Goal: Task Accomplishment & Management: Manage account settings

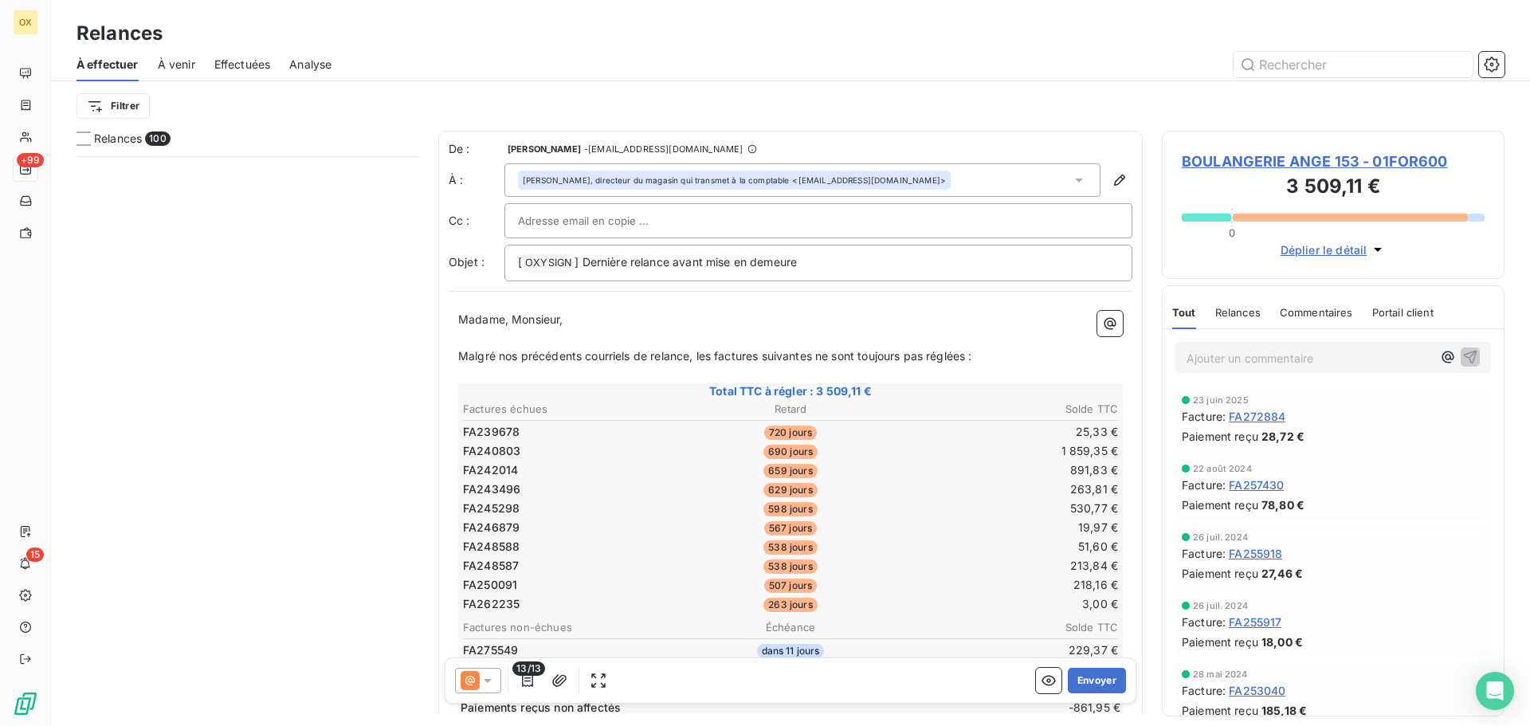
scroll to position [558, 331]
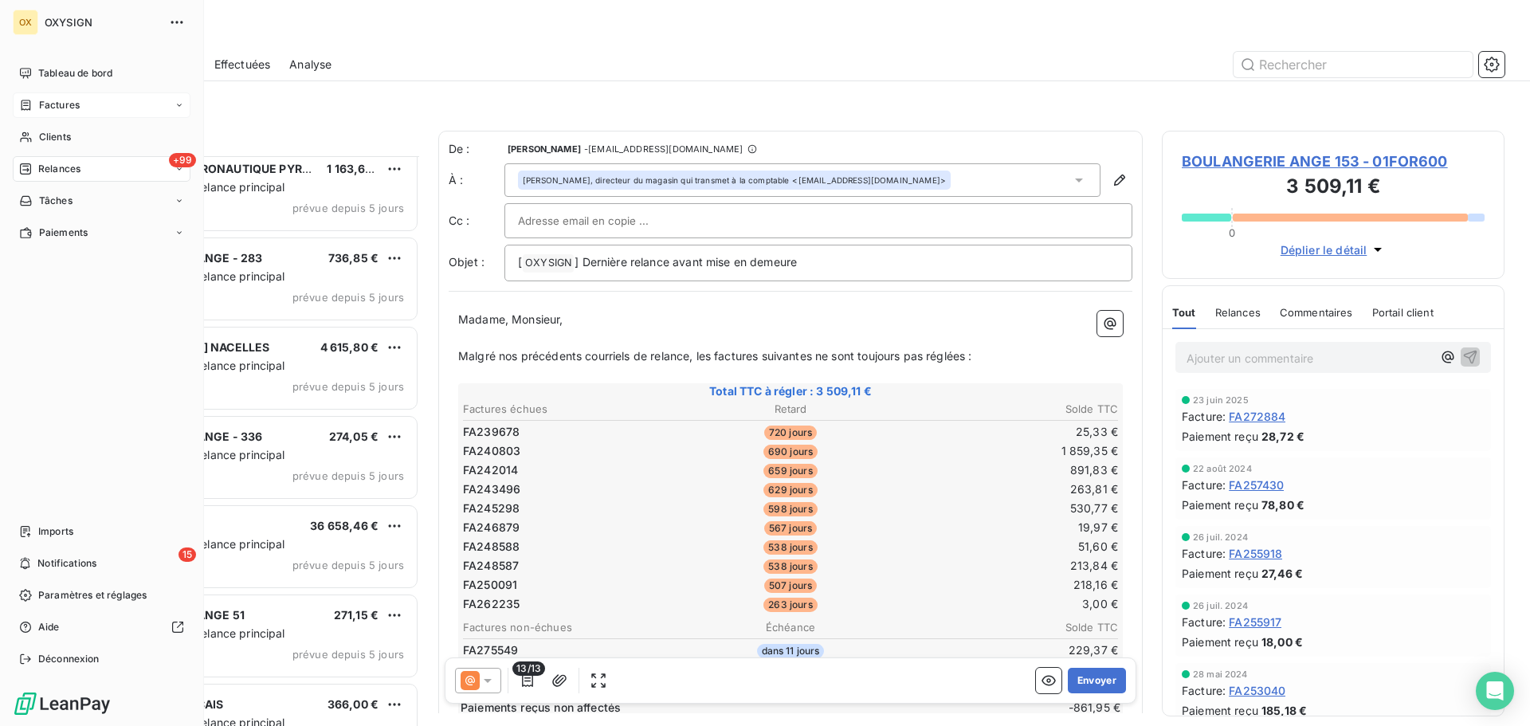
click at [49, 104] on span "Factures" at bounding box center [59, 105] width 41 height 14
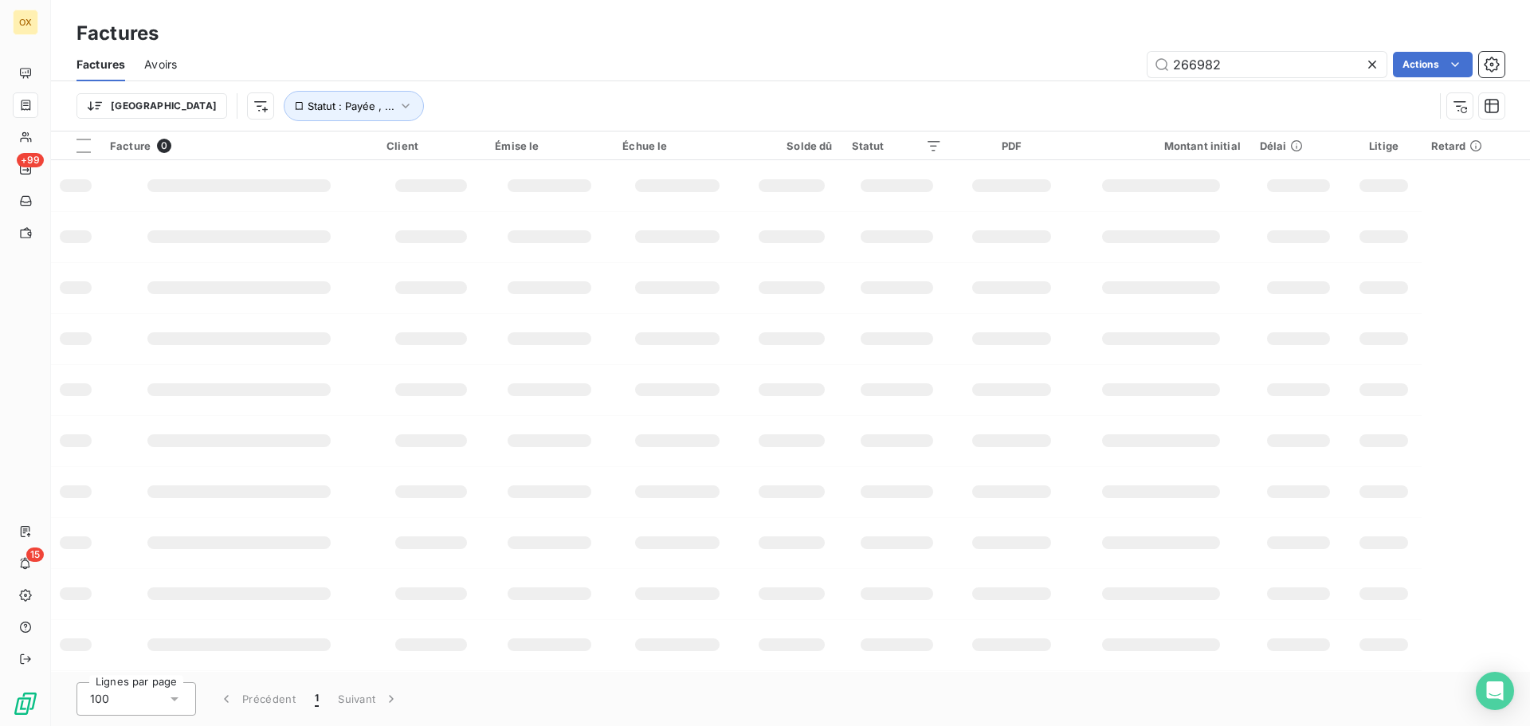
drag, startPoint x: 1274, startPoint y: 62, endPoint x: 1165, endPoint y: 45, distance: 110.5
click at [1166, 45] on div "Factures Factures Avoirs 266982 Actions Trier Statut : Payée , ..." at bounding box center [790, 66] width 1479 height 132
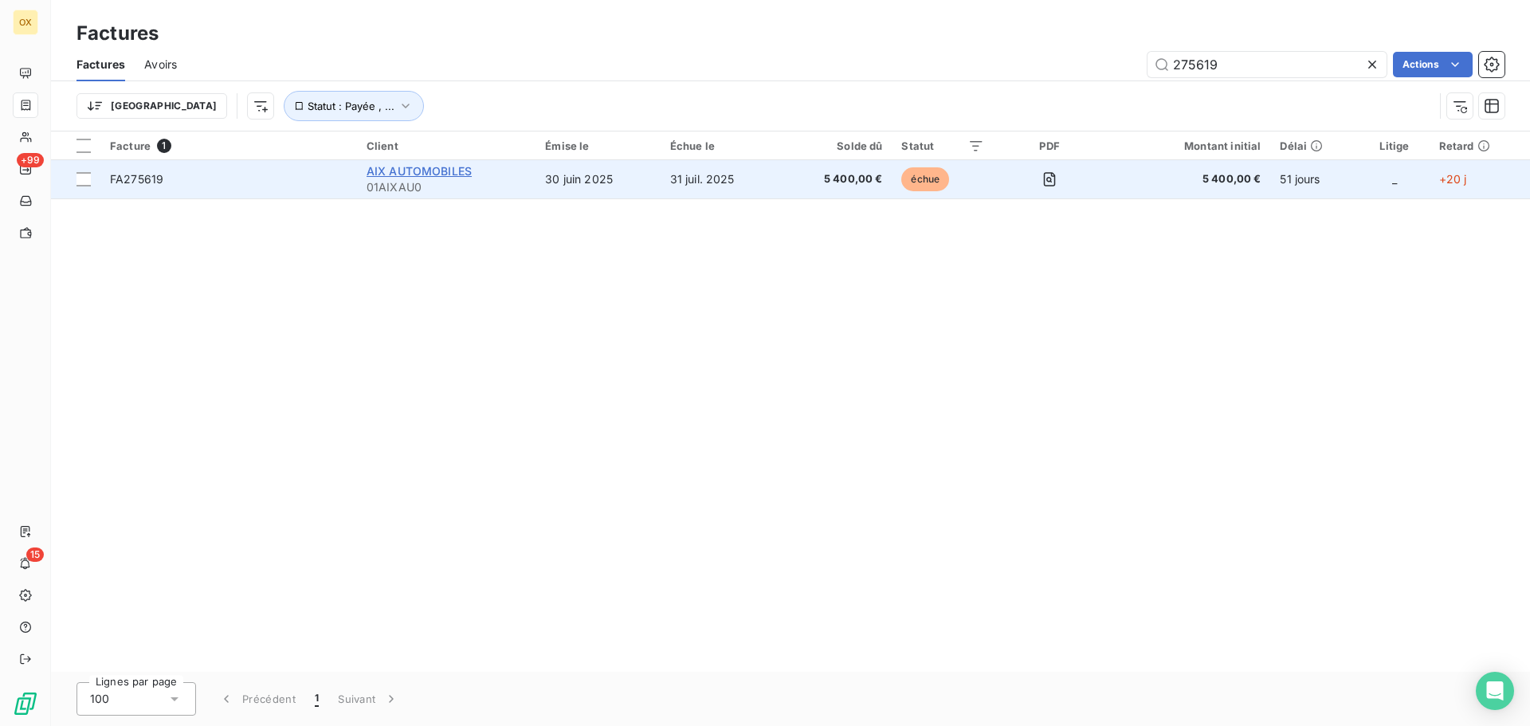
type input "275619"
click at [390, 177] on span "AIX AUTOMOBILES" at bounding box center [419, 171] width 105 height 14
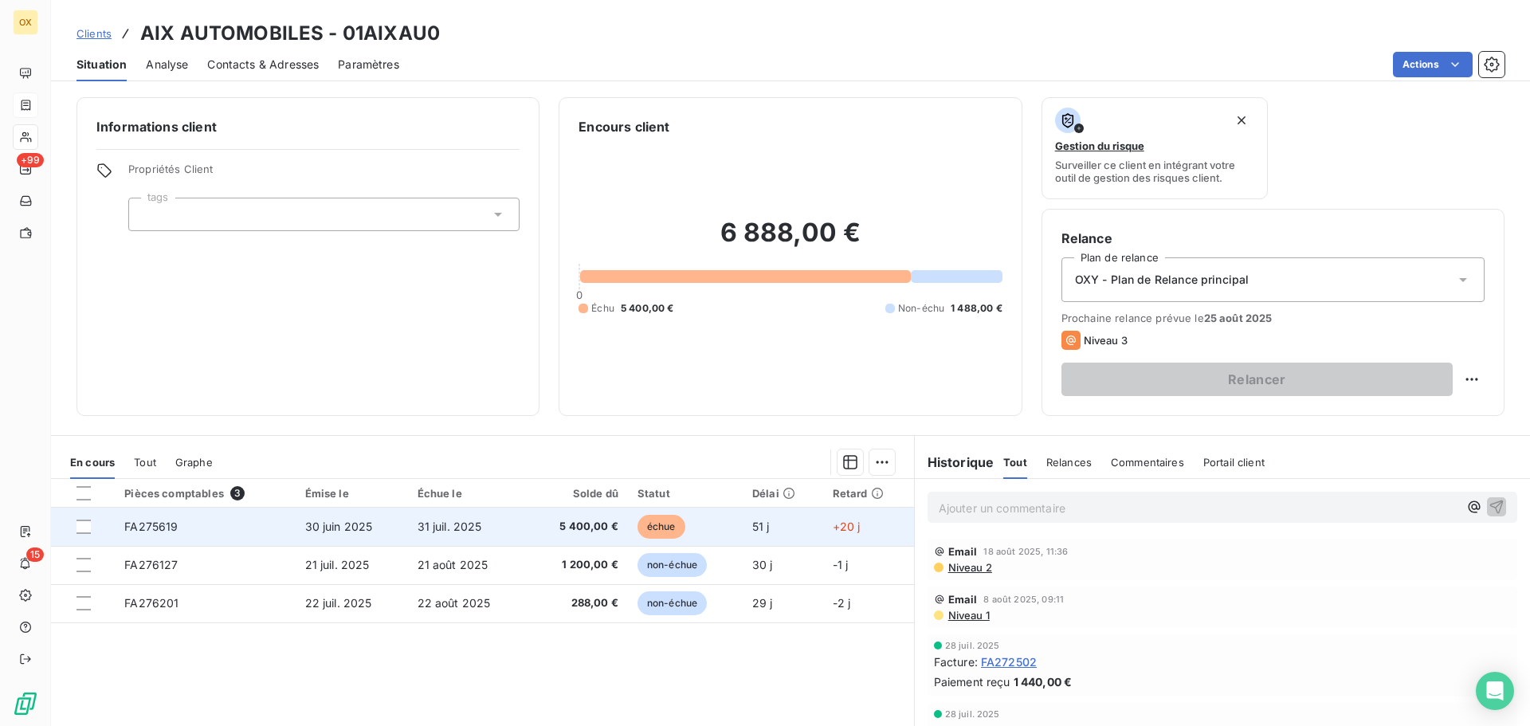
click at [611, 515] on td "5 400,00 €" at bounding box center [578, 527] width 100 height 38
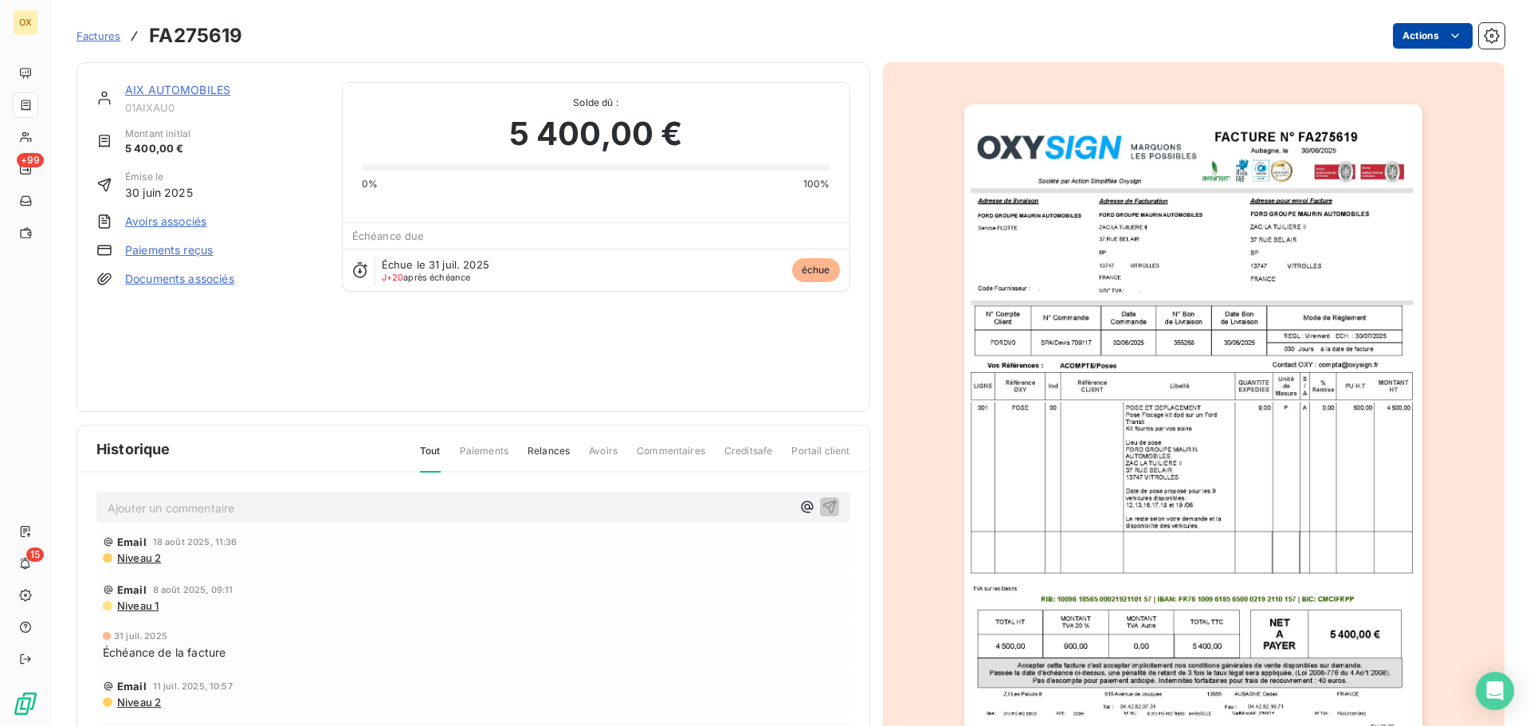
click at [1403, 25] on html "OX +99 15 Factures FA275619 Actions AIX AUTOMOBILES 01AIXAU0 Montant initial 5 …" at bounding box center [765, 363] width 1530 height 726
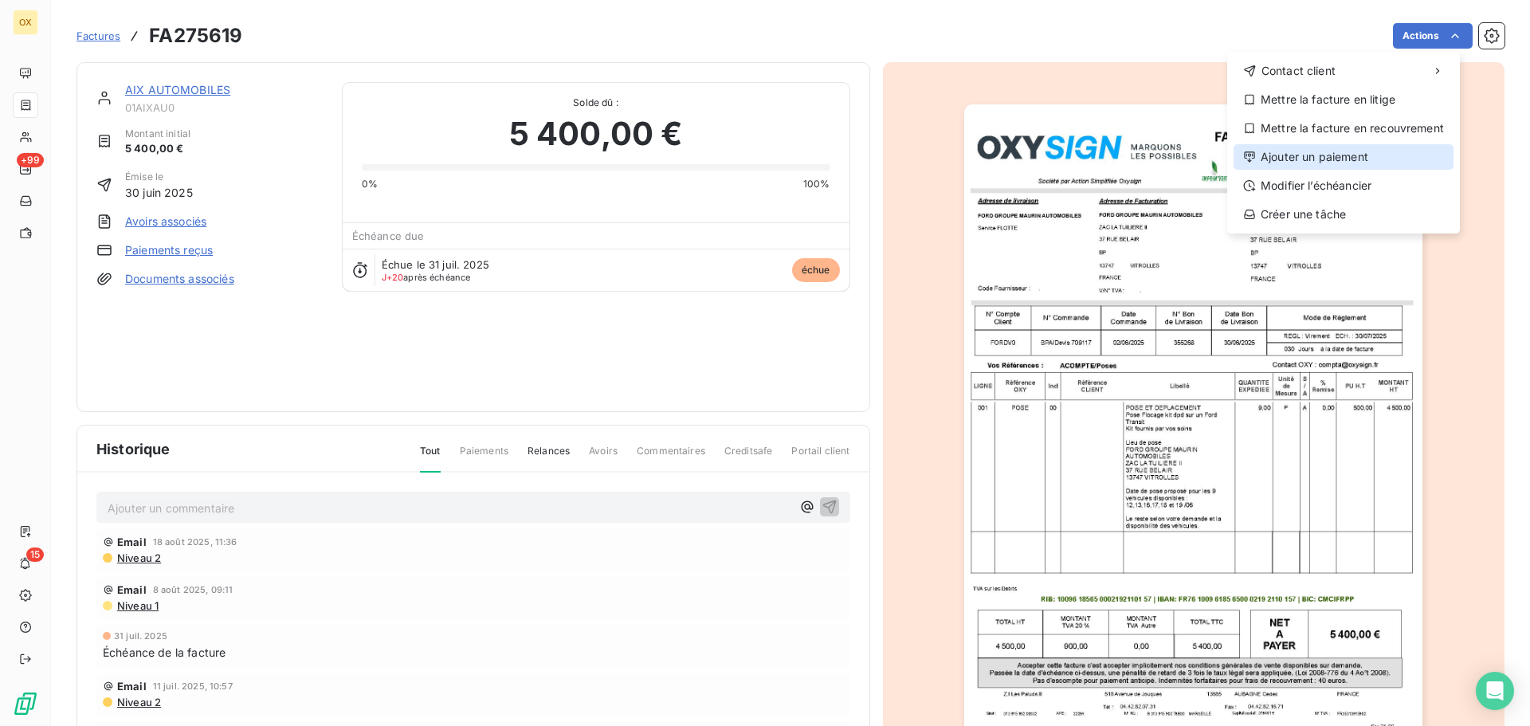
click at [1351, 154] on div "Ajouter un paiement" at bounding box center [1344, 157] width 220 height 26
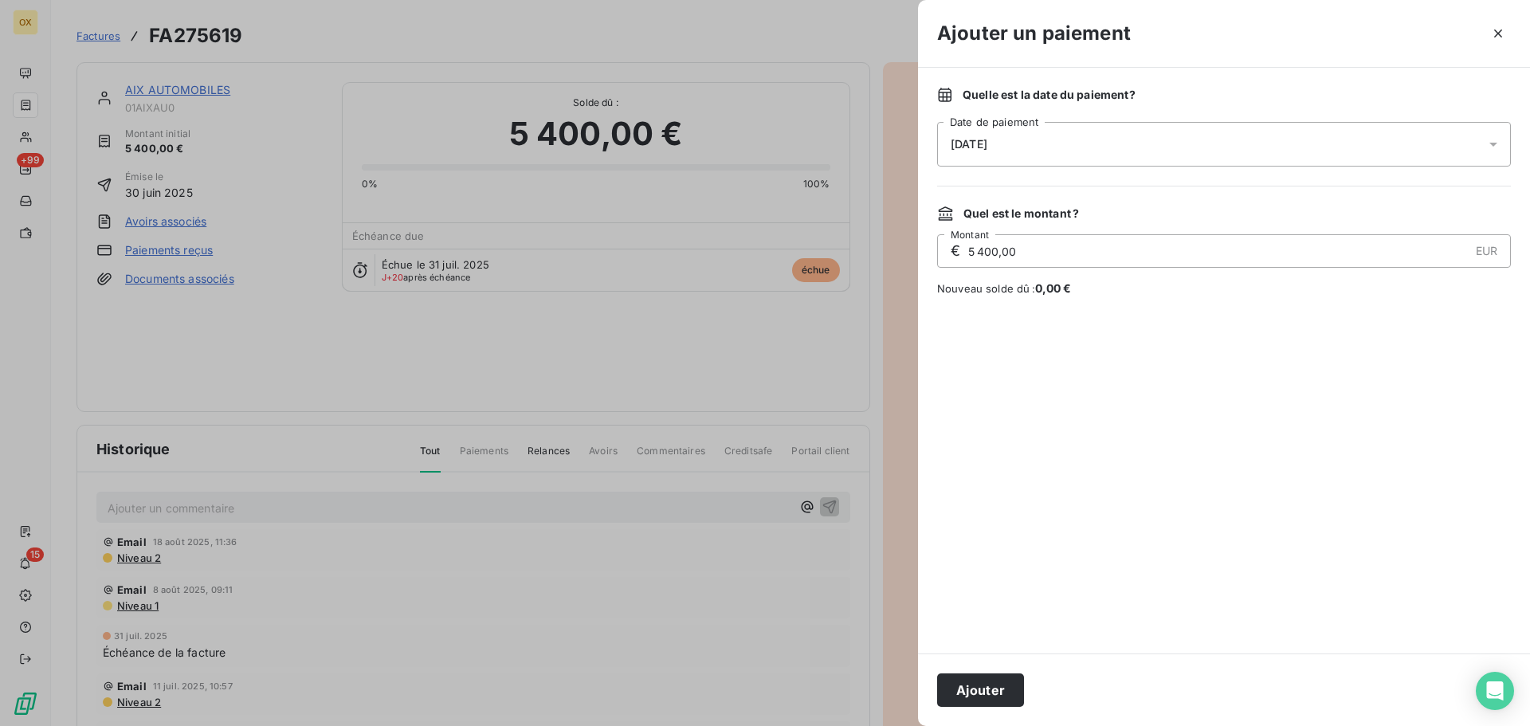
click at [979, 143] on span "[DATE]" at bounding box center [969, 144] width 37 height 13
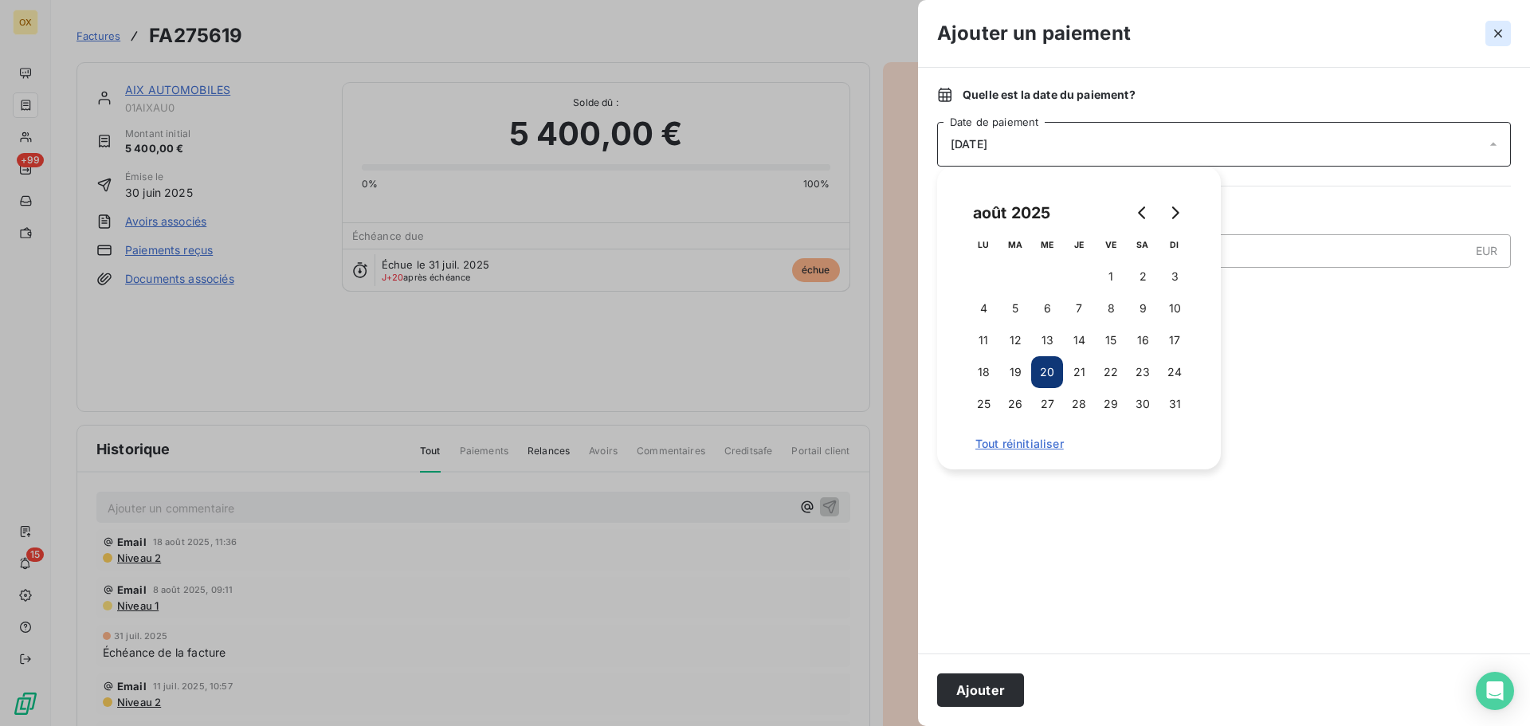
click at [1498, 33] on icon "button" at bounding box center [1498, 33] width 8 height 8
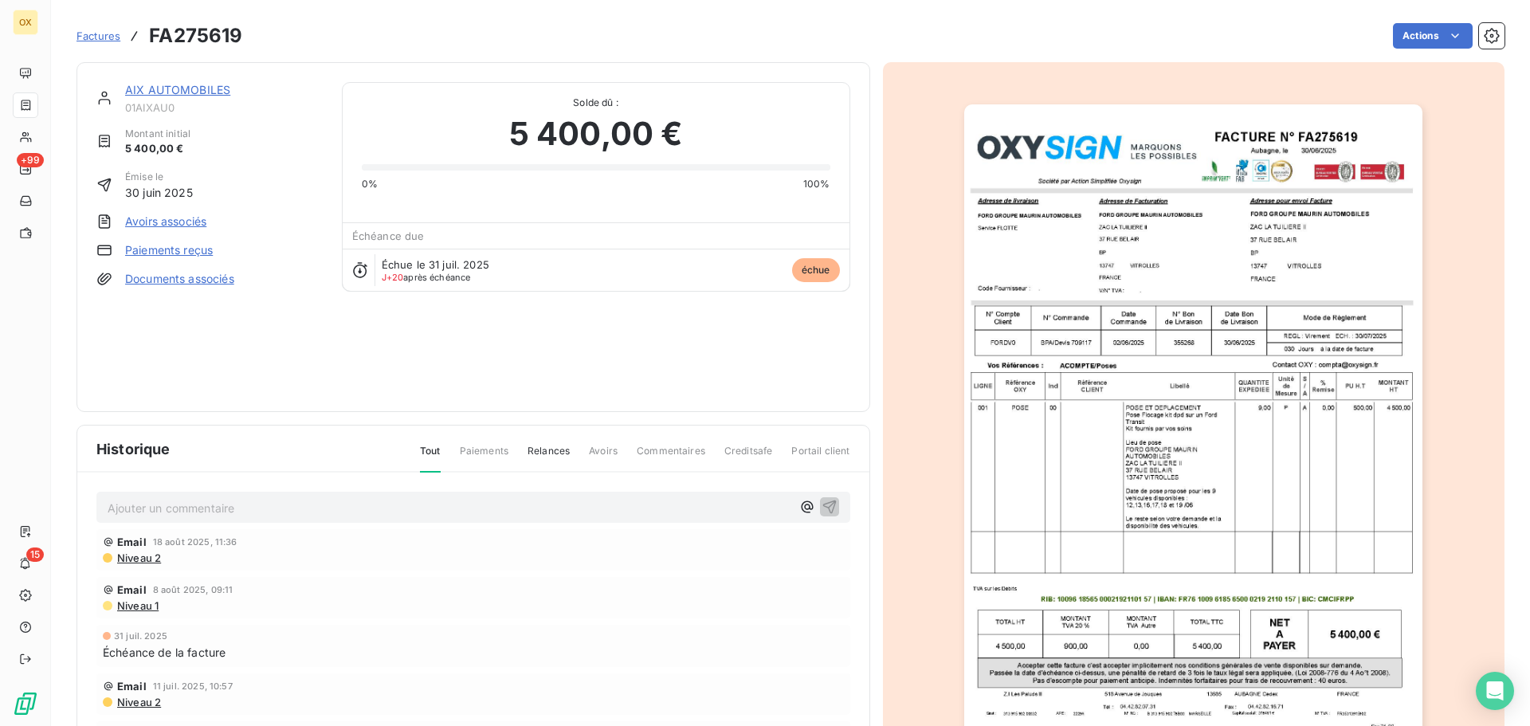
click at [197, 84] on link "AIX AUTOMOBILES" at bounding box center [177, 90] width 105 height 14
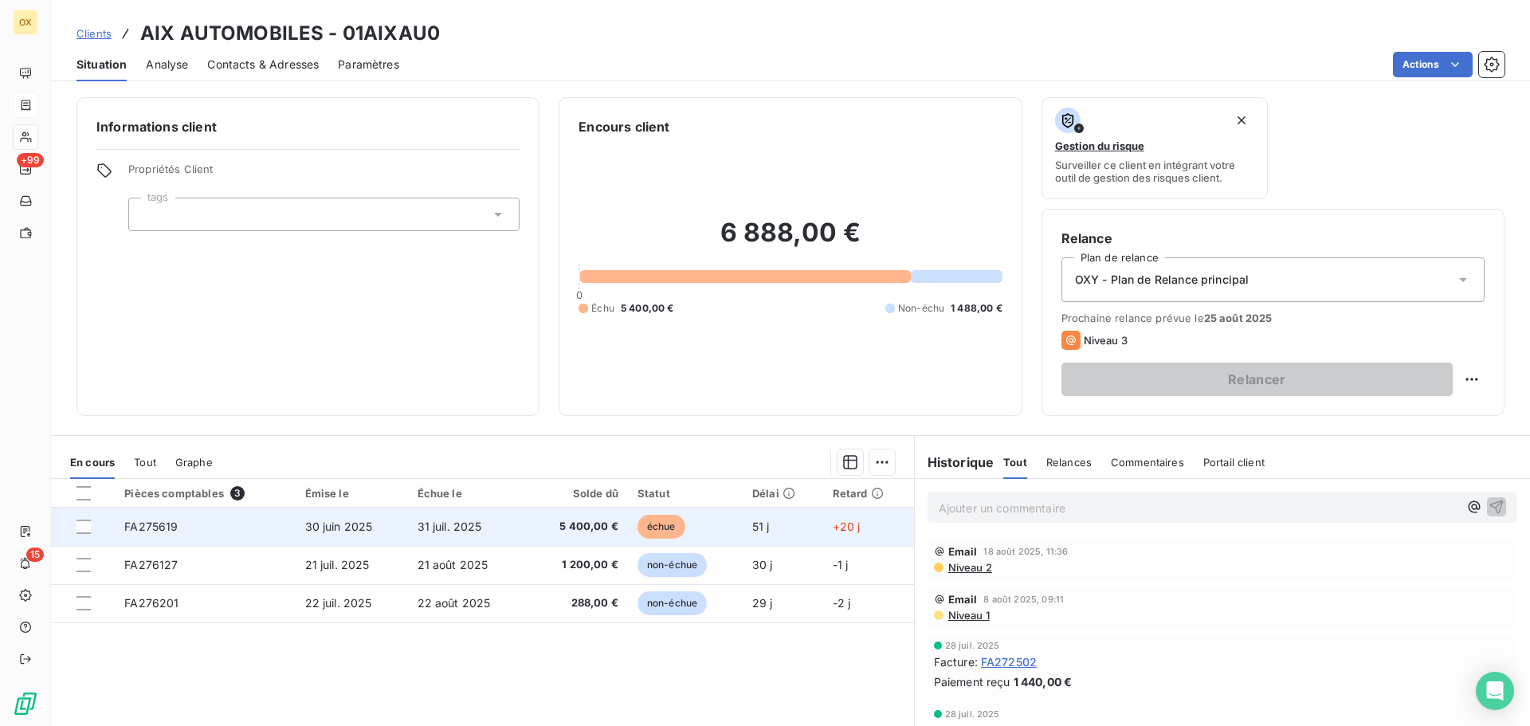
click at [621, 519] on td "5 400,00 €" at bounding box center [578, 527] width 100 height 38
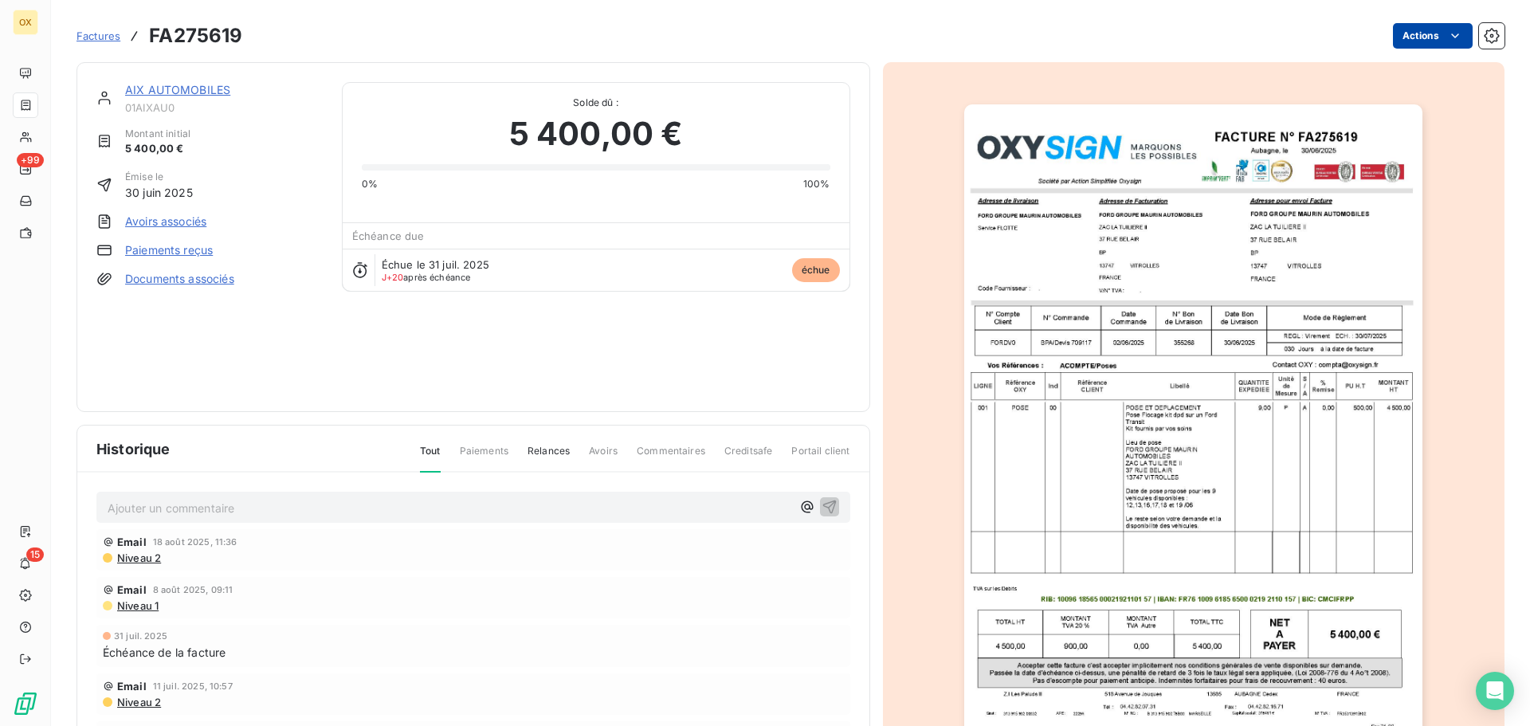
click at [1395, 32] on html "OX +99 15 Factures FA275619 Actions AIX AUTOMOBILES 01AIXAU0 Montant initial 5 …" at bounding box center [765, 363] width 1530 height 726
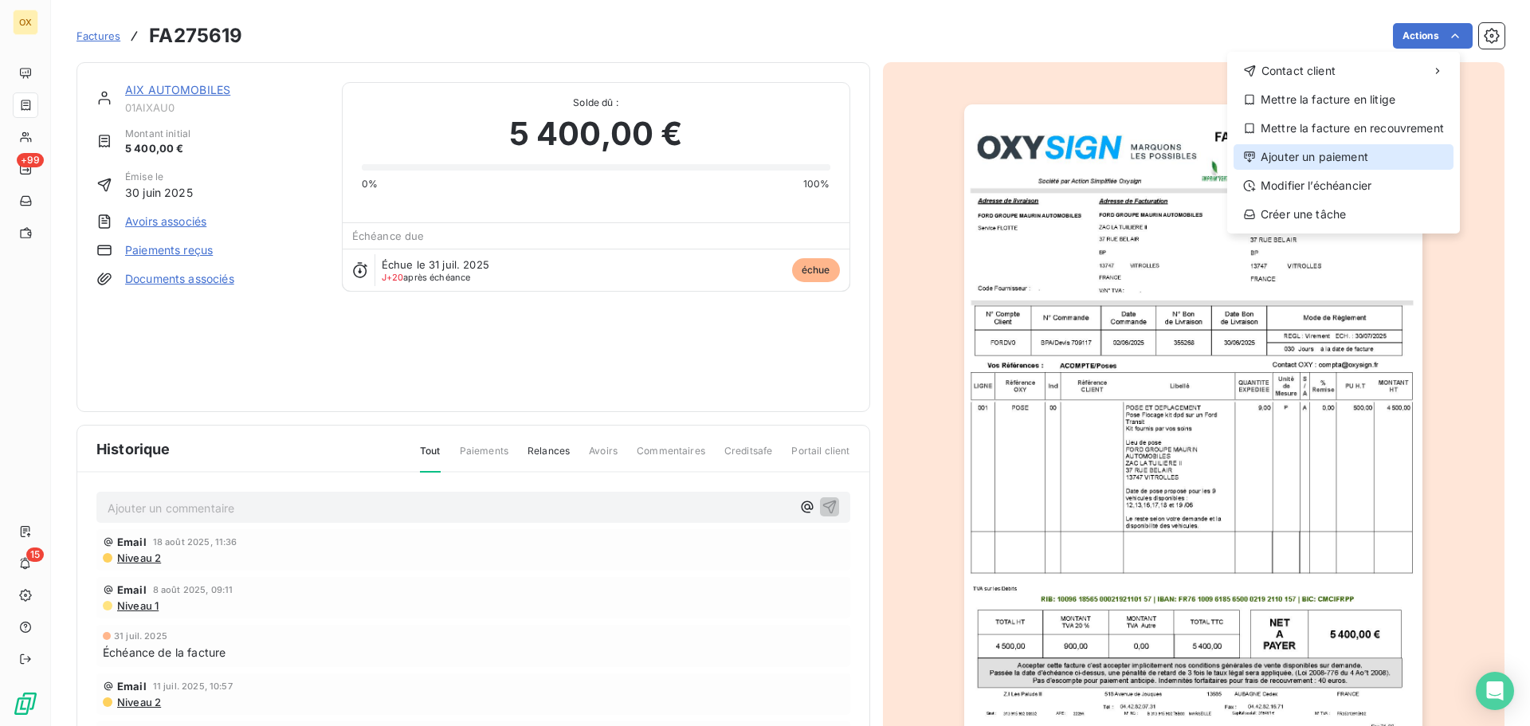
click at [1335, 159] on div "Ajouter un paiement" at bounding box center [1344, 157] width 220 height 26
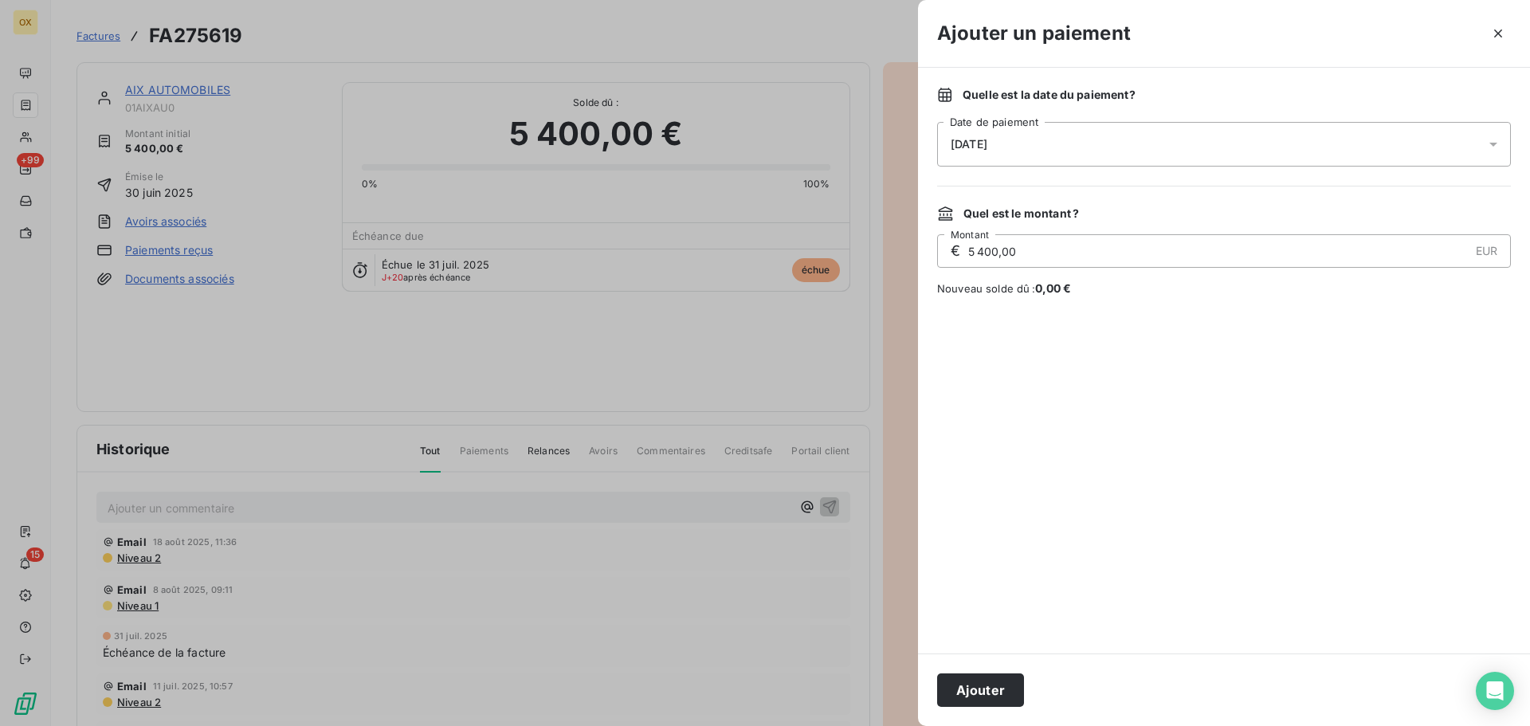
click at [987, 139] on span "[DATE]" at bounding box center [969, 144] width 37 height 13
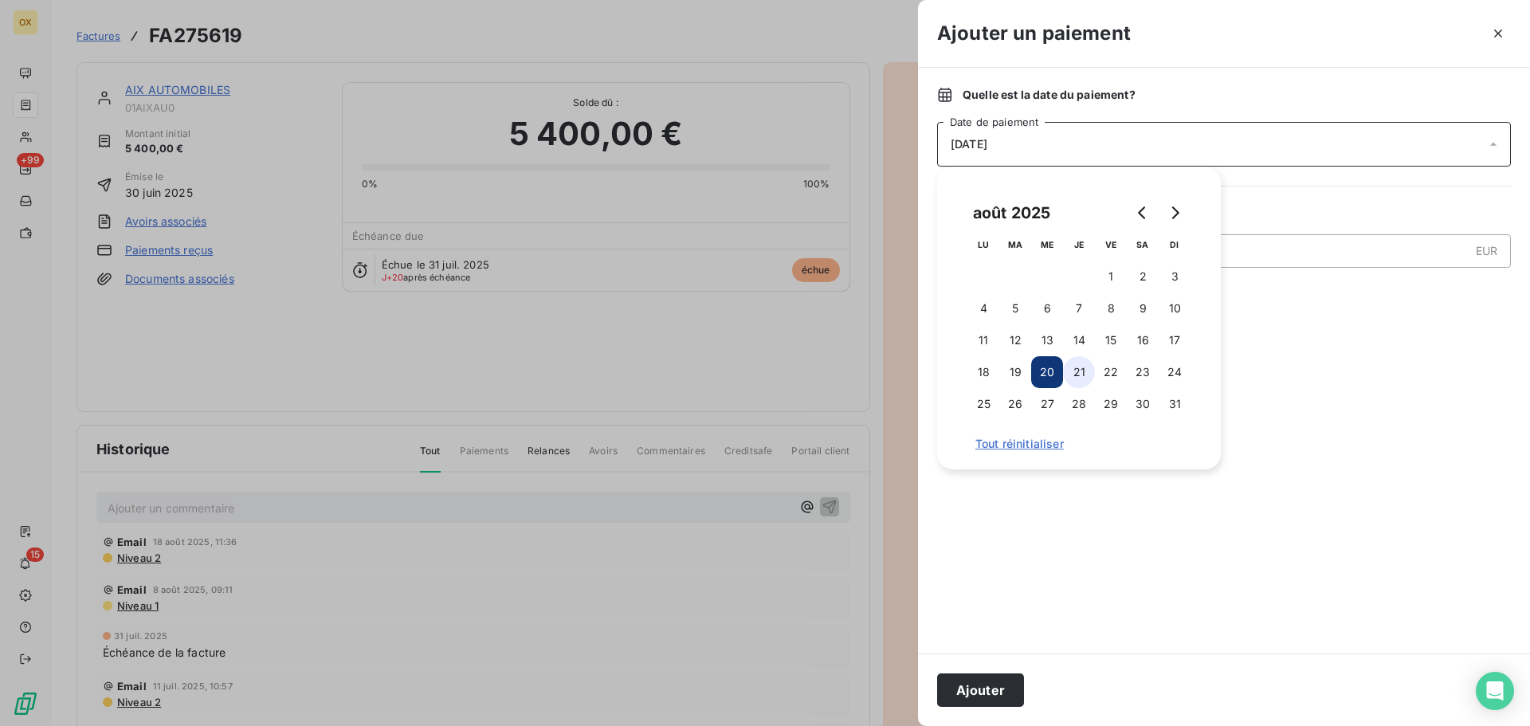
click at [1089, 363] on button "21" at bounding box center [1079, 372] width 32 height 32
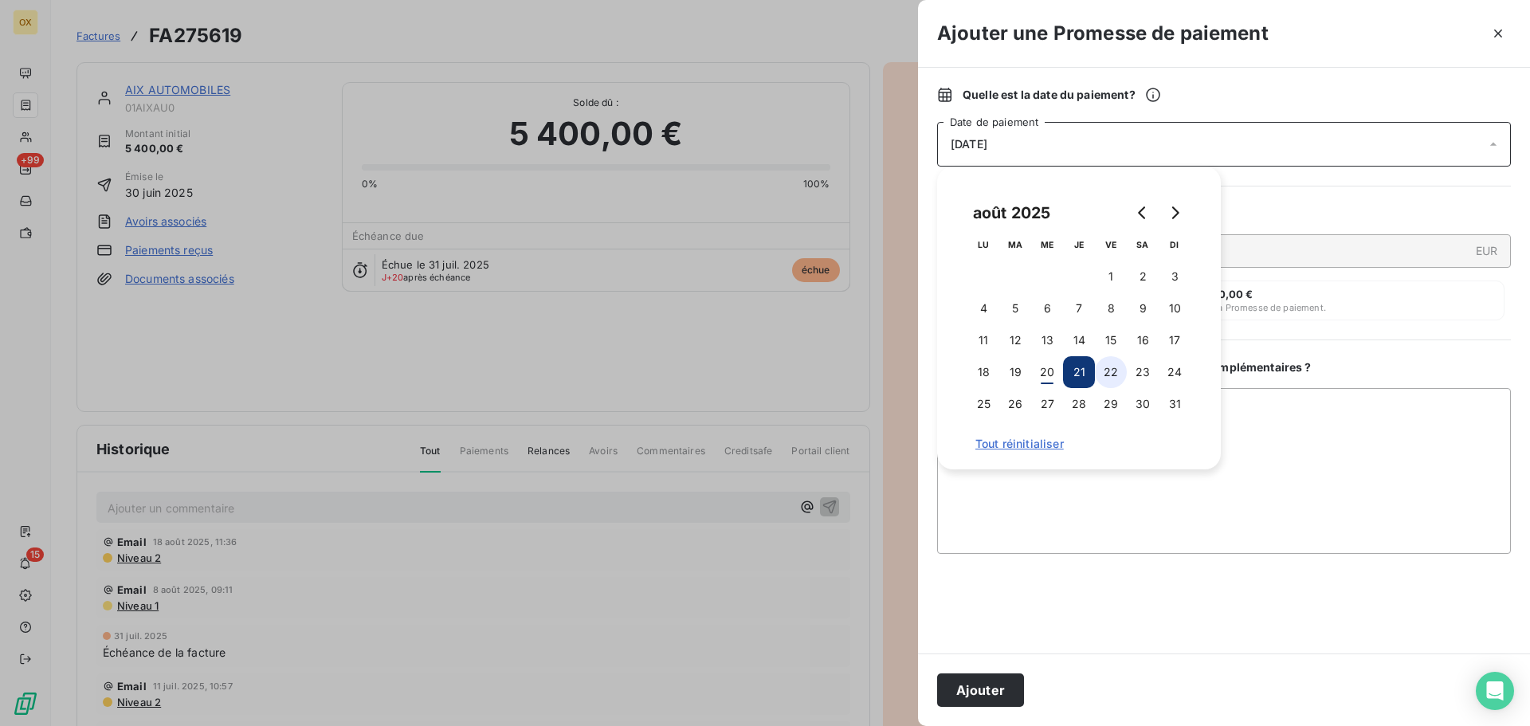
click at [1113, 368] on button "22" at bounding box center [1111, 372] width 32 height 32
click at [1004, 697] on button "Ajouter" at bounding box center [980, 689] width 87 height 33
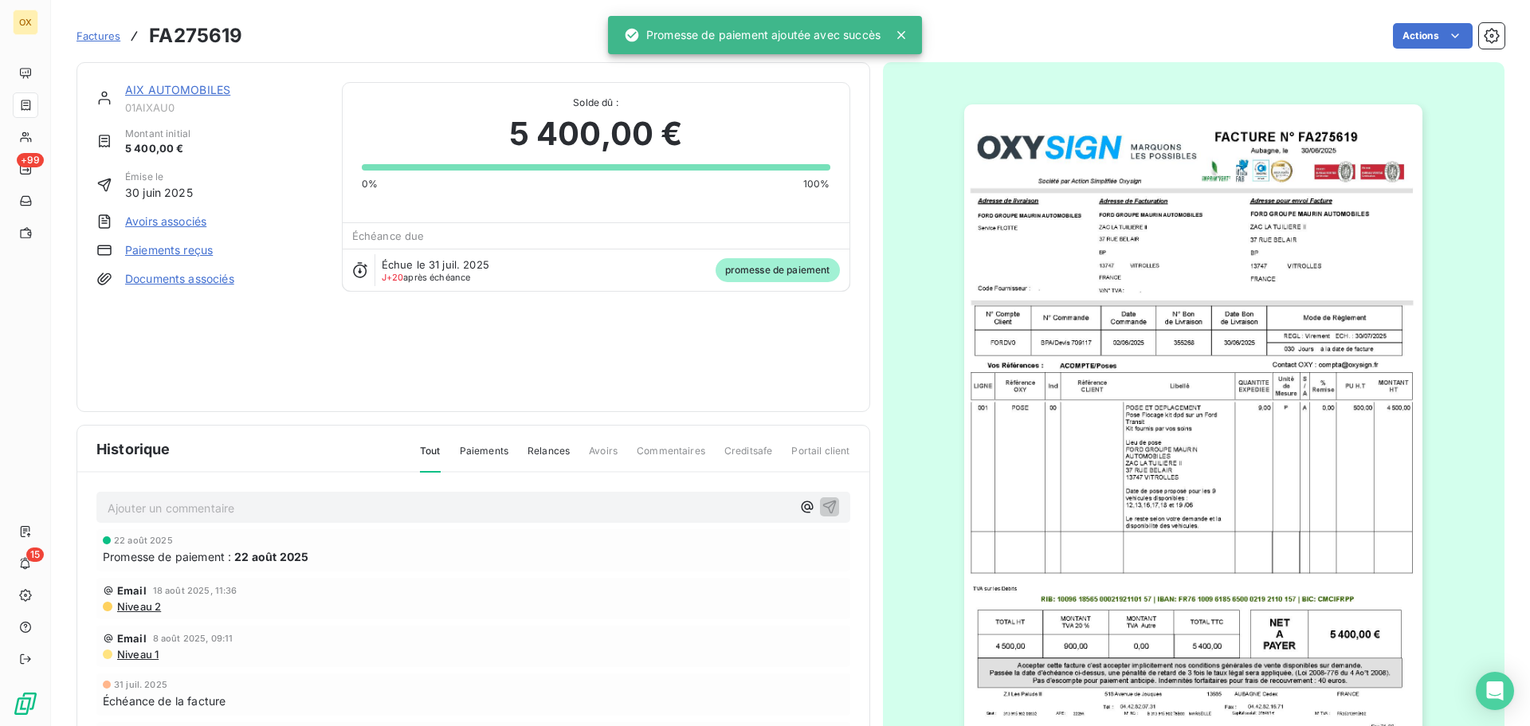
click at [191, 89] on link "AIX AUTOMOBILES" at bounding box center [177, 90] width 105 height 14
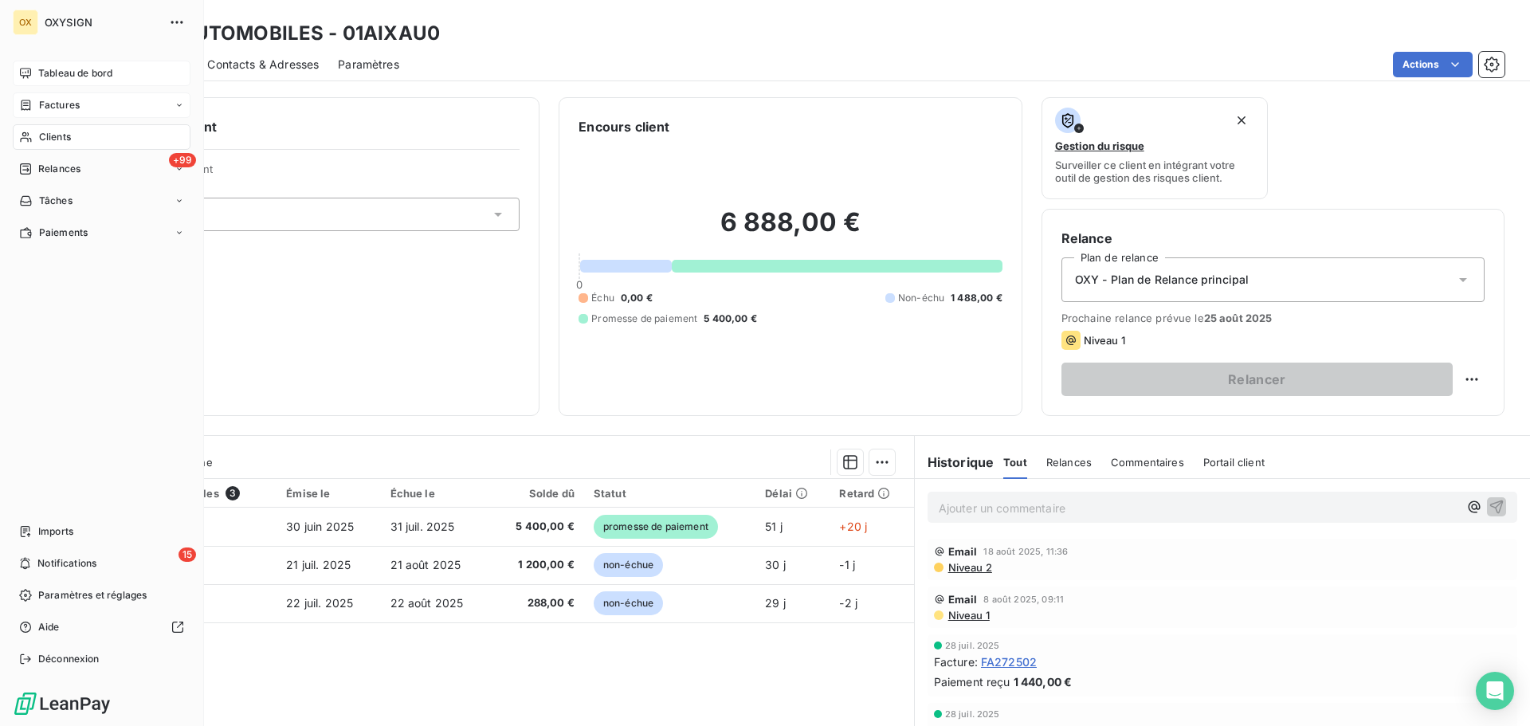
click at [45, 69] on span "Tableau de bord" at bounding box center [75, 73] width 74 height 14
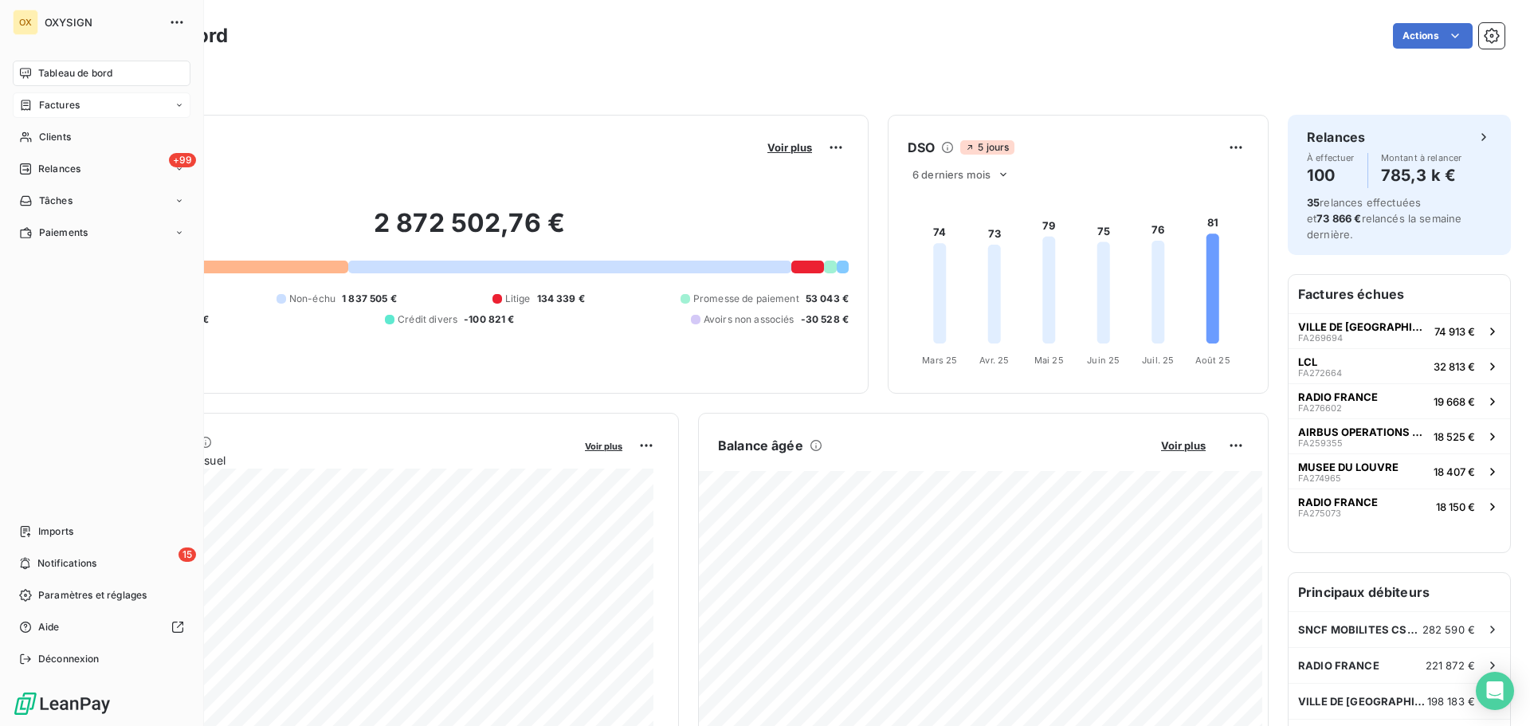
click at [59, 100] on span "Factures" at bounding box center [59, 105] width 41 height 14
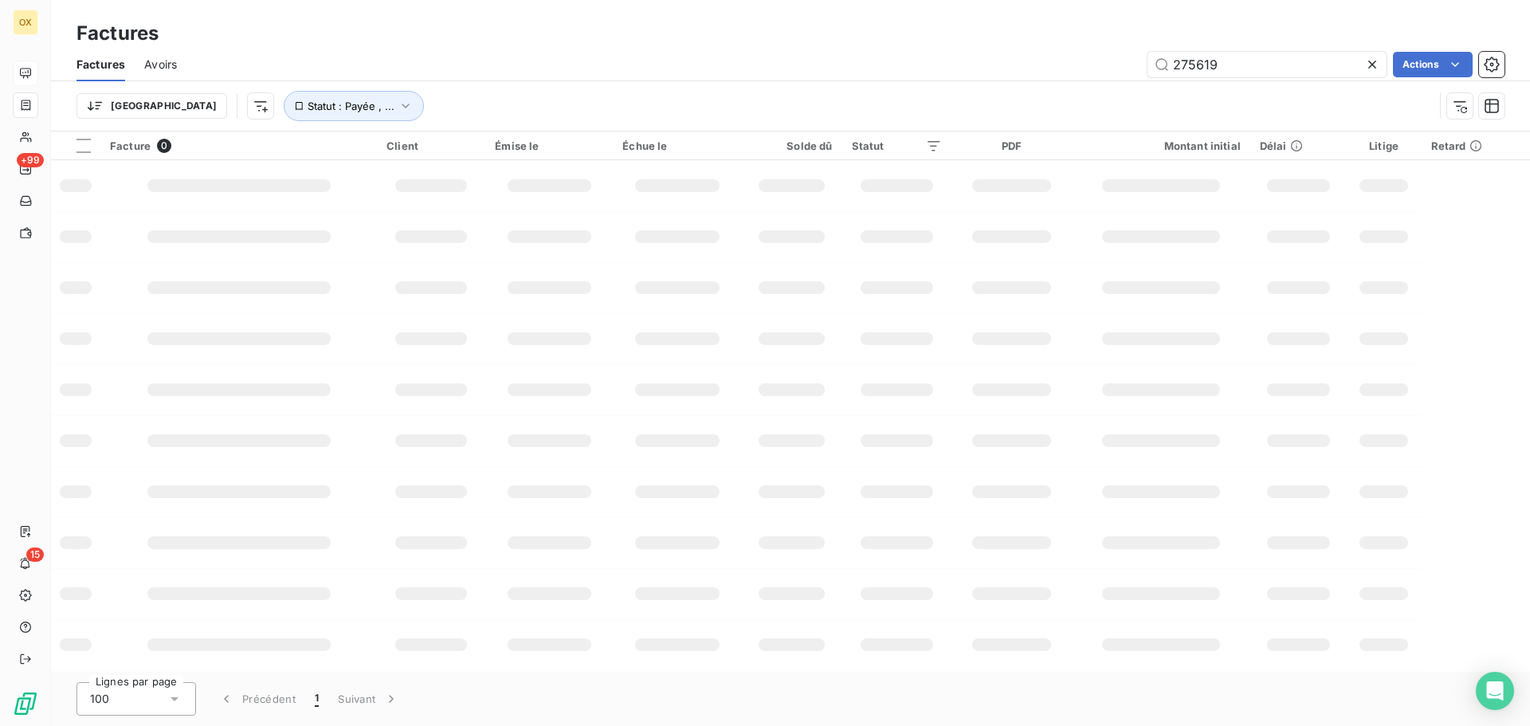
drag, startPoint x: 1237, startPoint y: 67, endPoint x: 1117, endPoint y: 55, distance: 120.1
click at [1118, 56] on div "275619 Actions" at bounding box center [850, 65] width 1309 height 26
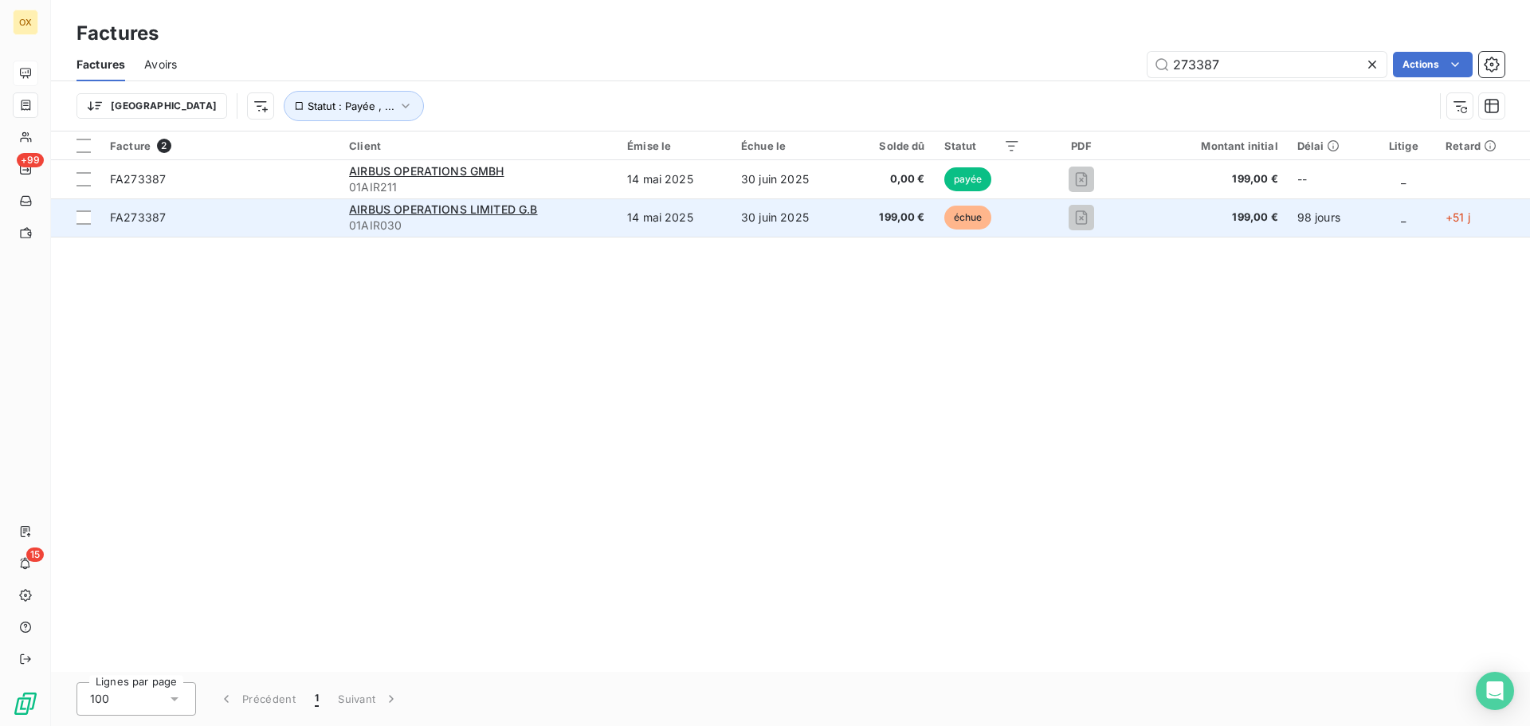
type input "273387"
click at [508, 223] on span "01AIR030" at bounding box center [478, 226] width 259 height 16
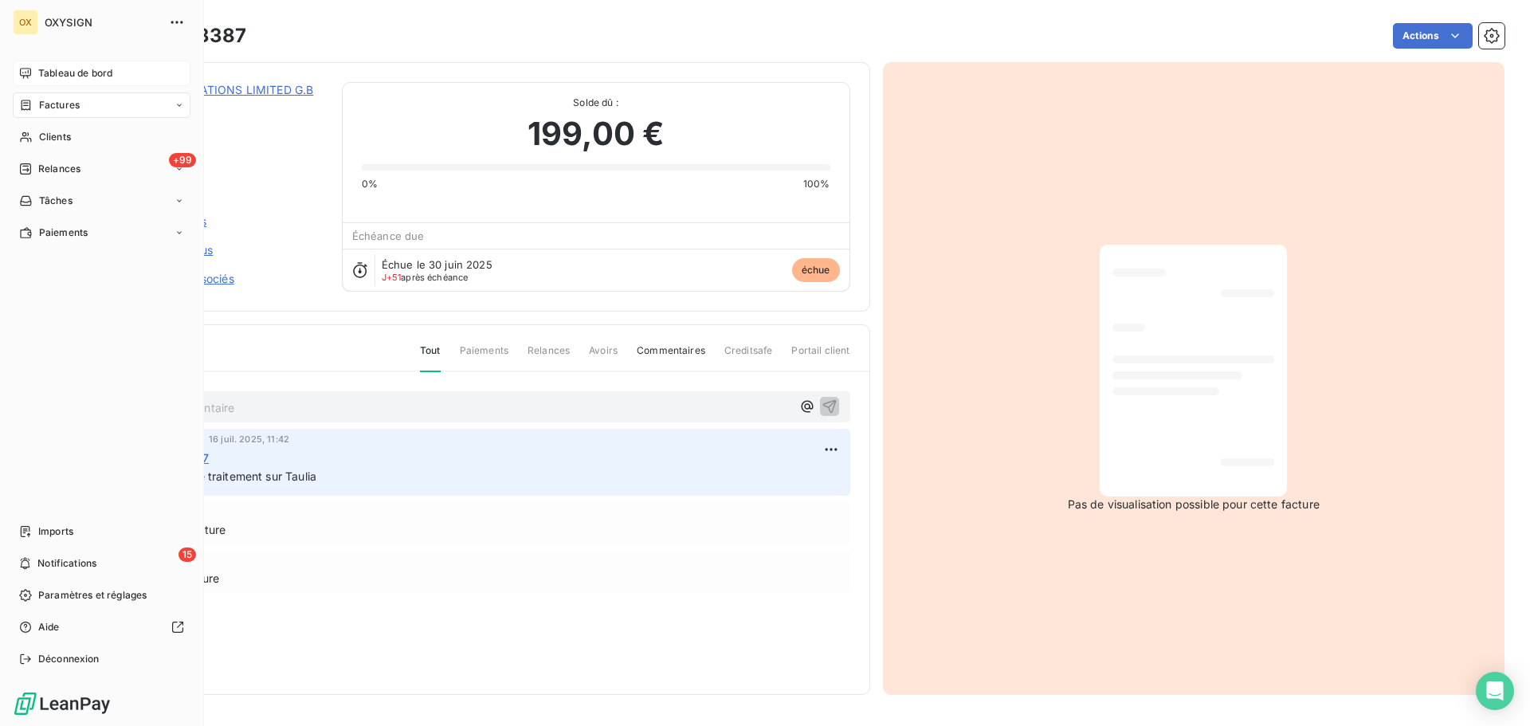
click at [51, 107] on span "Factures" at bounding box center [59, 105] width 41 height 14
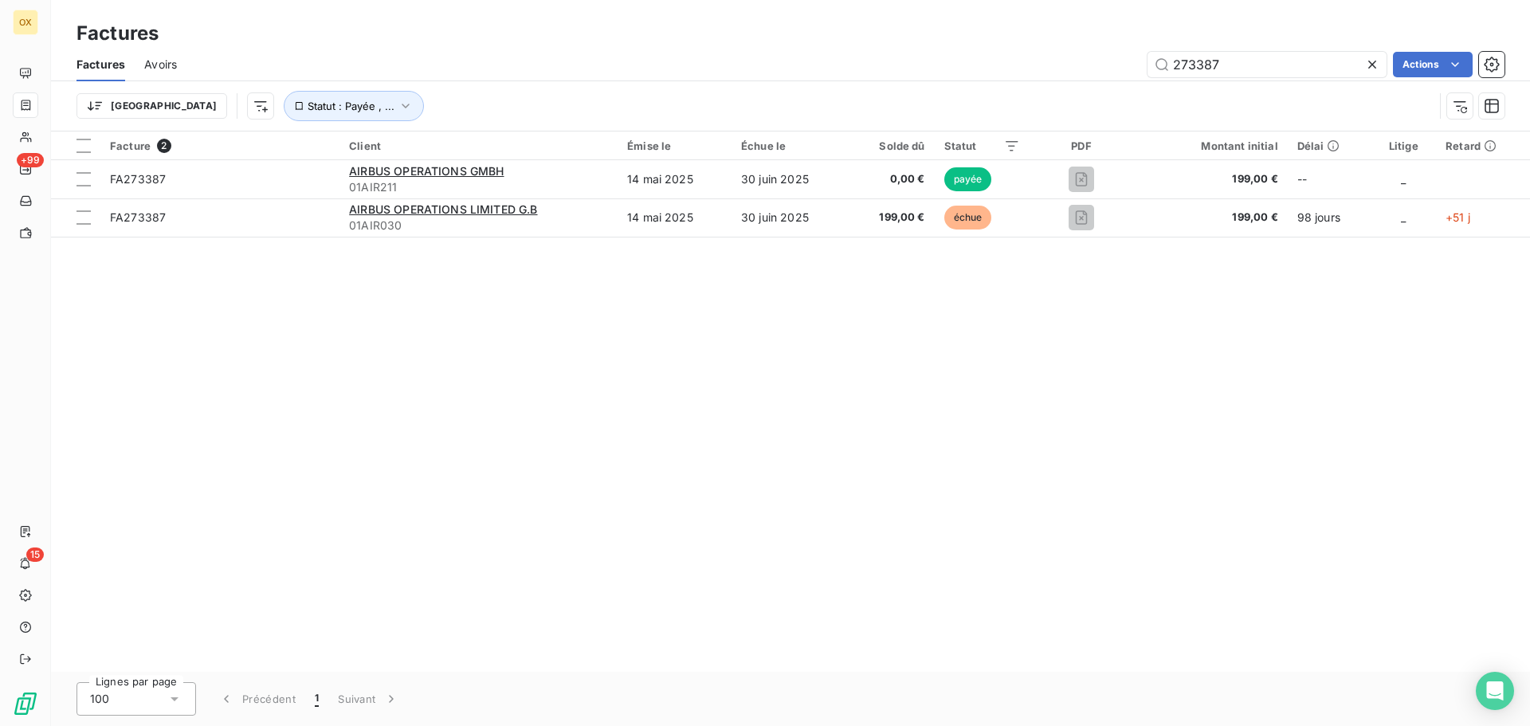
drag, startPoint x: 1319, startPoint y: 67, endPoint x: 1140, endPoint y: 48, distance: 180.3
click at [1140, 48] on div "Factures Avoirs 273387 Actions" at bounding box center [790, 64] width 1479 height 33
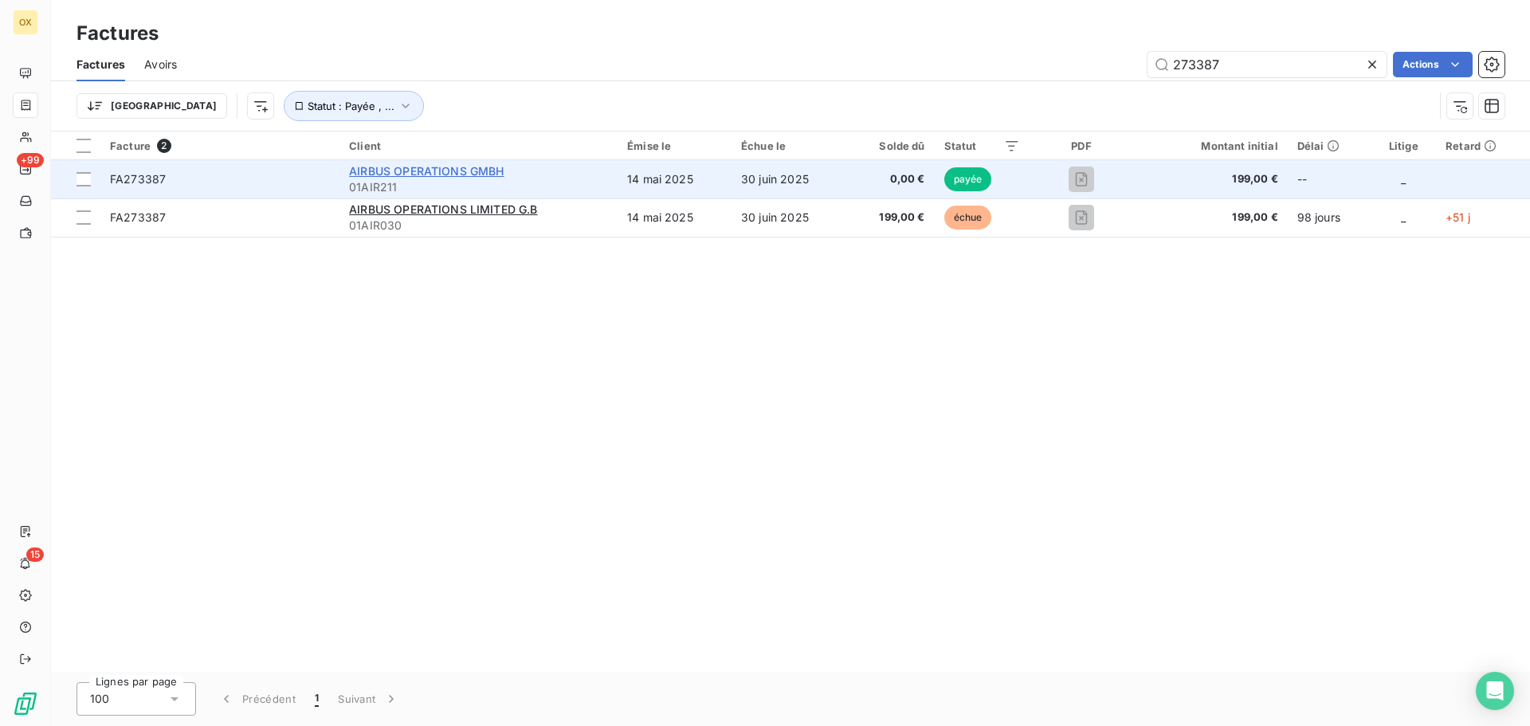
click at [471, 171] on span "AIRBUS OPERATIONS GMBH" at bounding box center [426, 171] width 155 height 14
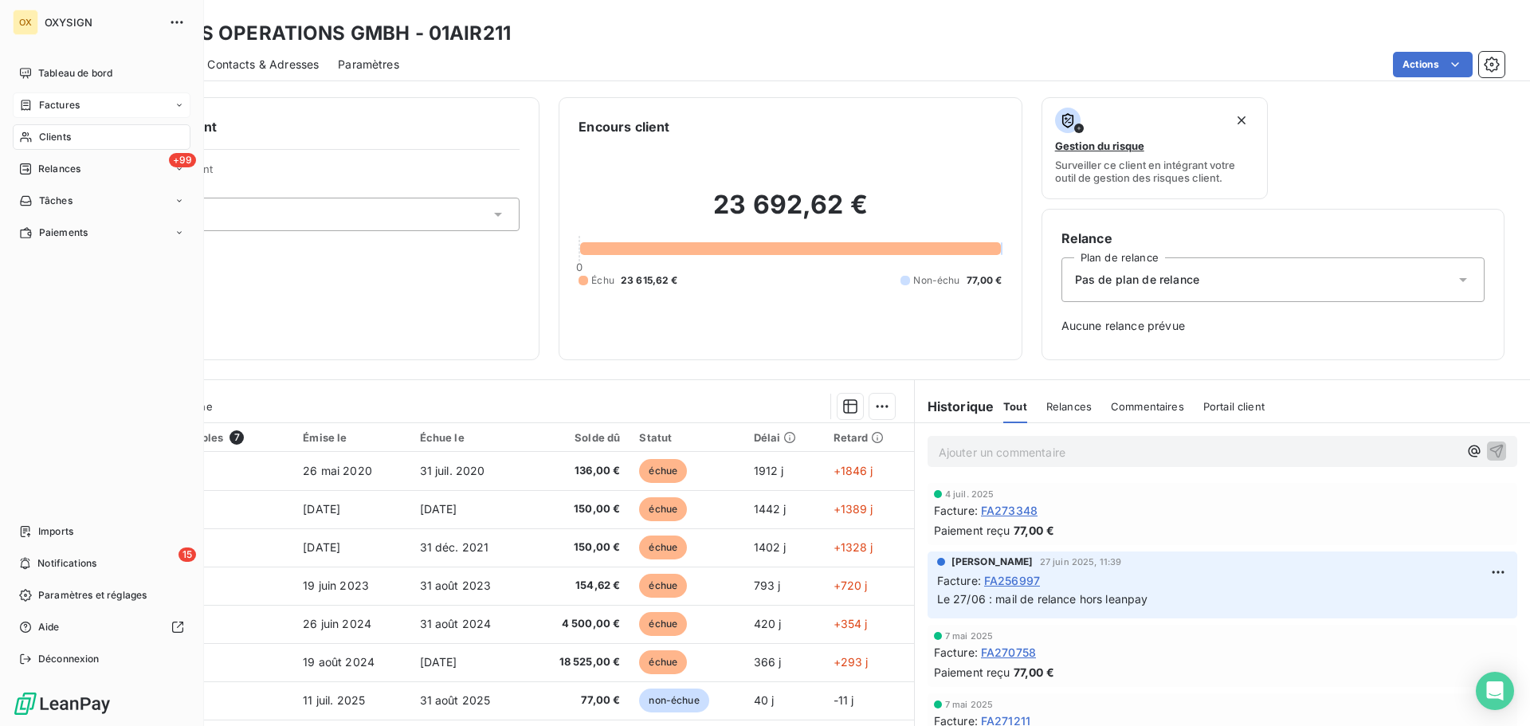
click at [49, 105] on span "Factures" at bounding box center [59, 105] width 41 height 14
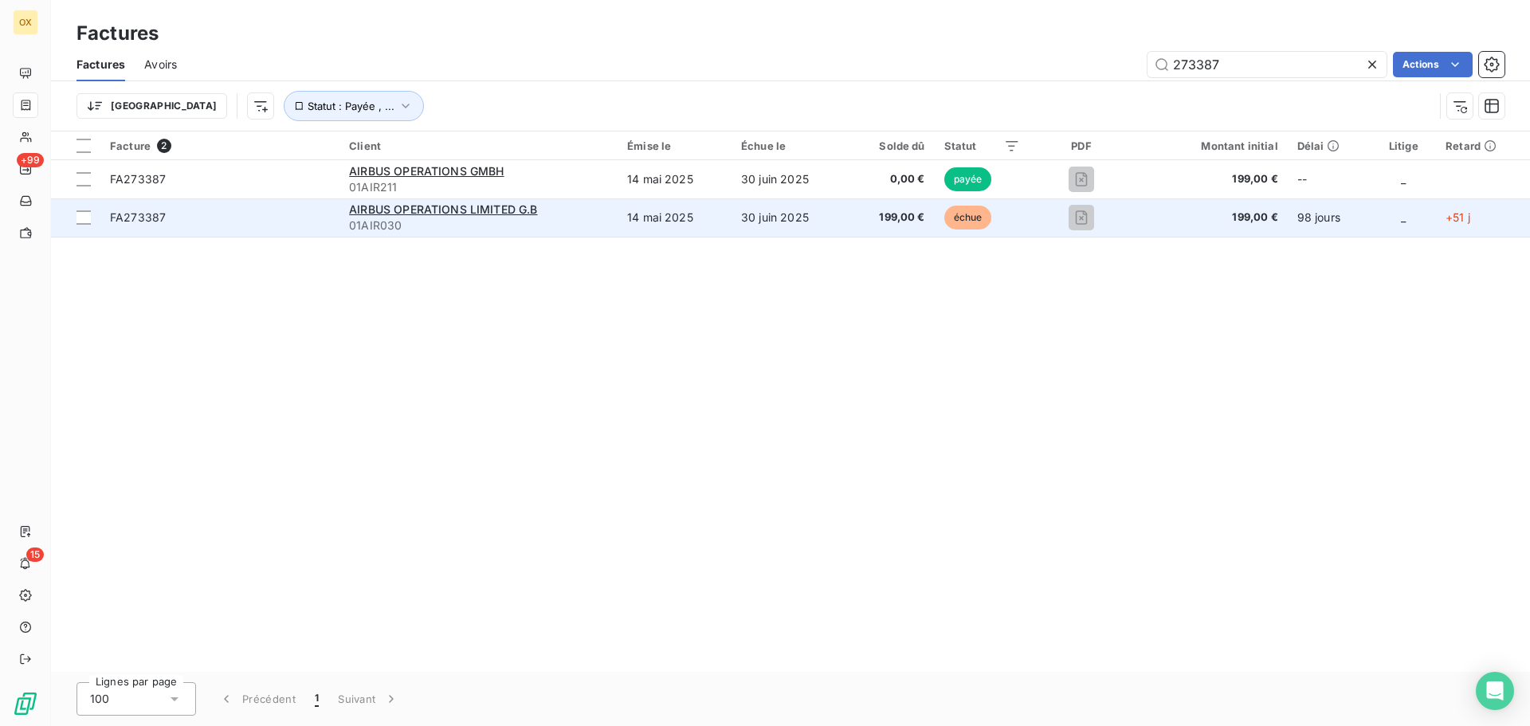
click at [691, 214] on td "14 mai 2025" at bounding box center [675, 217] width 114 height 38
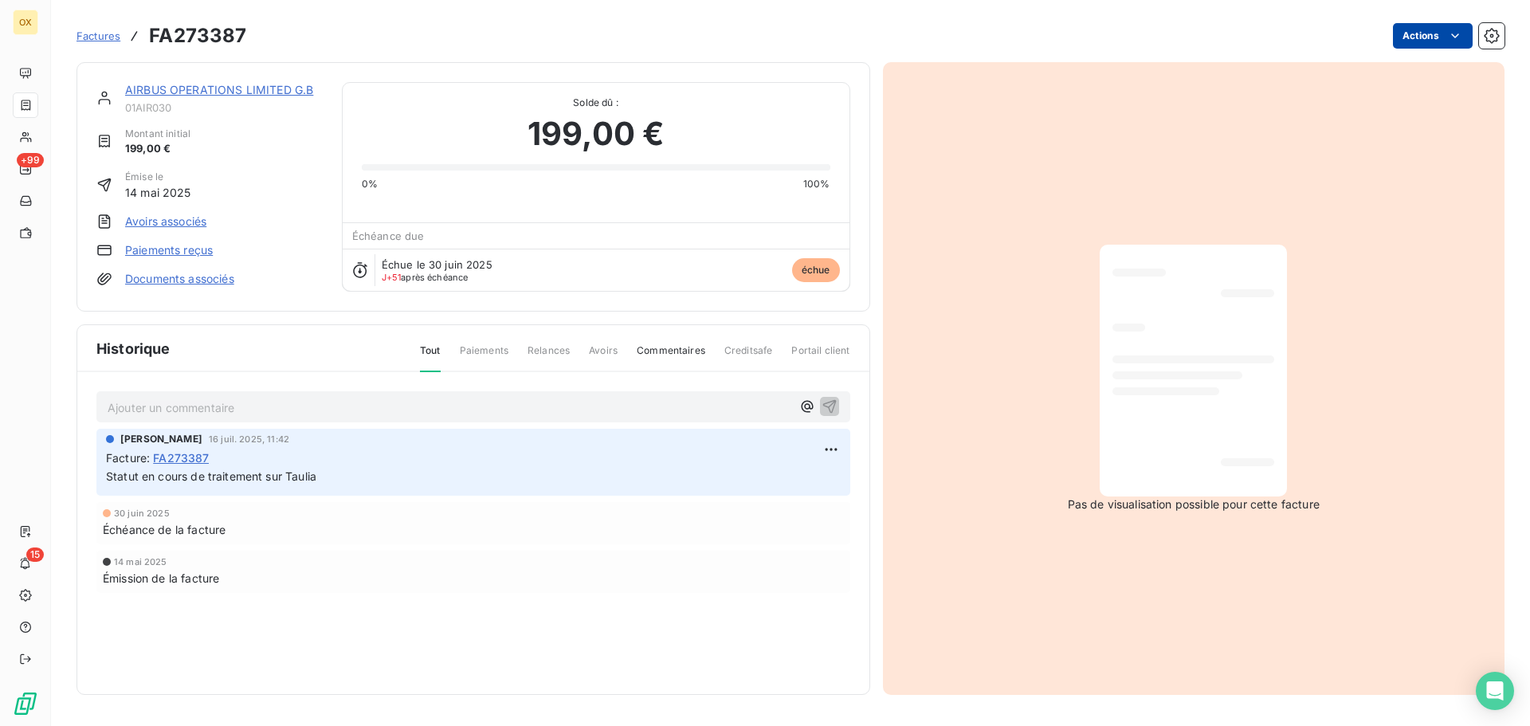
click at [1424, 40] on html "OX +99 15 Factures FA273387 Actions AIRBUS OPERATIONS LIMITED G.B 01AIR030 Mont…" at bounding box center [765, 363] width 1530 height 726
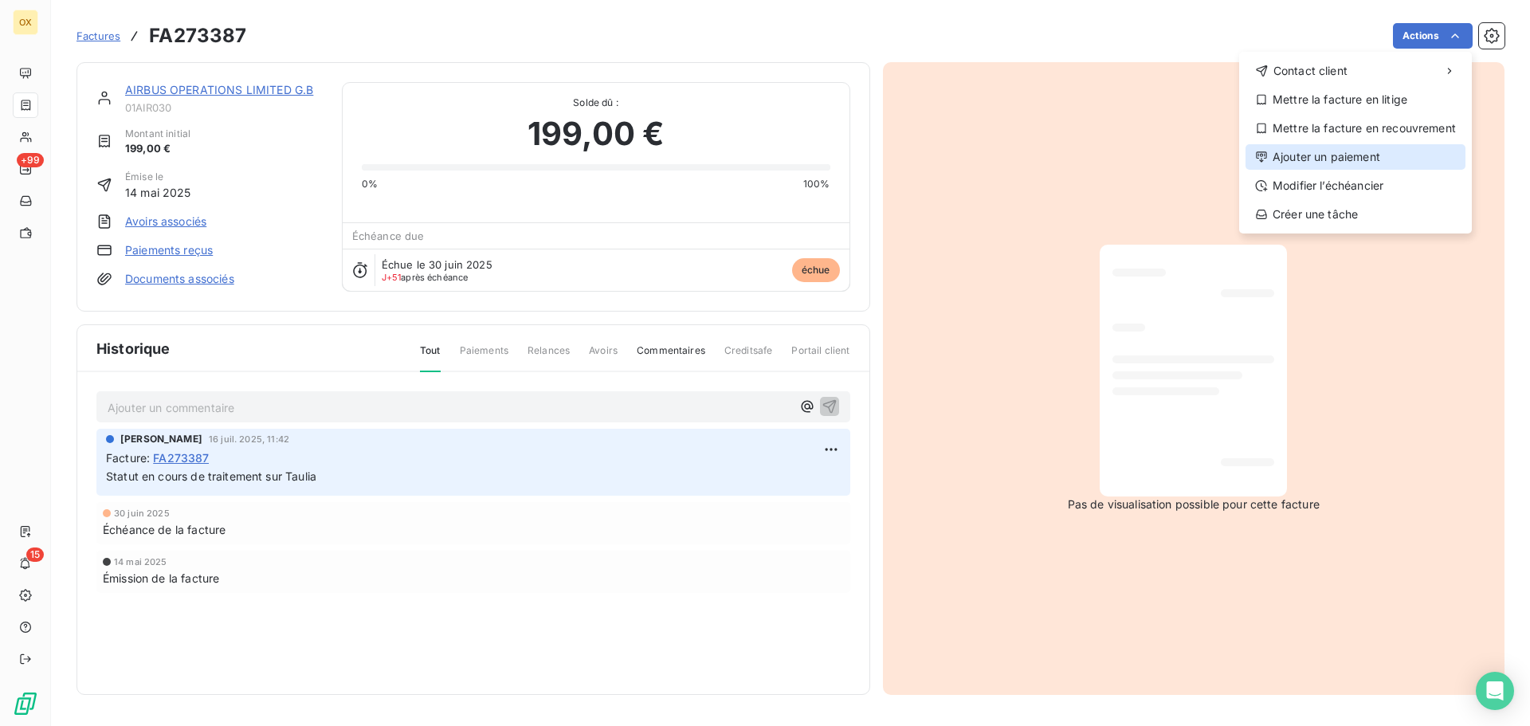
click at [1388, 150] on div "Ajouter un paiement" at bounding box center [1356, 157] width 220 height 26
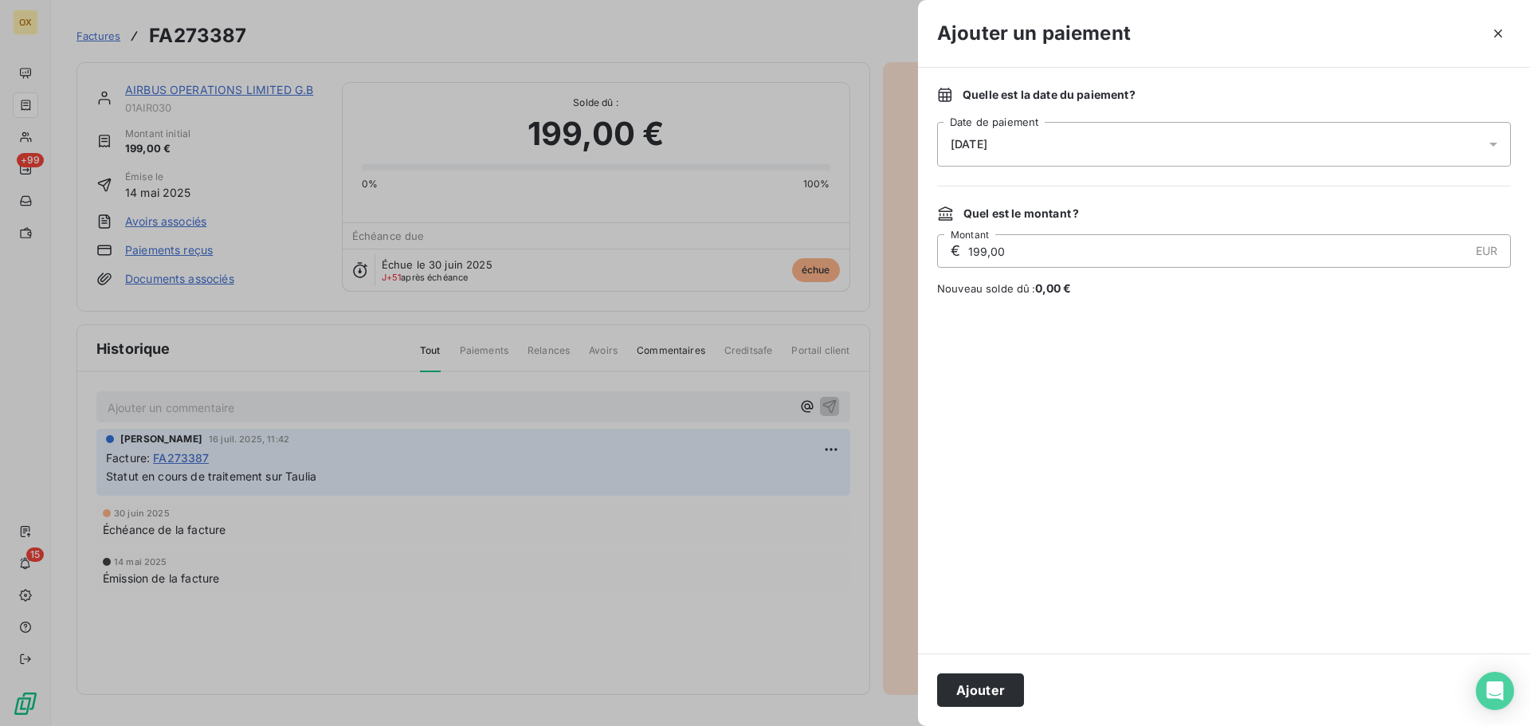
click at [1090, 150] on div "[DATE]" at bounding box center [1224, 144] width 574 height 45
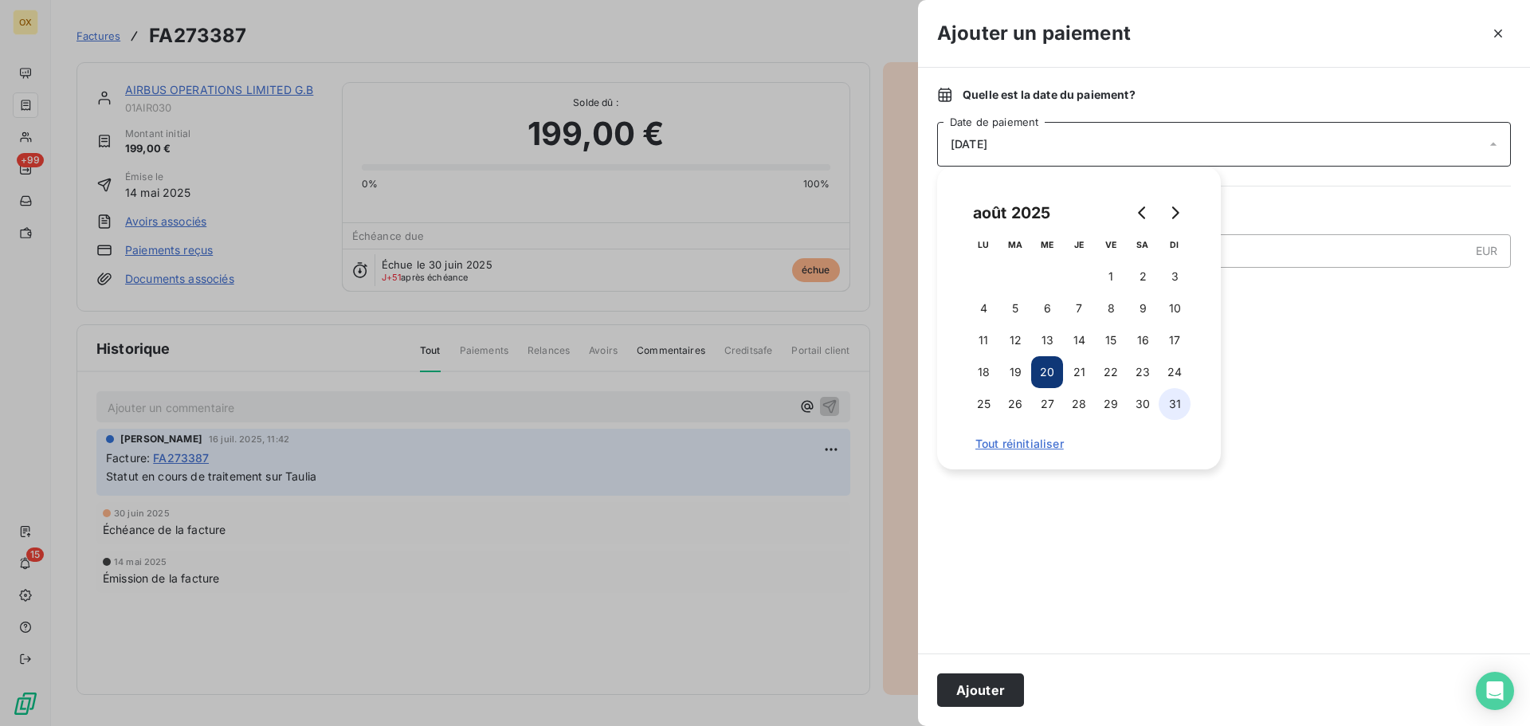
click at [1180, 398] on button "31" at bounding box center [1175, 404] width 32 height 32
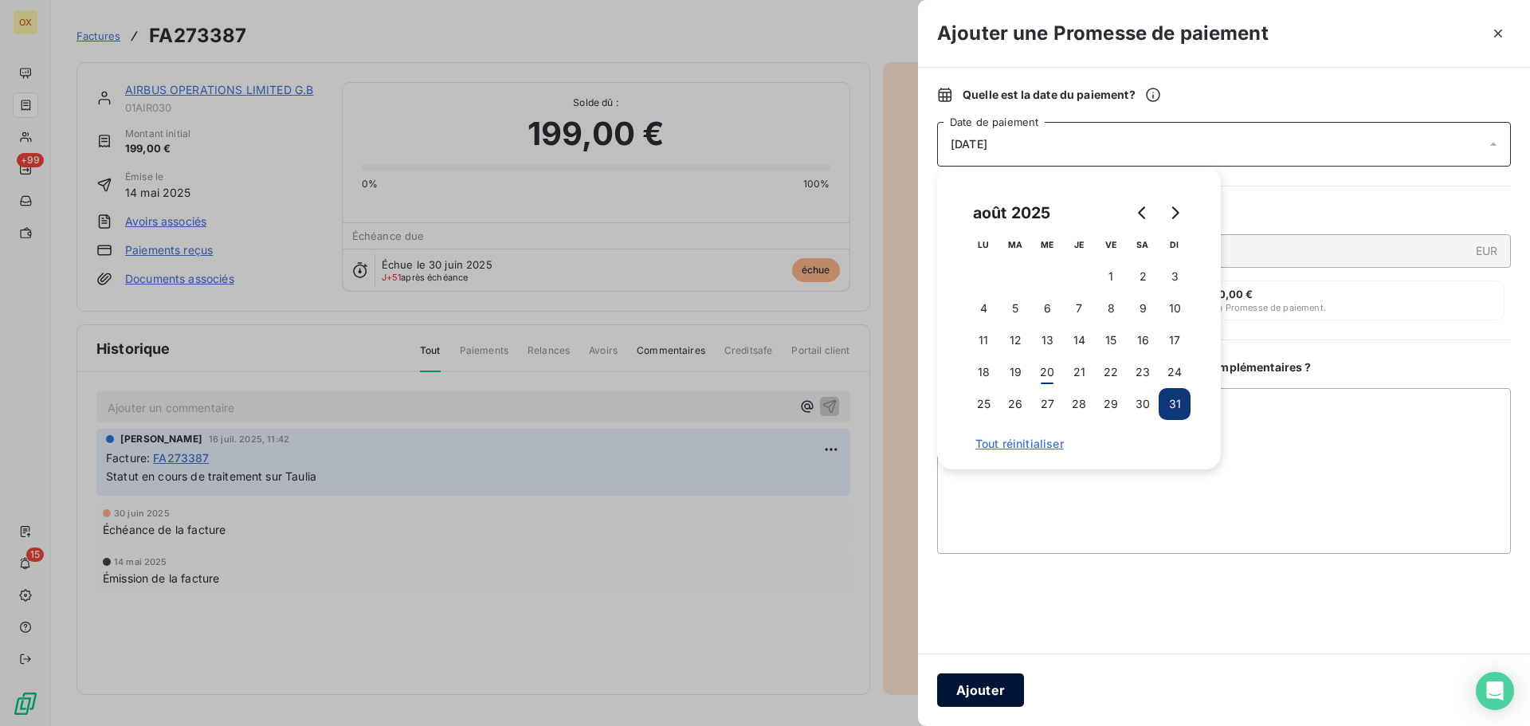
drag, startPoint x: 985, startPoint y: 692, endPoint x: 1017, endPoint y: 669, distance: 38.9
click at [987, 689] on button "Ajouter" at bounding box center [980, 689] width 87 height 33
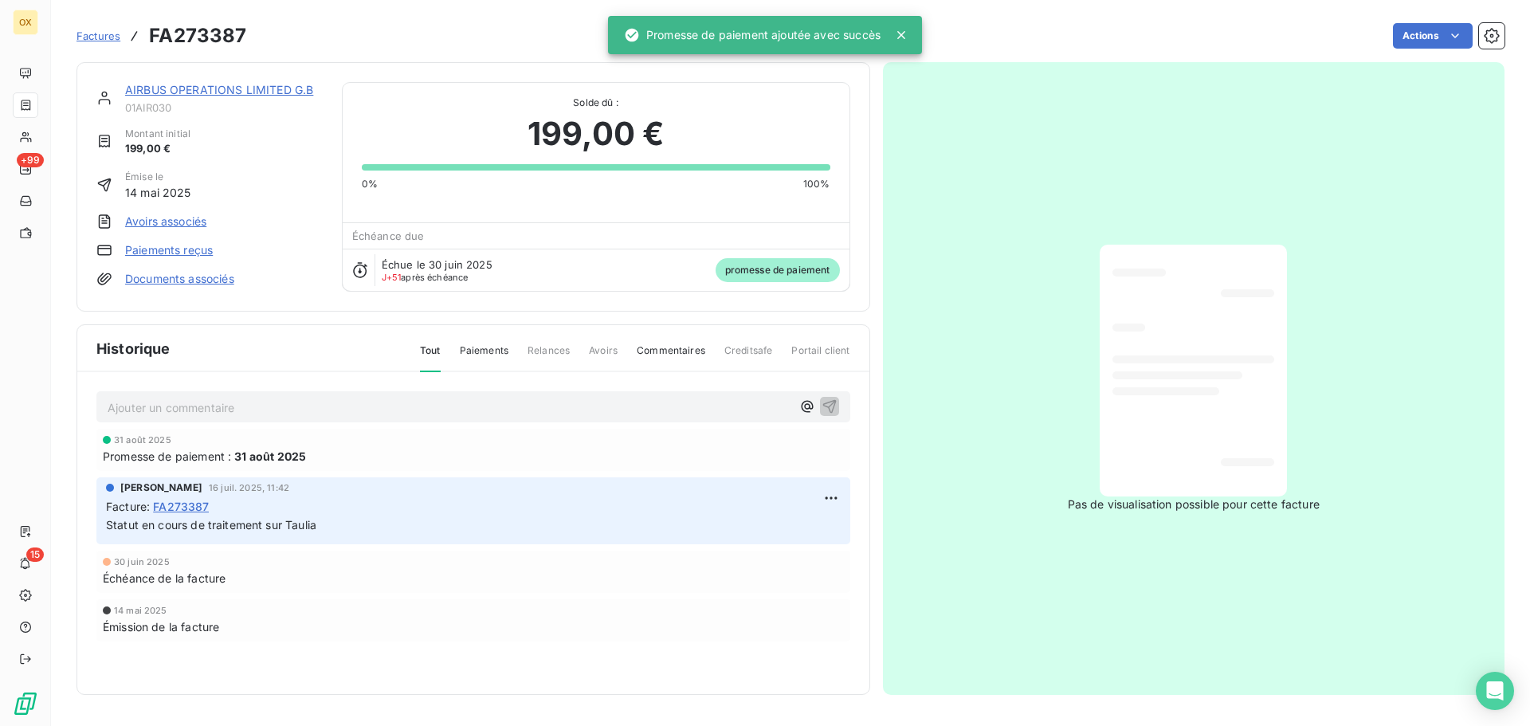
click at [233, 88] on link "AIRBUS OPERATIONS LIMITED G.B" at bounding box center [219, 90] width 188 height 14
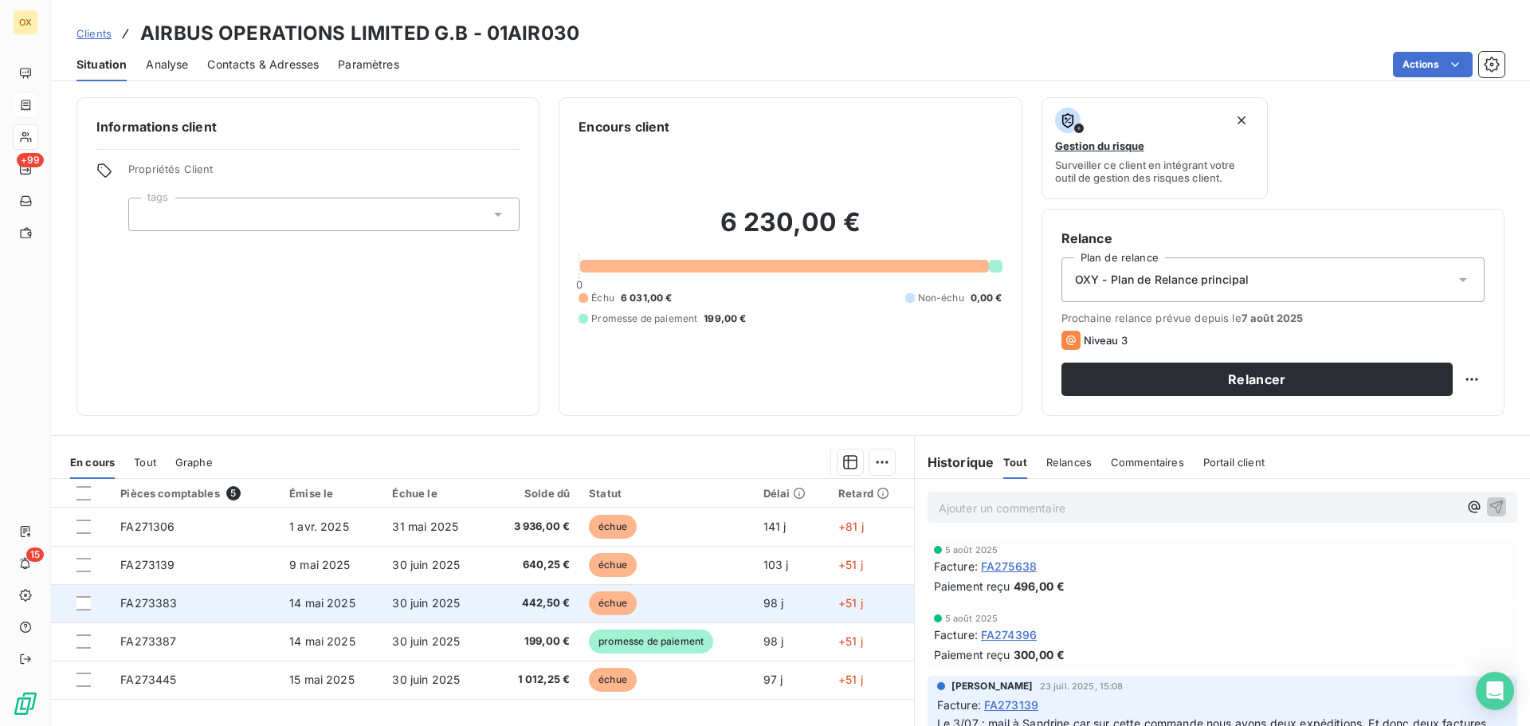
click at [516, 599] on span "442,50 €" at bounding box center [534, 603] width 73 height 16
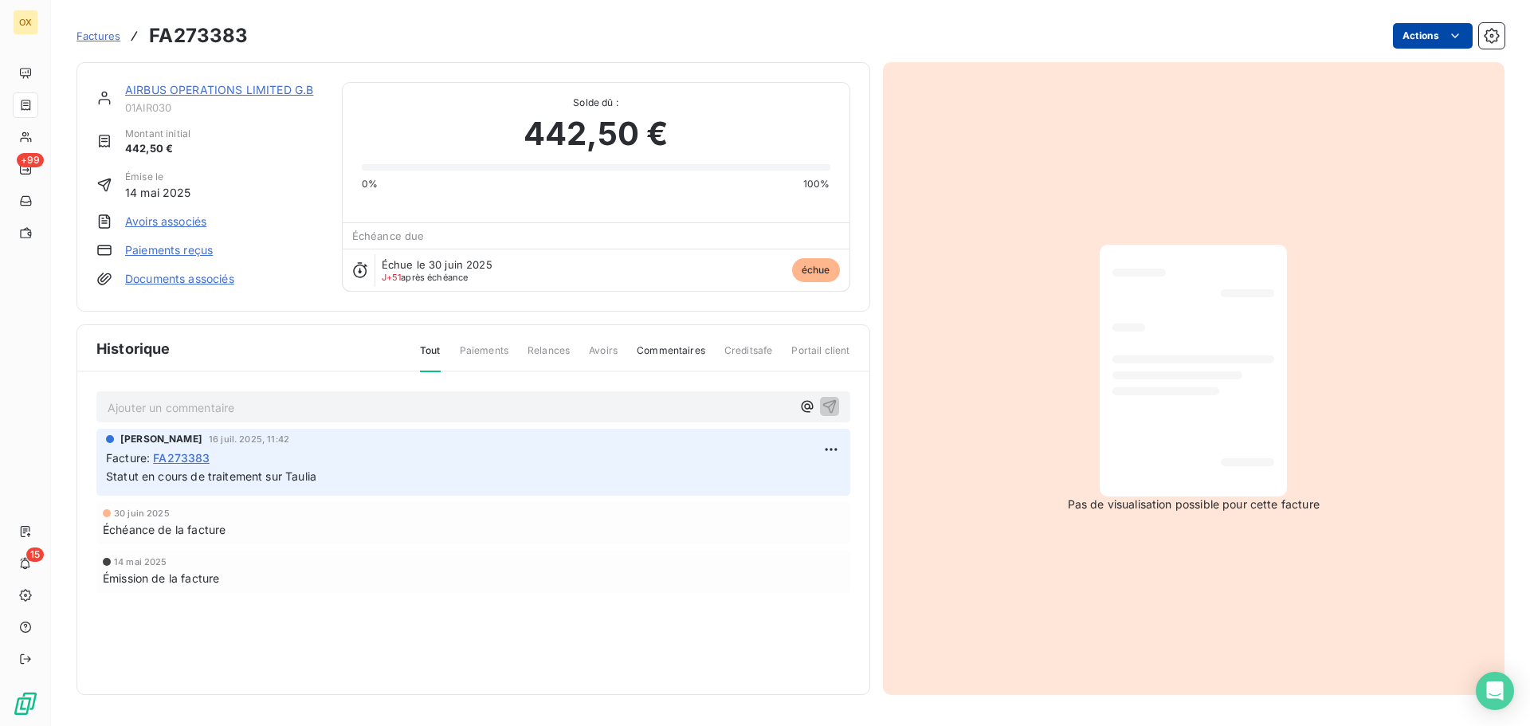
click at [1422, 34] on html "OX +99 15 Factures FA273383 Actions AIRBUS OPERATIONS LIMITED G.B 01AIR030 Mont…" at bounding box center [765, 363] width 1530 height 726
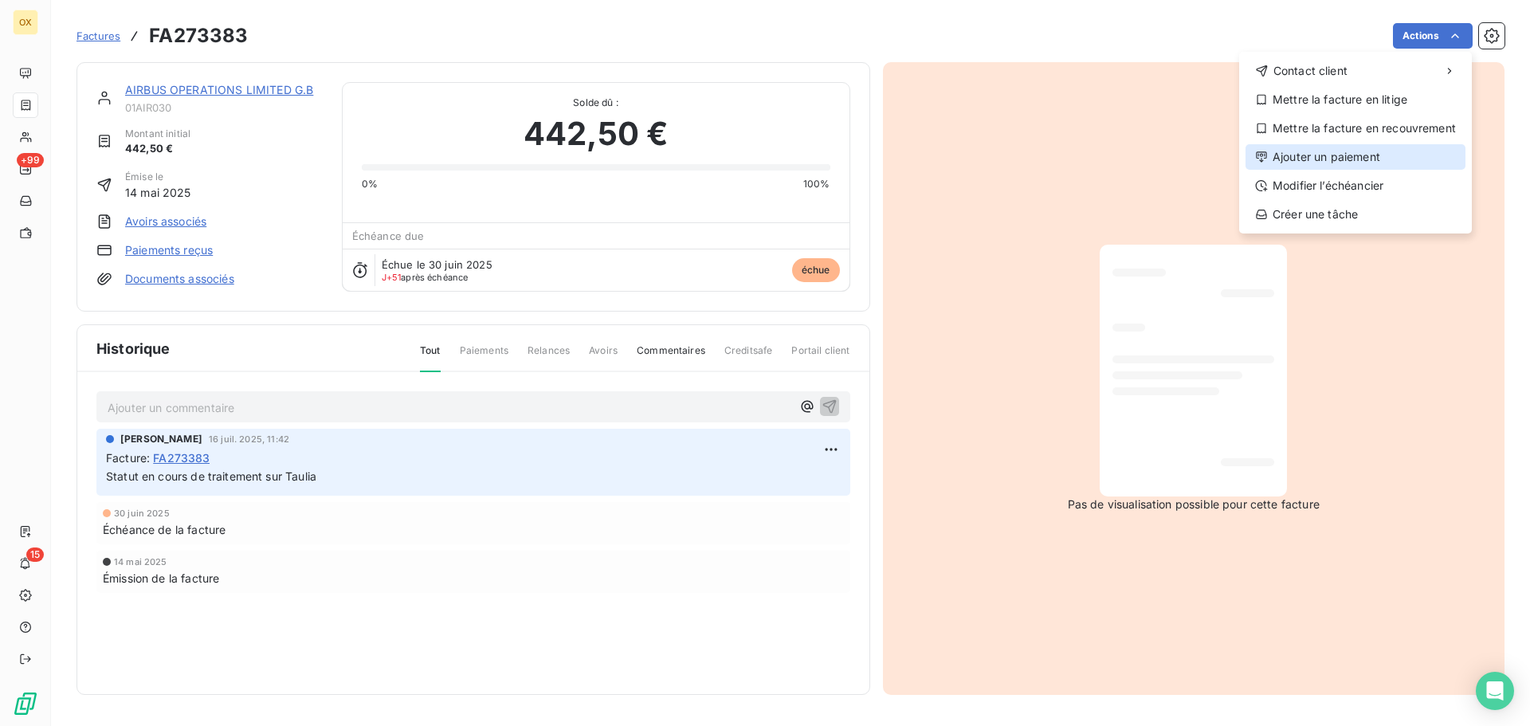
click at [1348, 153] on div "Ajouter un paiement" at bounding box center [1356, 157] width 220 height 26
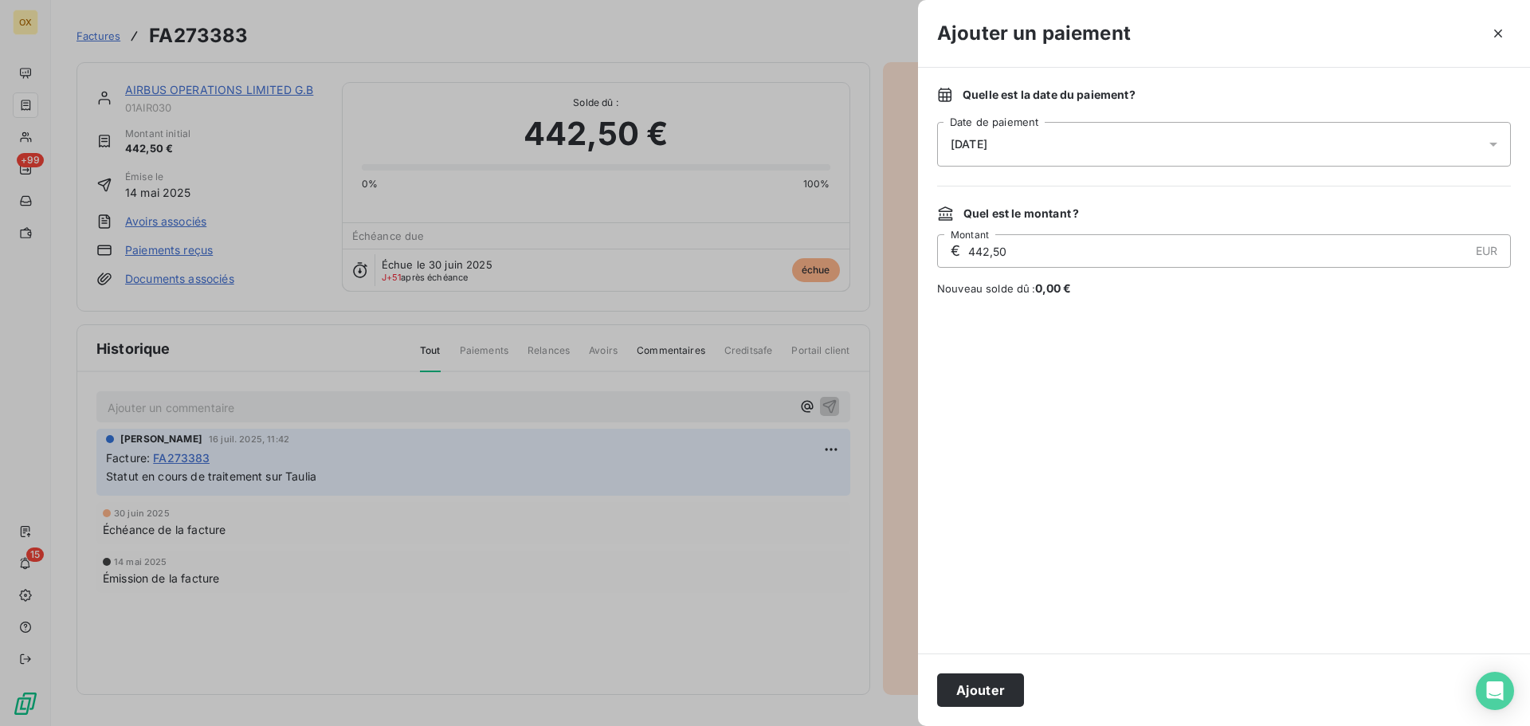
click at [1049, 150] on div "[DATE]" at bounding box center [1224, 144] width 574 height 45
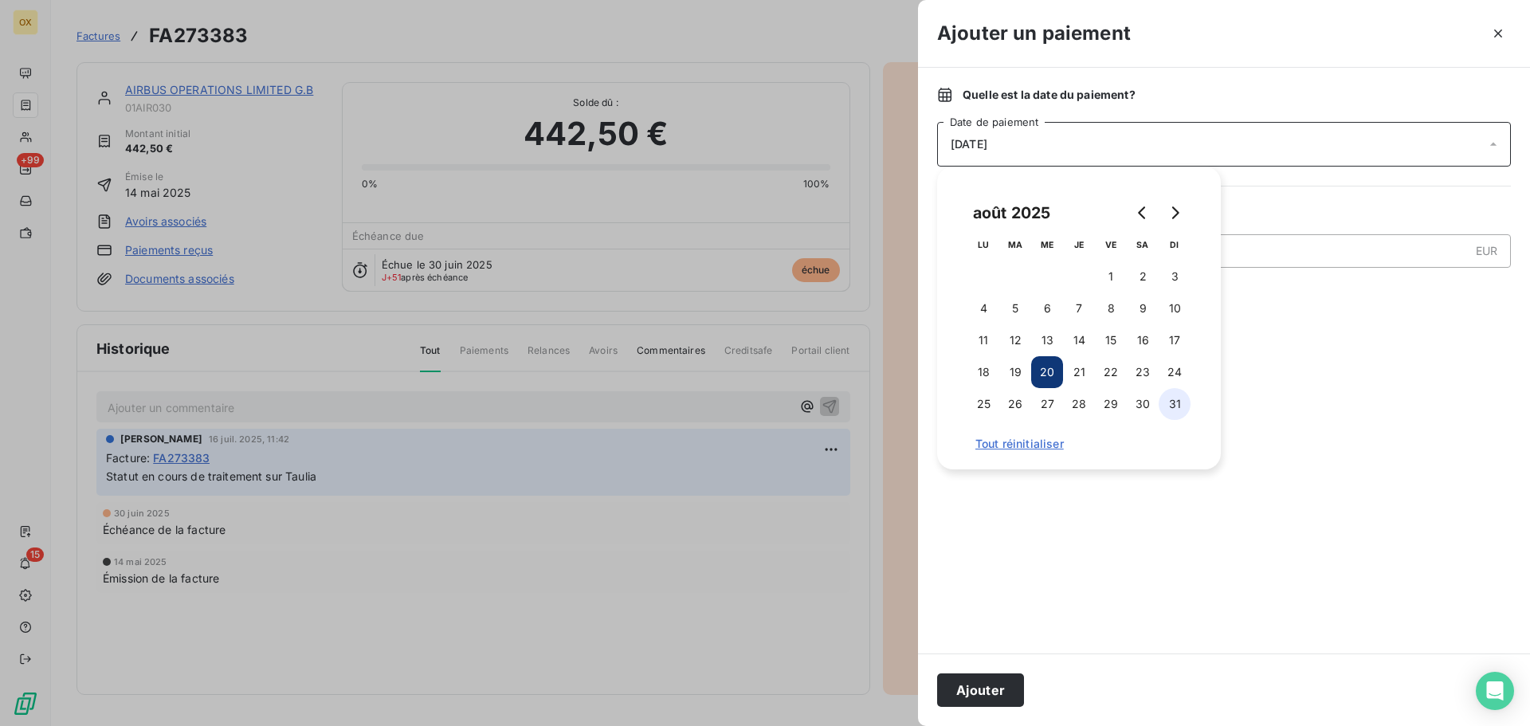
click at [1176, 402] on button "31" at bounding box center [1175, 404] width 32 height 32
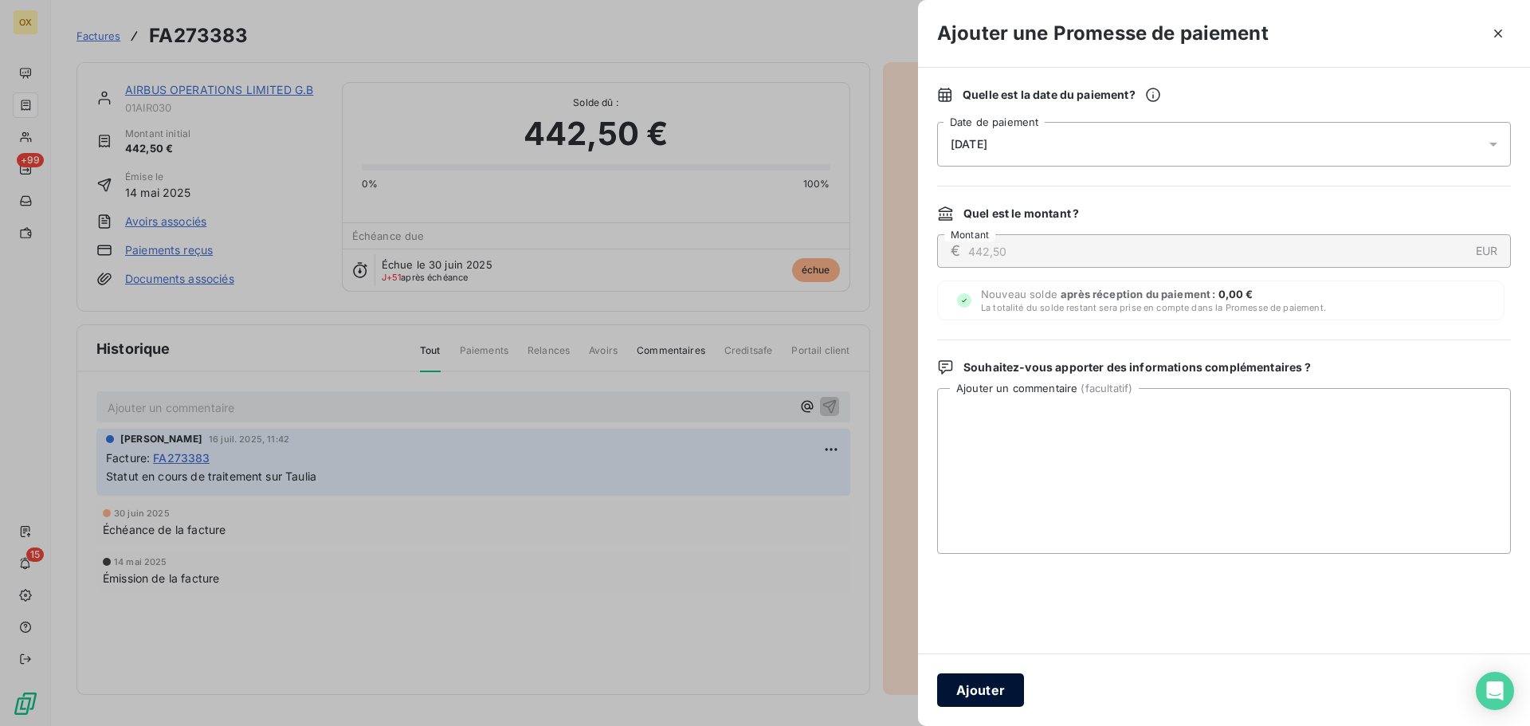
click at [977, 686] on button "Ajouter" at bounding box center [980, 689] width 87 height 33
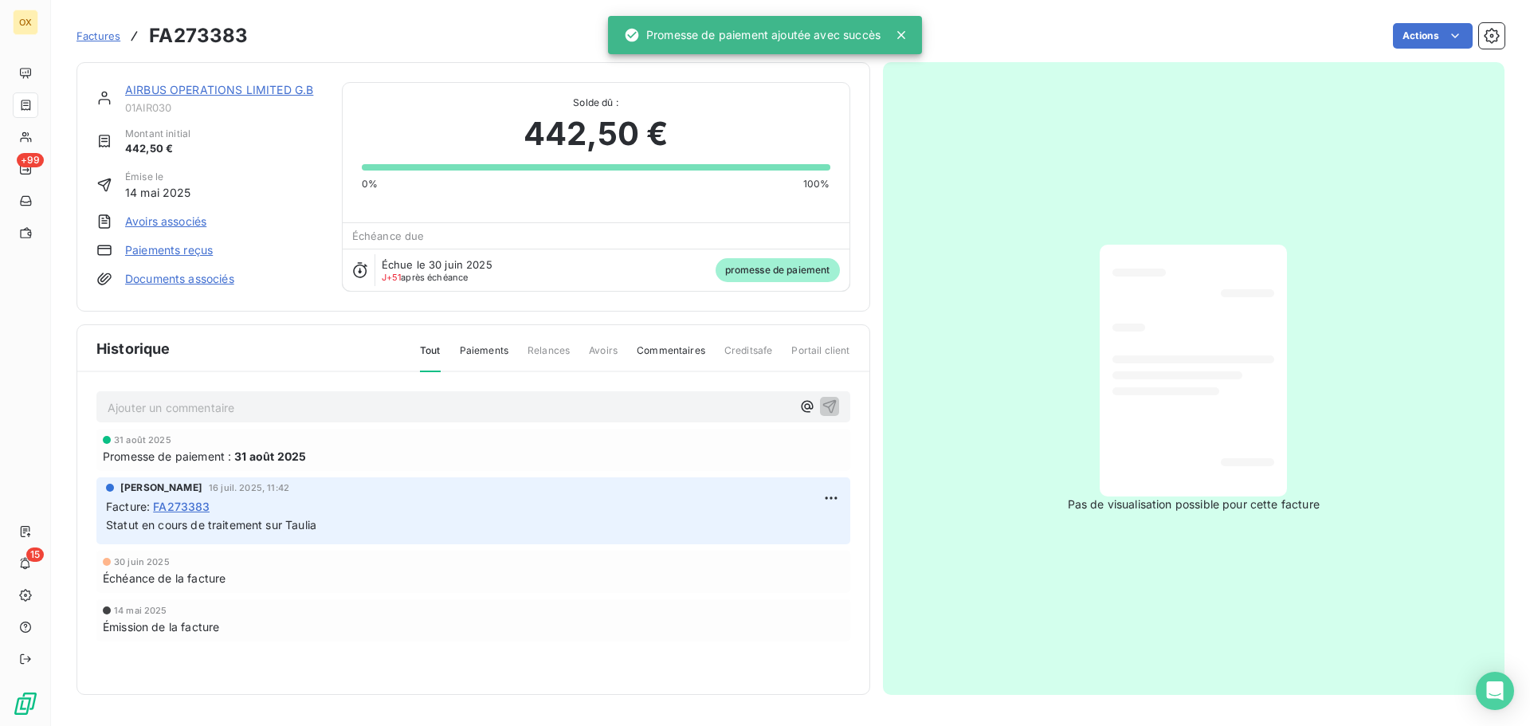
click at [189, 90] on link "AIRBUS OPERATIONS LIMITED G.B" at bounding box center [219, 90] width 188 height 14
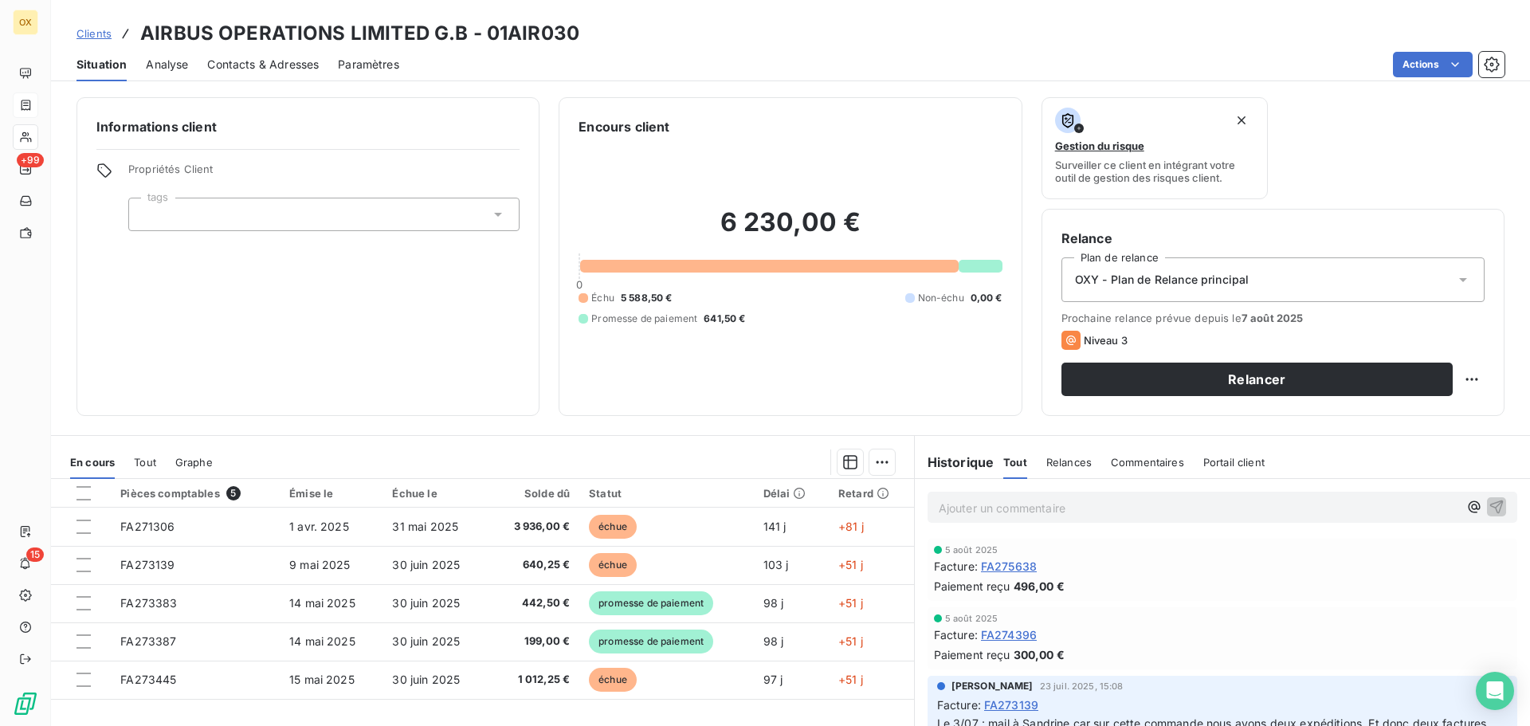
scroll to position [80, 0]
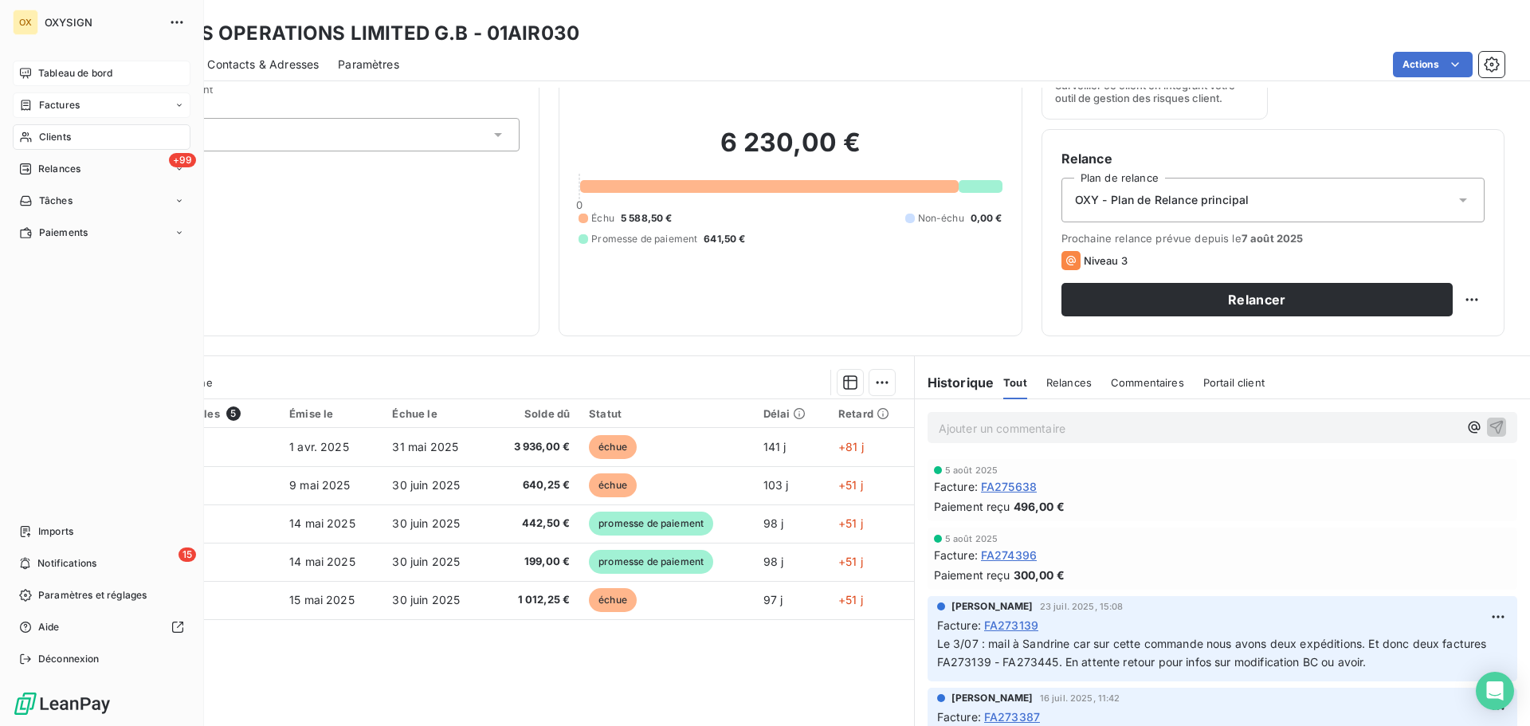
click at [50, 70] on span "Tableau de bord" at bounding box center [75, 73] width 74 height 14
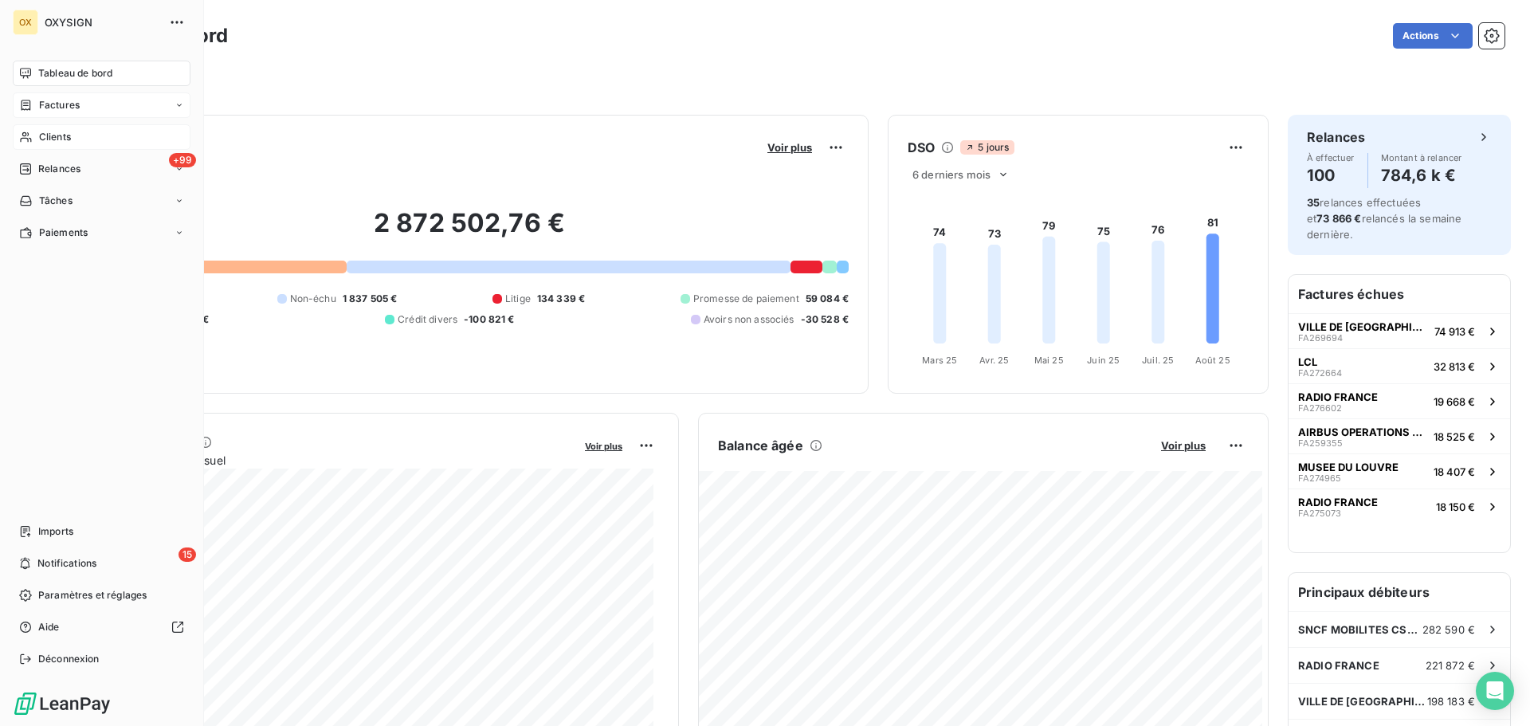
click at [39, 134] on span "Clients" at bounding box center [55, 137] width 32 height 14
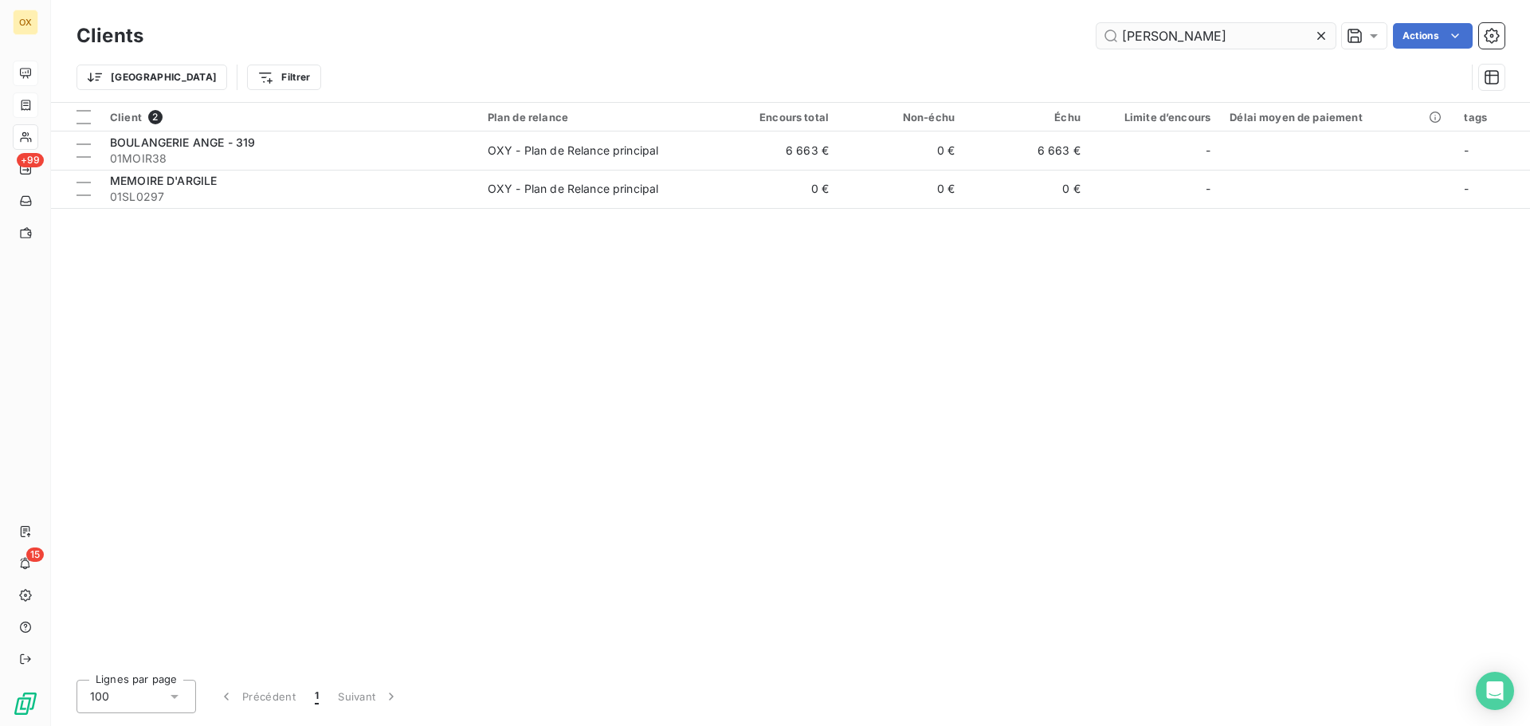
drag, startPoint x: 1215, startPoint y: 40, endPoint x: 1111, endPoint y: 29, distance: 104.2
click at [1111, 28] on input "[PERSON_NAME]" at bounding box center [1216, 36] width 239 height 26
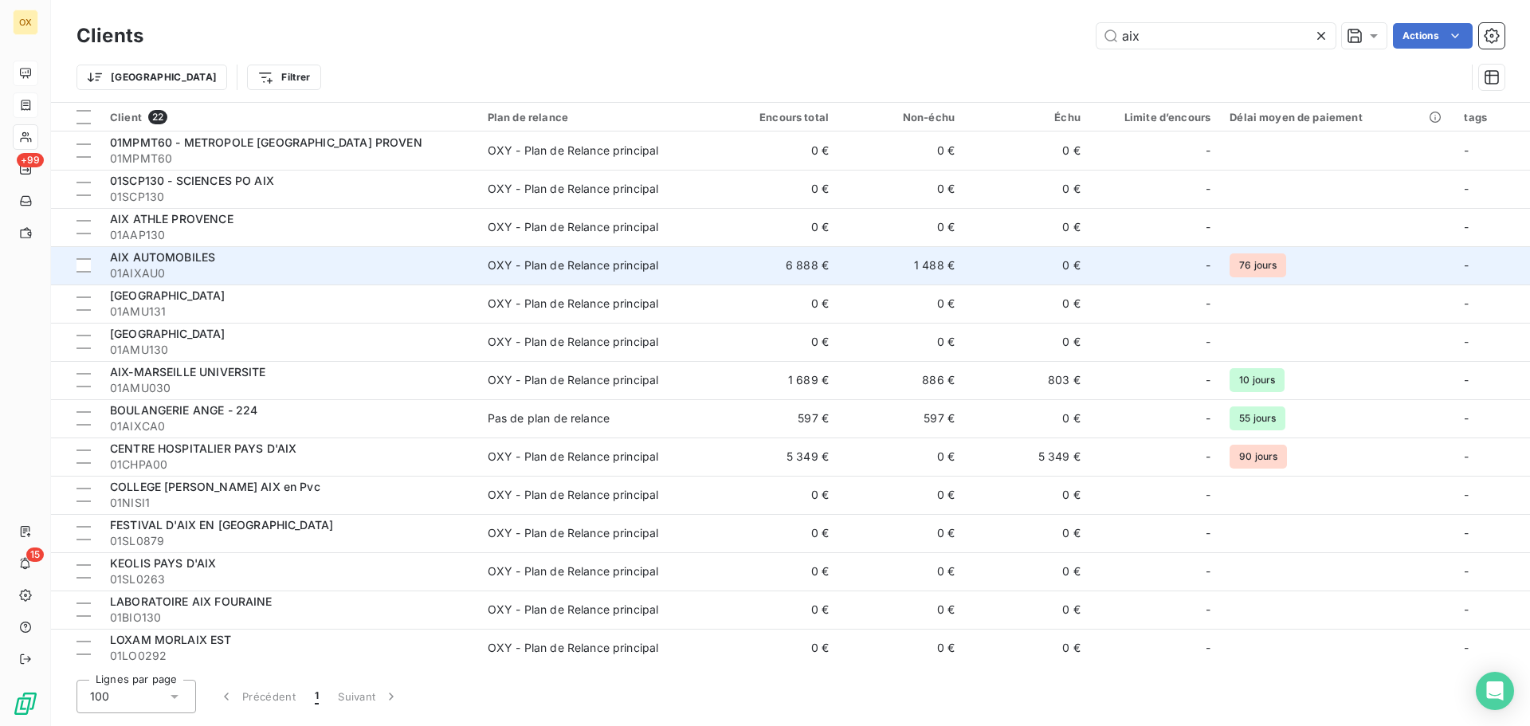
type input "aix"
click at [299, 265] on span "01AIXAU0" at bounding box center [289, 273] width 359 height 16
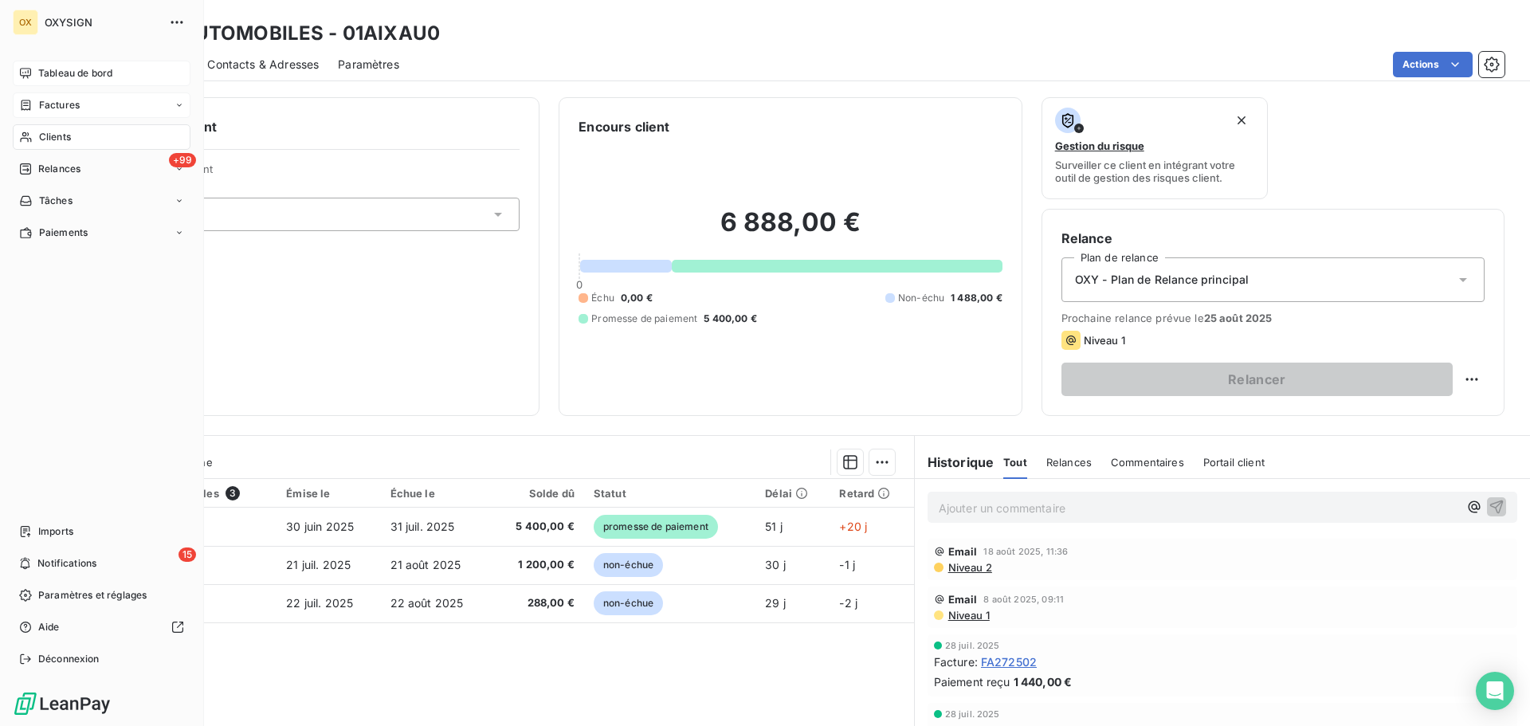
click at [48, 68] on span "Tableau de bord" at bounding box center [75, 73] width 74 height 14
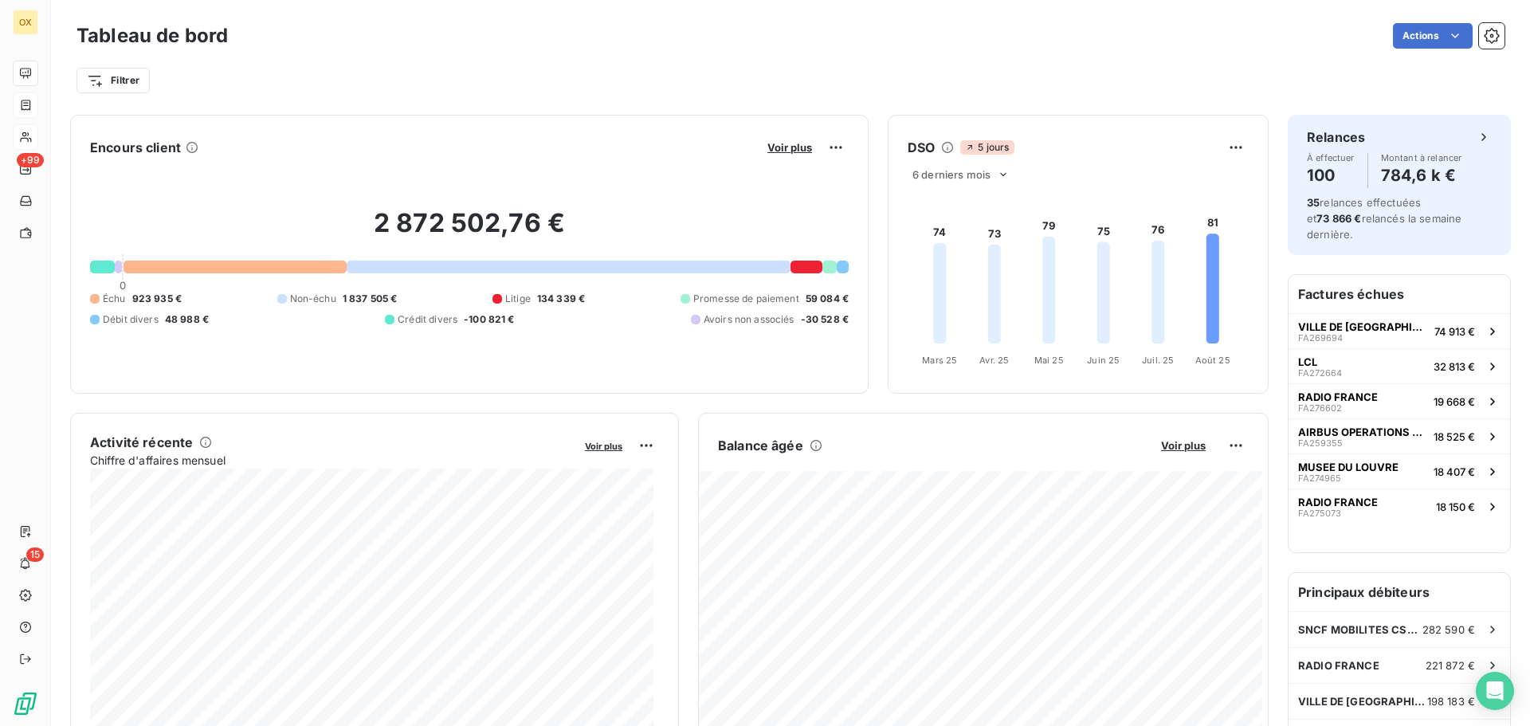
click at [882, 74] on div "Filtrer" at bounding box center [791, 80] width 1428 height 30
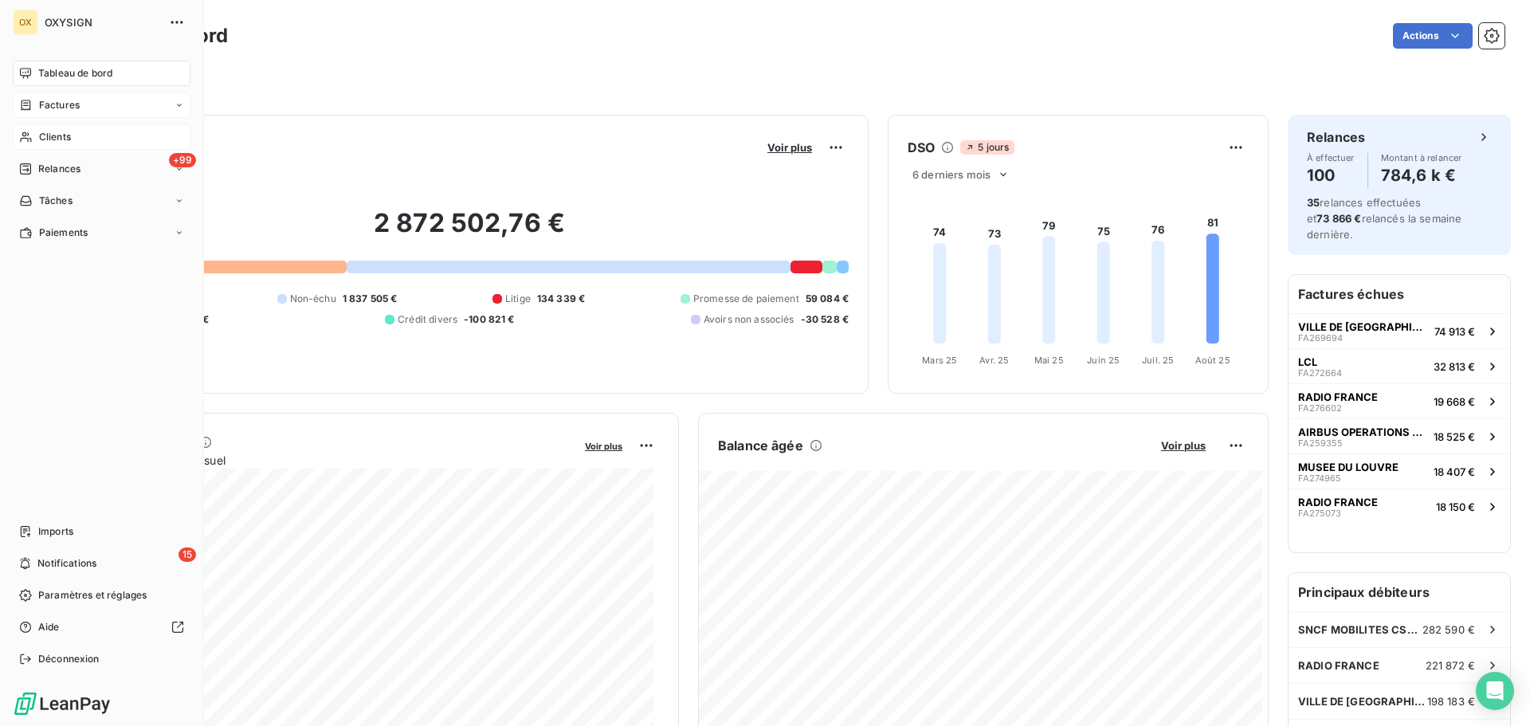
click at [43, 99] on span "Factures" at bounding box center [59, 105] width 41 height 14
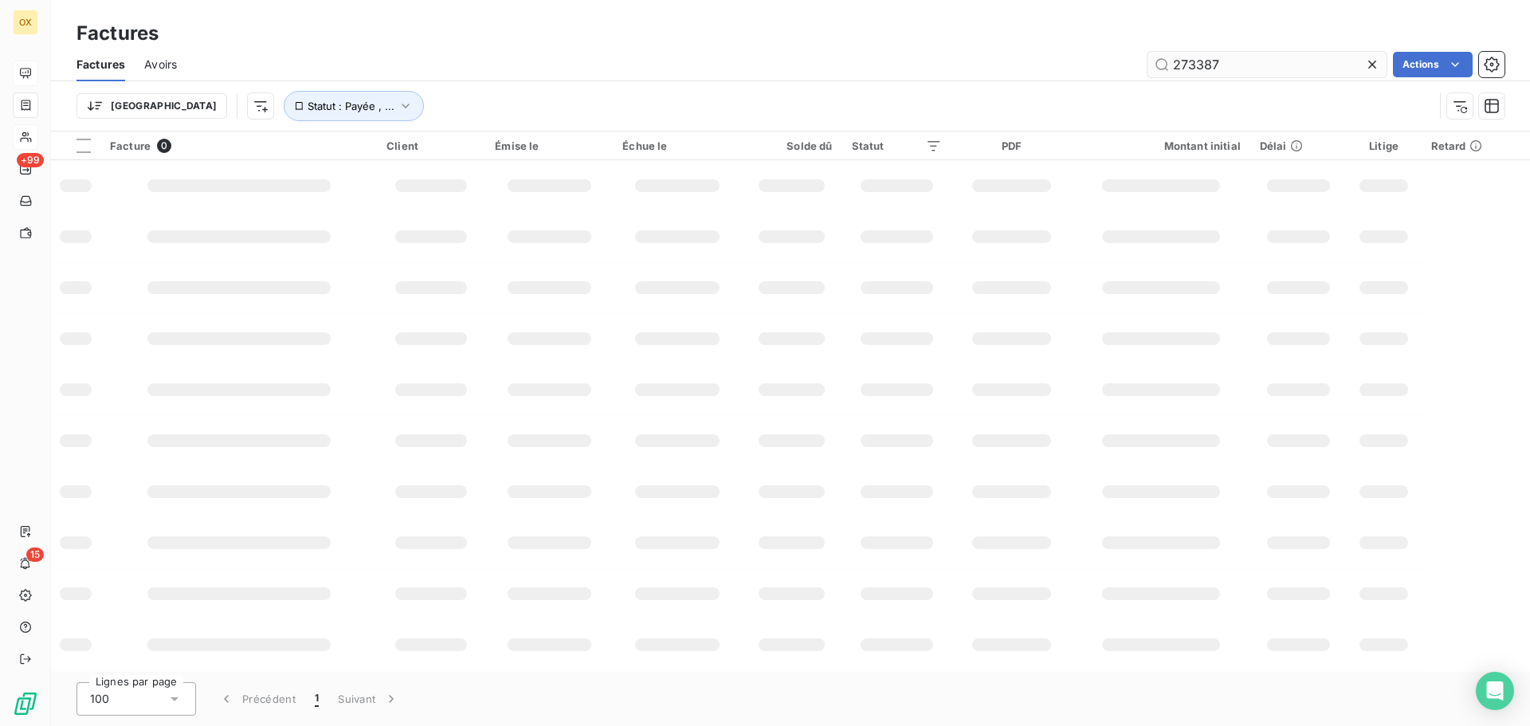
drag, startPoint x: 1211, startPoint y: 61, endPoint x: 1146, endPoint y: 61, distance: 64.6
click at [1148, 61] on input "273387" at bounding box center [1267, 65] width 239 height 26
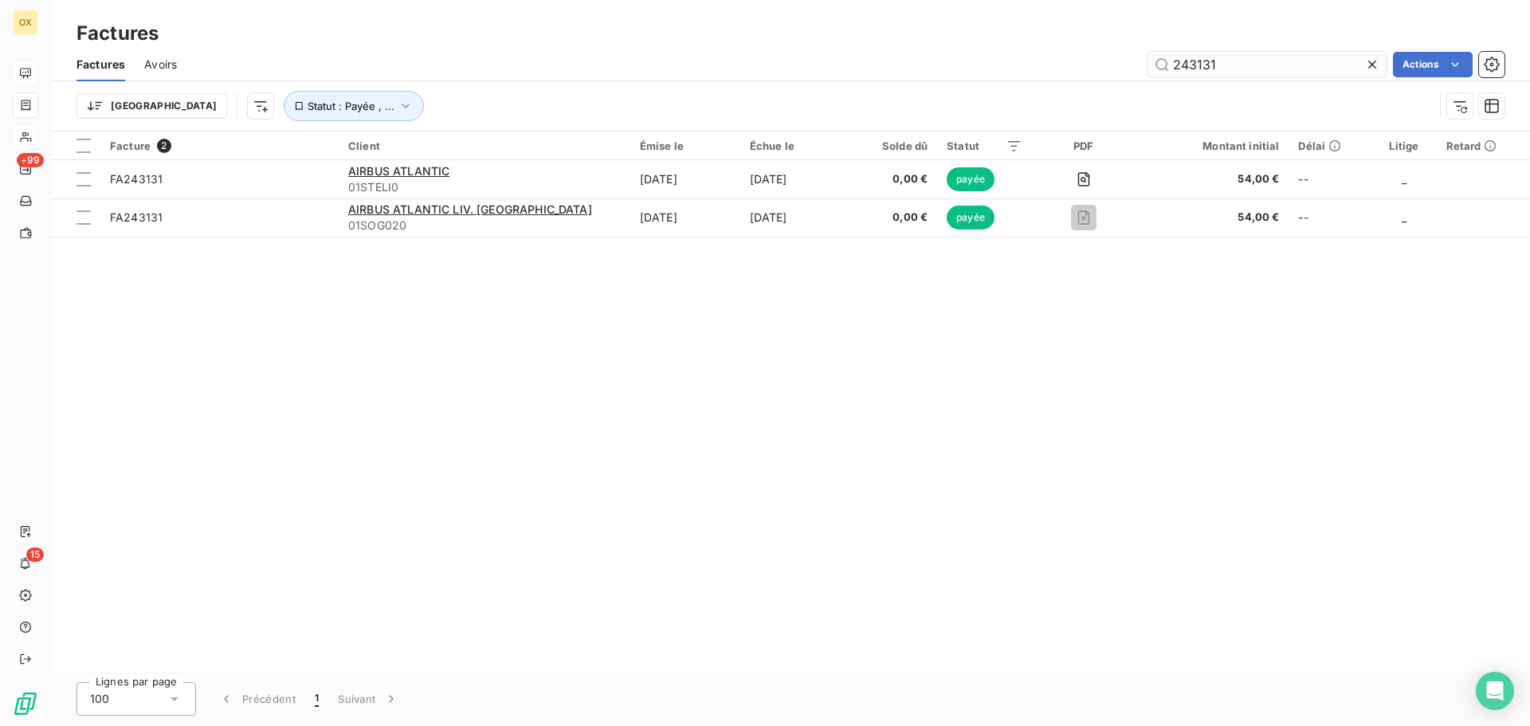
drag, startPoint x: 1244, startPoint y: 65, endPoint x: 1197, endPoint y: 60, distance: 47.3
click at [1197, 60] on input "243131" at bounding box center [1267, 65] width 239 height 26
type input "243419"
drag, startPoint x: 1227, startPoint y: 68, endPoint x: 1176, endPoint y: 67, distance: 51.8
click at [1176, 67] on input "243419" at bounding box center [1267, 65] width 239 height 26
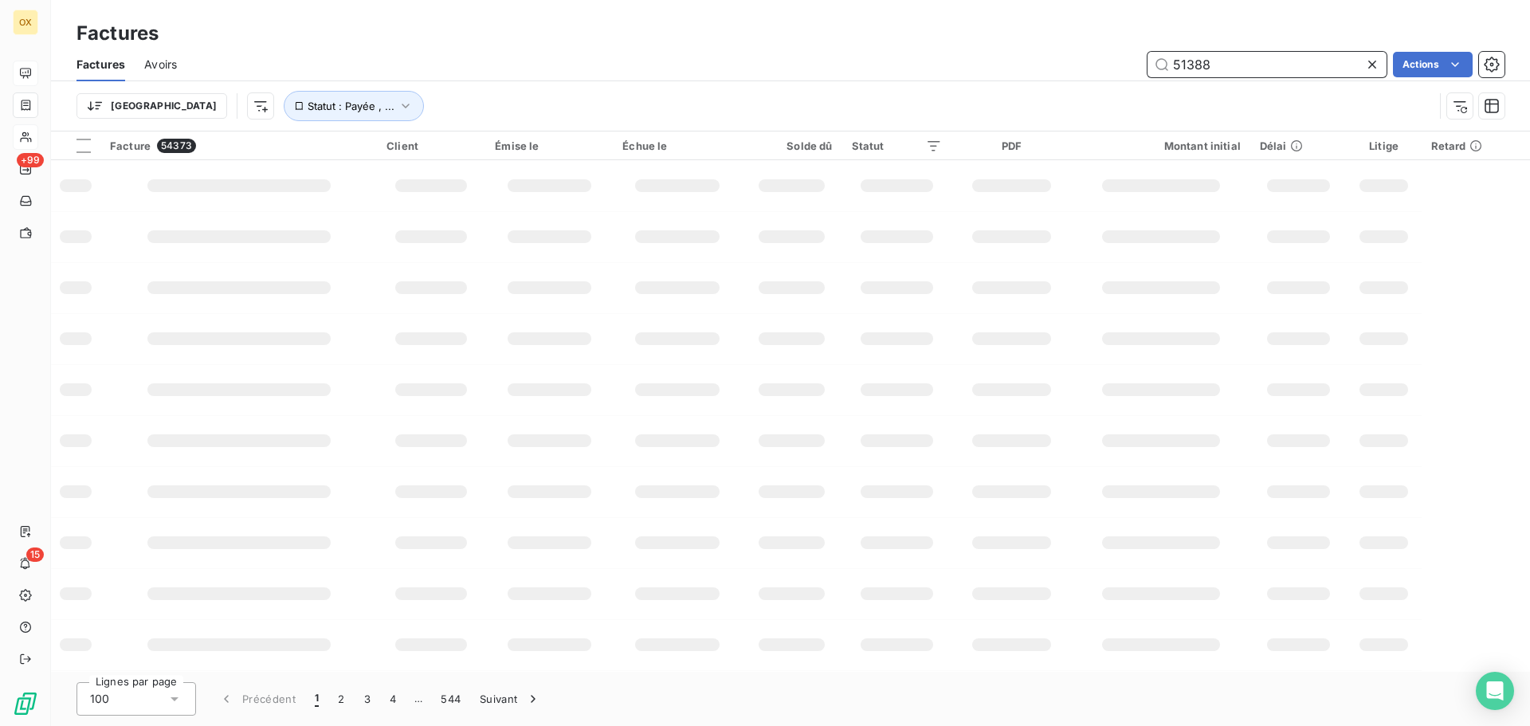
click at [1176, 68] on input "51388" at bounding box center [1267, 65] width 239 height 26
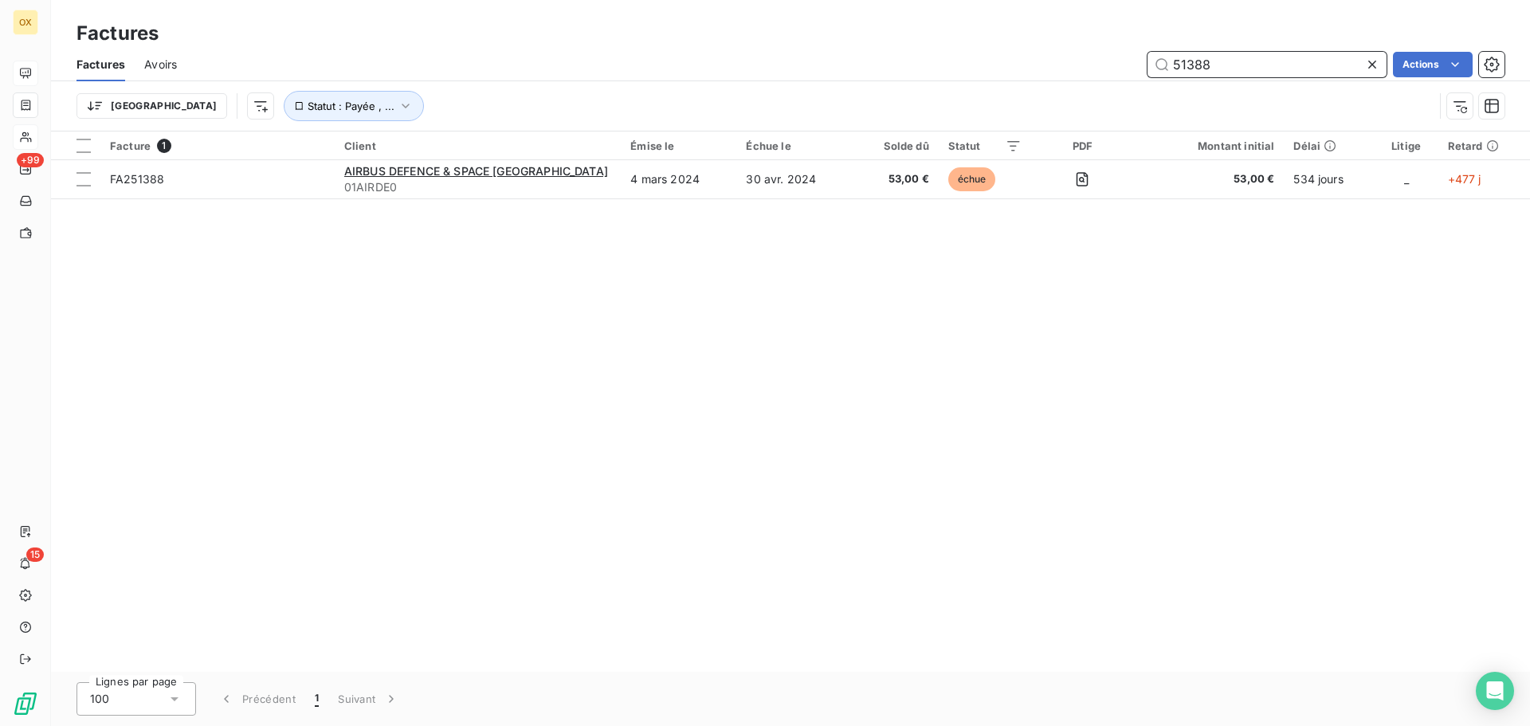
click at [1172, 59] on input "51388" at bounding box center [1267, 65] width 239 height 26
click at [1222, 57] on input "251388" at bounding box center [1267, 65] width 239 height 26
click at [1253, 67] on input "251388" at bounding box center [1267, 65] width 239 height 26
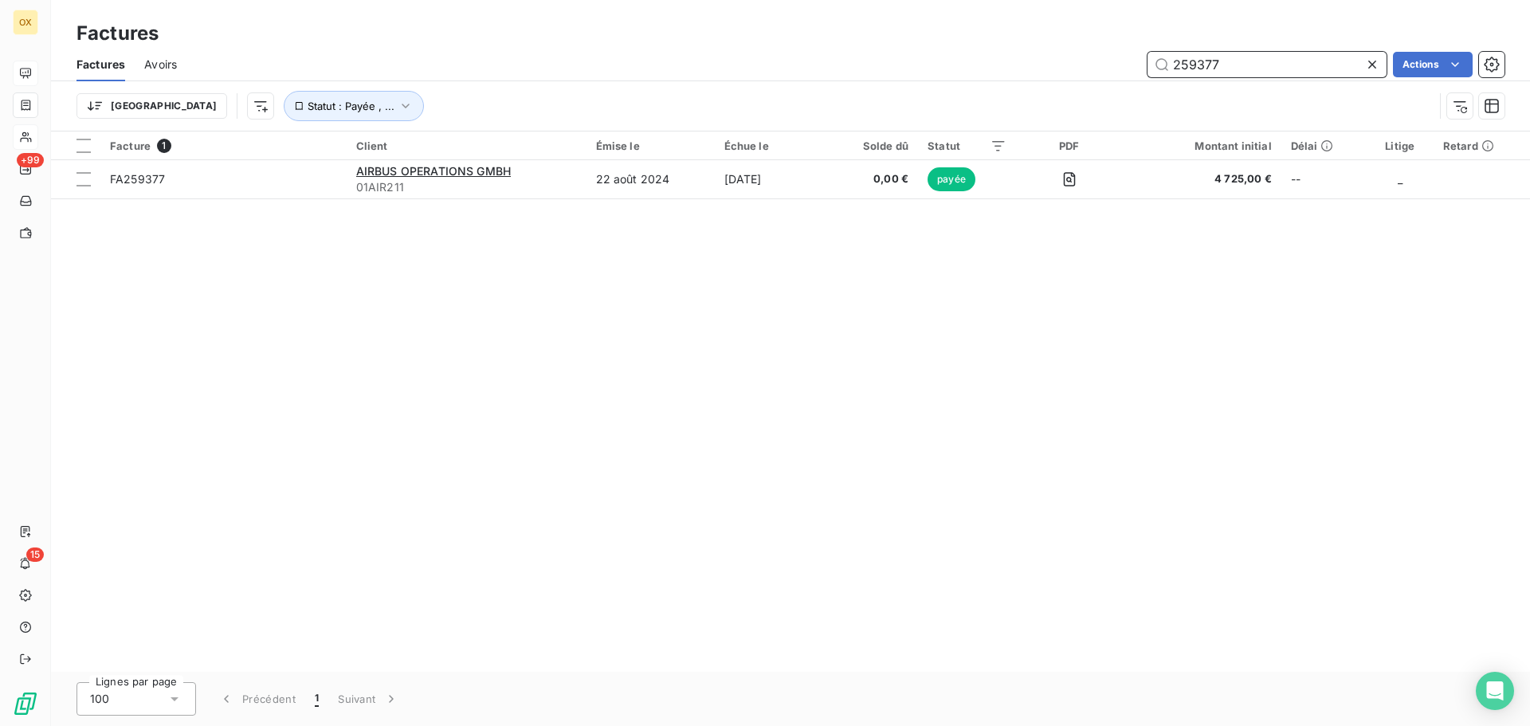
drag, startPoint x: 1232, startPoint y: 57, endPoint x: 1170, endPoint y: 57, distance: 62.2
click at [1170, 57] on input "259377" at bounding box center [1267, 65] width 239 height 26
click at [1248, 59] on input "263738" at bounding box center [1267, 65] width 239 height 26
drag, startPoint x: 1220, startPoint y: 63, endPoint x: 1160, endPoint y: 68, distance: 60.8
click at [1160, 68] on input "264709" at bounding box center [1267, 65] width 239 height 26
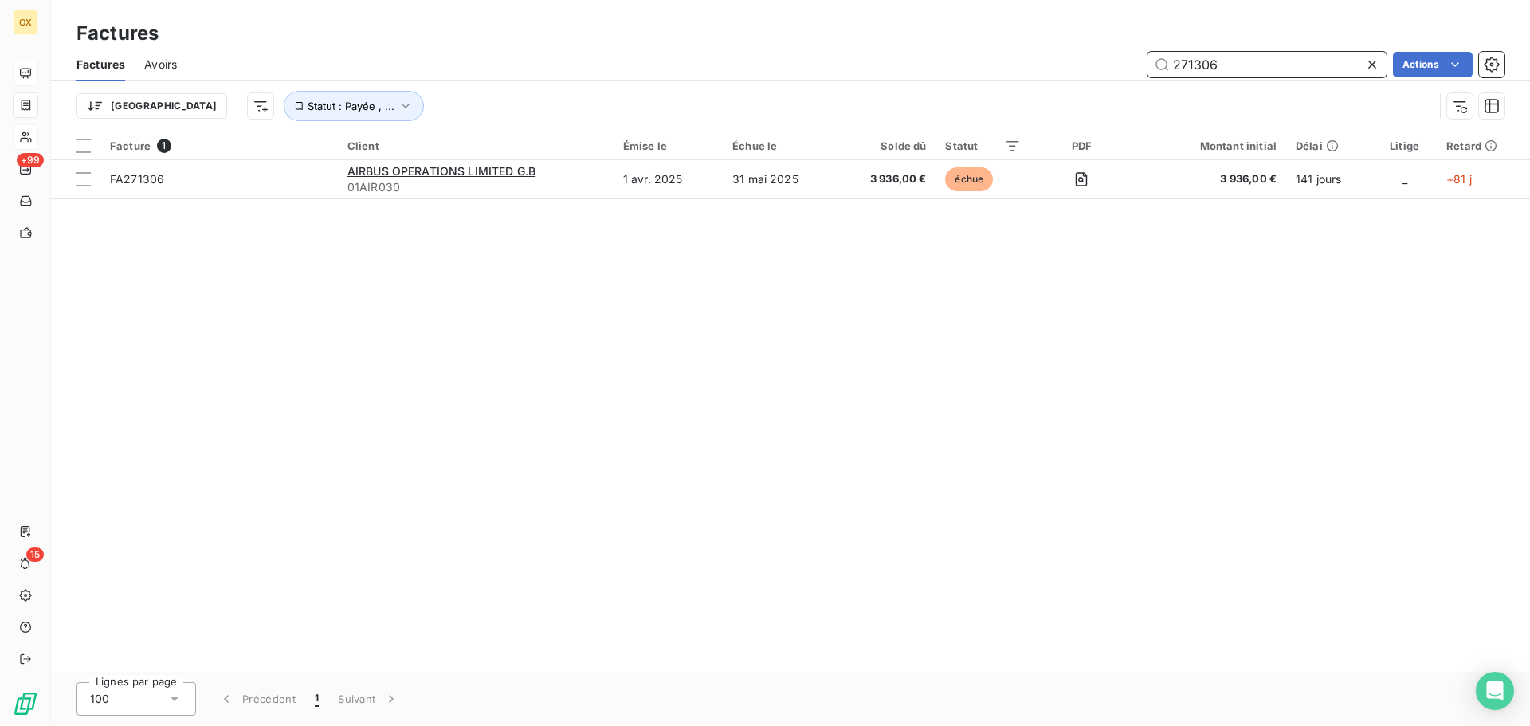
drag, startPoint x: 1245, startPoint y: 65, endPoint x: 1167, endPoint y: 53, distance: 79.0
click at [1167, 53] on input "271306" at bounding box center [1267, 65] width 239 height 26
drag, startPoint x: 1222, startPoint y: 65, endPoint x: 1197, endPoint y: 61, distance: 25.0
click at [1197, 61] on input "272100" at bounding box center [1267, 65] width 239 height 26
click at [1239, 66] on input "272648" at bounding box center [1267, 65] width 239 height 26
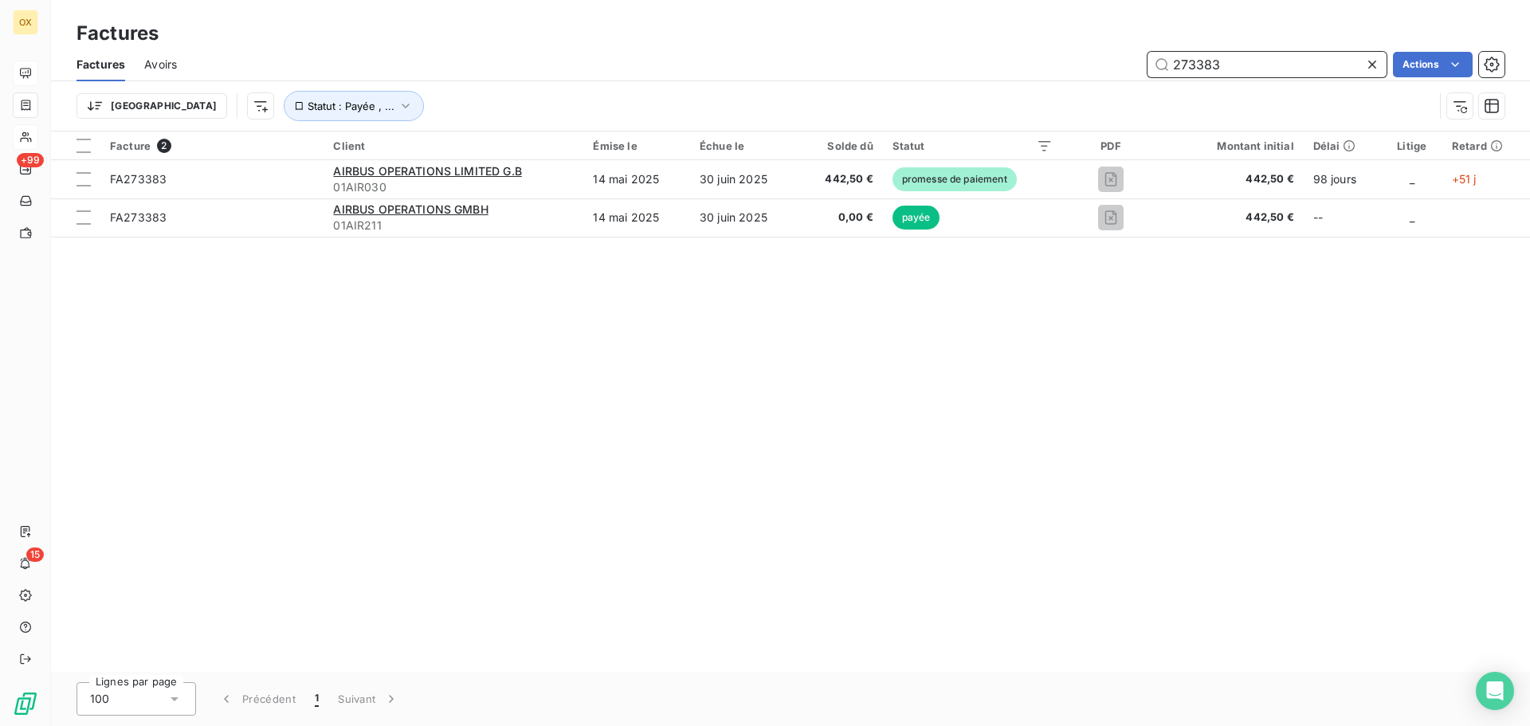
drag, startPoint x: 1235, startPoint y: 65, endPoint x: 1210, endPoint y: 69, distance: 25.0
click at [1210, 69] on input "273383" at bounding box center [1267, 65] width 239 height 26
drag, startPoint x: 1234, startPoint y: 63, endPoint x: 1172, endPoint y: 64, distance: 62.2
click at [1172, 64] on input "273387" at bounding box center [1267, 65] width 239 height 26
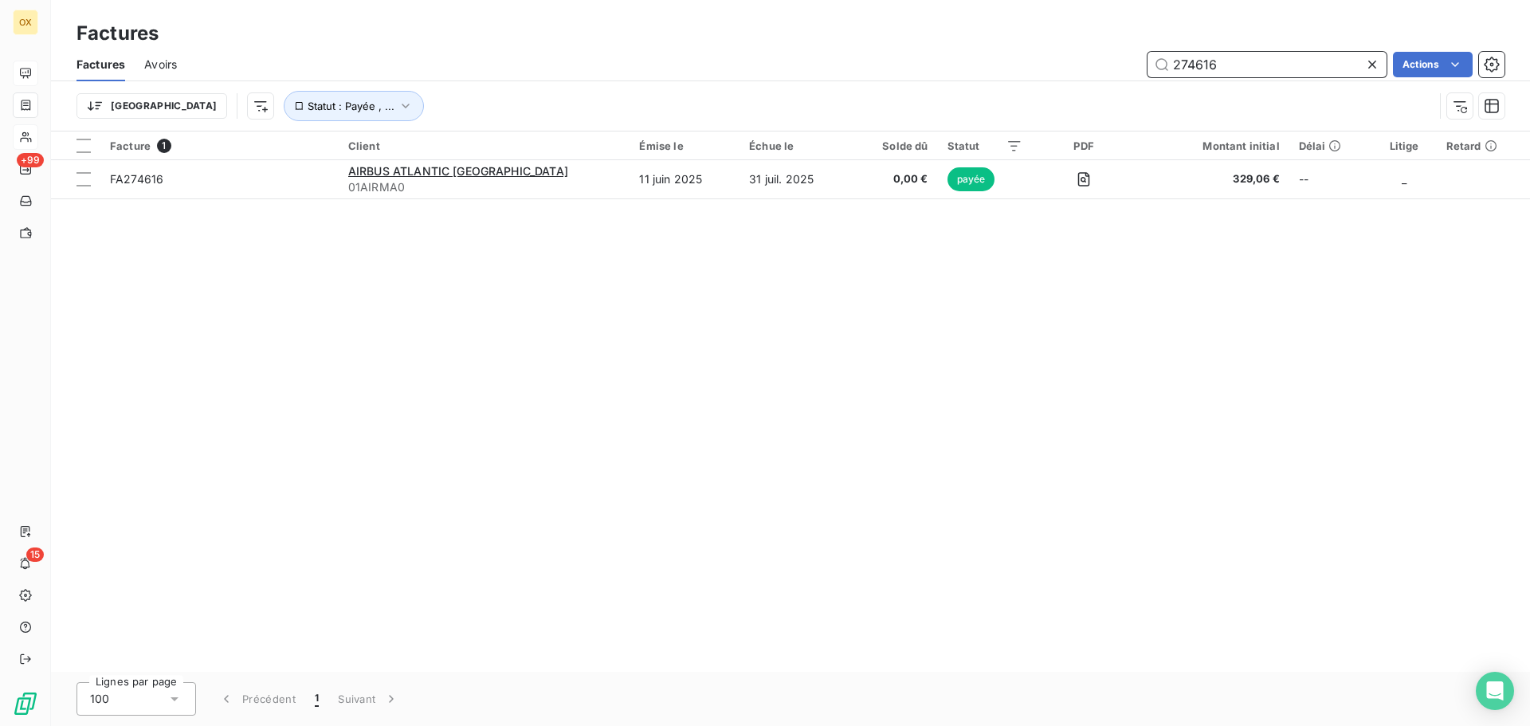
drag, startPoint x: 1274, startPoint y: 65, endPoint x: 1168, endPoint y: 71, distance: 105.4
click at [1168, 71] on input "274616" at bounding box center [1267, 65] width 239 height 26
drag, startPoint x: 1253, startPoint y: 61, endPoint x: 1194, endPoint y: 73, distance: 60.0
click at [1194, 73] on input "275017" at bounding box center [1267, 65] width 239 height 26
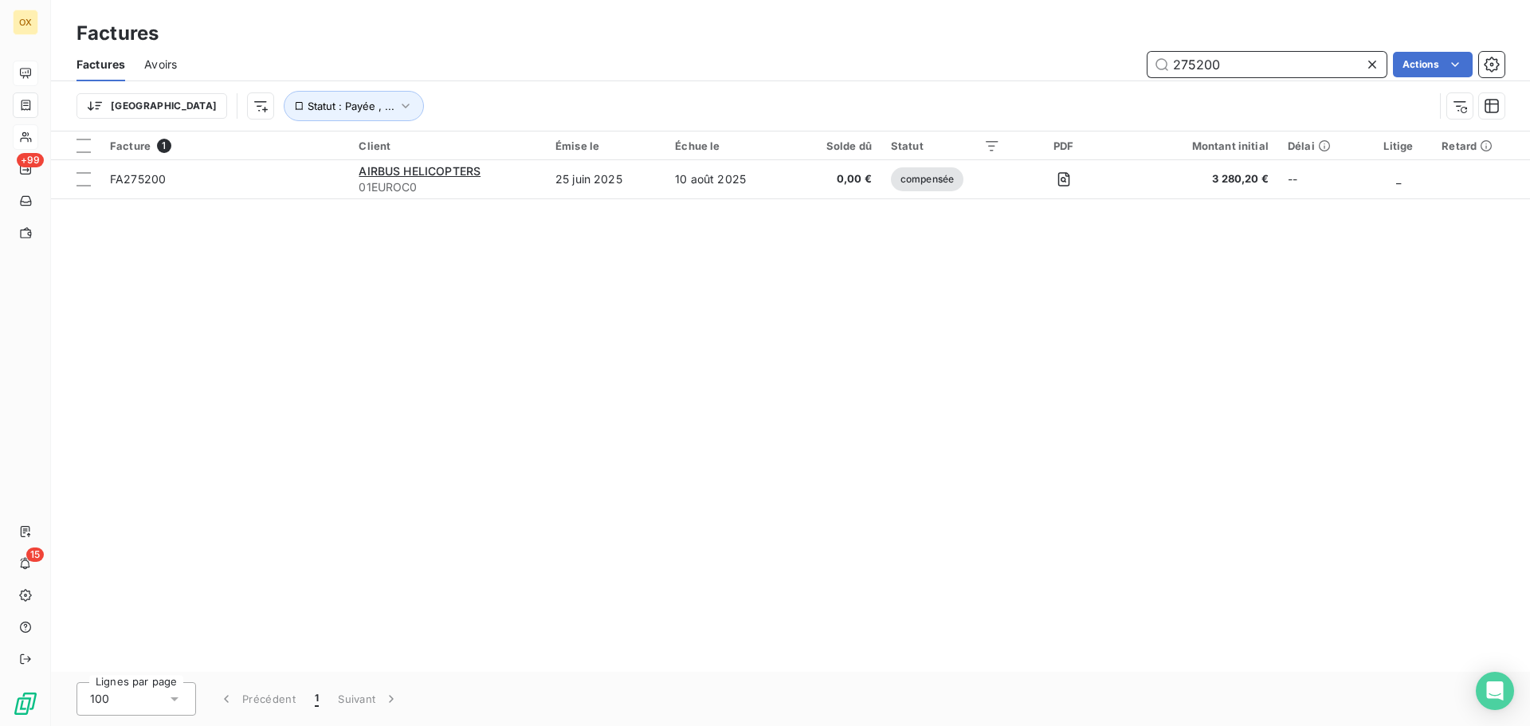
click at [1228, 69] on input "275200" at bounding box center [1267, 65] width 239 height 26
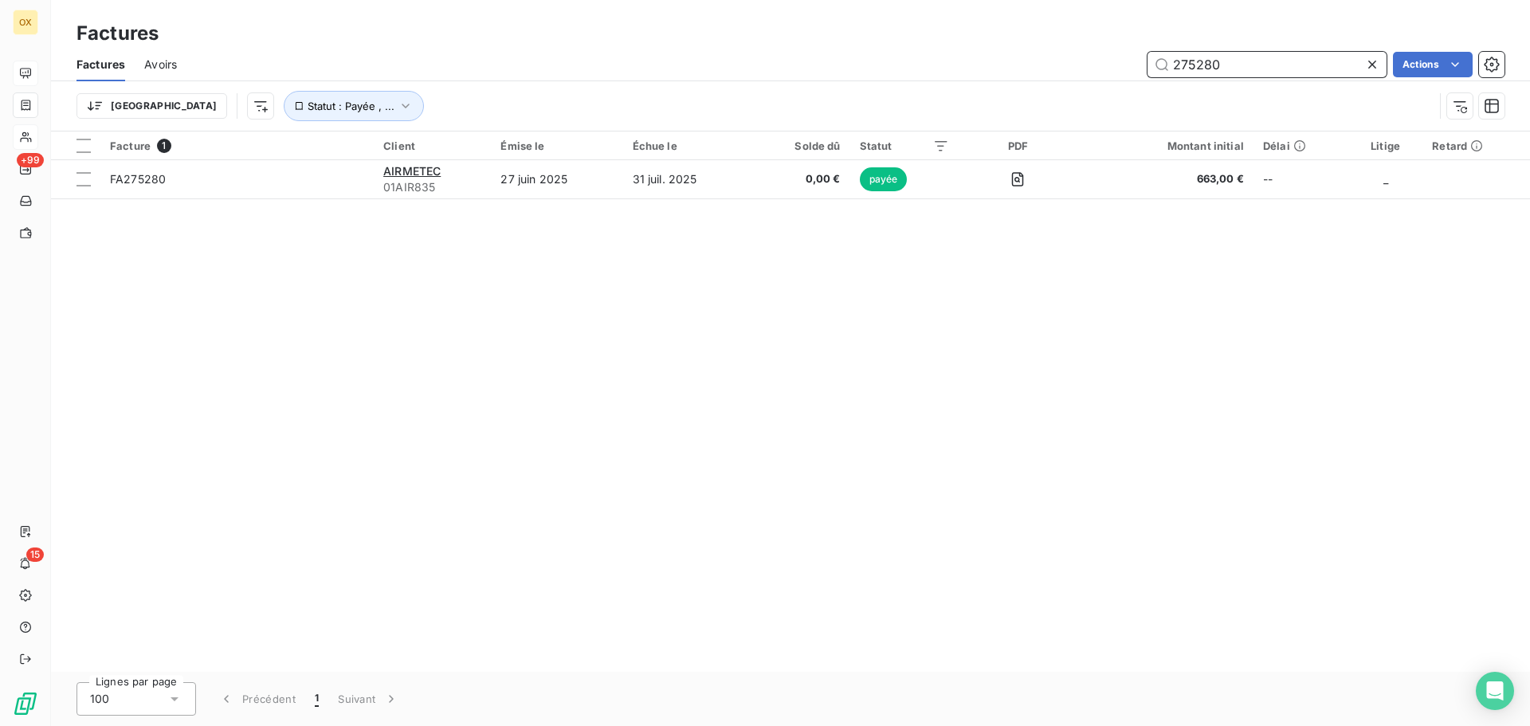
drag, startPoint x: 1231, startPoint y: 62, endPoint x: 1198, endPoint y: 60, distance: 33.6
click at [1198, 60] on input "275280" at bounding box center [1267, 65] width 239 height 26
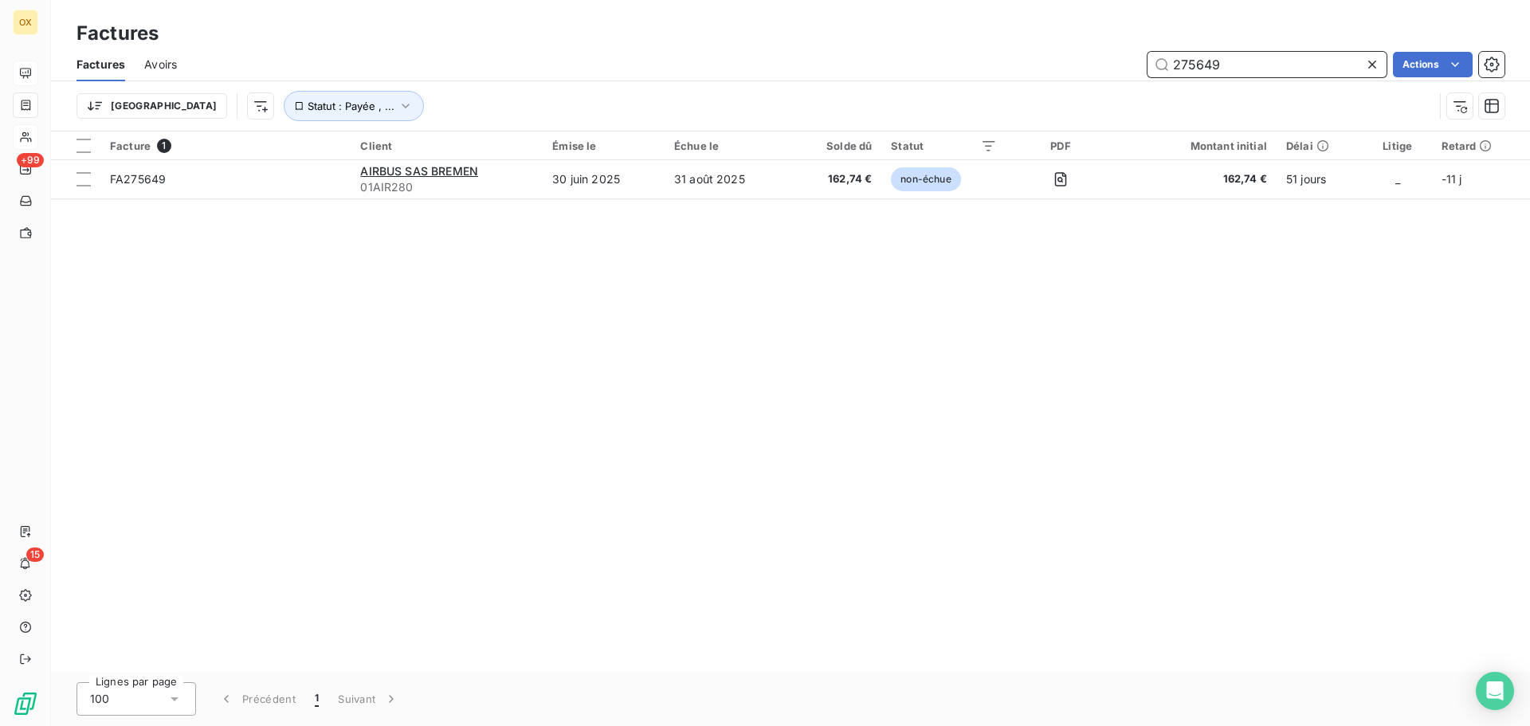
type input "275649"
click at [1372, 65] on icon at bounding box center [1372, 65] width 8 height 8
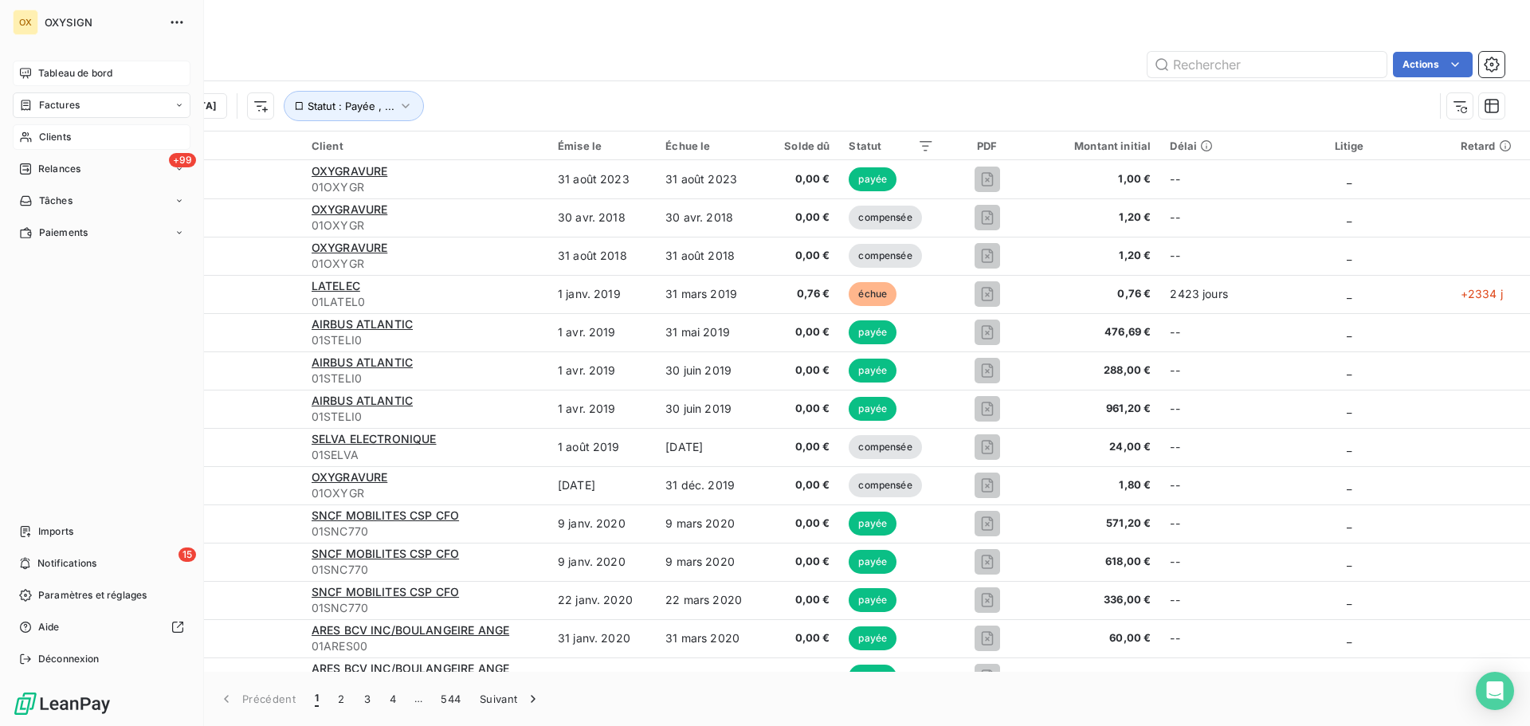
click at [51, 131] on span "Clients" at bounding box center [55, 137] width 32 height 14
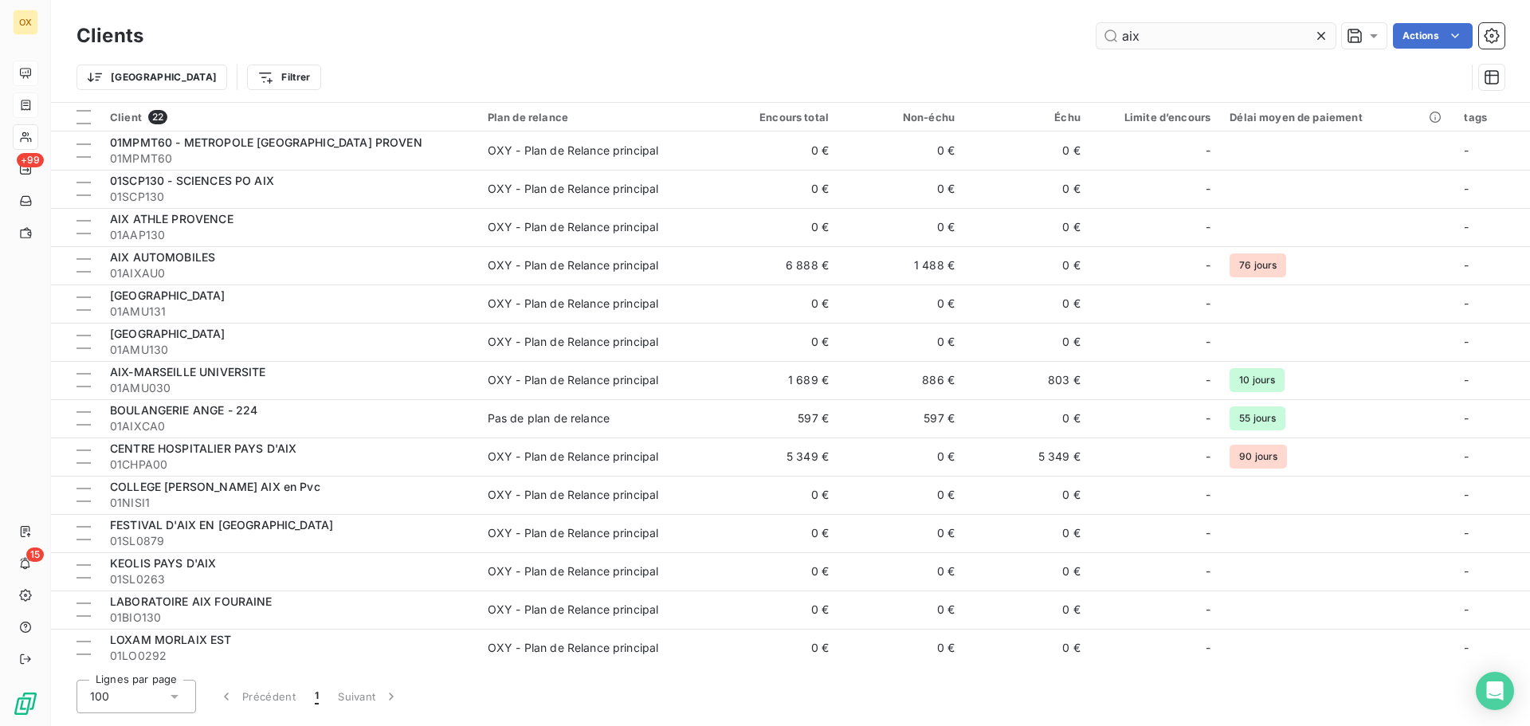
drag, startPoint x: 1200, startPoint y: 41, endPoint x: 1118, endPoint y: 43, distance: 82.1
click at [1118, 43] on input "aix" at bounding box center [1216, 36] width 239 height 26
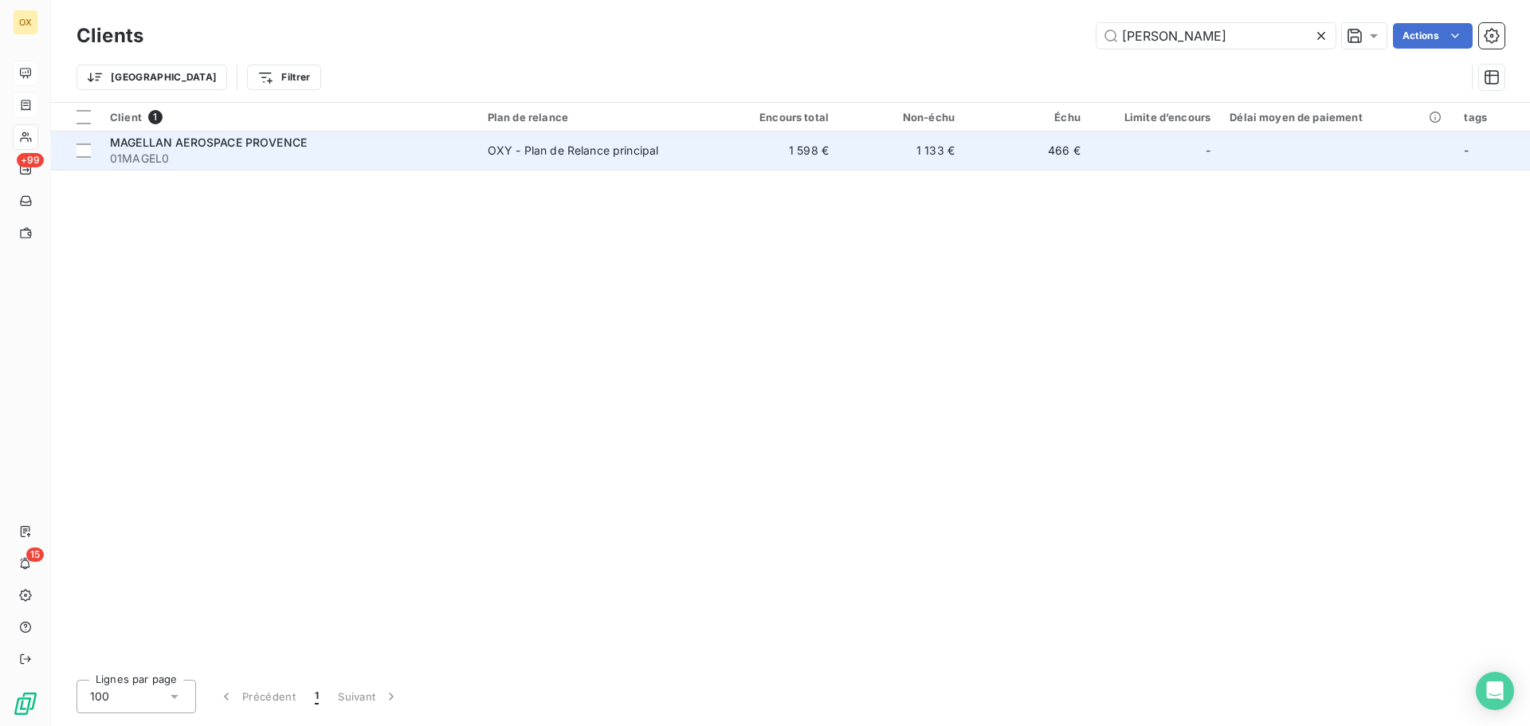
type input "[PERSON_NAME]"
click at [350, 155] on span "01MAGEL0" at bounding box center [289, 159] width 359 height 16
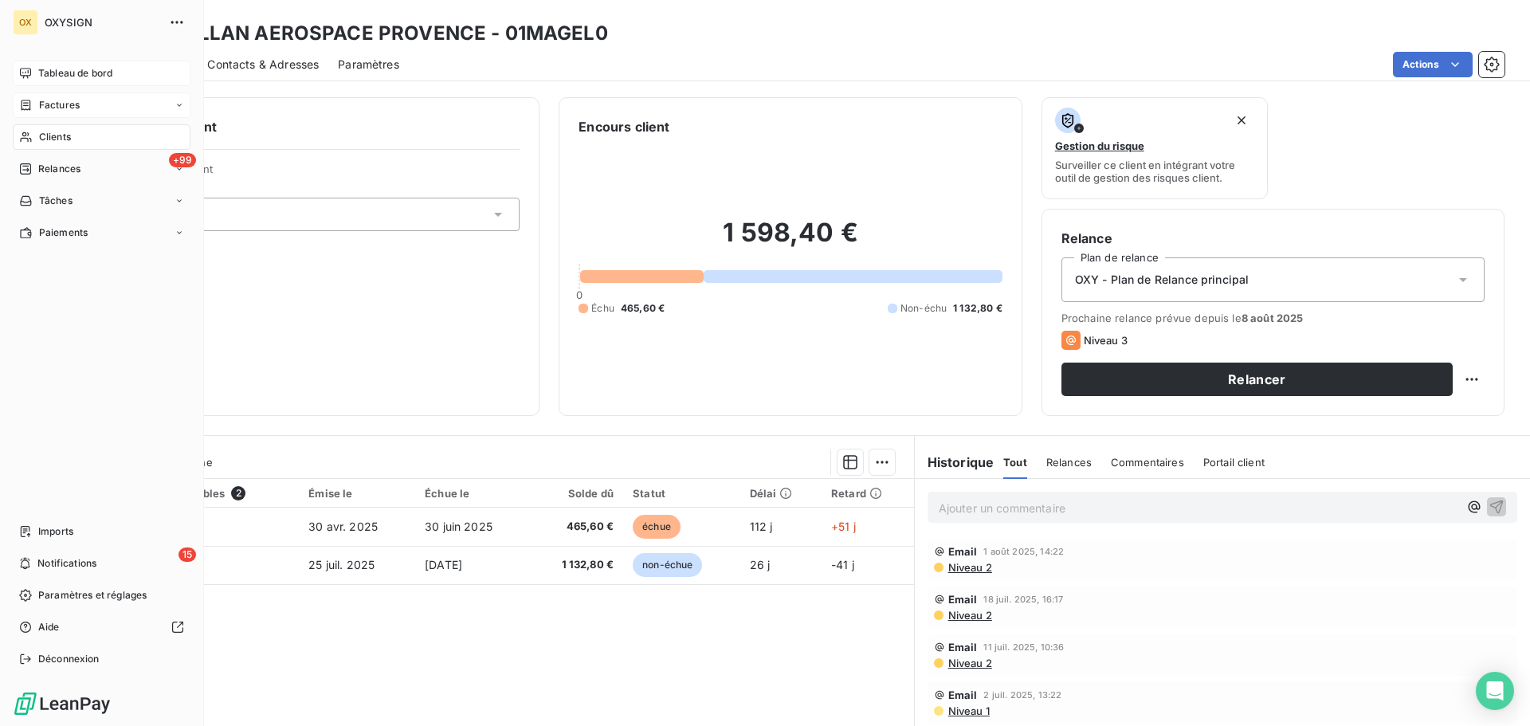
click at [46, 132] on span "Clients" at bounding box center [55, 137] width 32 height 14
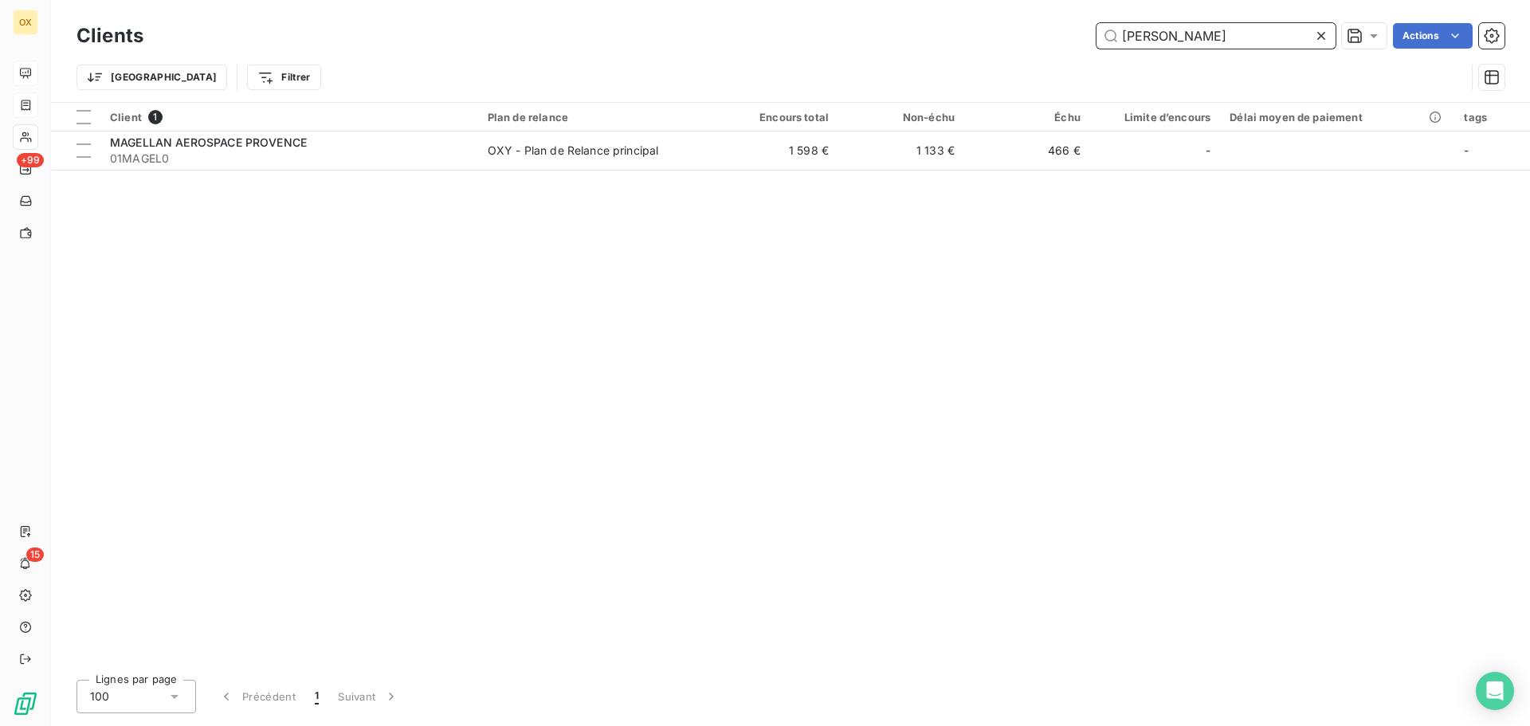
drag, startPoint x: 1217, startPoint y: 44, endPoint x: 984, endPoint y: 21, distance: 233.9
click at [984, 21] on div "Clients [PERSON_NAME] Actions" at bounding box center [791, 35] width 1428 height 33
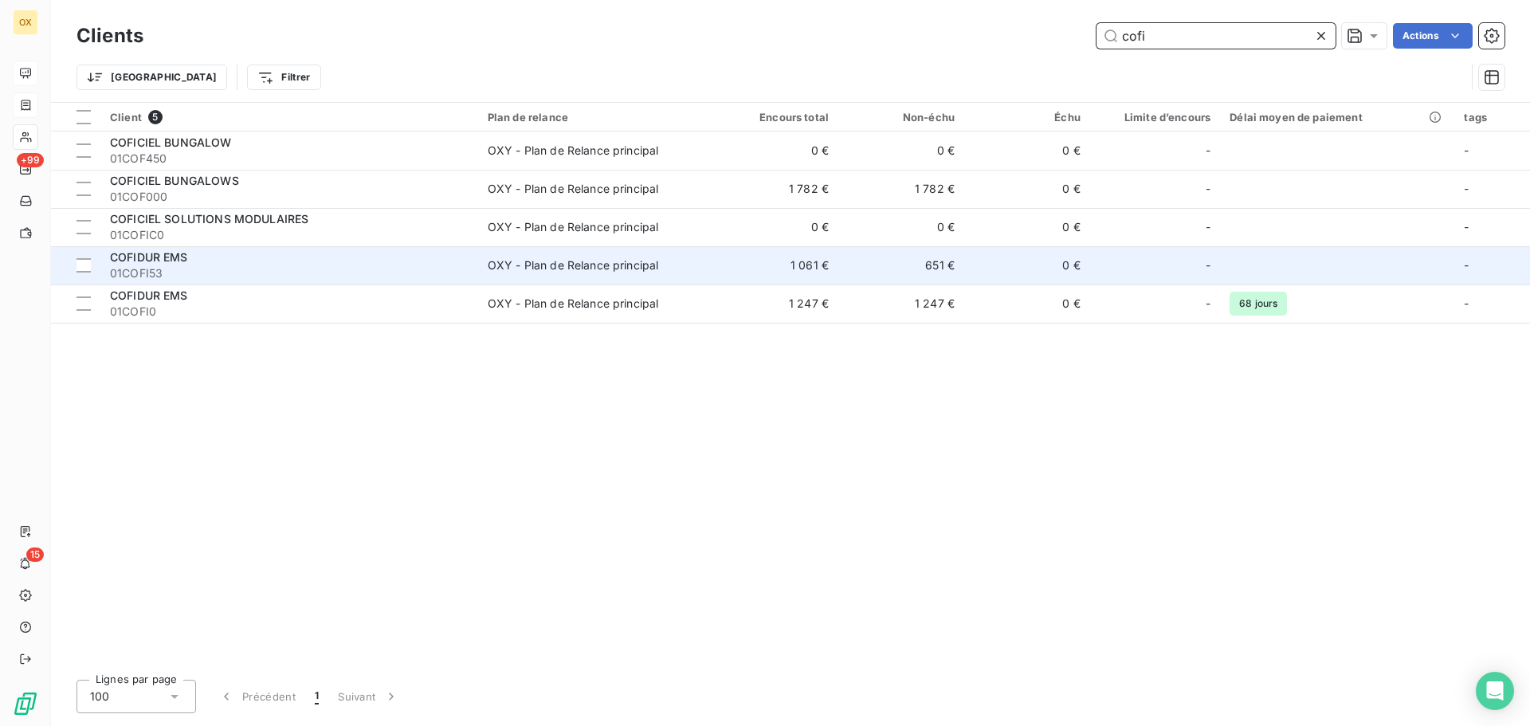
type input "cofi"
click at [521, 265] on div "OXY - Plan de Relance principal" at bounding box center [573, 265] width 171 height 16
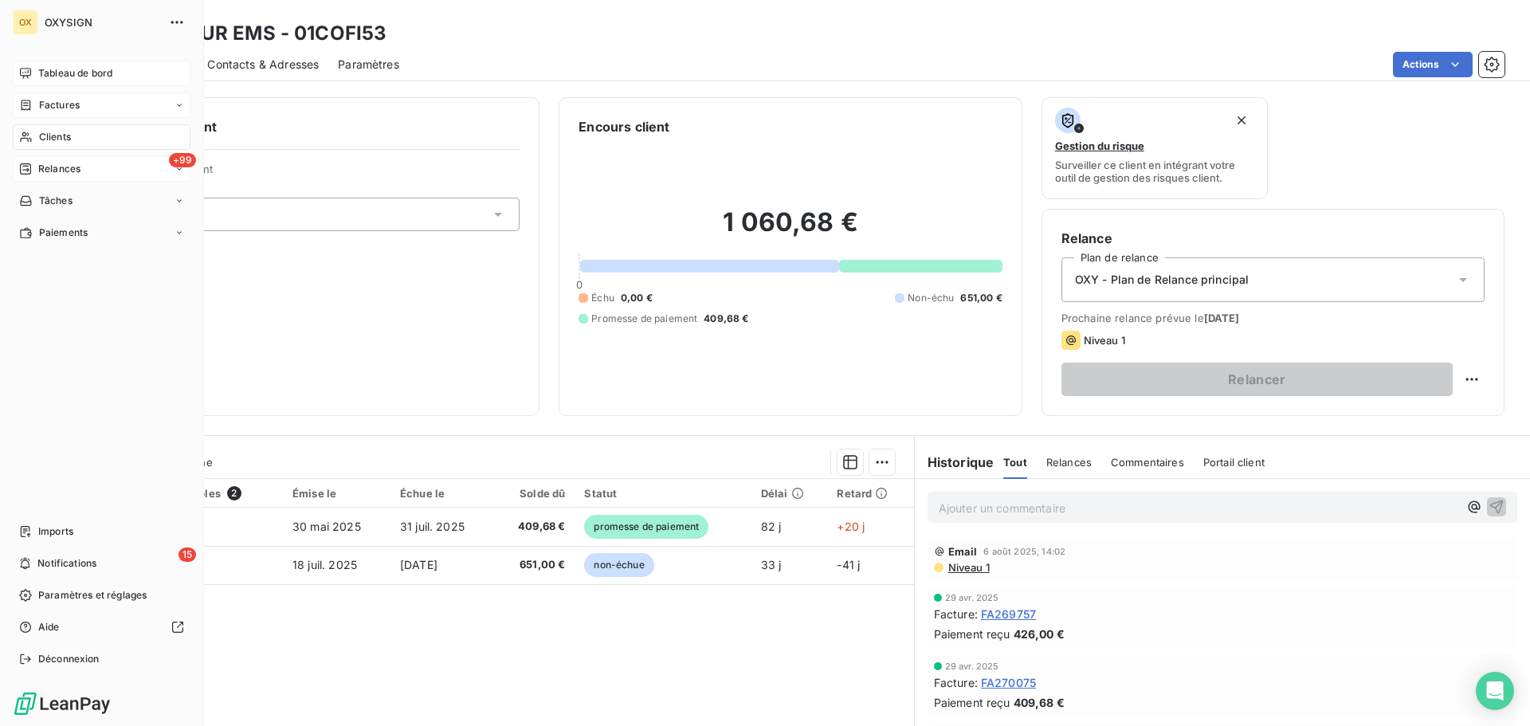
click at [36, 169] on div "Relances" at bounding box center [49, 169] width 61 height 14
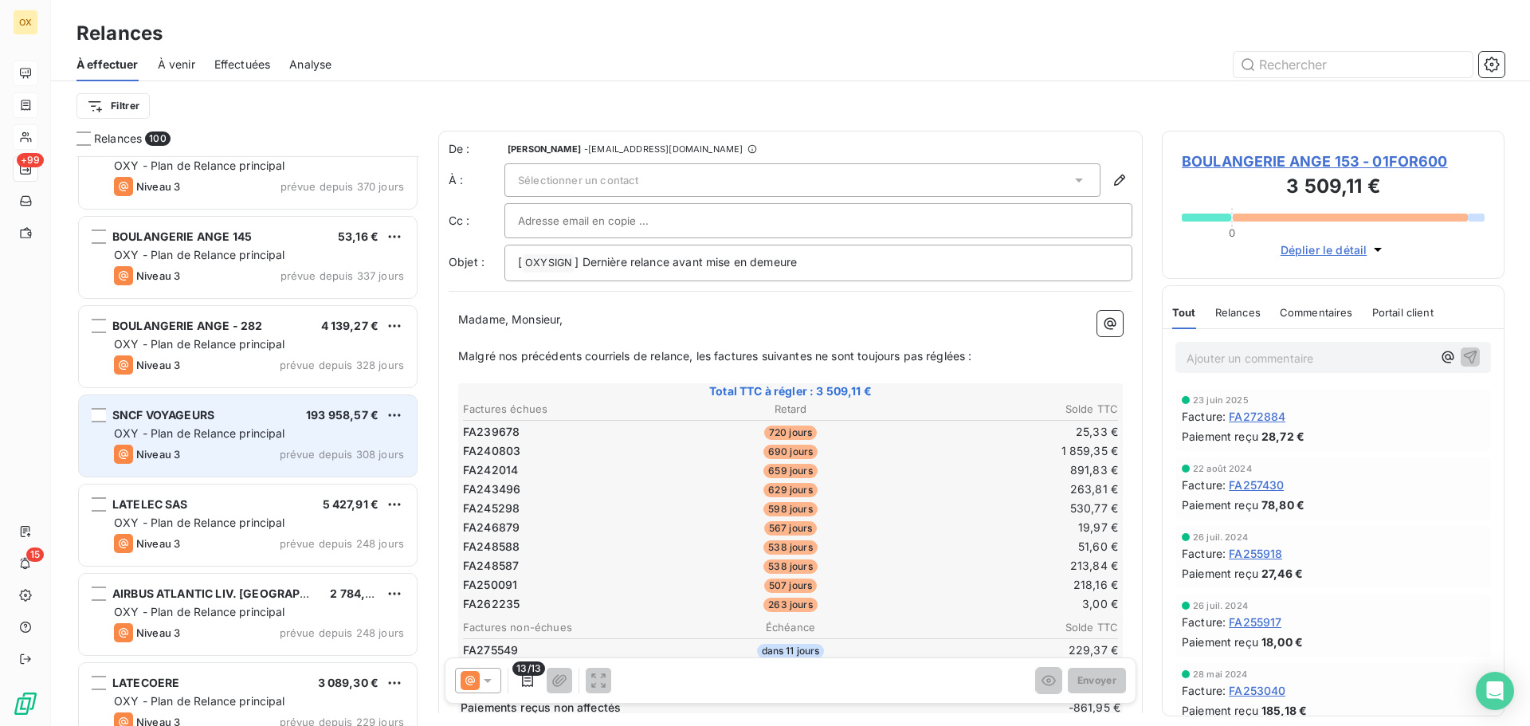
scroll to position [479, 0]
click at [265, 426] on span "OXY - Plan de Relance principal" at bounding box center [199, 433] width 171 height 14
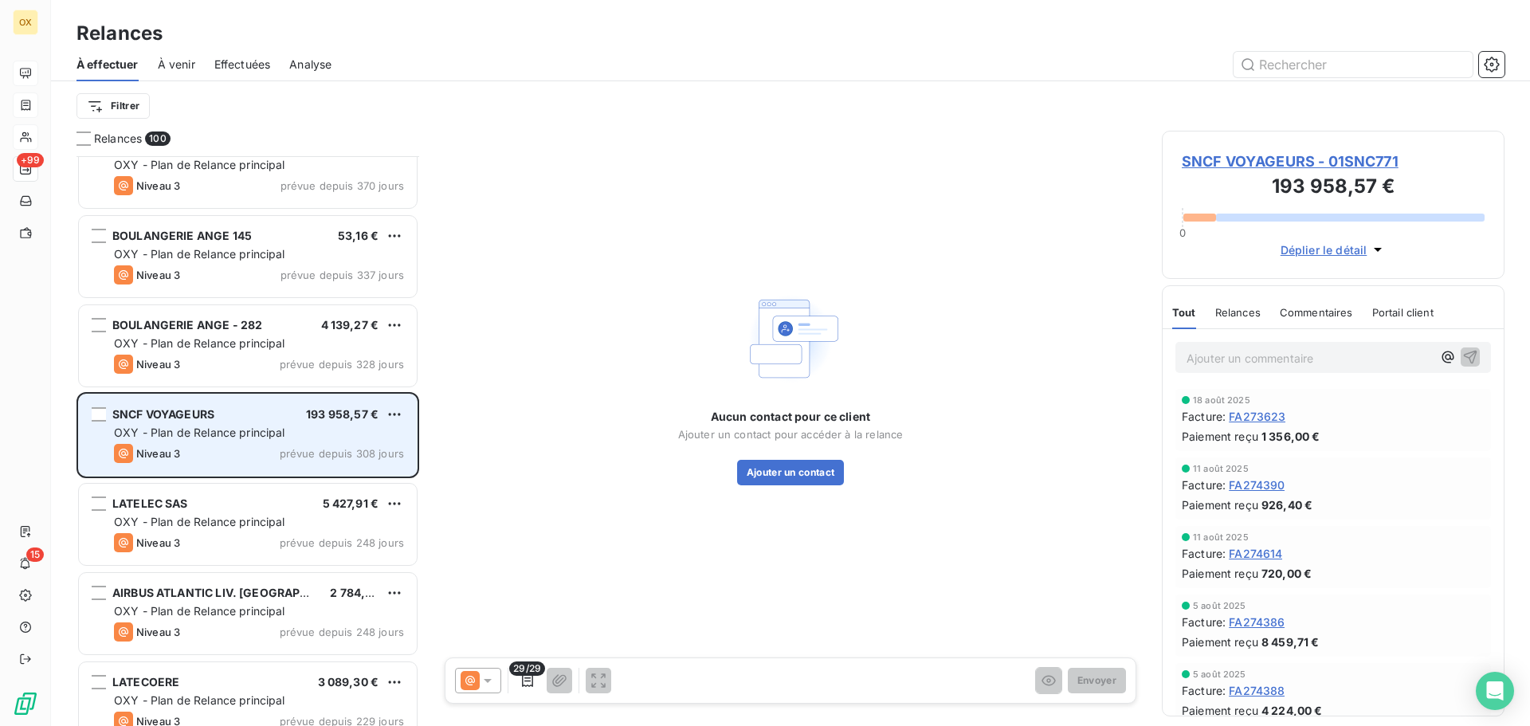
scroll to position [559, 0]
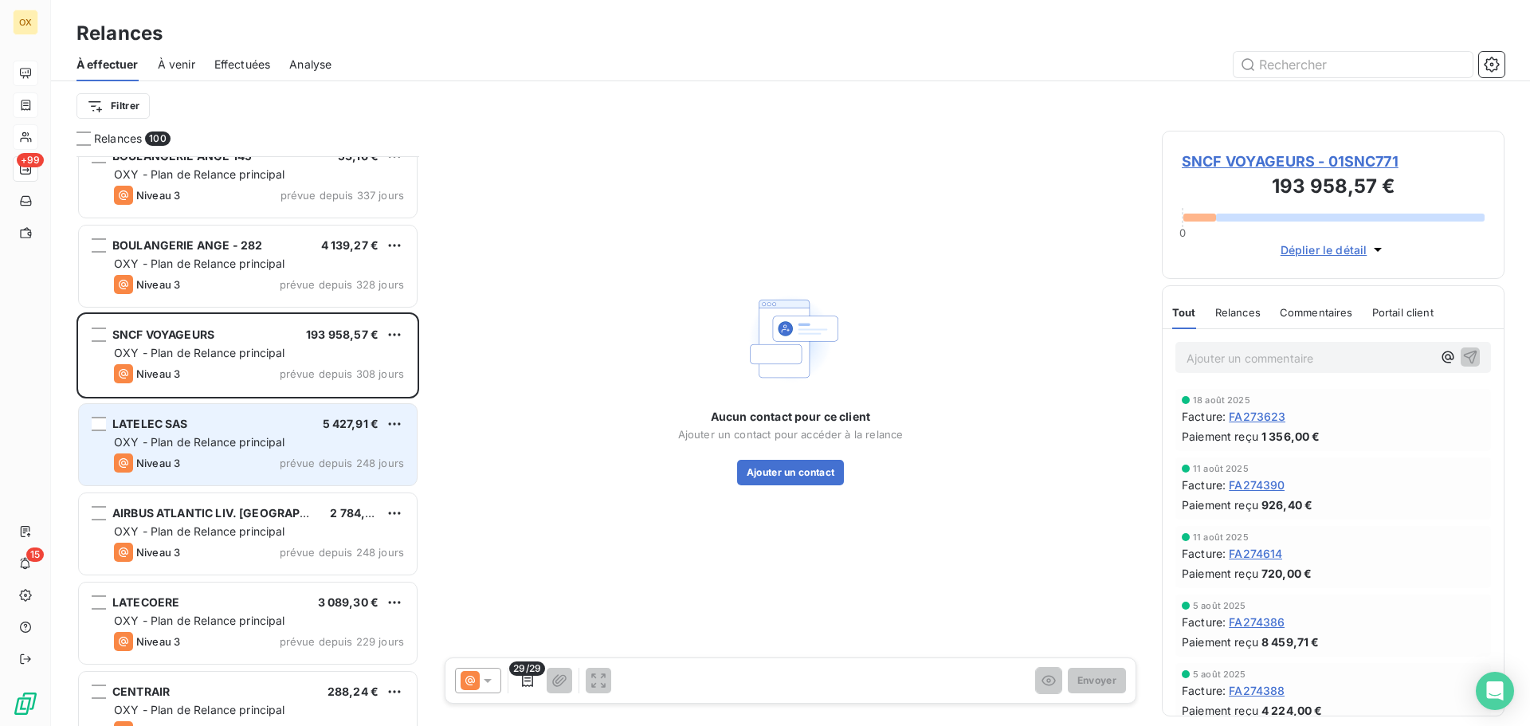
click at [262, 447] on span "OXY - Plan de Relance principal" at bounding box center [199, 442] width 171 height 14
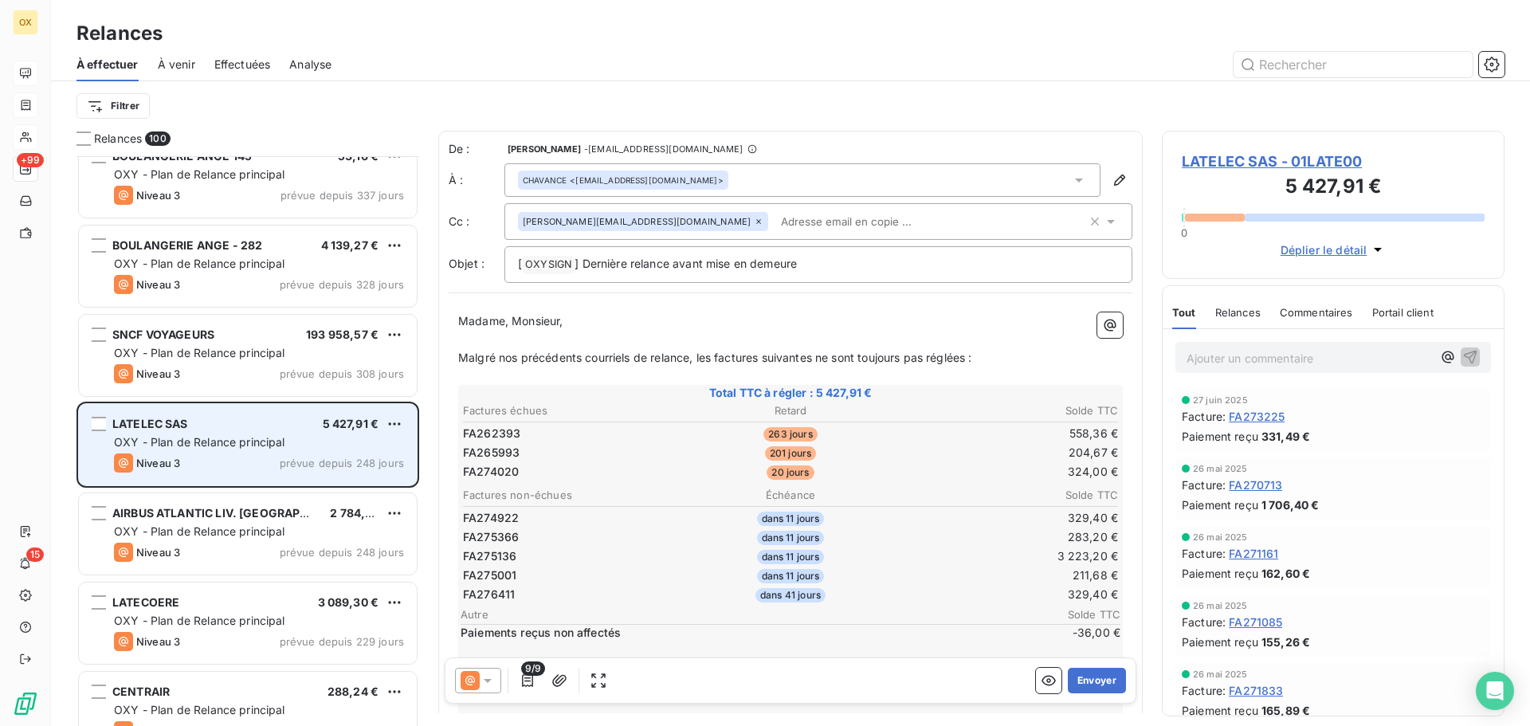
scroll to position [638, 0]
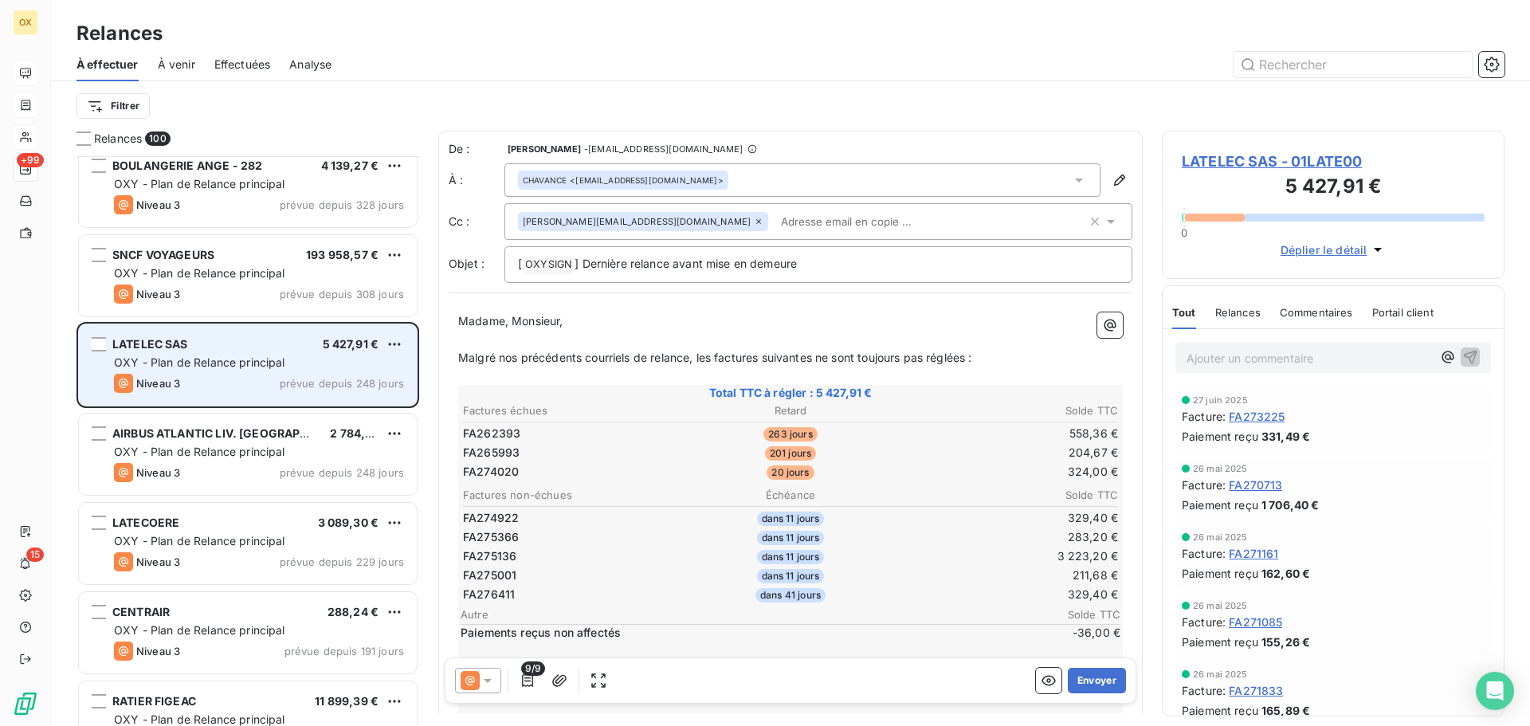
click at [262, 447] on span "OXY - Plan de Relance principal" at bounding box center [199, 452] width 171 height 14
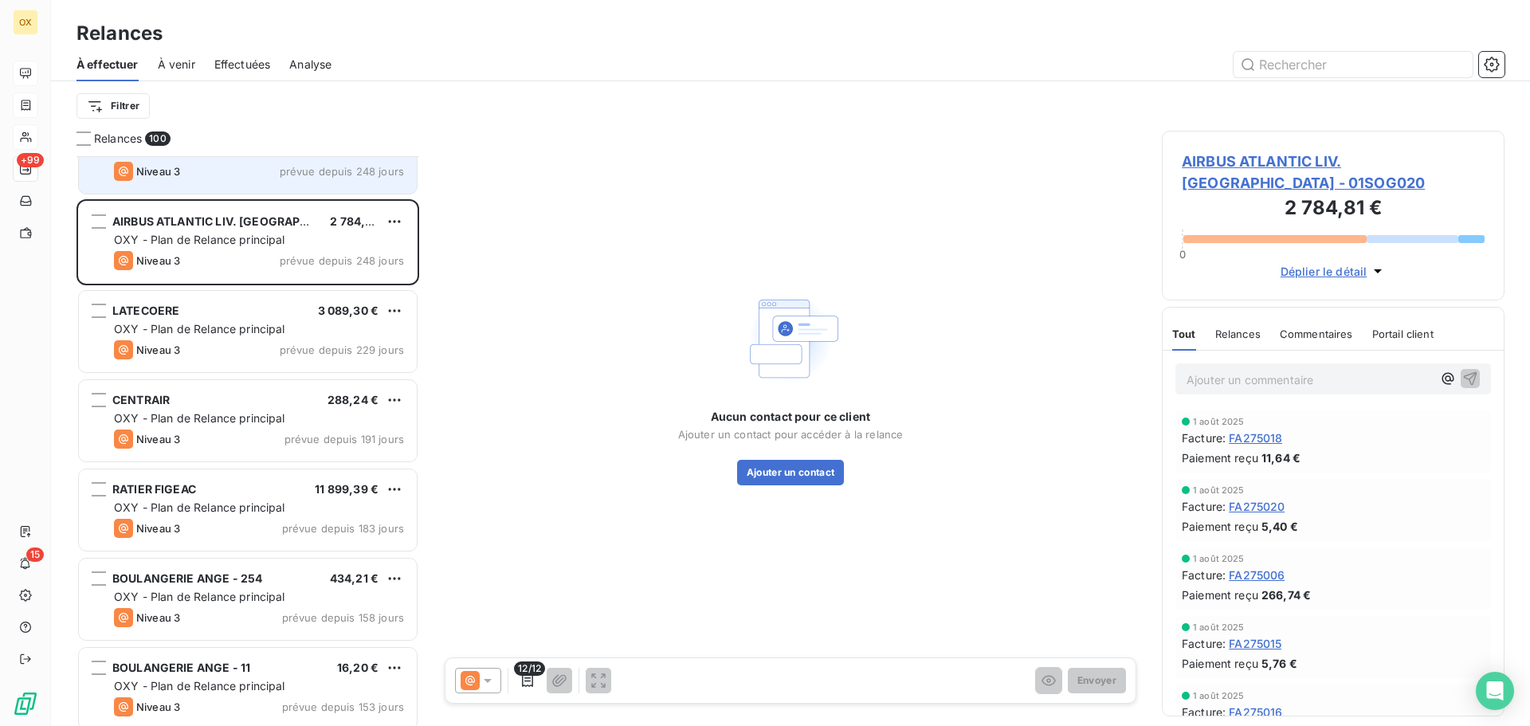
scroll to position [877, 0]
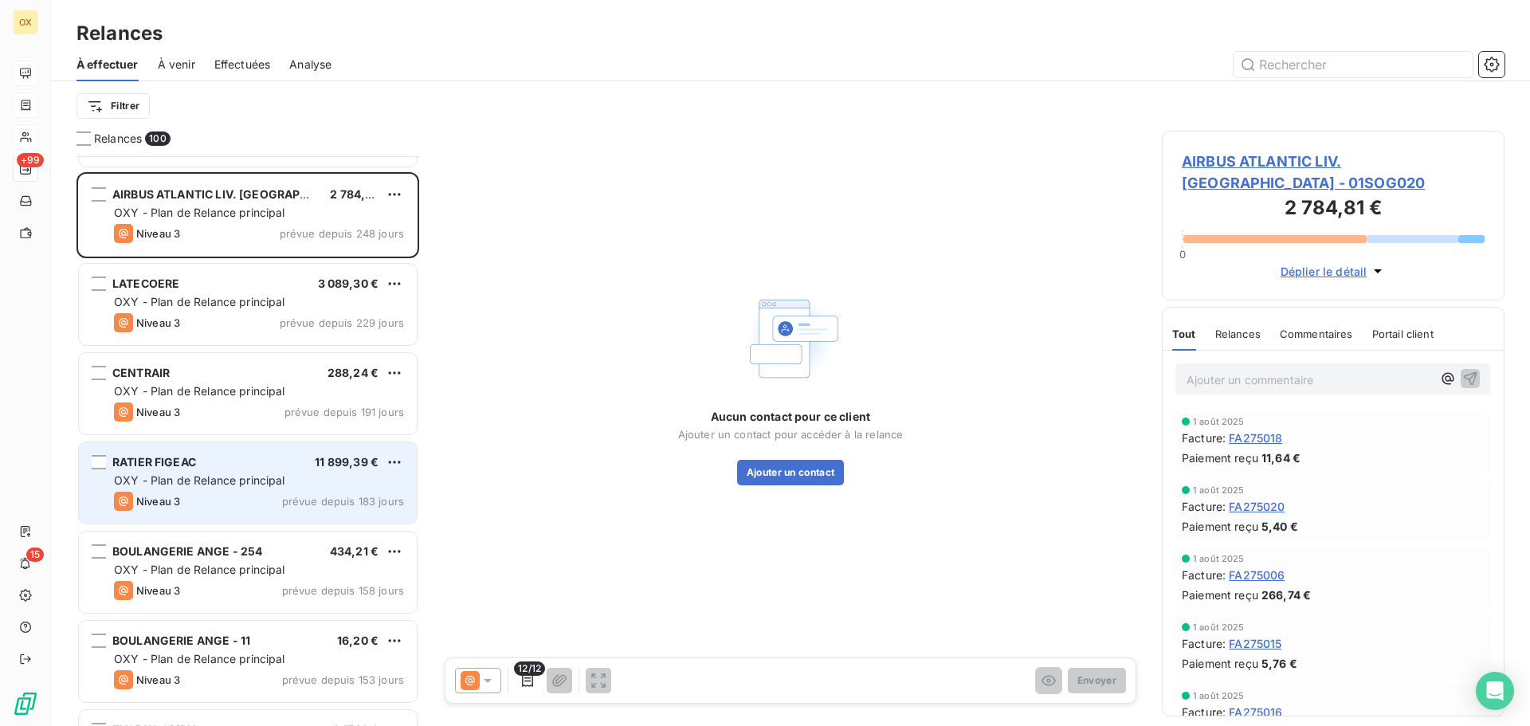
click at [257, 465] on div "RATIER FIGEAC 11 899,39 €" at bounding box center [259, 462] width 290 height 14
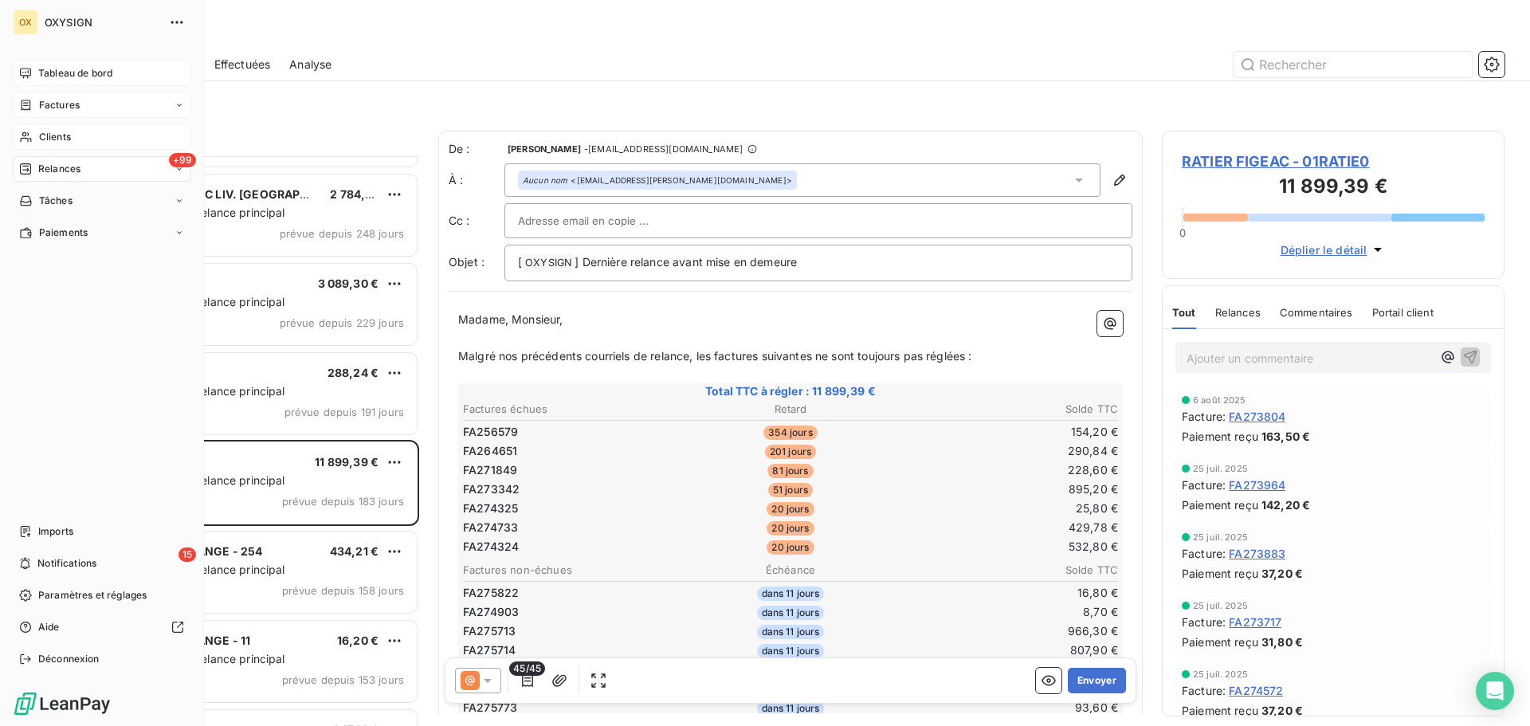
click at [50, 135] on span "Clients" at bounding box center [55, 137] width 32 height 14
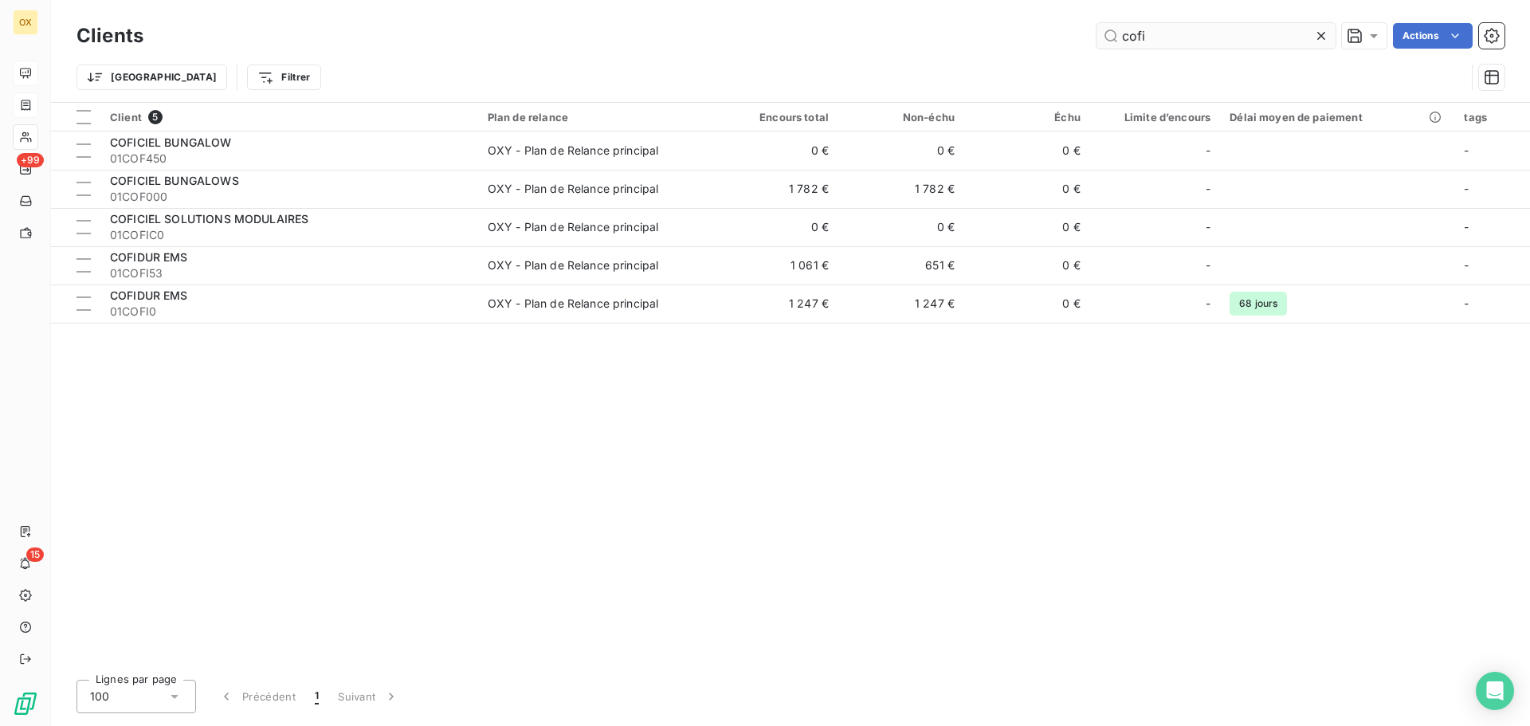
drag, startPoint x: 1168, startPoint y: 48, endPoint x: 1122, endPoint y: 37, distance: 46.8
click at [1122, 37] on input "cofi" at bounding box center [1216, 36] width 239 height 26
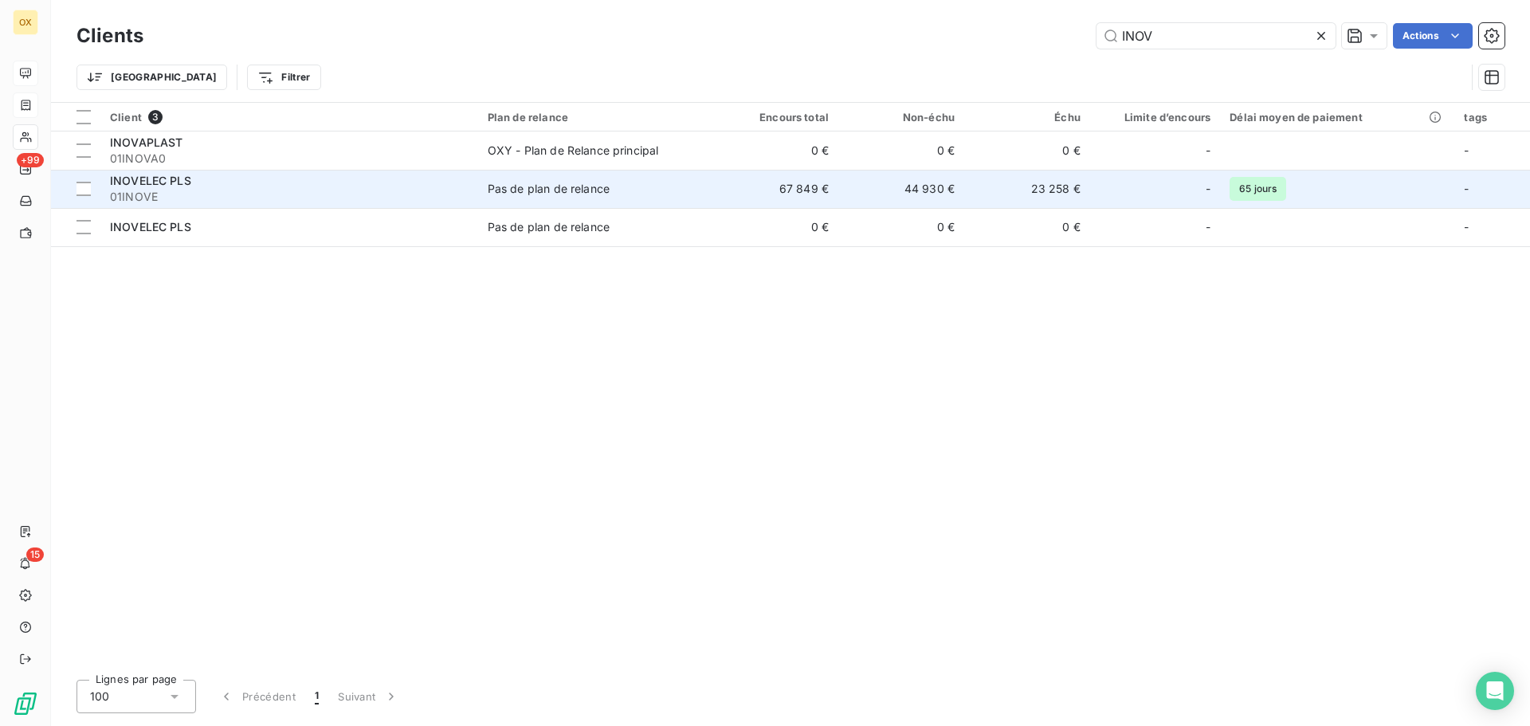
type input "INOV"
click at [450, 183] on div "INOVELEC PLS" at bounding box center [289, 181] width 359 height 16
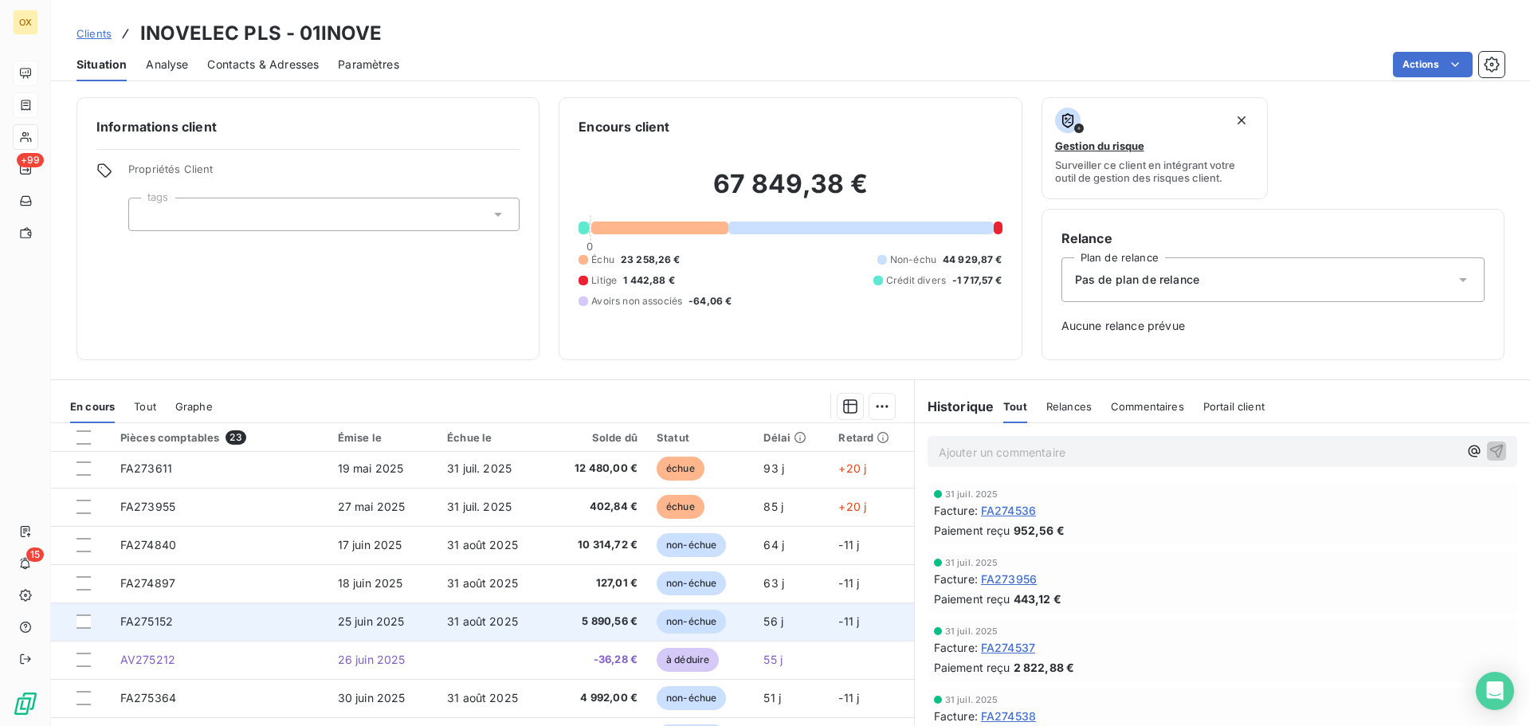
scroll to position [319, 0]
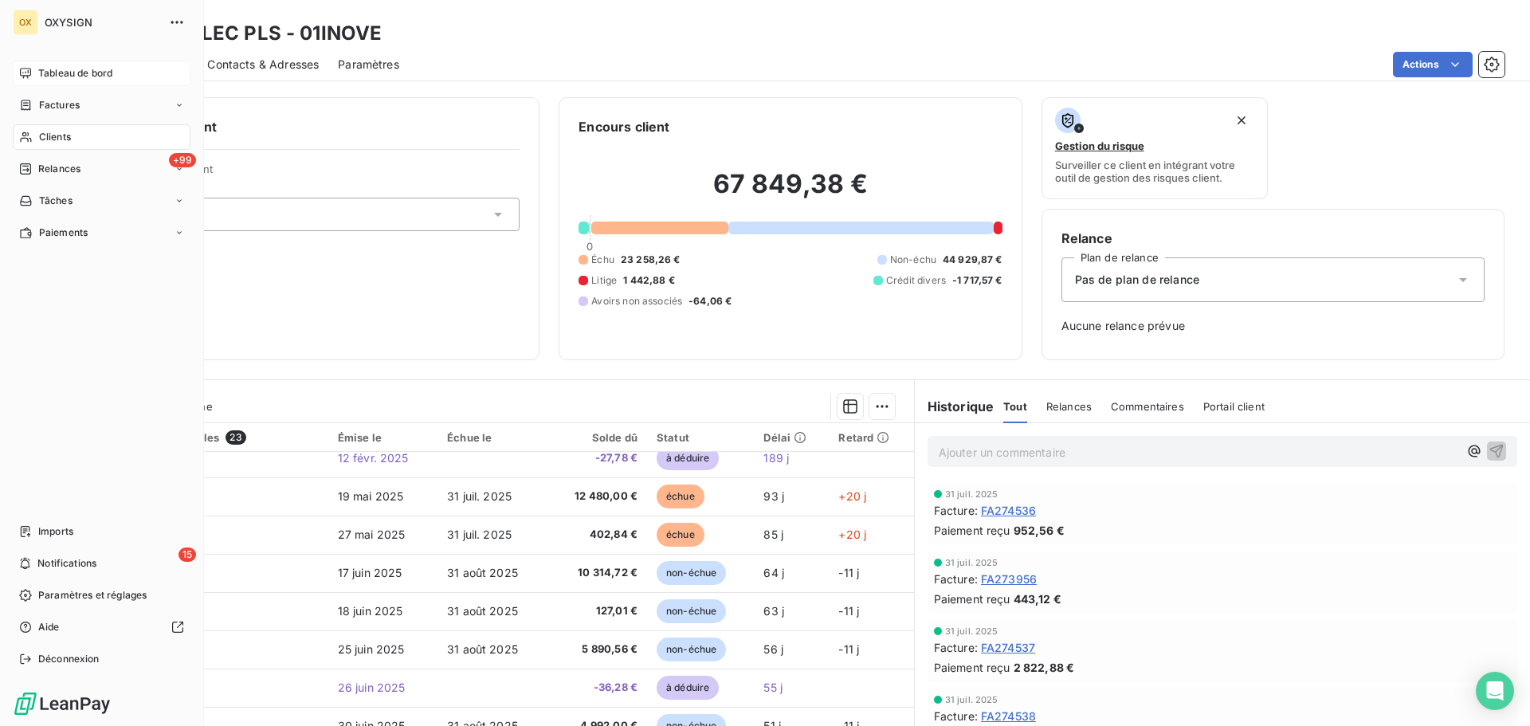
drag, startPoint x: 53, startPoint y: 96, endPoint x: 65, endPoint y: 101, distance: 13.6
click at [65, 101] on span "Factures" at bounding box center [59, 105] width 41 height 14
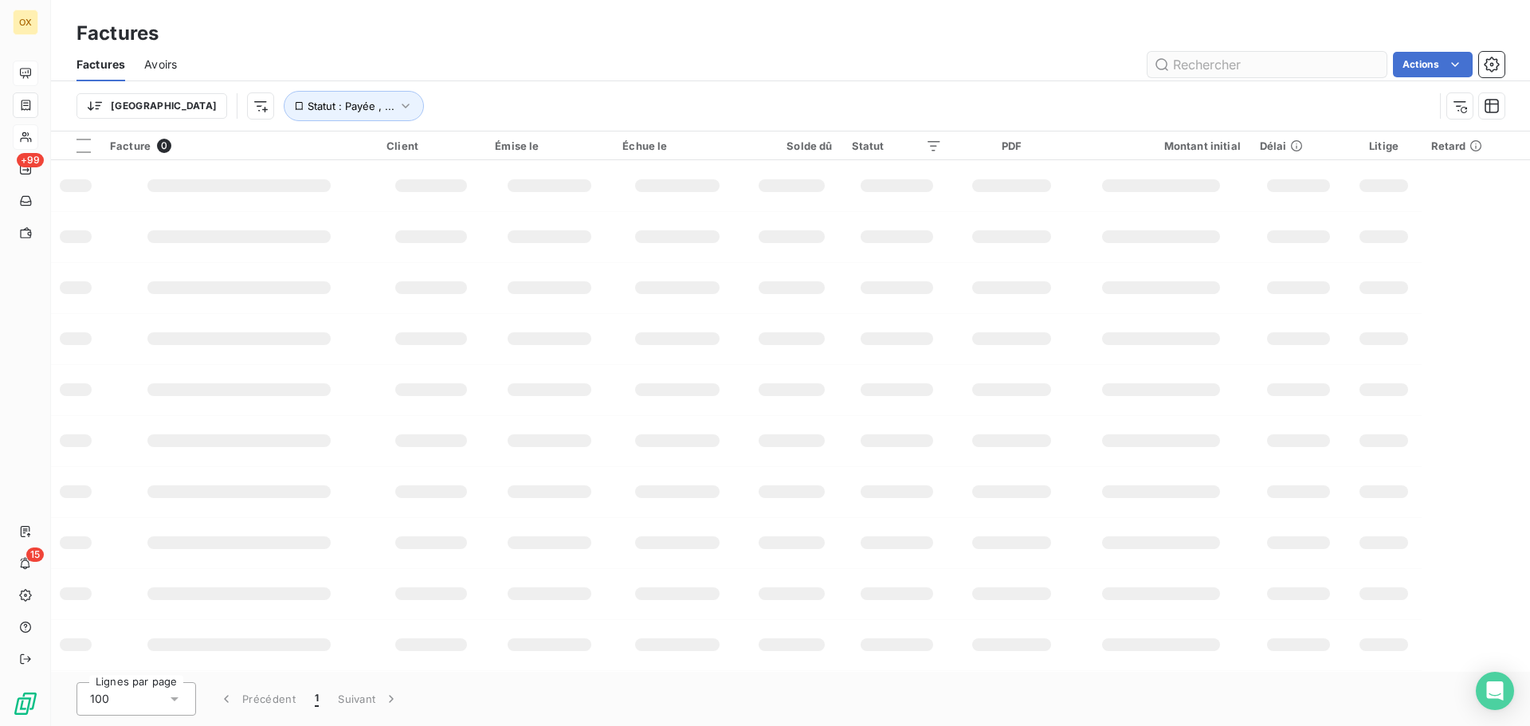
click at [1211, 67] on input "text" at bounding box center [1267, 65] width 239 height 26
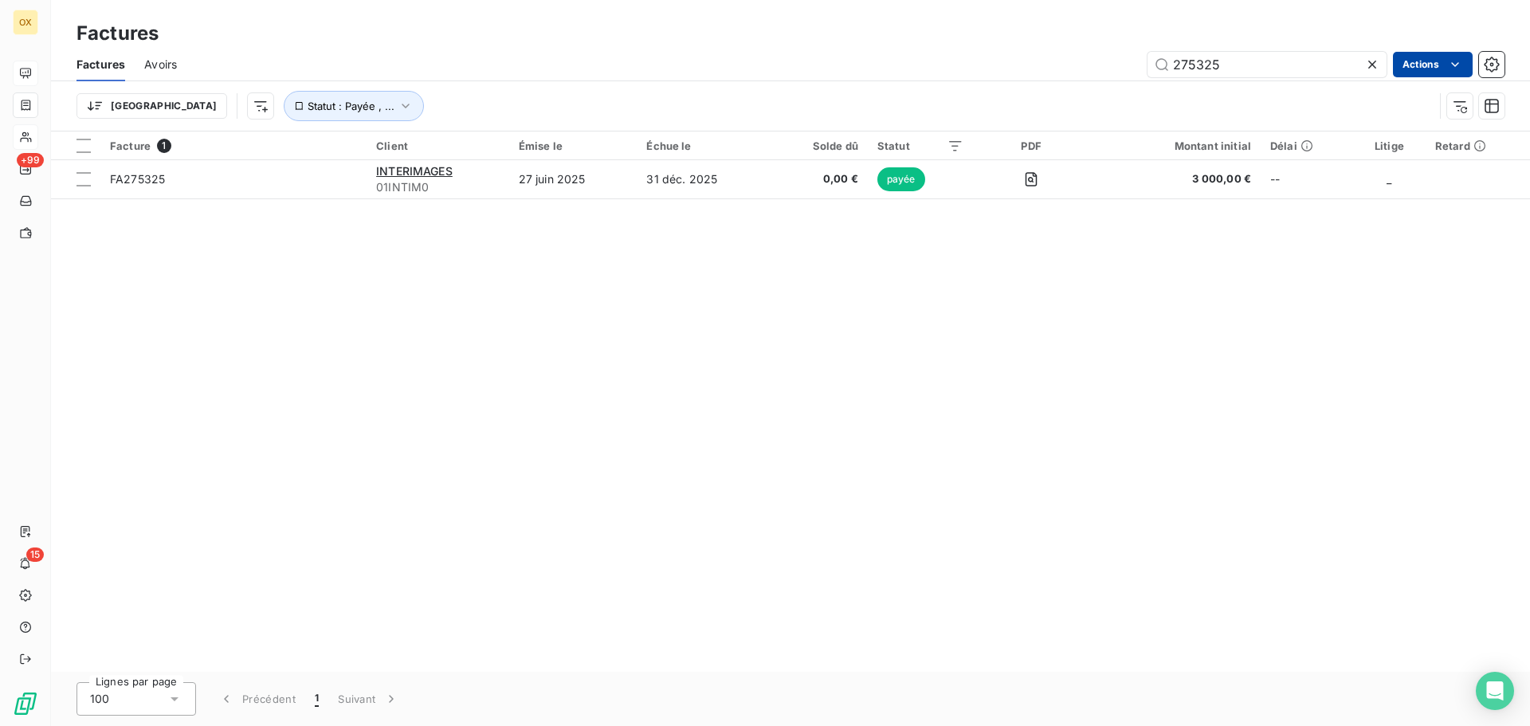
type input "275325"
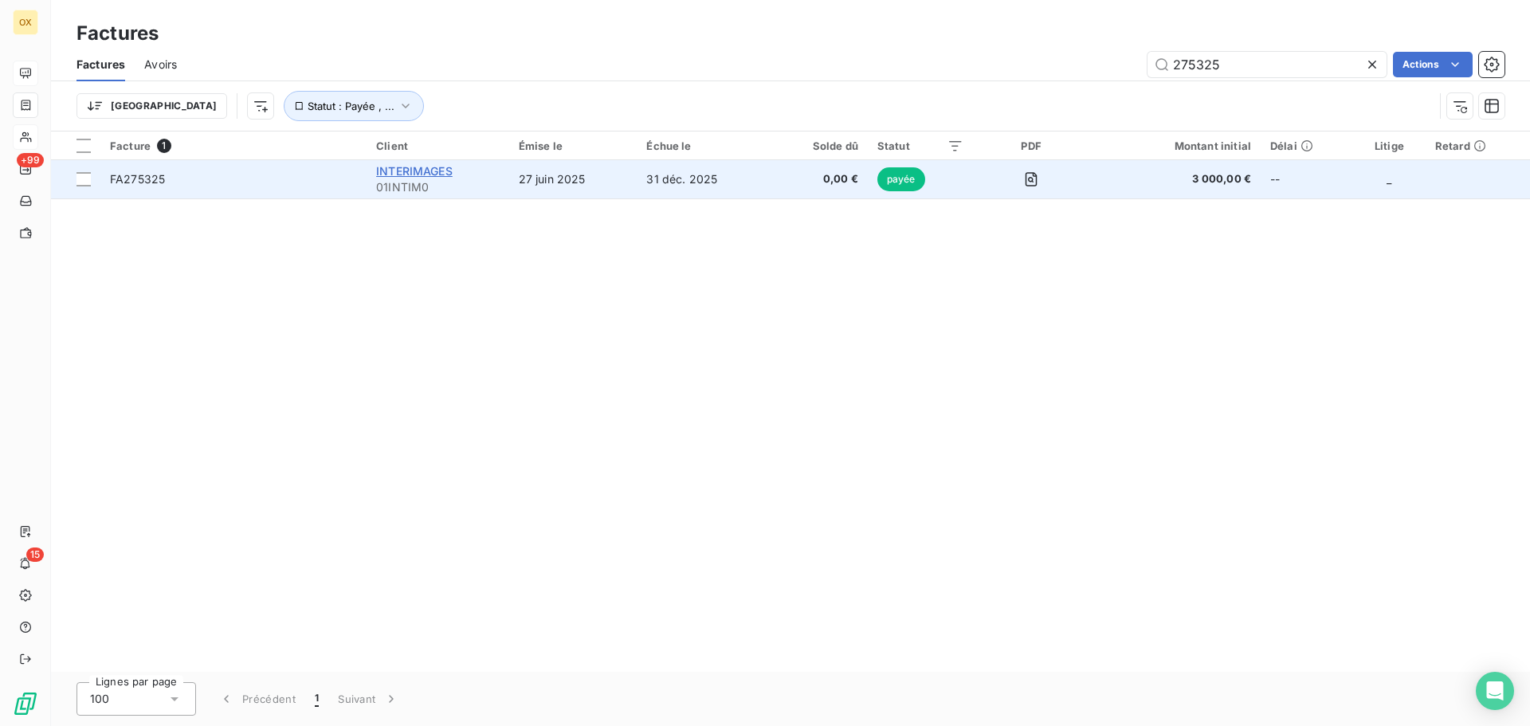
click at [419, 171] on span "INTERIMAGES" at bounding box center [414, 171] width 77 height 14
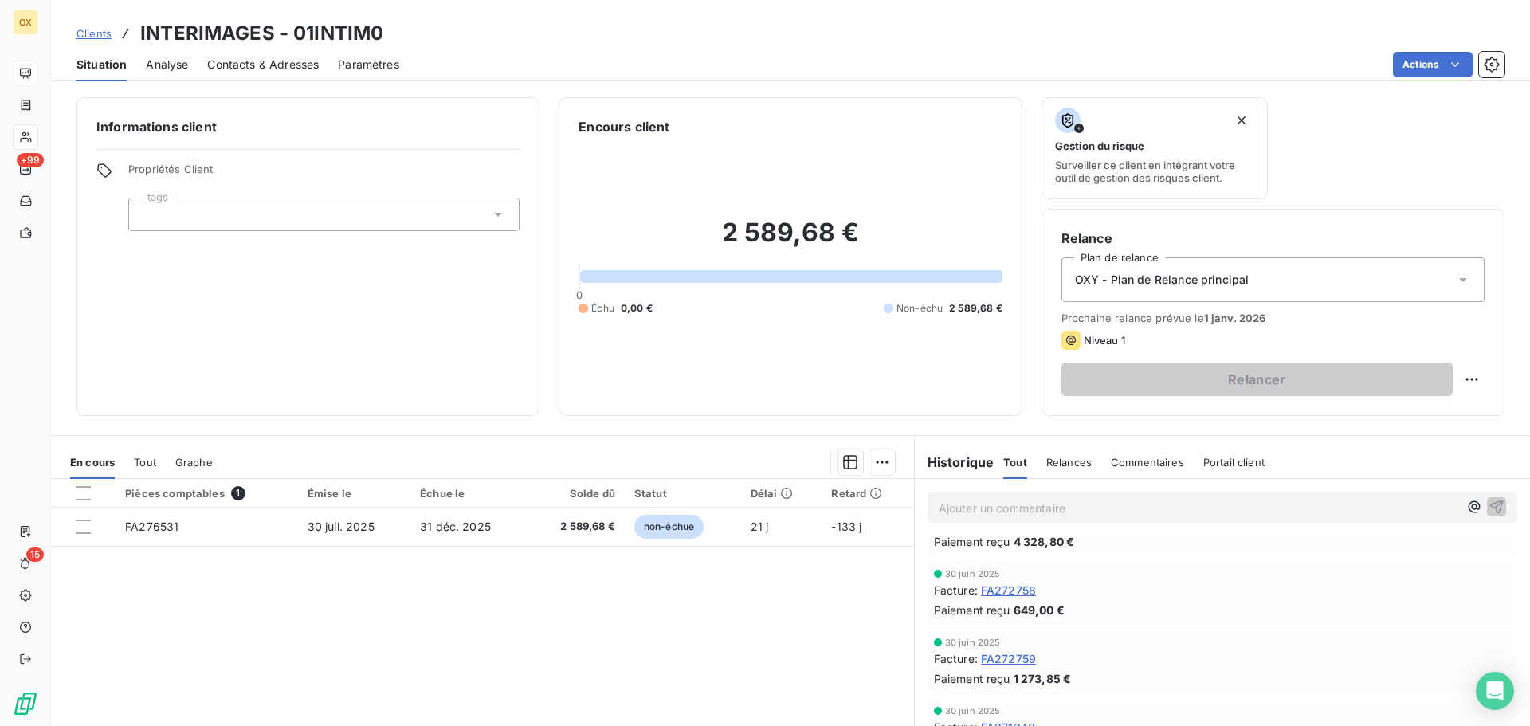
scroll to position [398, 0]
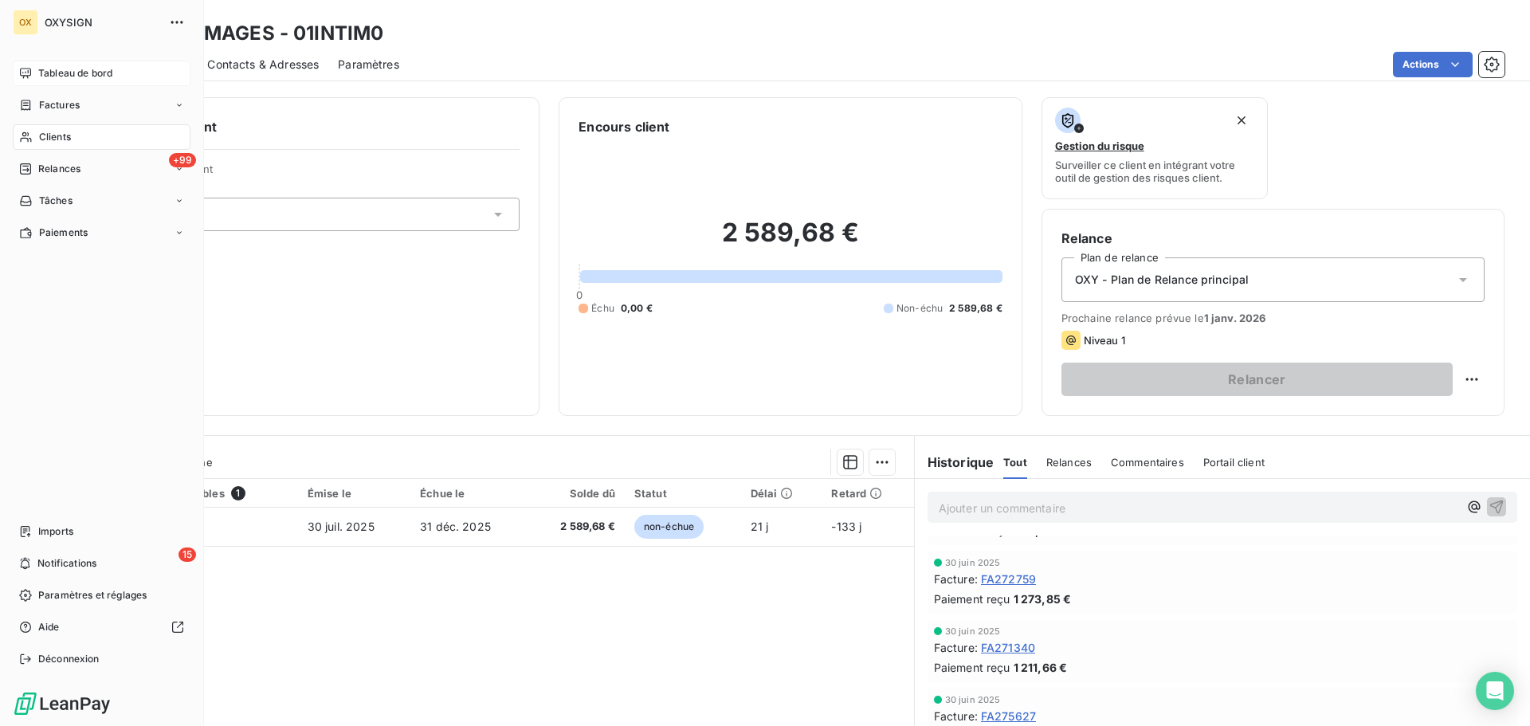
click at [57, 106] on span "Factures" at bounding box center [59, 105] width 41 height 14
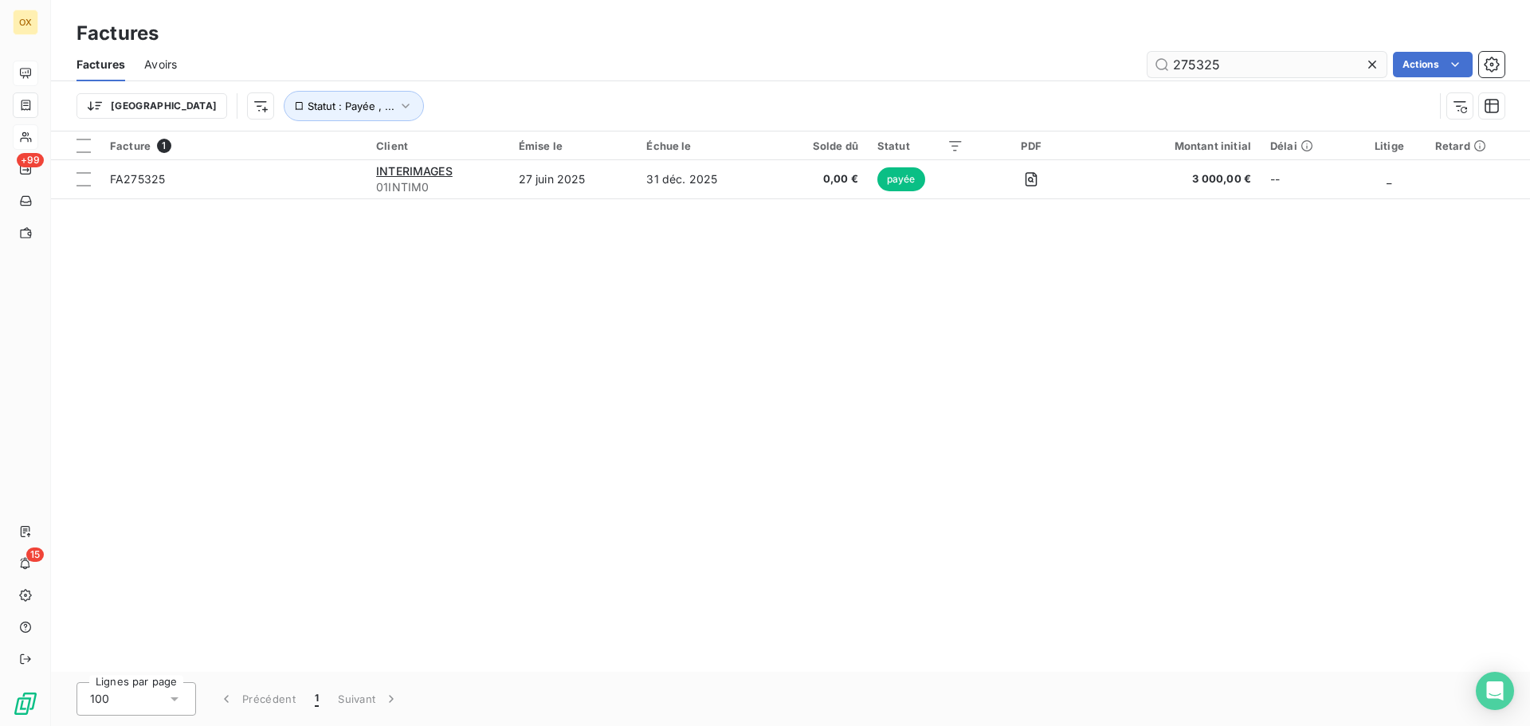
click at [1247, 67] on input "275325" at bounding box center [1267, 65] width 239 height 26
type input "275324"
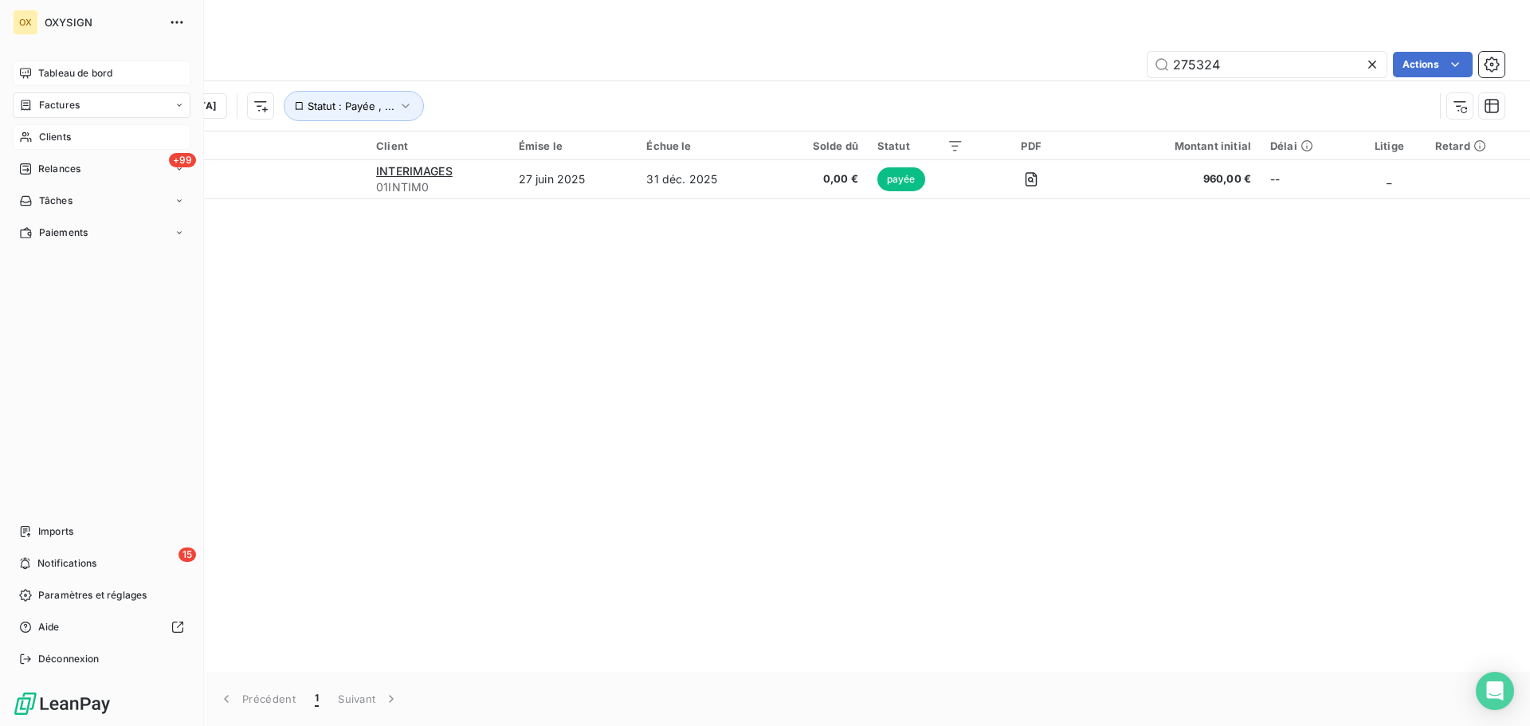
click at [56, 139] on span "Clients" at bounding box center [55, 137] width 32 height 14
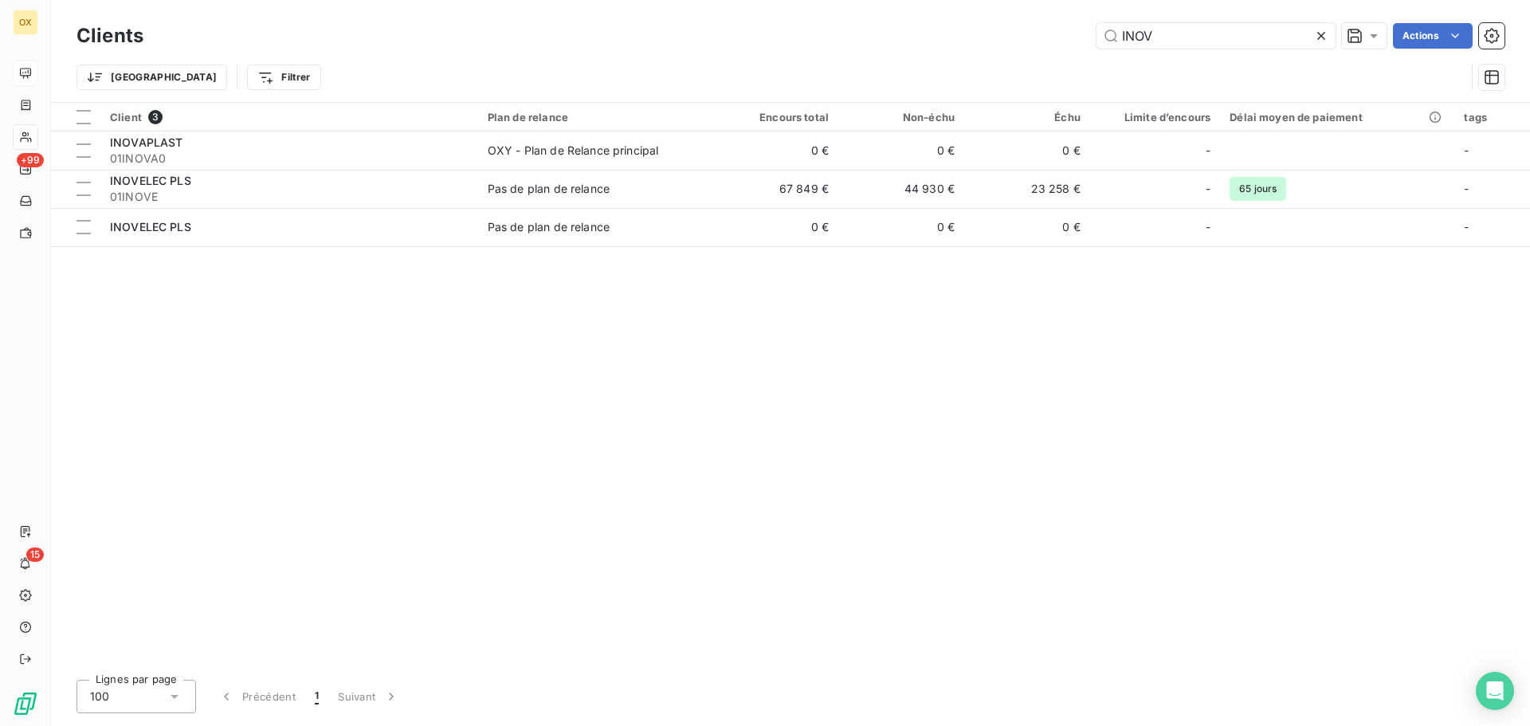
drag, startPoint x: 1218, startPoint y: 40, endPoint x: 1021, endPoint y: 46, distance: 197.0
click at [1021, 46] on div "INOV Actions" at bounding box center [834, 36] width 1342 height 26
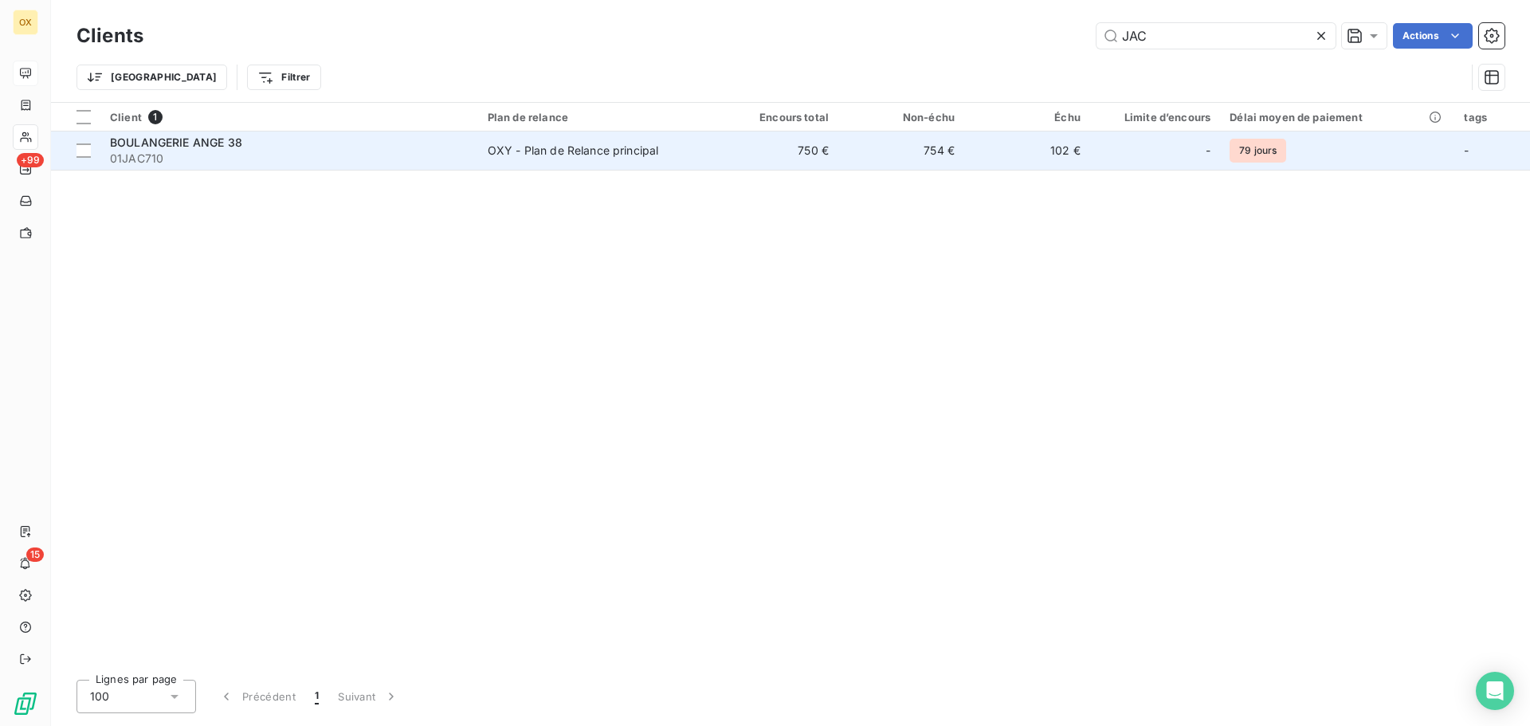
type input "JAC"
click at [218, 162] on span "01JAC710" at bounding box center [289, 159] width 359 height 16
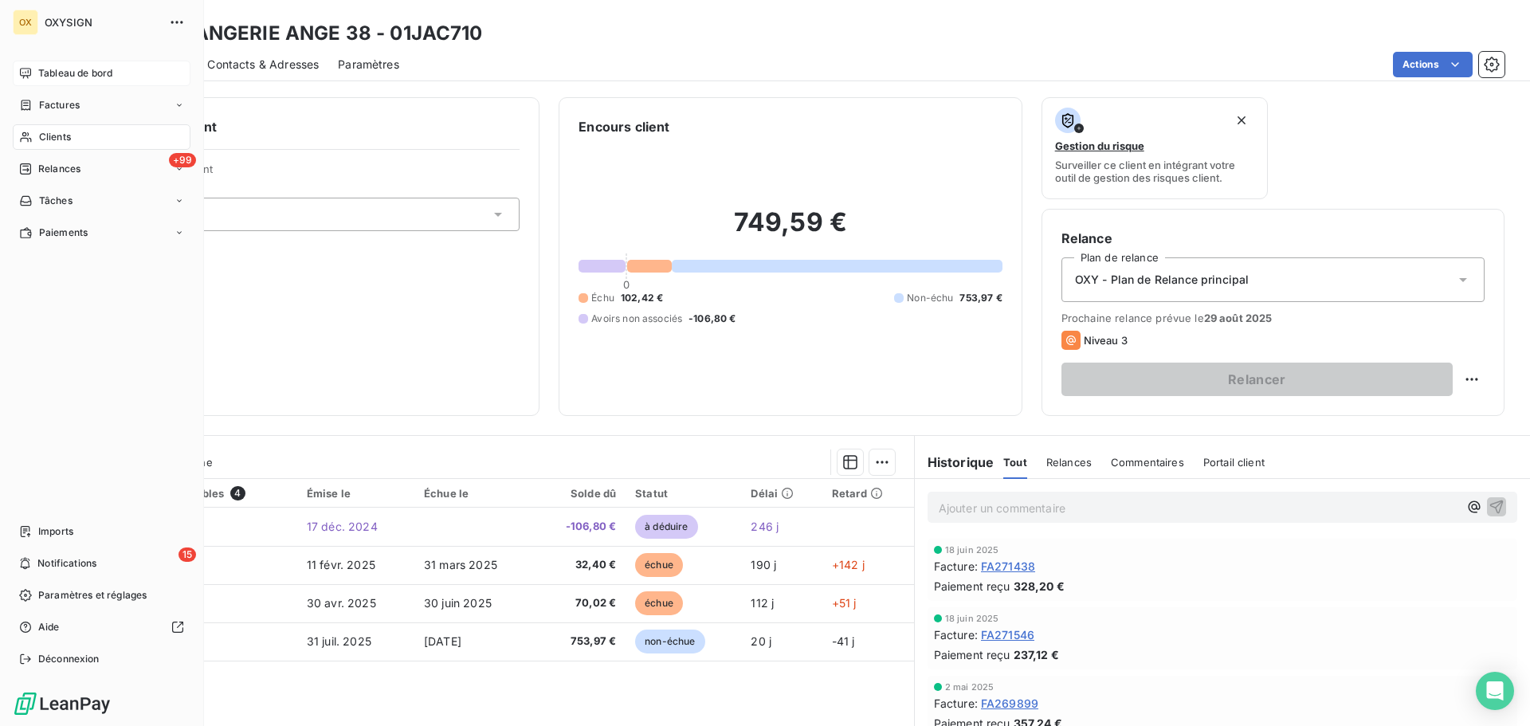
click at [42, 137] on span "Clients" at bounding box center [55, 137] width 32 height 14
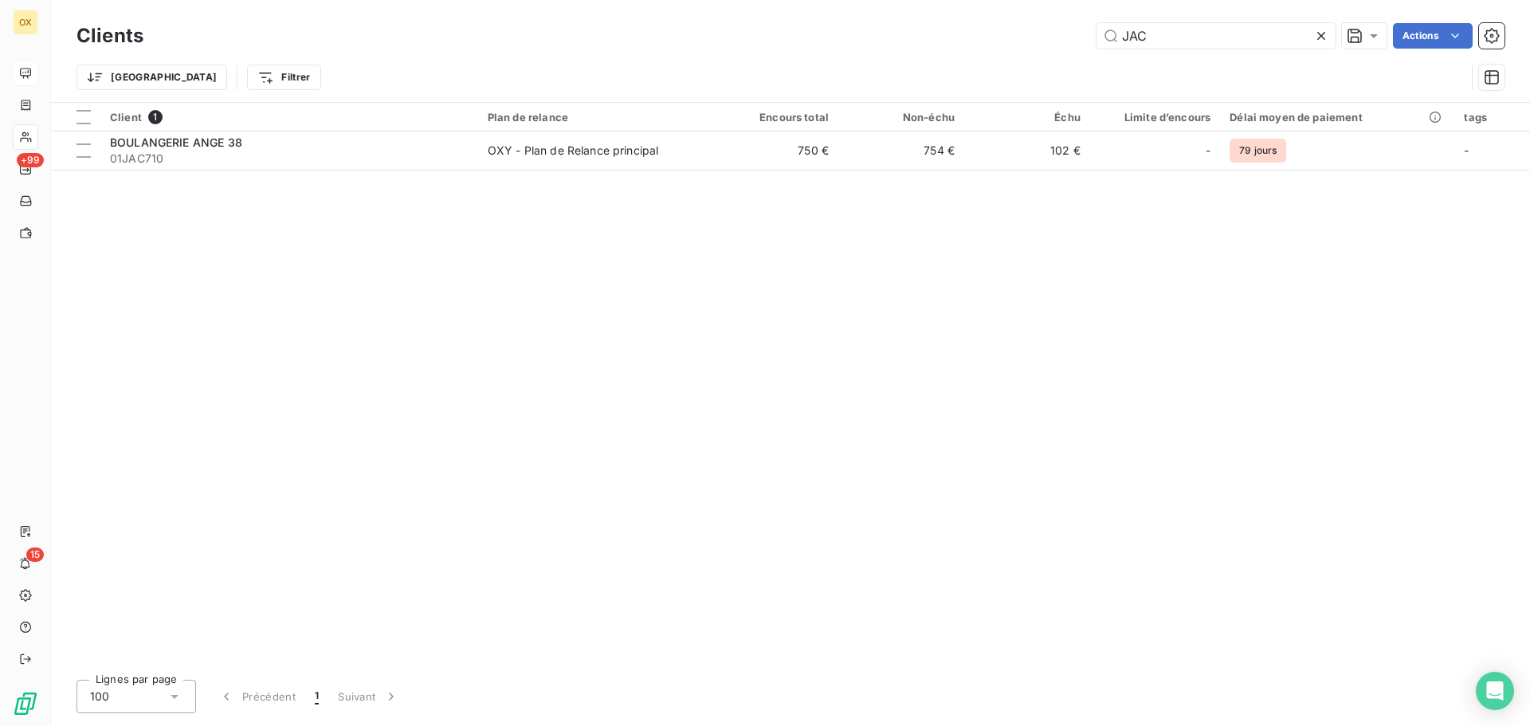
drag, startPoint x: 1189, startPoint y: 40, endPoint x: 1036, endPoint y: 41, distance: 153.0
click at [1036, 41] on div "JAC Actions" at bounding box center [834, 36] width 1342 height 26
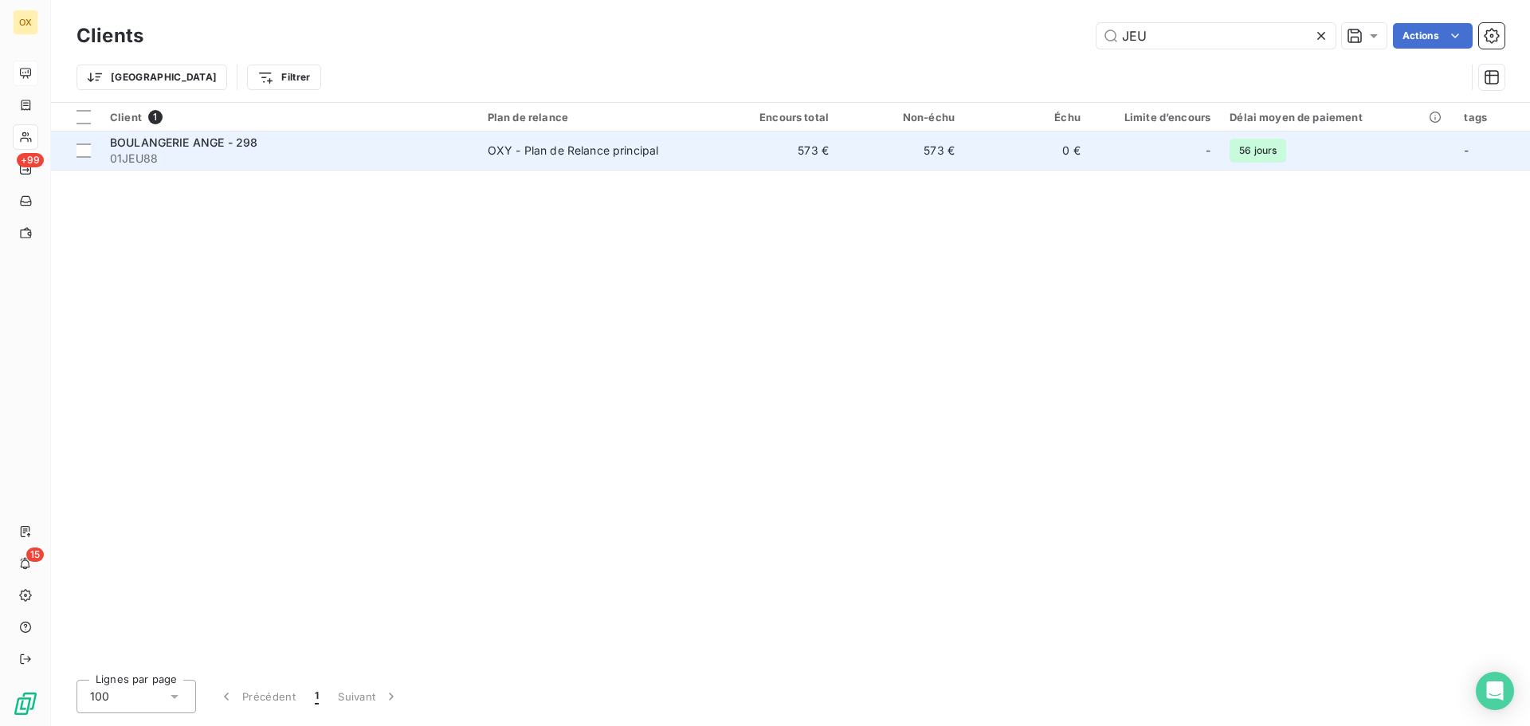
type input "JEU"
click at [386, 158] on span "01JEU88" at bounding box center [289, 159] width 359 height 16
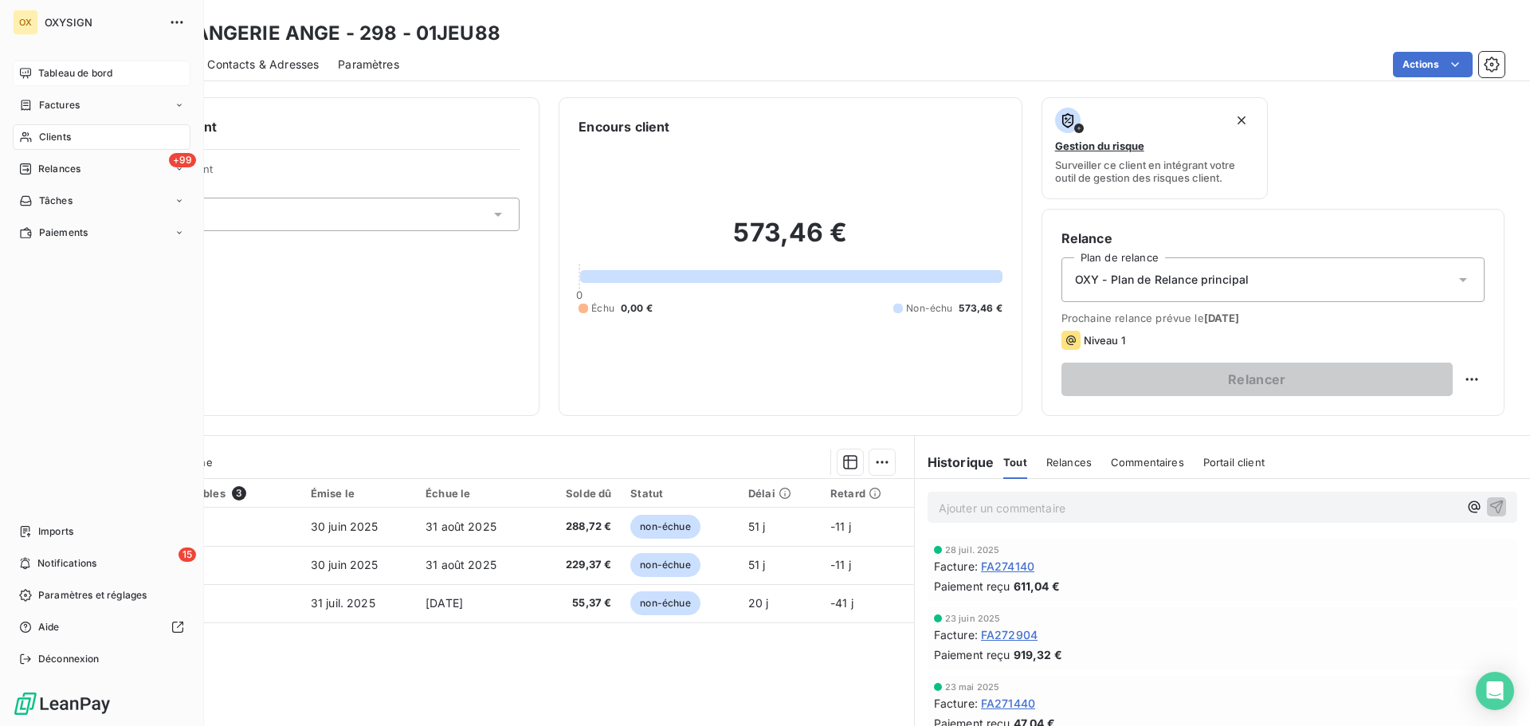
click at [43, 133] on span "Clients" at bounding box center [55, 137] width 32 height 14
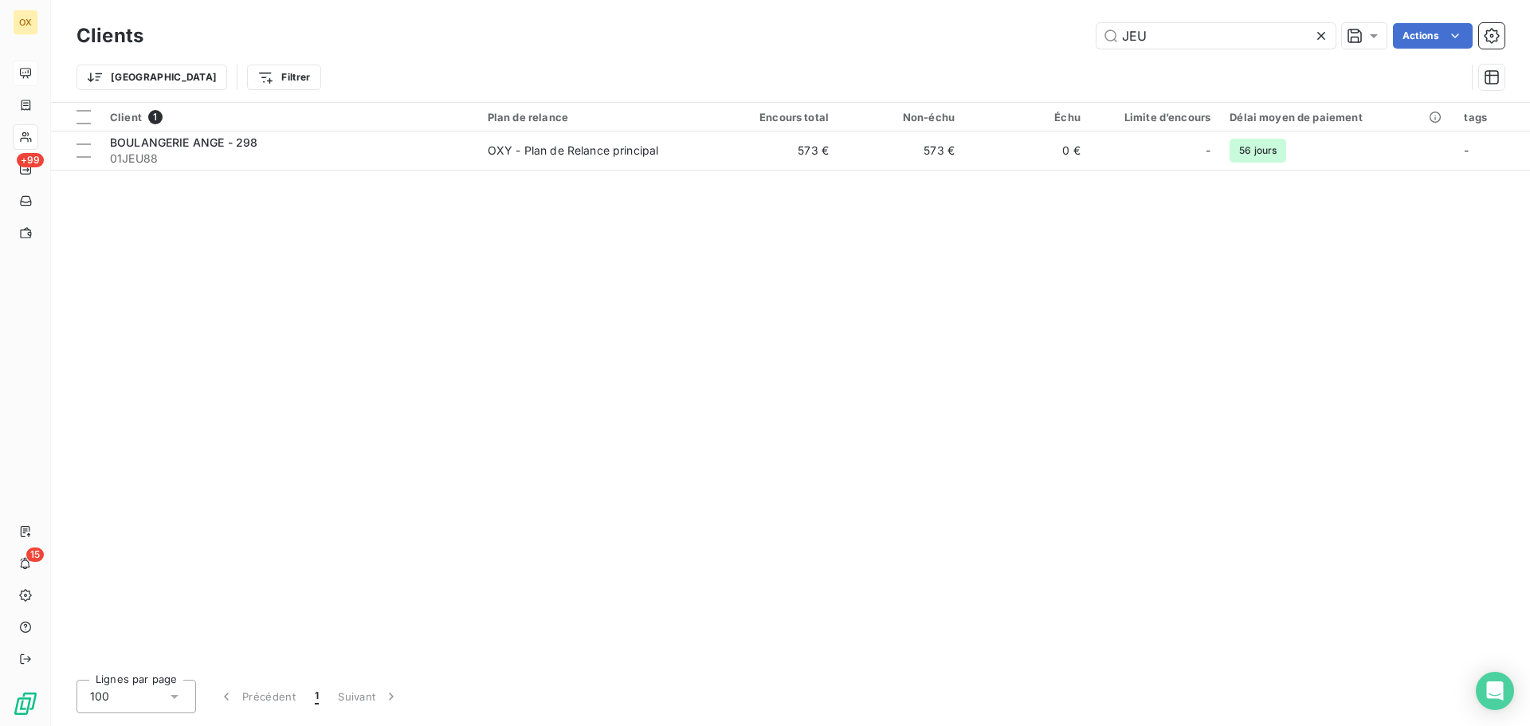
drag, startPoint x: 1181, startPoint y: 34, endPoint x: 1080, endPoint y: 40, distance: 101.4
click at [1098, 45] on input "JEU" at bounding box center [1216, 36] width 239 height 26
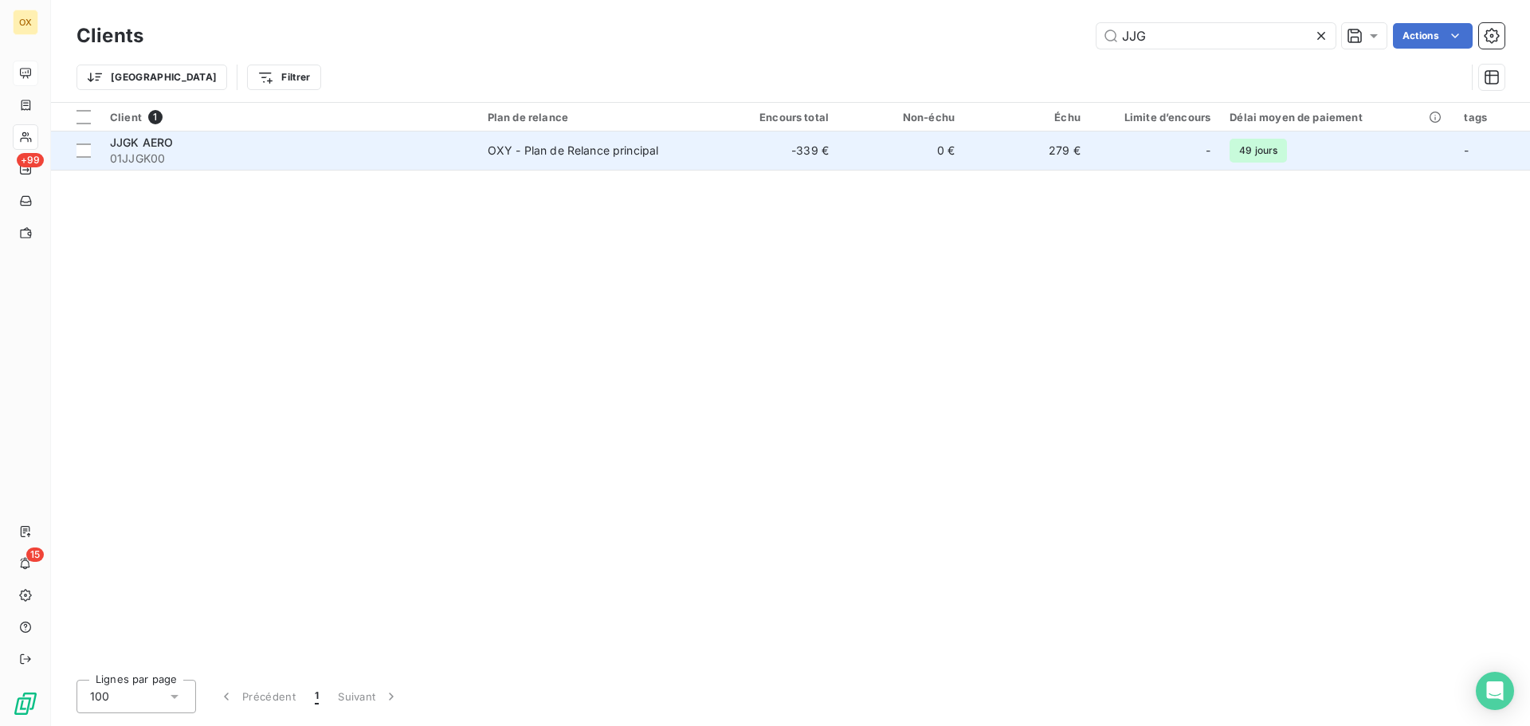
type input "JJG"
click at [172, 155] on span "01JJGK00" at bounding box center [289, 159] width 359 height 16
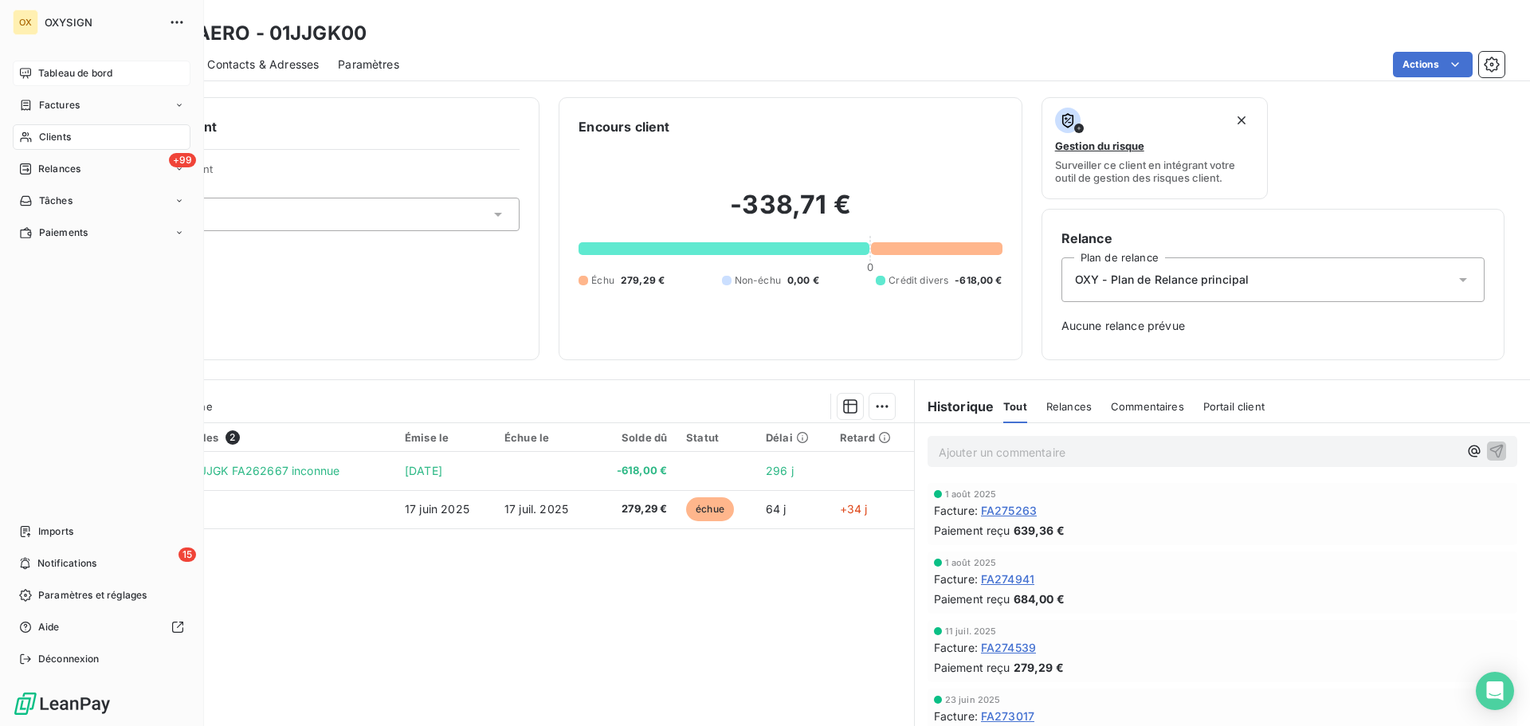
click at [77, 135] on div "Clients" at bounding box center [102, 137] width 178 height 26
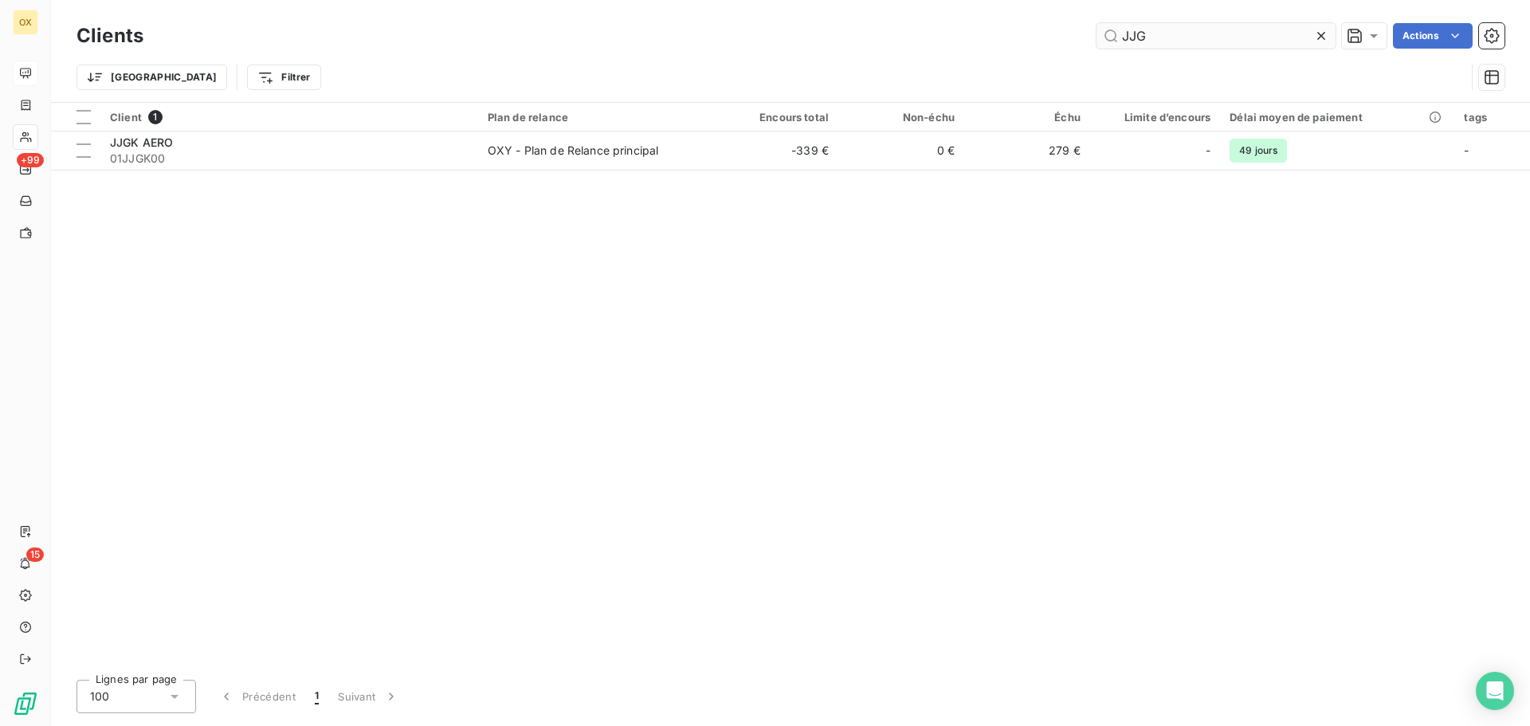
drag, startPoint x: 1165, startPoint y: 41, endPoint x: 1100, endPoint y: 36, distance: 65.6
click at [1101, 37] on input "JJG" at bounding box center [1216, 36] width 239 height 26
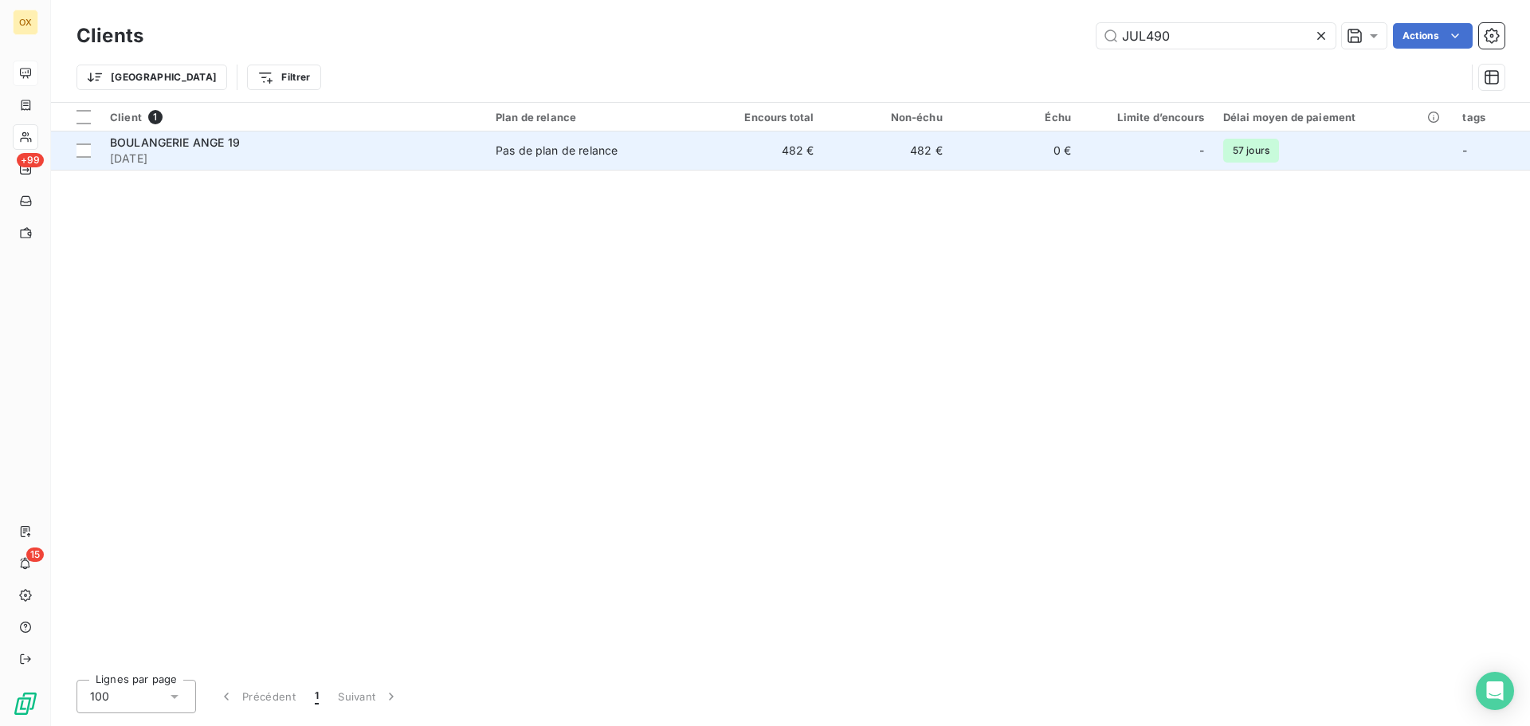
type input "JUL490"
click at [256, 151] on span "[DATE]" at bounding box center [293, 159] width 367 height 16
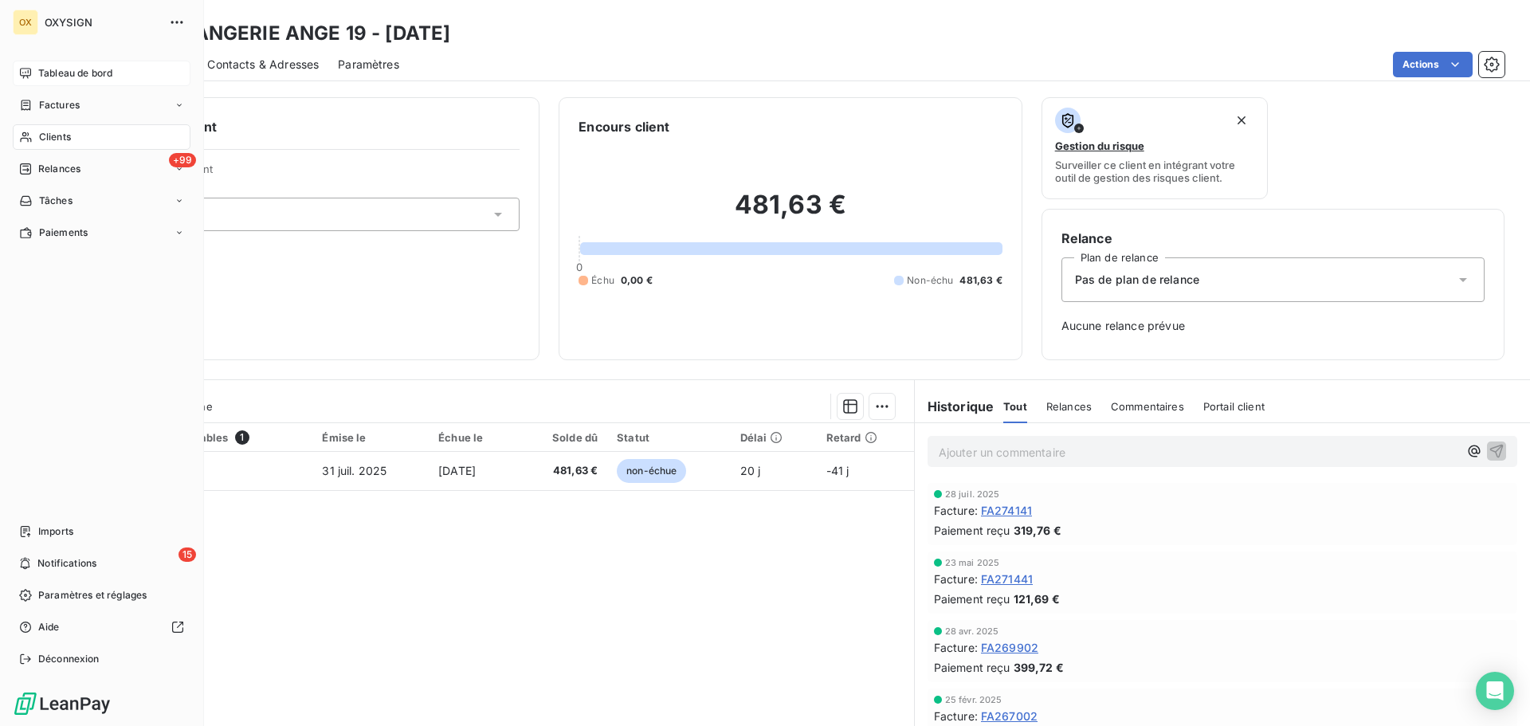
click at [45, 136] on span "Clients" at bounding box center [55, 137] width 32 height 14
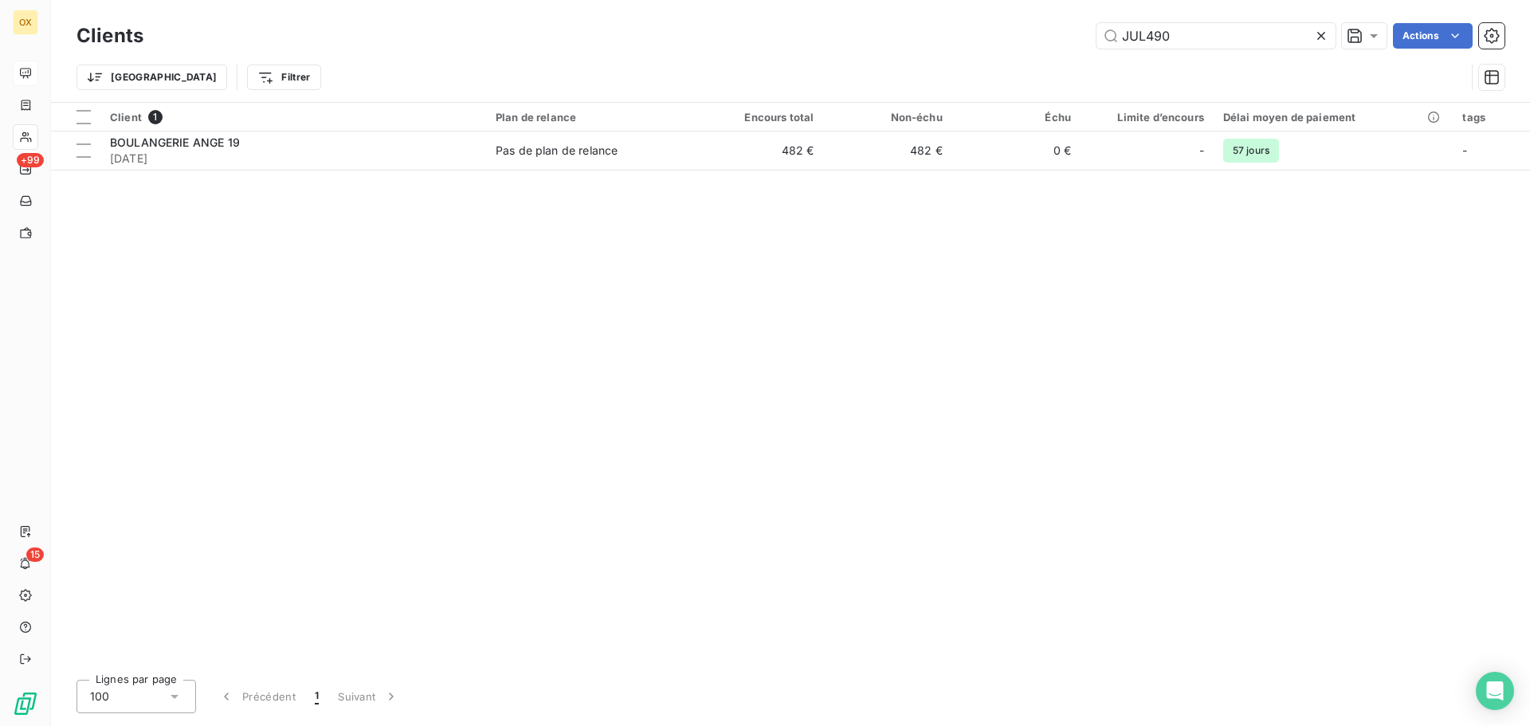
drag, startPoint x: 1205, startPoint y: 39, endPoint x: 1111, endPoint y: 49, distance: 94.5
click at [1111, 49] on div "Clients JUL490 Actions" at bounding box center [791, 35] width 1428 height 33
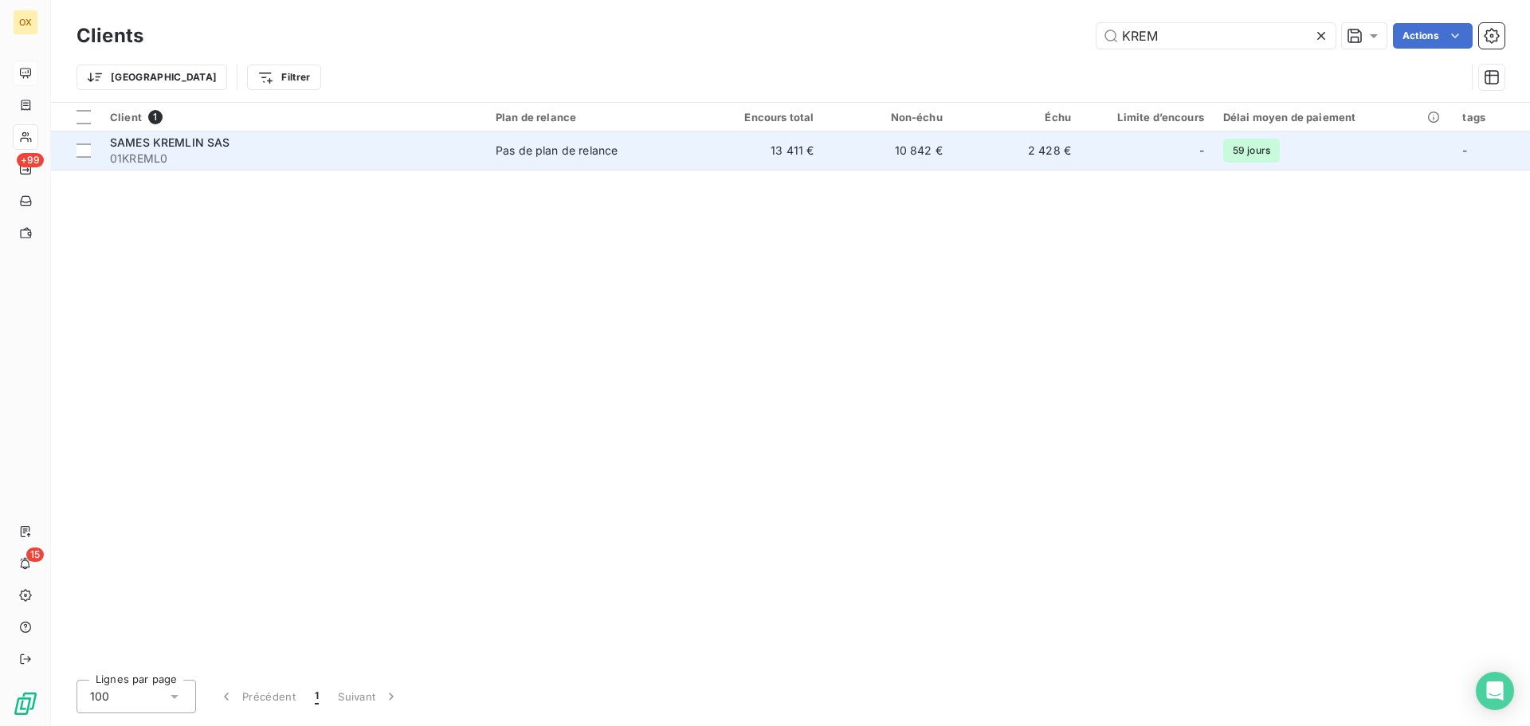
type input "KREM"
click at [306, 143] on div "SAMES KREMLIN SAS" at bounding box center [293, 143] width 367 height 16
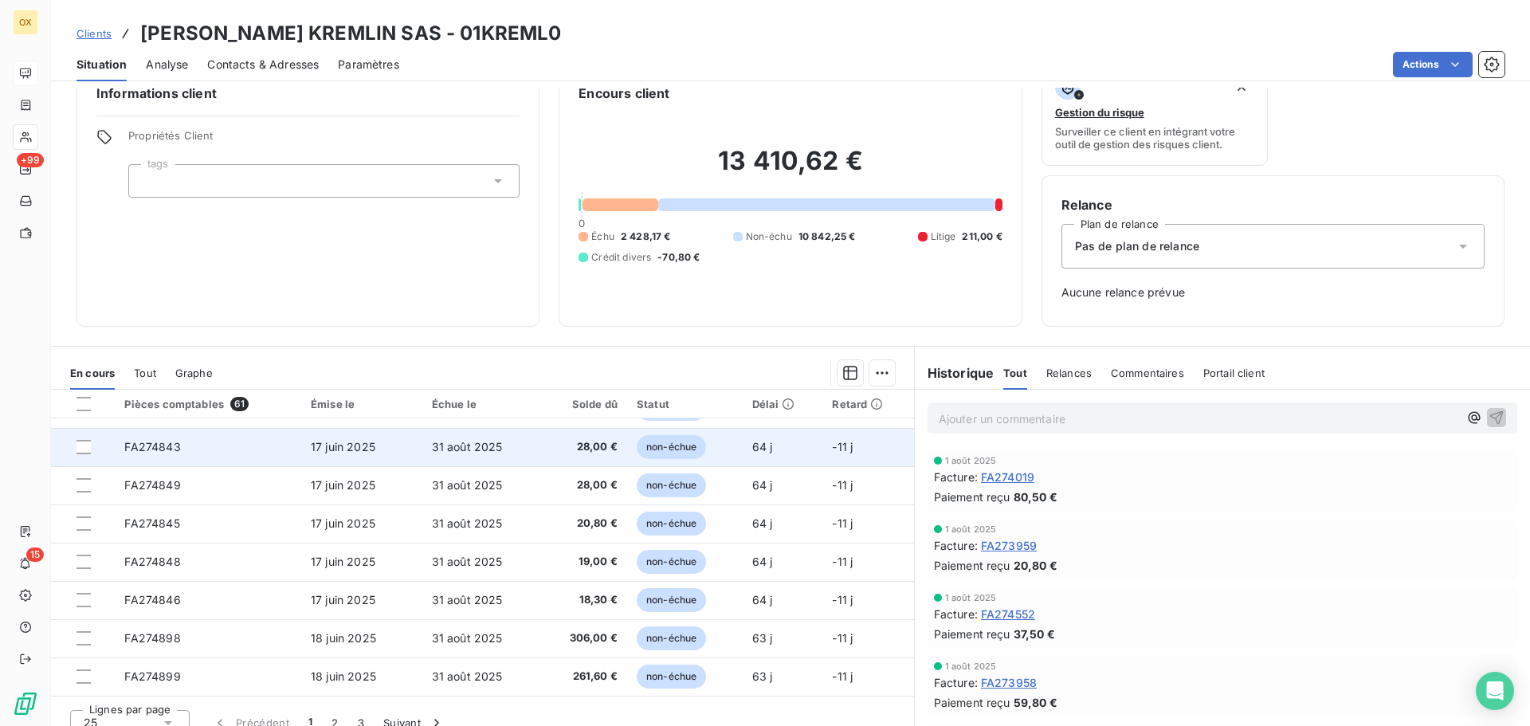
scroll to position [52, 0]
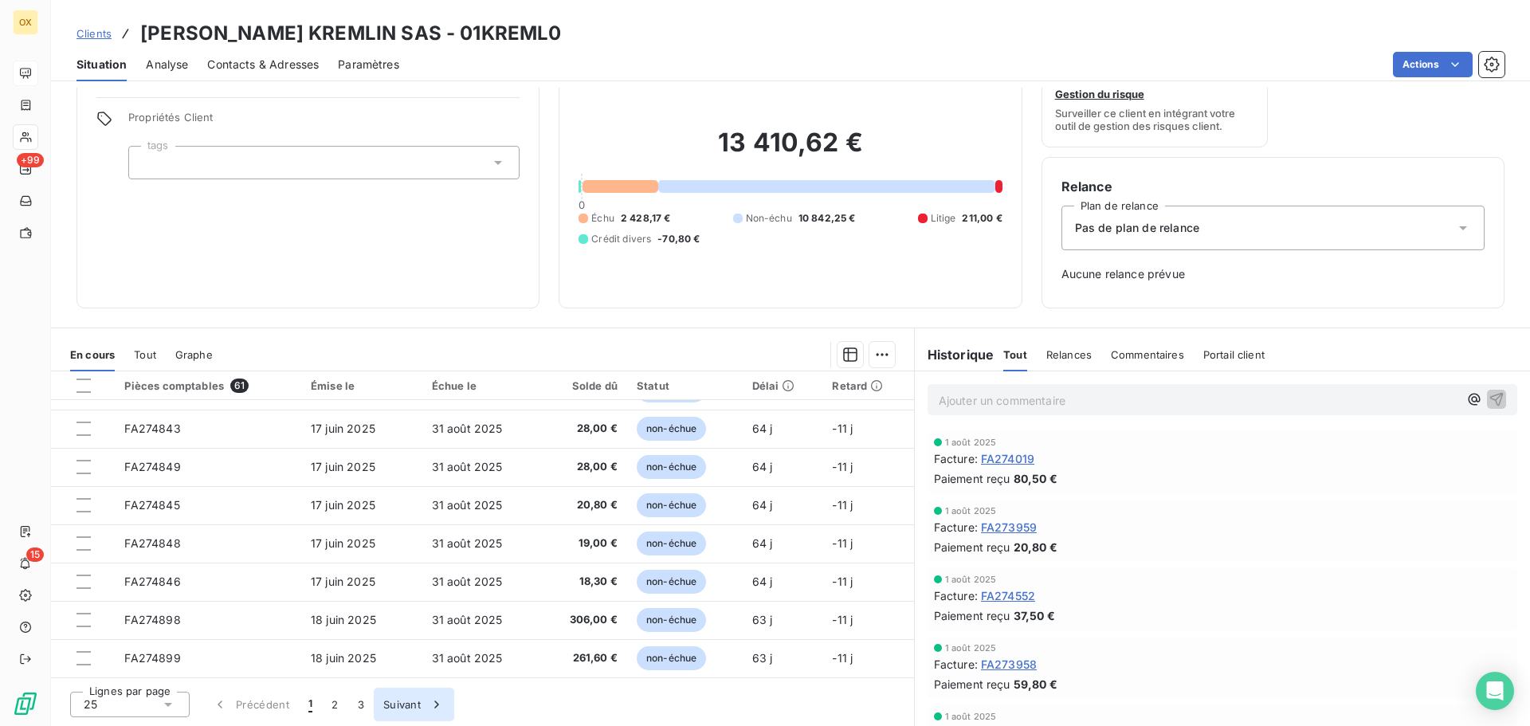
click at [333, 704] on button "2" at bounding box center [335, 704] width 26 height 33
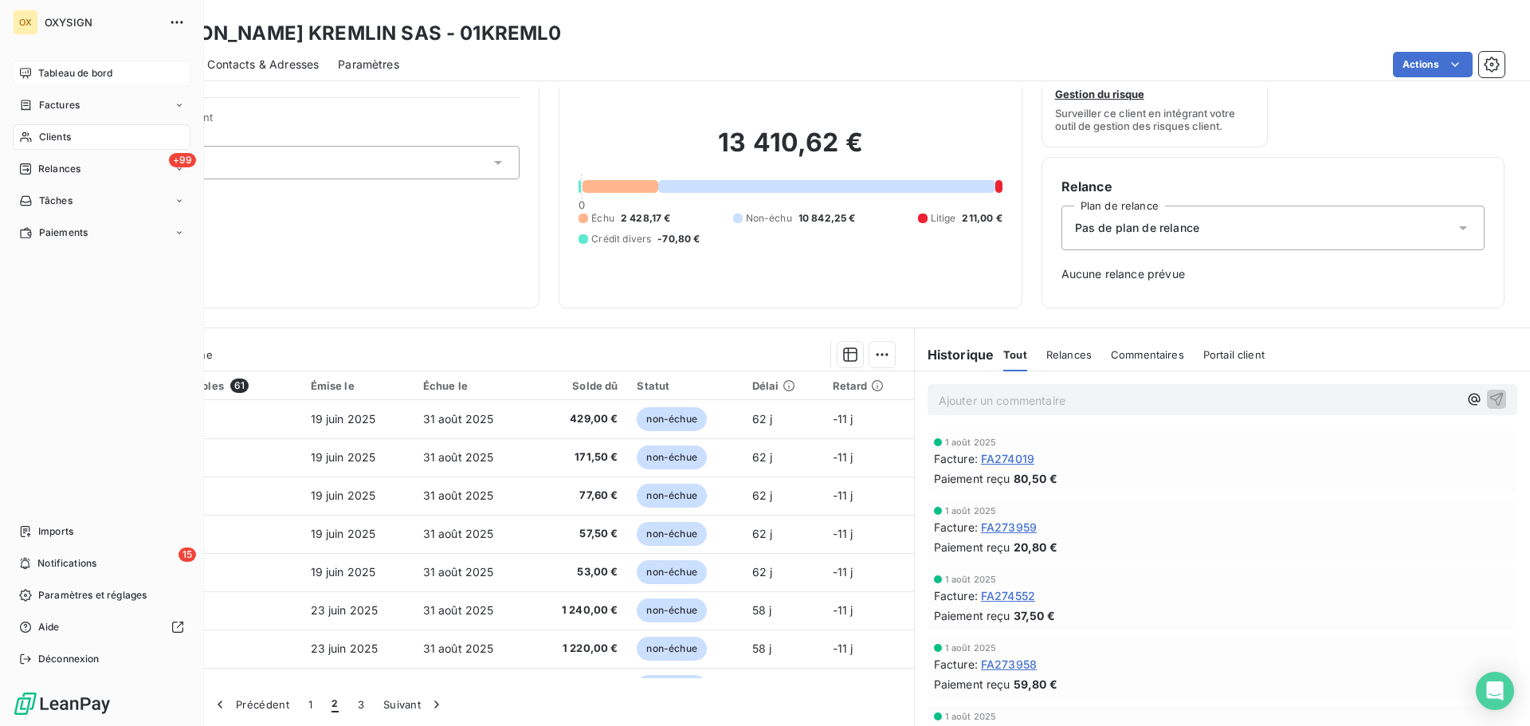
click at [72, 136] on div "Clients" at bounding box center [102, 137] width 178 height 26
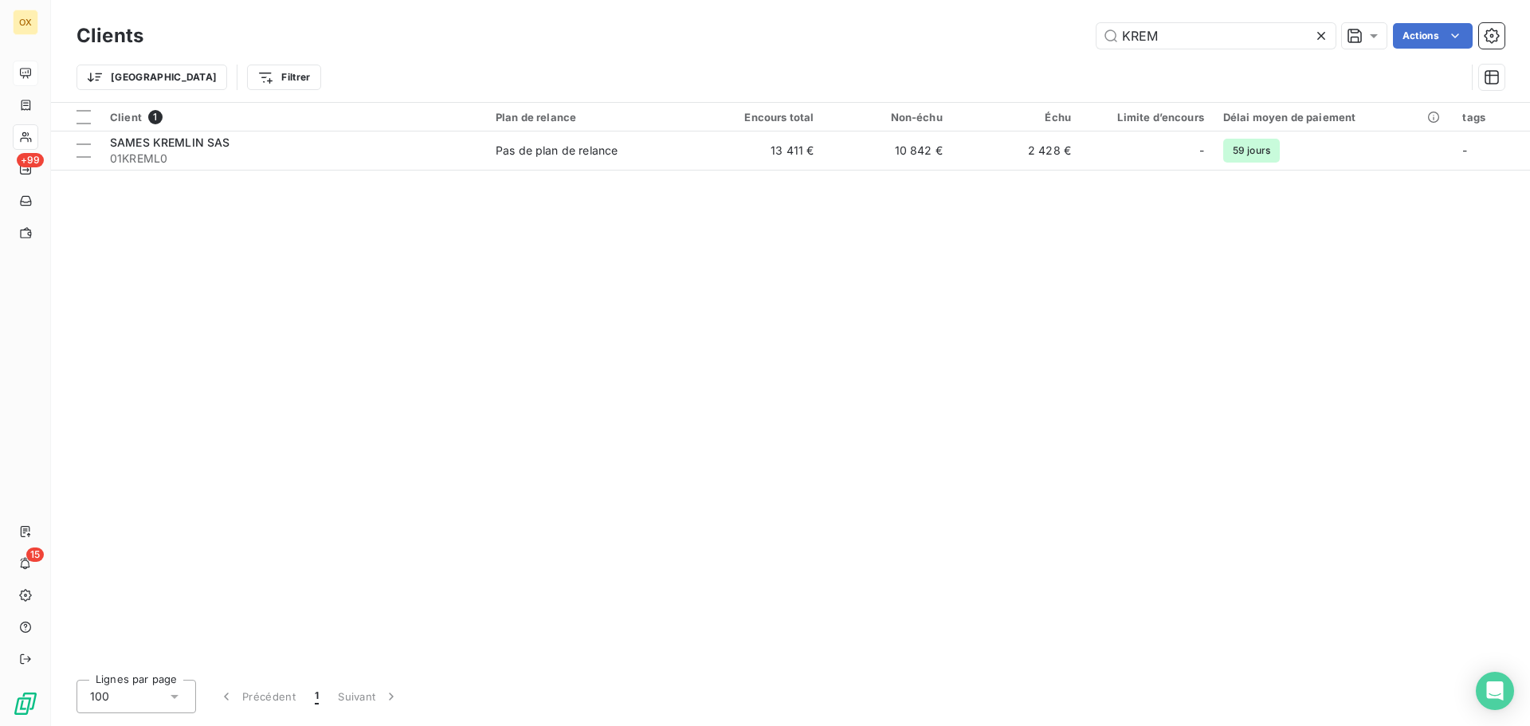
drag, startPoint x: 1187, startPoint y: 43, endPoint x: 1117, endPoint y: 49, distance: 70.4
click at [1117, 49] on div "Clients KREM Actions" at bounding box center [791, 35] width 1428 height 33
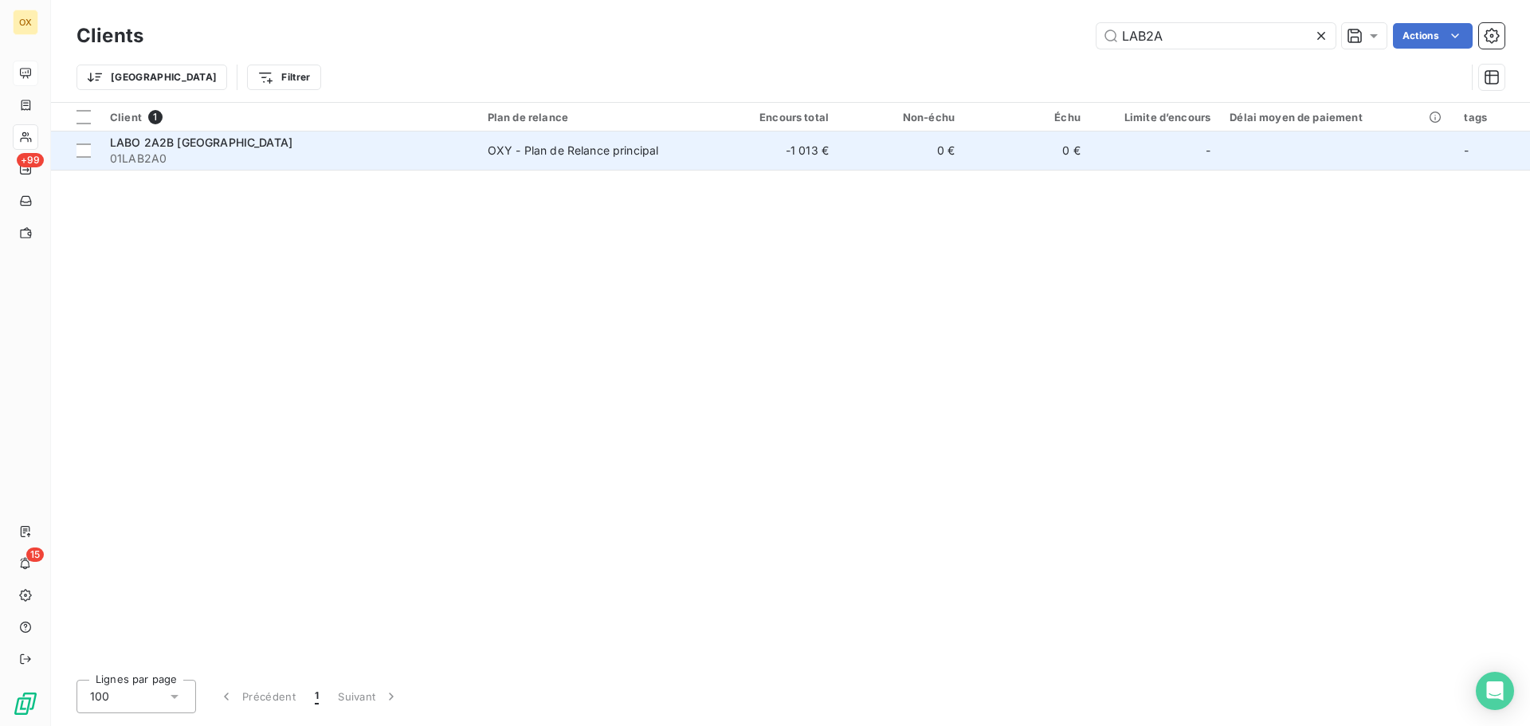
type input "LAB2A"
click at [226, 139] on span "LABO 2A2B [GEOGRAPHIC_DATA]" at bounding box center [201, 142] width 183 height 14
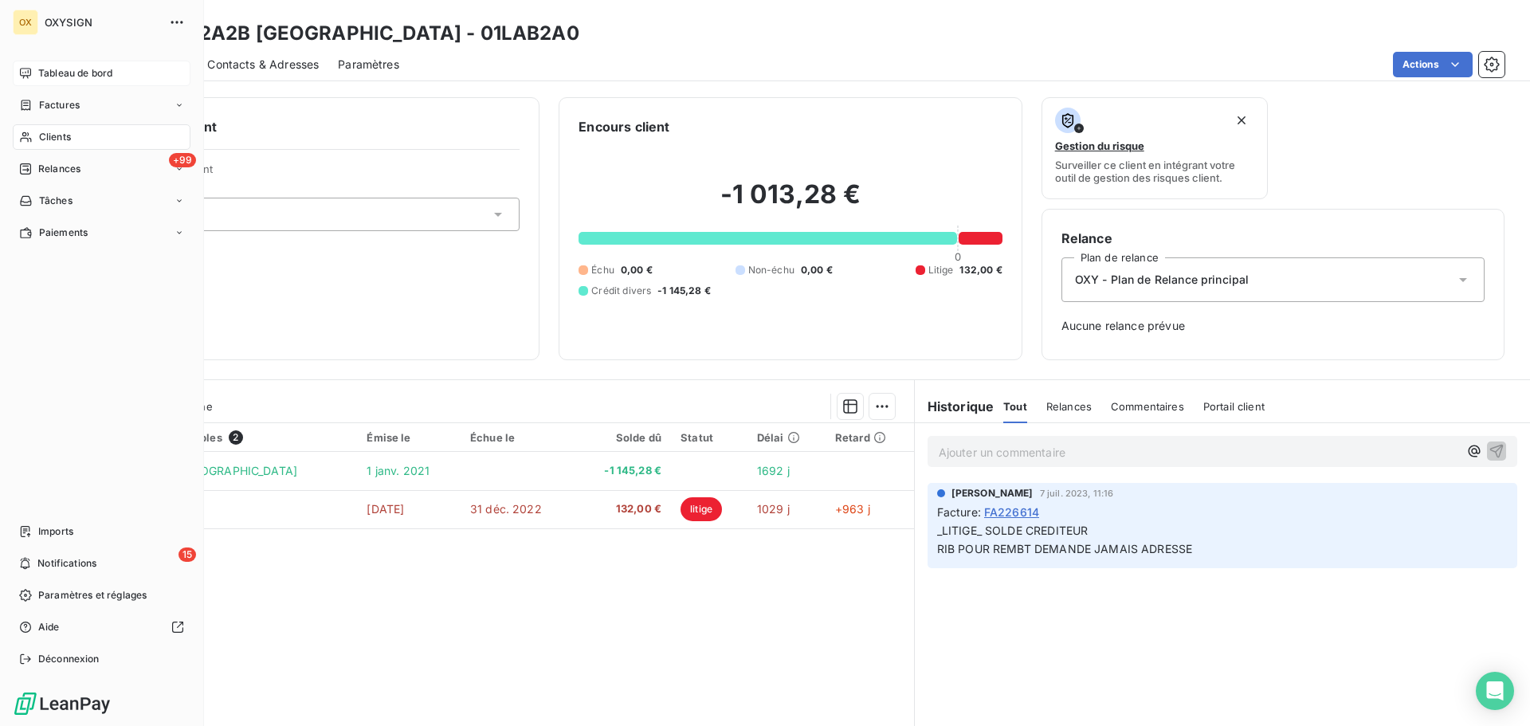
click at [55, 133] on span "Clients" at bounding box center [55, 137] width 32 height 14
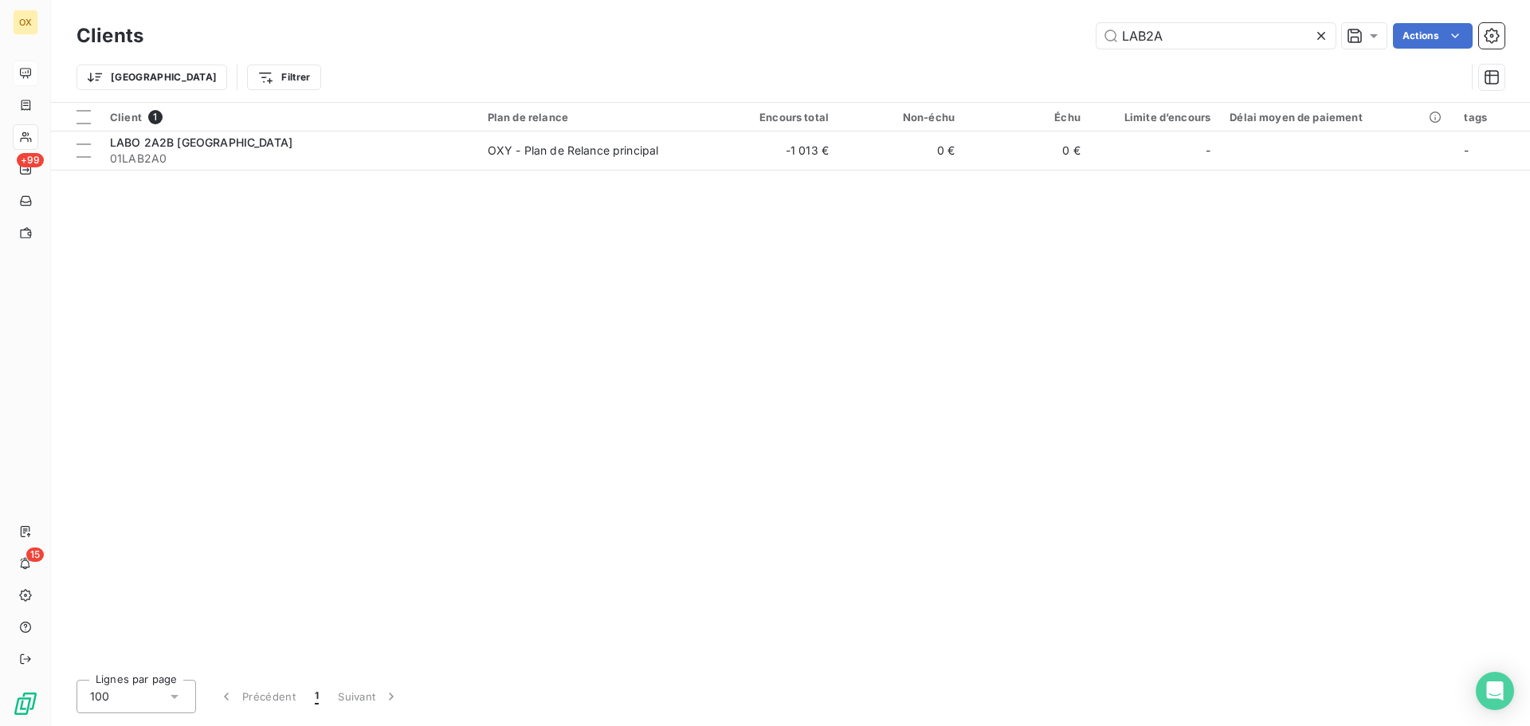
drag, startPoint x: 1184, startPoint y: 37, endPoint x: 1085, endPoint y: 39, distance: 99.6
click at [1085, 39] on div "LAB2A Actions" at bounding box center [834, 36] width 1342 height 26
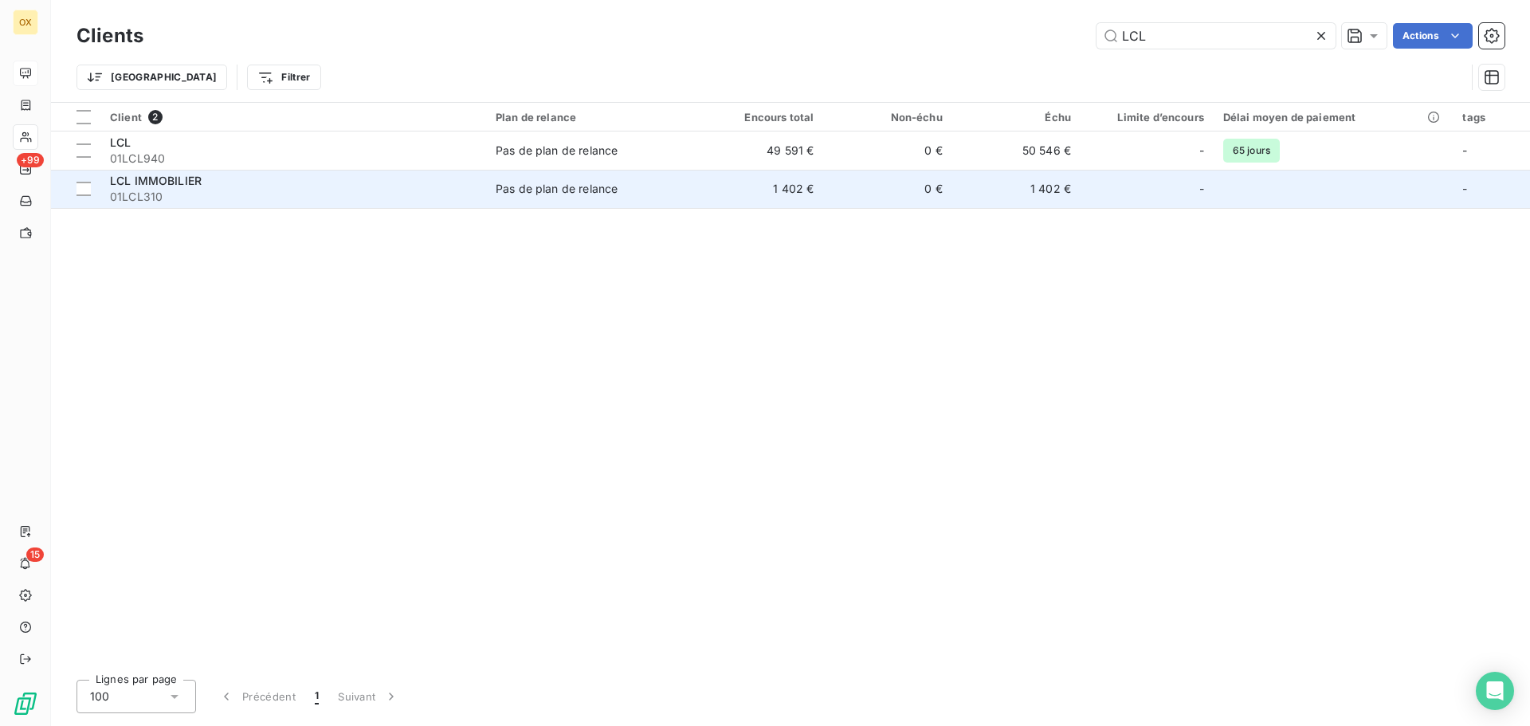
type input "LCL"
click at [879, 194] on td "0 €" at bounding box center [887, 189] width 128 height 38
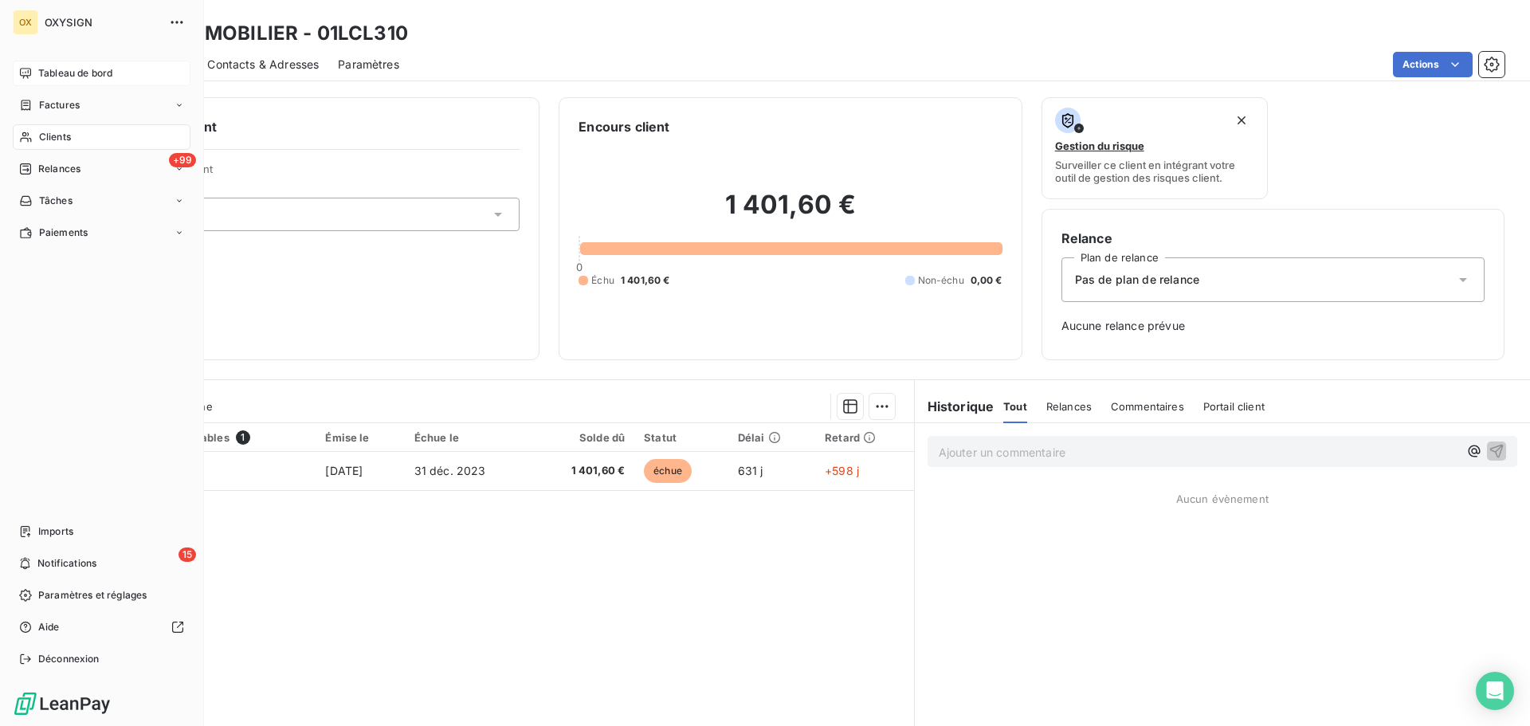
click at [49, 135] on span "Clients" at bounding box center [55, 137] width 32 height 14
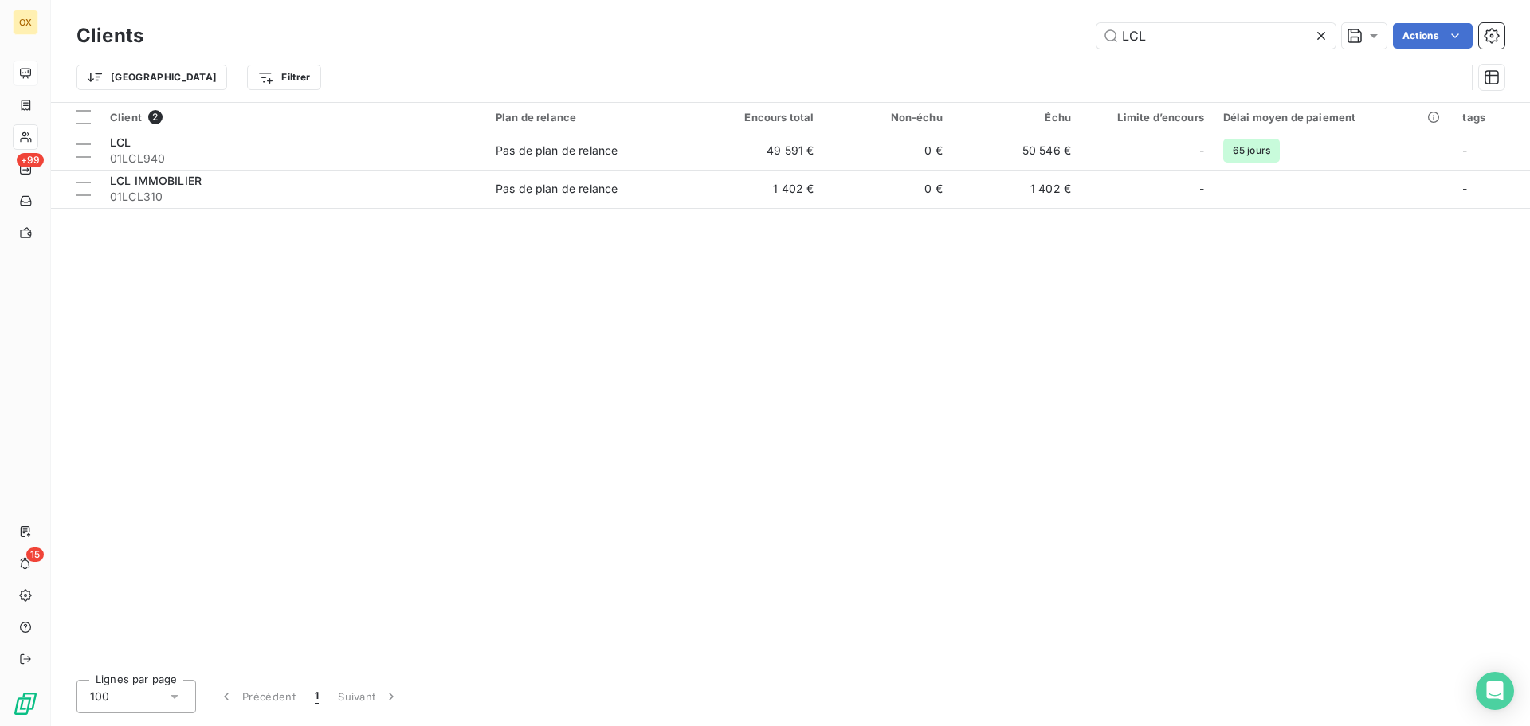
drag, startPoint x: 1170, startPoint y: 40, endPoint x: 1093, endPoint y: 33, distance: 76.8
click at [1093, 33] on div "LCL Actions" at bounding box center [834, 36] width 1342 height 26
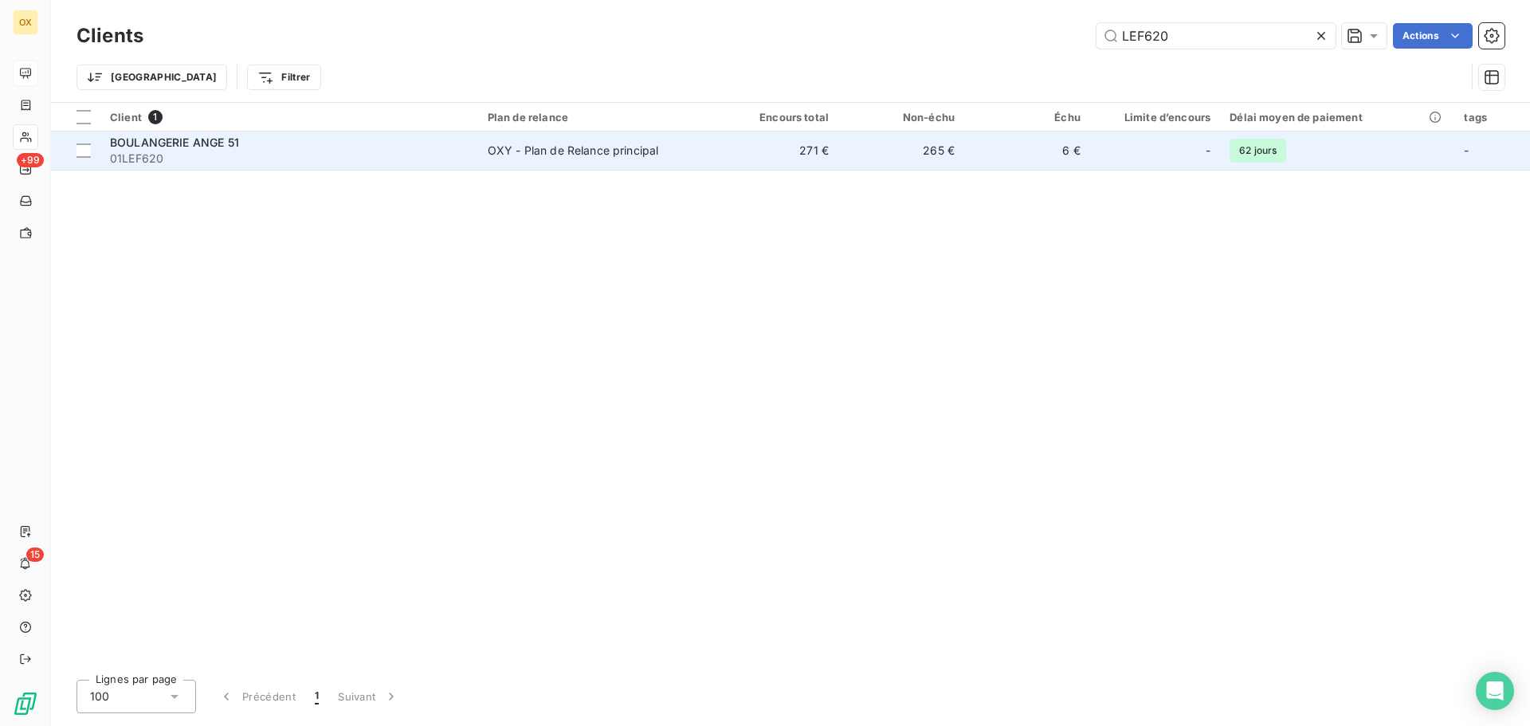
type input "LEF620"
click at [300, 139] on div "BOULANGERIE ANGE 51" at bounding box center [289, 143] width 359 height 16
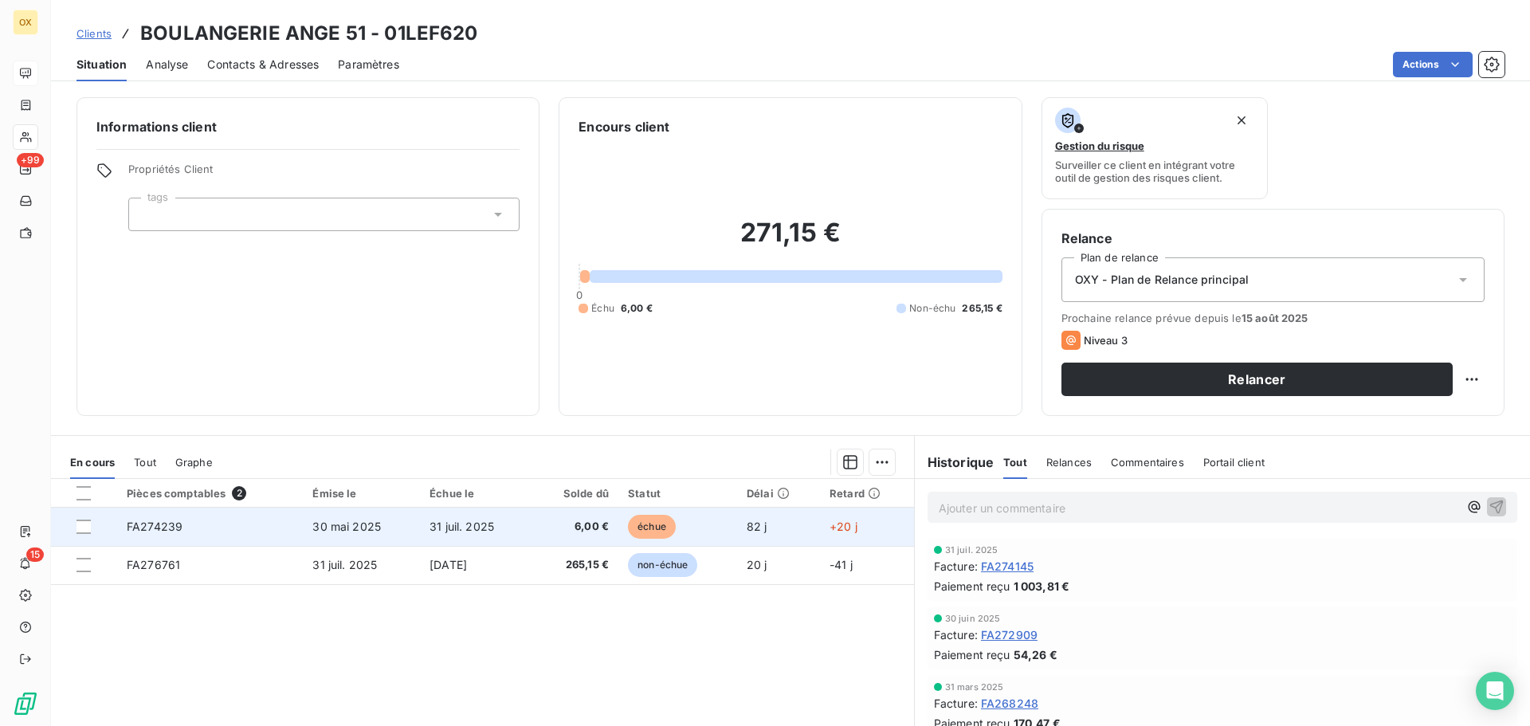
click at [697, 517] on td "échue" at bounding box center [677, 527] width 119 height 38
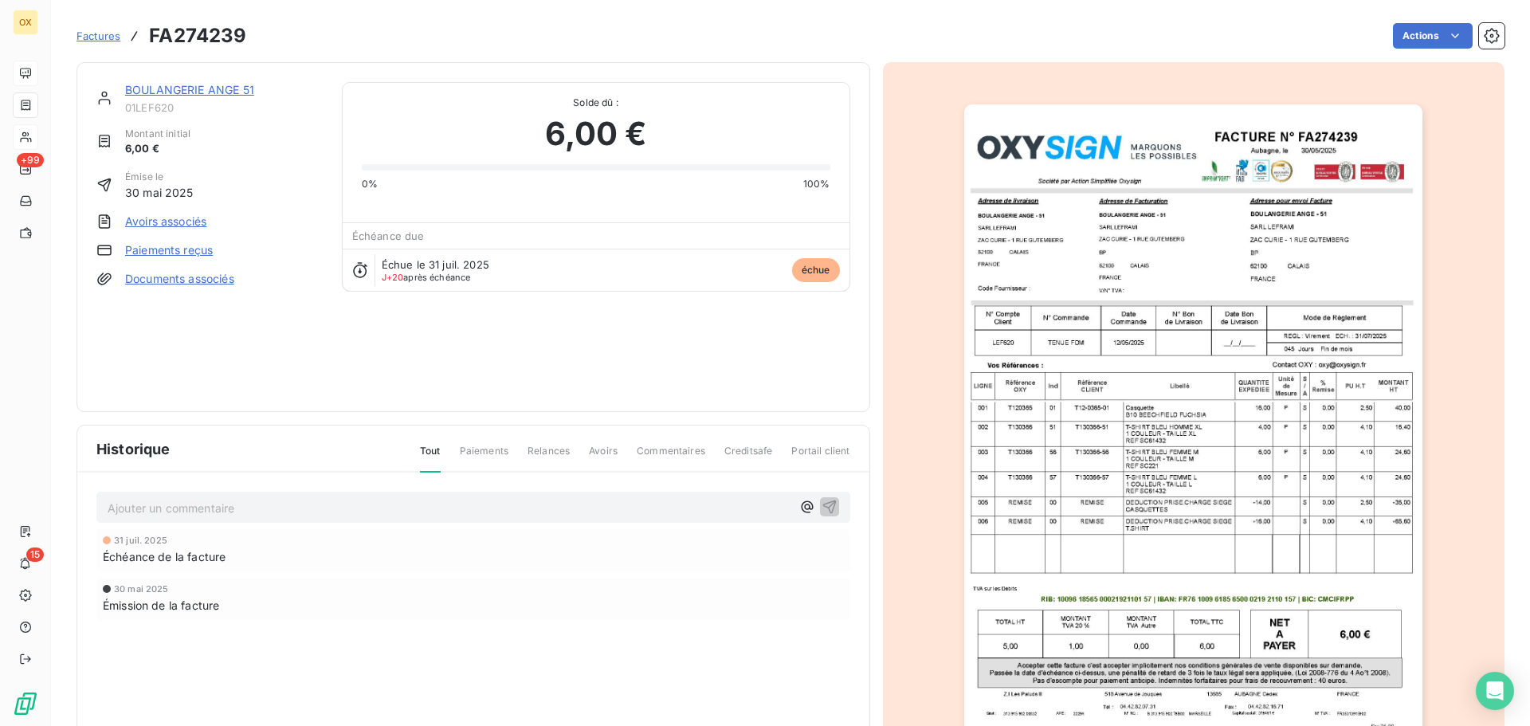
click at [1286, 364] on img "button" at bounding box center [1193, 428] width 458 height 649
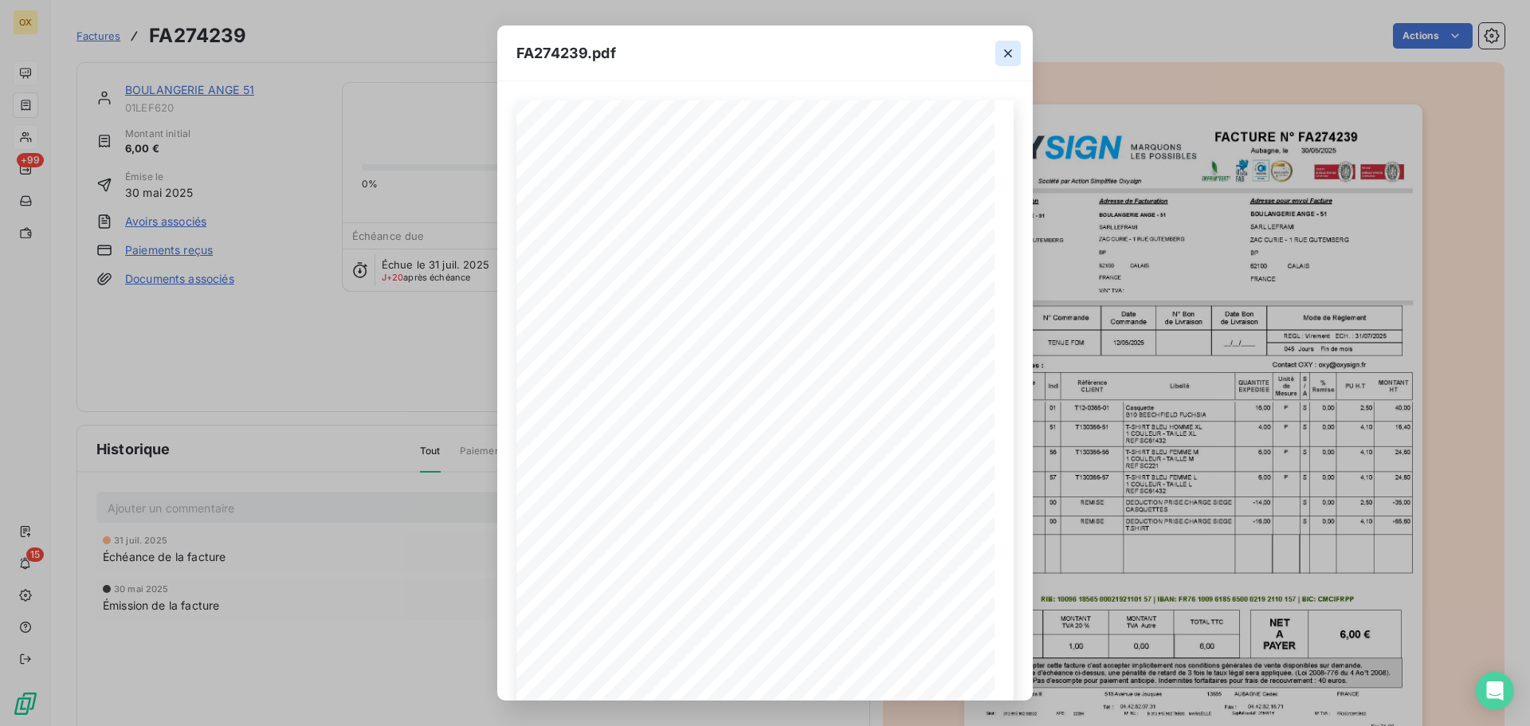
click at [1007, 49] on icon "button" at bounding box center [1008, 53] width 16 height 16
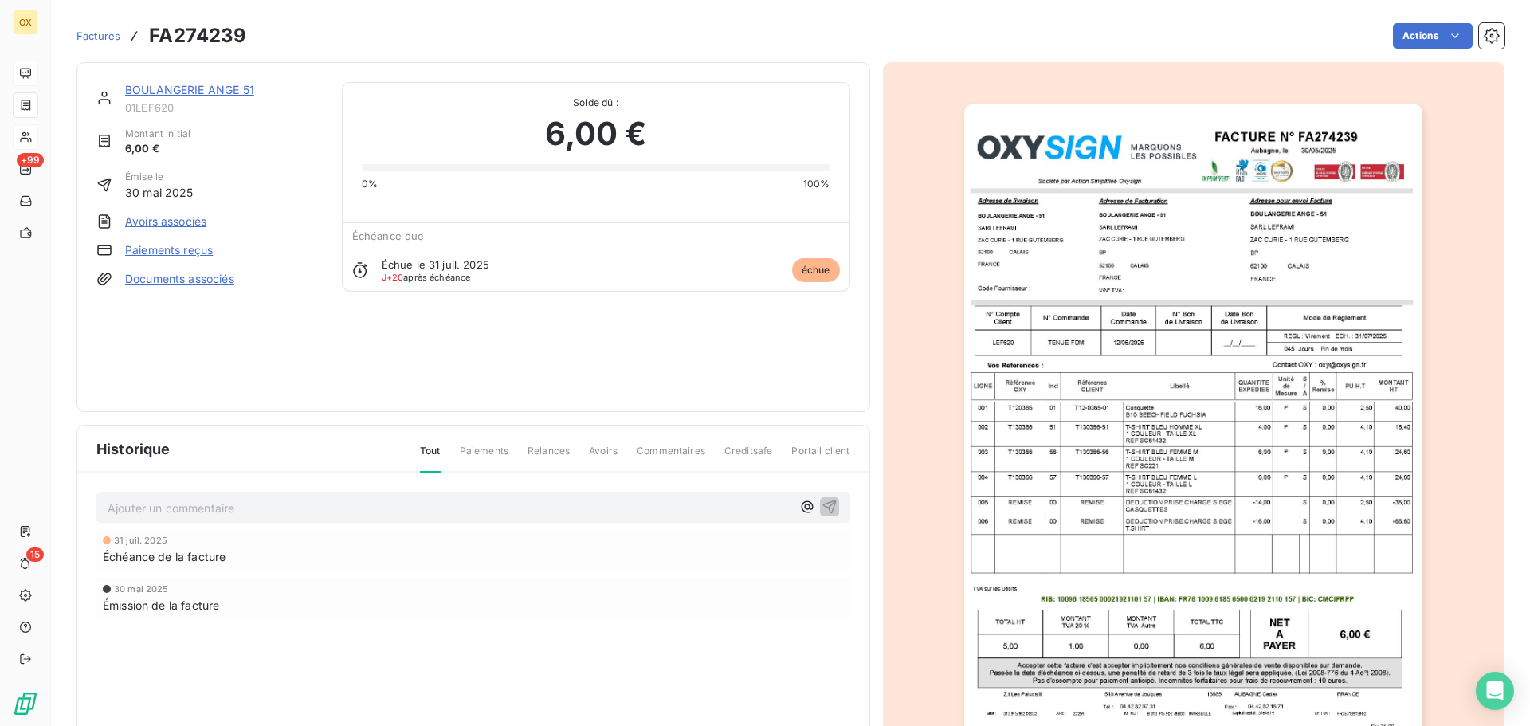
click at [231, 89] on link "BOULANGERIE ANGE 51" at bounding box center [189, 90] width 129 height 14
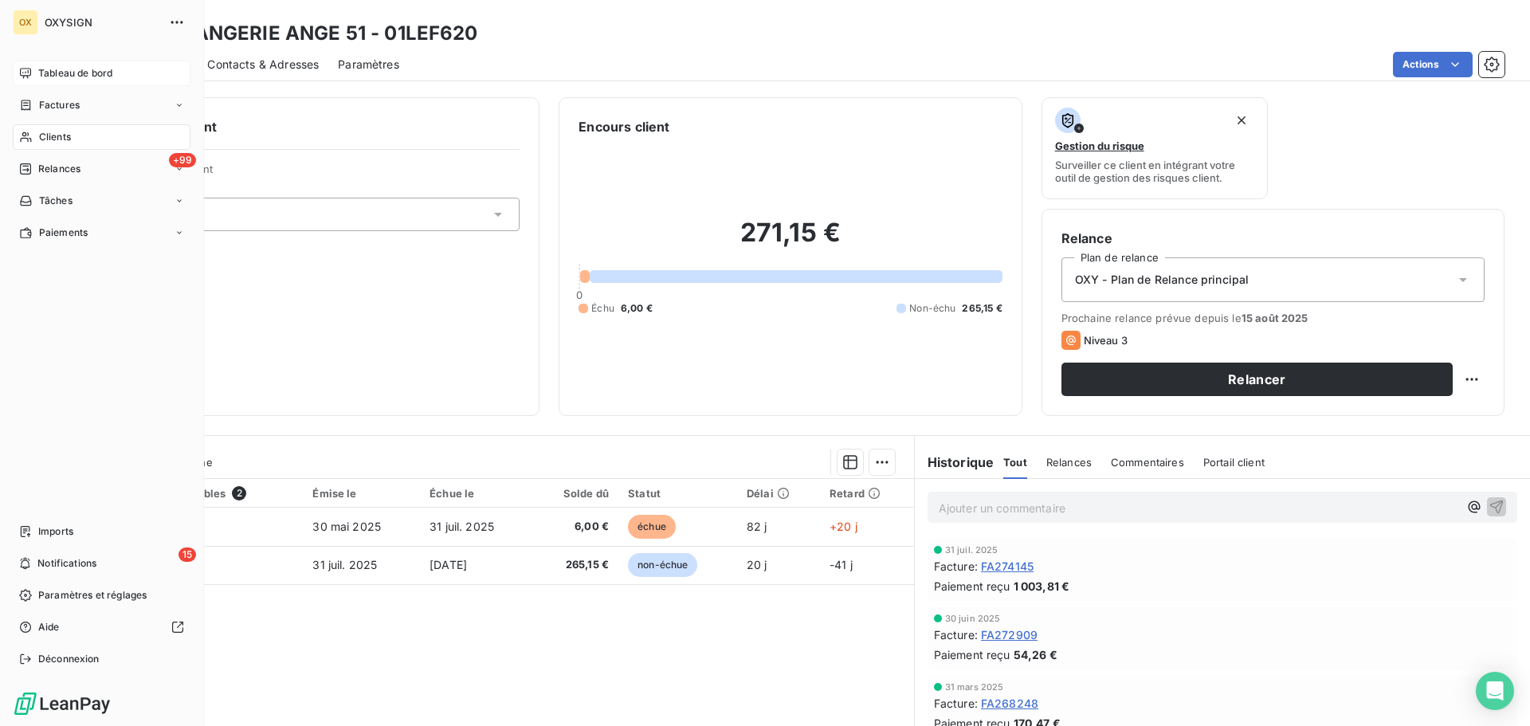
click at [61, 133] on span "Clients" at bounding box center [55, 137] width 32 height 14
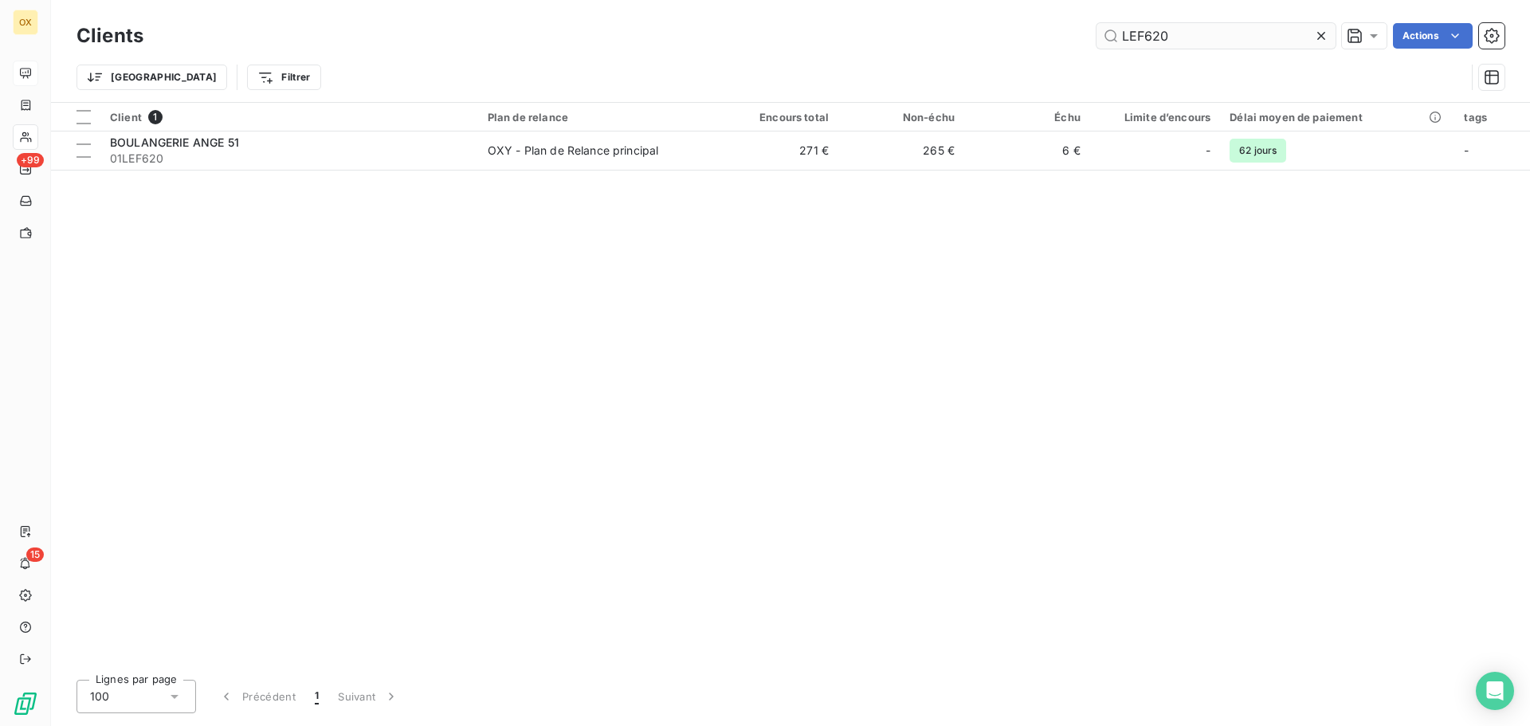
drag, startPoint x: 1191, startPoint y: 33, endPoint x: 1119, endPoint y: 34, distance: 71.7
click at [1119, 34] on input "LEF620" at bounding box center [1216, 36] width 239 height 26
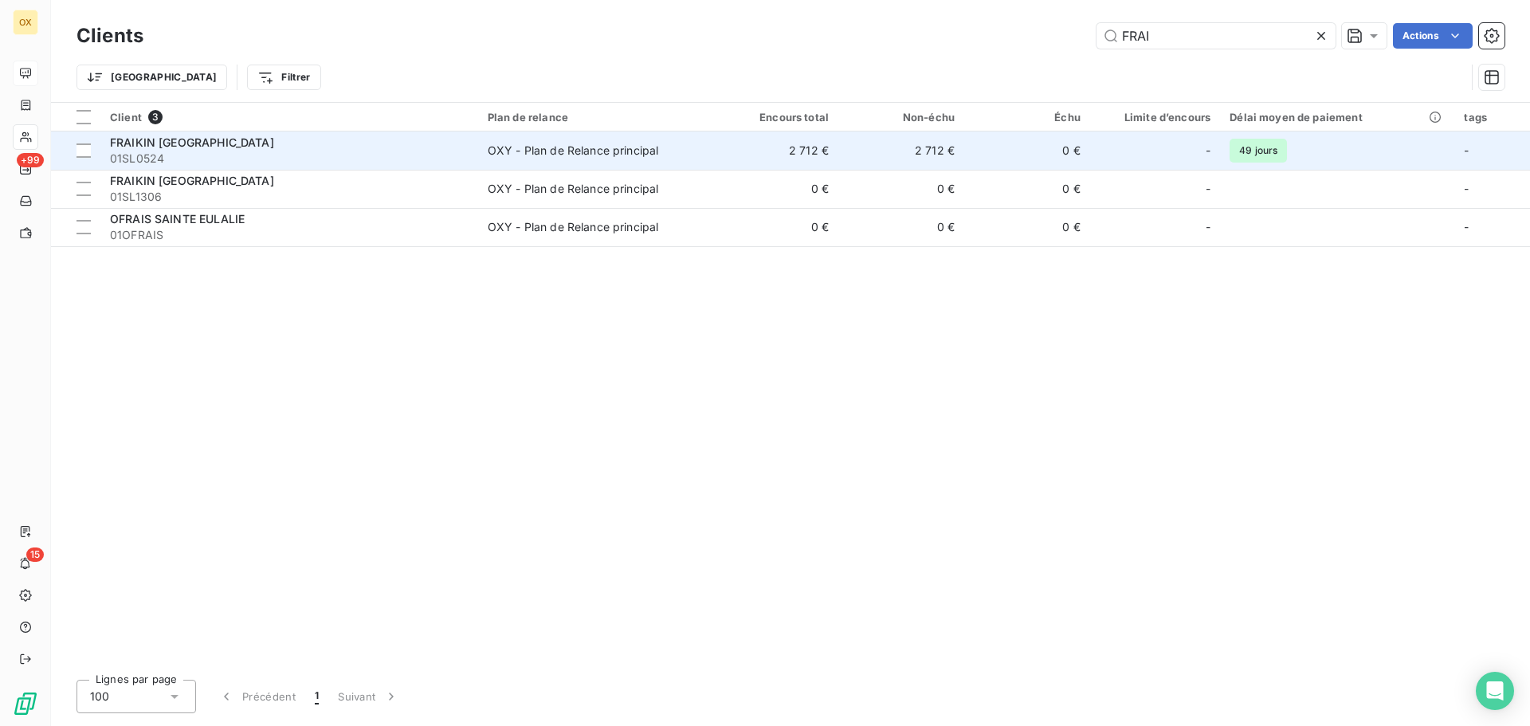
type input "FRAI"
click at [303, 153] on span "01SL0524" at bounding box center [289, 159] width 359 height 16
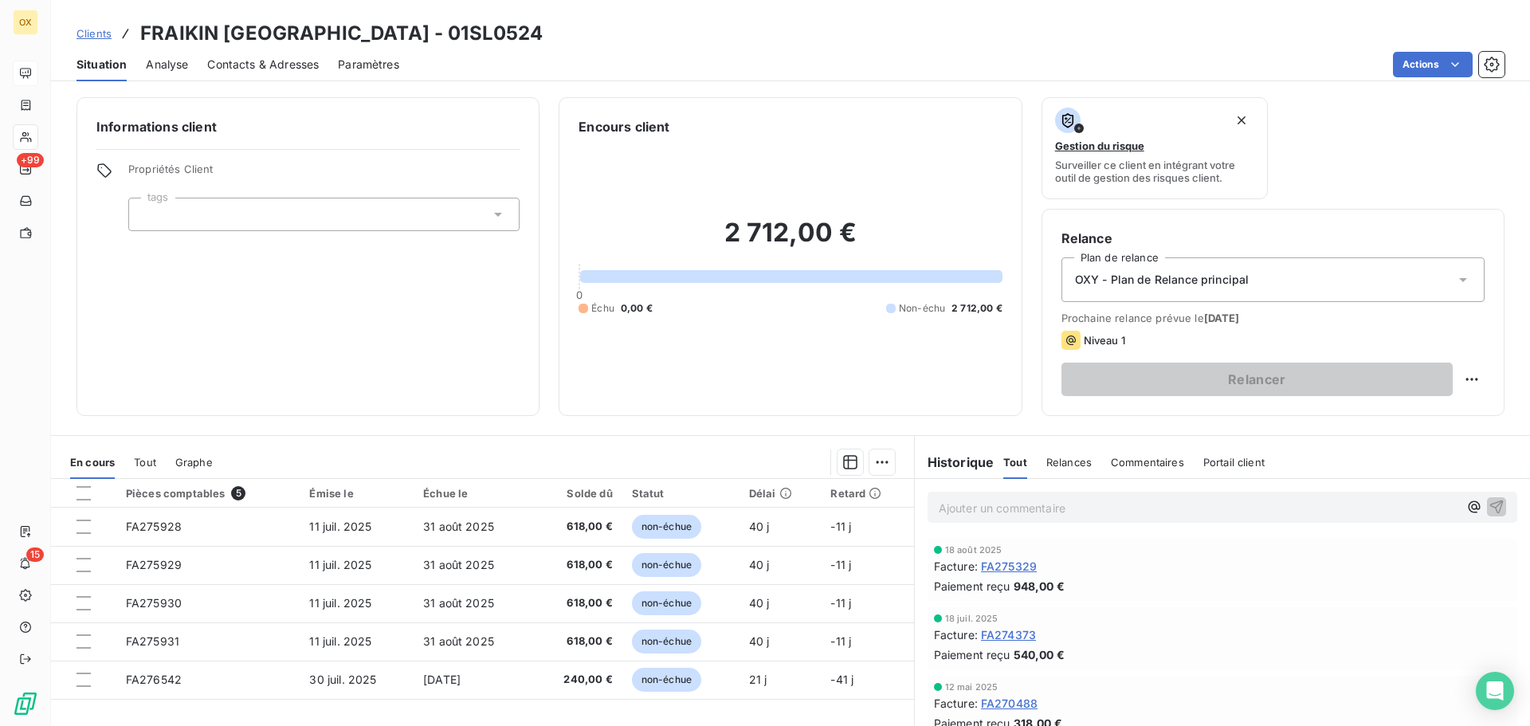
click at [1014, 635] on span "FA274373" at bounding box center [1008, 634] width 55 height 17
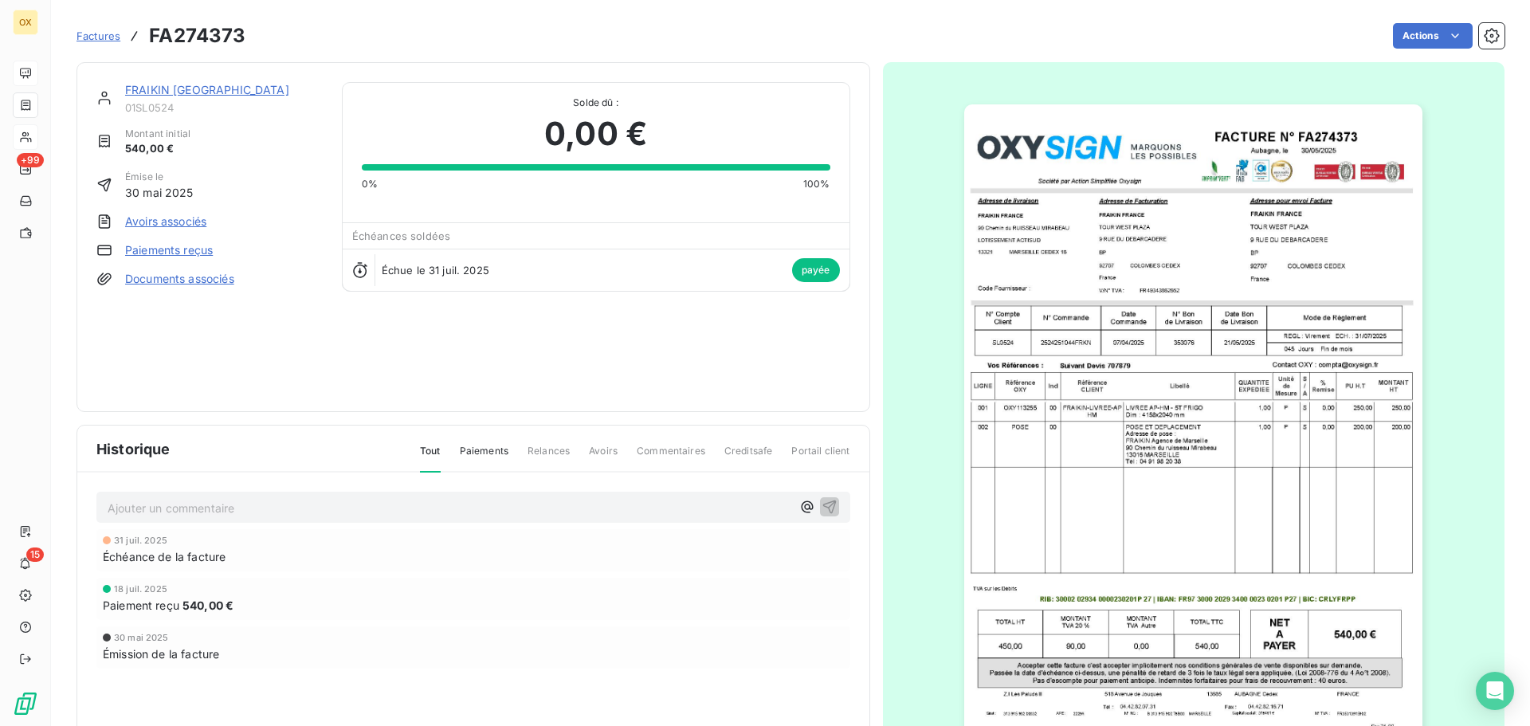
click at [1125, 290] on img "button" at bounding box center [1193, 428] width 458 height 649
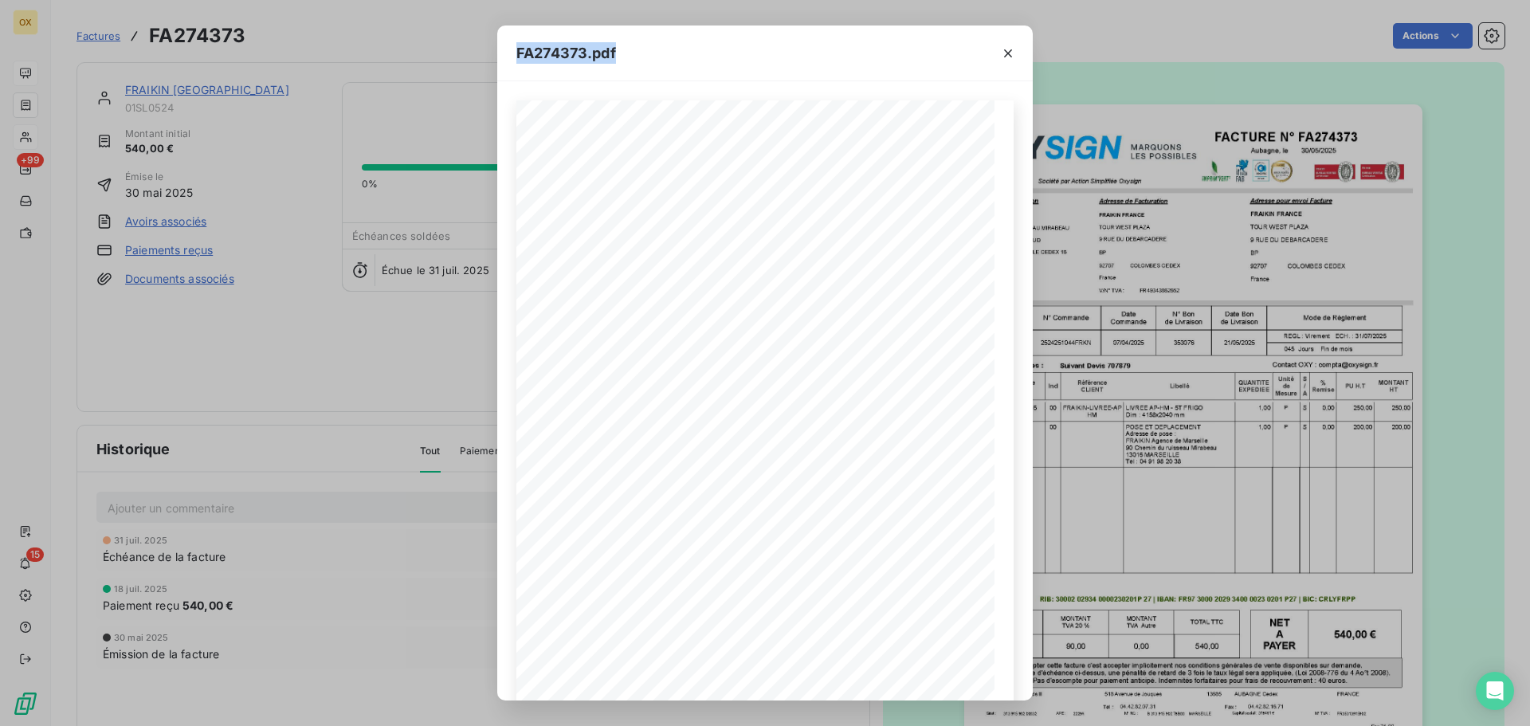
drag, startPoint x: 769, startPoint y: 53, endPoint x: 2575, endPoint y: 33, distance: 1806.1
click at [1529, 33] on html "OX +99 15 Factures FA274373 Actions FRAIKIN [GEOGRAPHIC_DATA] 01SL0524 Montant …" at bounding box center [765, 363] width 1530 height 726
click at [1005, 57] on icon "button" at bounding box center [1008, 53] width 8 height 8
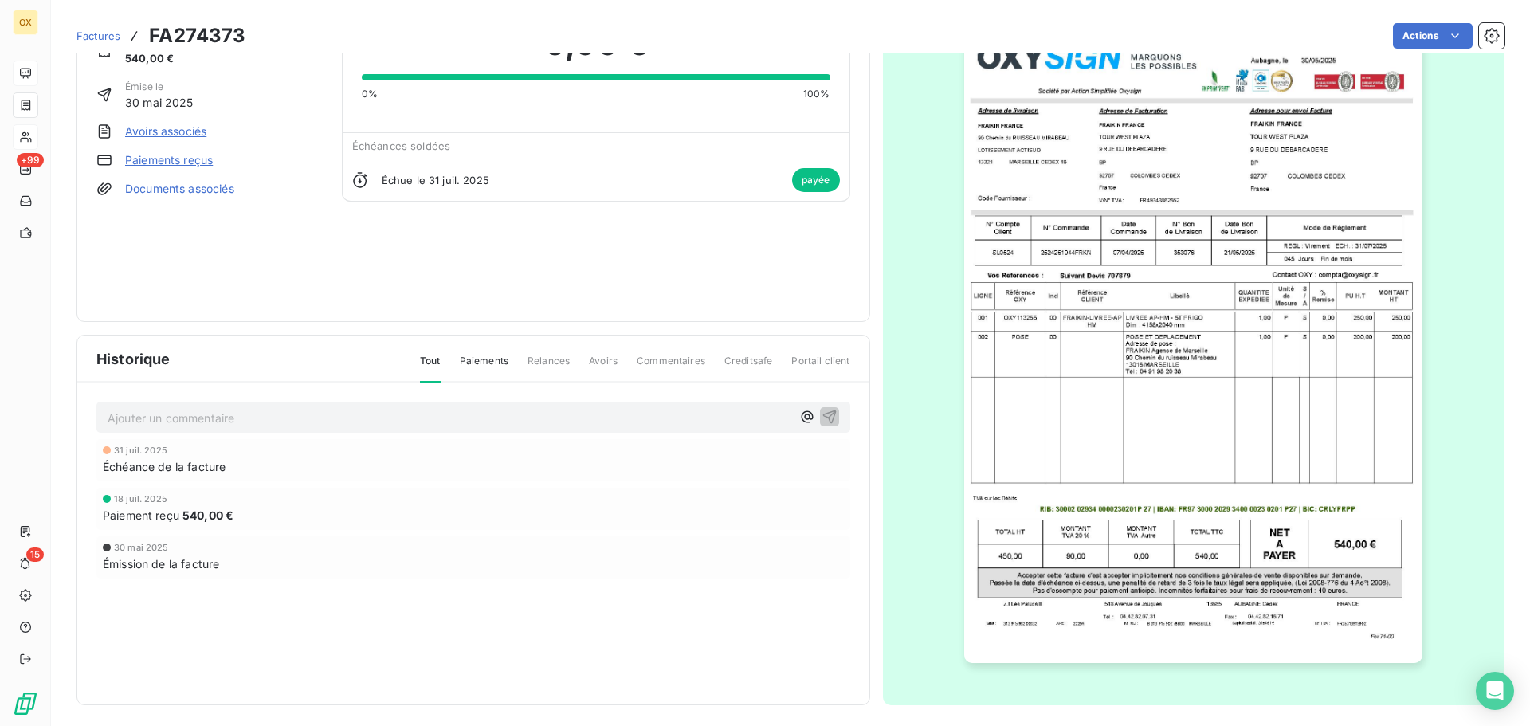
scroll to position [96, 0]
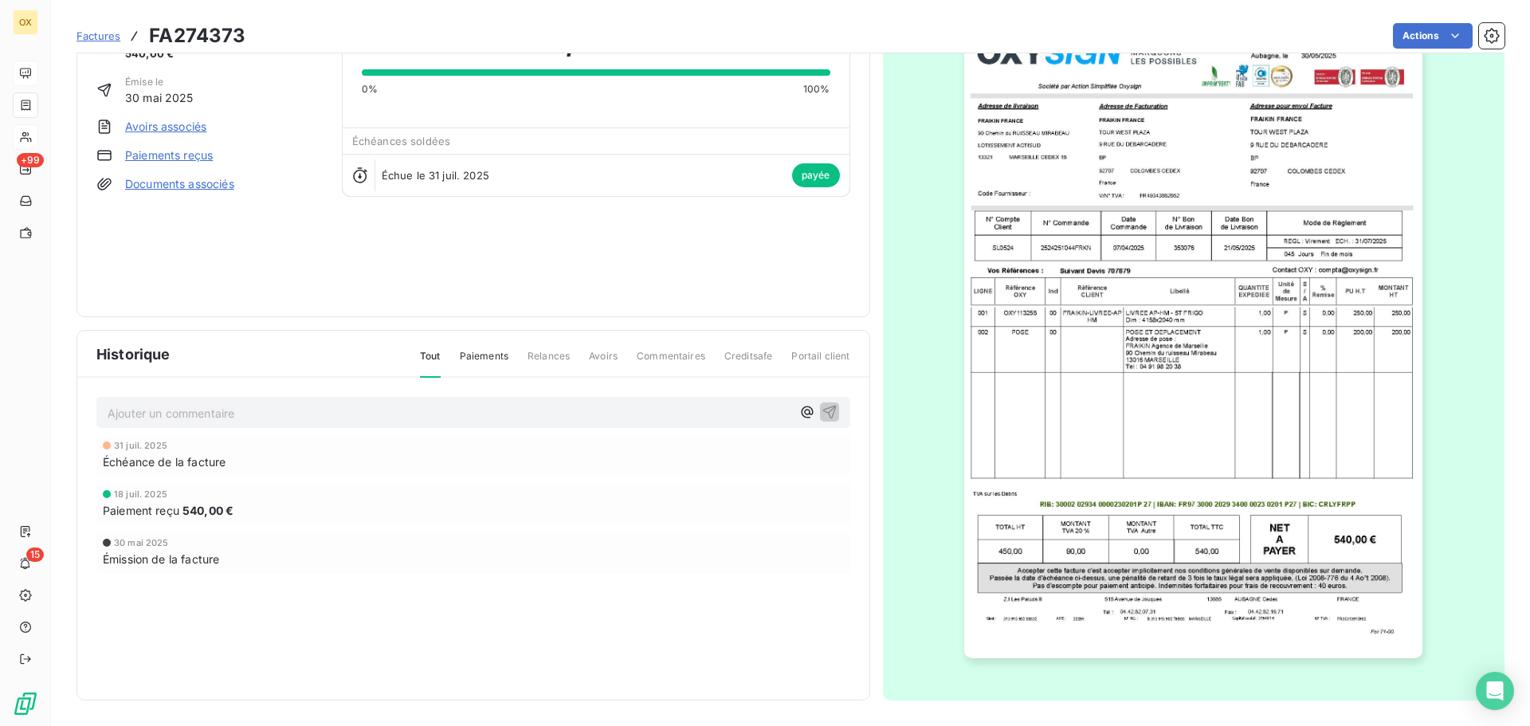
click at [1079, 524] on img "button" at bounding box center [1193, 334] width 458 height 649
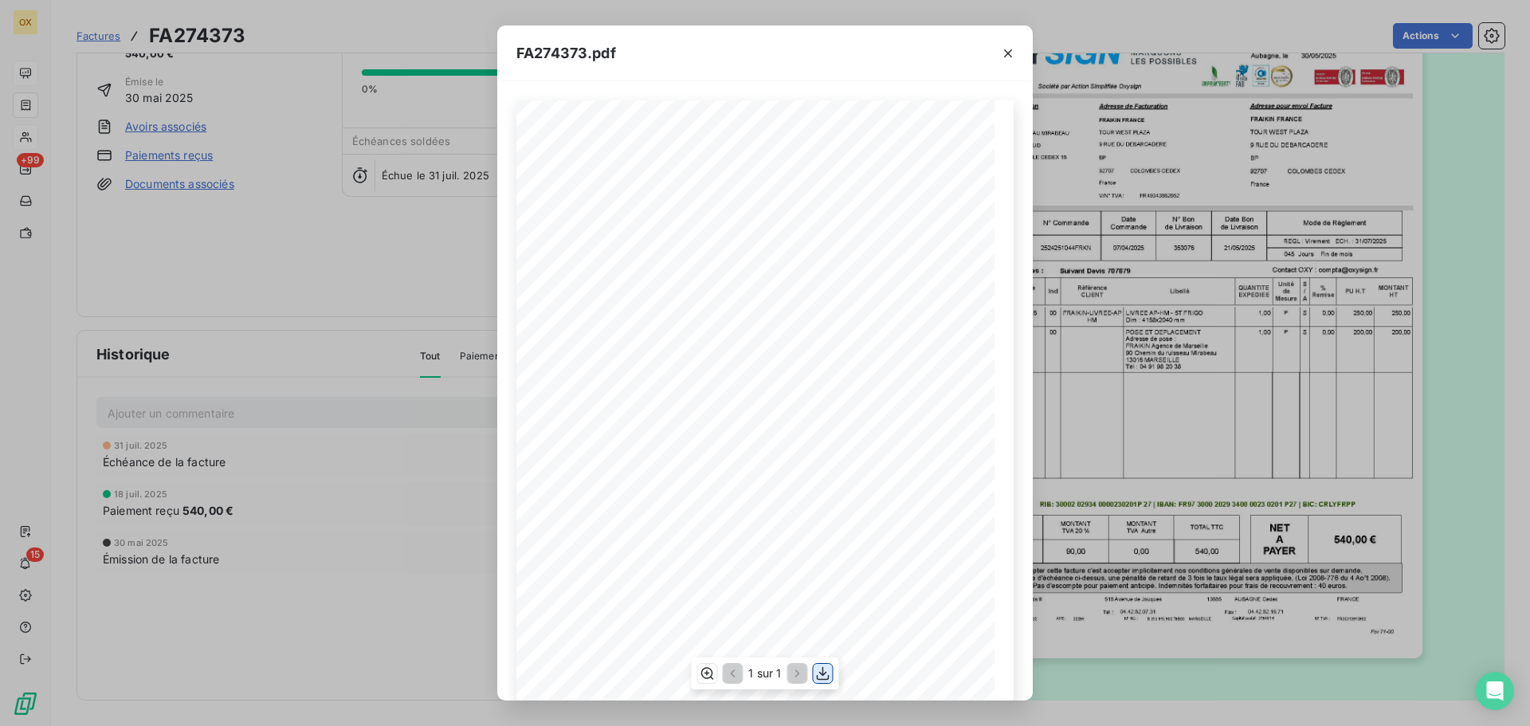
click at [822, 672] on icon "button" at bounding box center [823, 674] width 13 height 14
click at [1007, 53] on icon "button" at bounding box center [1008, 53] width 8 height 8
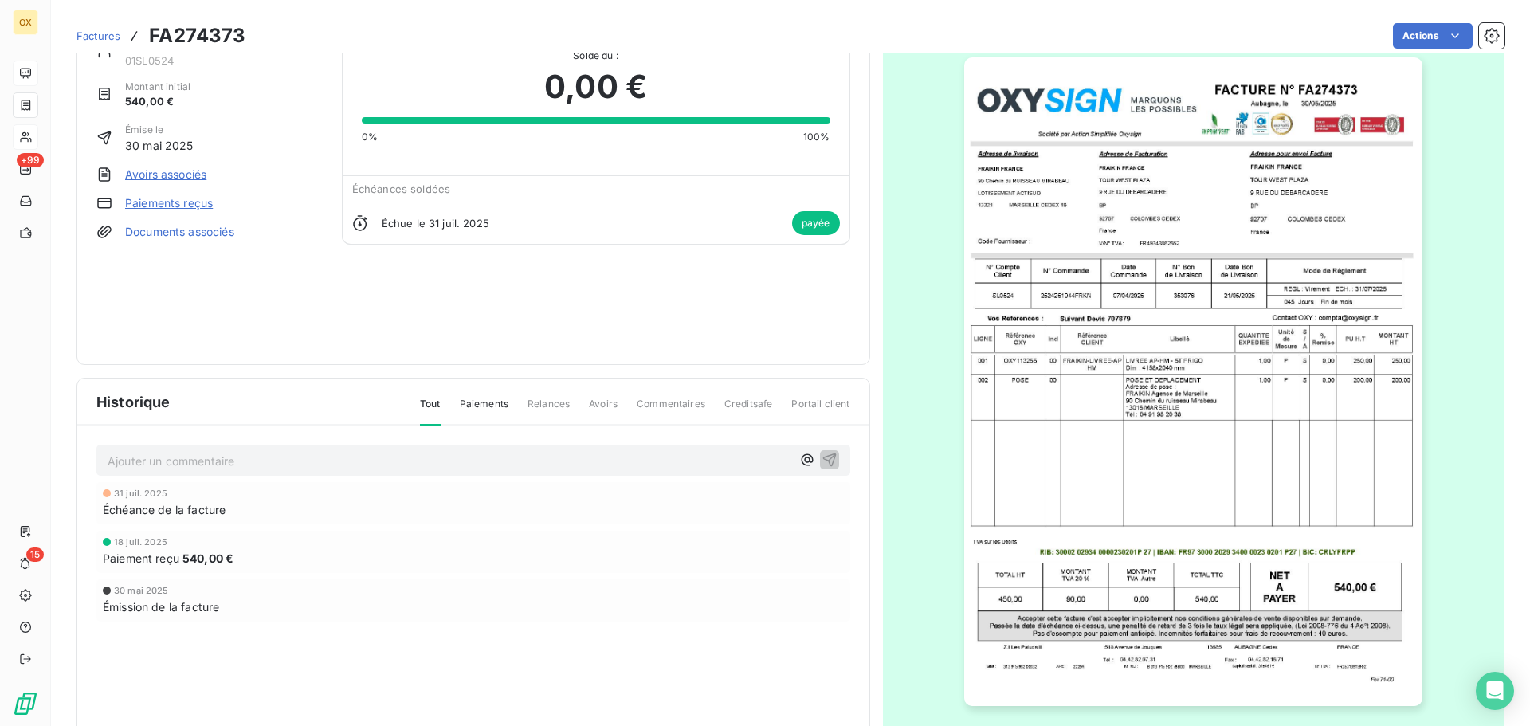
scroll to position [0, 0]
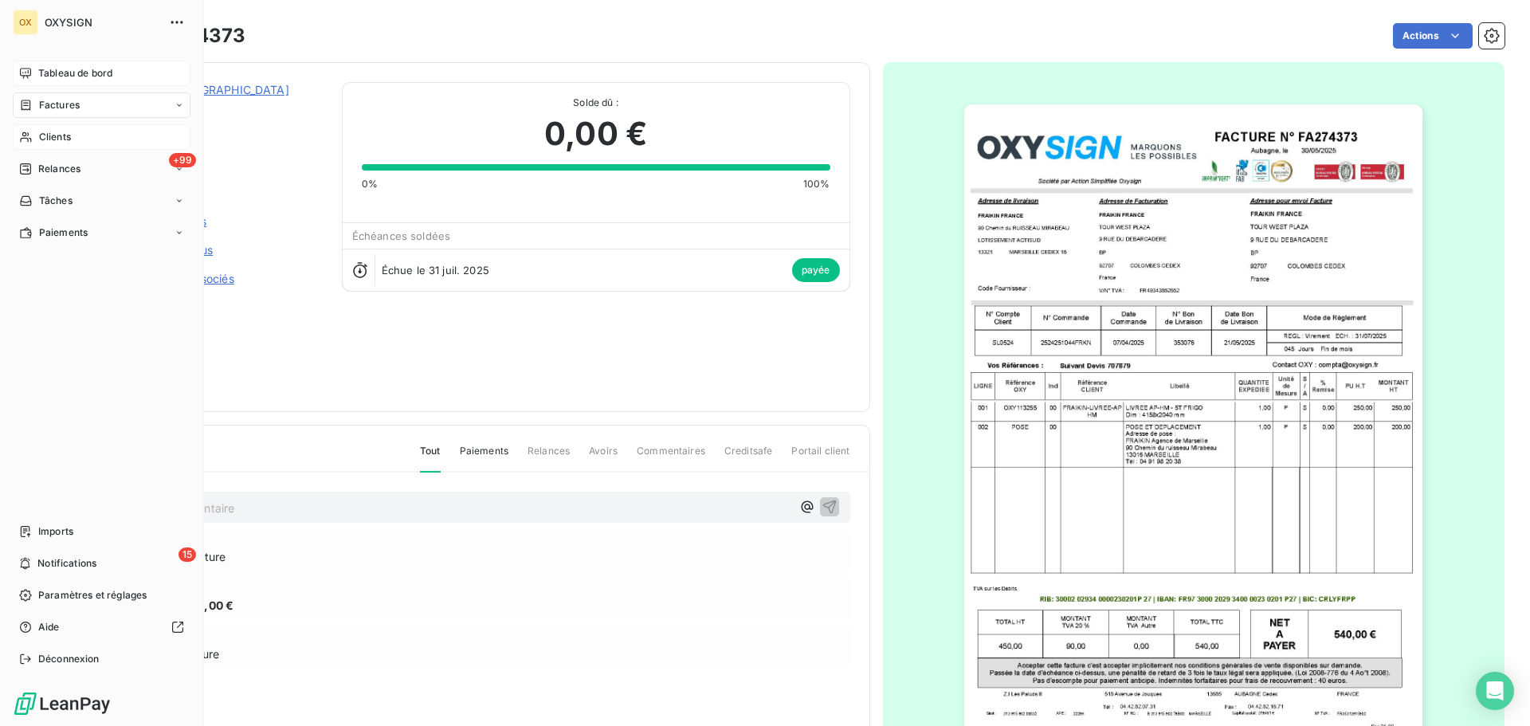
click at [51, 135] on span "Clients" at bounding box center [55, 137] width 32 height 14
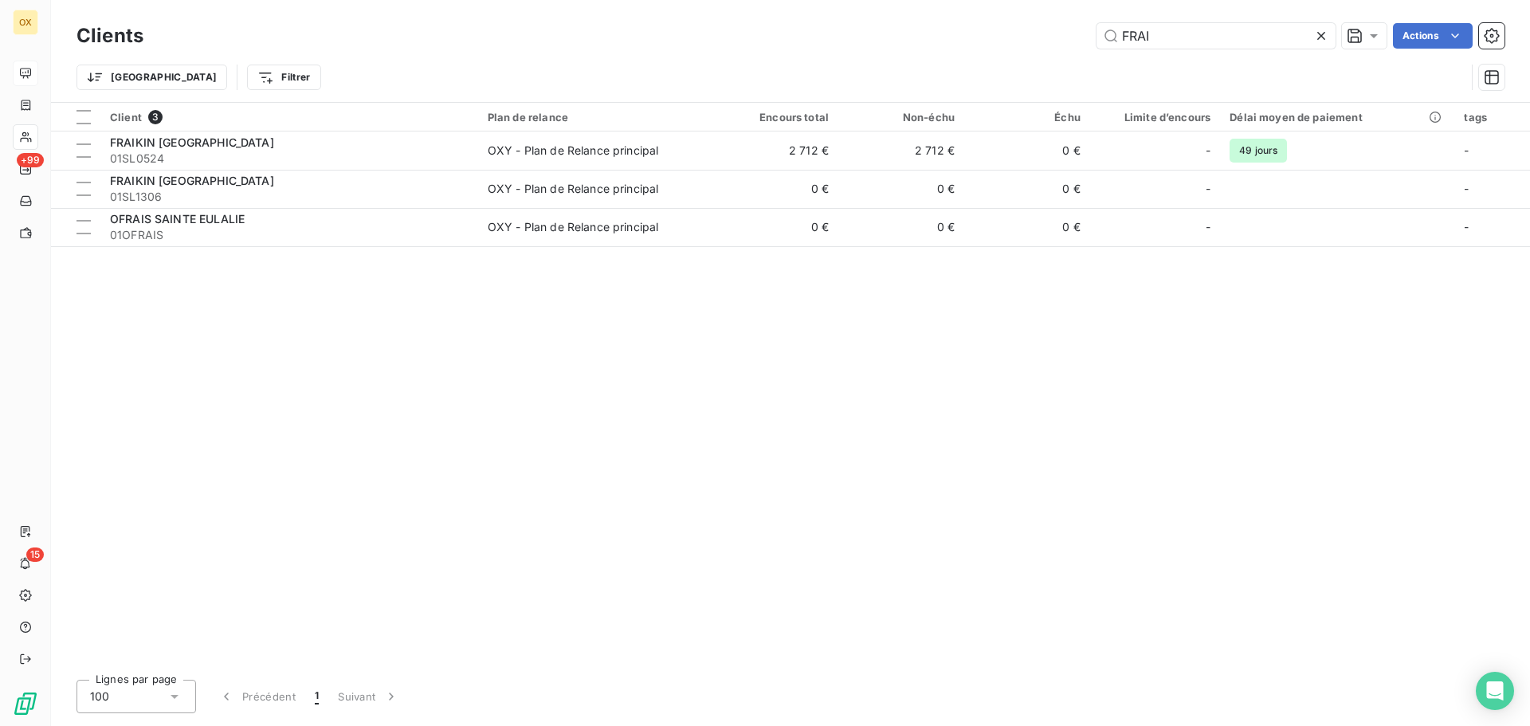
drag, startPoint x: 1166, startPoint y: 39, endPoint x: 1074, endPoint y: 37, distance: 91.7
click at [1074, 37] on div "FRAI Actions" at bounding box center [834, 36] width 1342 height 26
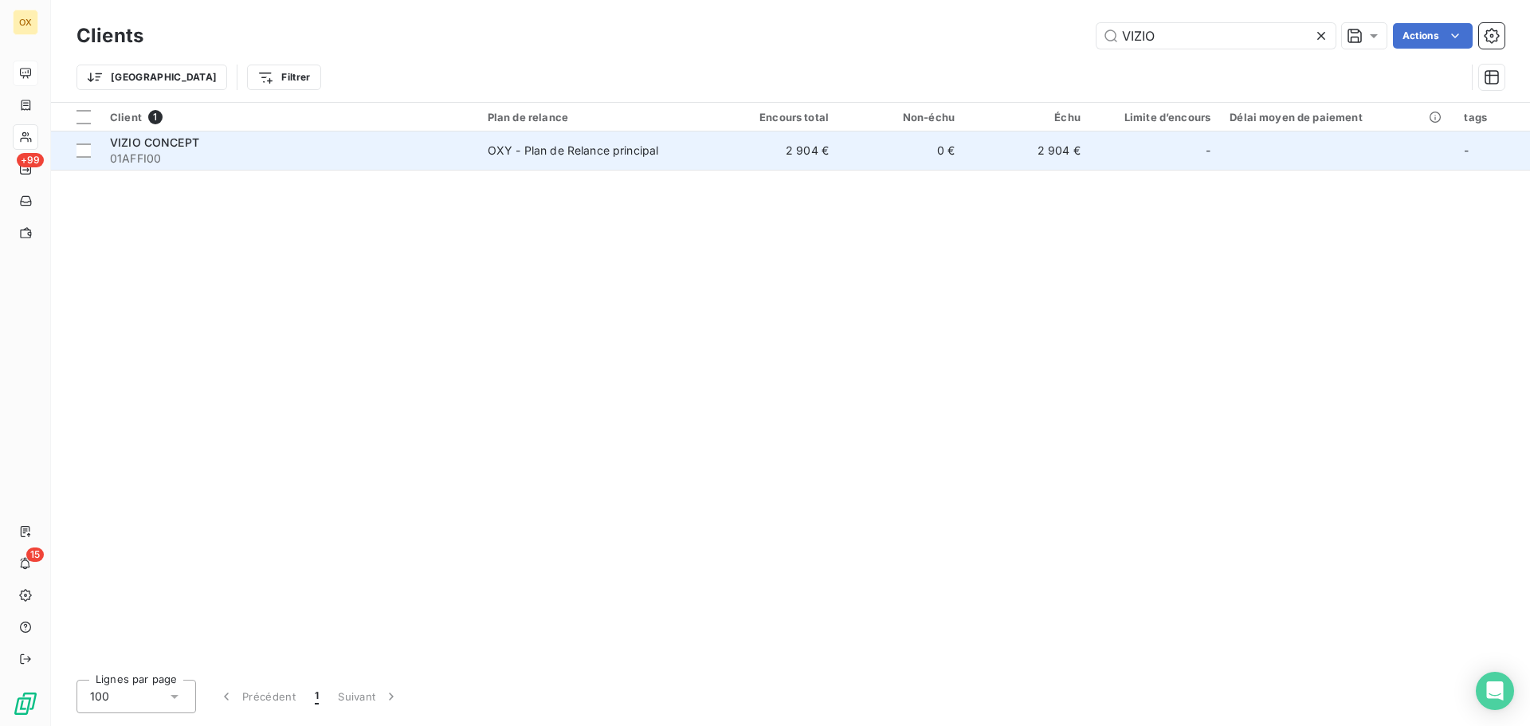
type input "VIZIO"
click at [262, 143] on div "VIZIO CONCEPT" at bounding box center [289, 143] width 359 height 16
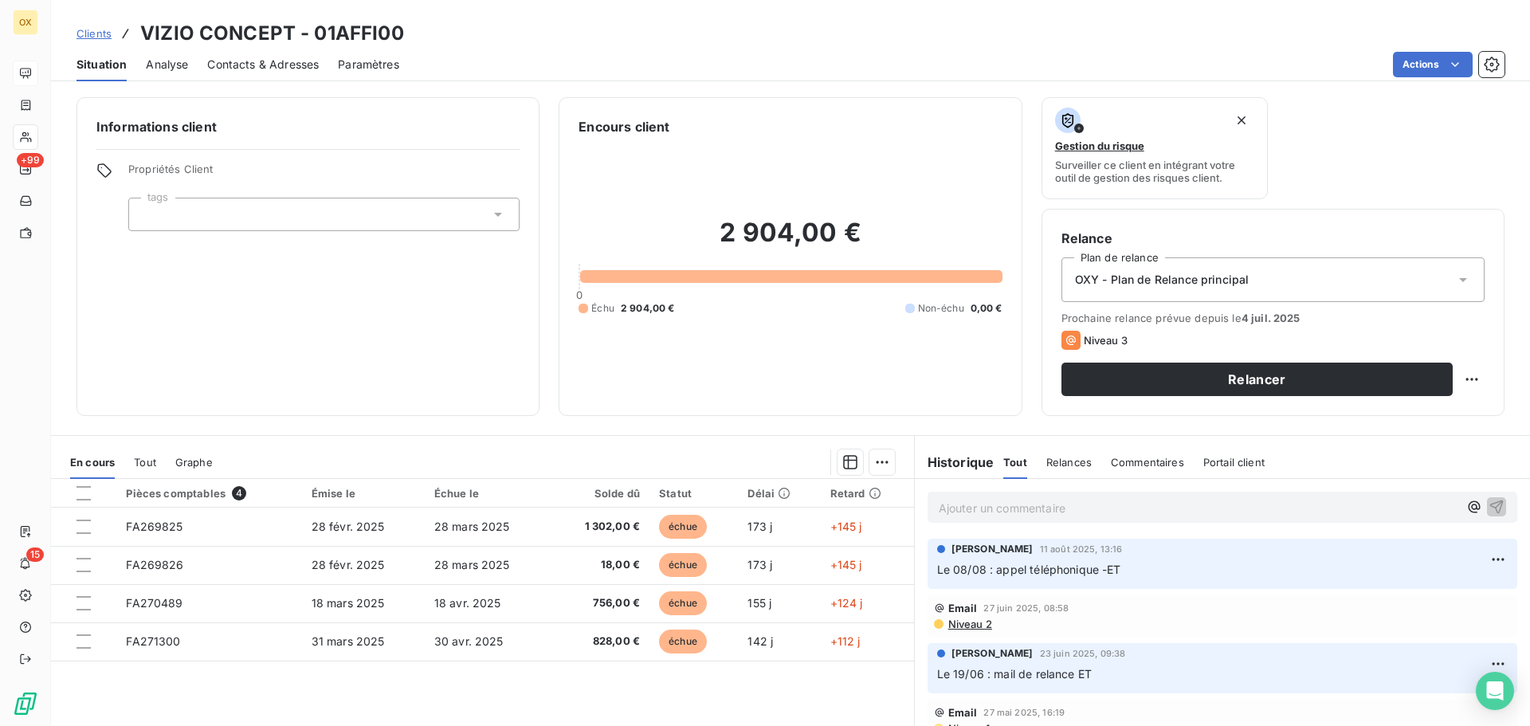
click at [238, 61] on span "Contacts & Adresses" at bounding box center [263, 65] width 112 height 16
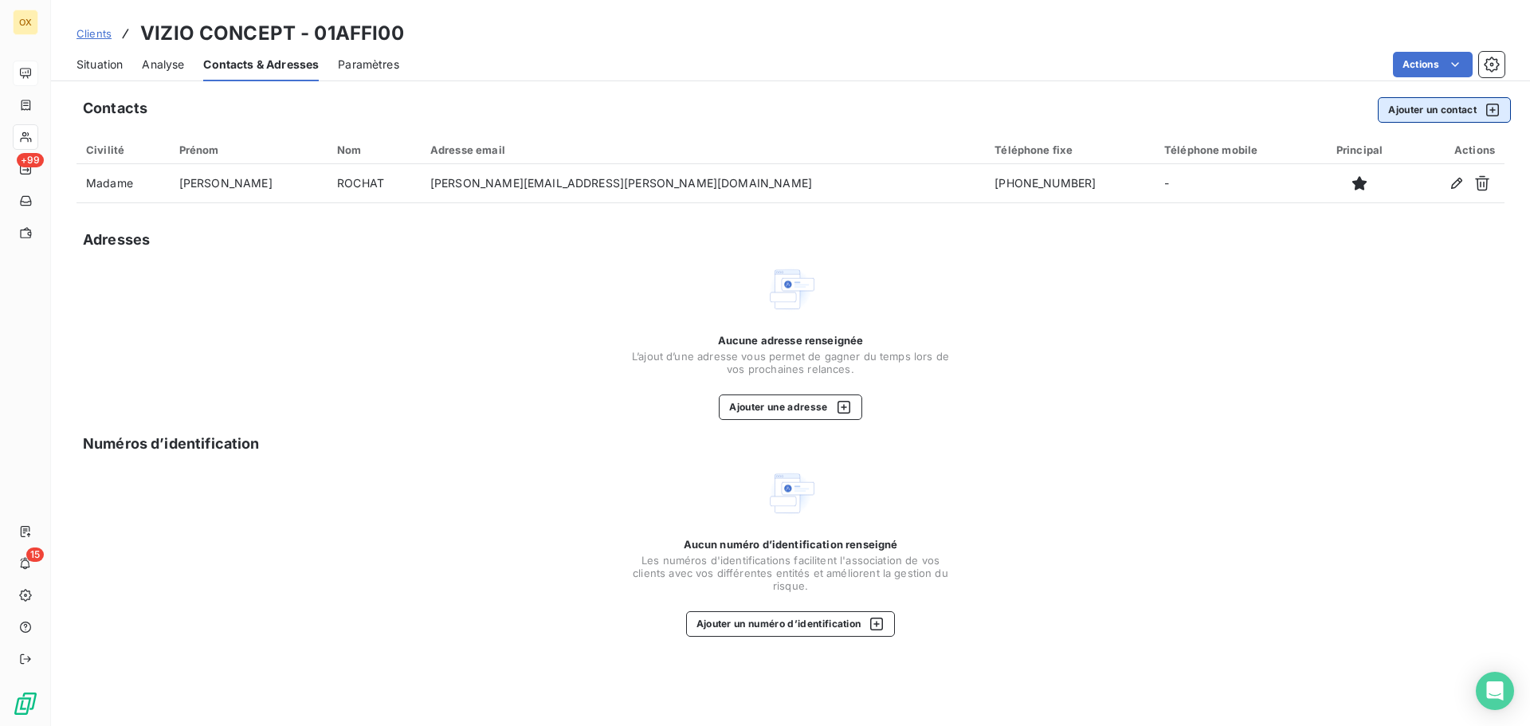
click at [1427, 116] on button "Ajouter un contact" at bounding box center [1444, 110] width 133 height 26
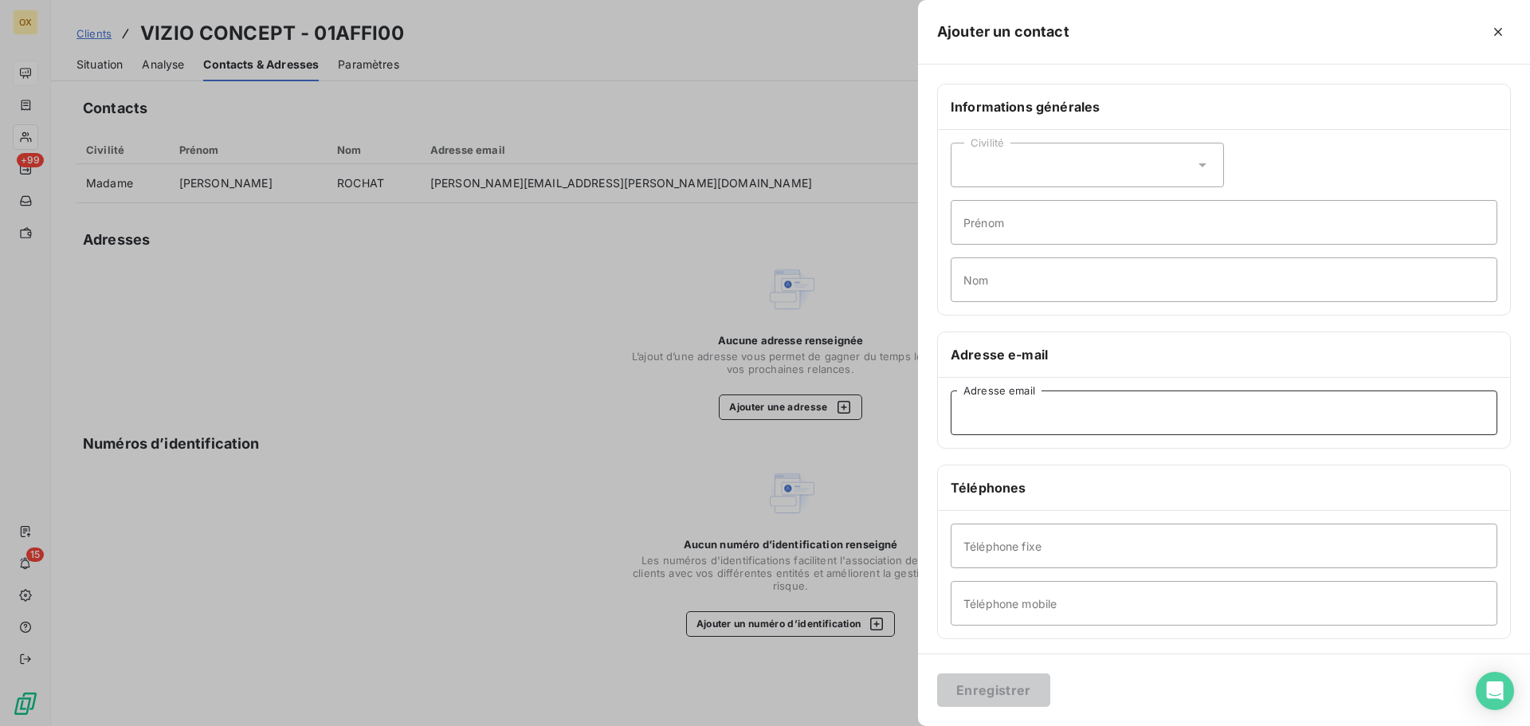
click at [1049, 417] on input "Adresse email" at bounding box center [1224, 413] width 547 height 45
type input "04 42 72 51 65"
click at [1128, 485] on div "Téléphones" at bounding box center [1224, 487] width 572 height 45
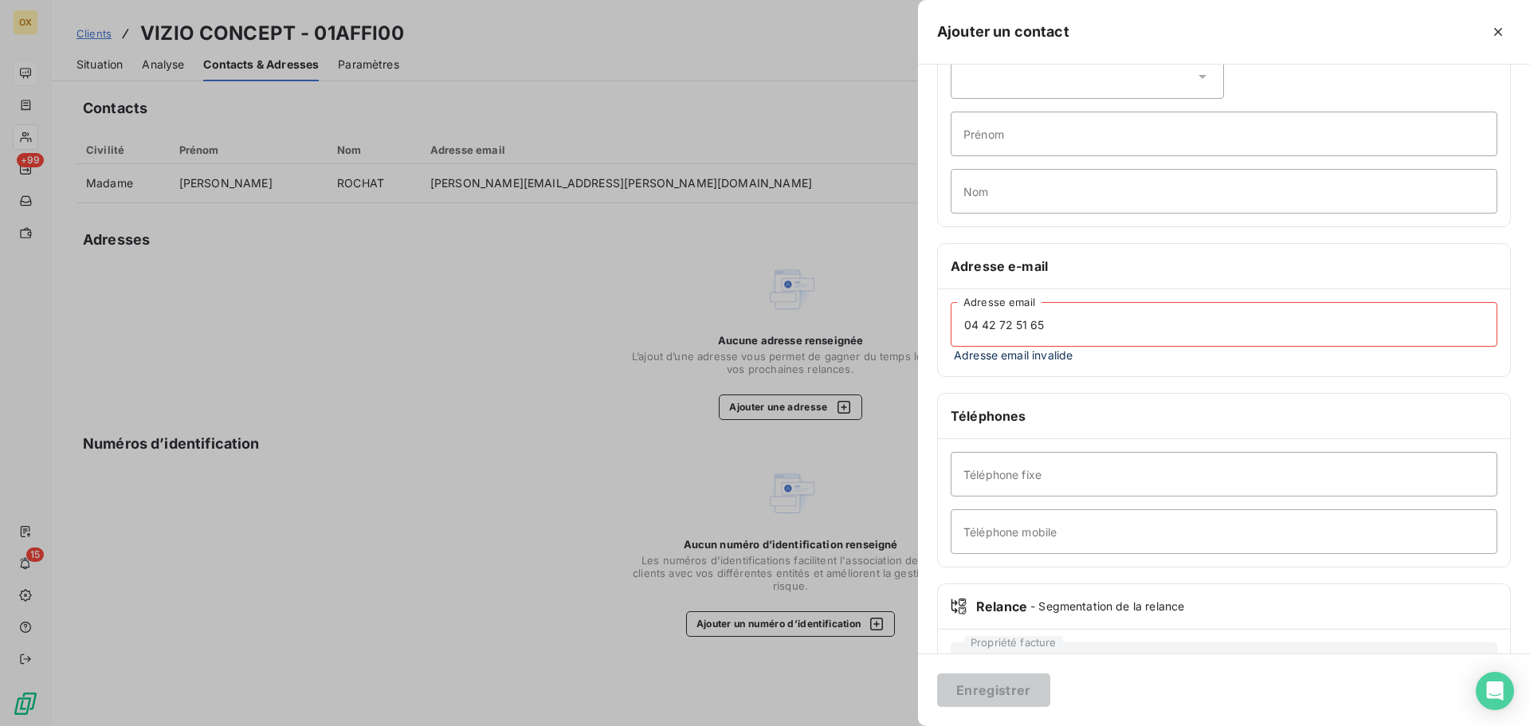
scroll to position [155, 0]
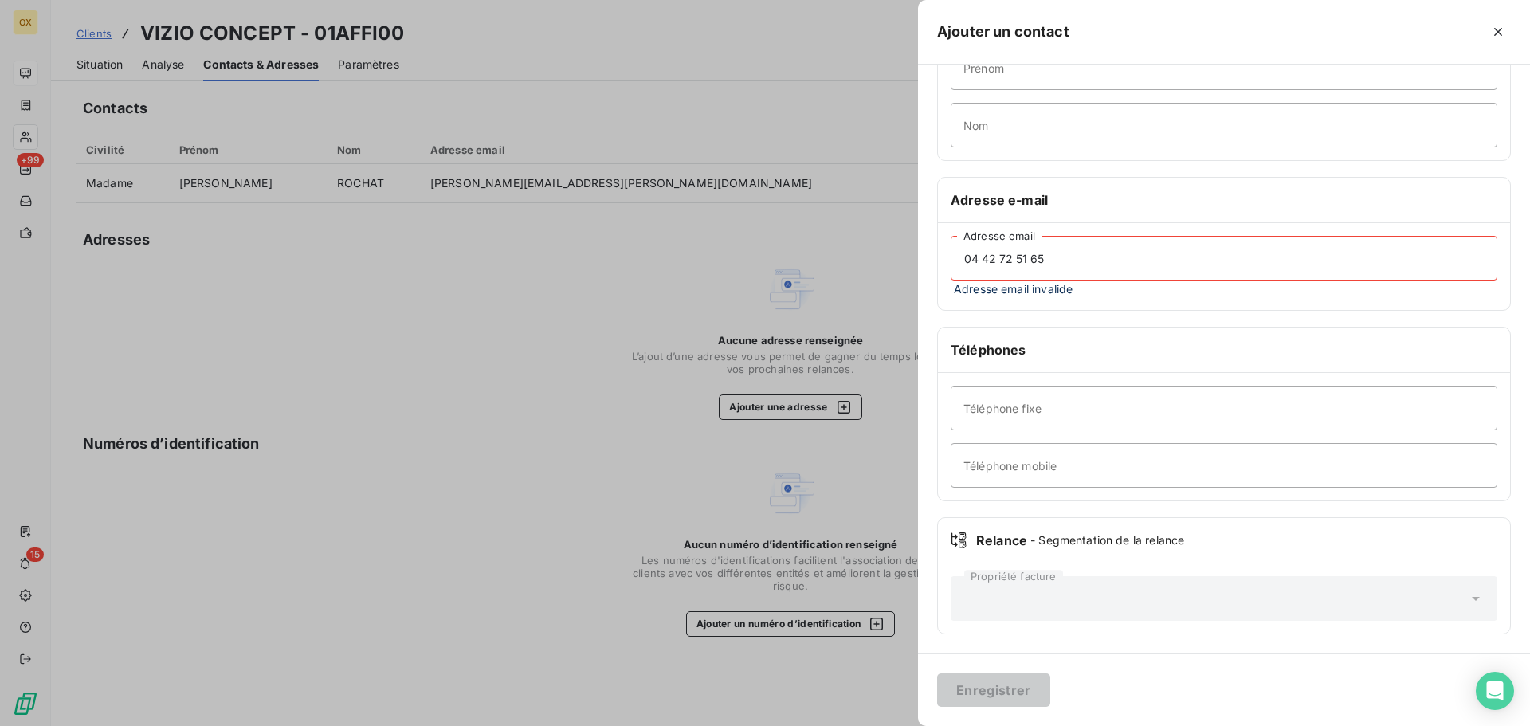
click at [1079, 262] on input "04 42 72 51 65" at bounding box center [1224, 258] width 547 height 45
drag, startPoint x: 1054, startPoint y: 265, endPoint x: 950, endPoint y: 281, distance: 104.8
click at [950, 281] on div "04 42 72 51 65 Adresse email Adresse email invalide" at bounding box center [1224, 266] width 572 height 87
click at [1497, 25] on icon "button" at bounding box center [1498, 32] width 16 height 16
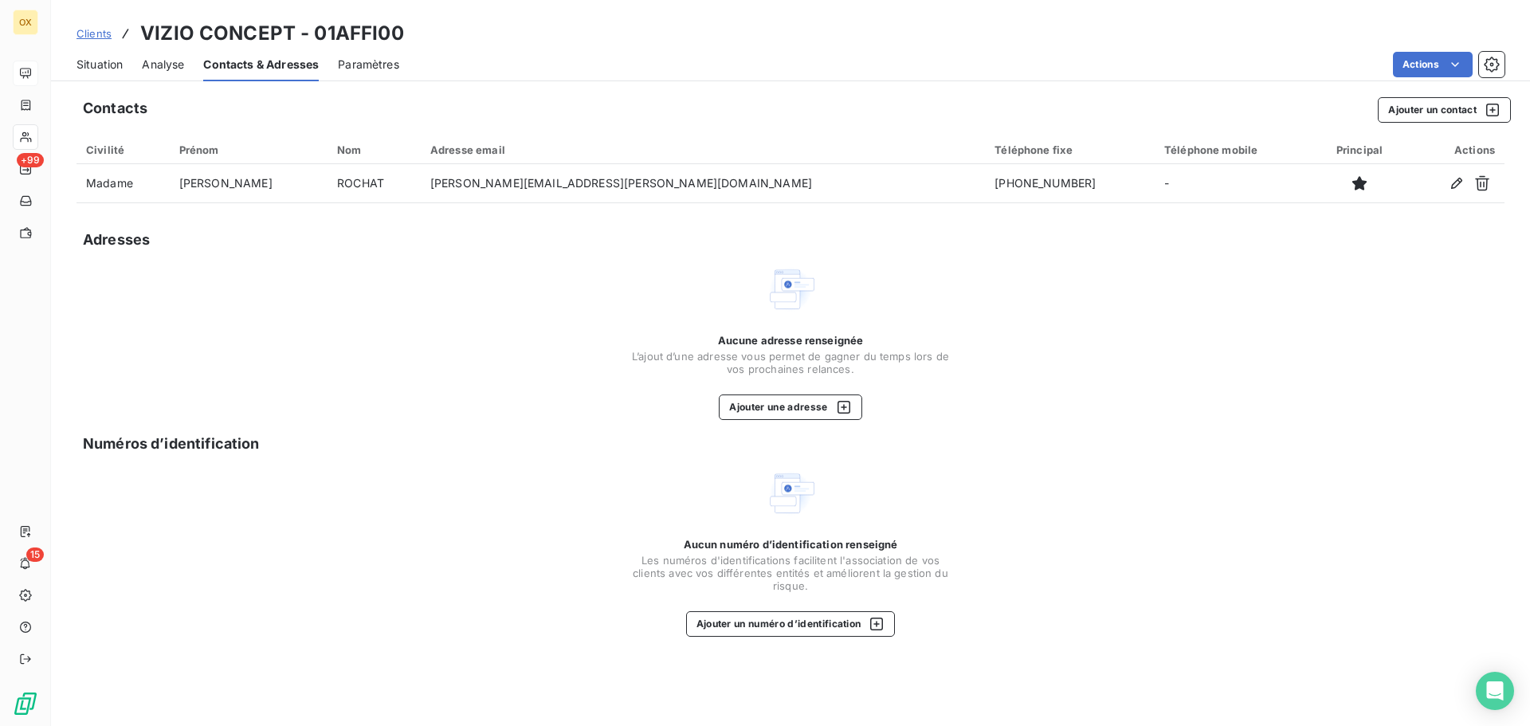
drag, startPoint x: 112, startPoint y: 59, endPoint x: 123, endPoint y: 62, distance: 10.8
click at [112, 58] on span "Situation" at bounding box center [100, 65] width 46 height 16
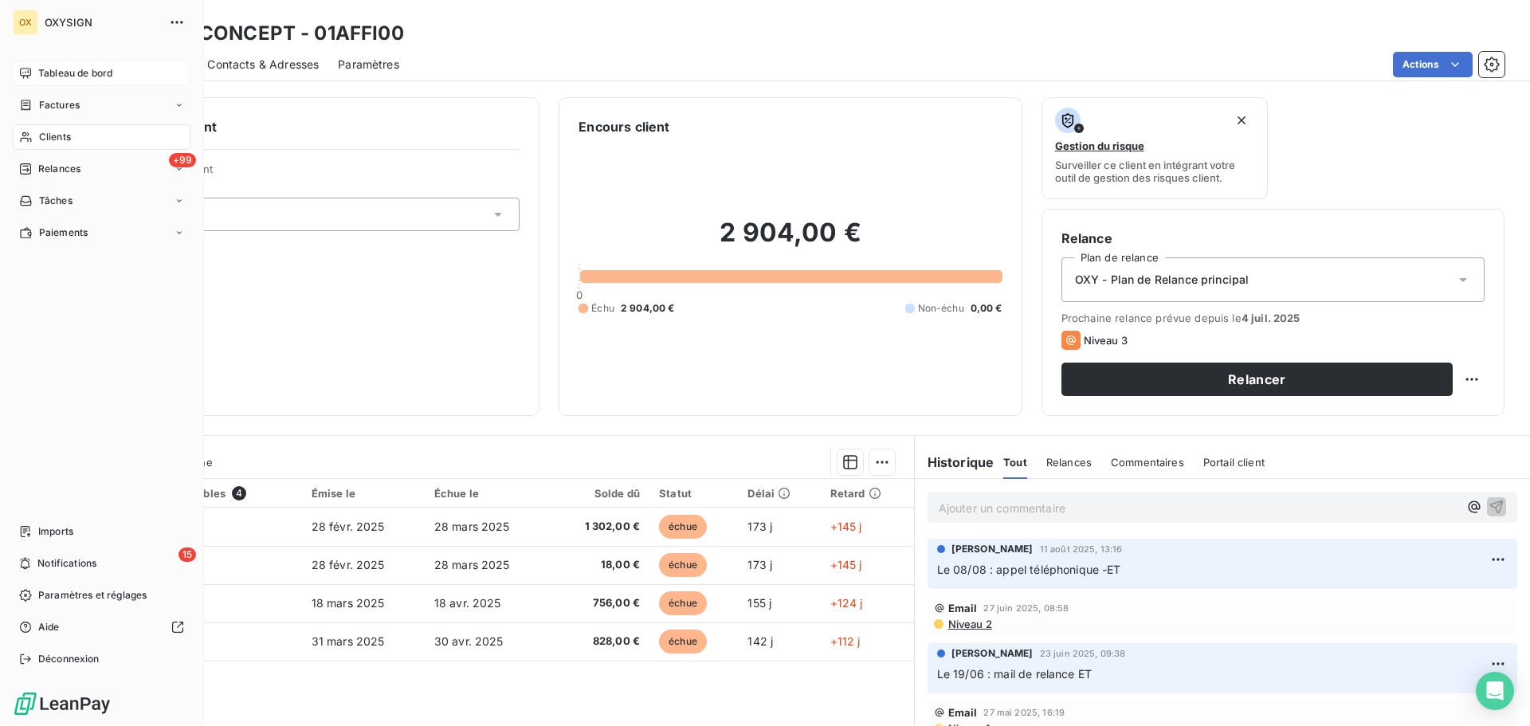
click at [53, 104] on span "Factures" at bounding box center [59, 105] width 41 height 14
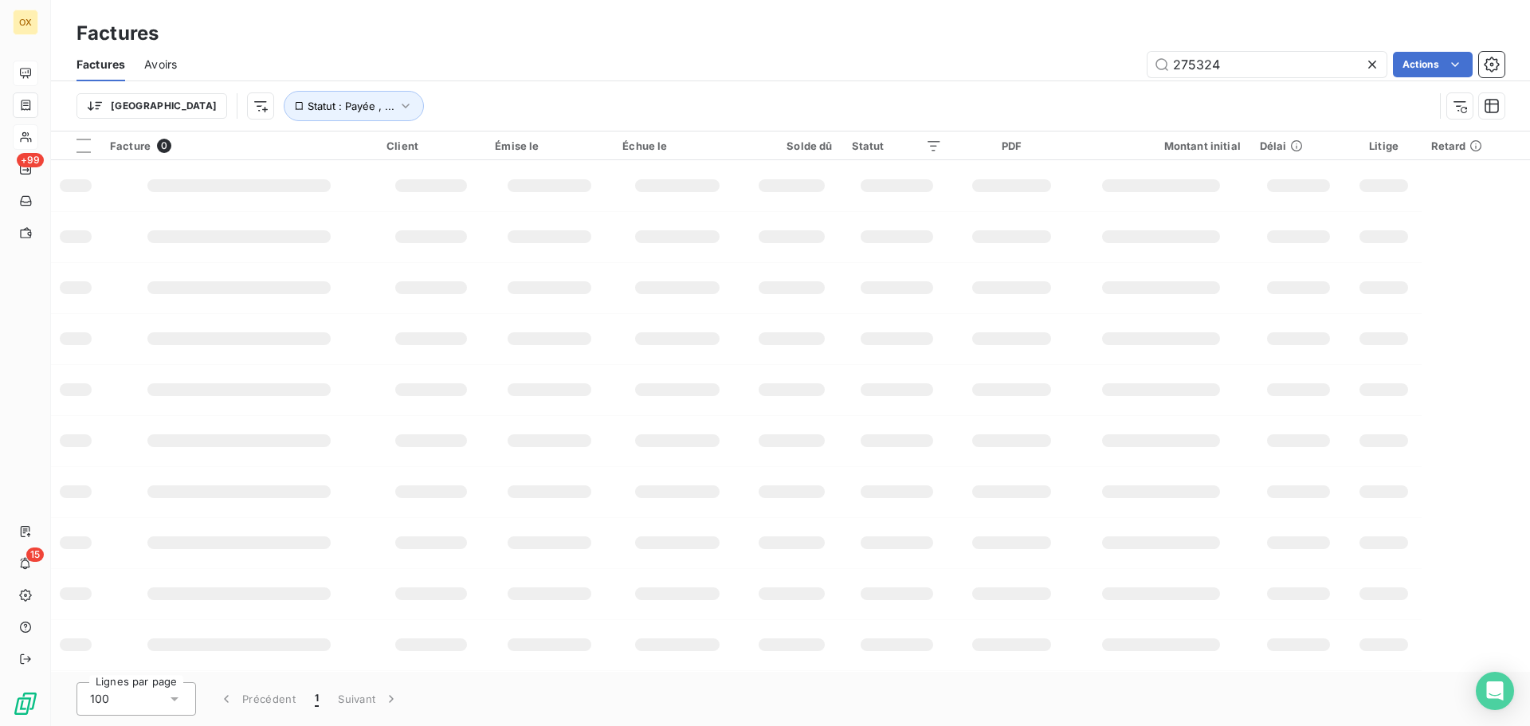
drag, startPoint x: 1248, startPoint y: 57, endPoint x: 1079, endPoint y: 48, distance: 169.2
click at [1081, 49] on div "Factures Avoirs 275324 Actions" at bounding box center [790, 64] width 1479 height 33
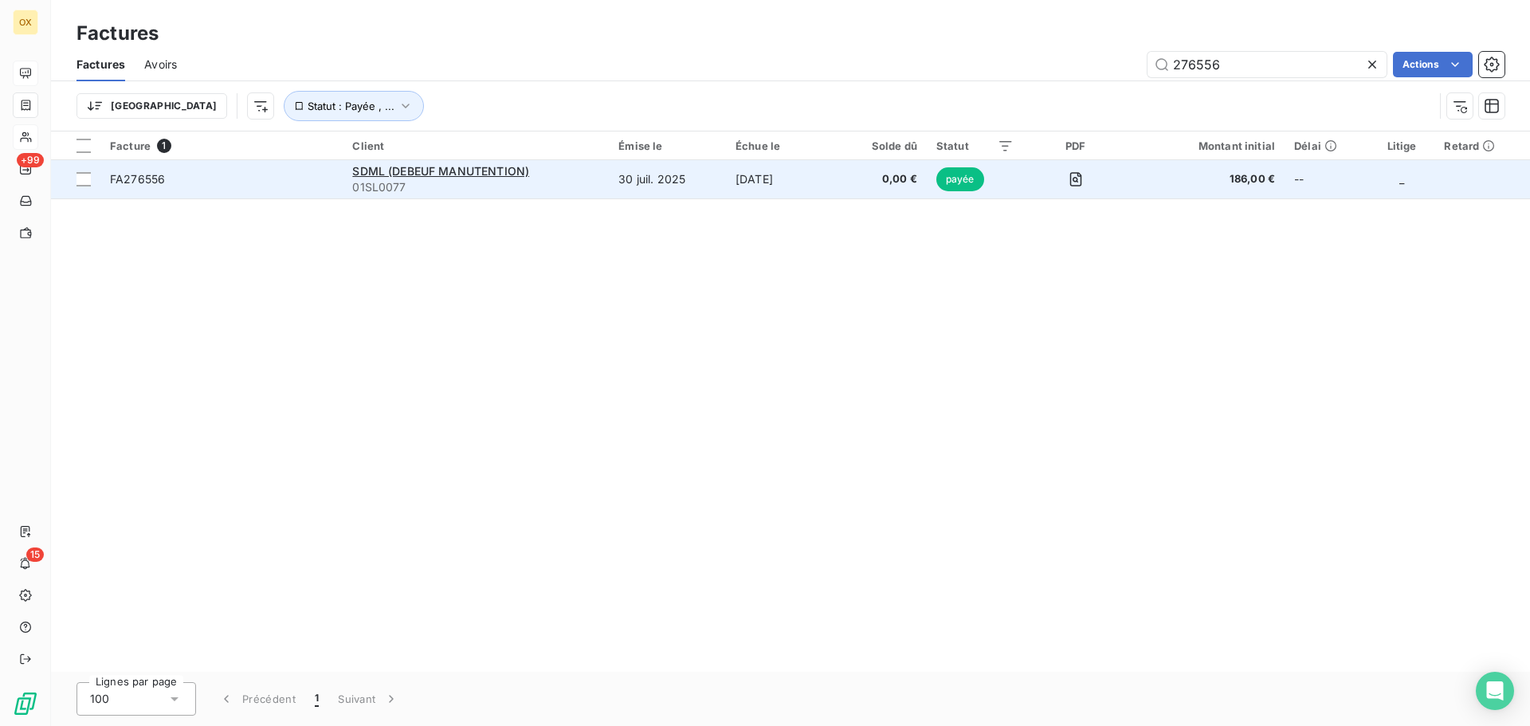
type input "276556"
click at [238, 178] on span "FA276556" at bounding box center [221, 179] width 223 height 16
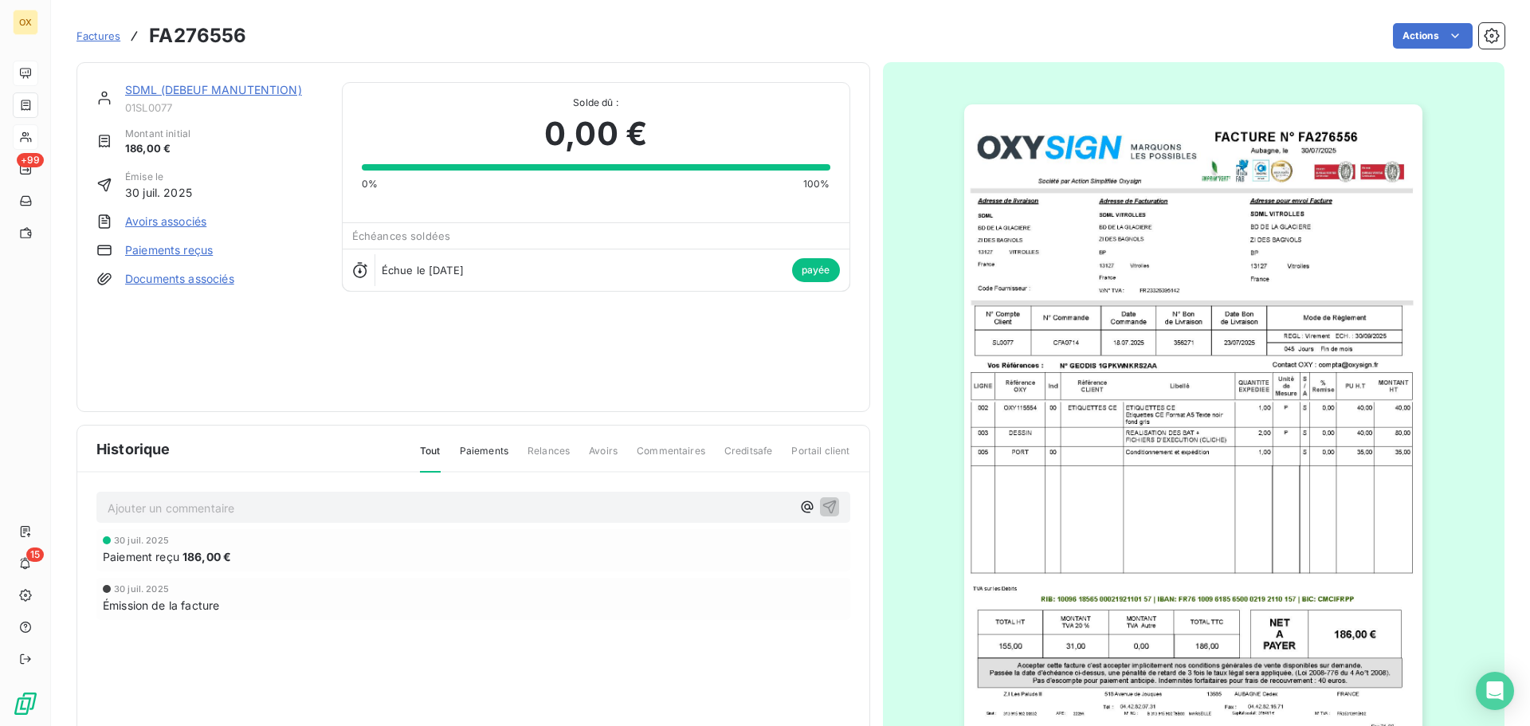
click at [1249, 362] on img "button" at bounding box center [1193, 428] width 458 height 649
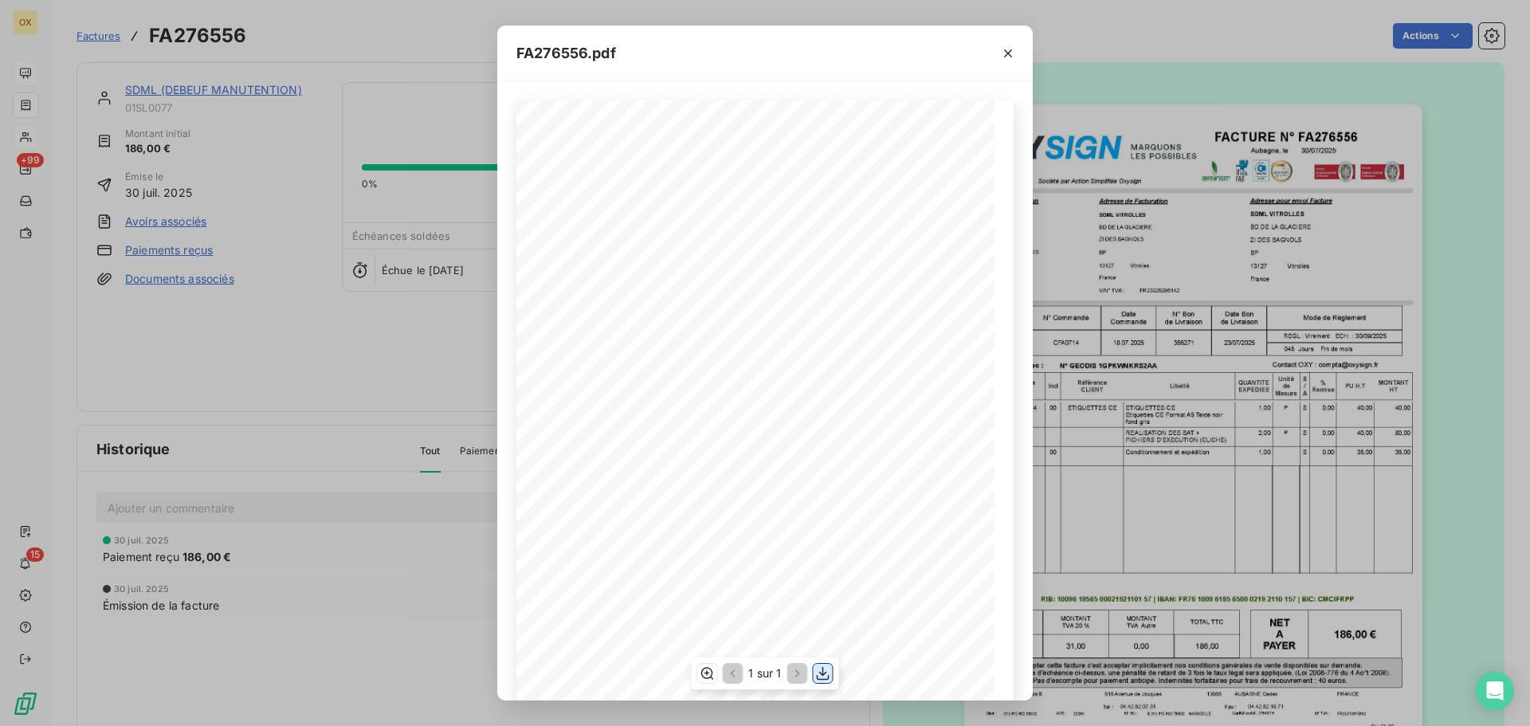
click at [821, 673] on icon "button" at bounding box center [823, 674] width 13 height 14
drag, startPoint x: 1003, startPoint y: 46, endPoint x: 1034, endPoint y: 115, distance: 75.3
click at [1004, 46] on icon "button" at bounding box center [1008, 53] width 16 height 16
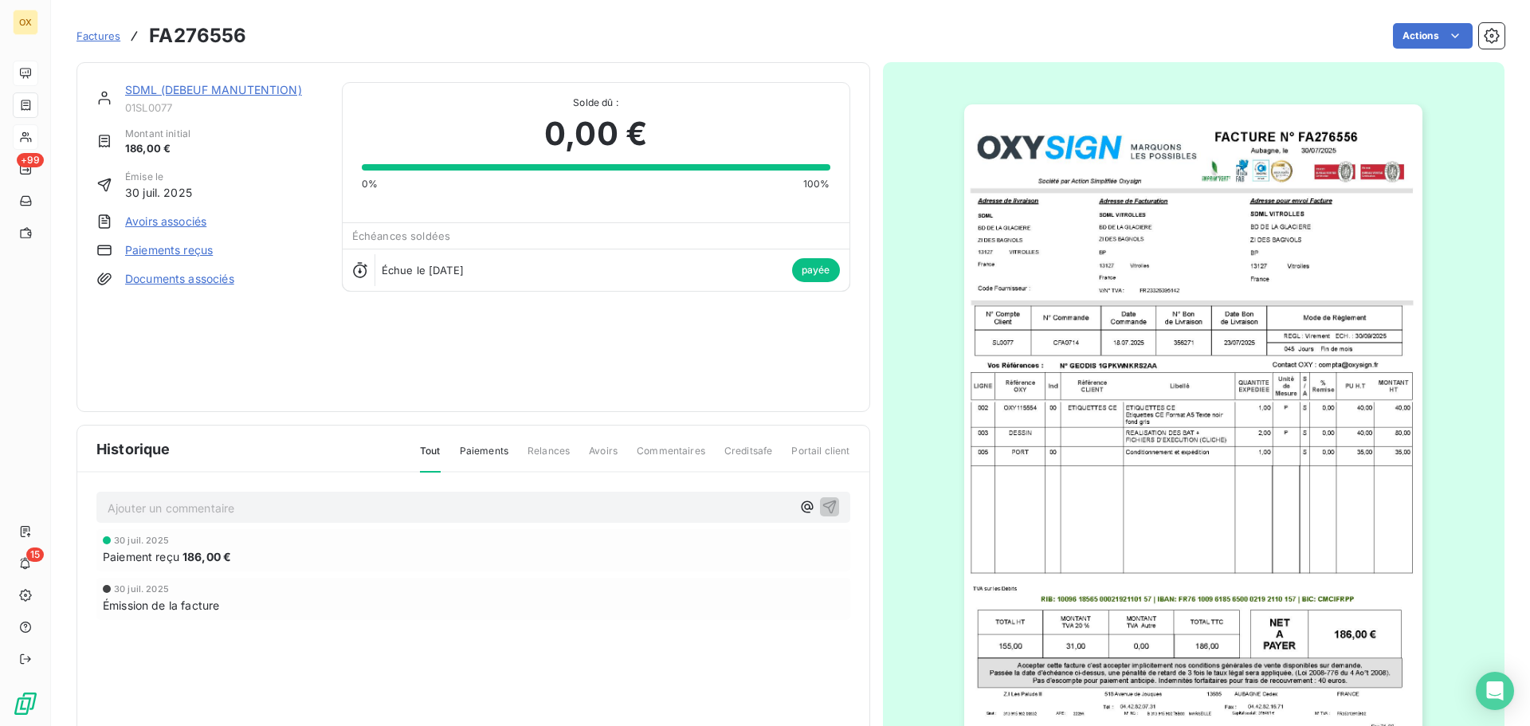
click at [281, 88] on link "SDML (DEBEUF MANUTENTION)" at bounding box center [213, 90] width 177 height 14
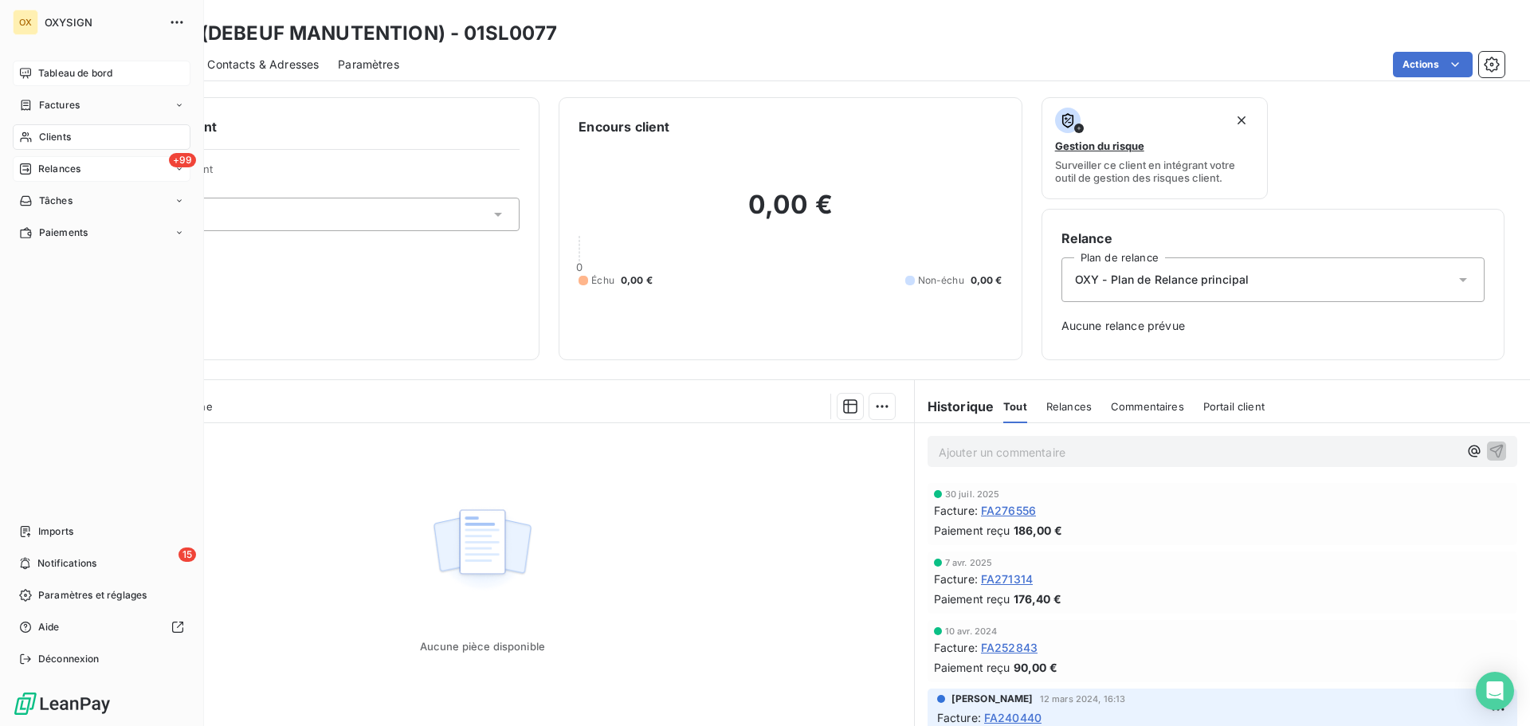
click at [60, 166] on span "Relances" at bounding box center [59, 169] width 42 height 14
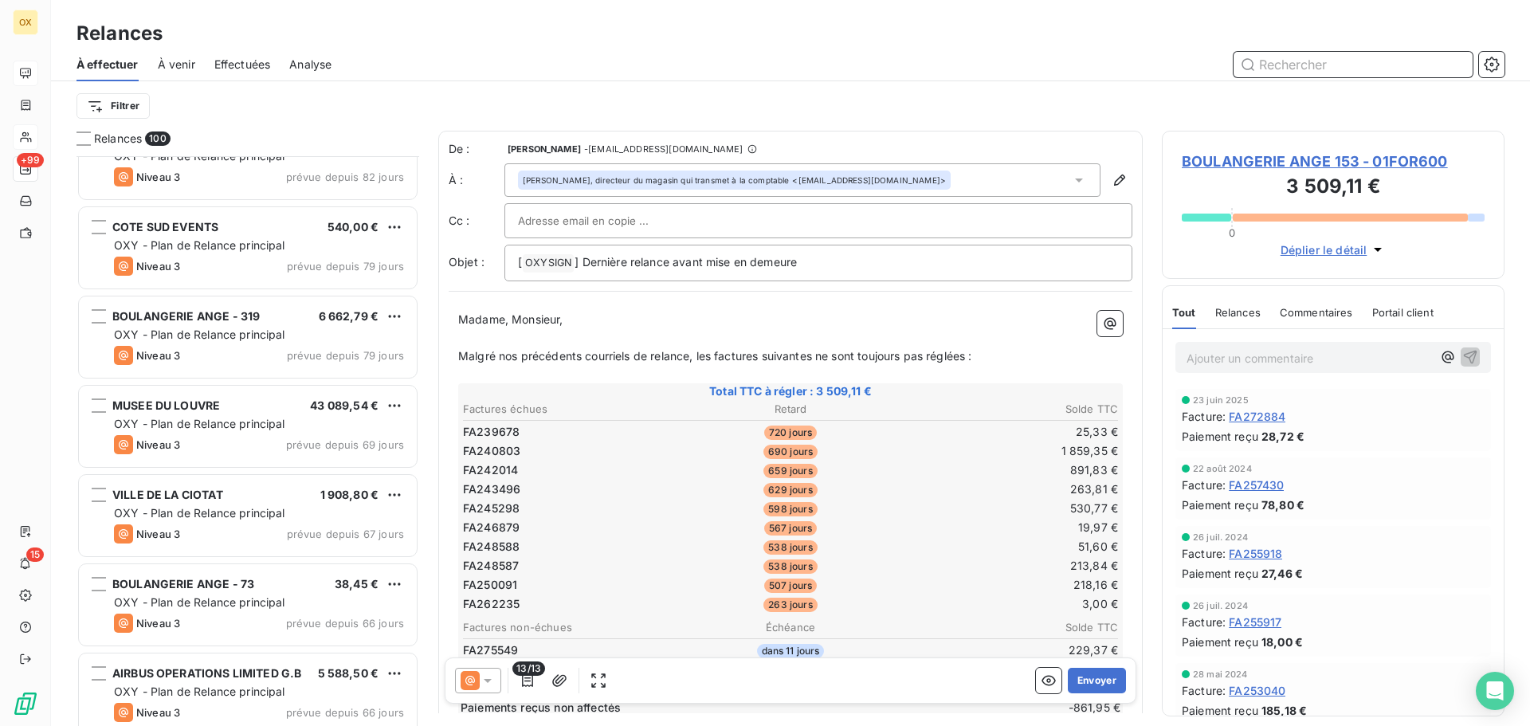
scroll to position [2312, 0]
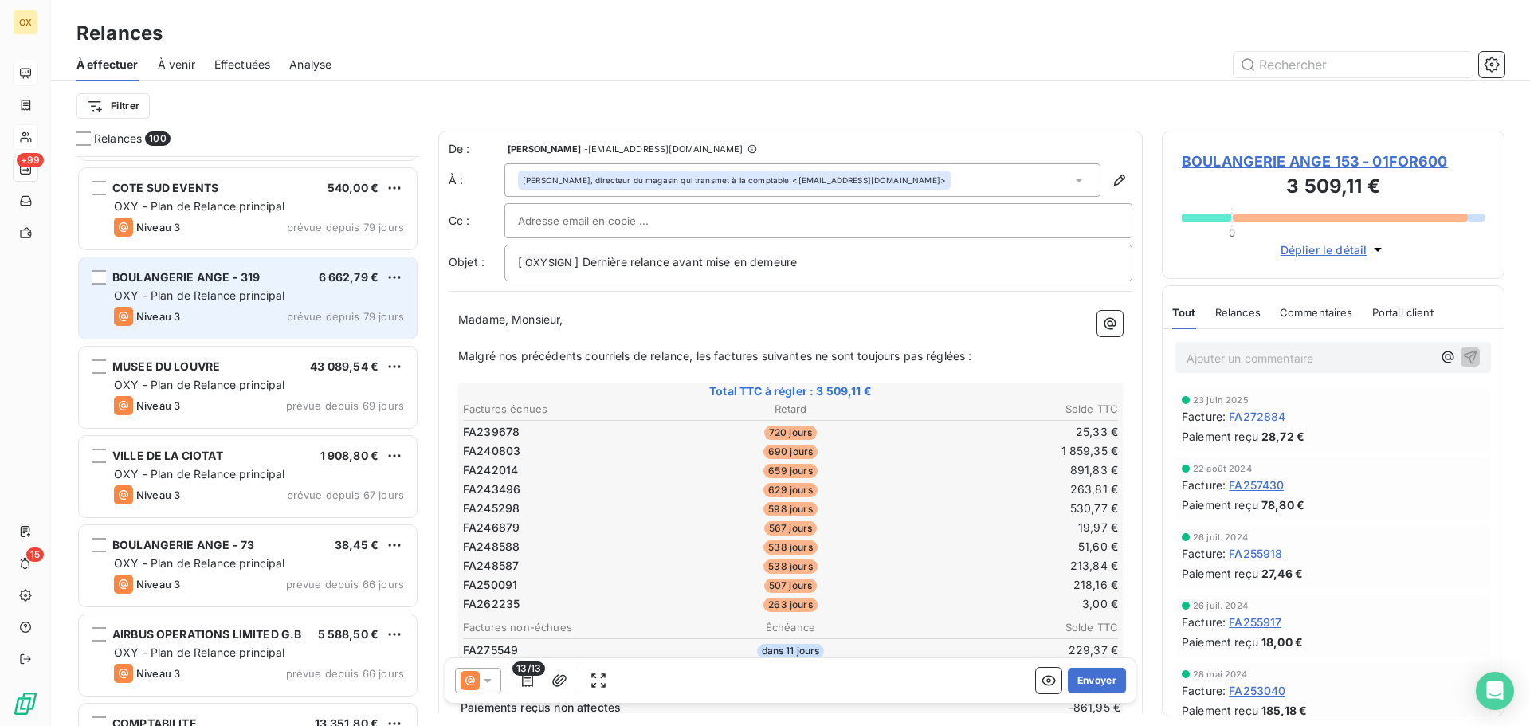
click at [313, 299] on div "OXY - Plan de Relance principal" at bounding box center [259, 296] width 290 height 16
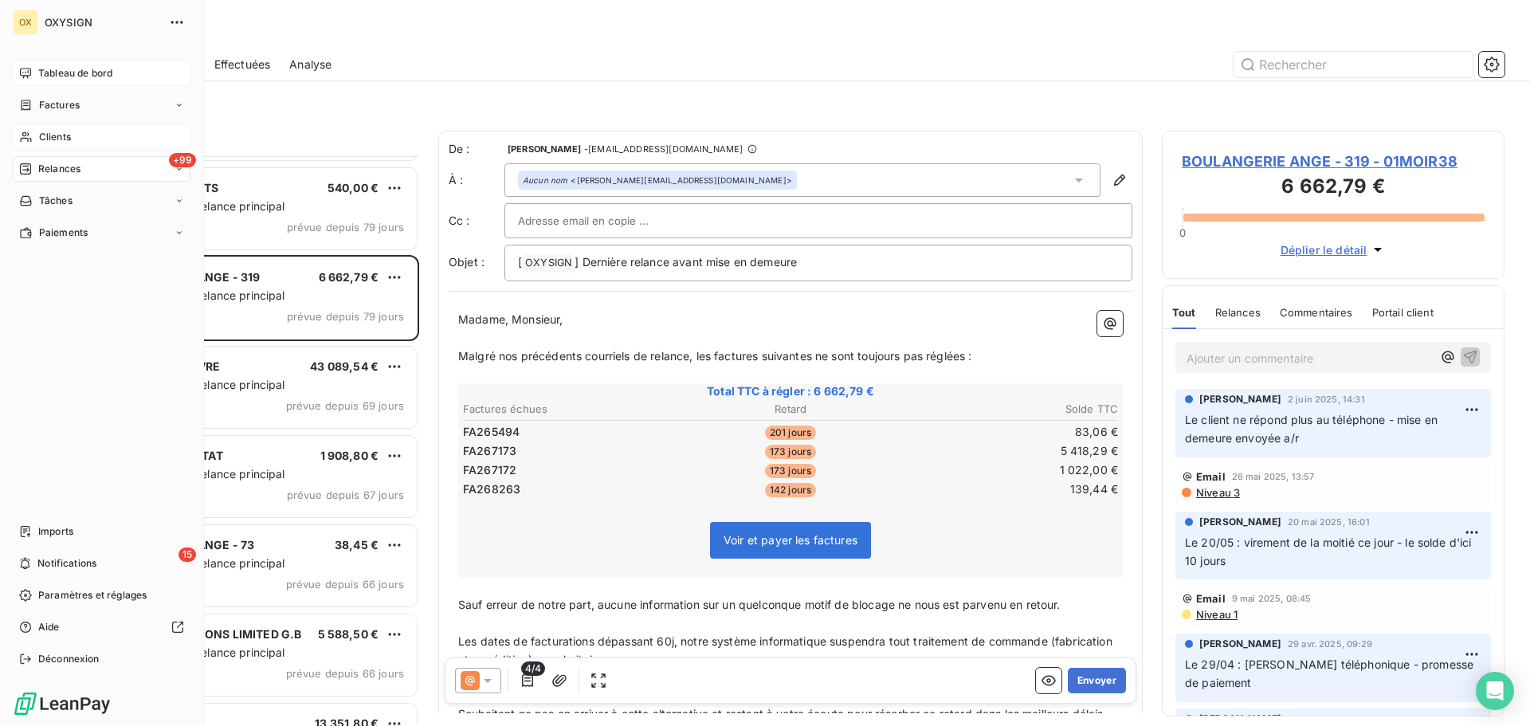
click at [40, 73] on span "Tableau de bord" at bounding box center [75, 73] width 74 height 14
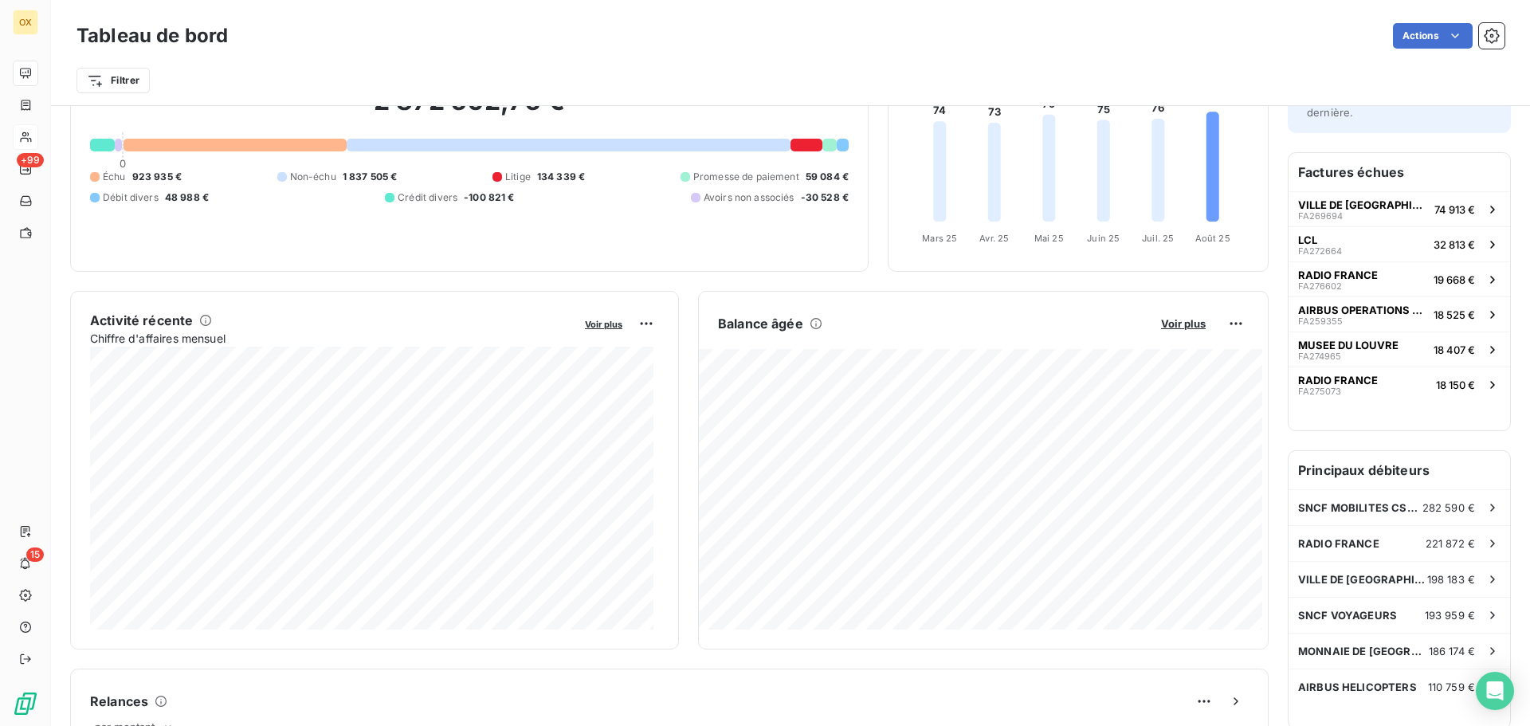
scroll to position [160, 0]
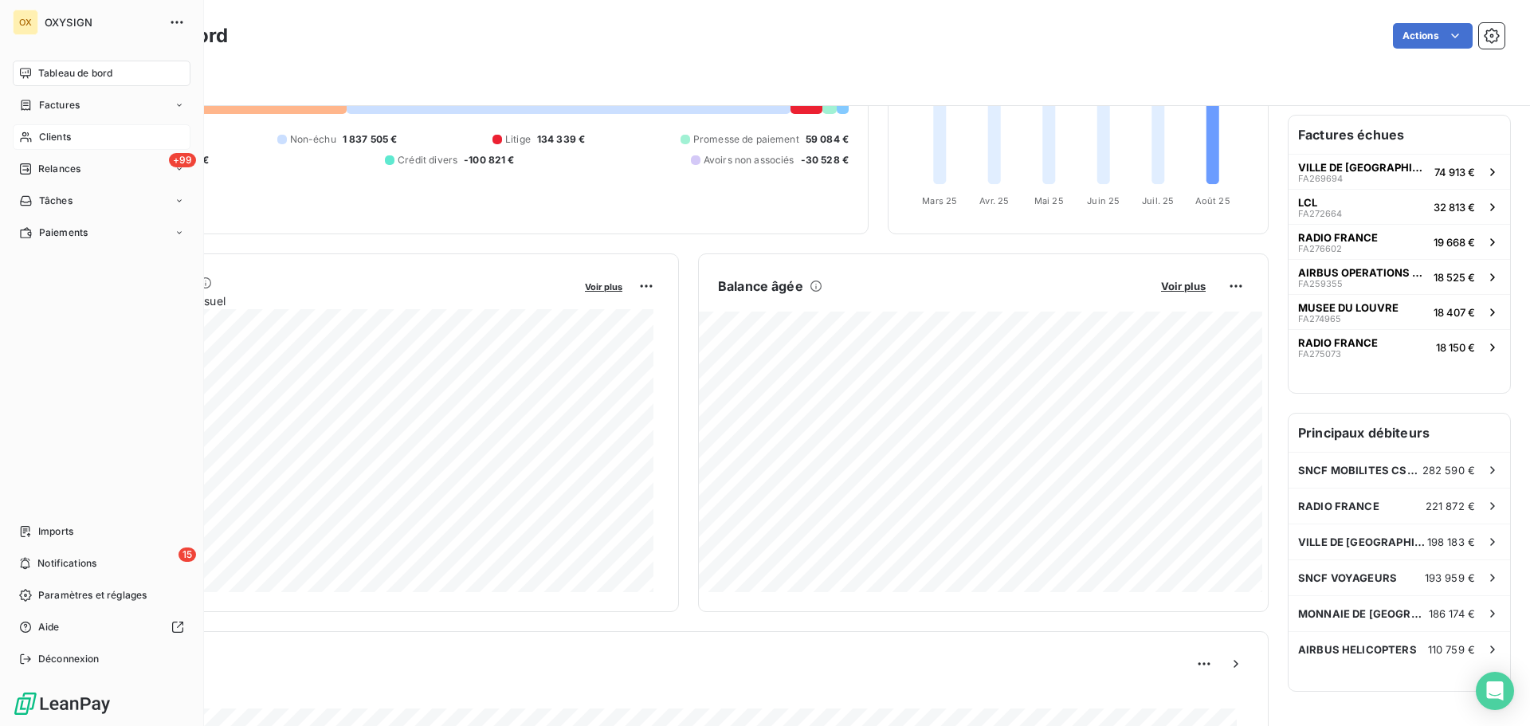
click at [64, 136] on span "Clients" at bounding box center [55, 137] width 32 height 14
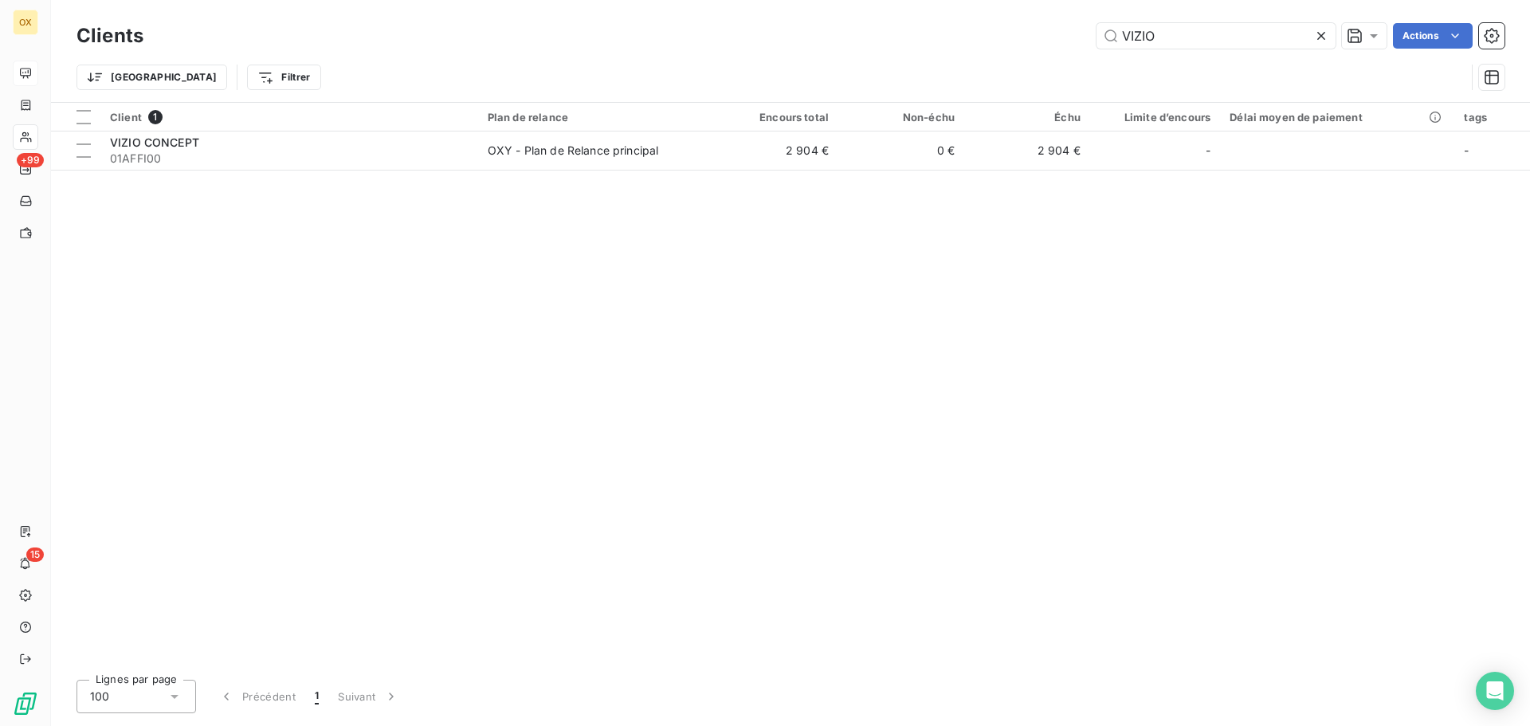
drag, startPoint x: 1218, startPoint y: 33, endPoint x: 1092, endPoint y: 33, distance: 125.9
click at [1092, 33] on div "VIZIO Actions" at bounding box center [834, 36] width 1342 height 26
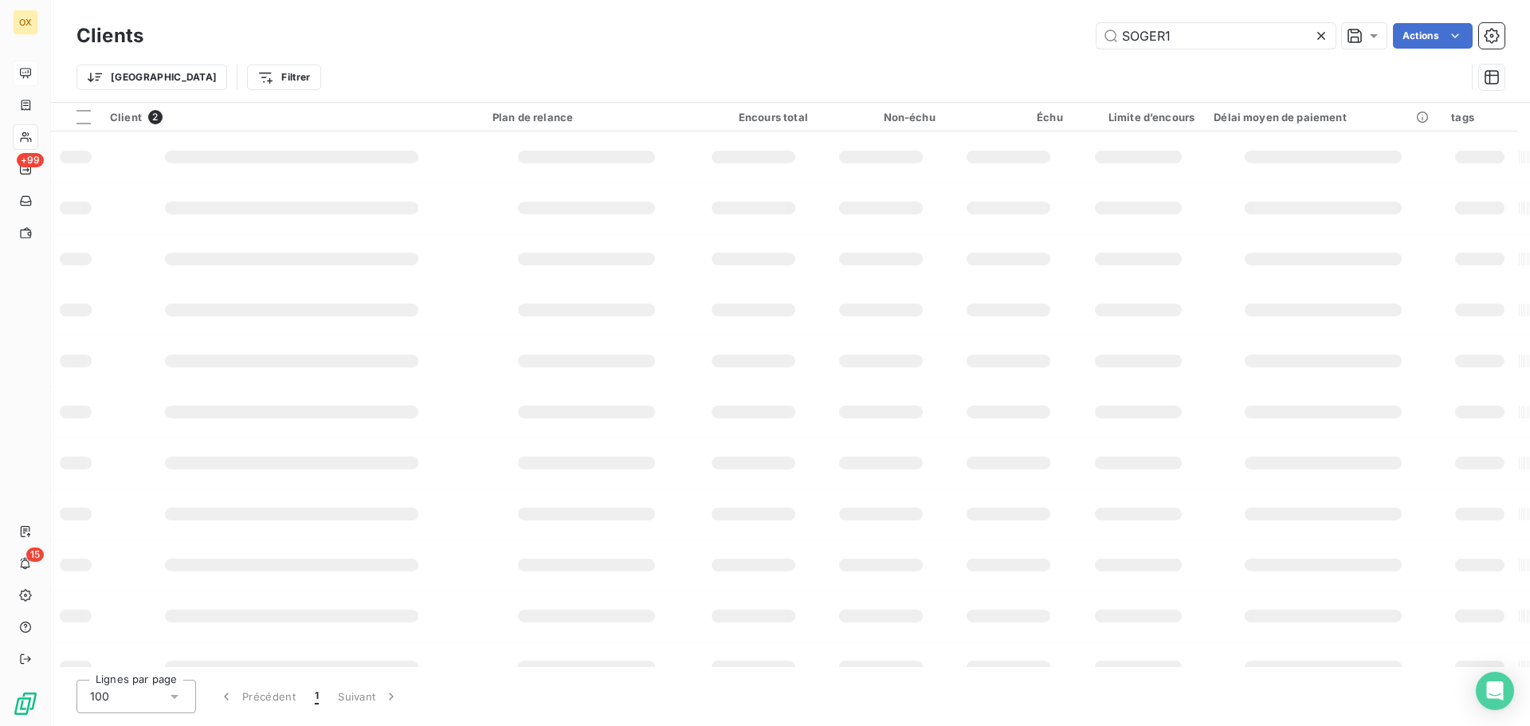
type input "SOGER1"
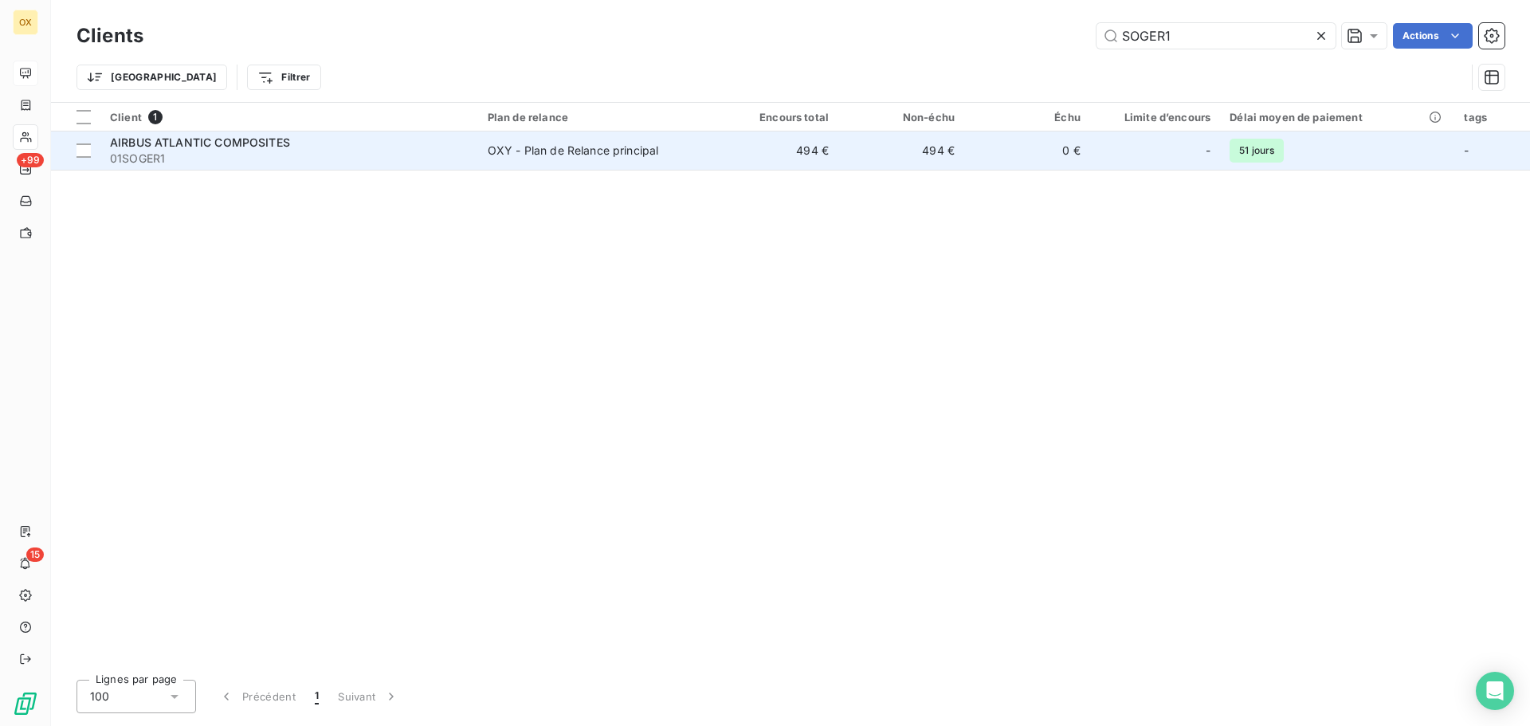
click at [271, 155] on span "01SOGER1" at bounding box center [289, 159] width 359 height 16
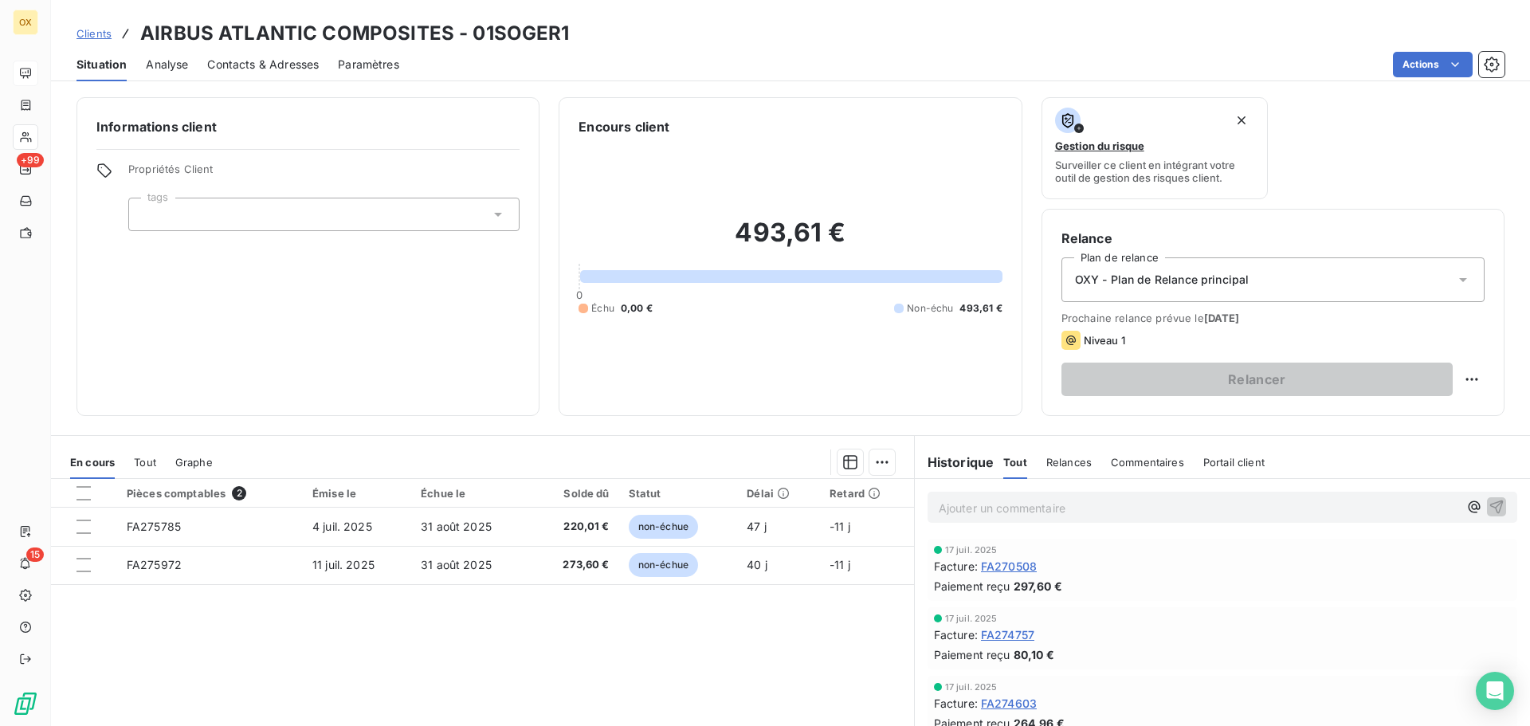
click at [1010, 567] on span "FA270508" at bounding box center [1009, 566] width 56 height 17
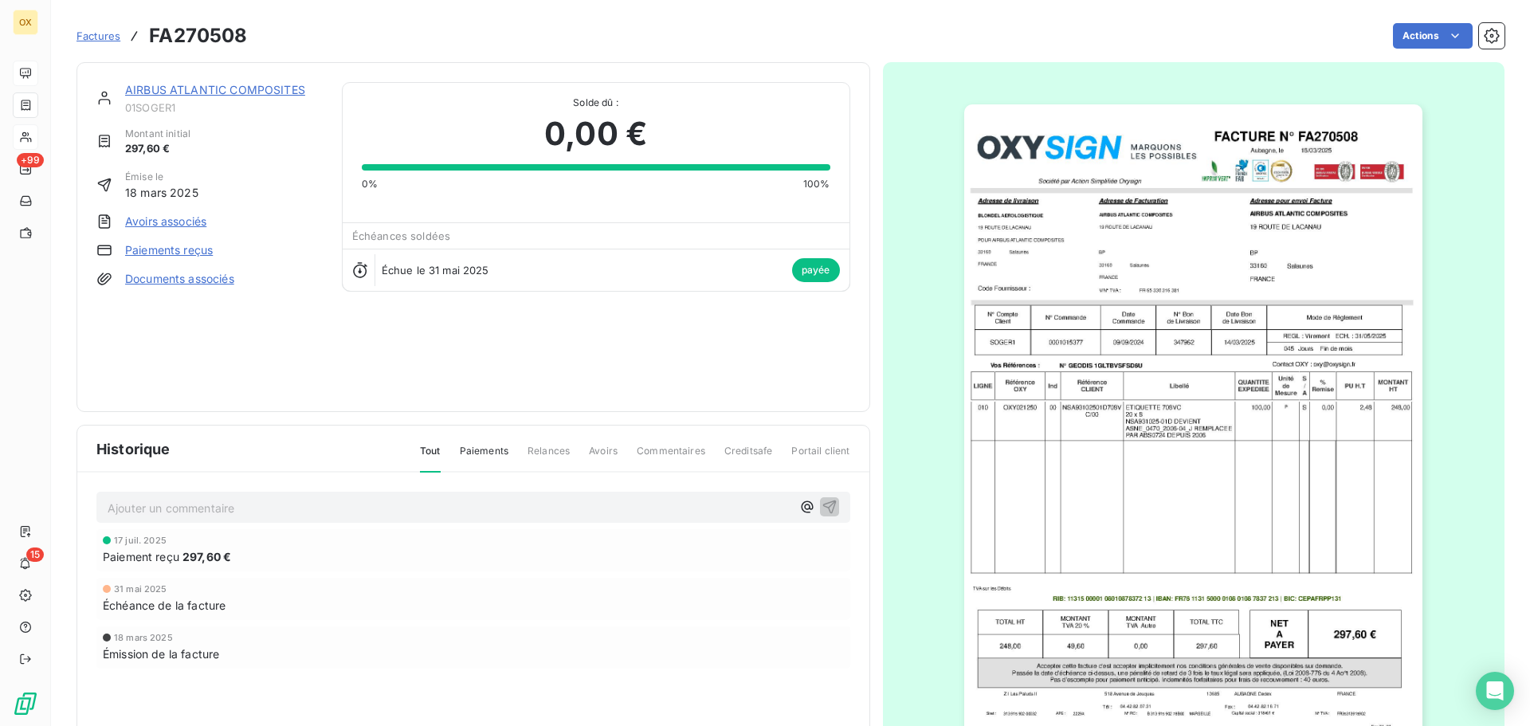
click at [251, 88] on link "AIRBUS ATLANTIC COMPOSITES" at bounding box center [215, 90] width 180 height 14
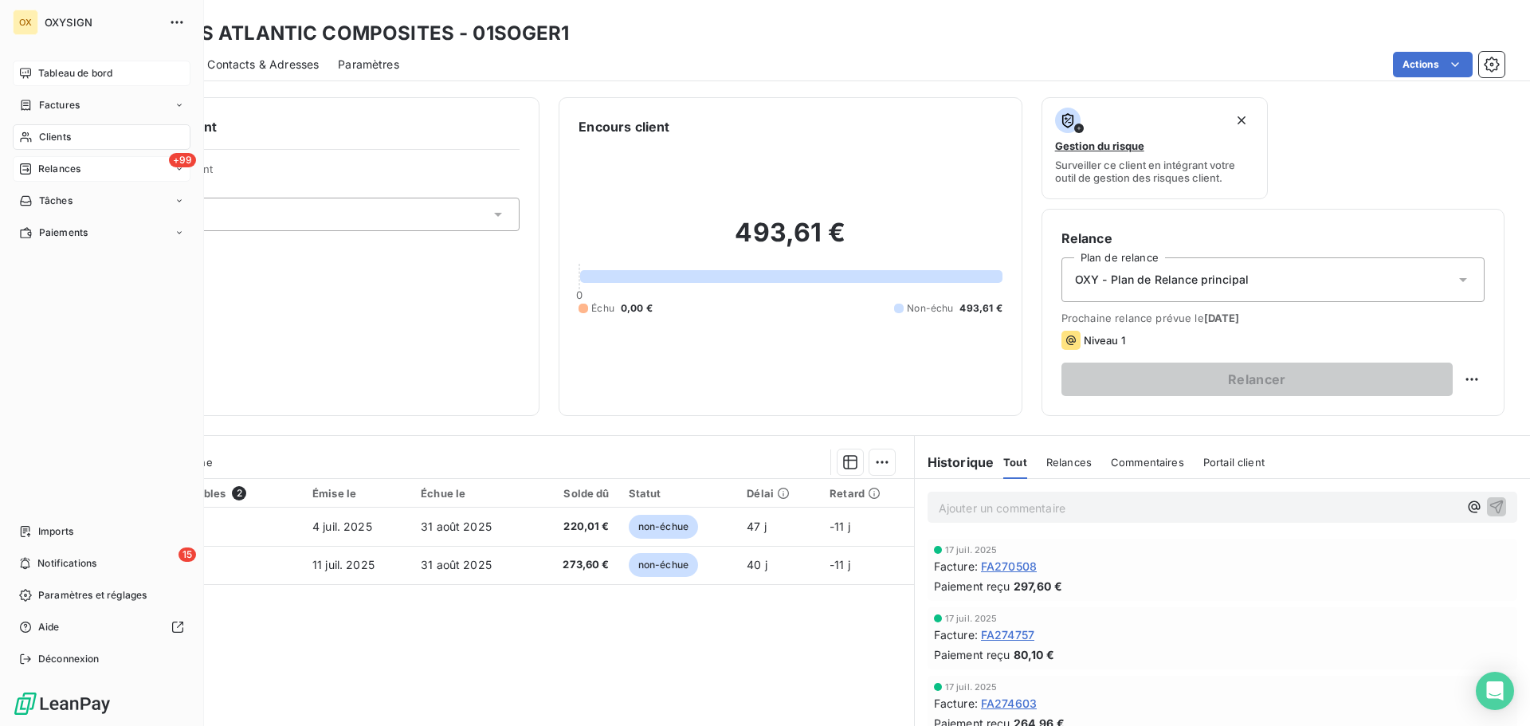
click at [45, 167] on span "Relances" at bounding box center [59, 169] width 42 height 14
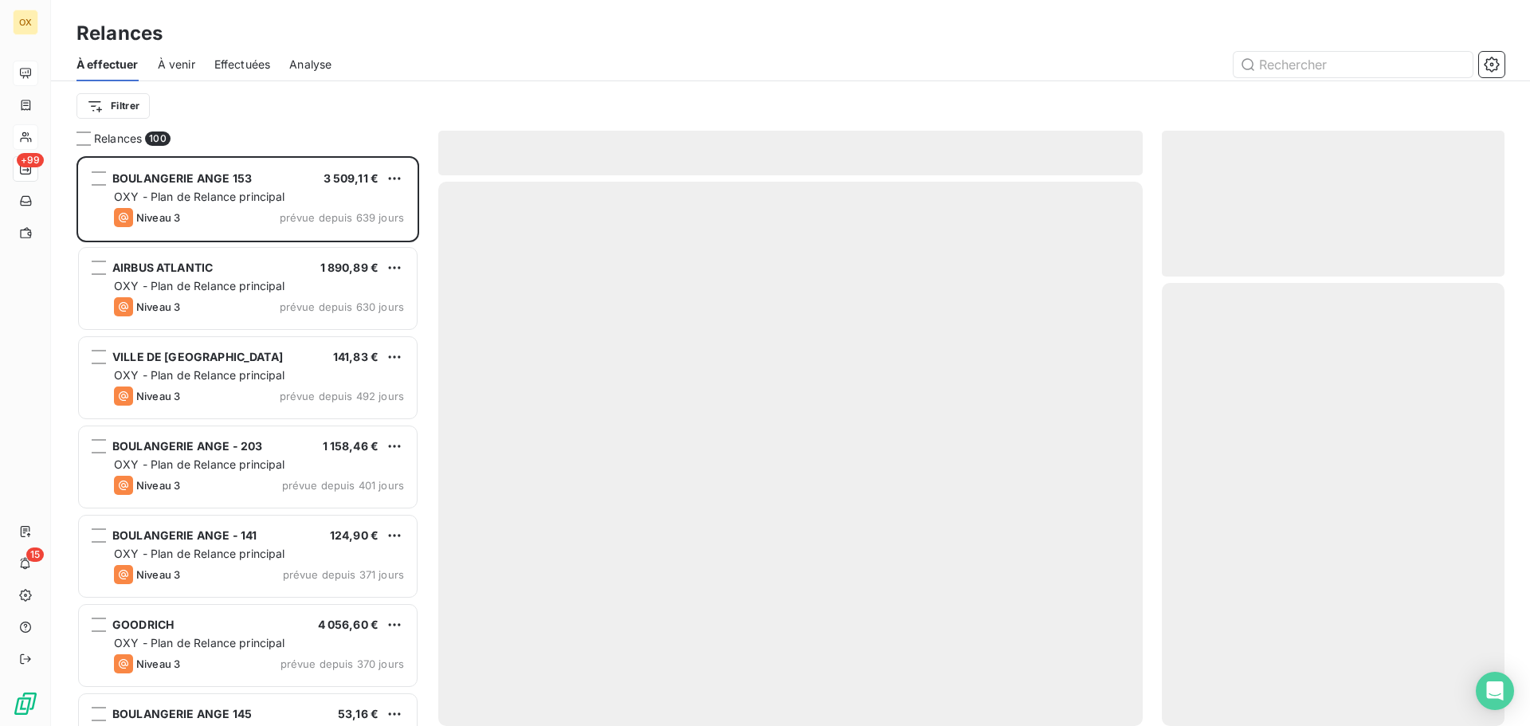
scroll to position [558, 331]
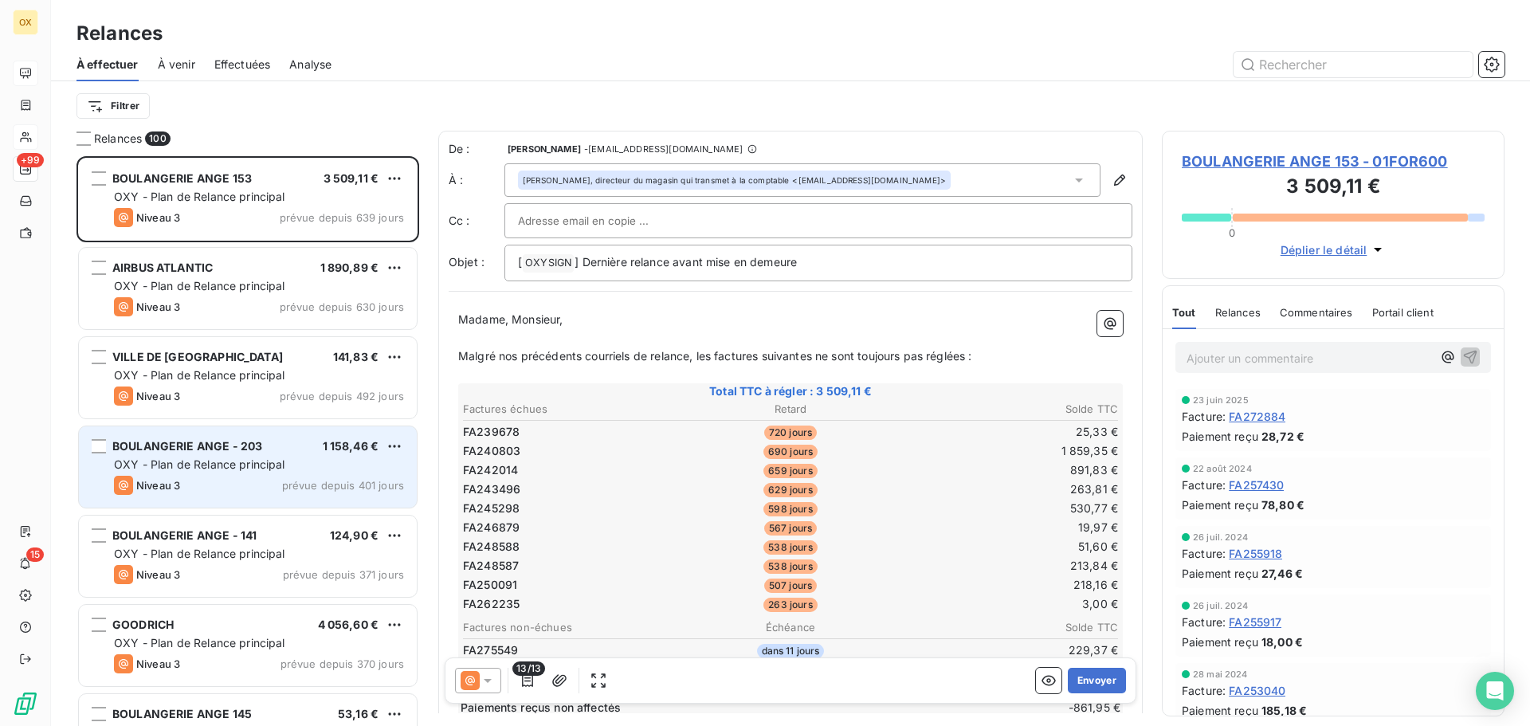
click at [244, 434] on div "BOULANGERIE ANGE - 203 1 158,46 € OXY - Plan de Relance principal Niveau 3 prév…" at bounding box center [248, 466] width 338 height 81
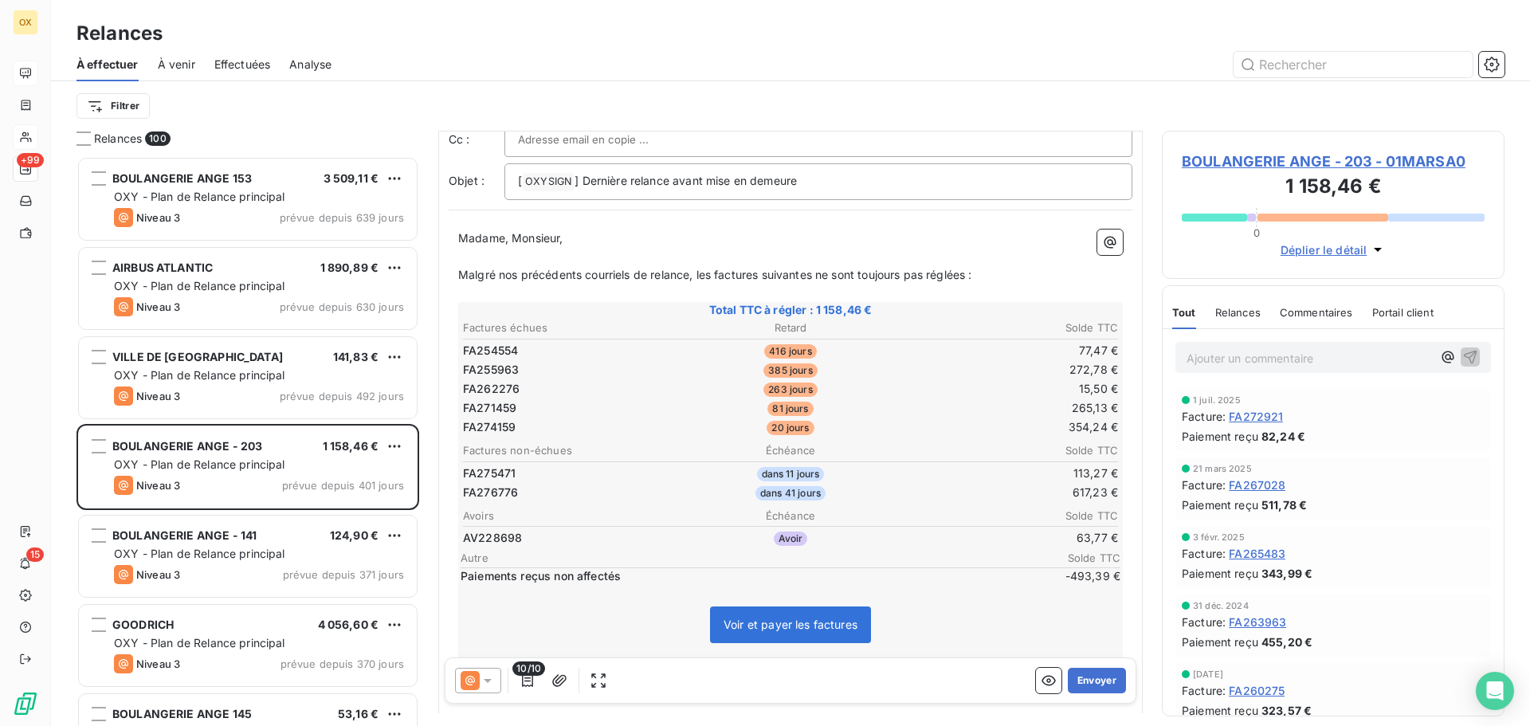
scroll to position [80, 0]
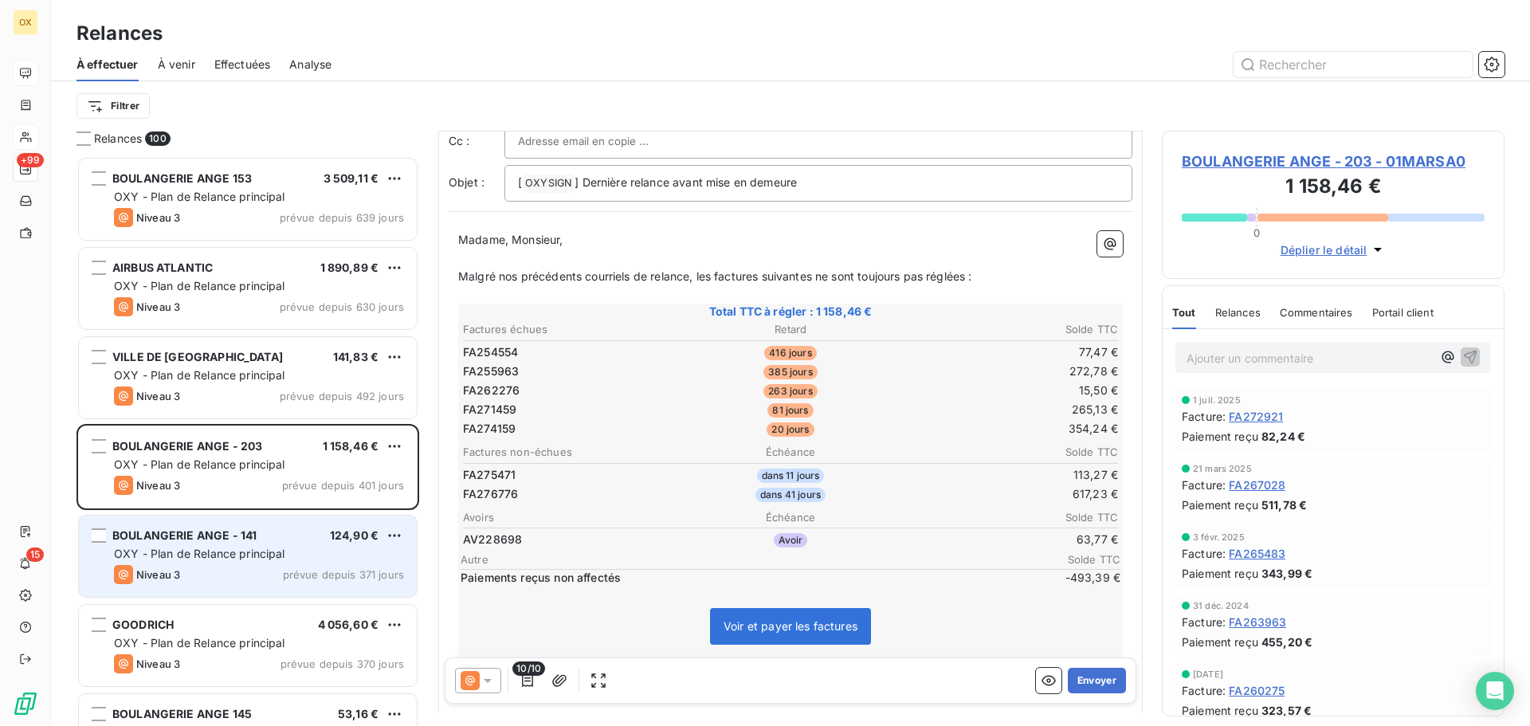
click at [205, 563] on div "BOULANGERIE ANGE - 141 124,90 € OXY - Plan de Relance principal Niveau 3 prévue…" at bounding box center [248, 556] width 338 height 81
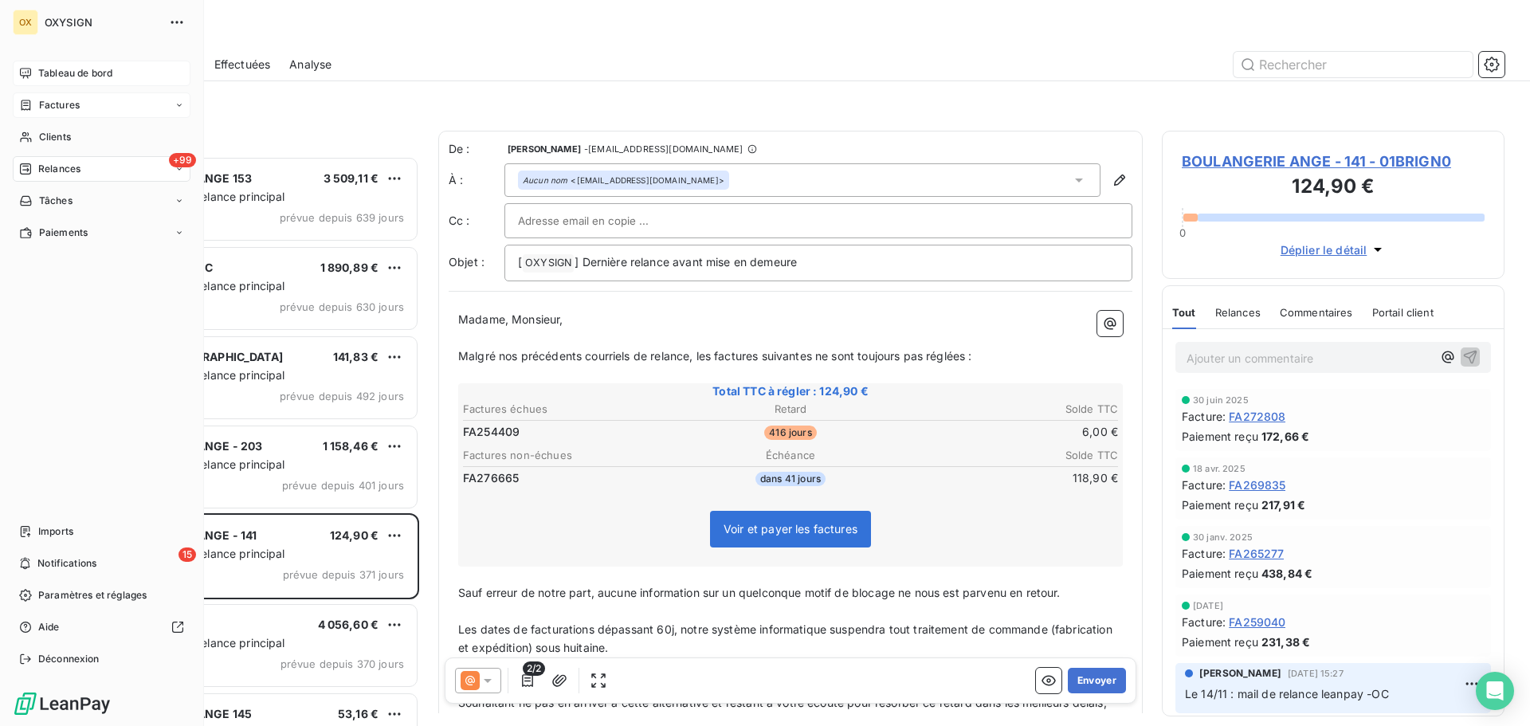
drag, startPoint x: 69, startPoint y: 131, endPoint x: 163, endPoint y: 116, distance: 95.1
click at [68, 131] on span "Clients" at bounding box center [55, 137] width 32 height 14
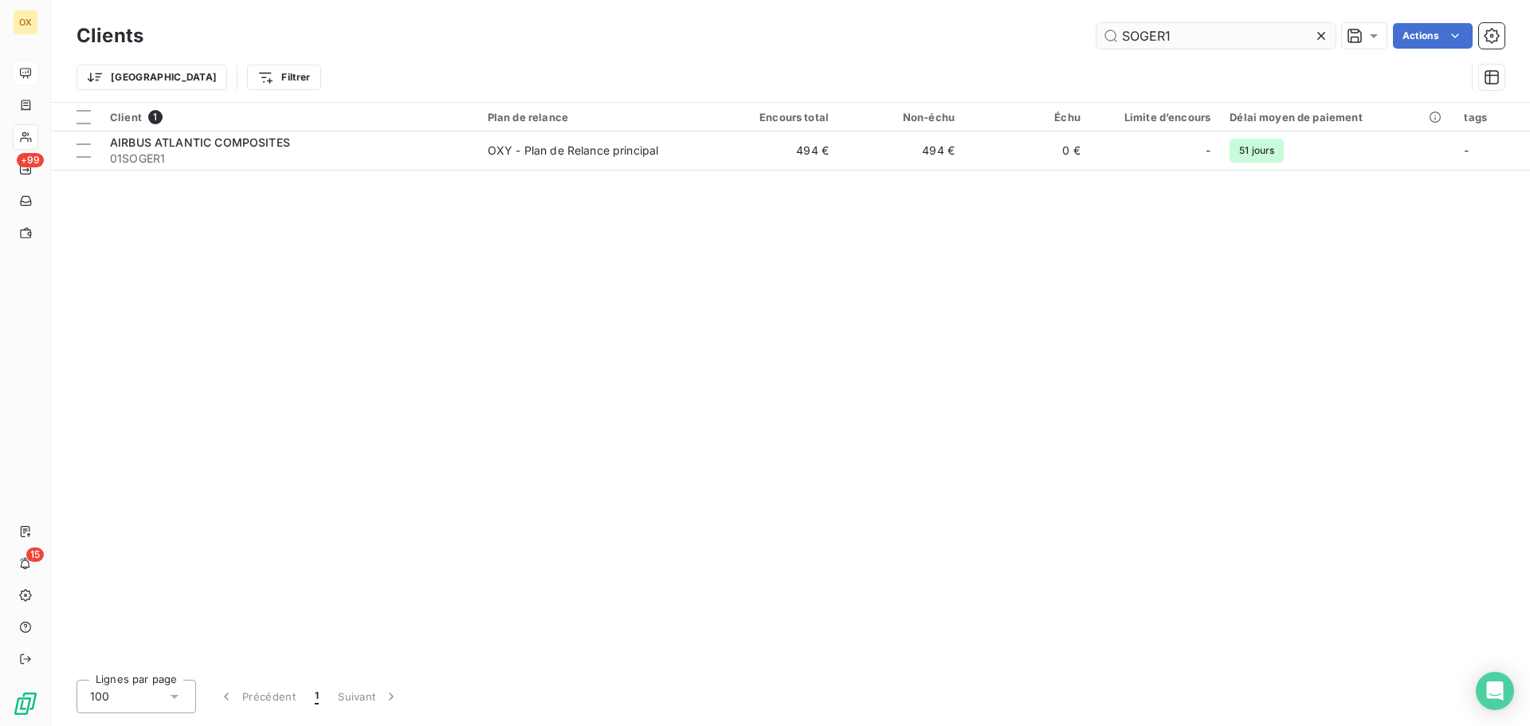
drag, startPoint x: 1179, startPoint y: 30, endPoint x: 1121, endPoint y: 36, distance: 57.7
click at [1121, 36] on input "SOGER1" at bounding box center [1216, 36] width 239 height 26
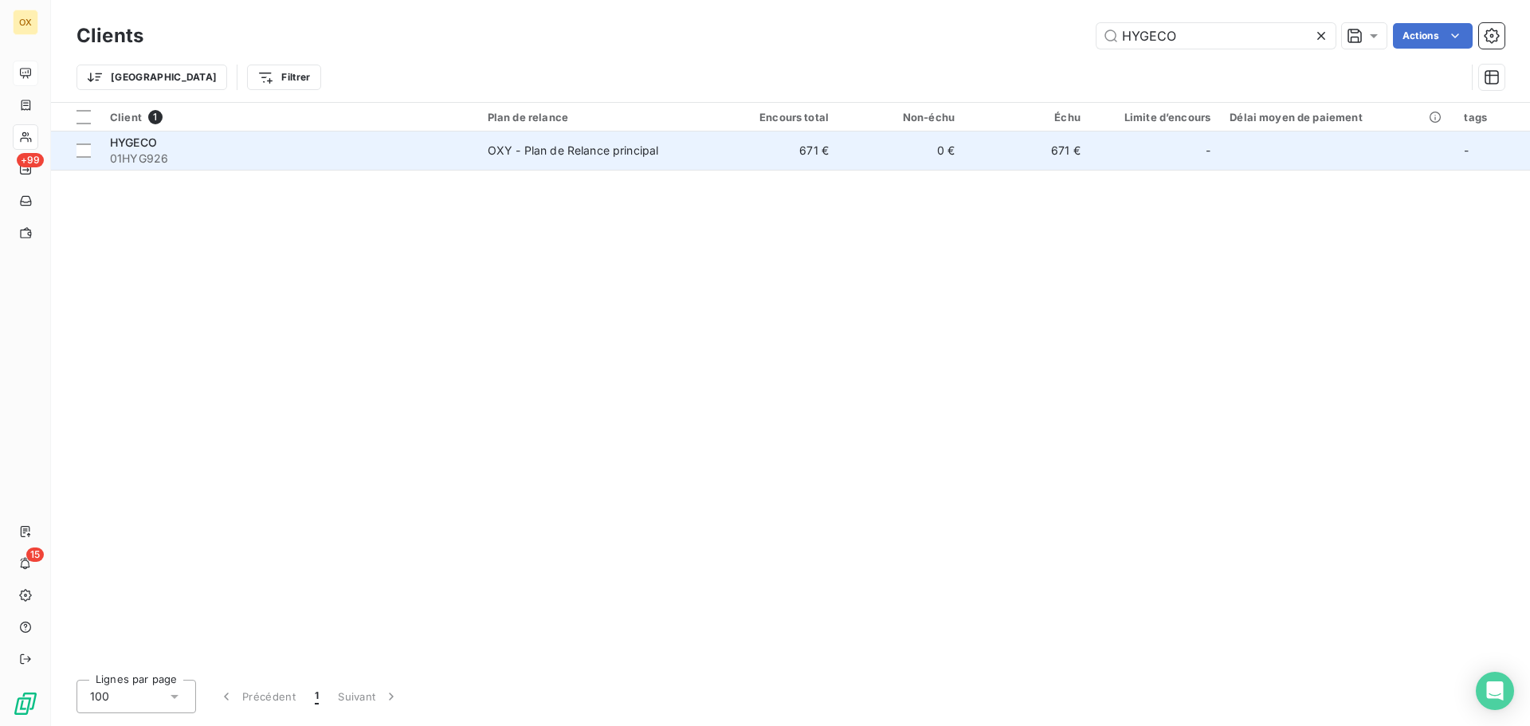
type input "HYGECO"
click at [235, 146] on div "HYGECO" at bounding box center [289, 143] width 359 height 16
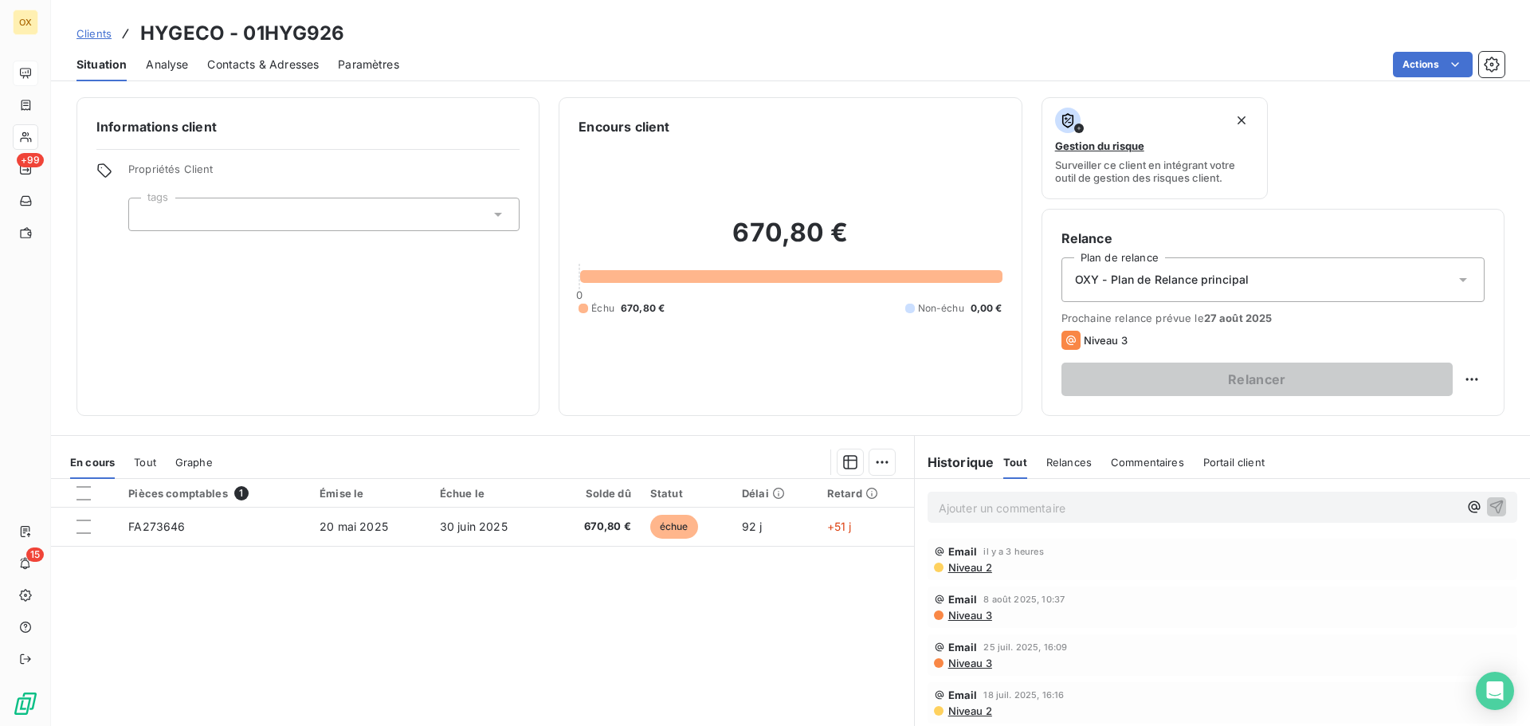
click at [269, 71] on span "Contacts & Adresses" at bounding box center [263, 65] width 112 height 16
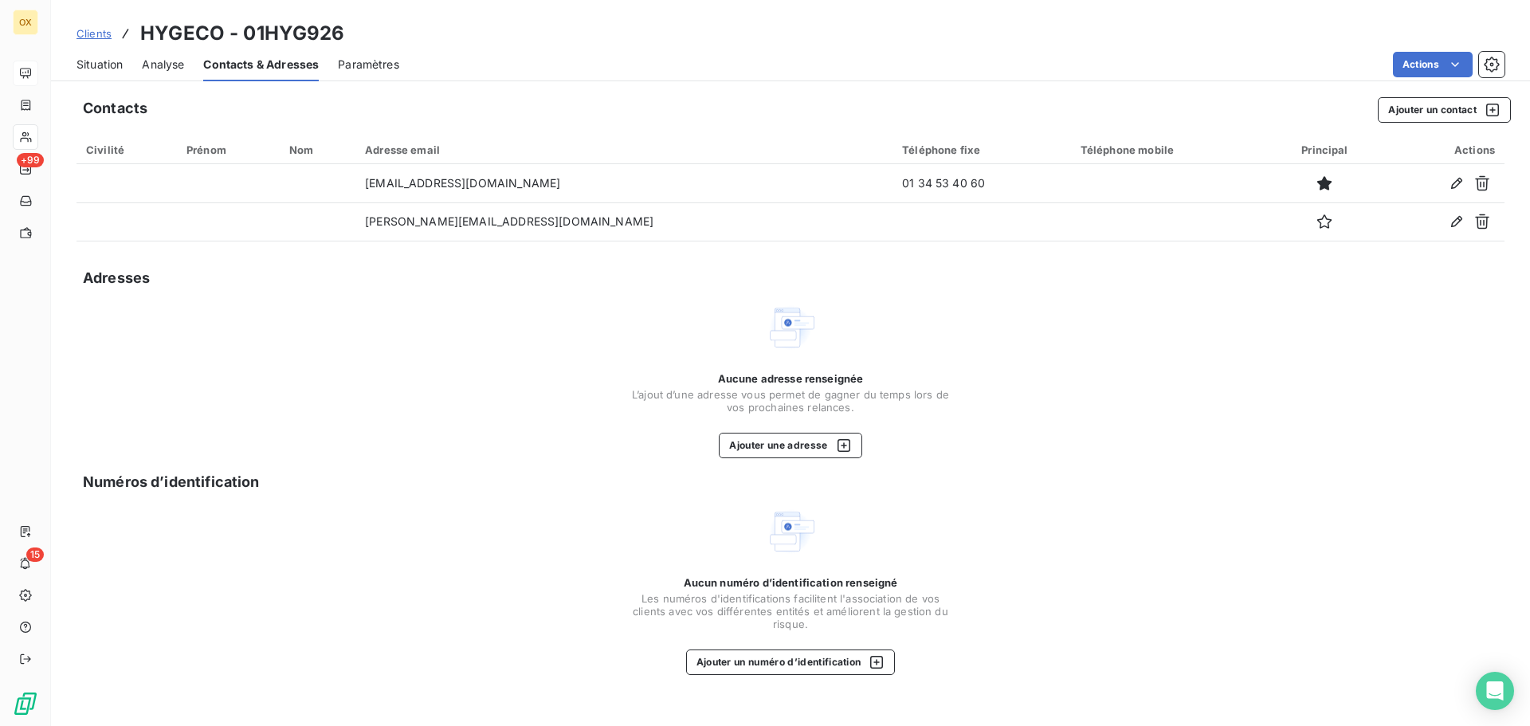
click at [108, 60] on span "Situation" at bounding box center [100, 65] width 46 height 16
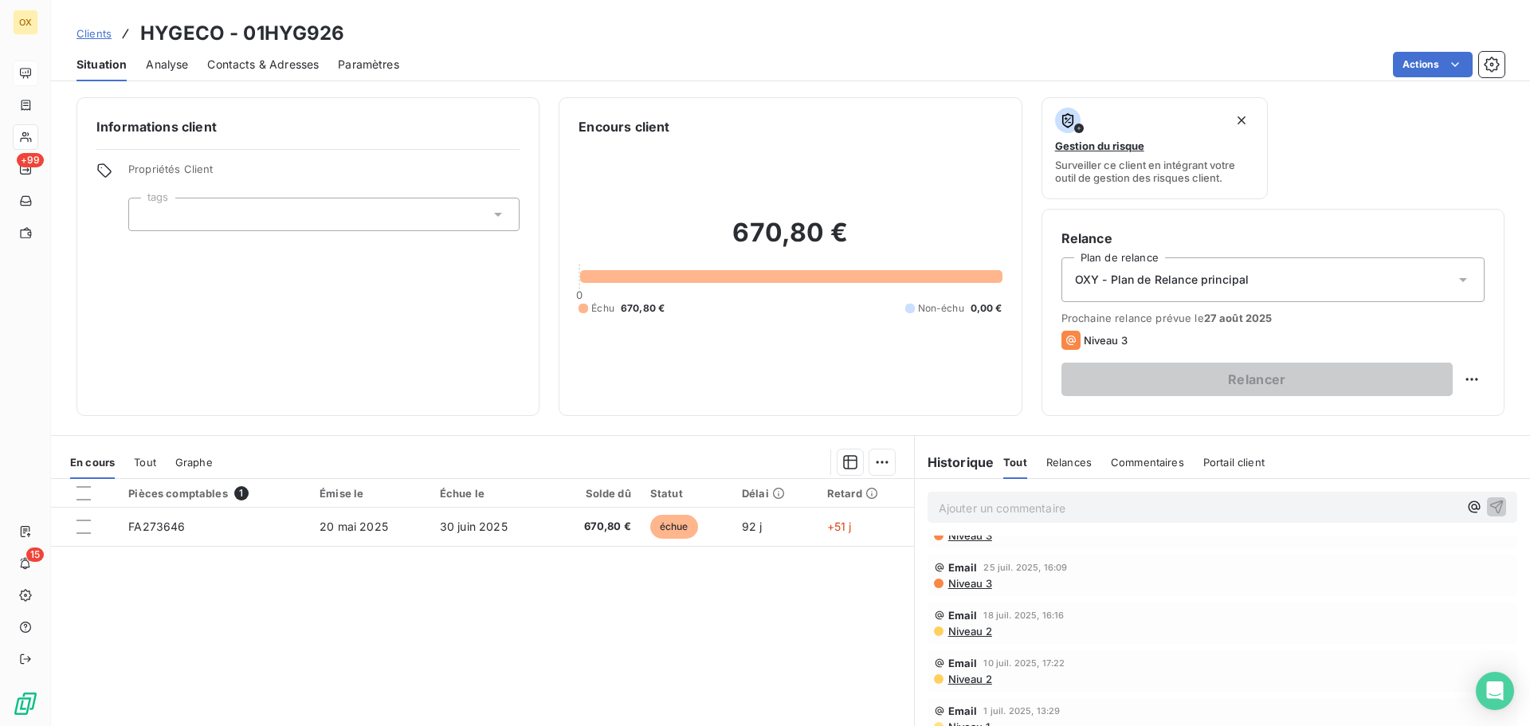
scroll to position [159, 0]
click at [252, 58] on span "Contacts & Adresses" at bounding box center [263, 65] width 112 height 16
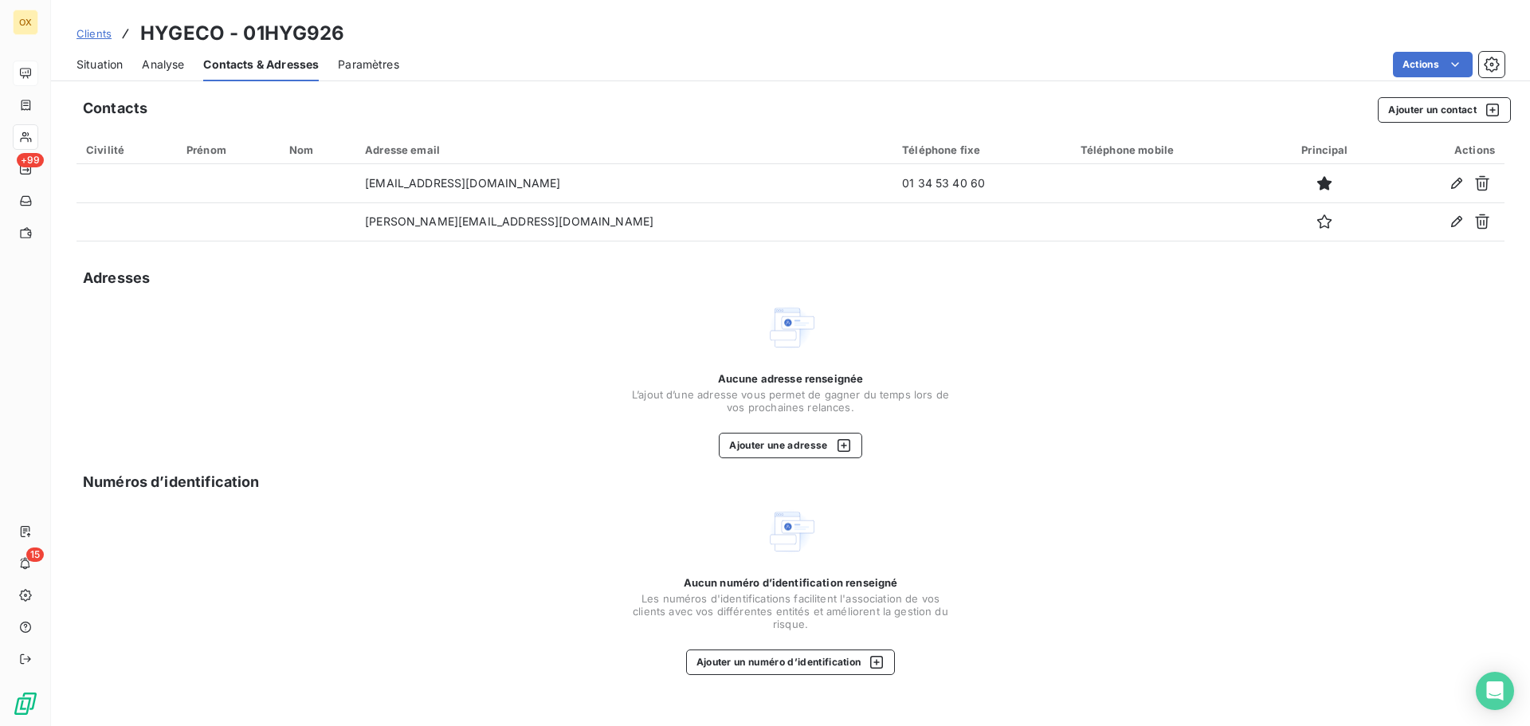
click at [85, 65] on span "Situation" at bounding box center [100, 65] width 46 height 16
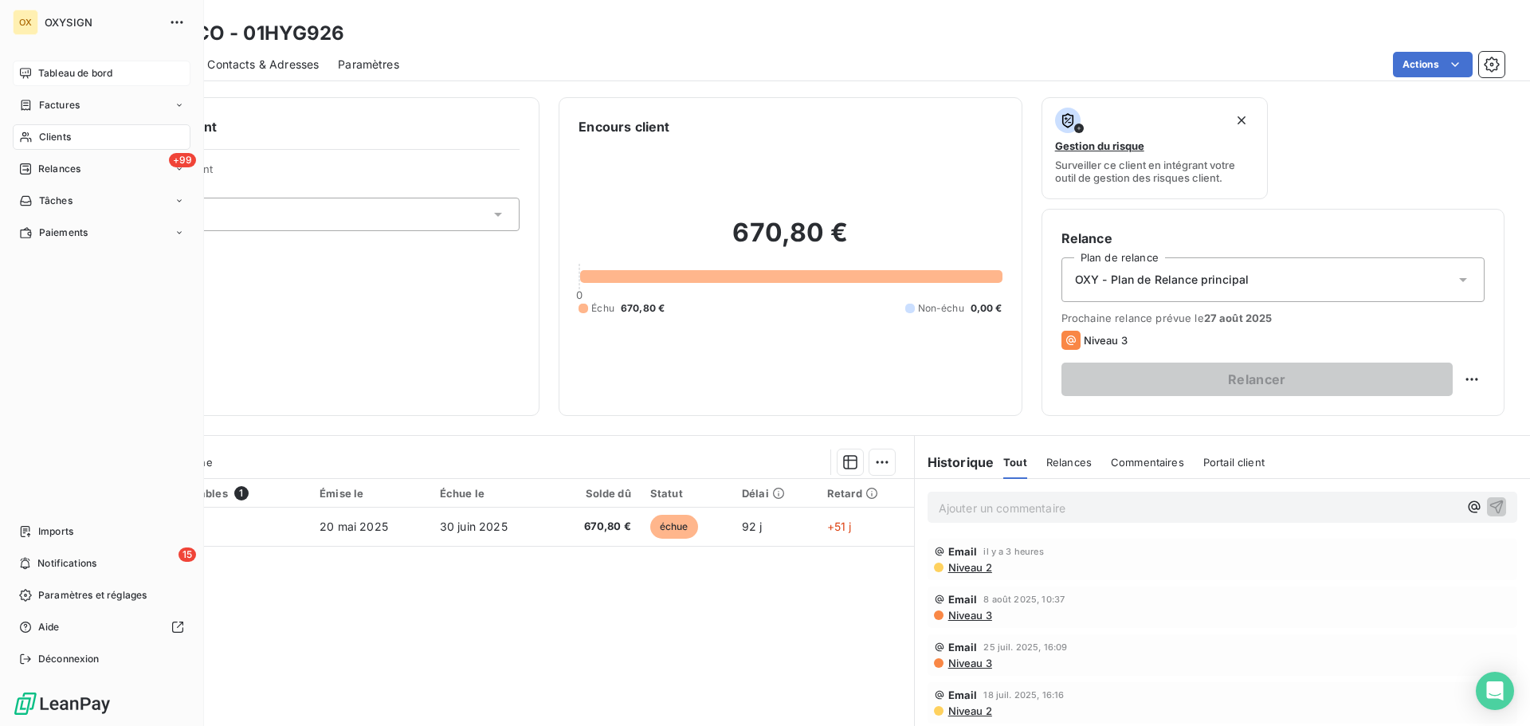
click at [61, 139] on span "Clients" at bounding box center [55, 137] width 32 height 14
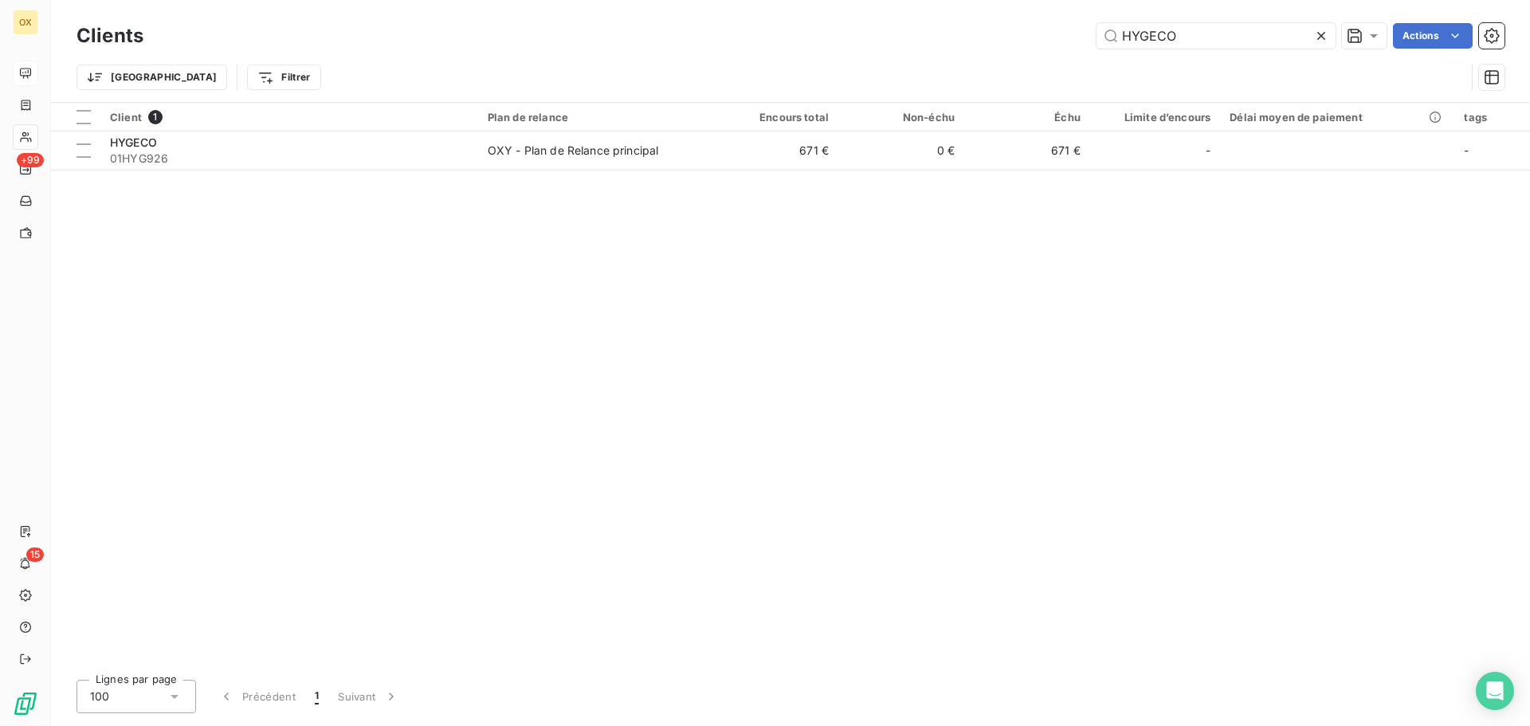
drag, startPoint x: 1204, startPoint y: 37, endPoint x: 1058, endPoint y: 30, distance: 146.0
click at [1058, 30] on div "HYGECO Actions" at bounding box center [834, 36] width 1342 height 26
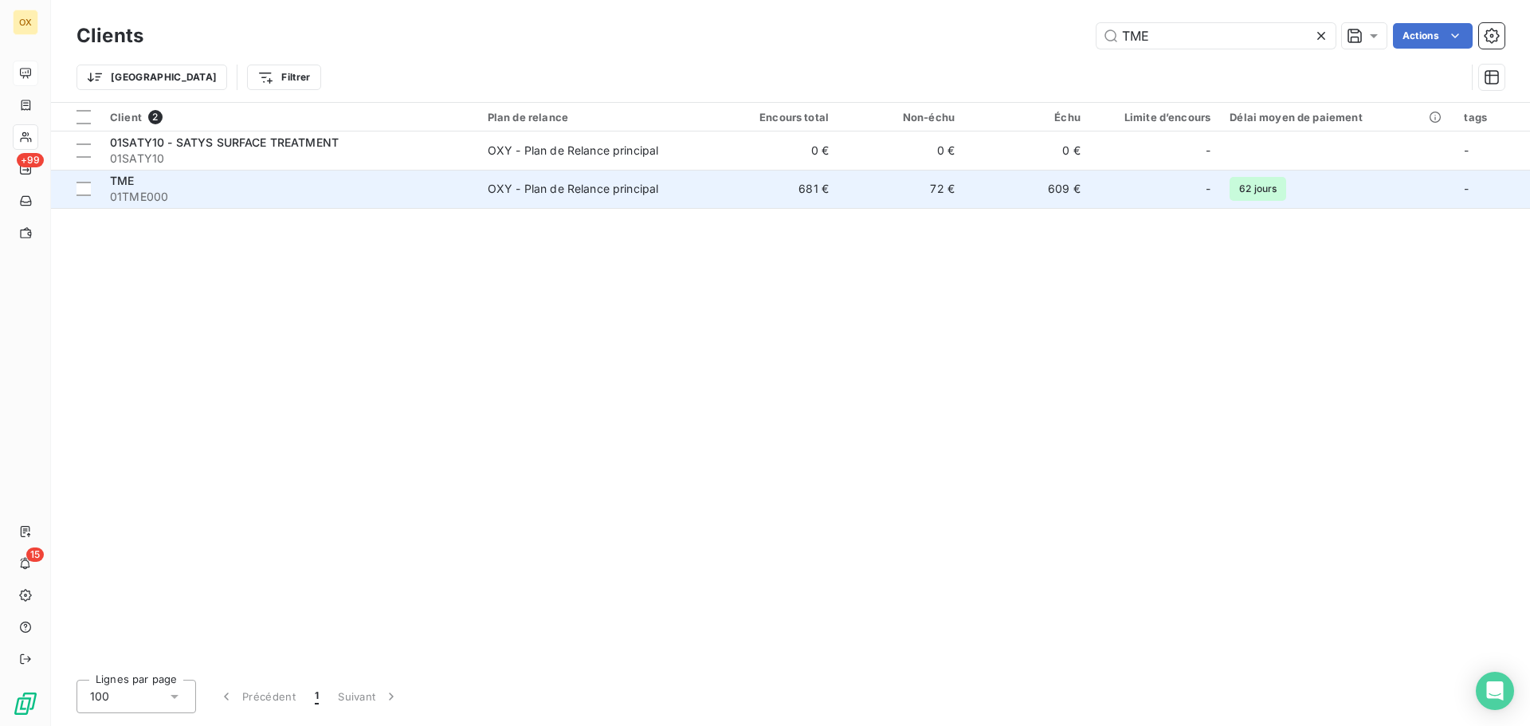
type input "TME"
click at [307, 174] on div "TME" at bounding box center [289, 181] width 359 height 16
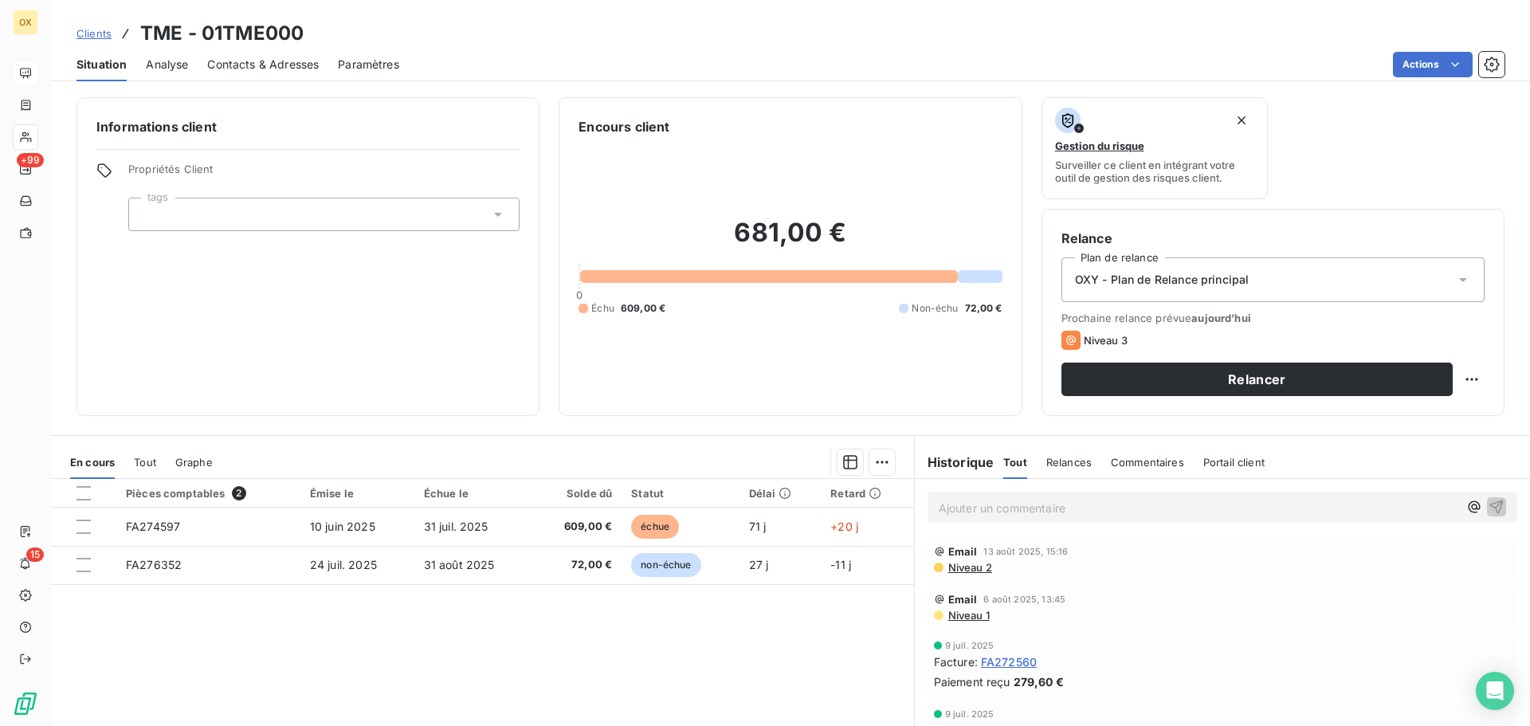
click at [277, 61] on span "Contacts & Adresses" at bounding box center [263, 65] width 112 height 16
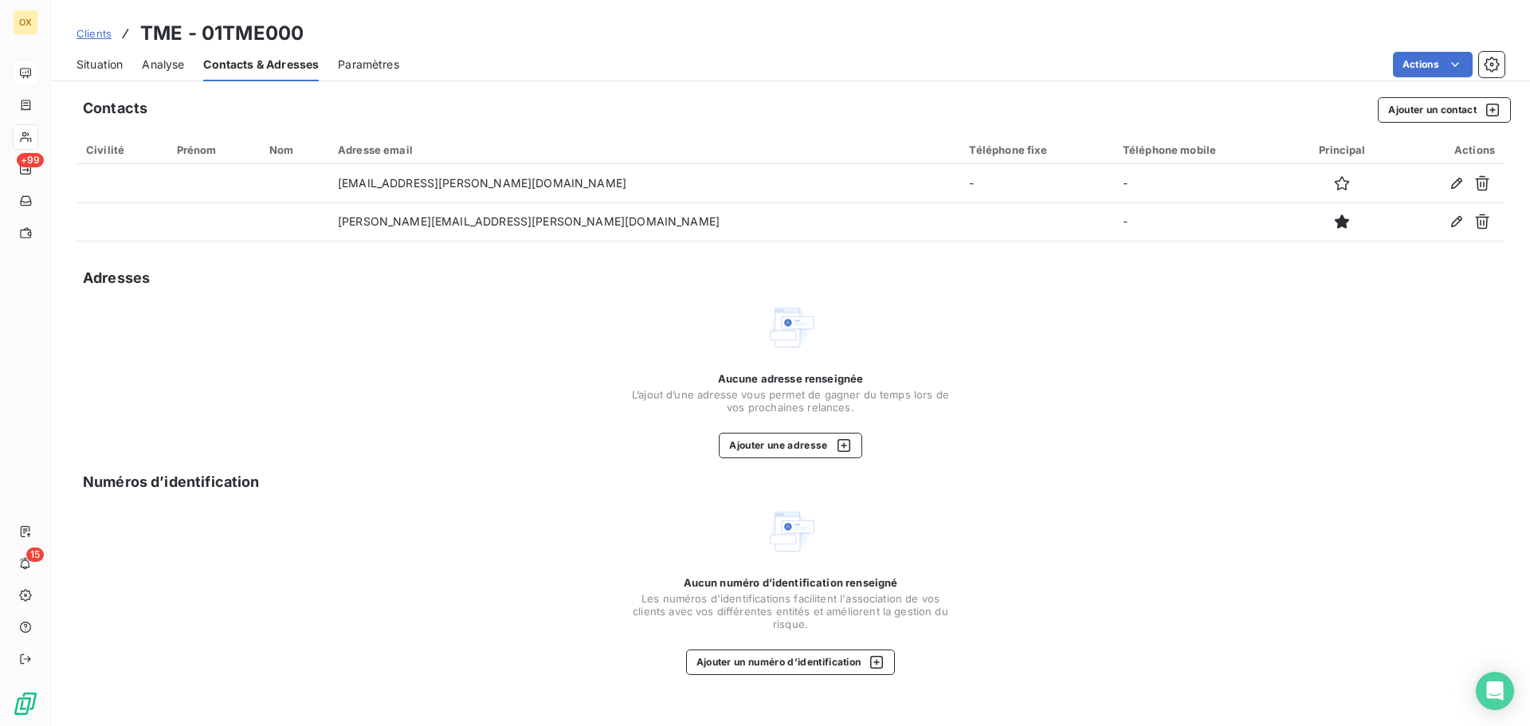
click at [105, 61] on span "Situation" at bounding box center [100, 65] width 46 height 16
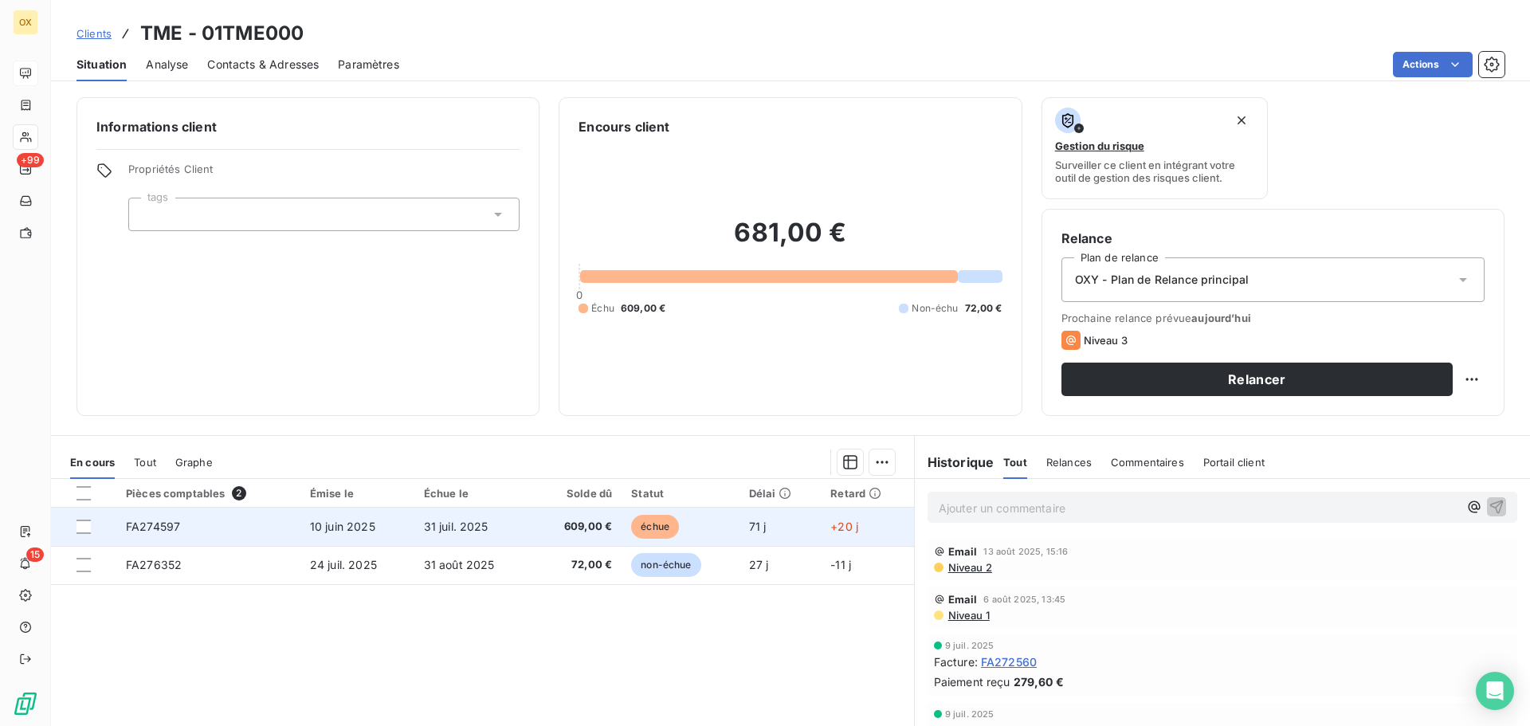
click at [446, 520] on span "31 juil. 2025" at bounding box center [456, 527] width 65 height 14
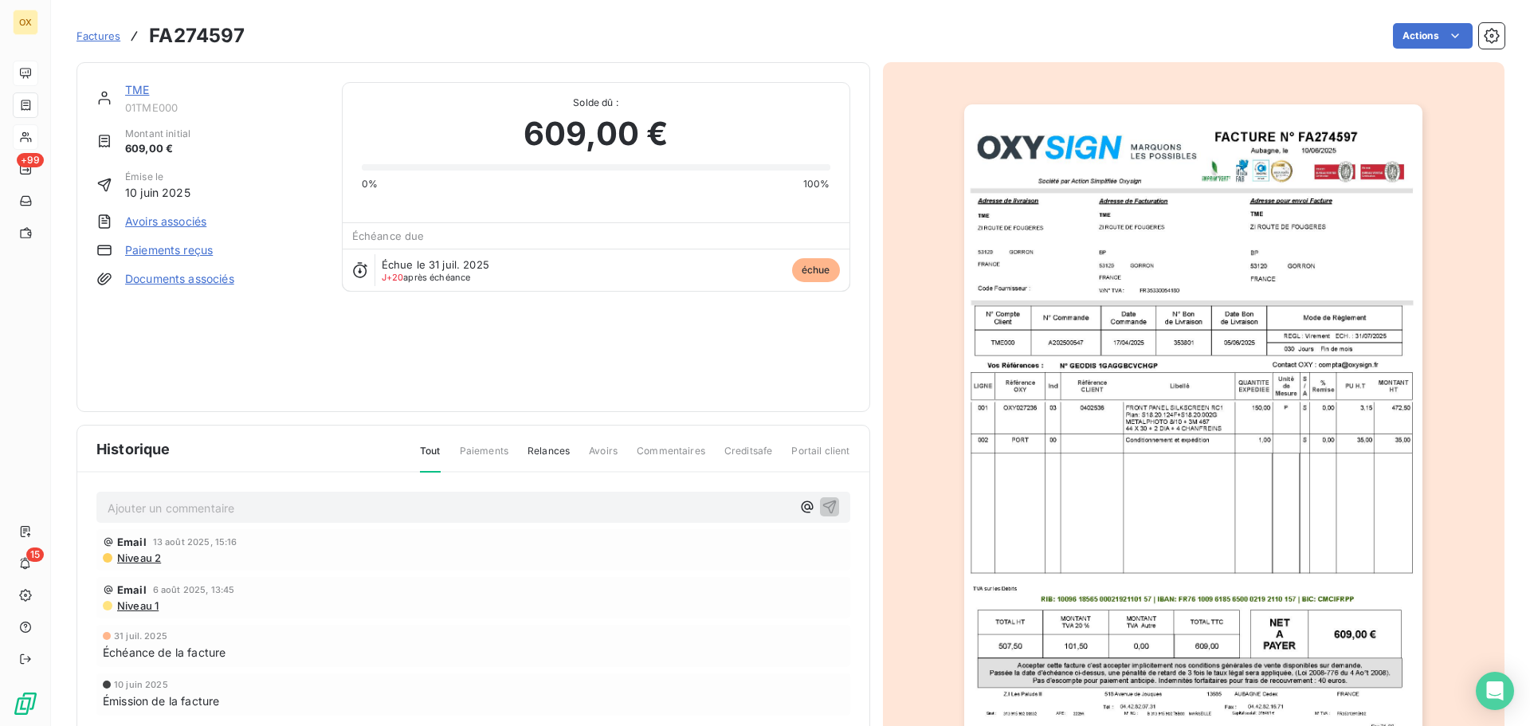
click at [139, 90] on link "TME" at bounding box center [137, 90] width 24 height 14
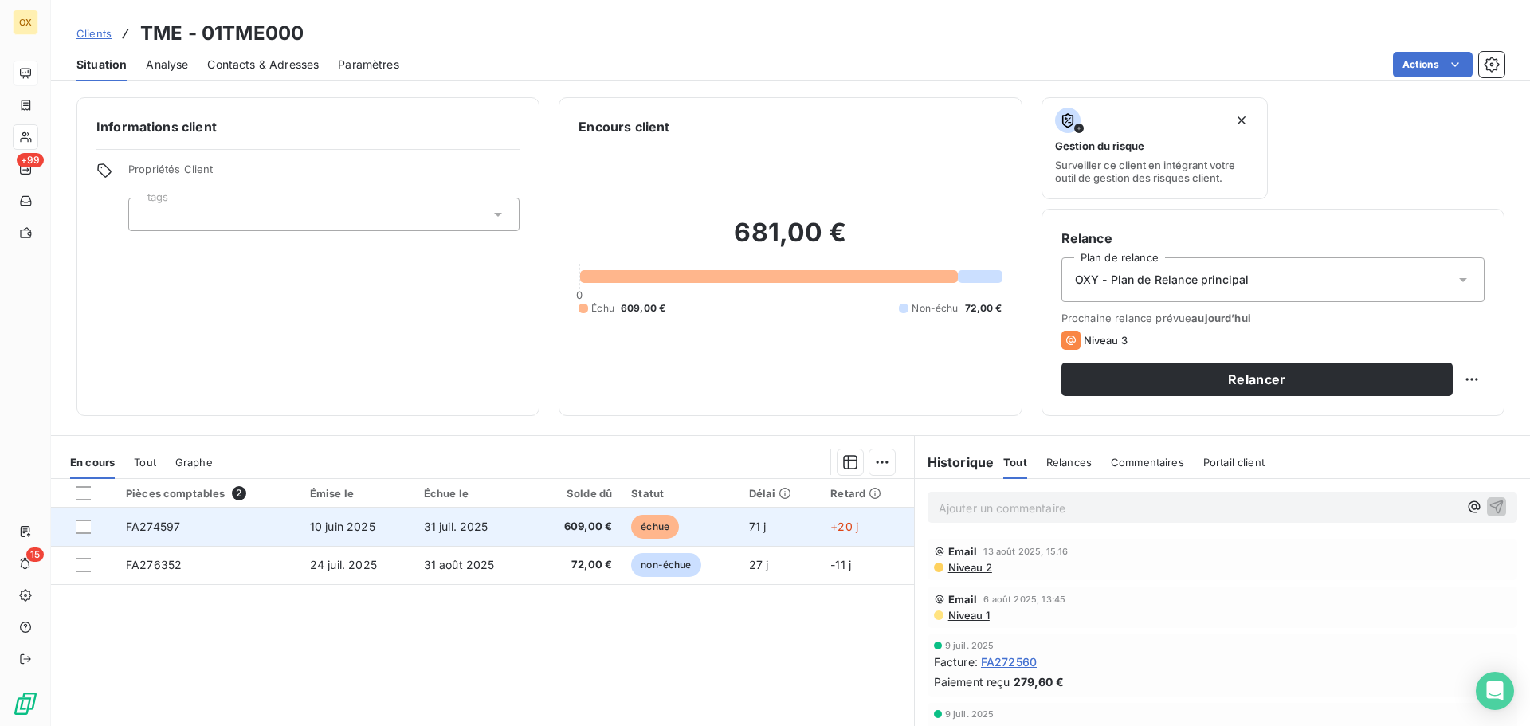
click at [396, 515] on td "10 juin 2025" at bounding box center [357, 527] width 114 height 38
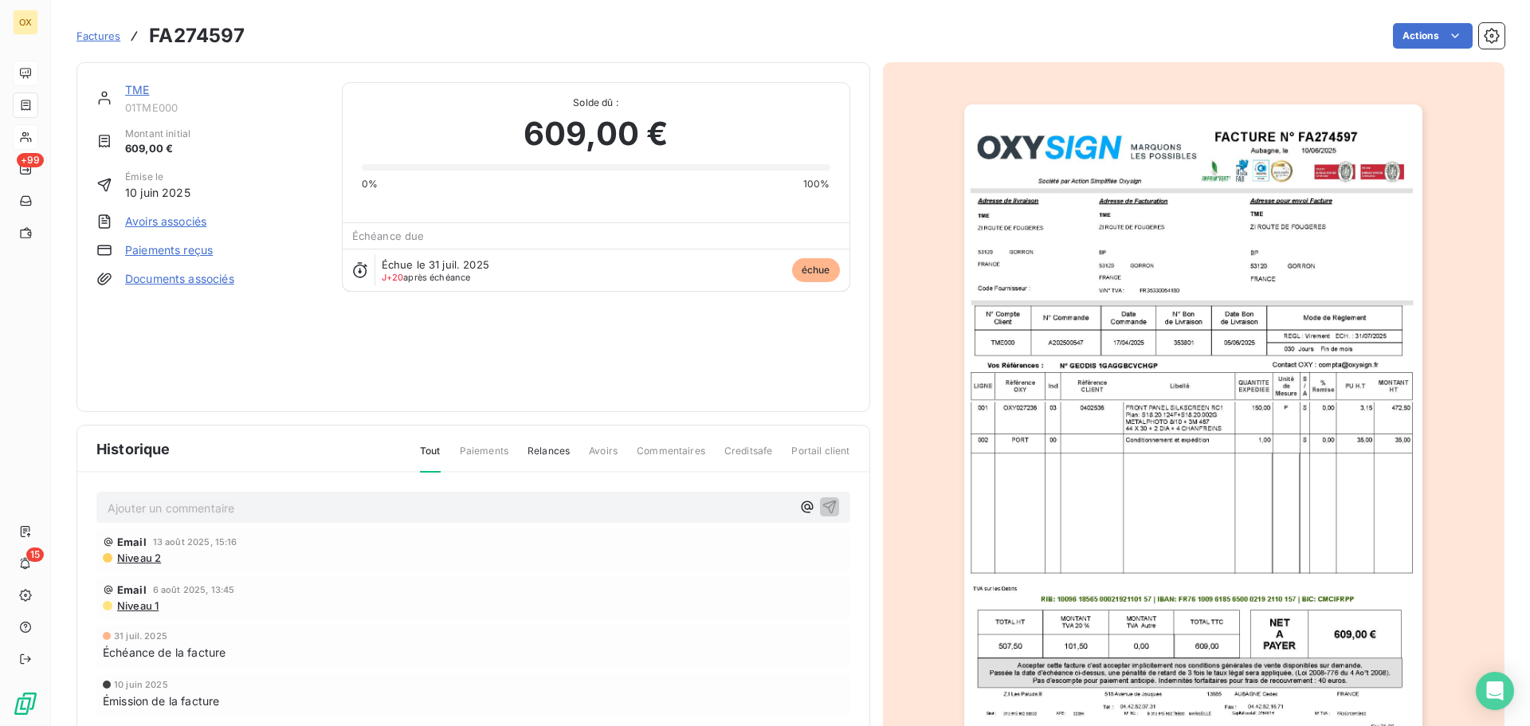
click at [1066, 223] on img "button" at bounding box center [1193, 428] width 458 height 649
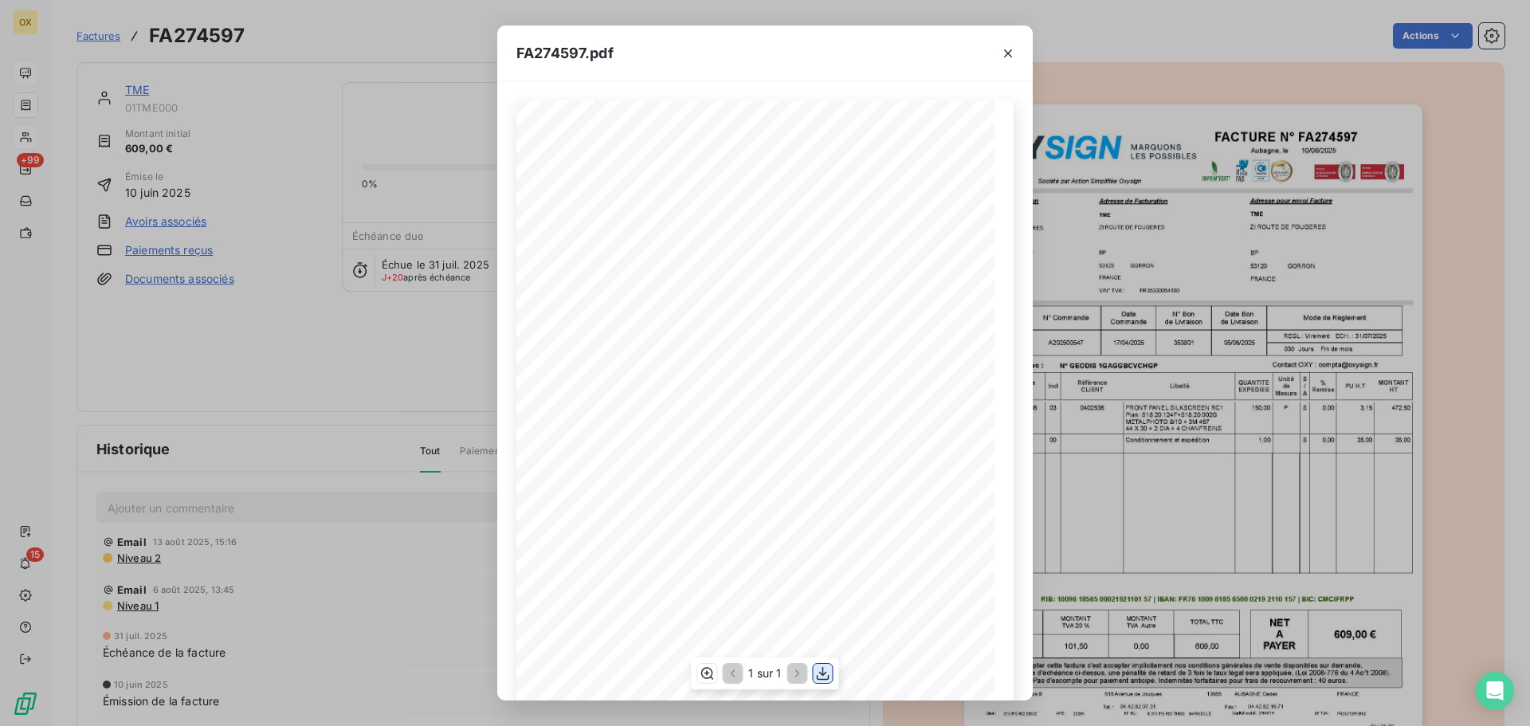
click at [827, 674] on icon "button" at bounding box center [823, 673] width 16 height 16
drag, startPoint x: 1011, startPoint y: 52, endPoint x: 1521, endPoint y: 97, distance: 512.1
click at [1011, 52] on icon "button" at bounding box center [1008, 53] width 16 height 16
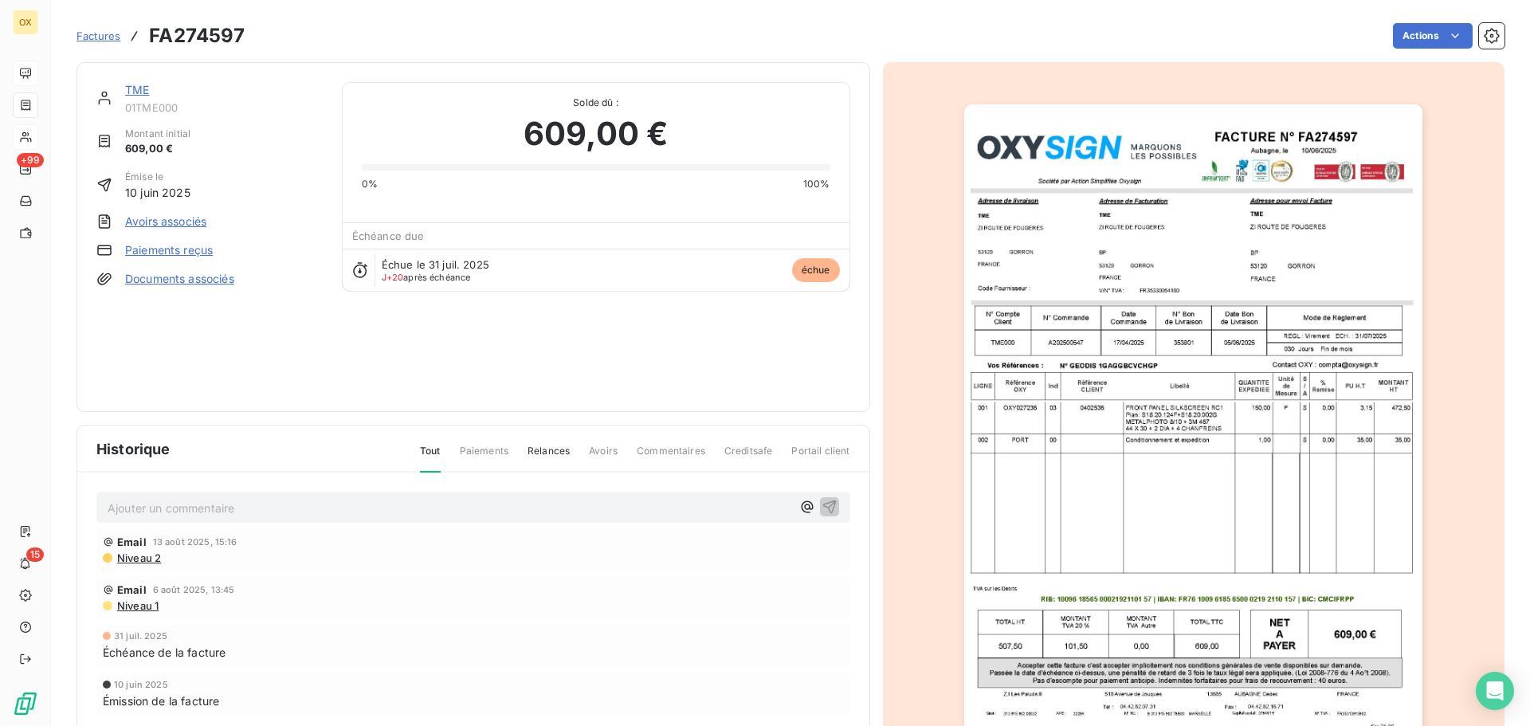
click at [144, 88] on link "TME" at bounding box center [137, 90] width 24 height 14
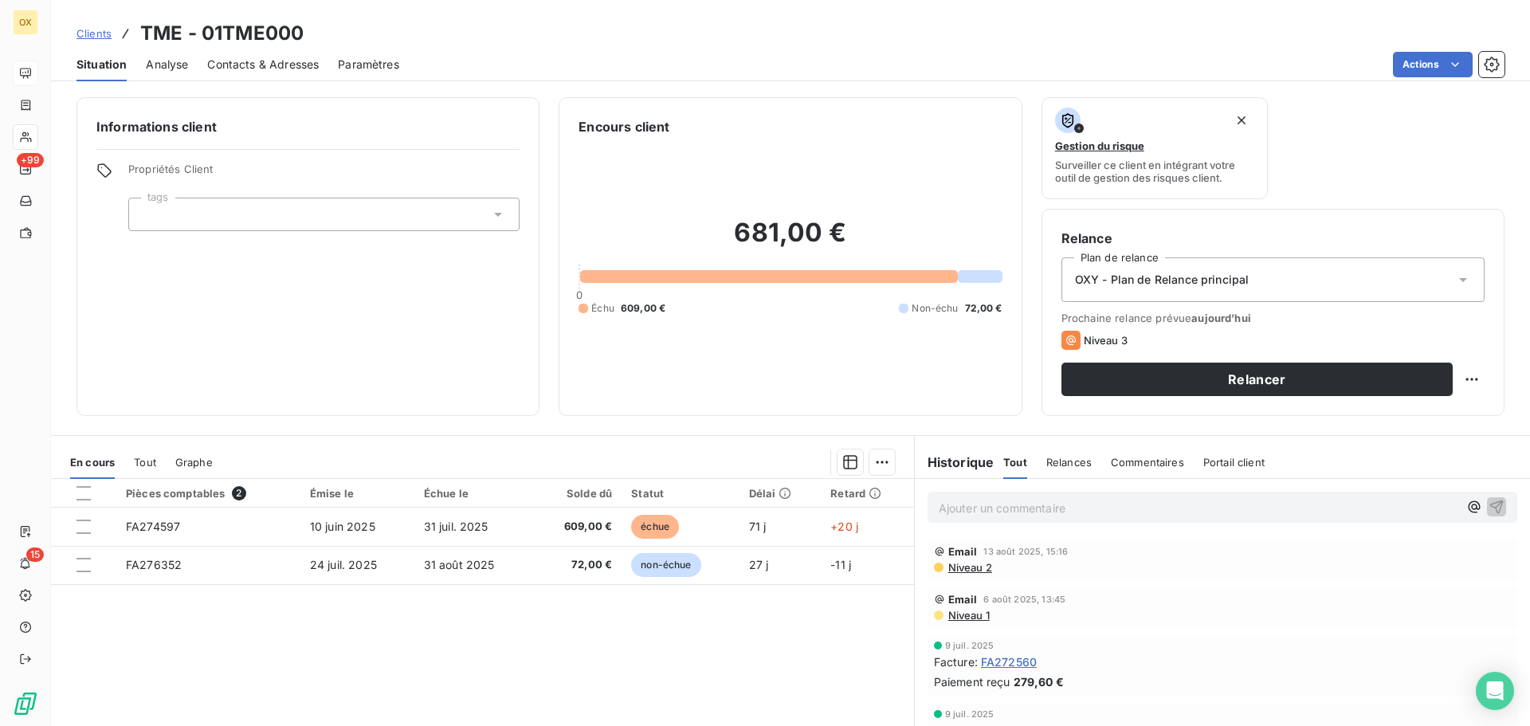
click at [1133, 509] on p "Ajouter un commentaire ﻿" at bounding box center [1199, 508] width 520 height 20
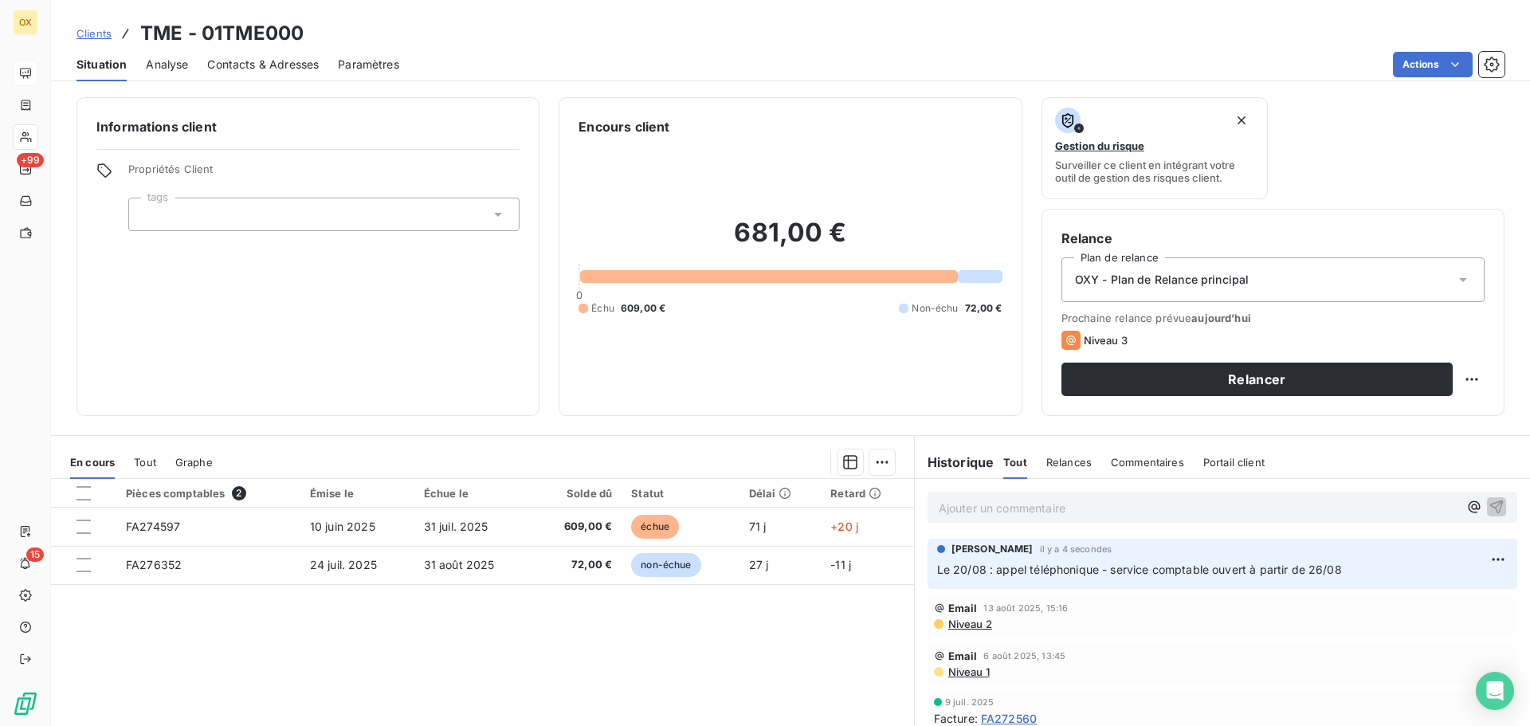
click at [303, 61] on span "Contacts & Adresses" at bounding box center [263, 65] width 112 height 16
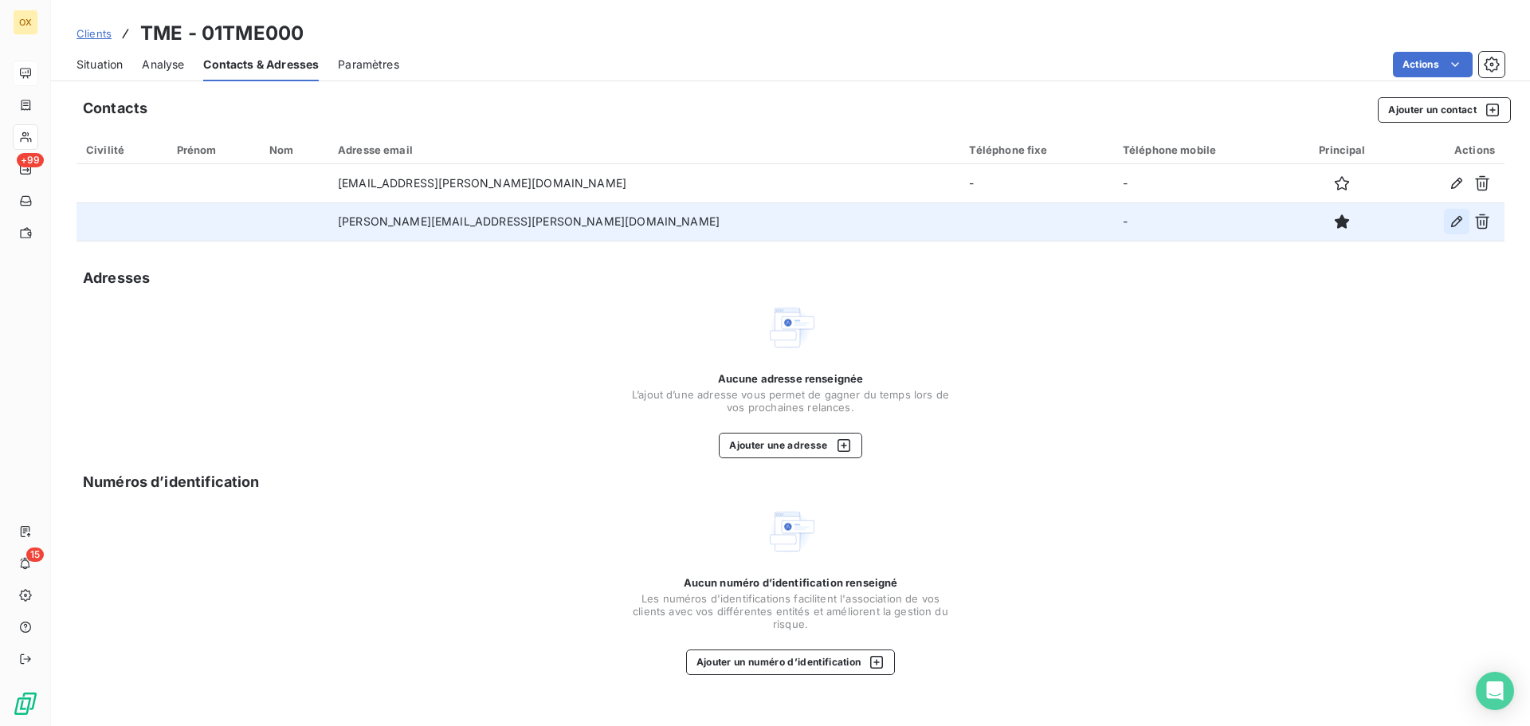
click at [1457, 218] on icon "button" at bounding box center [1457, 222] width 16 height 16
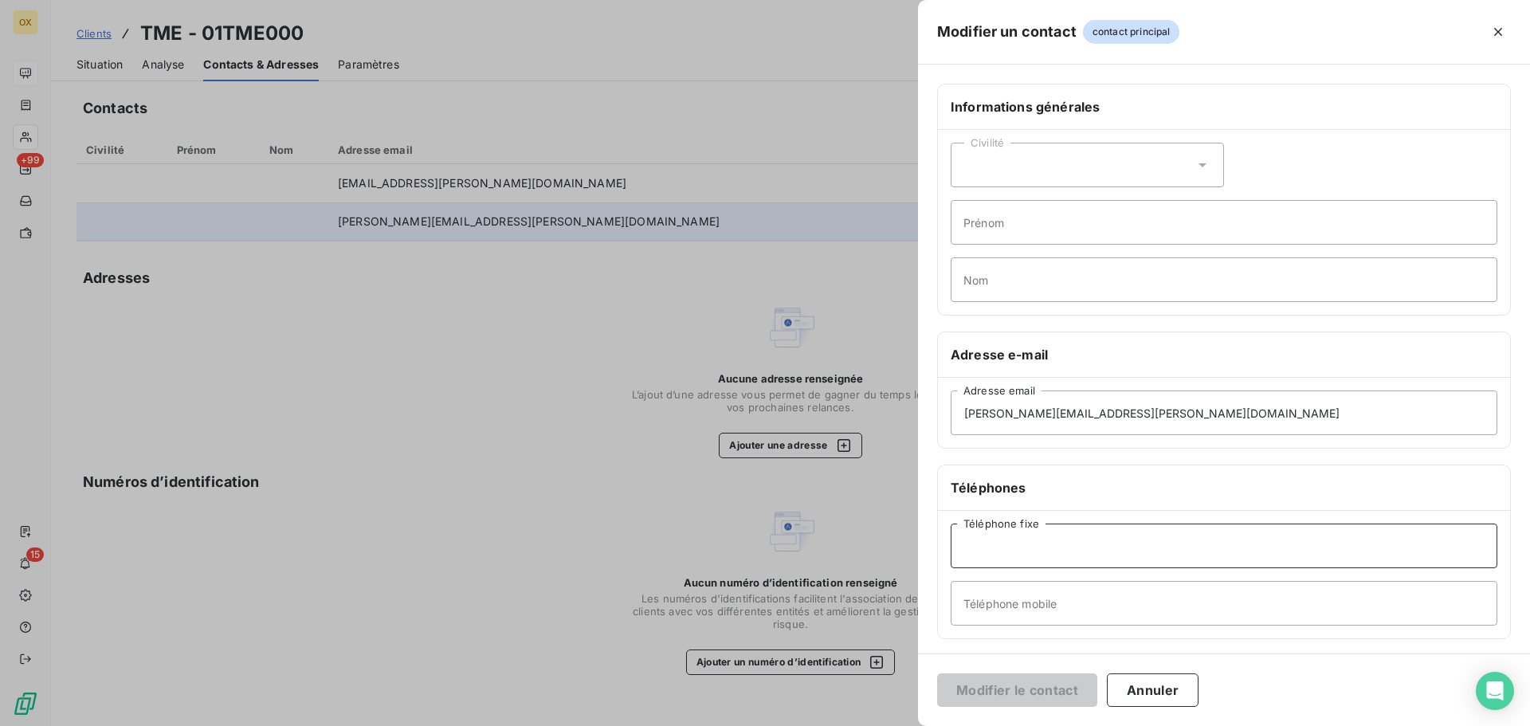
click at [1040, 543] on input "Téléphone fixe" at bounding box center [1224, 546] width 547 height 45
type input "03 88 48 04 00"
click at [1031, 674] on button "Modifier le contact" at bounding box center [1017, 689] width 160 height 33
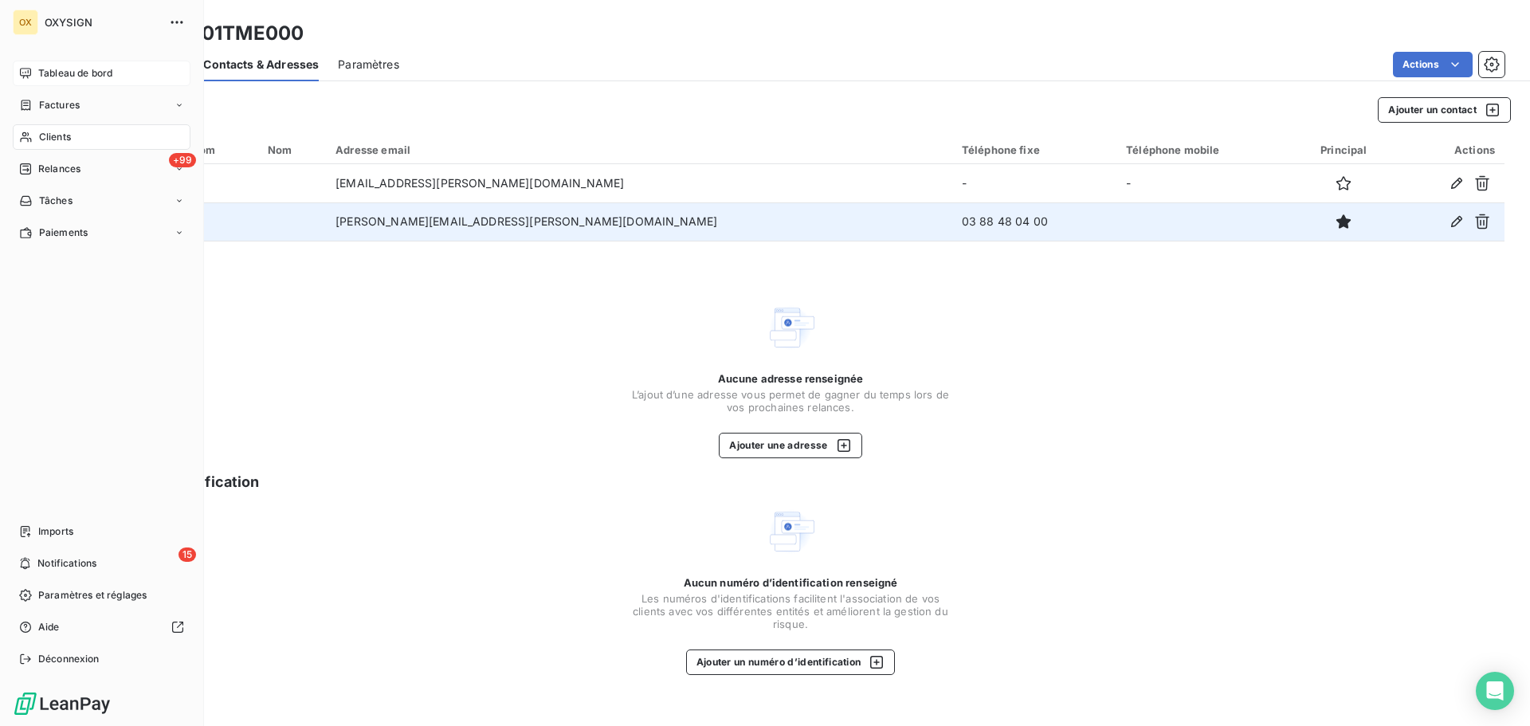
click at [73, 134] on div "Clients" at bounding box center [102, 137] width 178 height 26
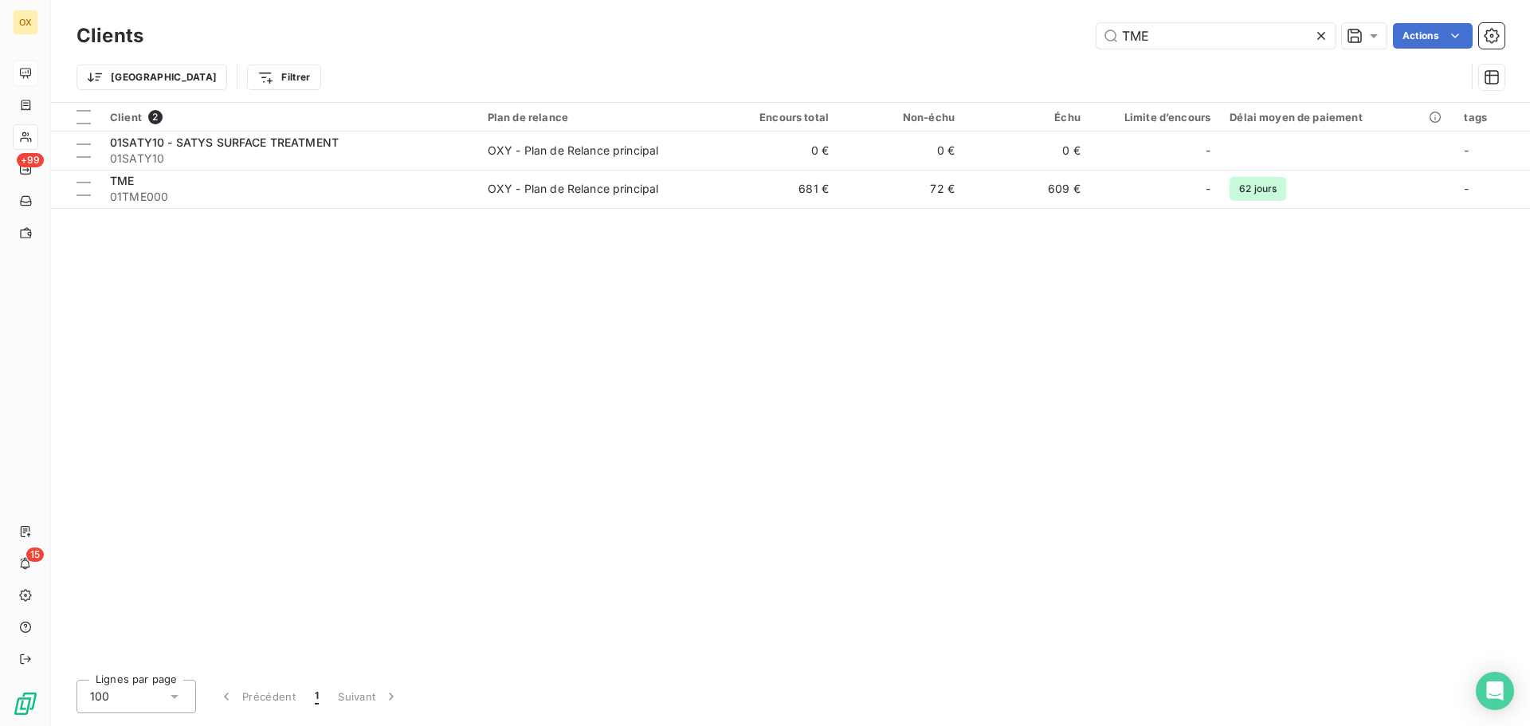
drag, startPoint x: 1168, startPoint y: 37, endPoint x: 1082, endPoint y: 36, distance: 85.3
click at [1085, 39] on div "TME Actions" at bounding box center [834, 36] width 1342 height 26
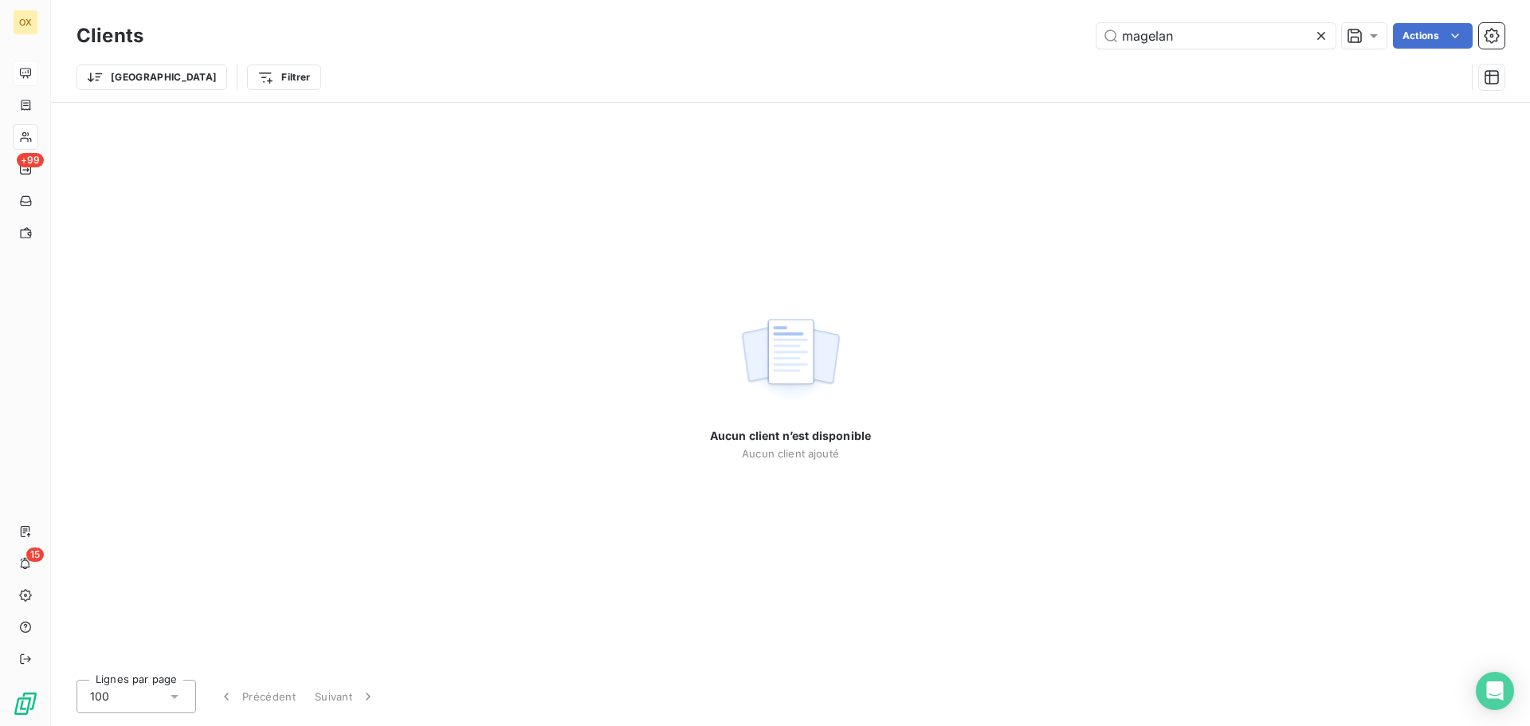
click at [1212, 49] on div "Clients magelan Actions" at bounding box center [791, 35] width 1428 height 33
click at [1203, 37] on input "magelan" at bounding box center [1216, 36] width 239 height 26
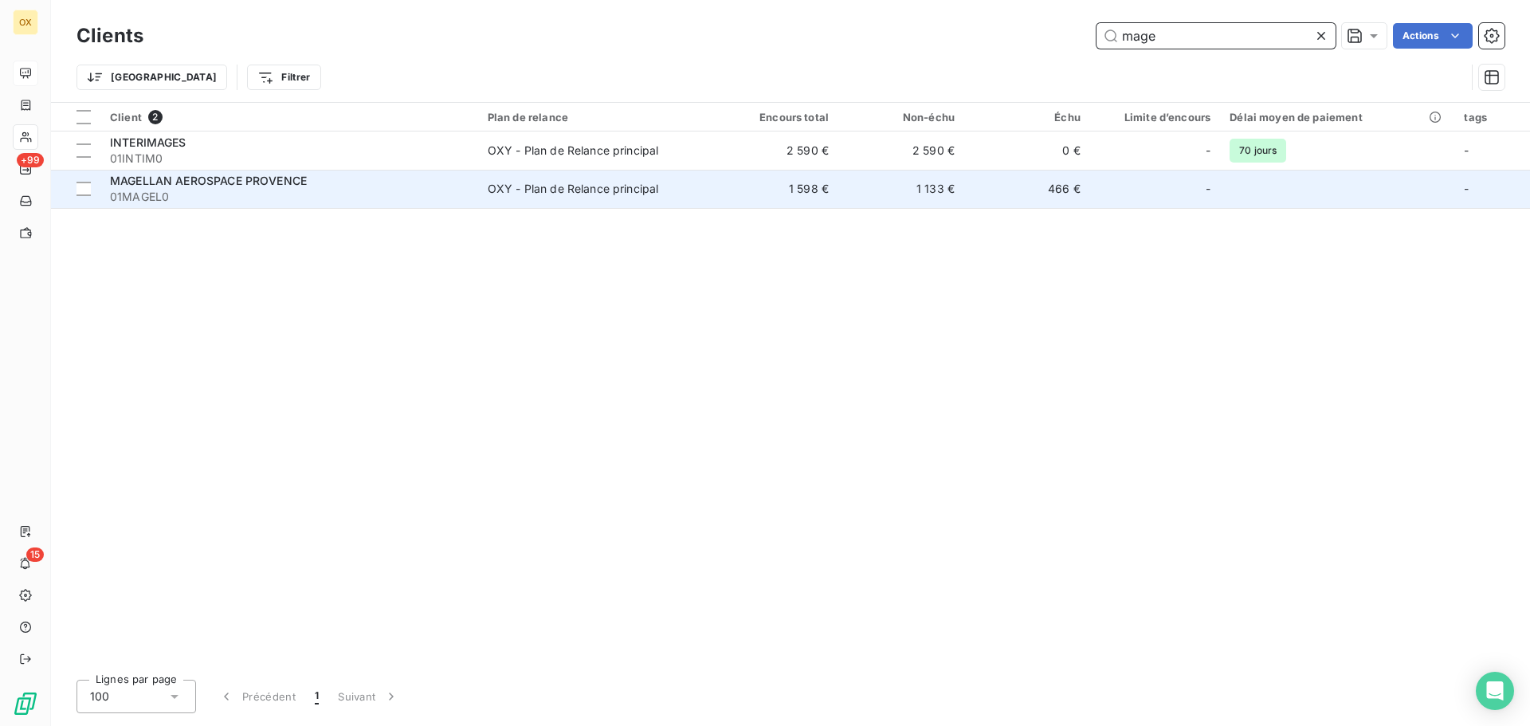
type input "mage"
click at [317, 183] on div "MAGELLAN AEROSPACE PROVENCE" at bounding box center [289, 181] width 359 height 16
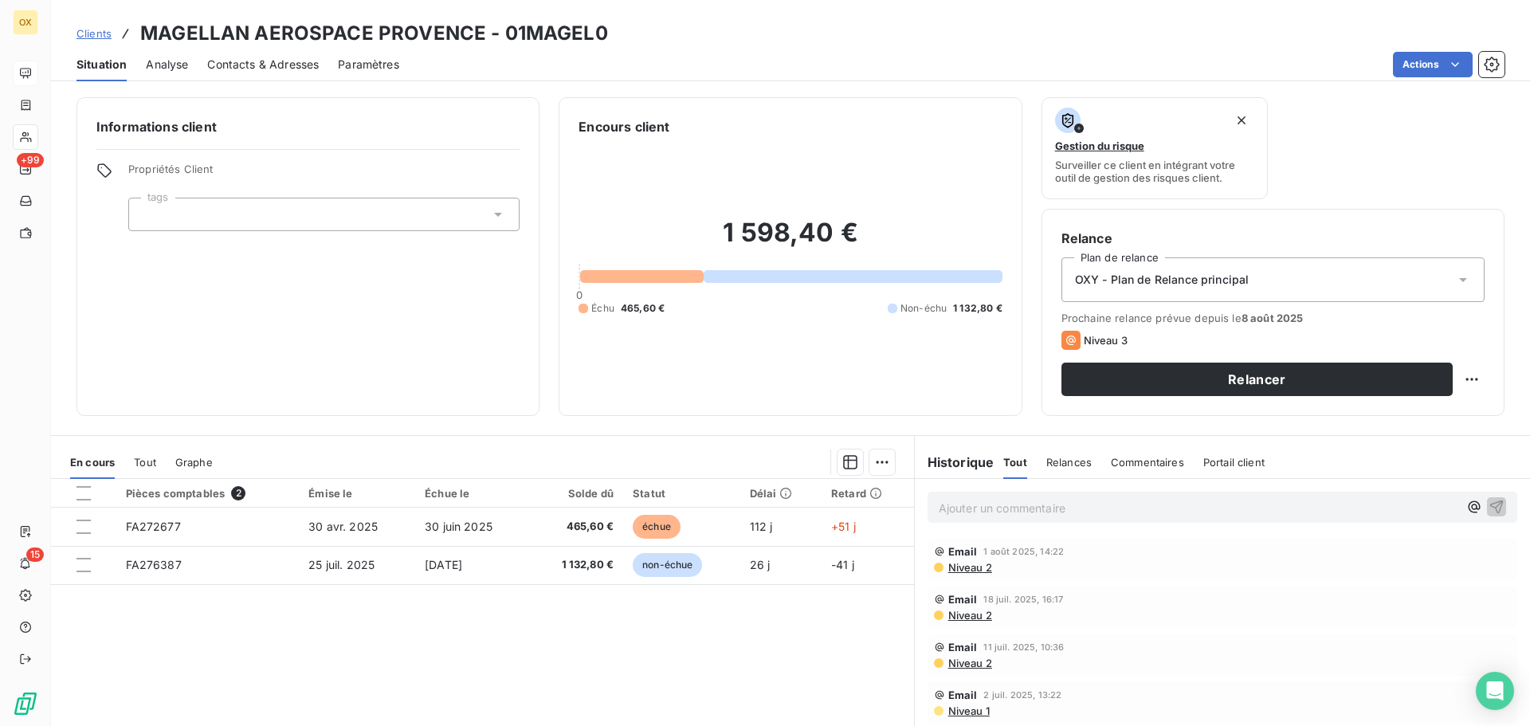
click at [248, 68] on span "Contacts & Adresses" at bounding box center [263, 65] width 112 height 16
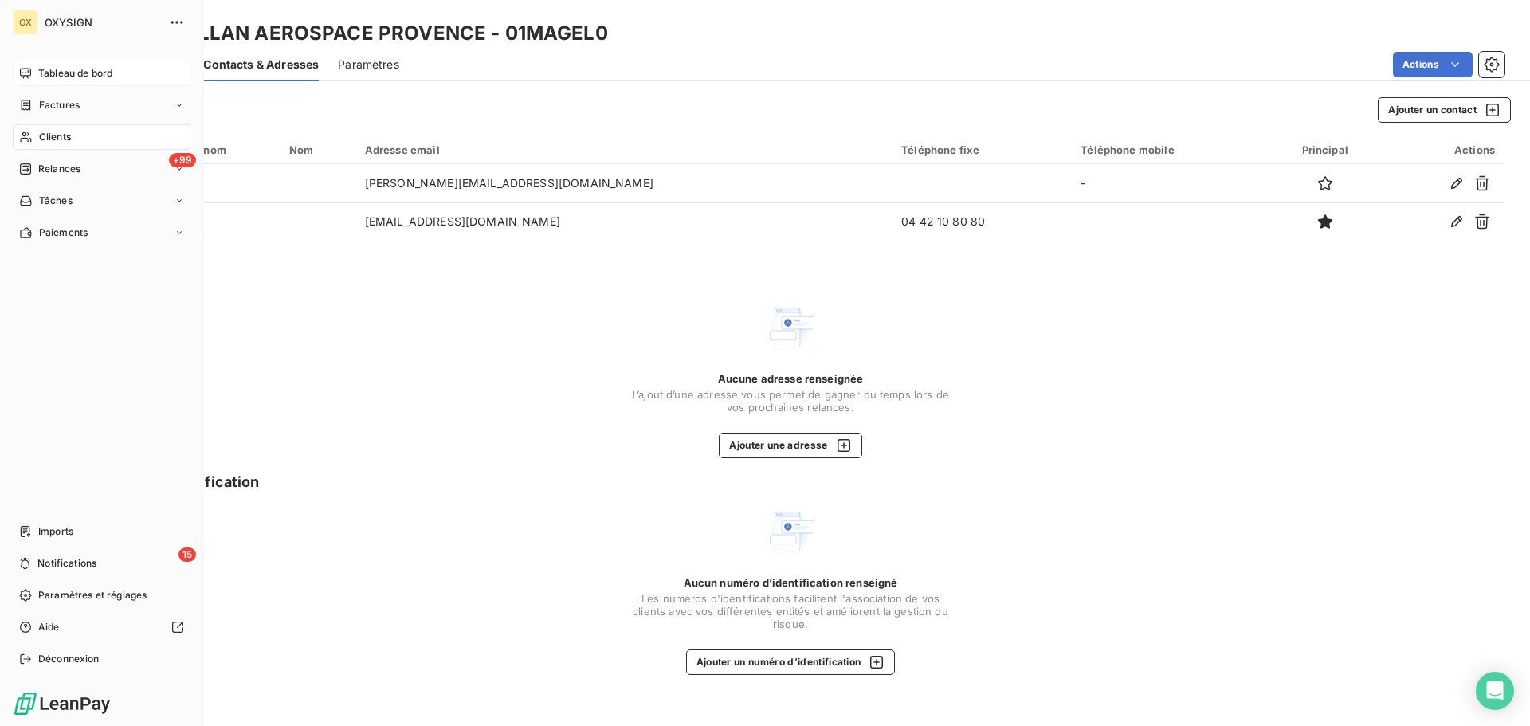
click at [65, 134] on span "Clients" at bounding box center [55, 137] width 32 height 14
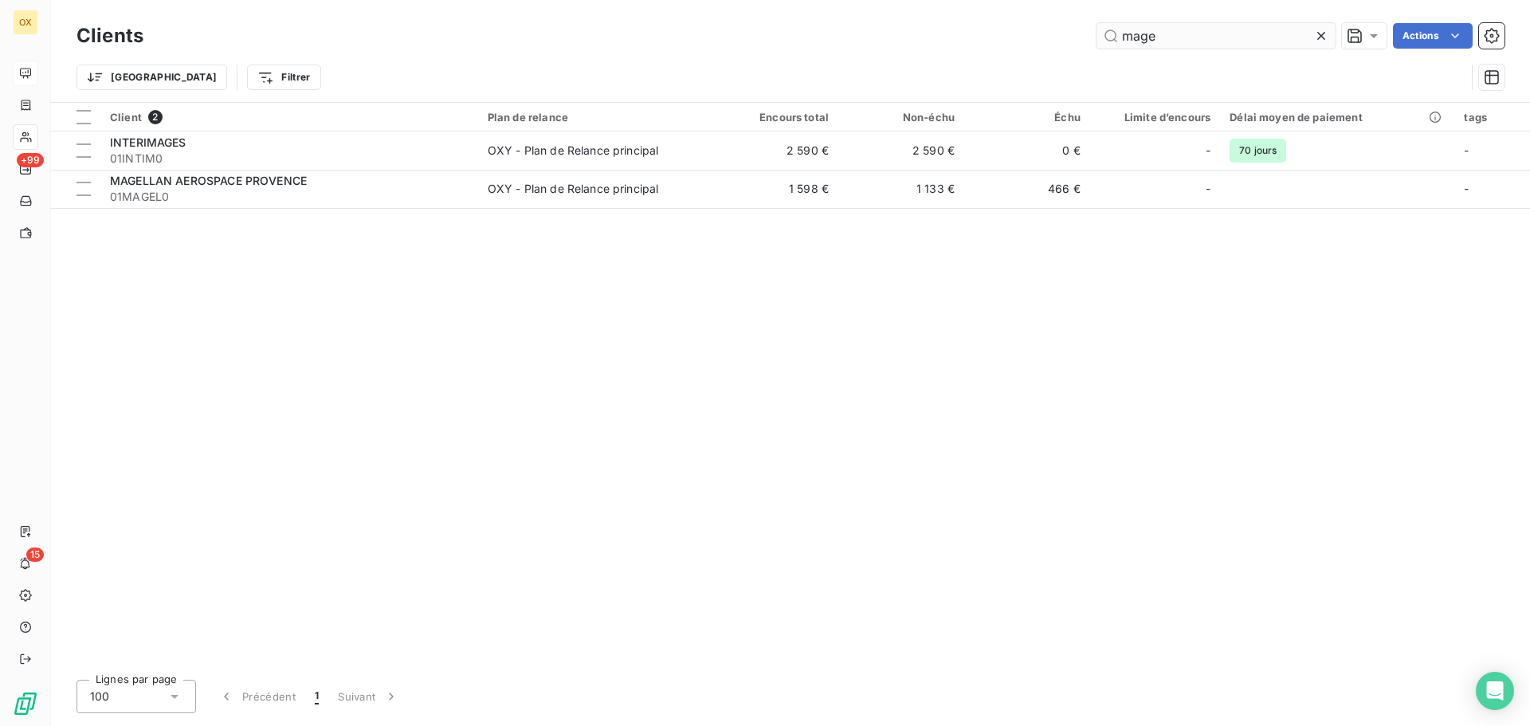
click at [1322, 32] on icon at bounding box center [1321, 36] width 16 height 16
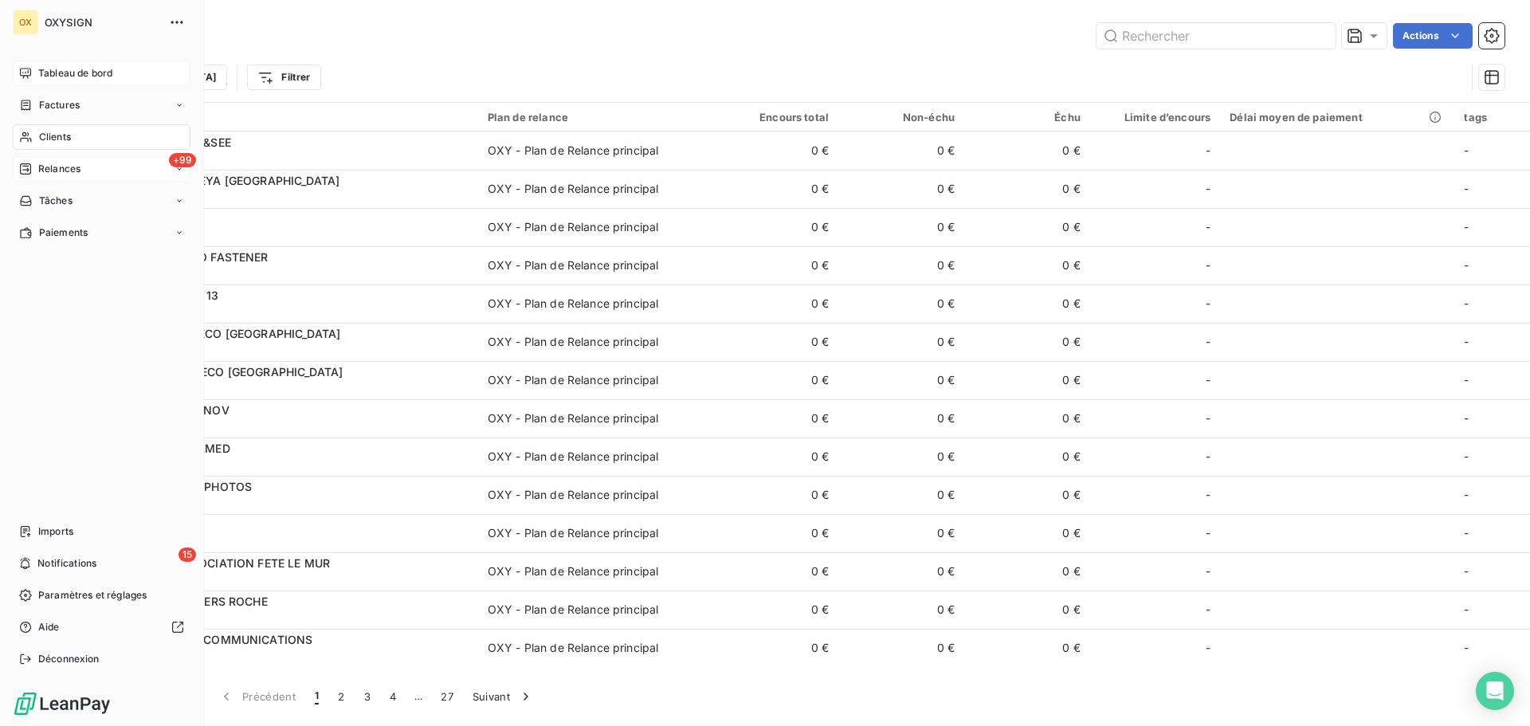
click at [44, 170] on span "Relances" at bounding box center [59, 169] width 42 height 14
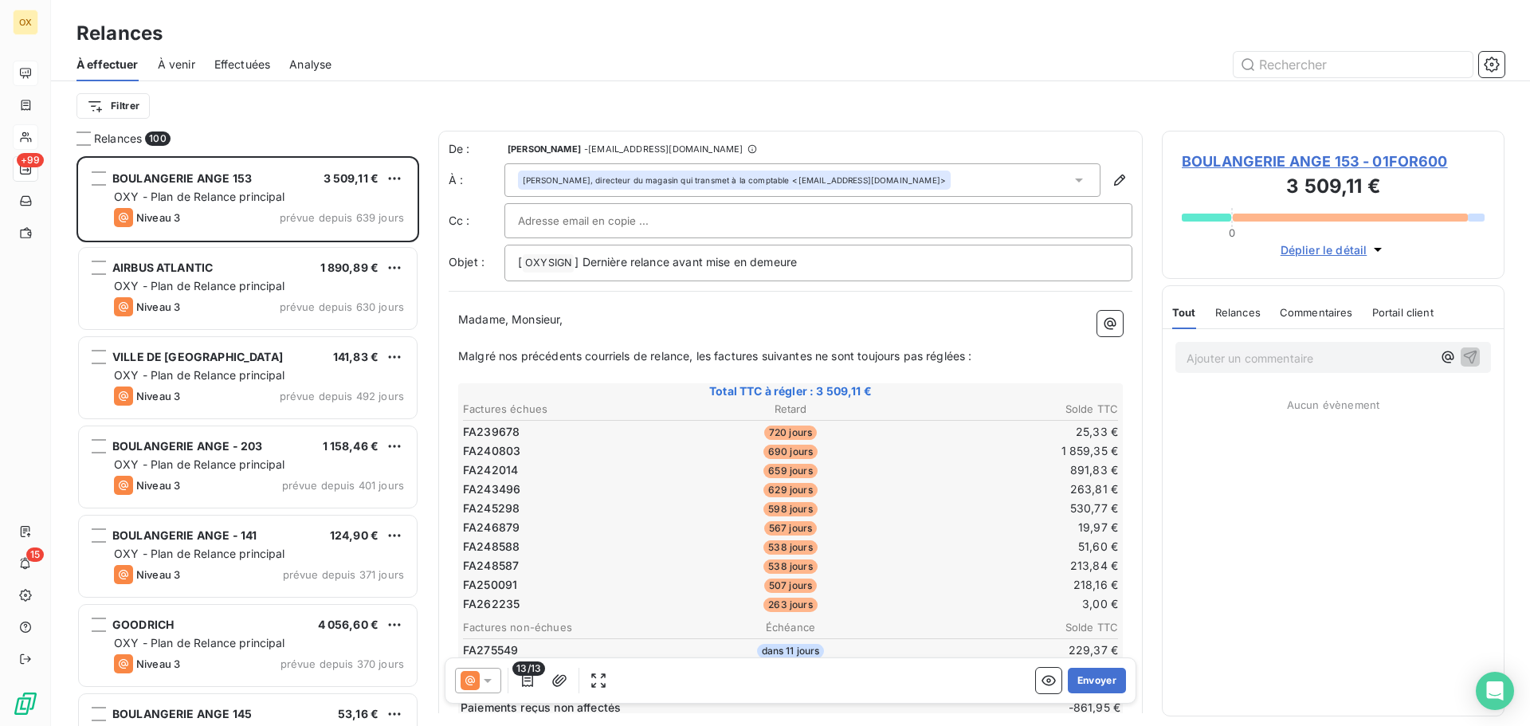
scroll to position [558, 331]
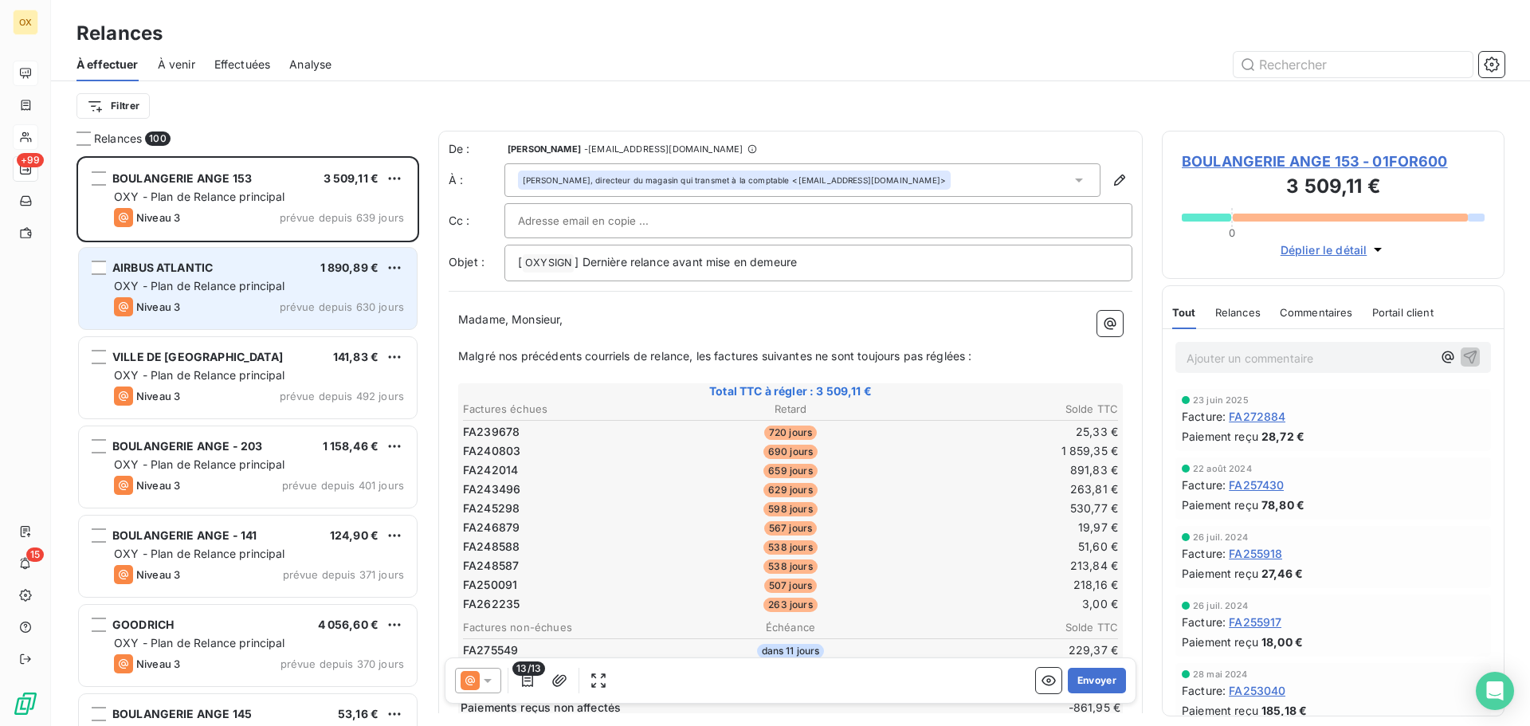
click at [220, 297] on div "Niveau 3 prévue depuis 630 jours" at bounding box center [259, 306] width 290 height 19
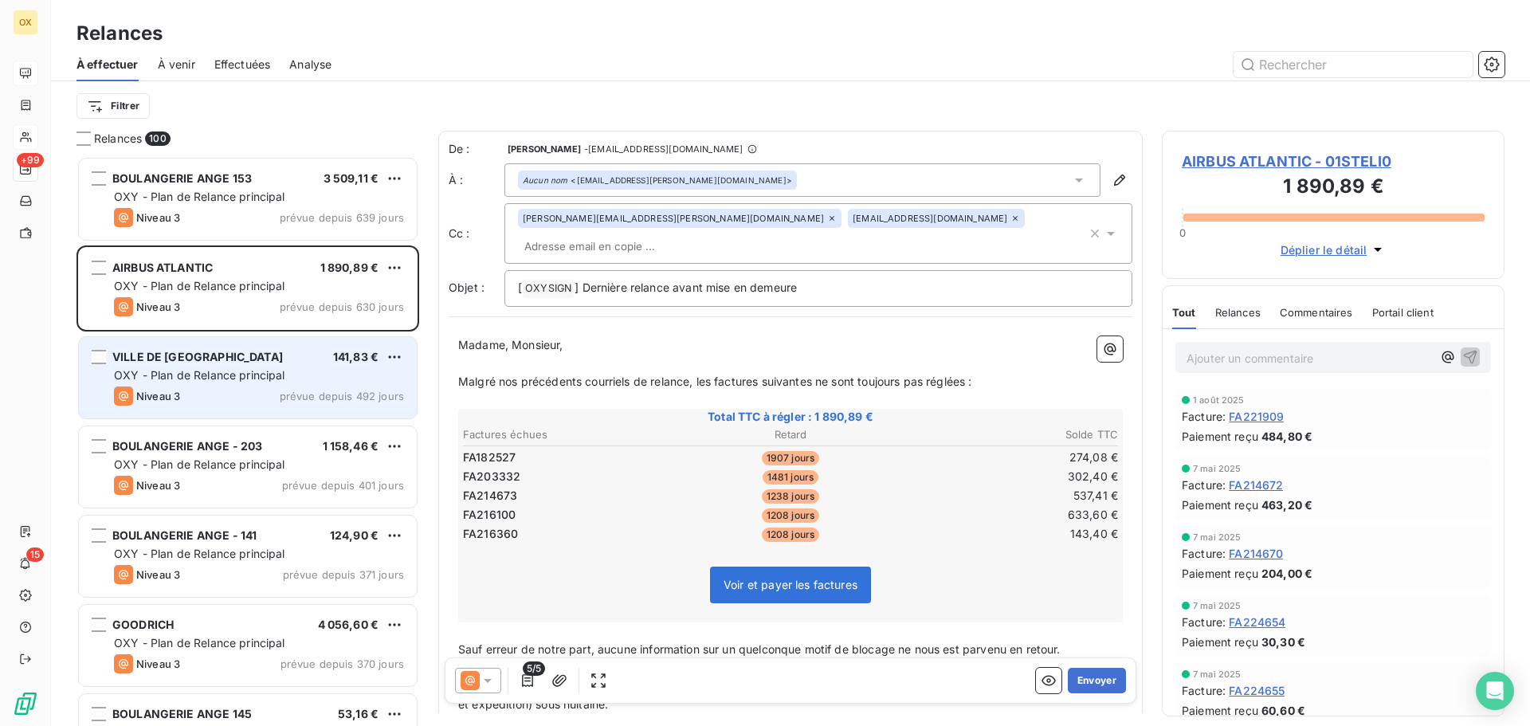
click at [220, 361] on span "VILLE DE [GEOGRAPHIC_DATA]" at bounding box center [197, 357] width 171 height 14
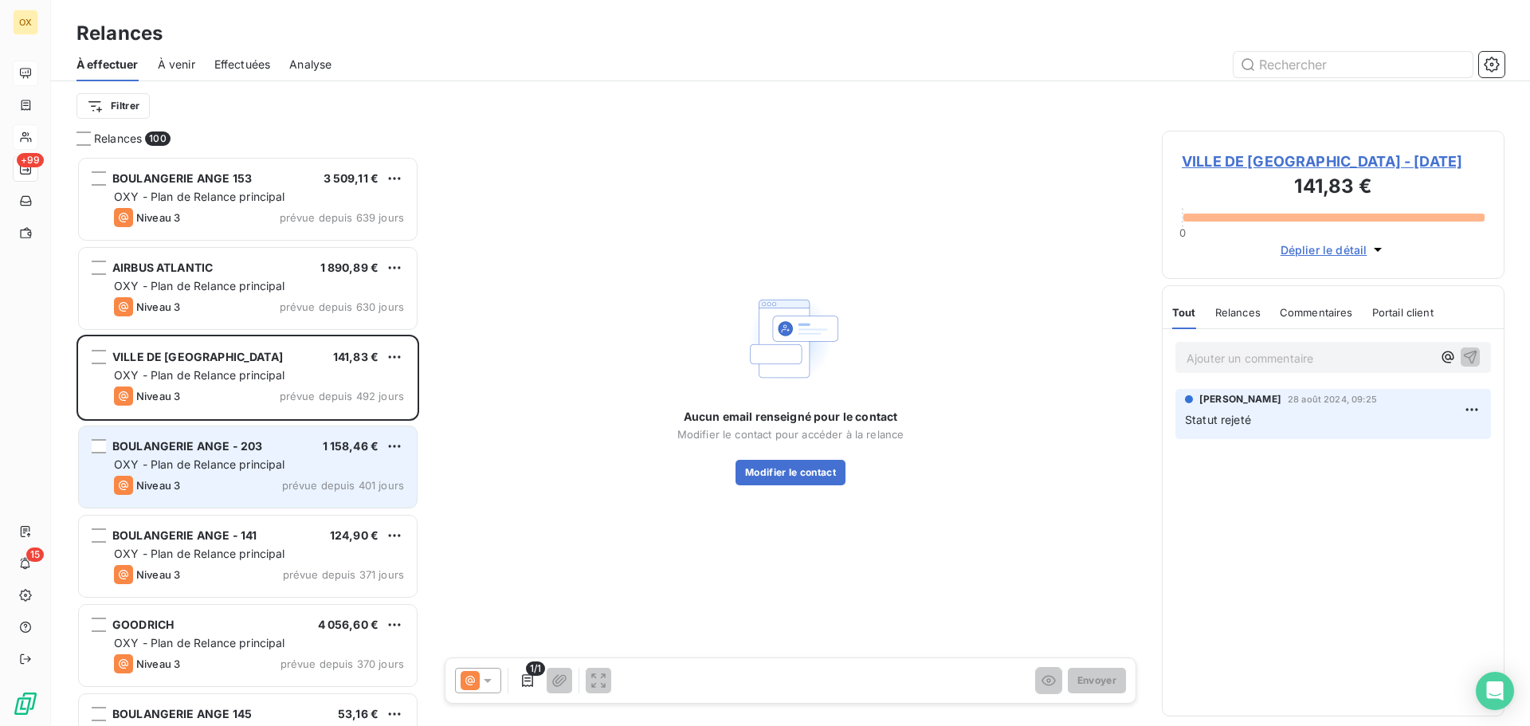
drag, startPoint x: 238, startPoint y: 483, endPoint x: 226, endPoint y: 443, distance: 41.4
click at [237, 481] on div "Niveau 3 prévue depuis 401 jours" at bounding box center [259, 485] width 290 height 19
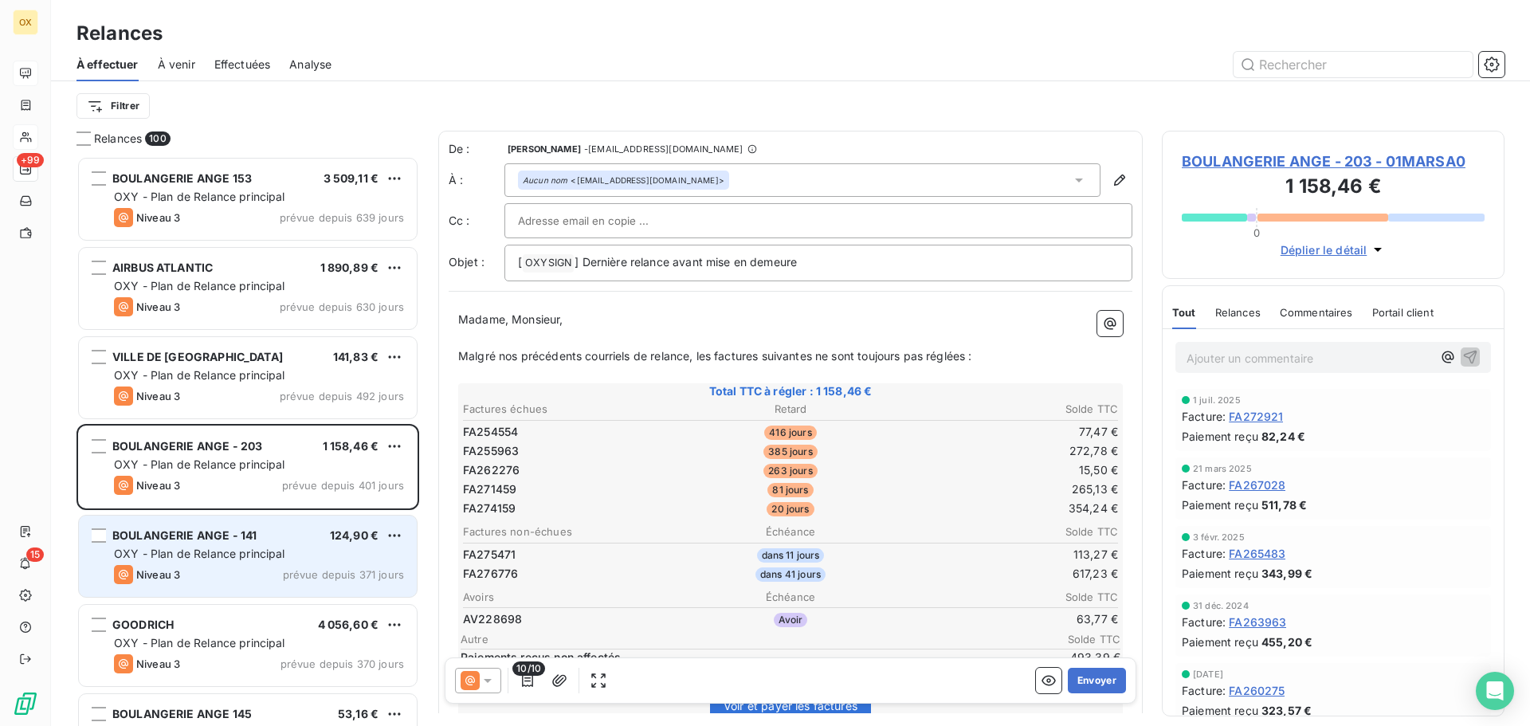
click at [233, 557] on span "OXY - Plan de Relance principal" at bounding box center [199, 554] width 171 height 14
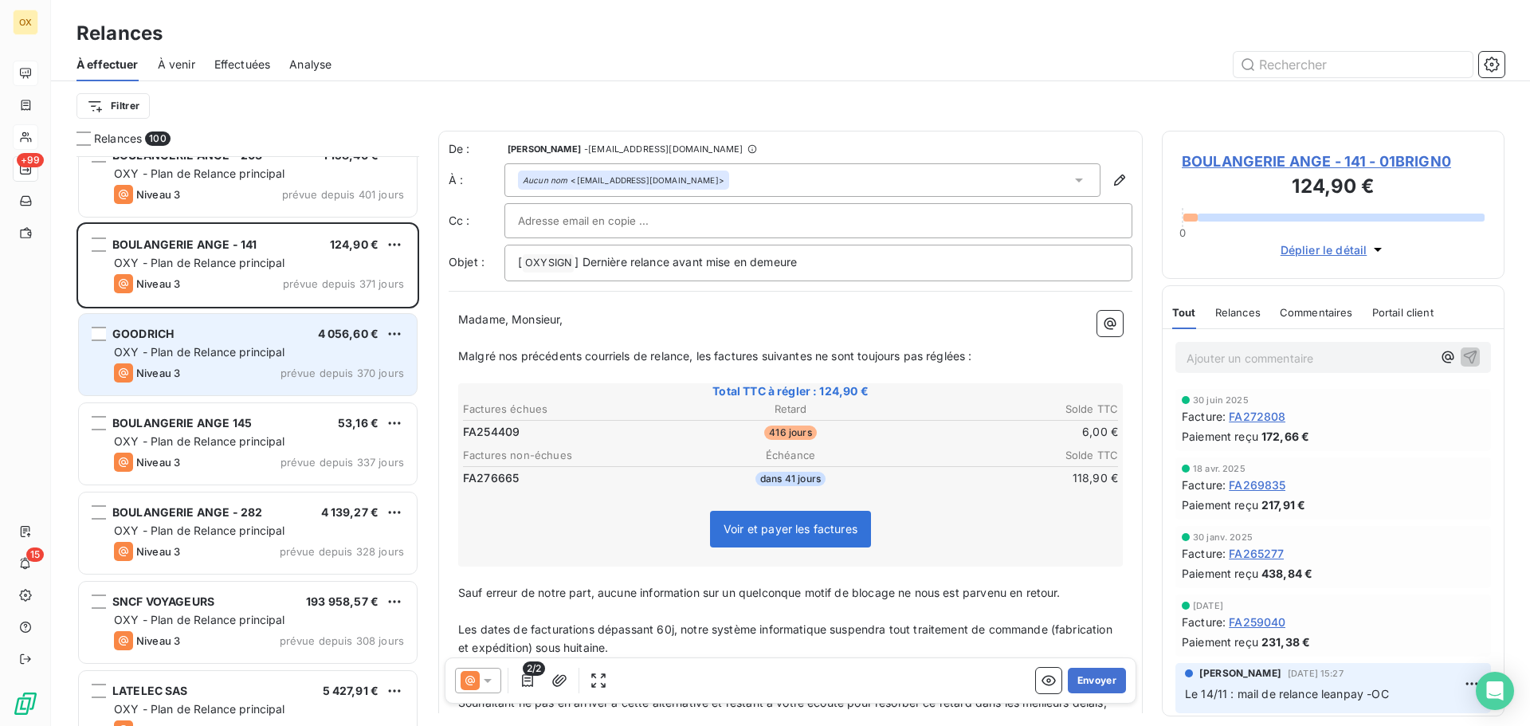
scroll to position [320, 0]
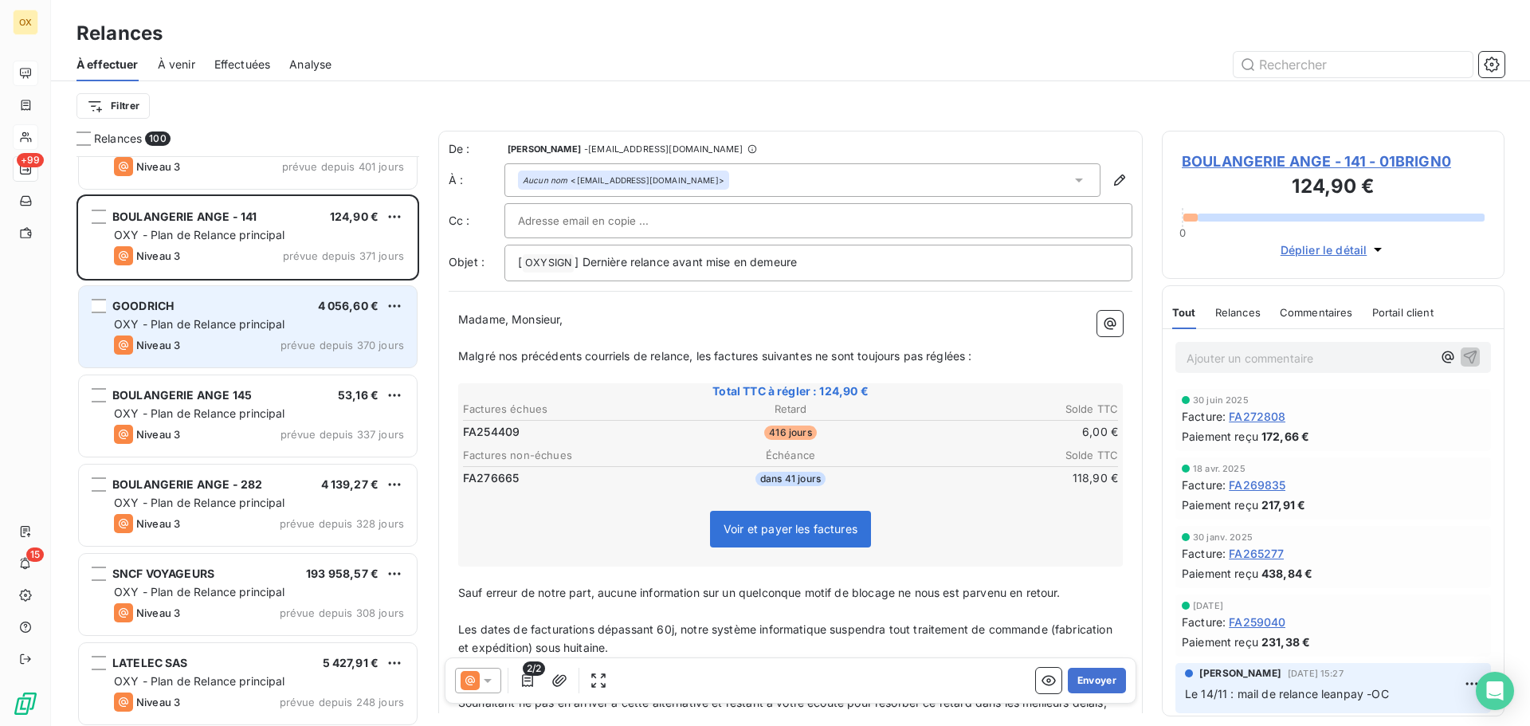
click at [239, 404] on div "BOULANGERIE ANGE 145 53,16 € OXY - Plan de Relance principal Niveau 3 prévue de…" at bounding box center [248, 415] width 338 height 81
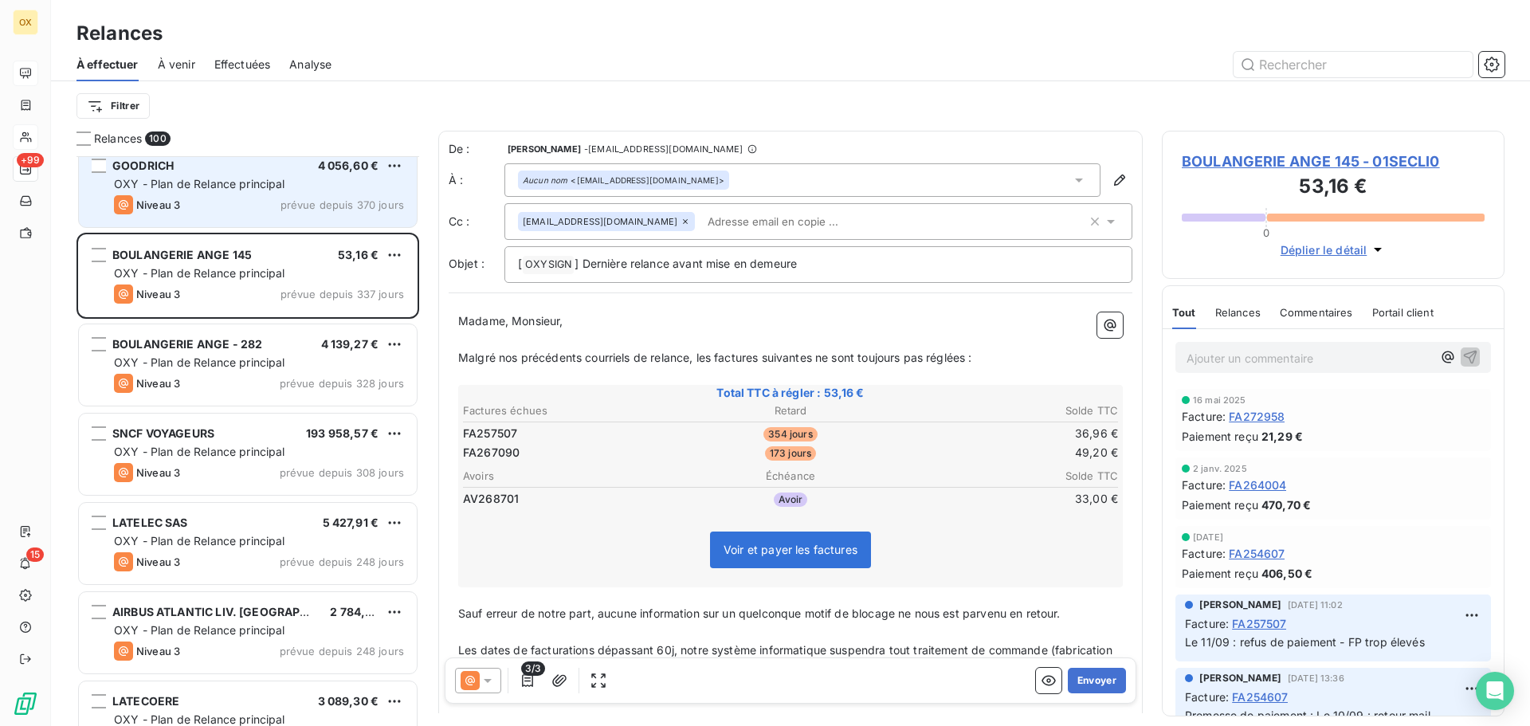
scroll to position [479, 0]
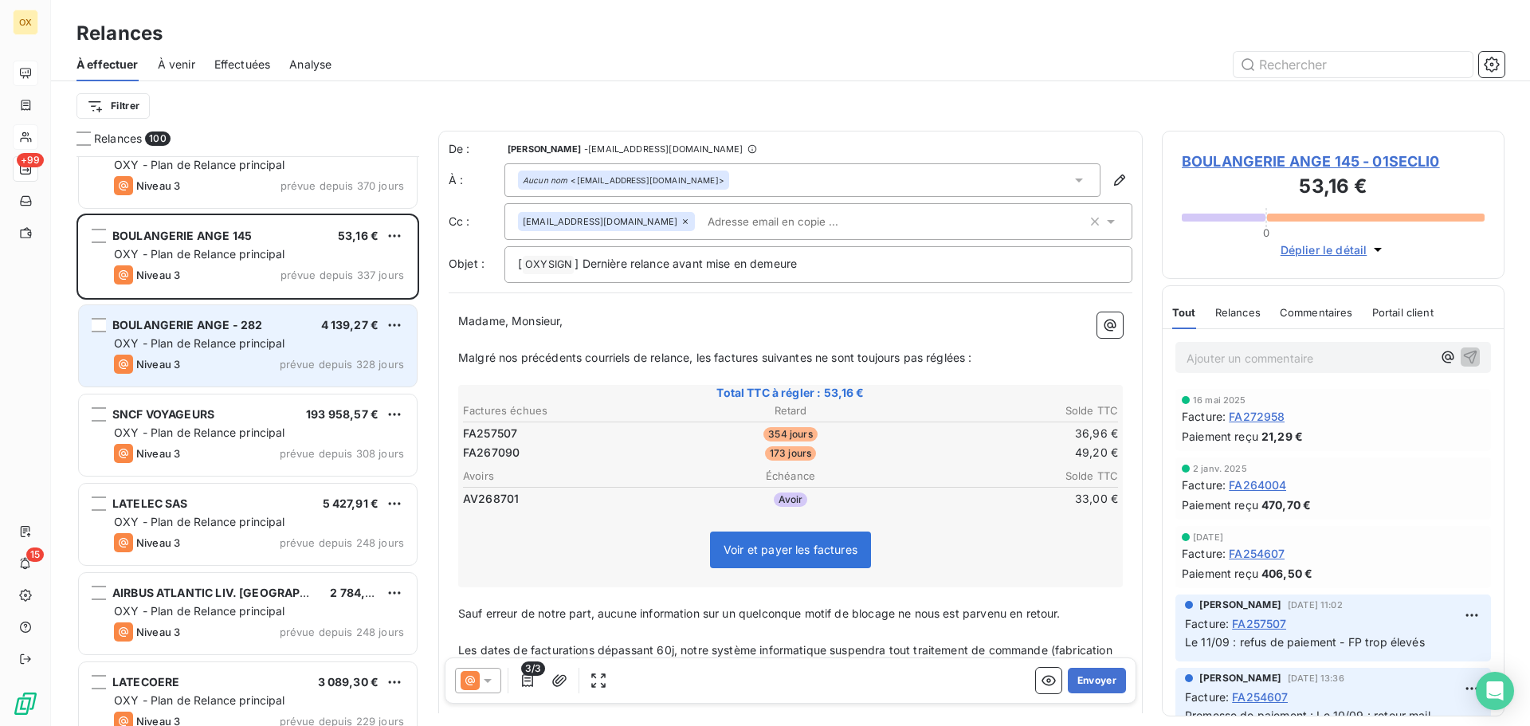
click at [230, 356] on div "Niveau 3 prévue depuis 328 jours" at bounding box center [259, 364] width 290 height 19
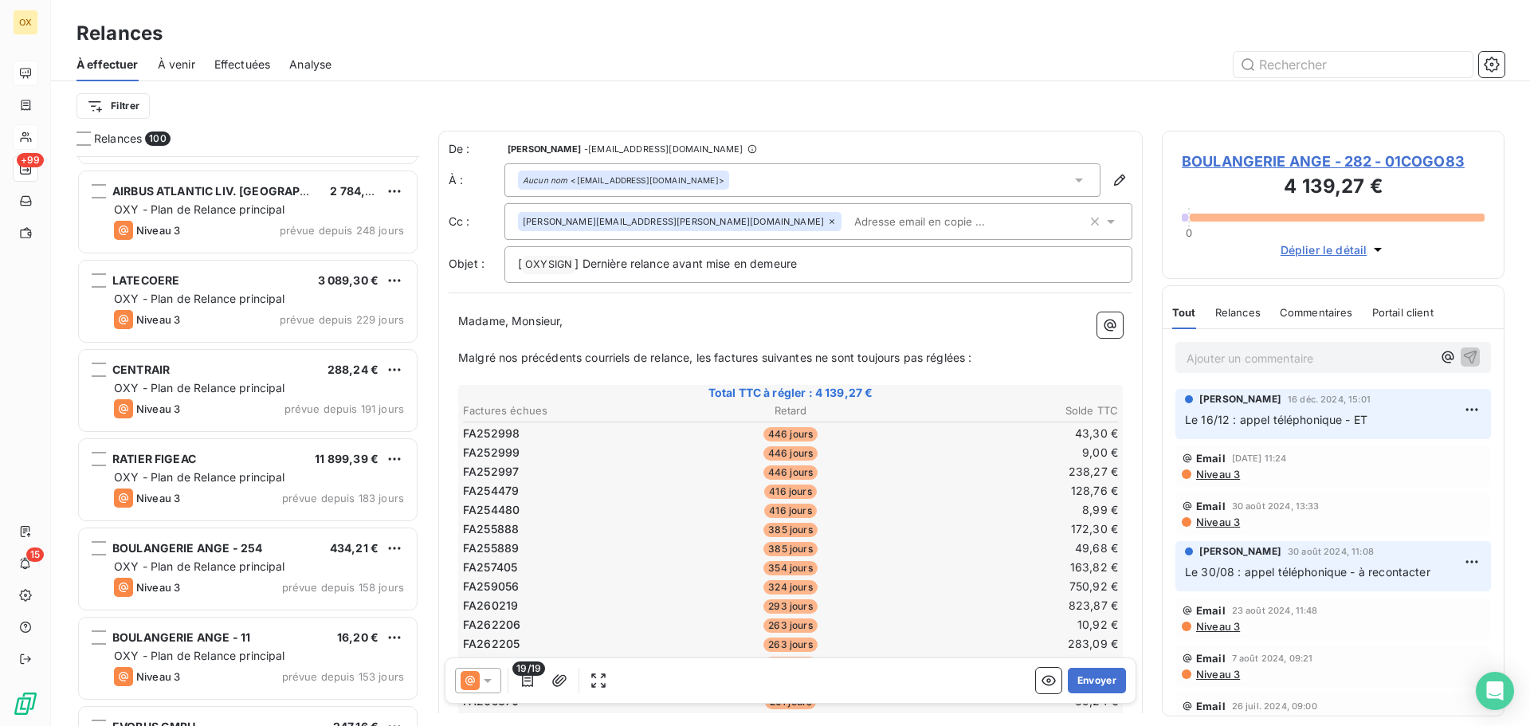
scroll to position [957, 0]
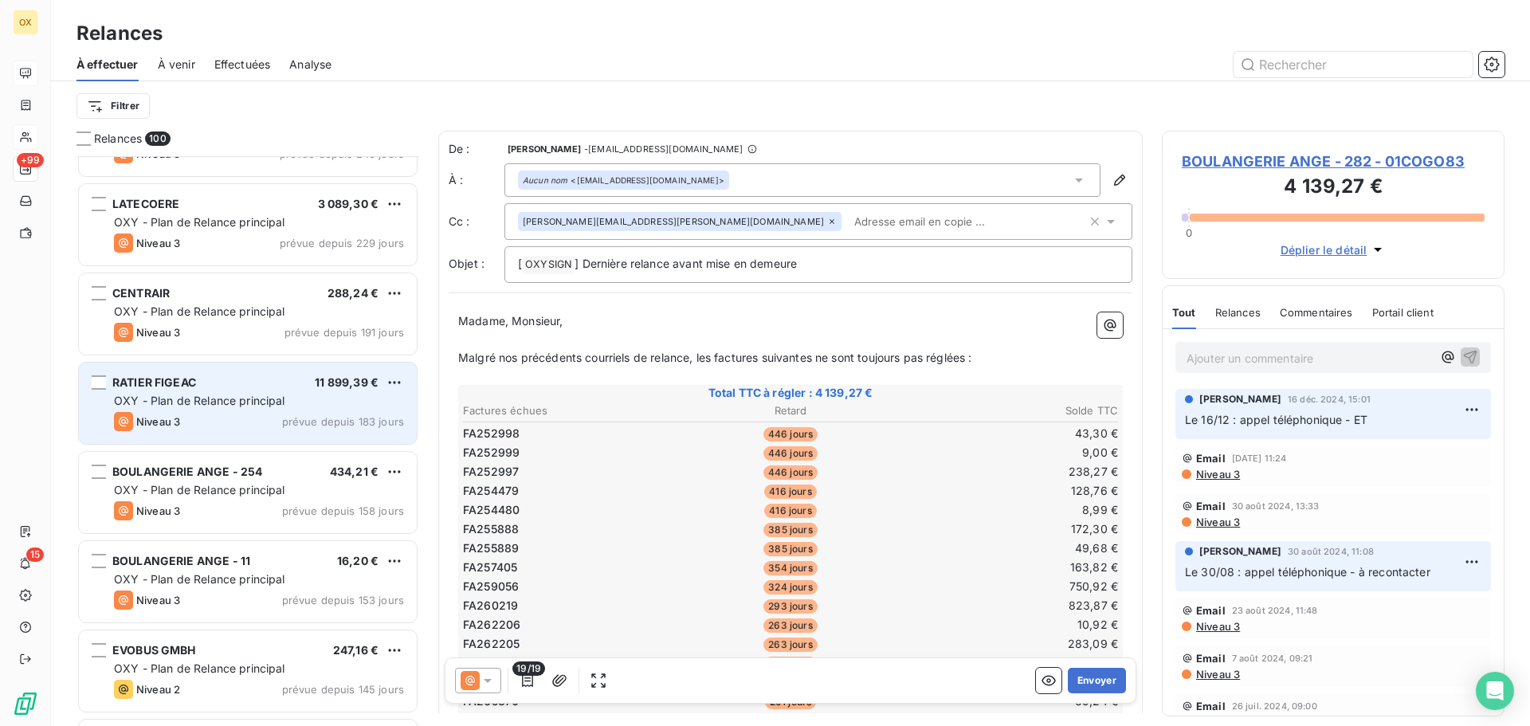
click at [224, 386] on div "RATIER FIGEAC 11 899,39 €" at bounding box center [259, 382] width 290 height 14
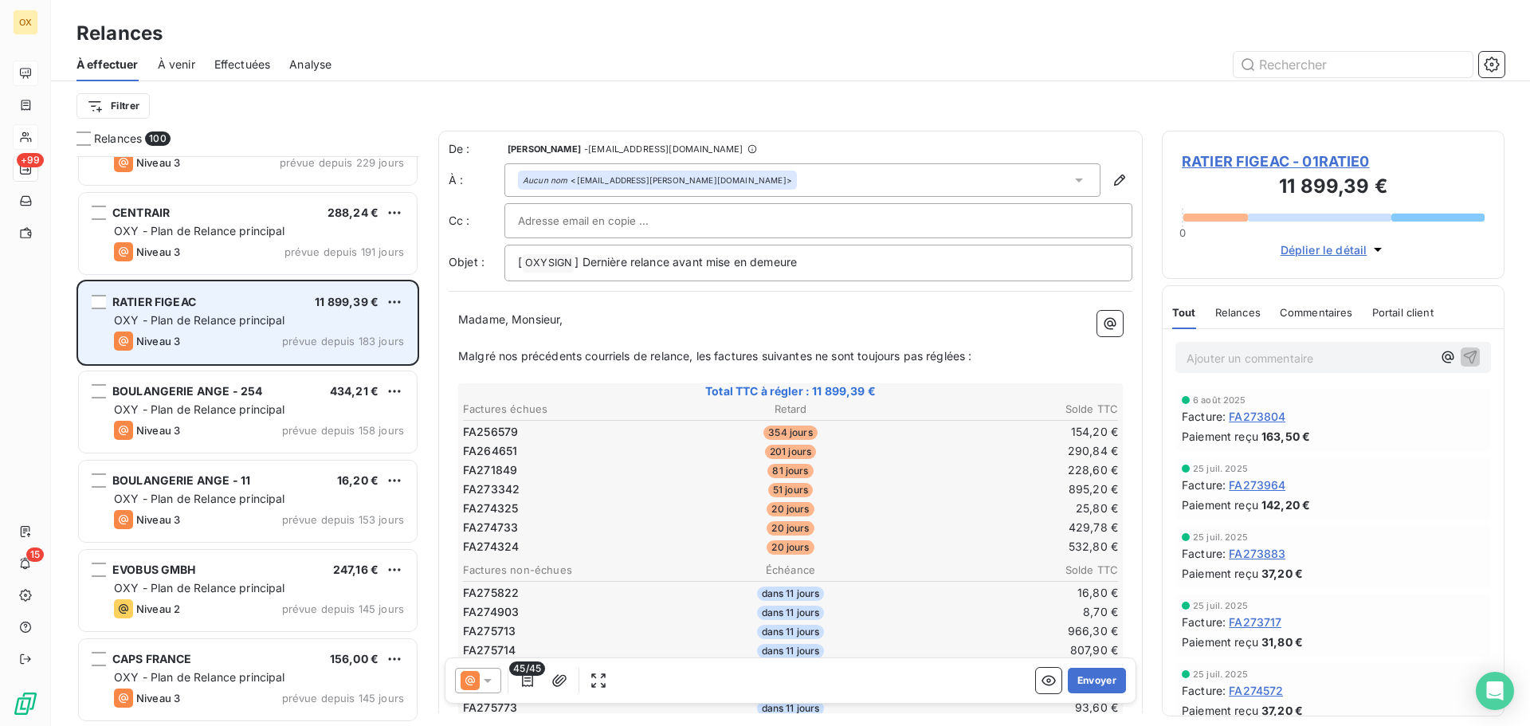
scroll to position [1117, 0]
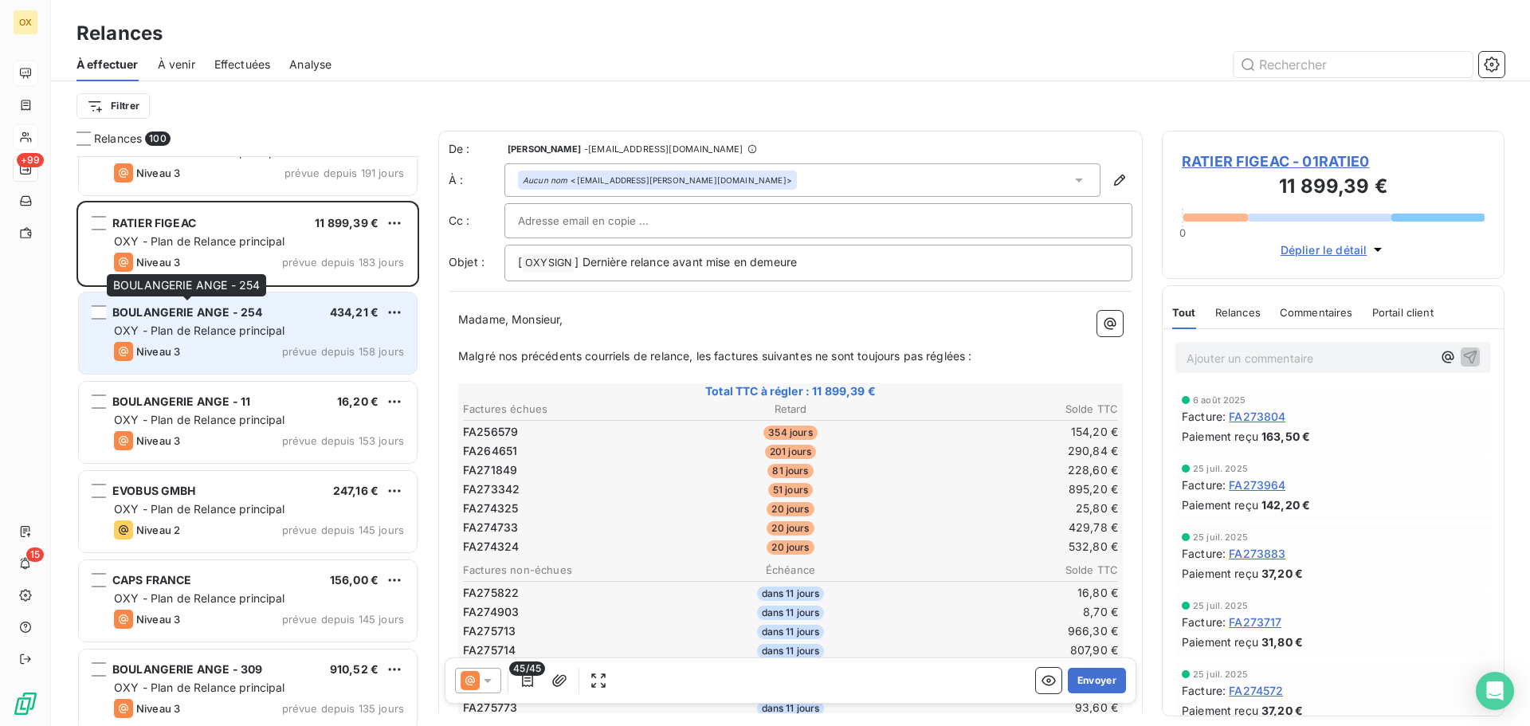
click at [223, 311] on span "BOULANGERIE ANGE - 254" at bounding box center [187, 312] width 150 height 14
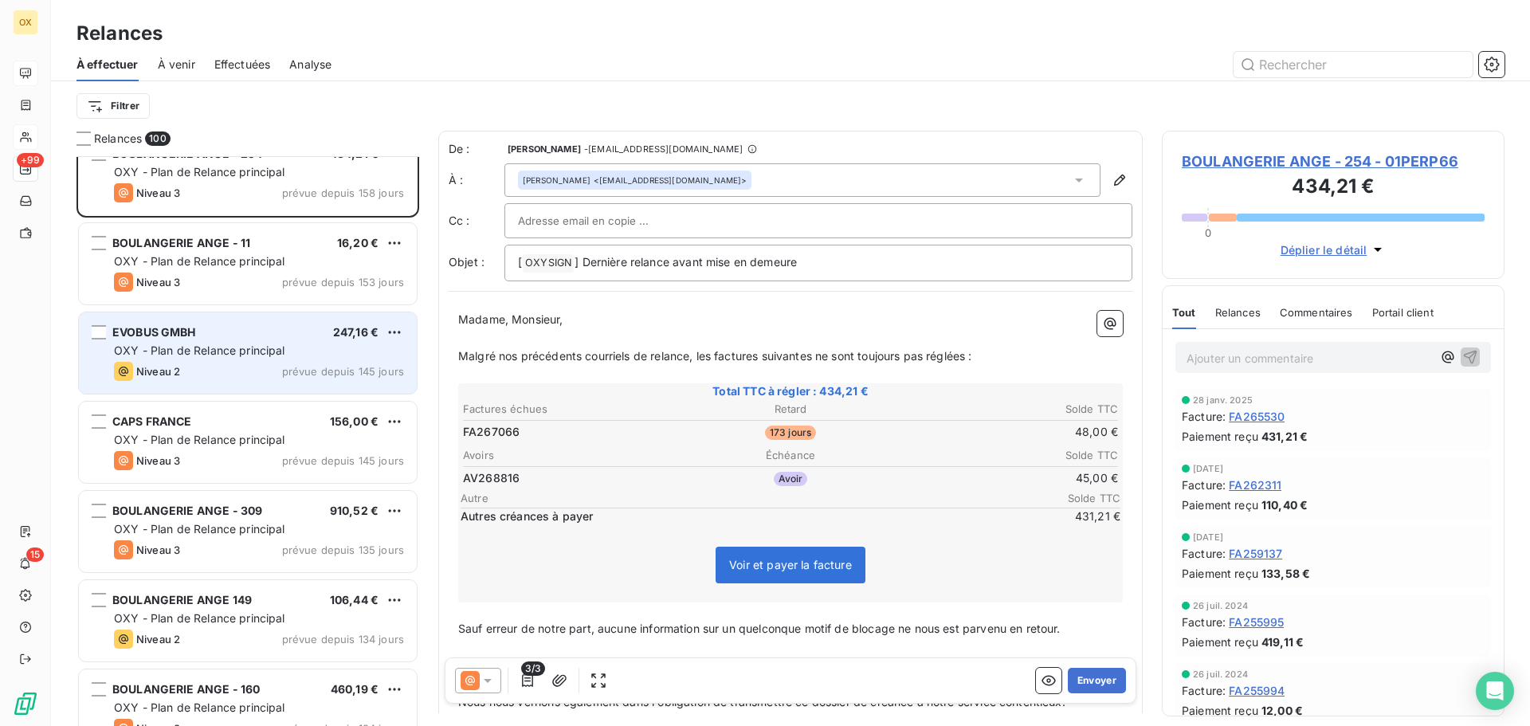
scroll to position [1276, 0]
click at [240, 421] on div "CAPS FRANCE 156,00 €" at bounding box center [259, 421] width 290 height 14
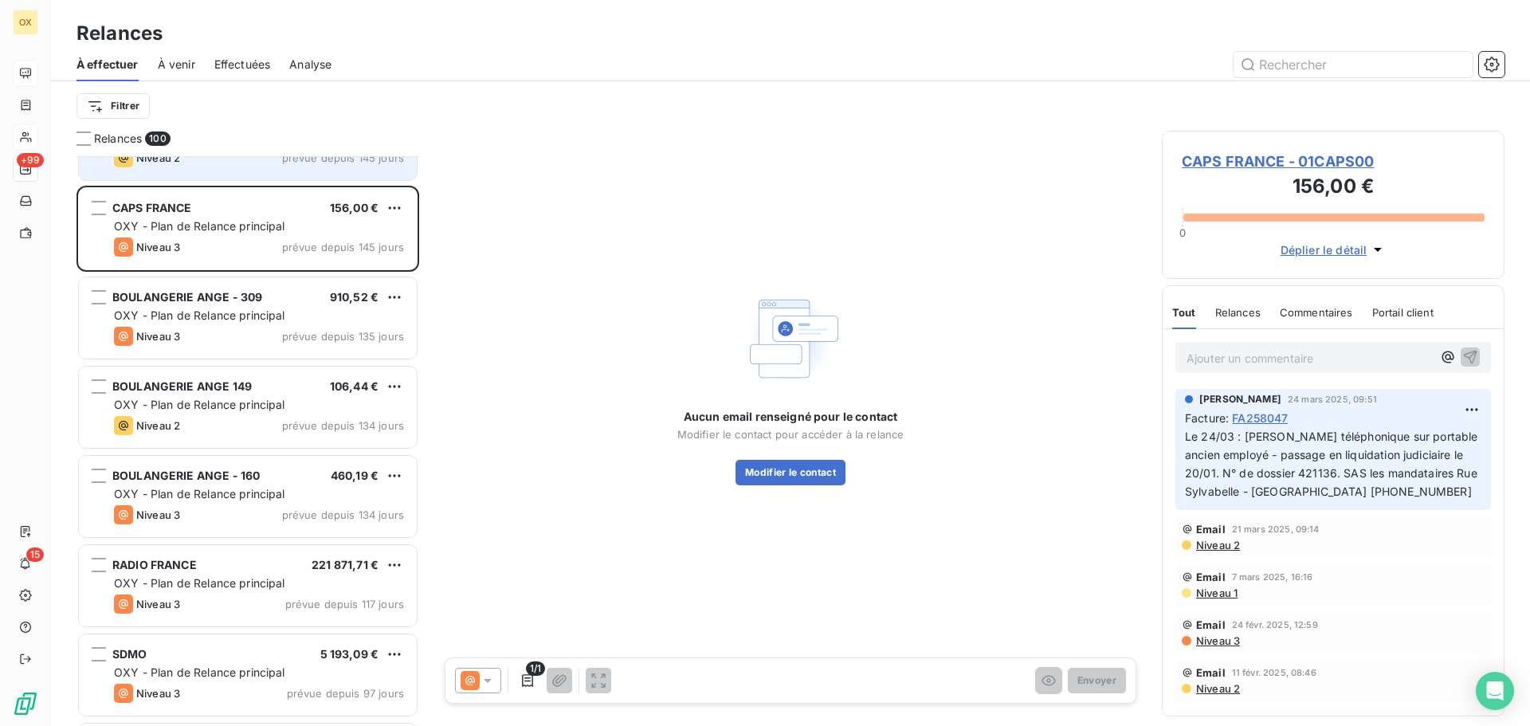
scroll to position [1515, 0]
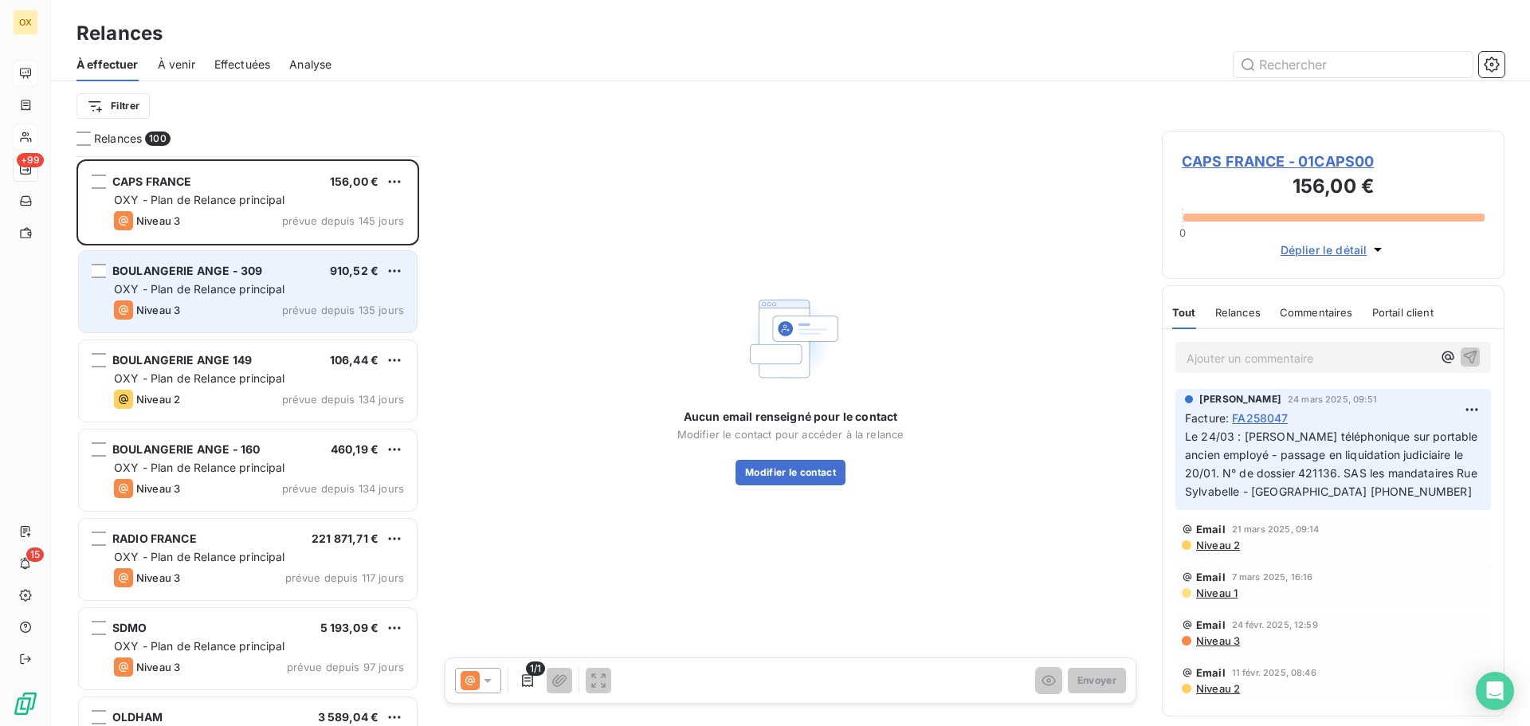
click at [250, 316] on div "Niveau 3 prévue depuis 135 jours" at bounding box center [259, 309] width 290 height 19
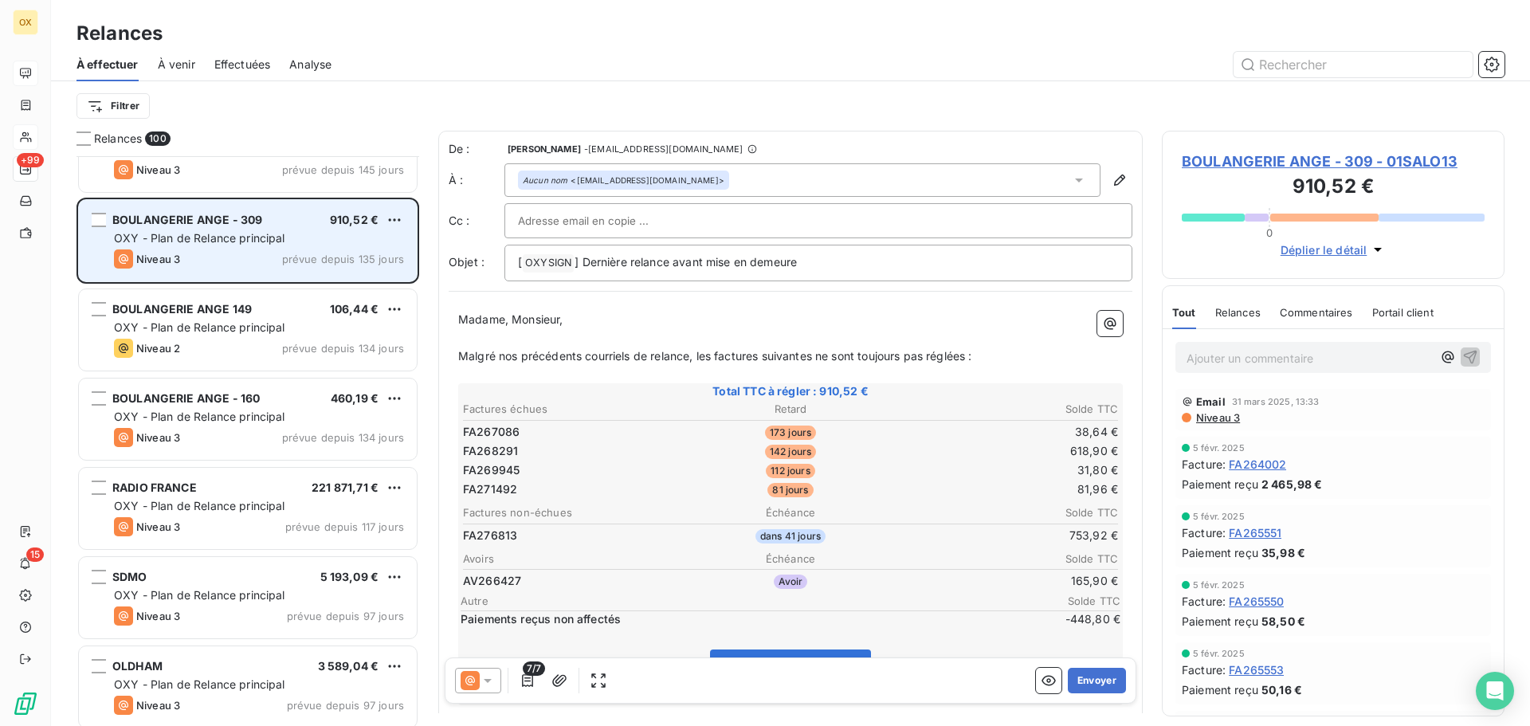
scroll to position [1595, 0]
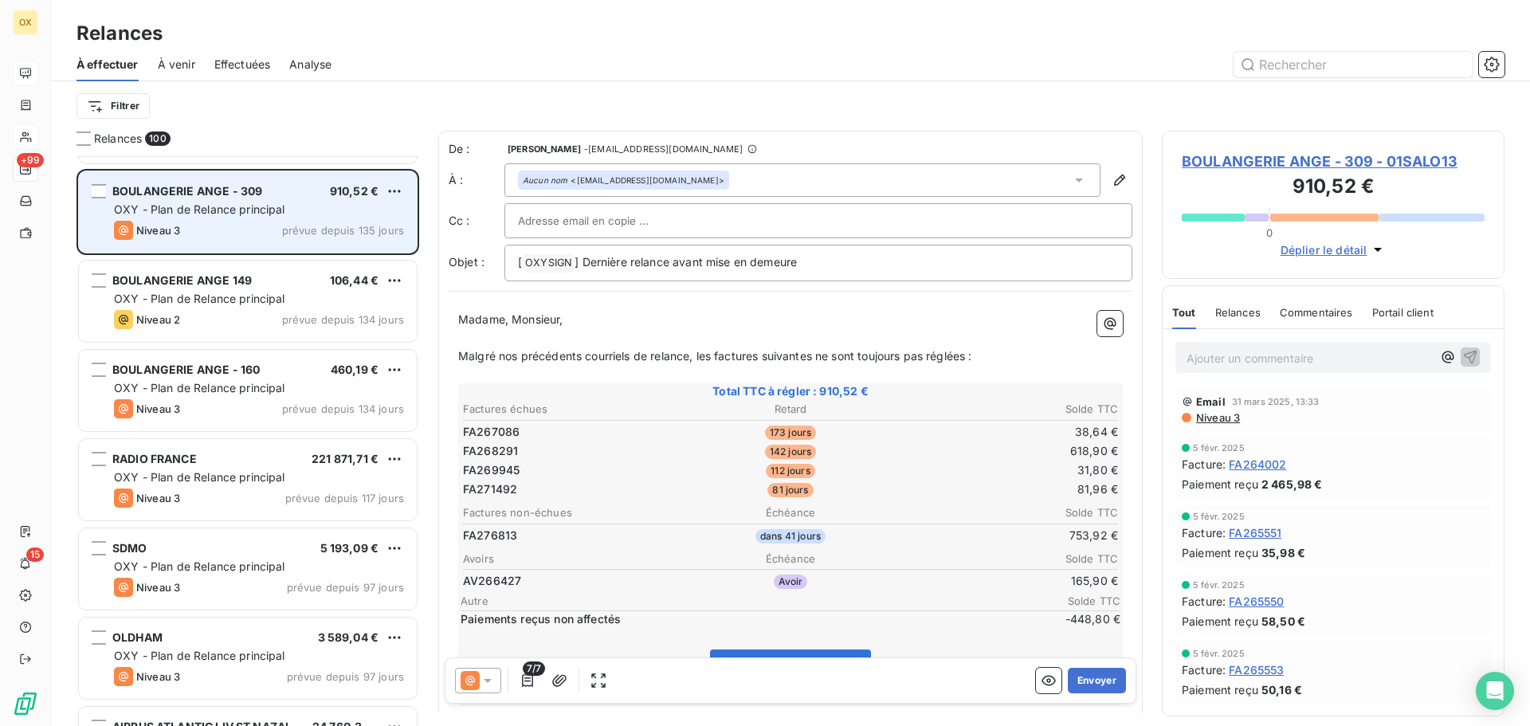
click at [250, 316] on div "Niveau 2 prévue depuis 134 jours" at bounding box center [259, 319] width 290 height 19
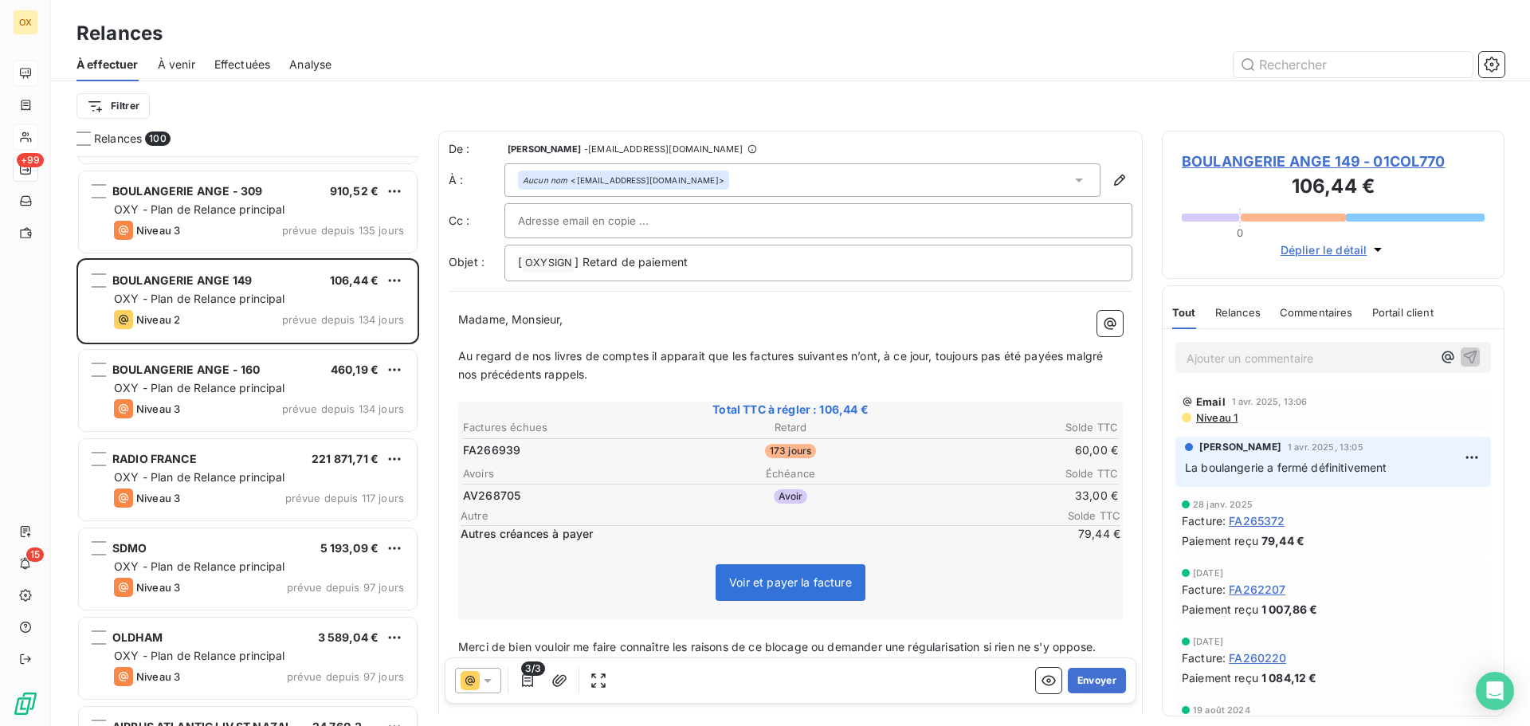
scroll to position [1674, 0]
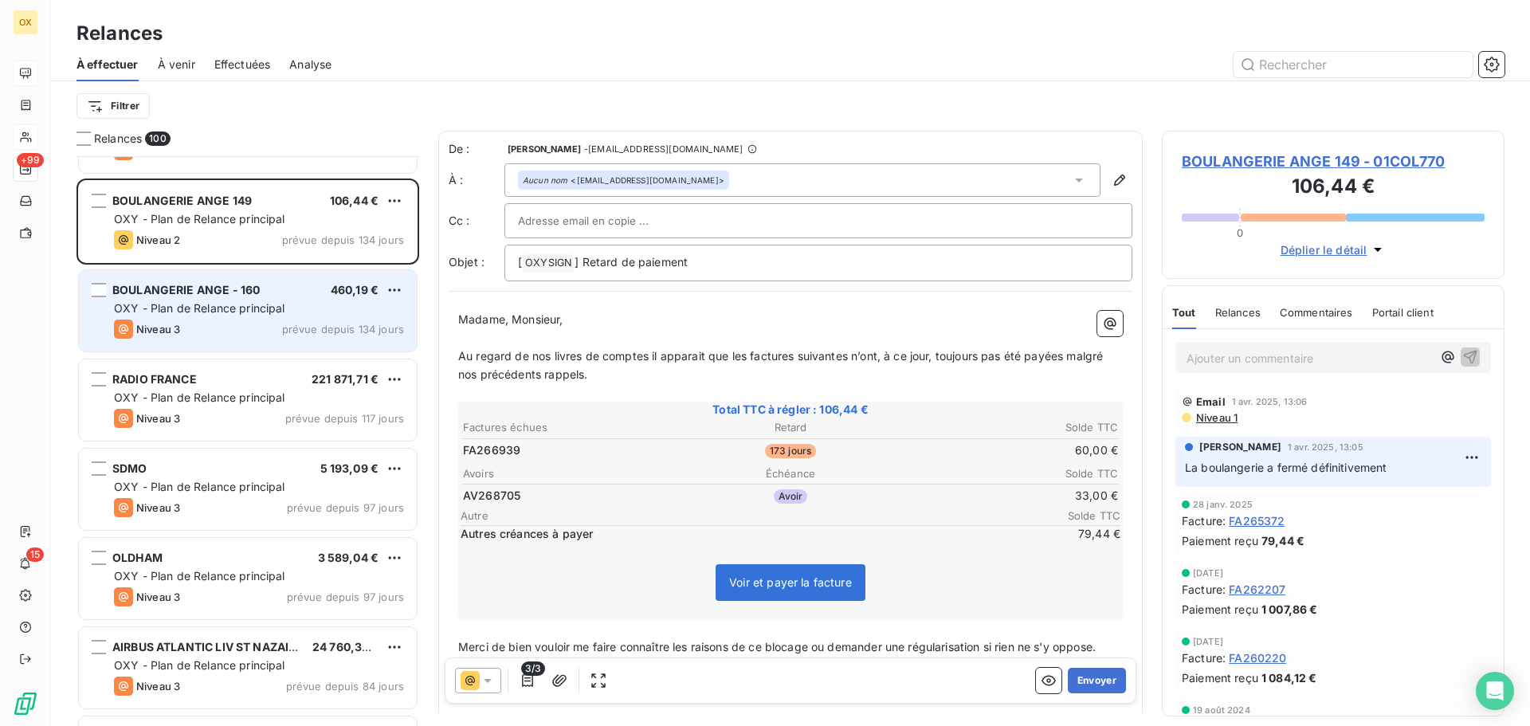
click at [230, 339] on div "BOULANGERIE ANGE - 160 460,19 € OXY - Plan de Relance principal Niveau 3 prévue…" at bounding box center [248, 310] width 338 height 81
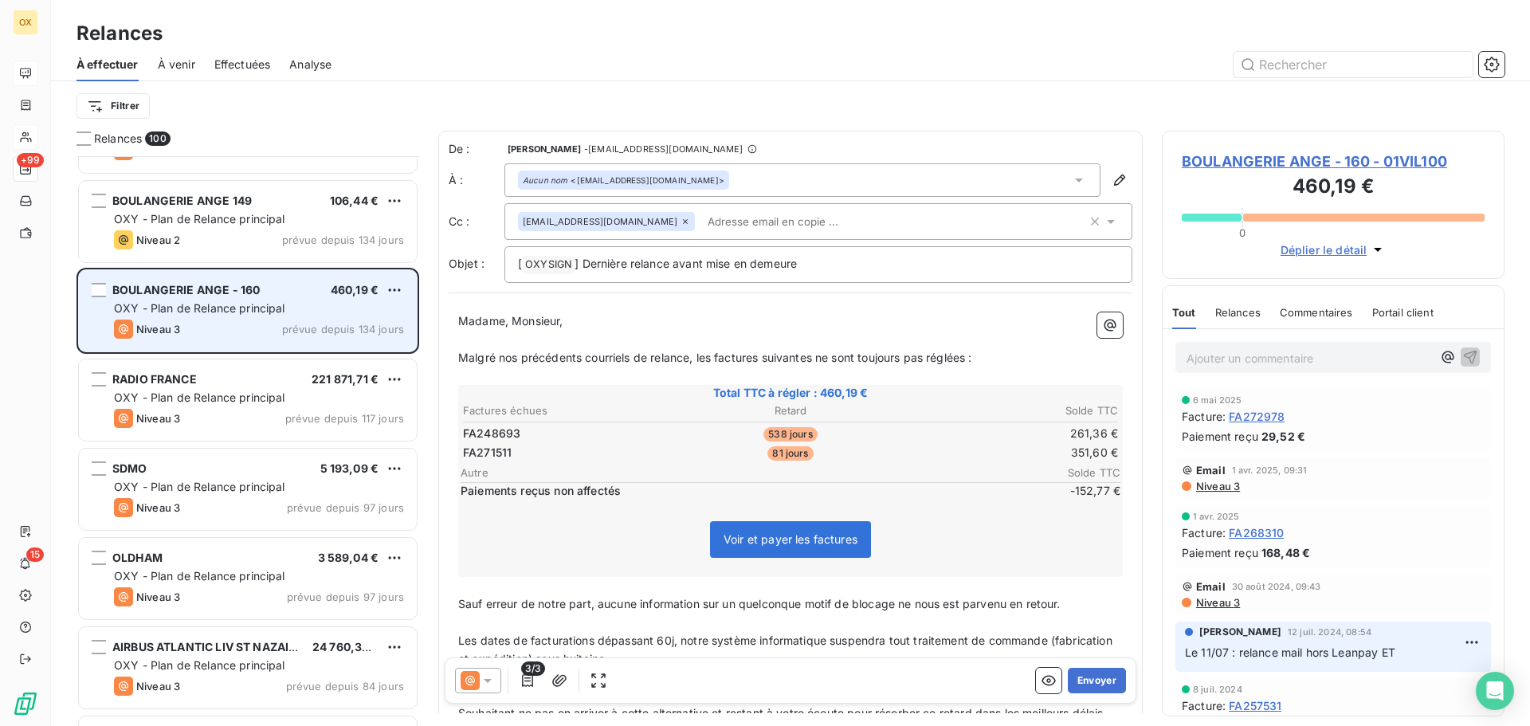
scroll to position [1754, 0]
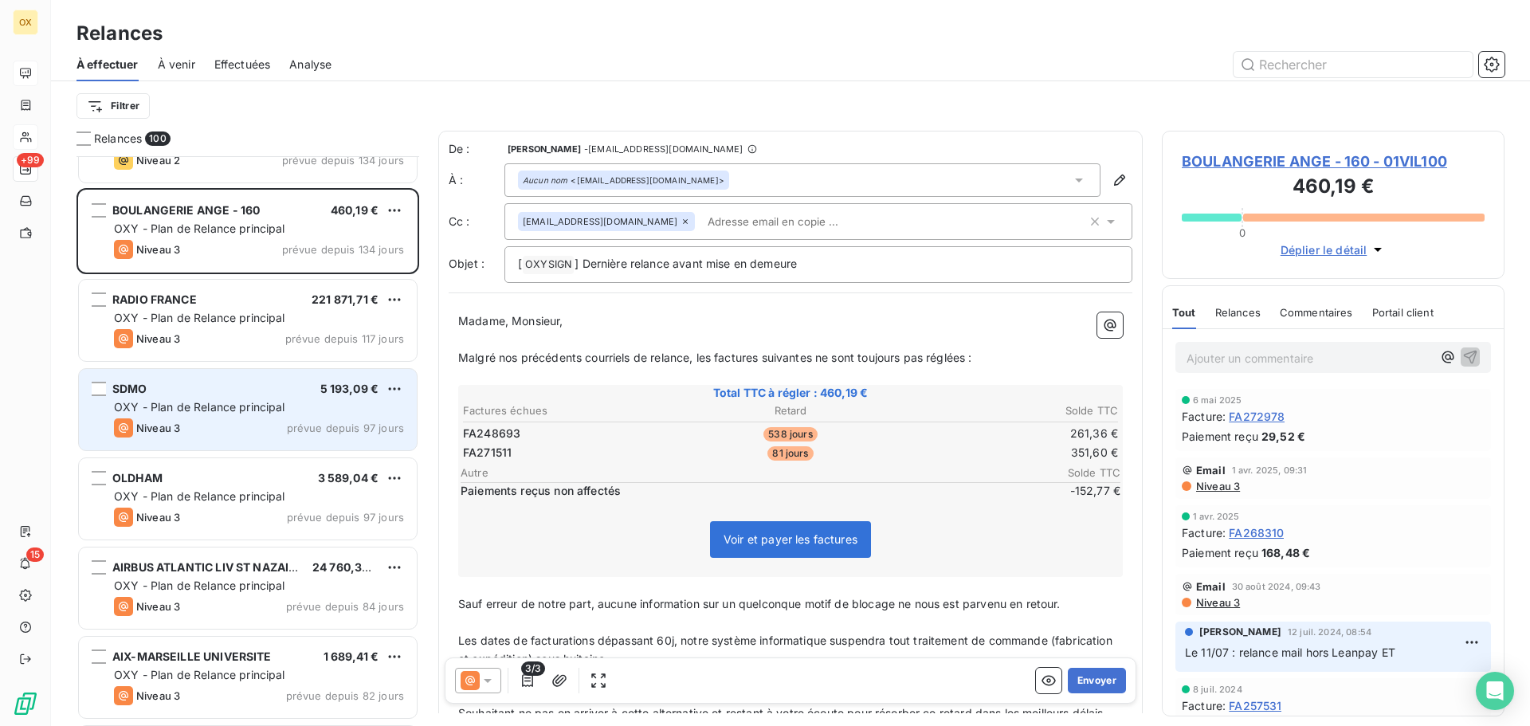
click at [231, 385] on div "SDMO 5 193,09 €" at bounding box center [259, 389] width 290 height 14
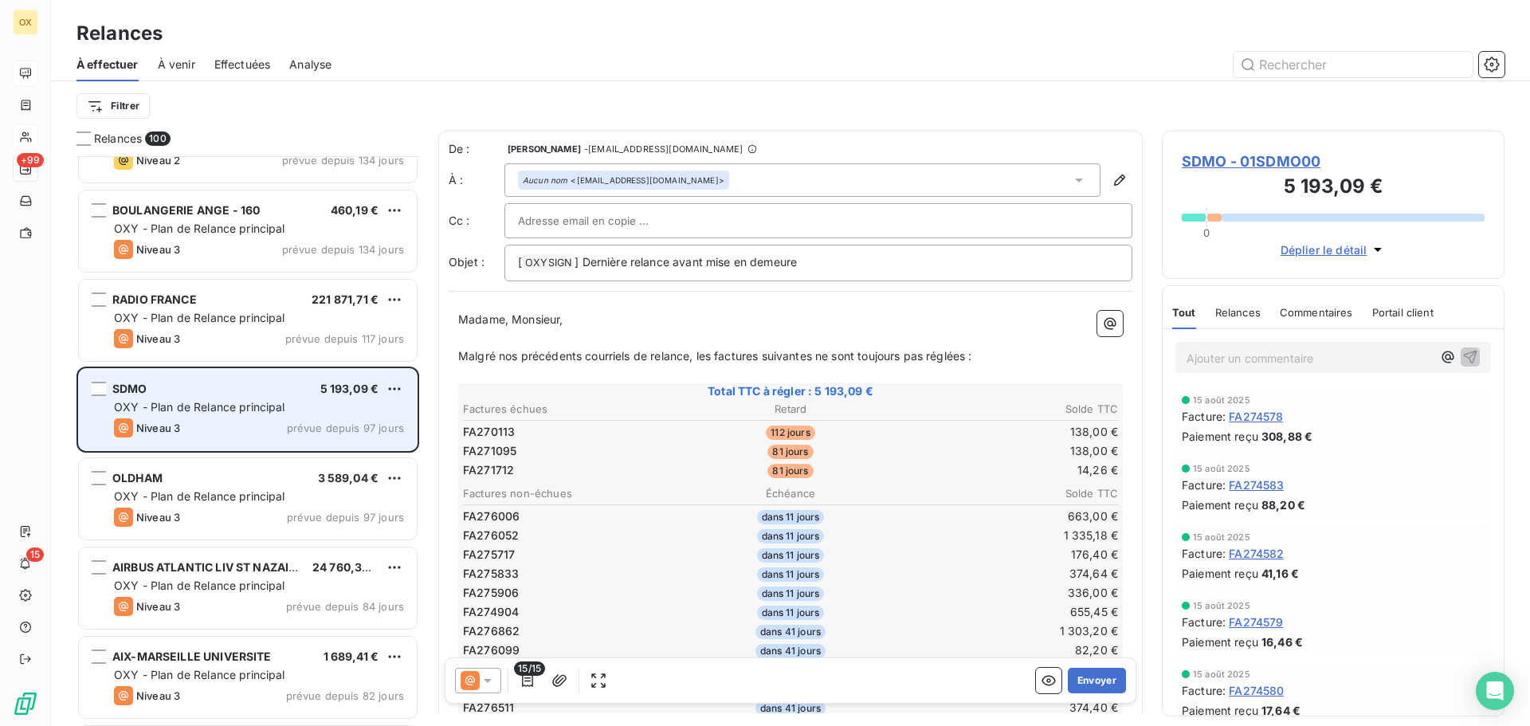
scroll to position [1834, 0]
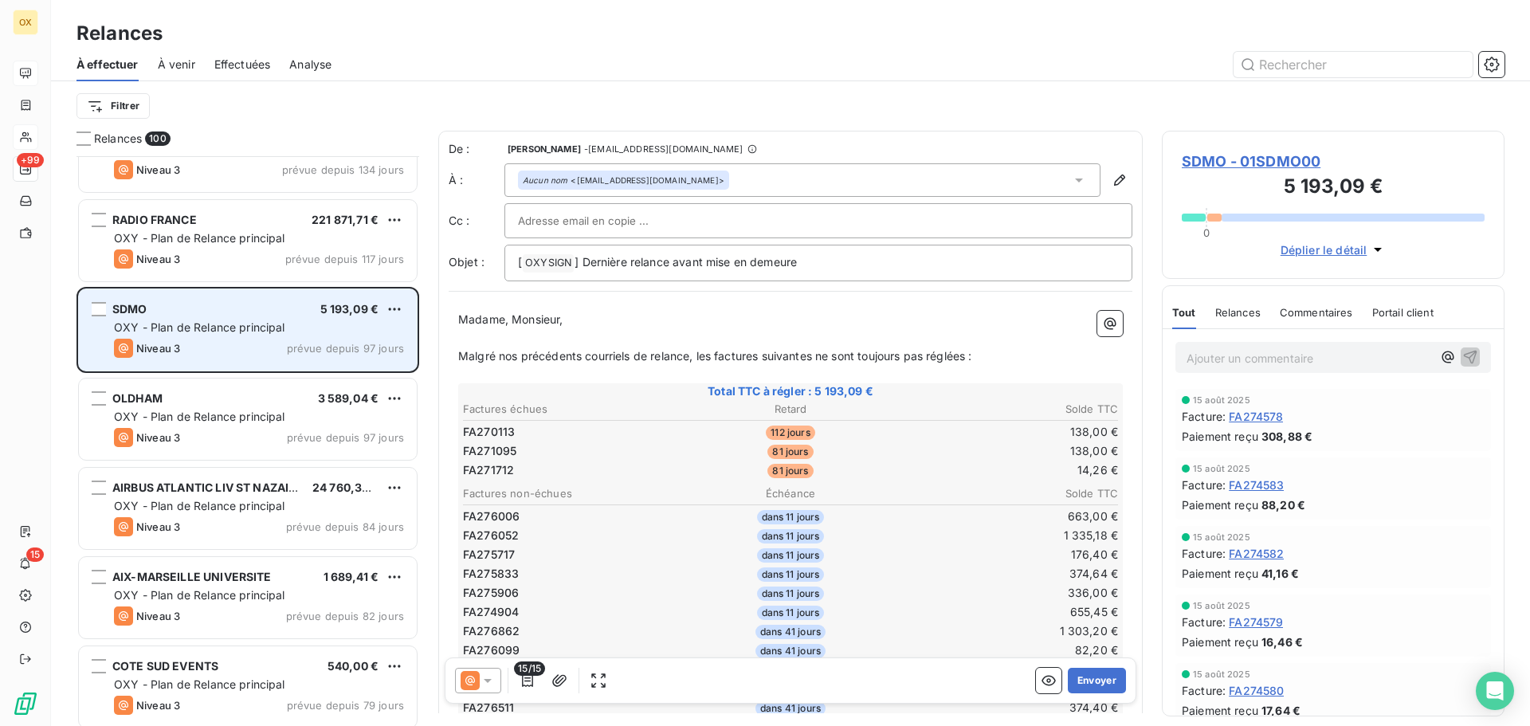
click at [231, 385] on div "OLDHAM 3 589,04 € OXY - Plan de Relance principal Niveau 3 prévue depuis 97 jou…" at bounding box center [248, 419] width 338 height 81
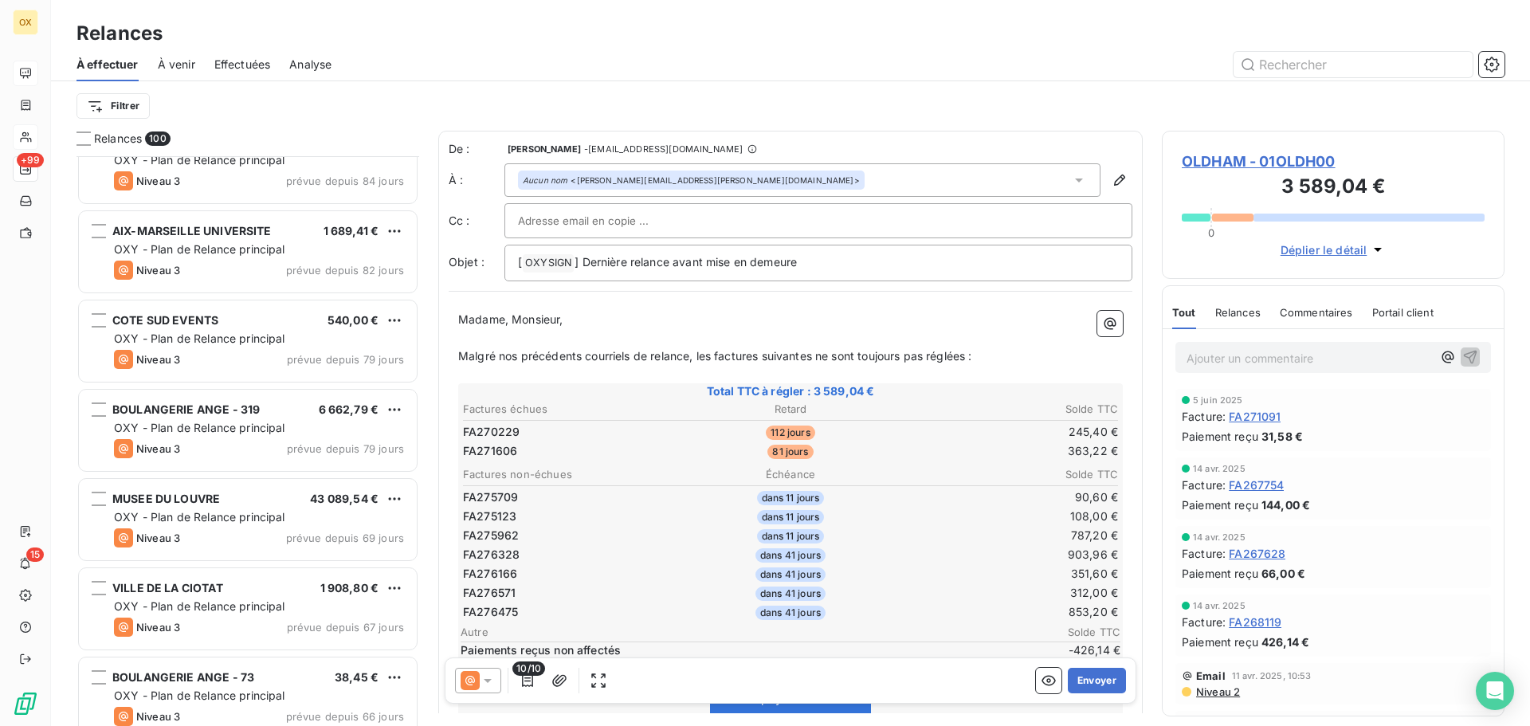
scroll to position [2232, 0]
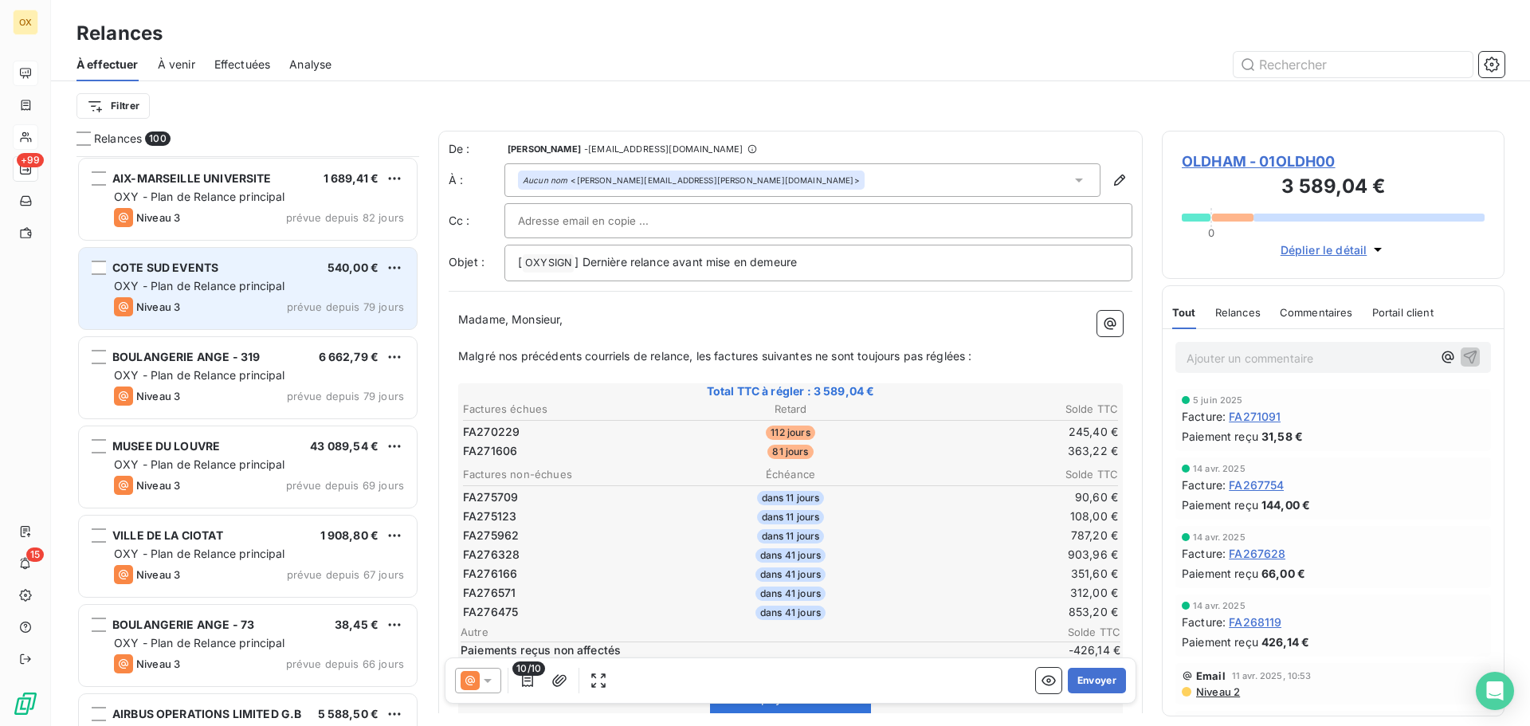
click at [232, 300] on div "Niveau 3 prévue depuis 79 jours" at bounding box center [259, 306] width 290 height 19
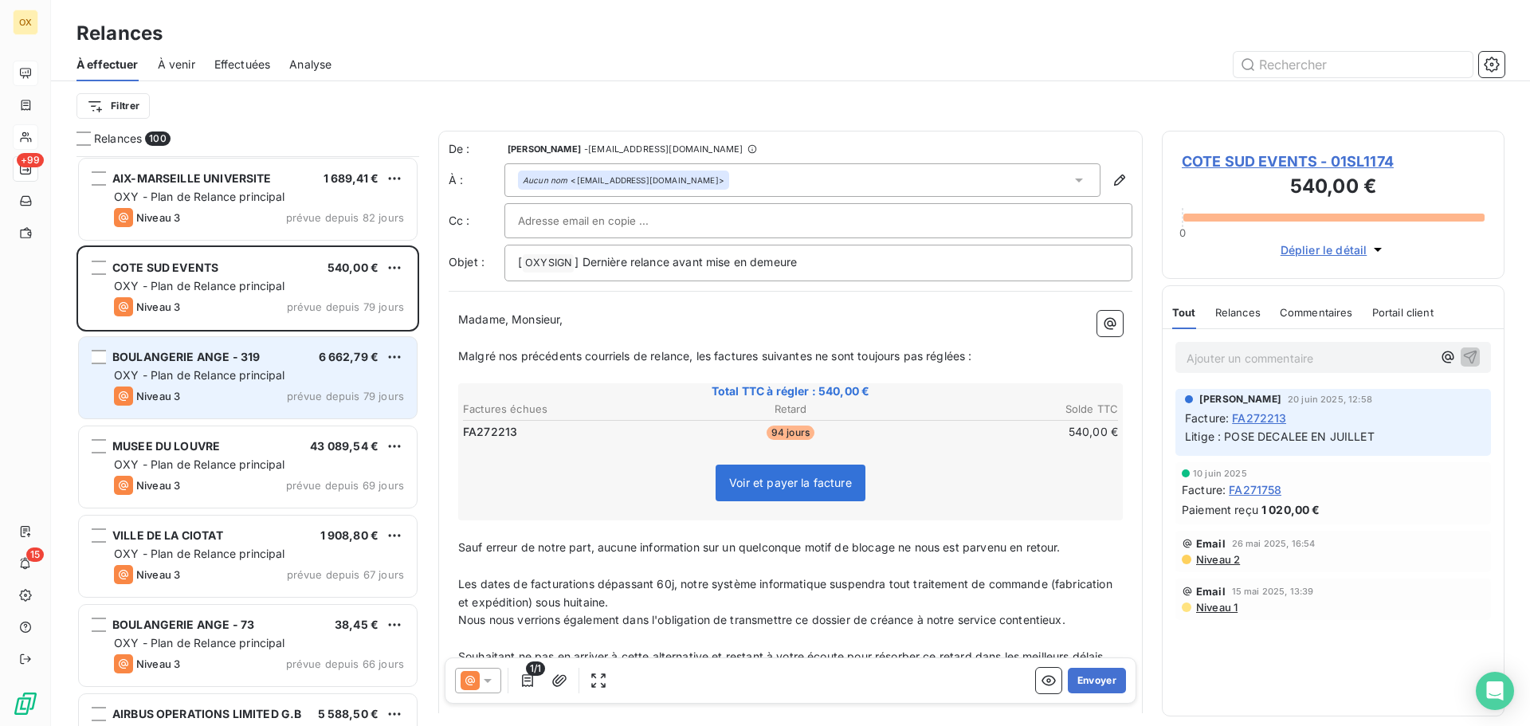
click at [241, 359] on span "BOULANGERIE ANGE - 319" at bounding box center [185, 357] width 147 height 14
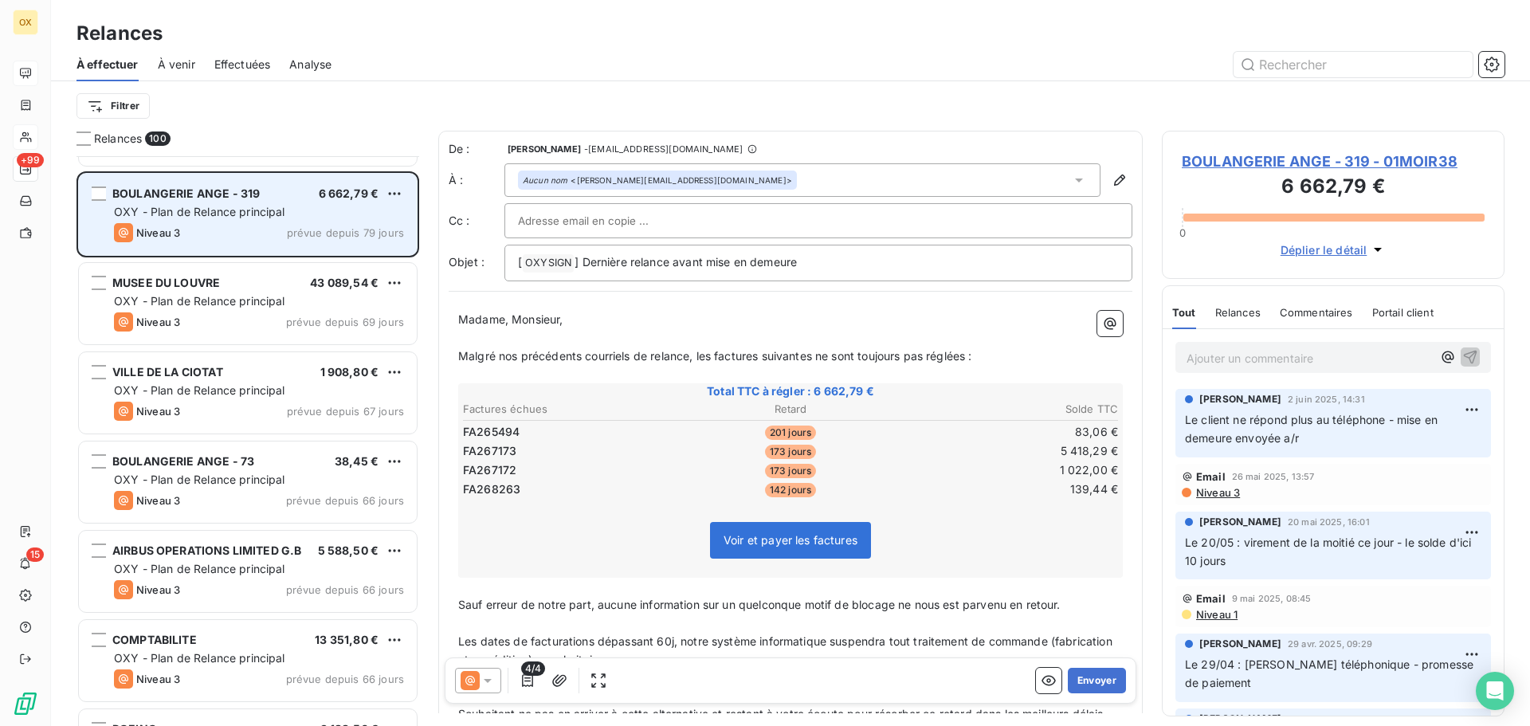
scroll to position [2471, 0]
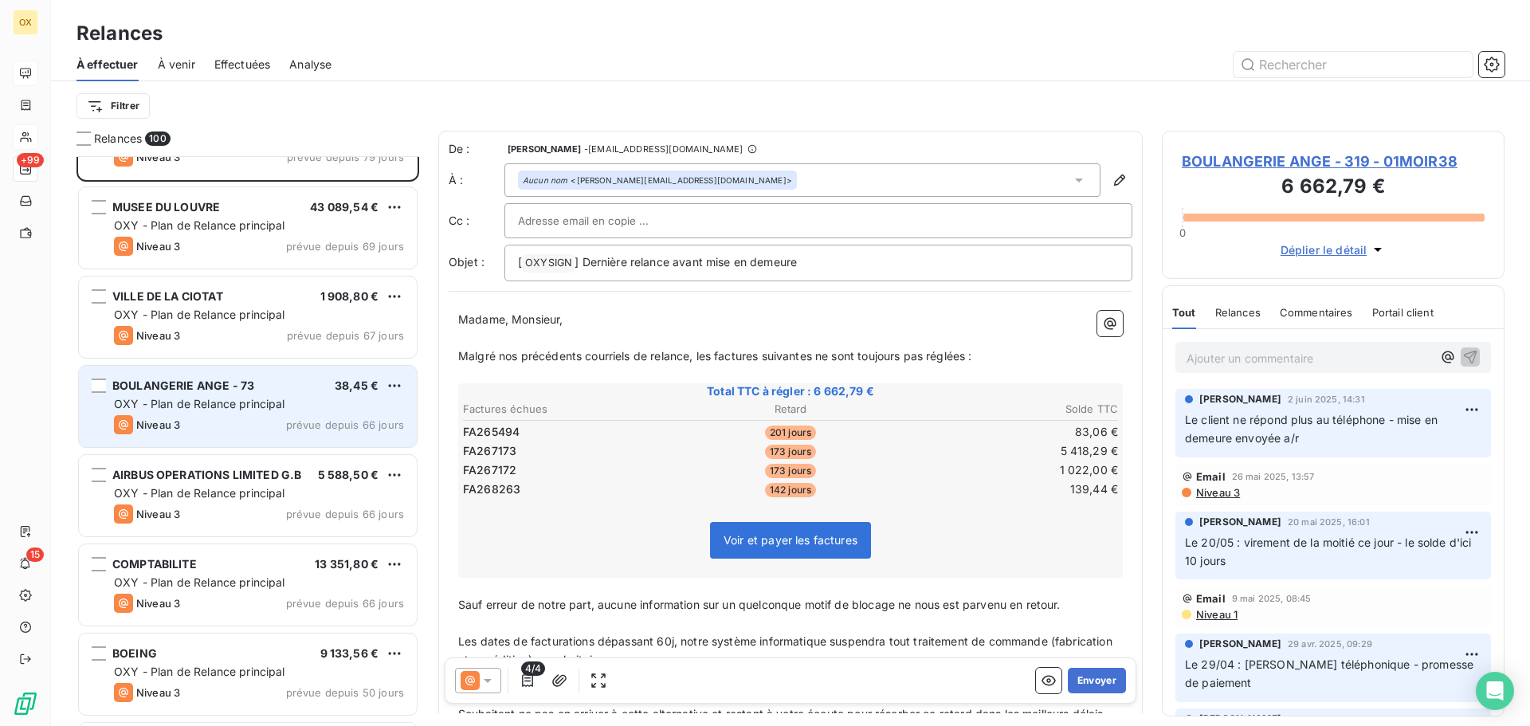
click at [237, 395] on div "BOULANGERIE ANGE - 73 38,45 € OXY - Plan de Relance principal Niveau 3 prévue d…" at bounding box center [248, 406] width 338 height 81
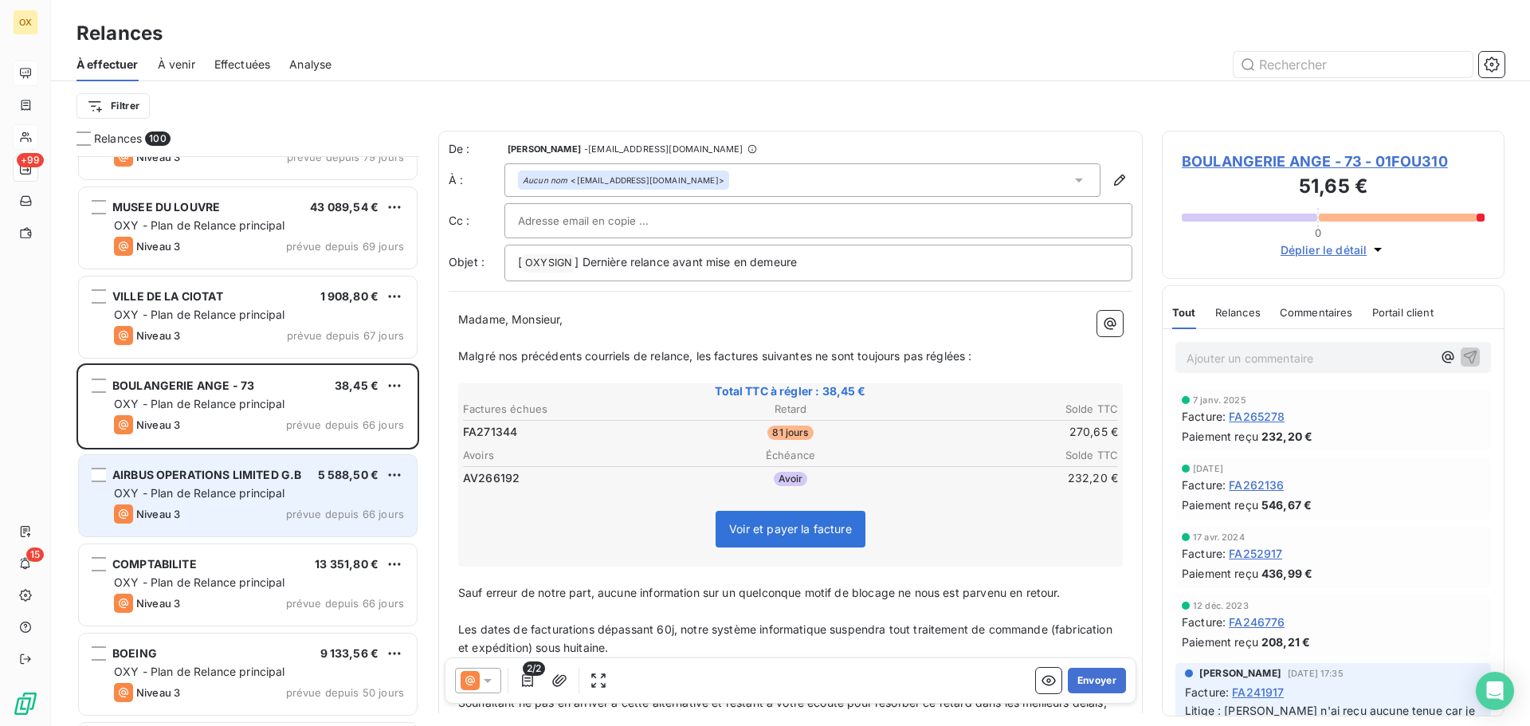
click at [253, 483] on div "AIRBUS OPERATIONS LIMITED G.B" at bounding box center [206, 475] width 189 height 16
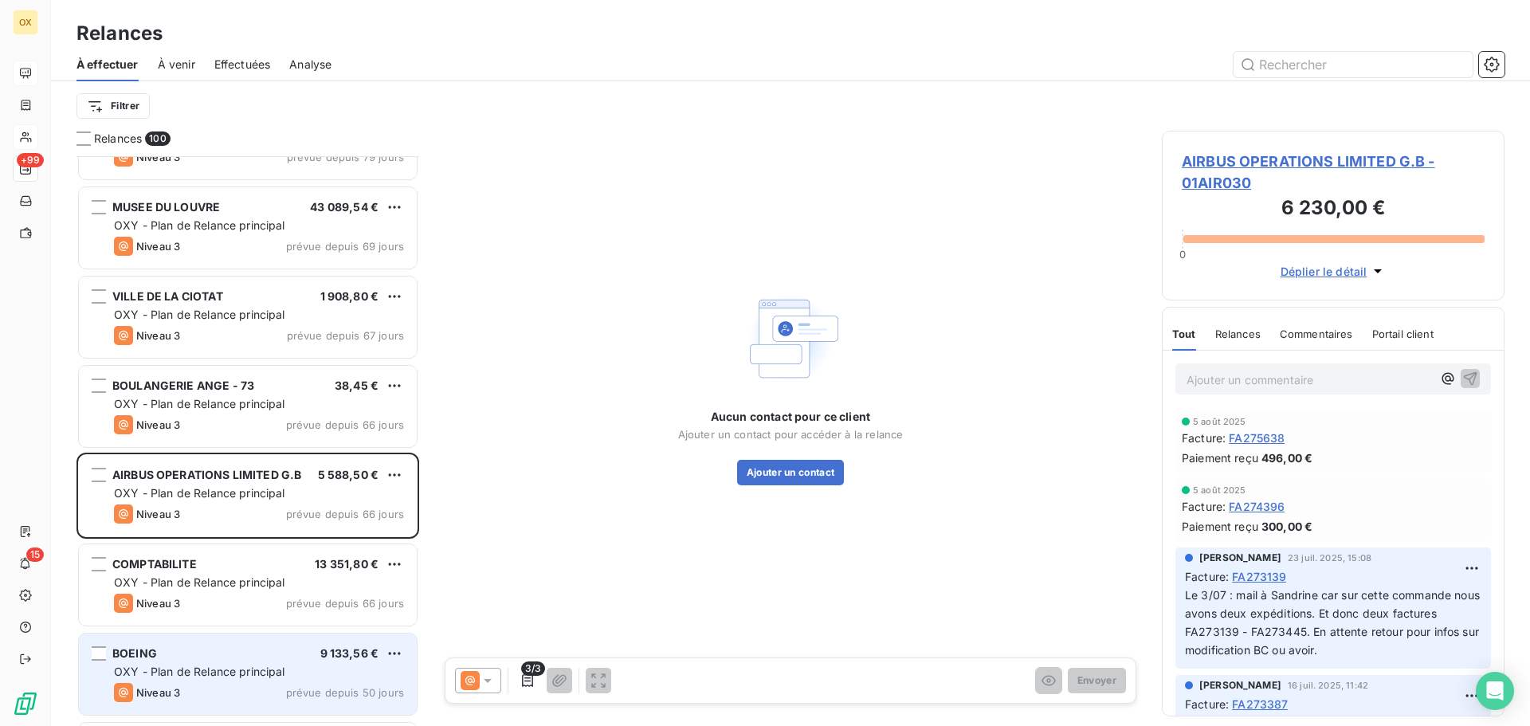
click at [250, 650] on div "BOEING 9 133,56 €" at bounding box center [259, 653] width 290 height 14
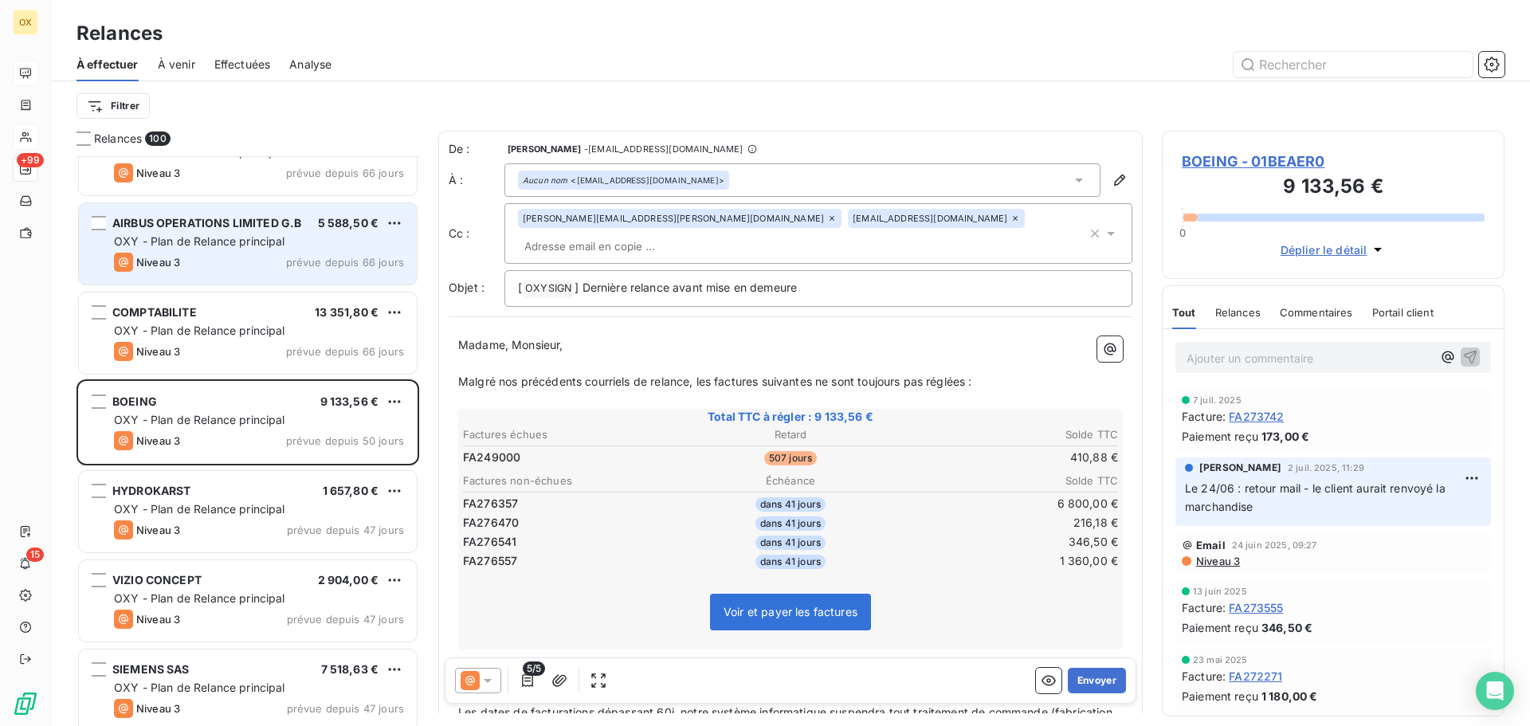
scroll to position [2870, 0]
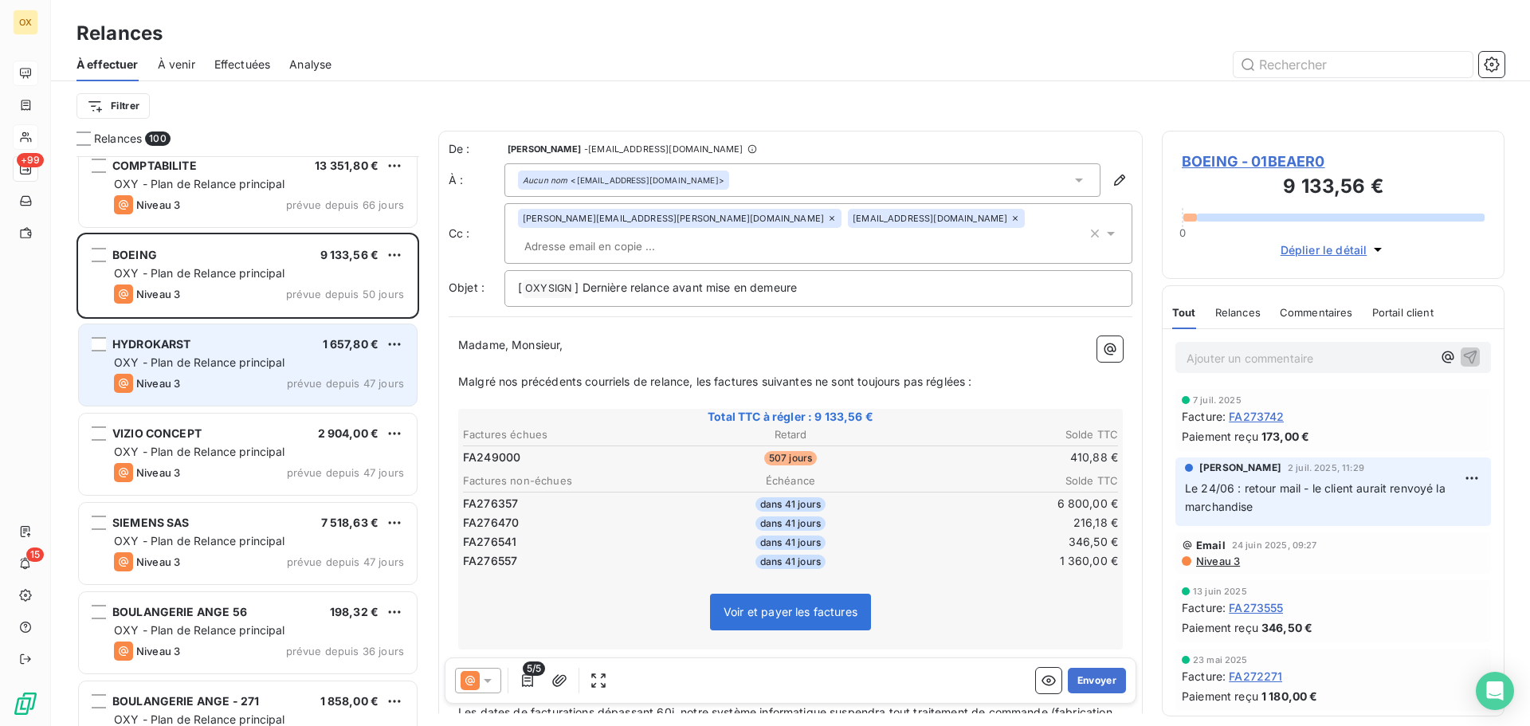
click at [239, 373] on div "HYDROKARST 1 657,80 € OXY - Plan de Relance principal Niveau 3 prévue depuis 47…" at bounding box center [248, 364] width 338 height 81
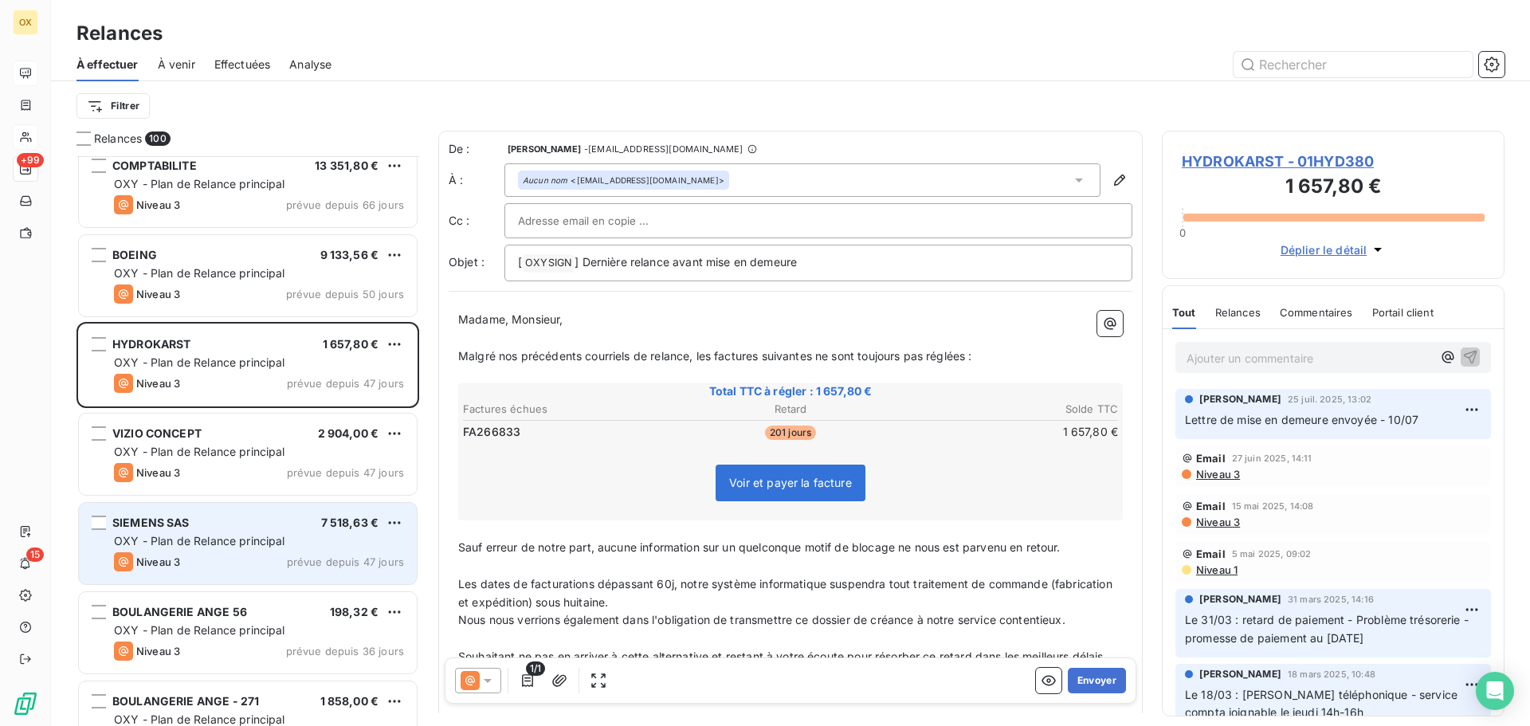
click at [224, 537] on span "OXY - Plan de Relance principal" at bounding box center [199, 541] width 171 height 14
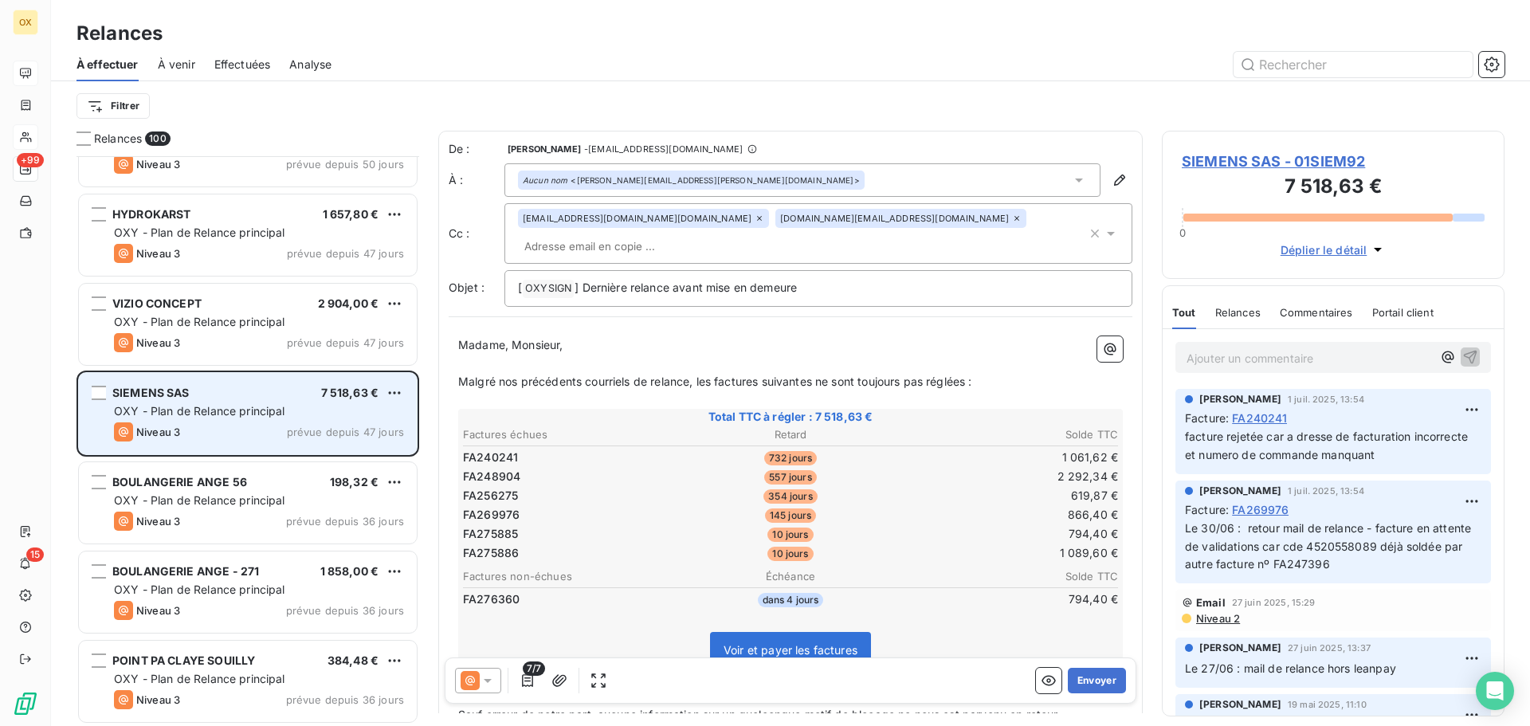
scroll to position [3029, 0]
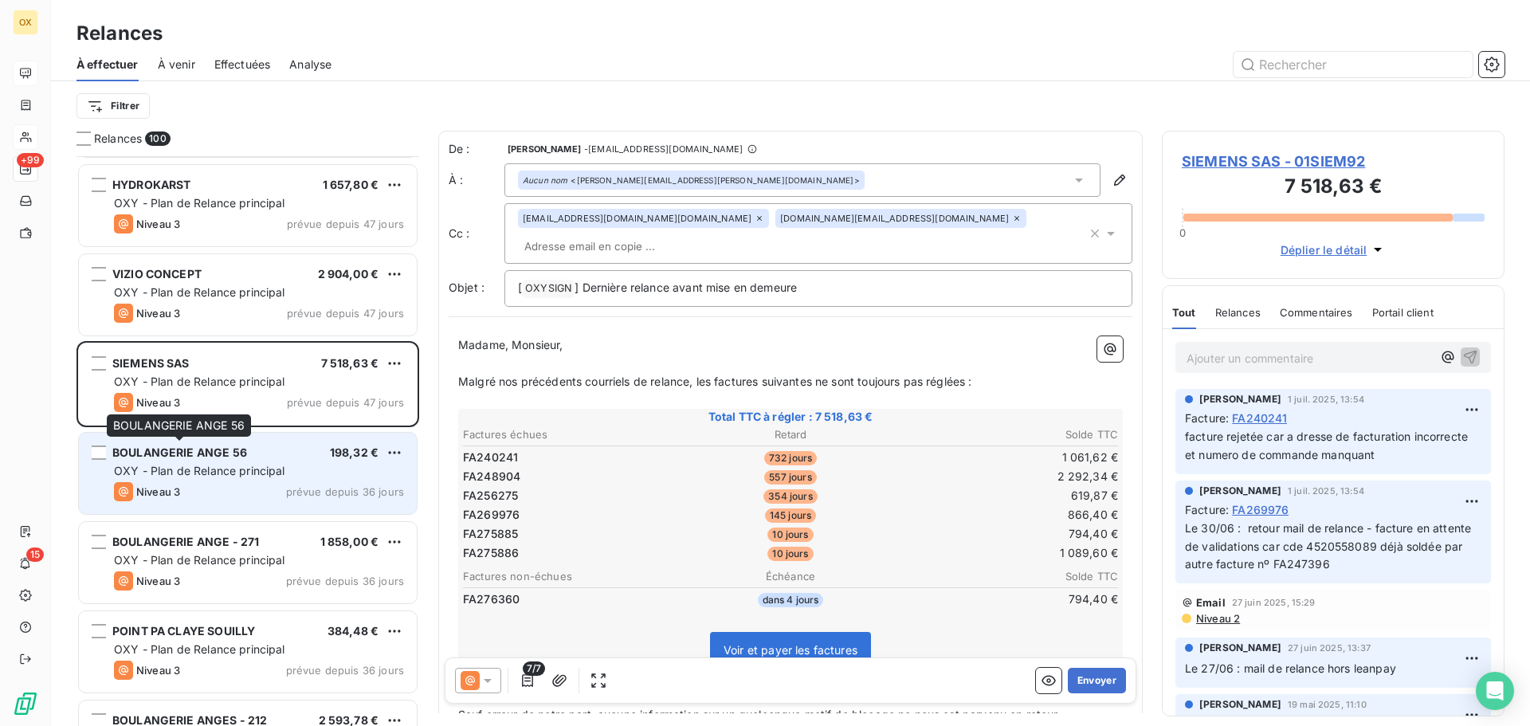
click at [196, 445] on div "BOULANGERIE ANGE 56" at bounding box center [179, 453] width 135 height 16
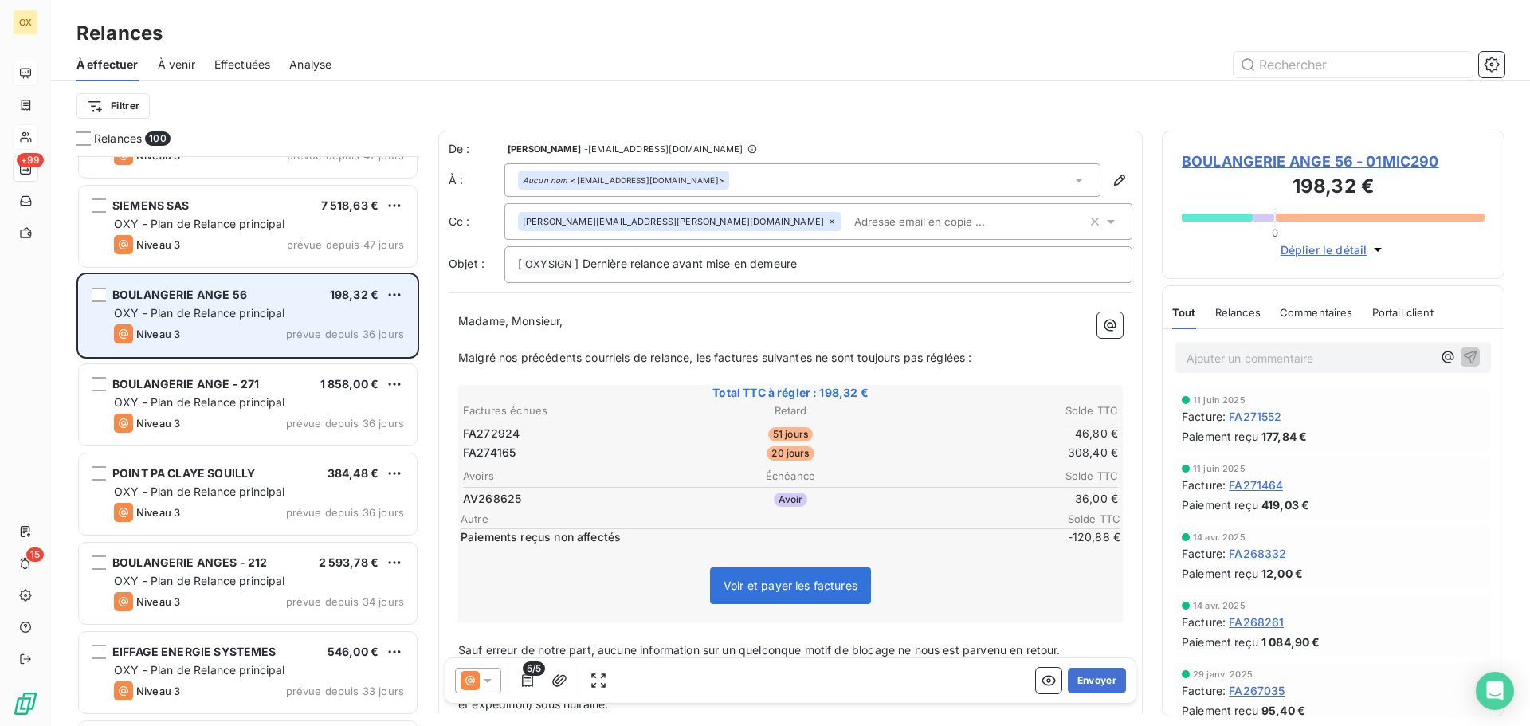
scroll to position [3189, 0]
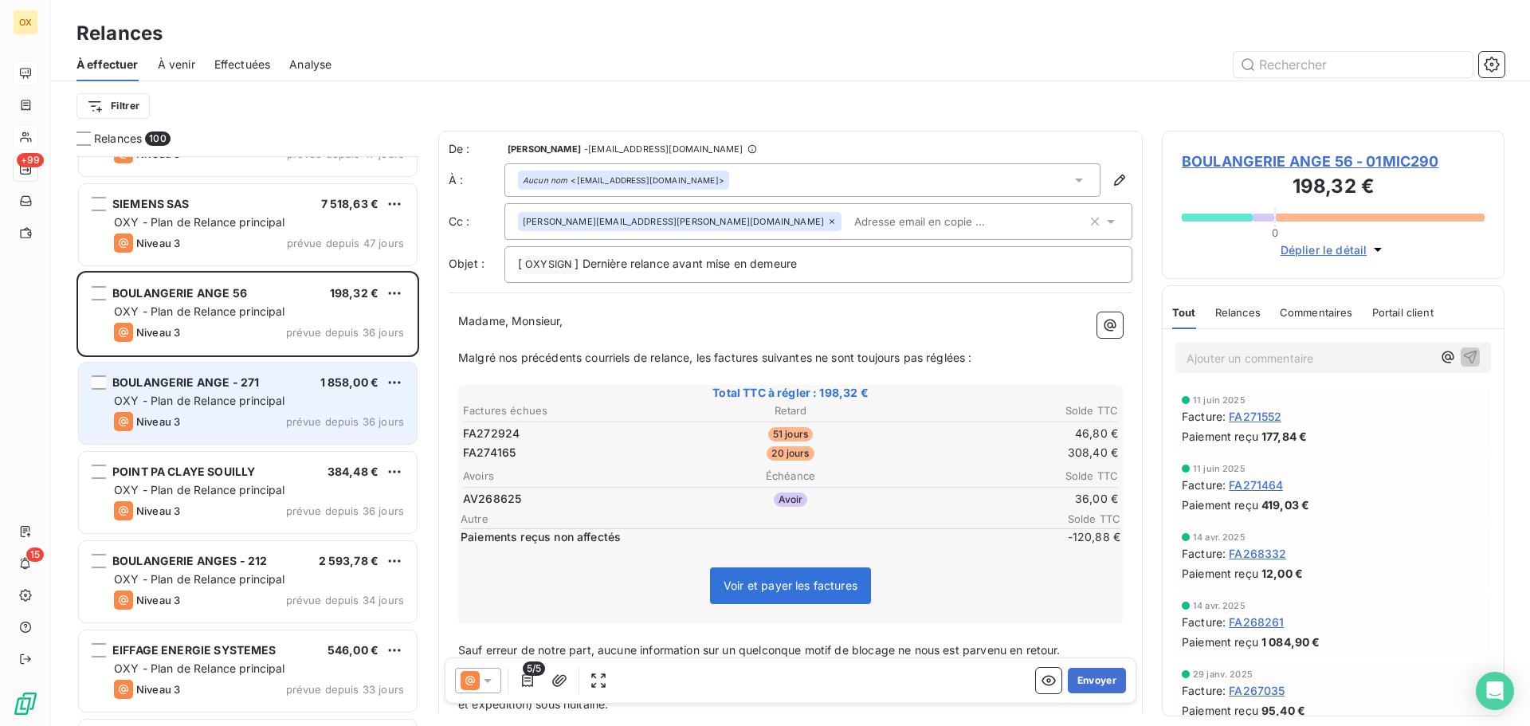
click at [175, 398] on span "OXY - Plan de Relance principal" at bounding box center [199, 401] width 171 height 14
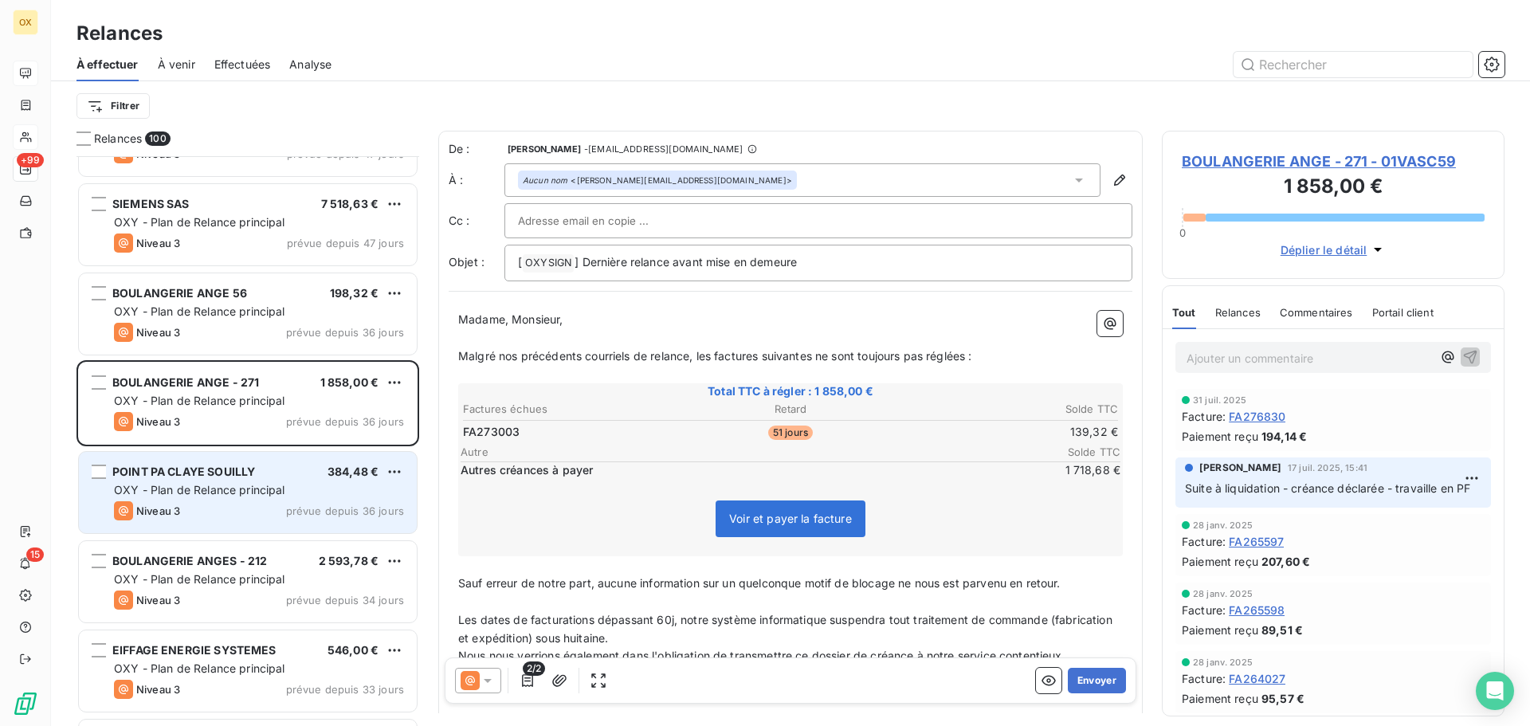
click at [190, 476] on span "POINT PA CLAYE SOUILLY" at bounding box center [183, 472] width 143 height 14
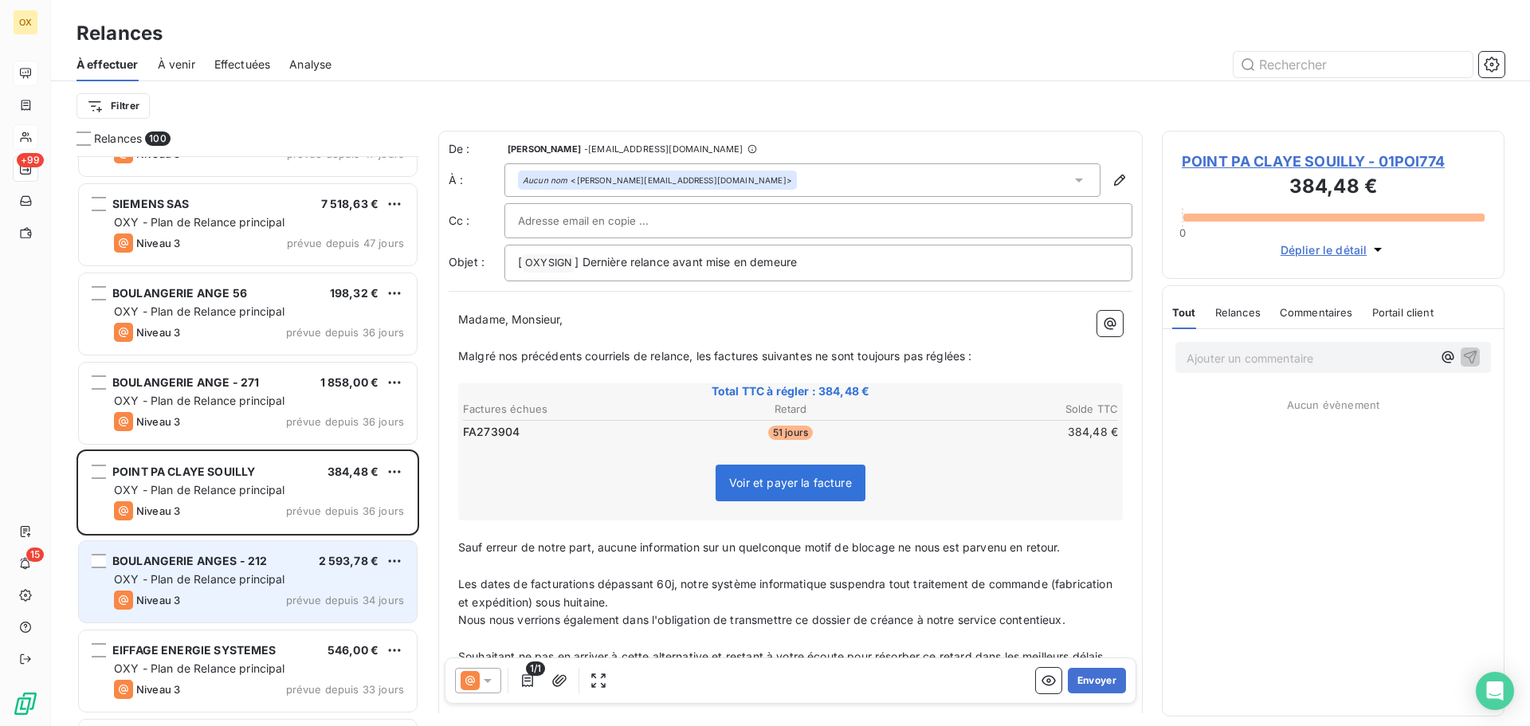
click at [211, 571] on div "OXY - Plan de Relance principal" at bounding box center [259, 579] width 290 height 16
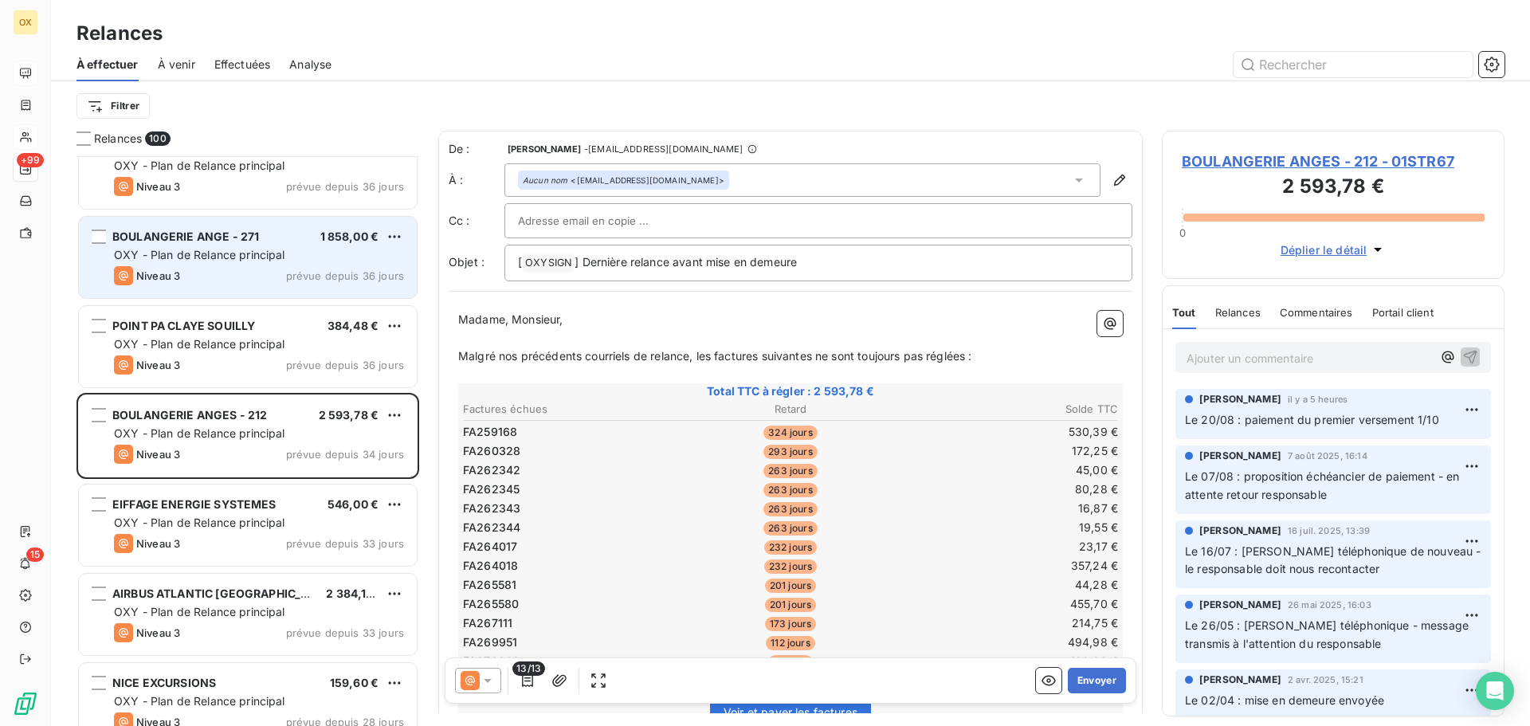
scroll to position [3348, 0]
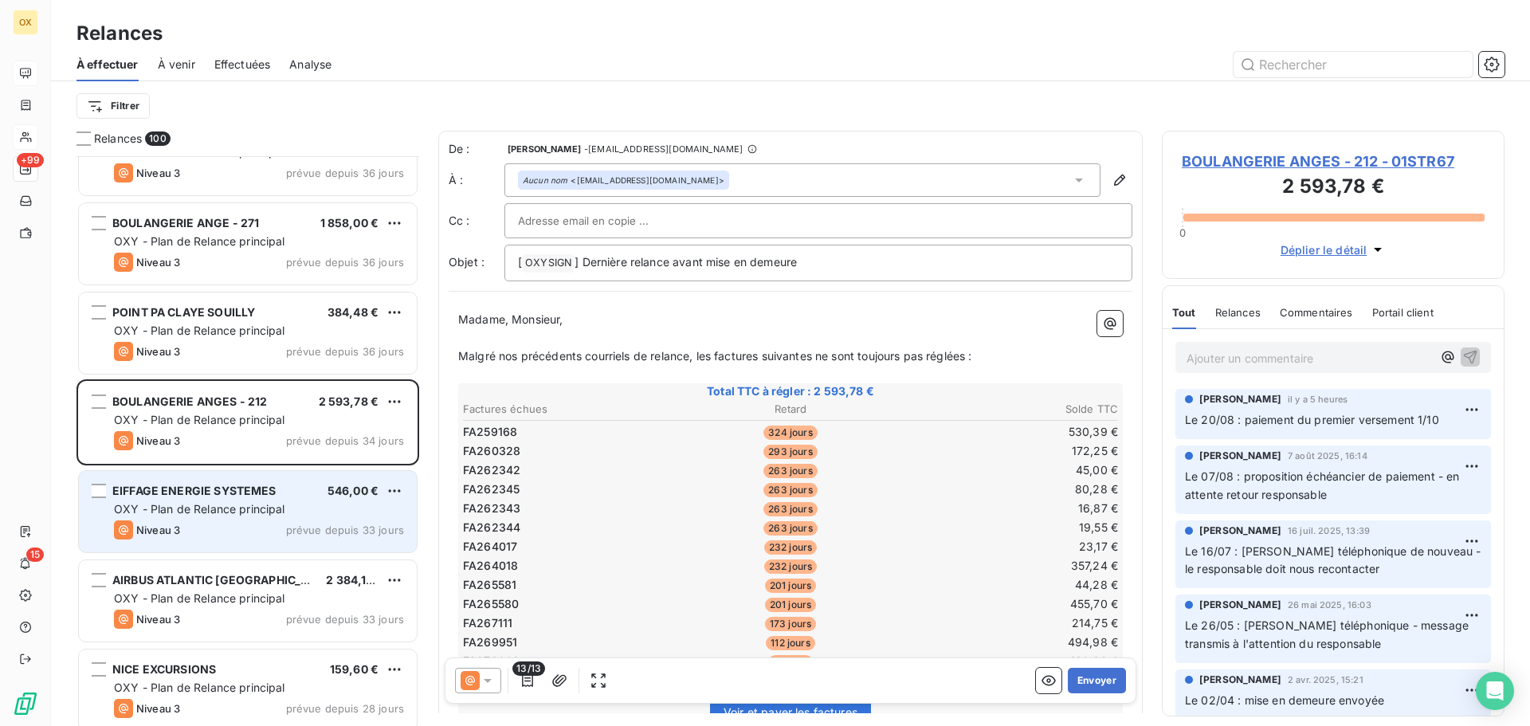
click at [265, 528] on div "Niveau 3 prévue depuis 33 jours" at bounding box center [259, 529] width 290 height 19
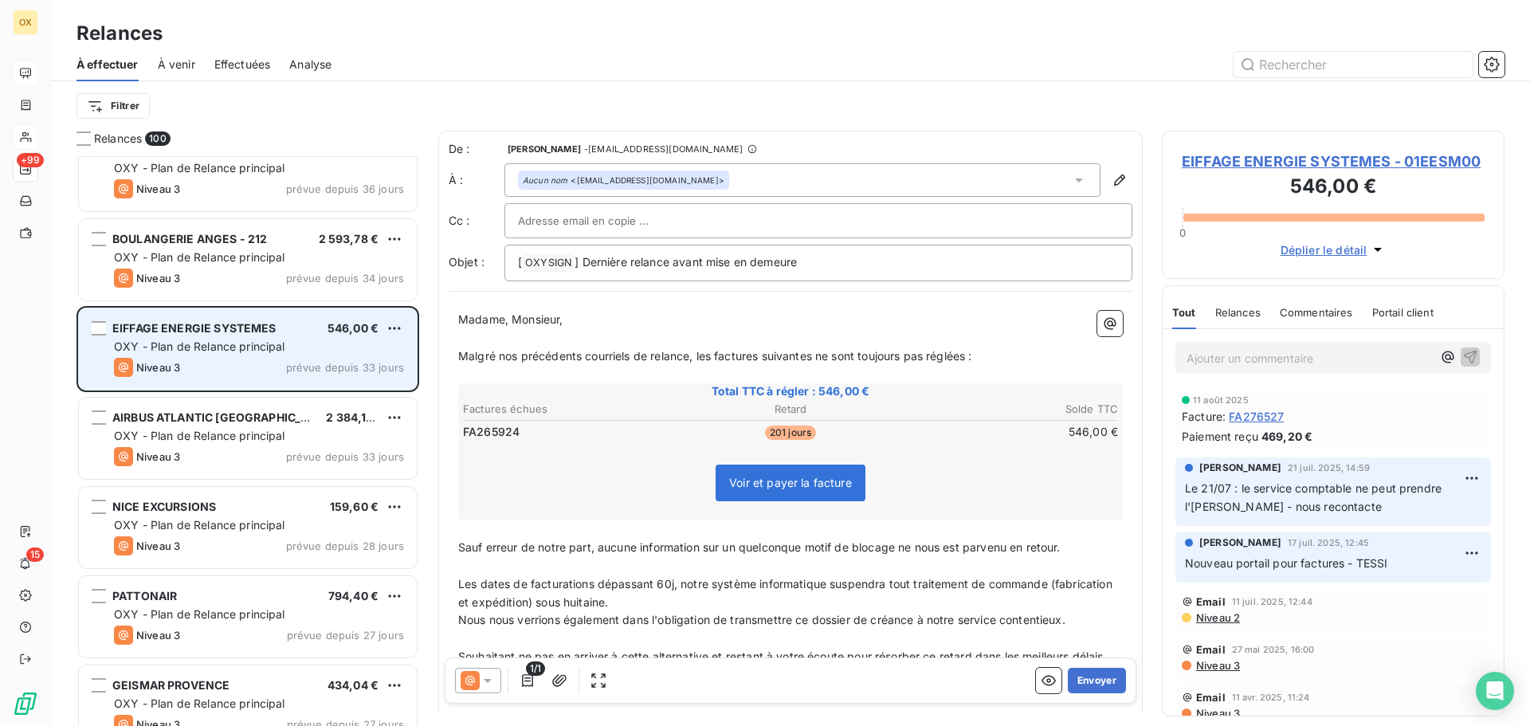
scroll to position [3587, 0]
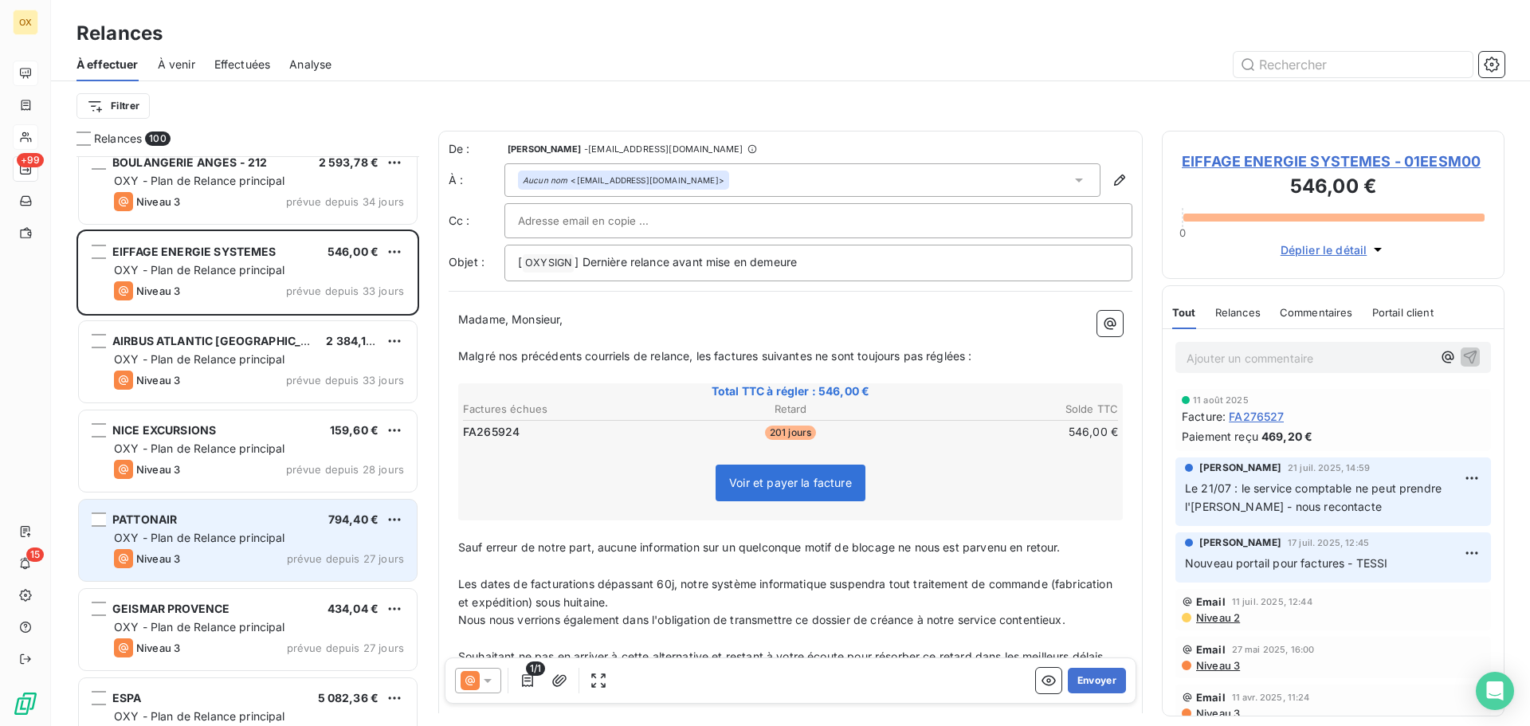
click at [245, 503] on div "PATTONAIR 794,40 € OXY - Plan de Relance principal Niveau 3 prévue depuis 27 jo…" at bounding box center [248, 540] width 338 height 81
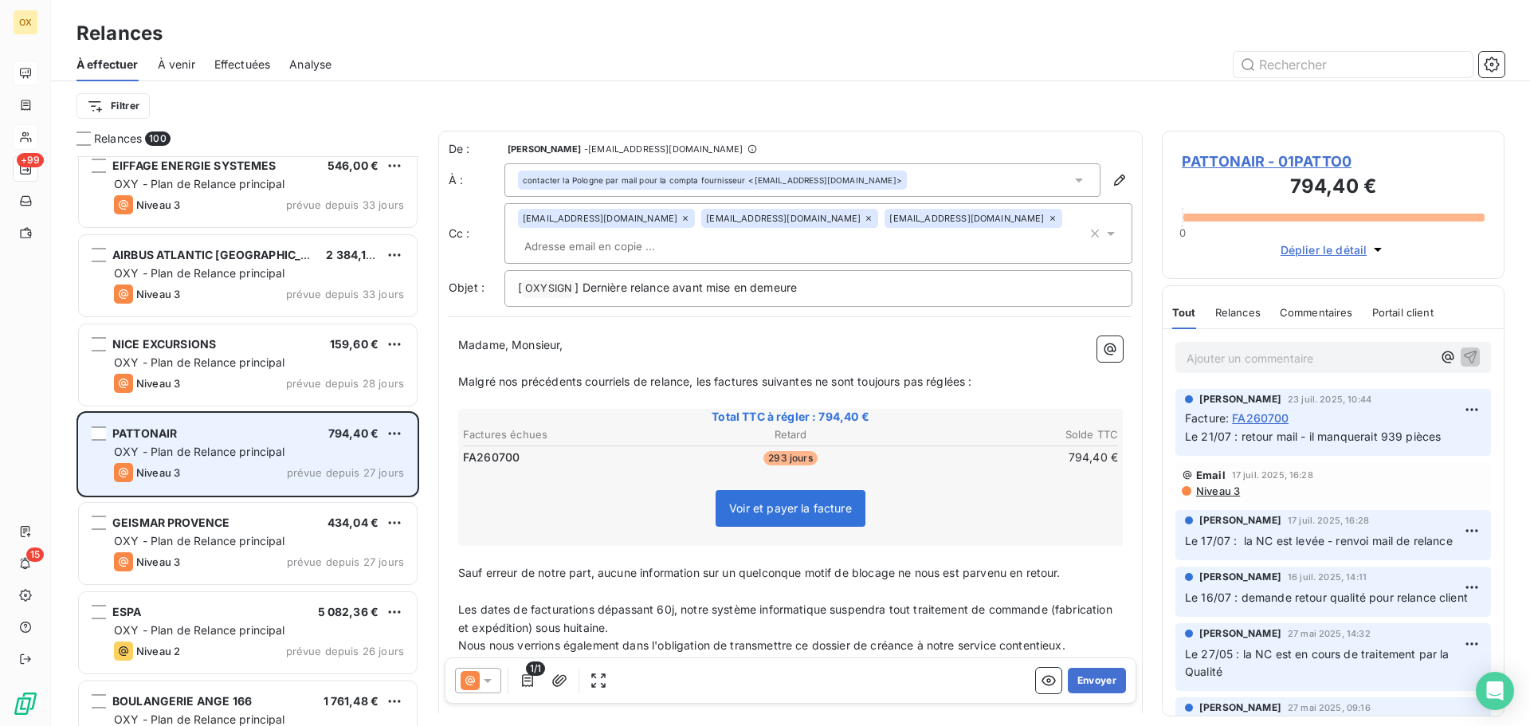
scroll to position [3747, 0]
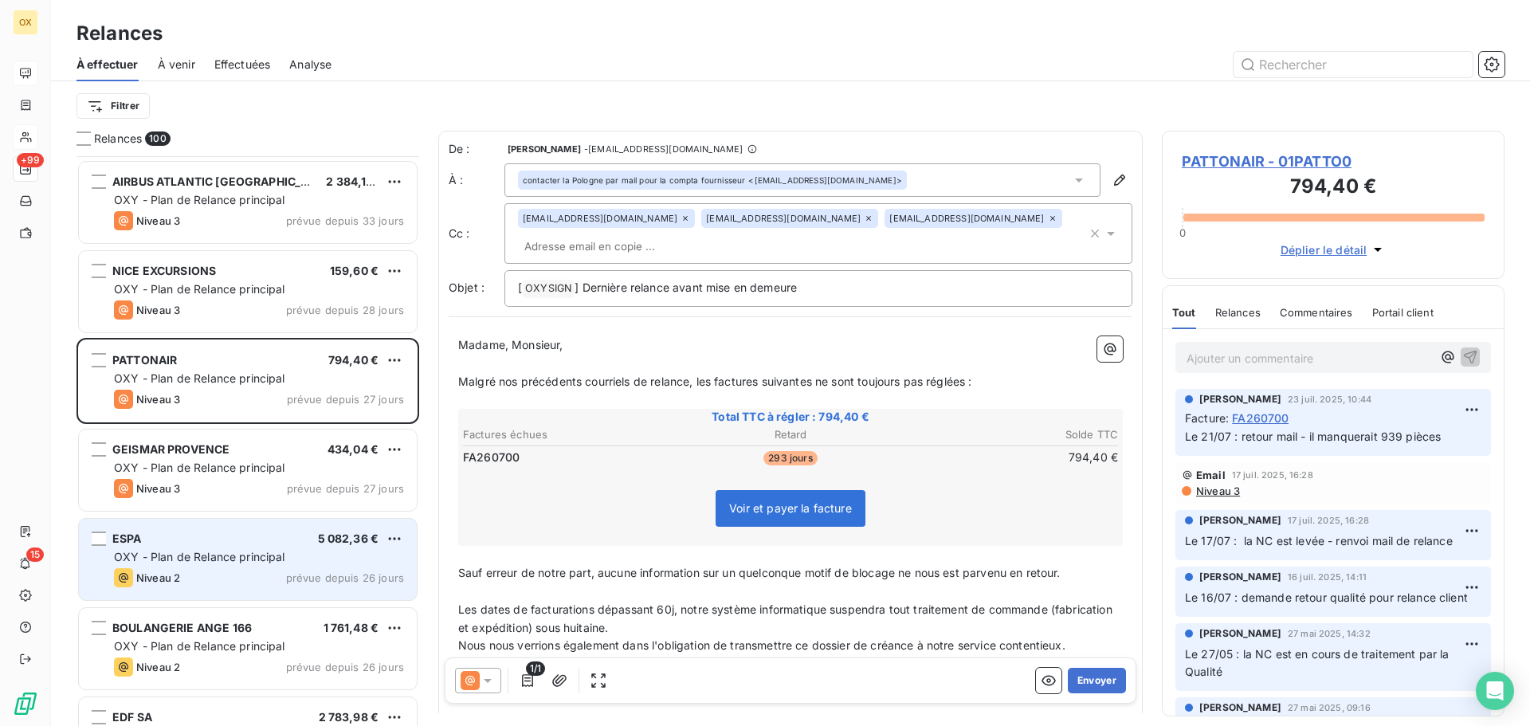
click at [245, 548] on div "ESPA 5 082,36 € OXY - Plan de Relance principal Niveau 2 prévue depuis 26 jours" at bounding box center [248, 559] width 338 height 81
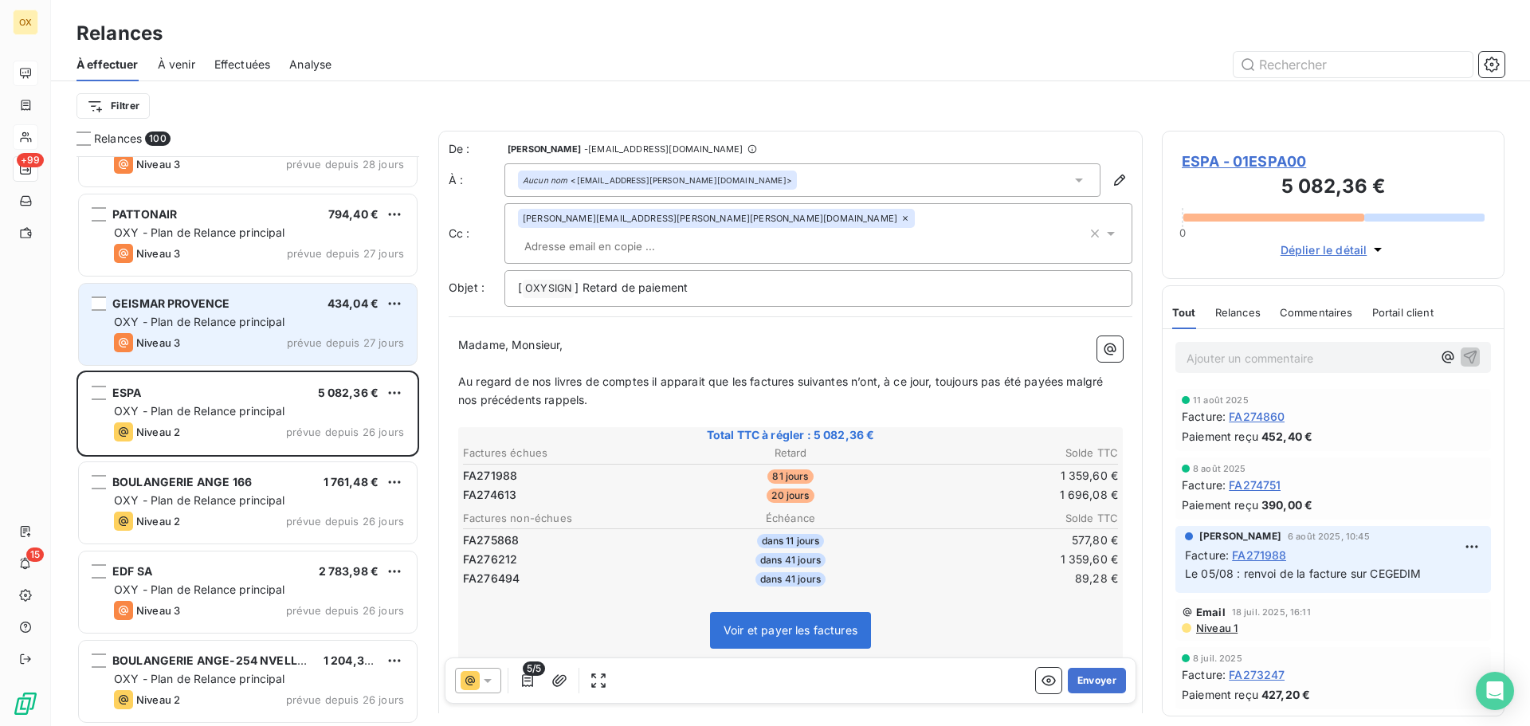
scroll to position [3986, 0]
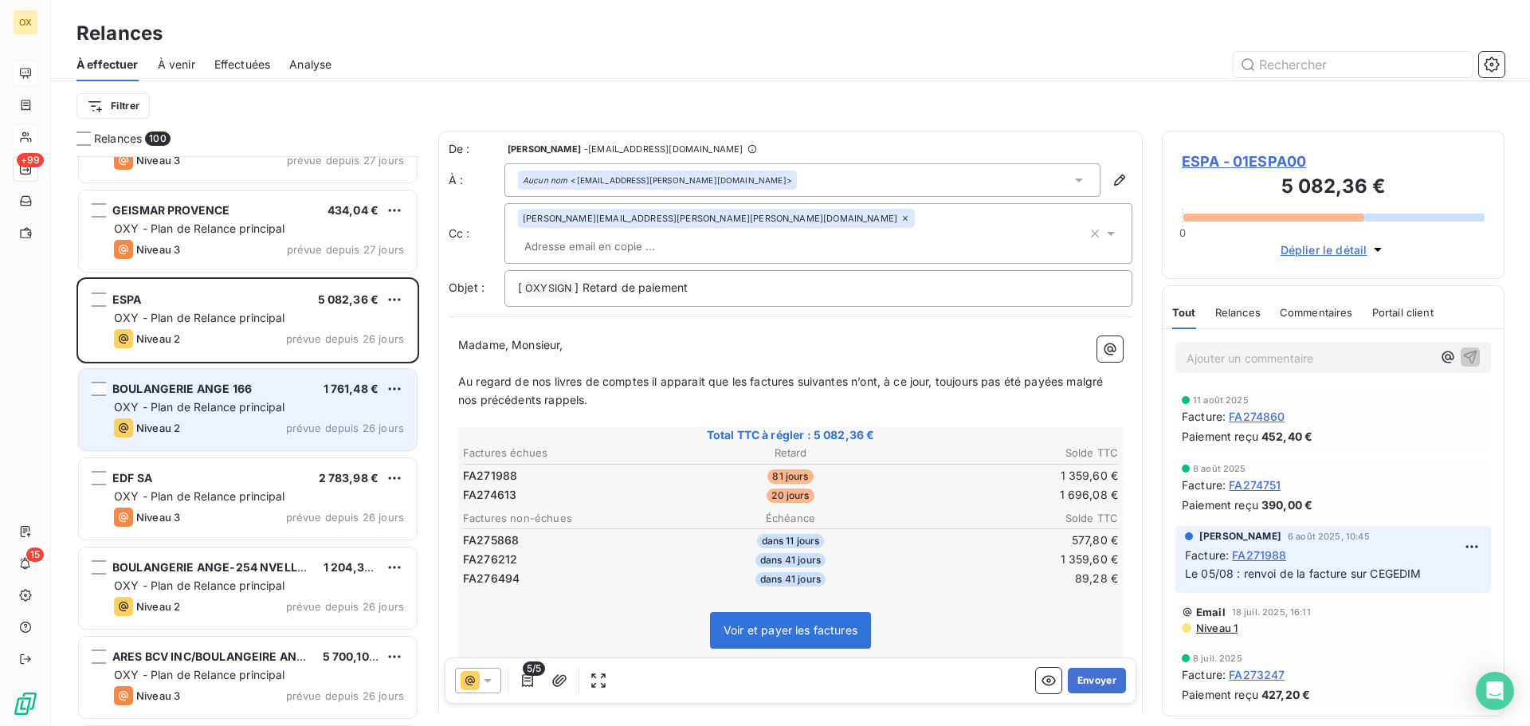
click at [217, 413] on div "OXY - Plan de Relance principal" at bounding box center [259, 407] width 290 height 16
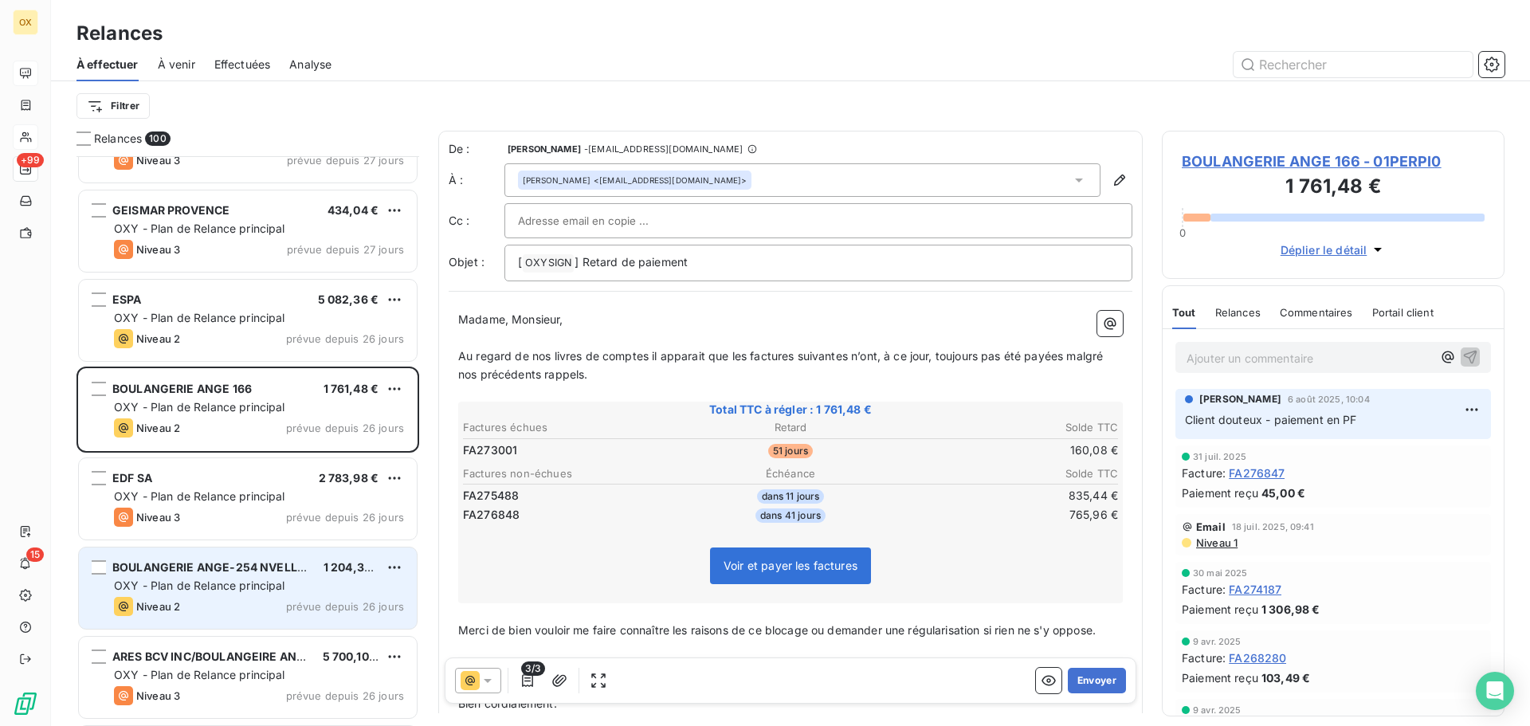
click at [209, 578] on div "OXY - Plan de Relance principal" at bounding box center [259, 586] width 290 height 16
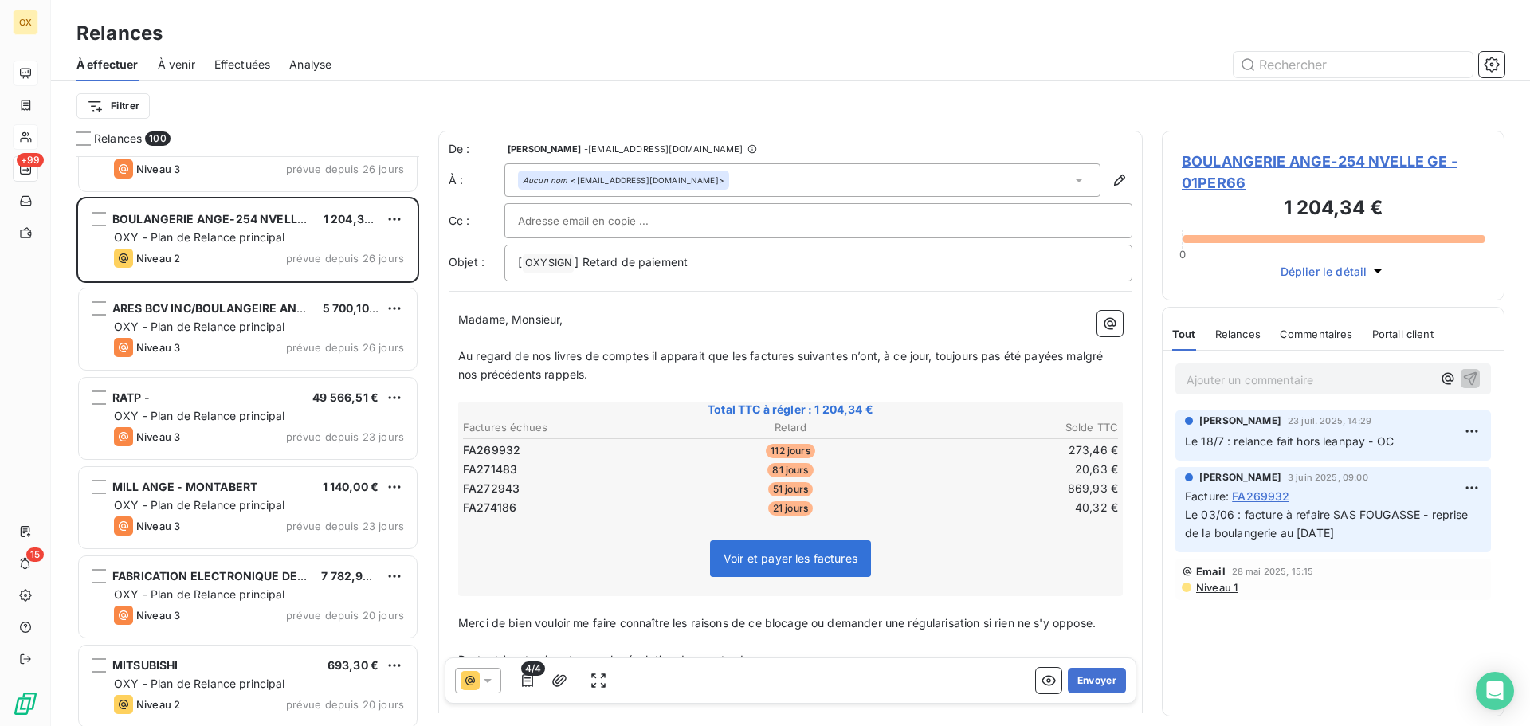
scroll to position [4384, 0]
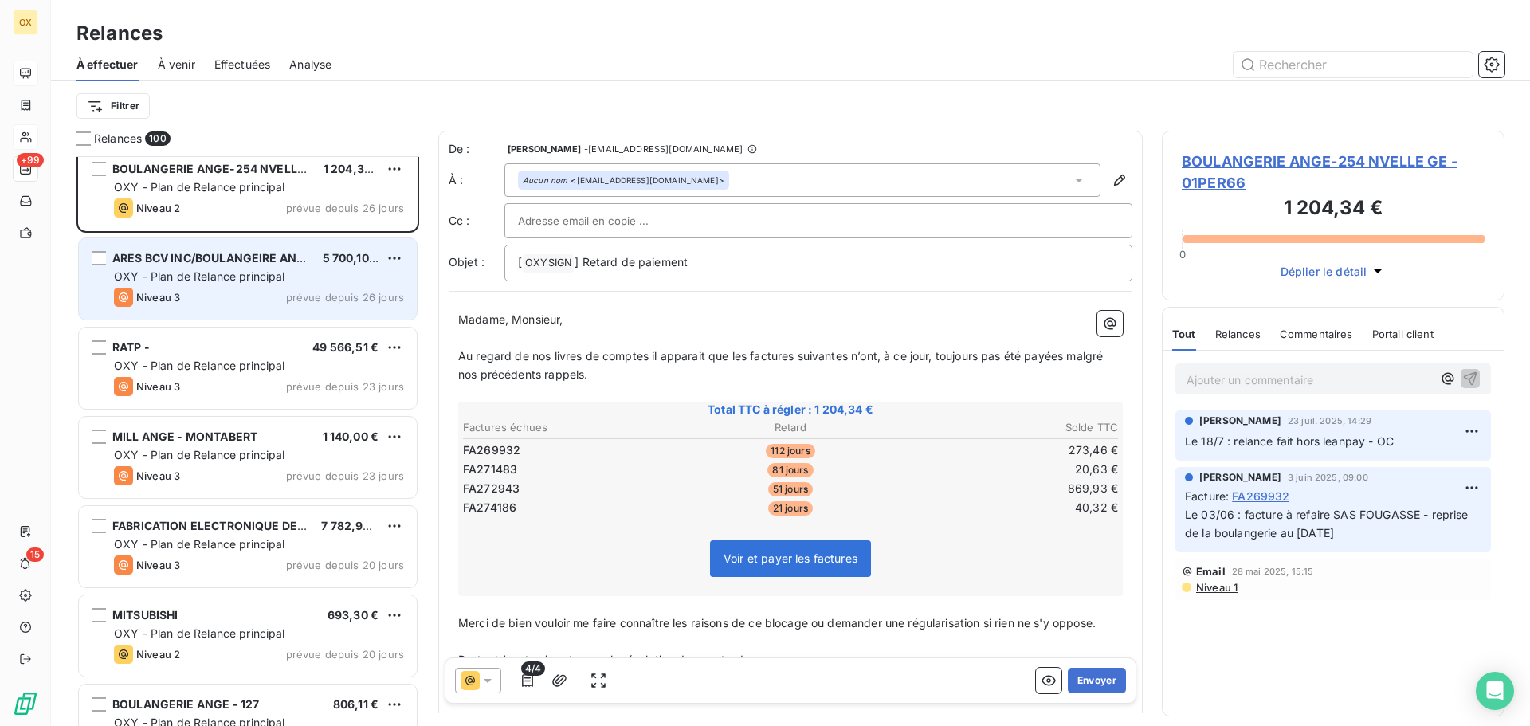
click at [208, 300] on div "Niveau 3 prévue depuis 26 jours" at bounding box center [259, 297] width 290 height 19
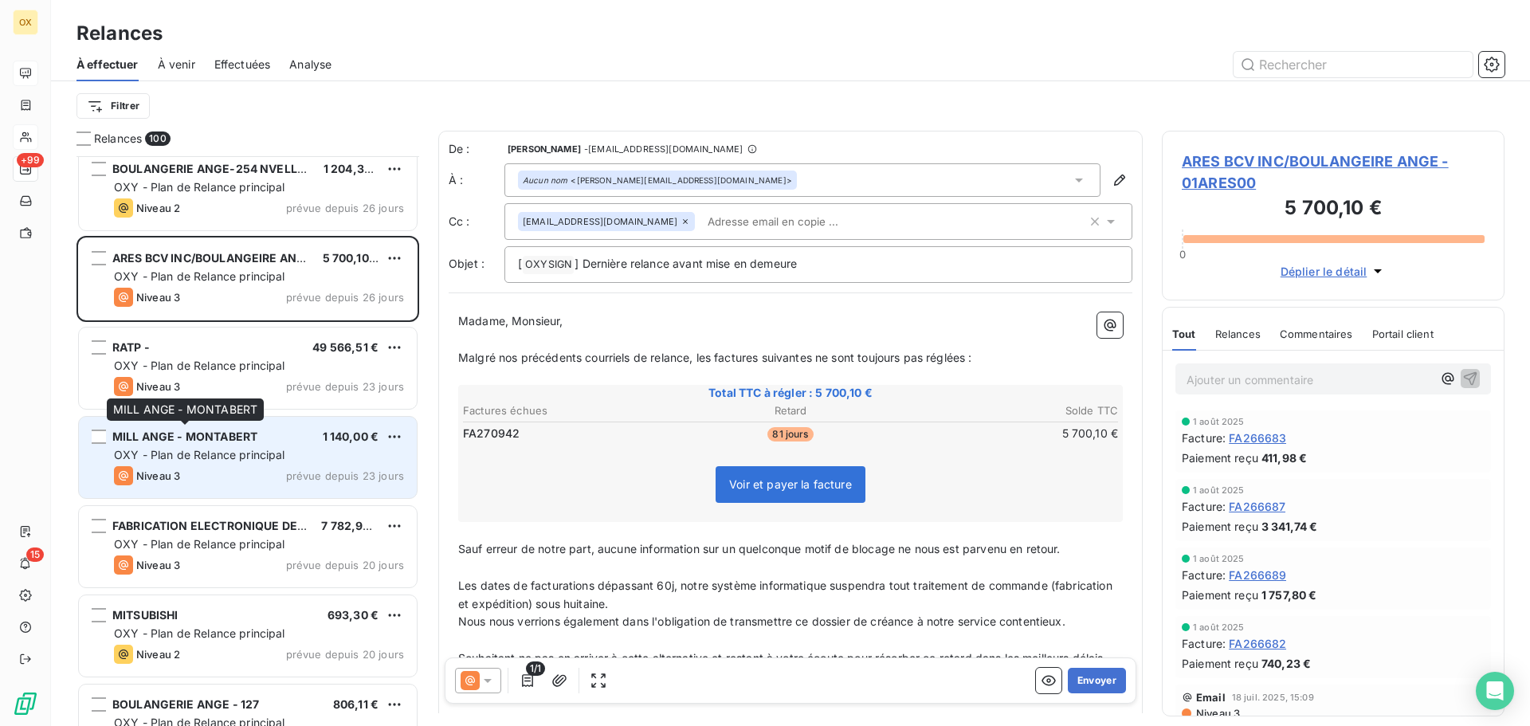
click at [238, 434] on span "MILL ANGE - MONTABERT" at bounding box center [184, 437] width 145 height 14
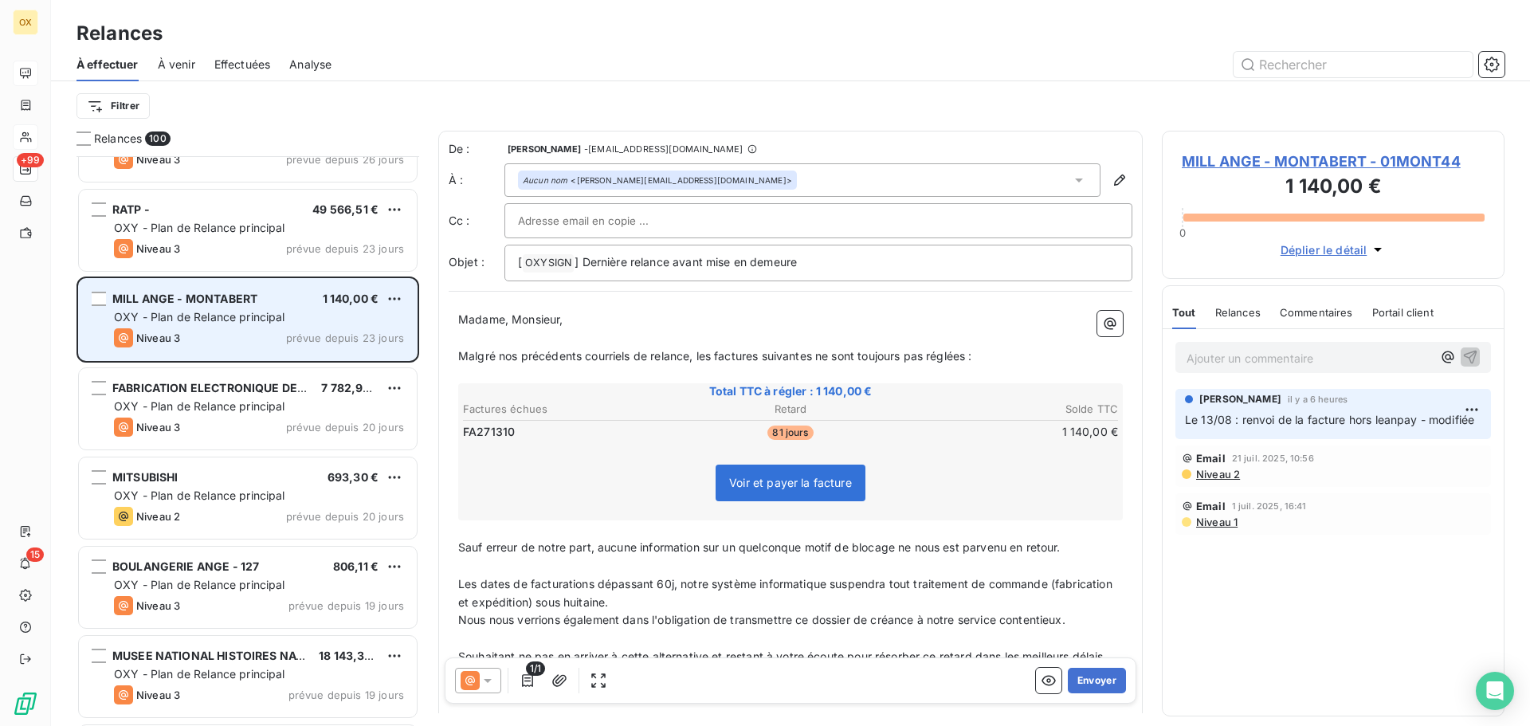
scroll to position [4544, 0]
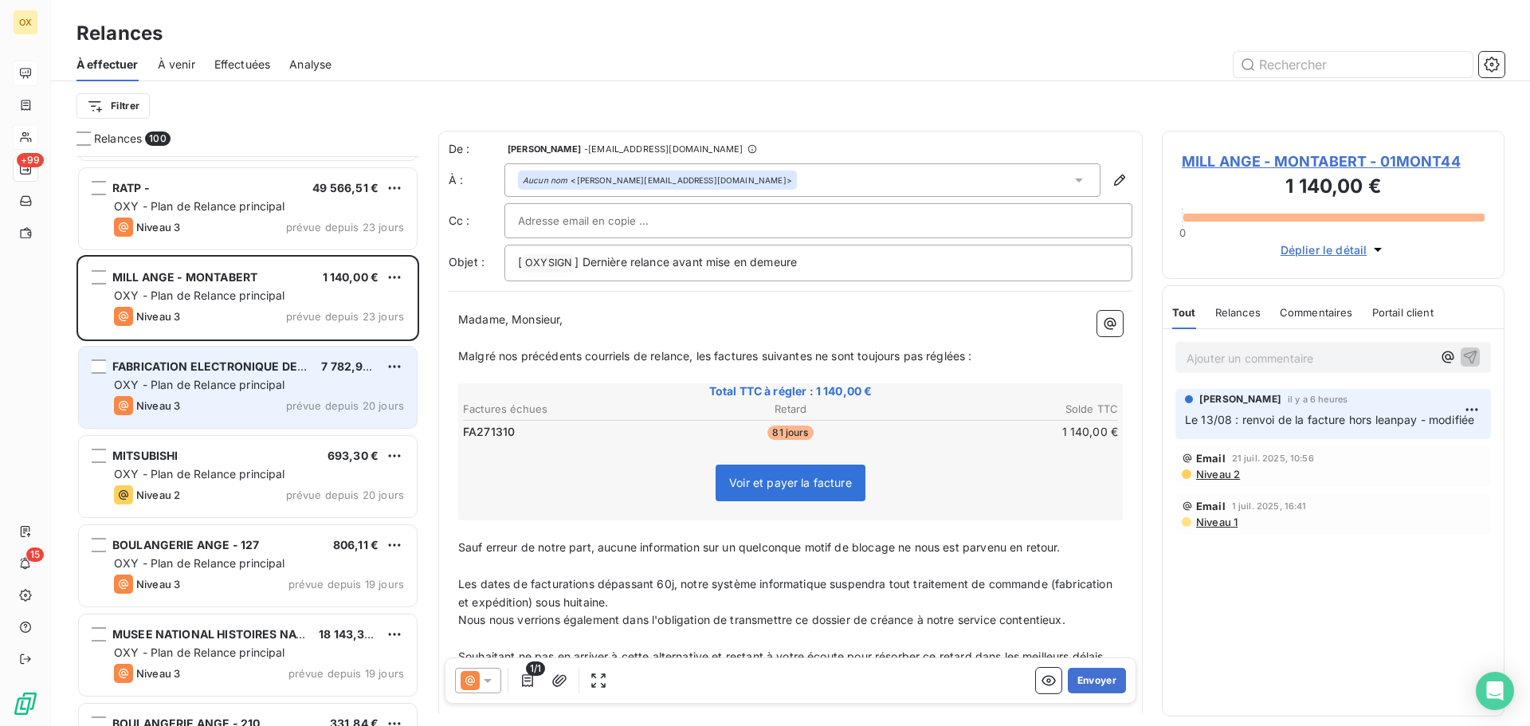
click at [262, 392] on div "OXY - Plan de Relance principal" at bounding box center [259, 385] width 290 height 16
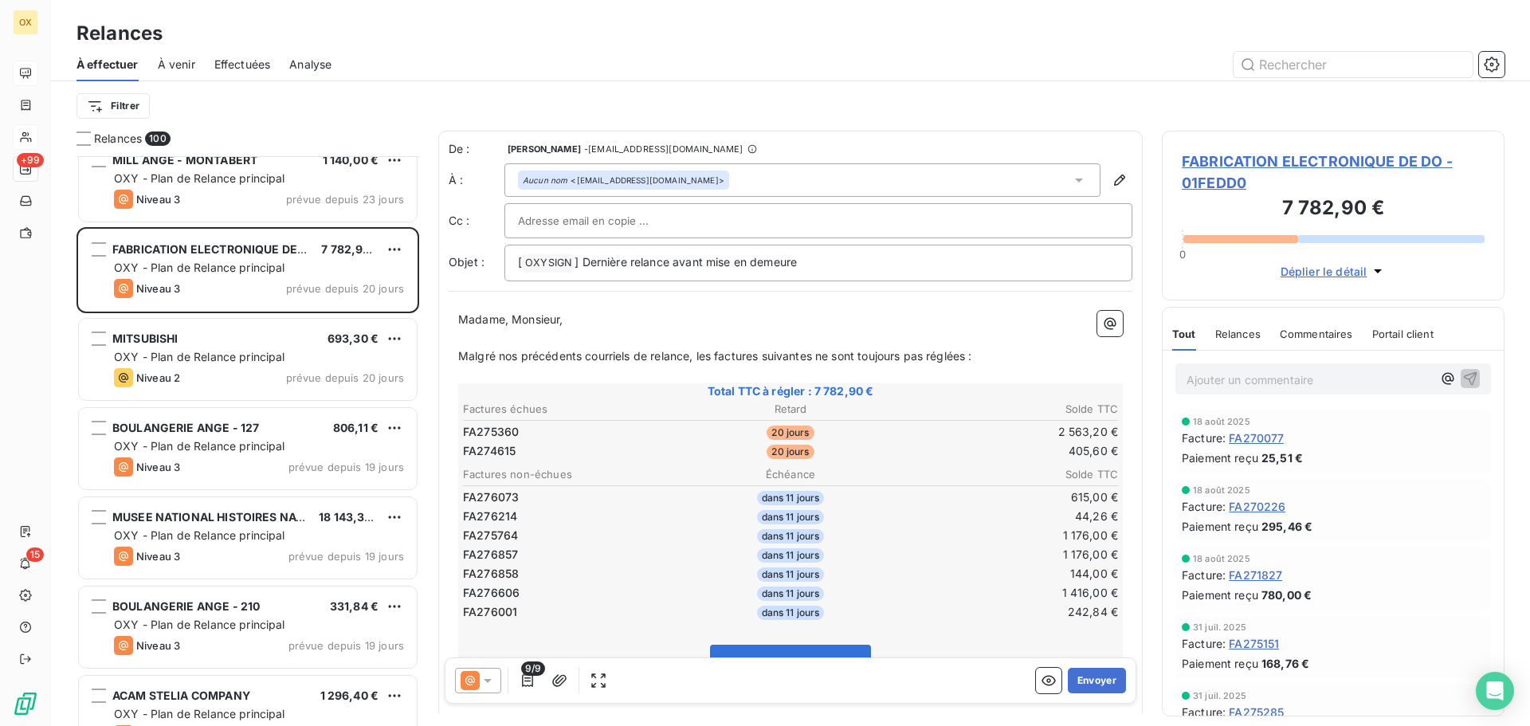
scroll to position [4703, 0]
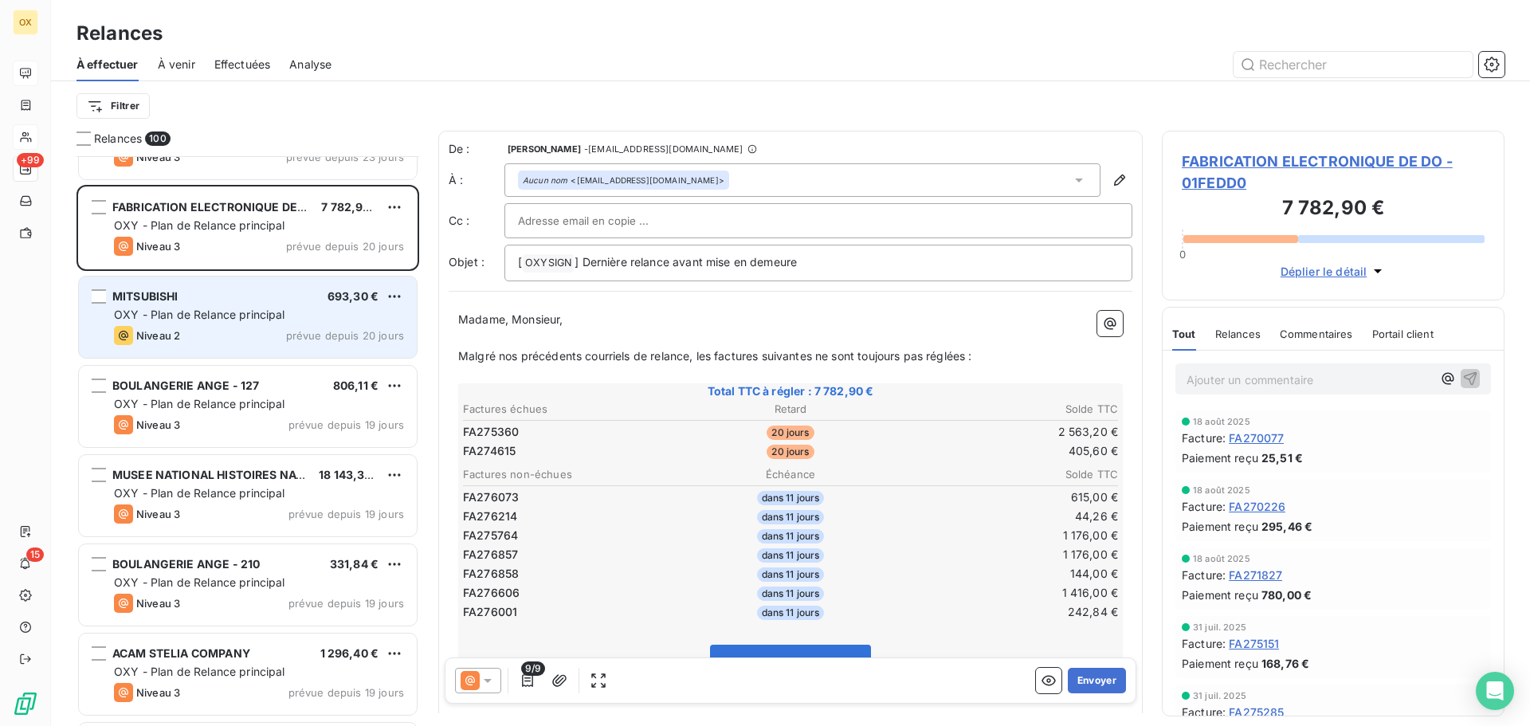
click at [236, 347] on div "MITSUBISHI 693,30 € OXY - Plan de Relance principal Niveau 2 prévue depuis 20 j…" at bounding box center [248, 317] width 338 height 81
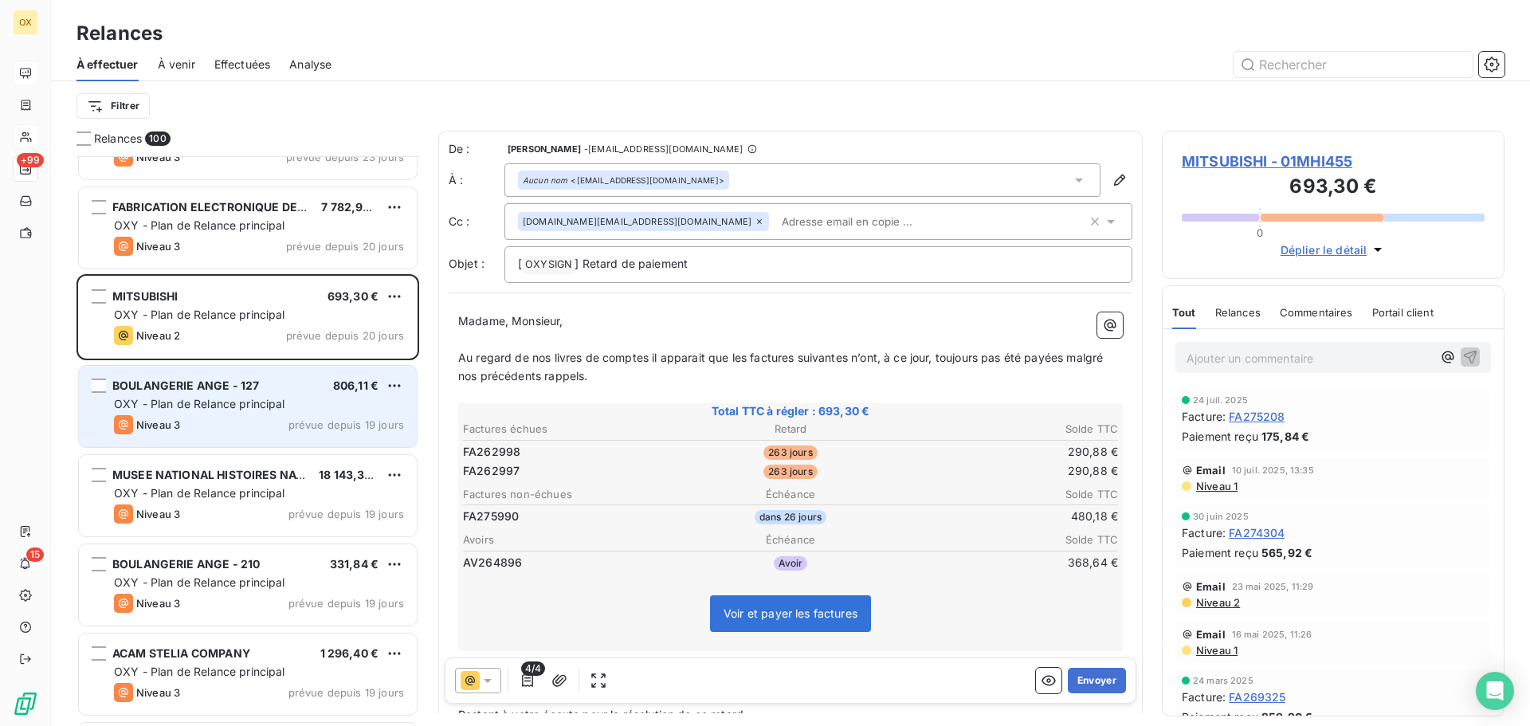
click at [265, 422] on div "Niveau 3 prévue depuis 19 jours" at bounding box center [259, 424] width 290 height 19
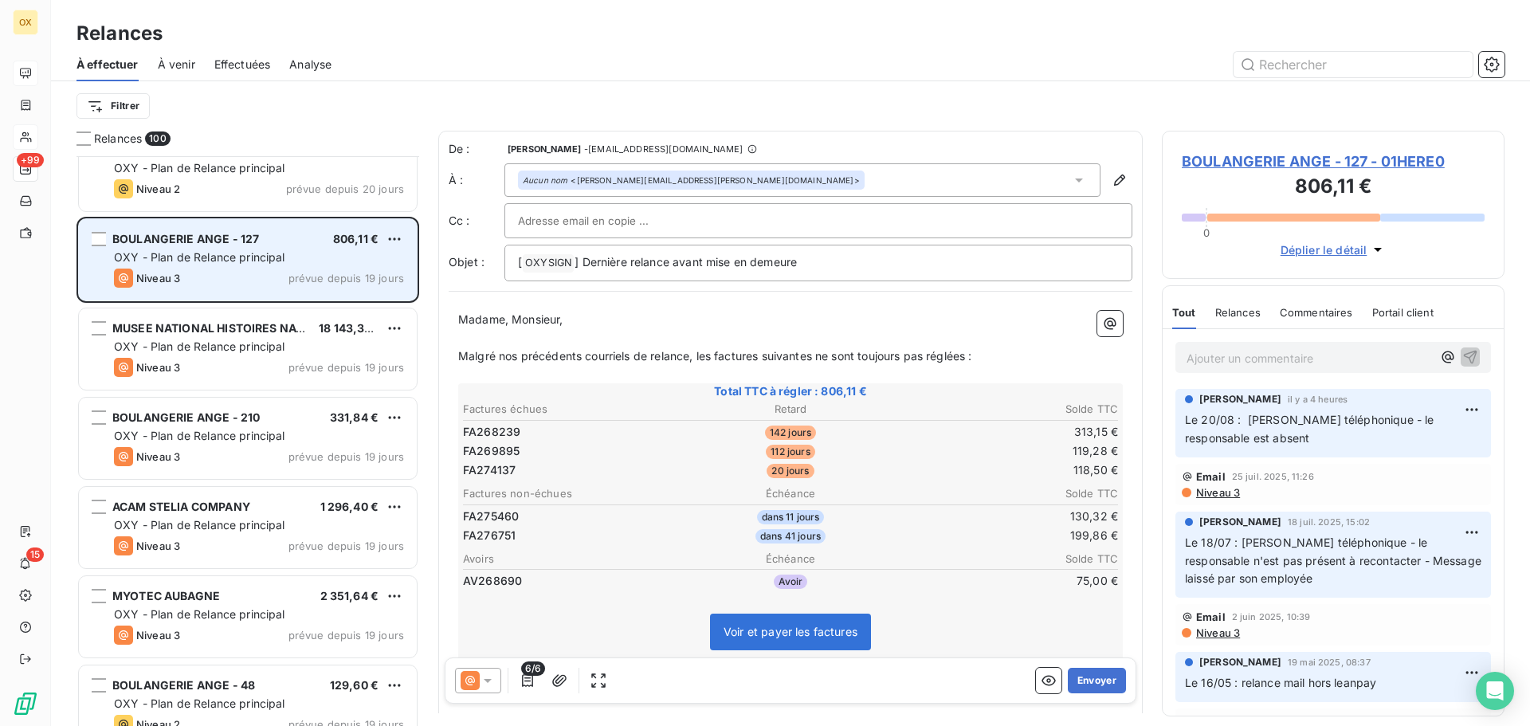
scroll to position [4862, 0]
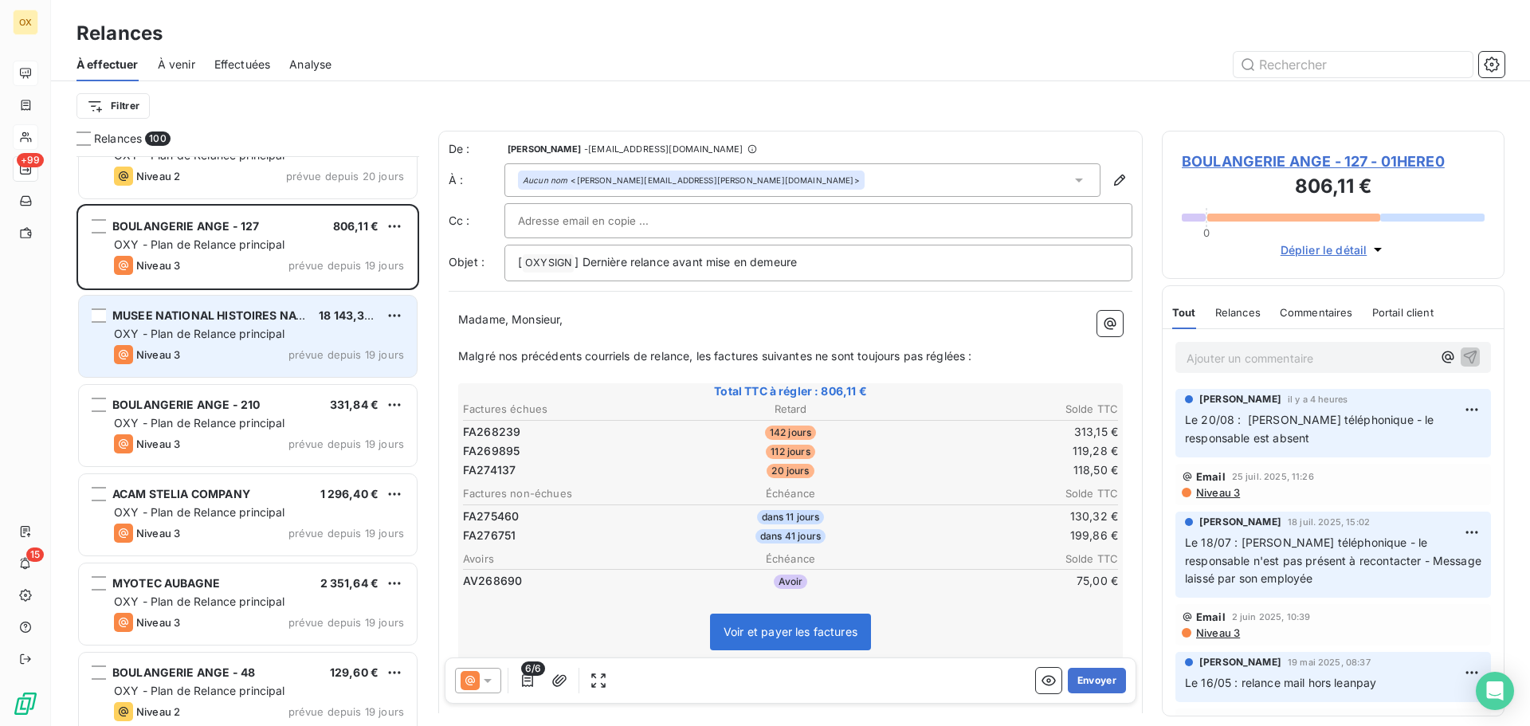
click at [257, 341] on div "OXY - Plan de Relance principal" at bounding box center [259, 334] width 290 height 16
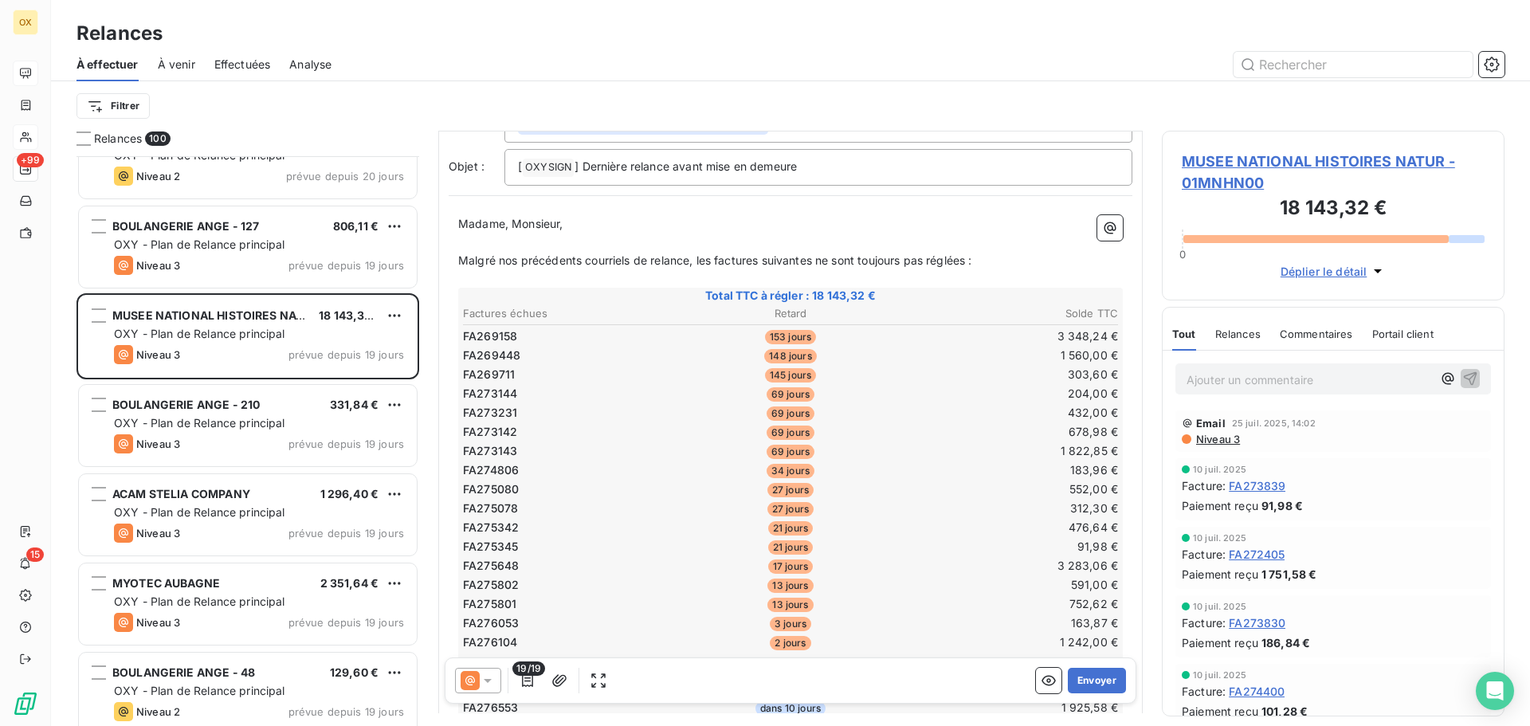
scroll to position [160, 0]
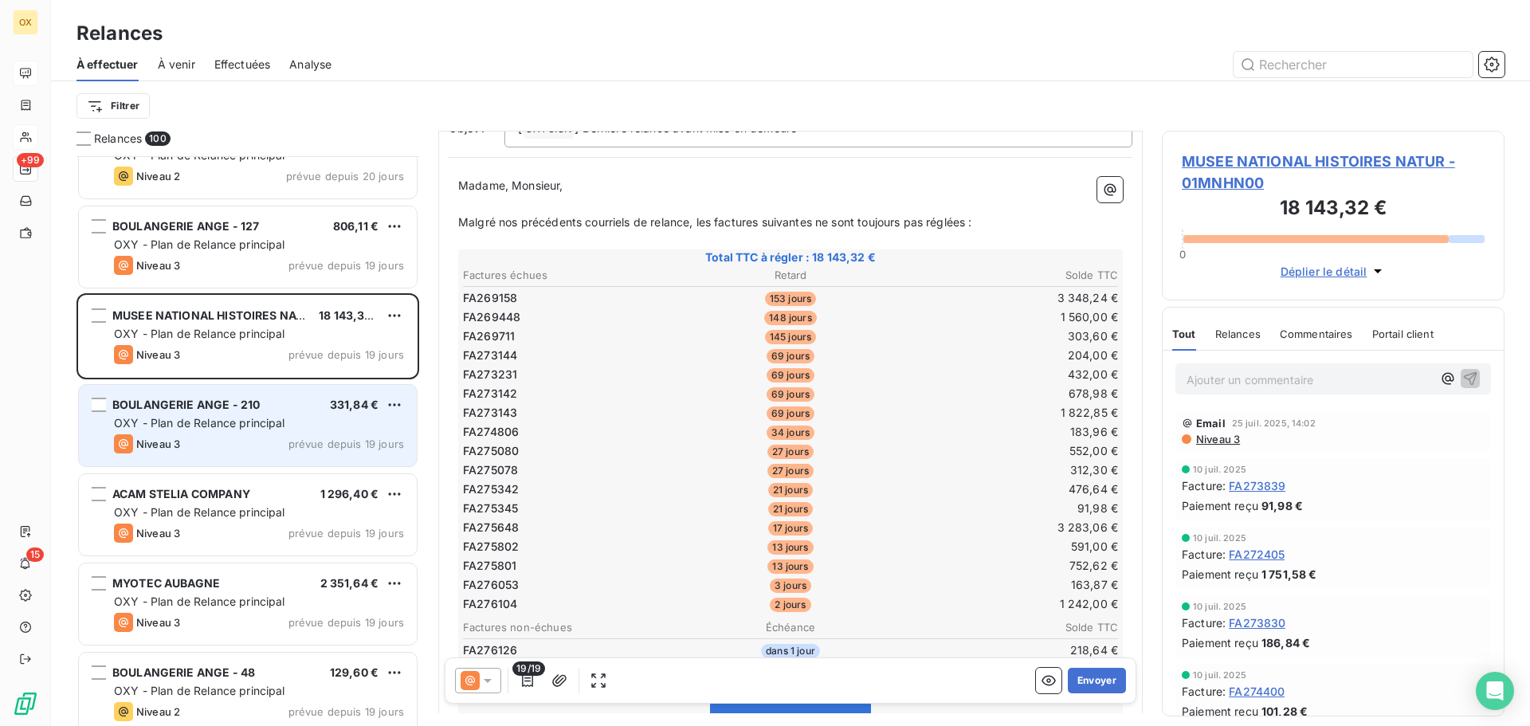
click at [237, 400] on span "BOULANGERIE ANGE - 210" at bounding box center [185, 405] width 147 height 14
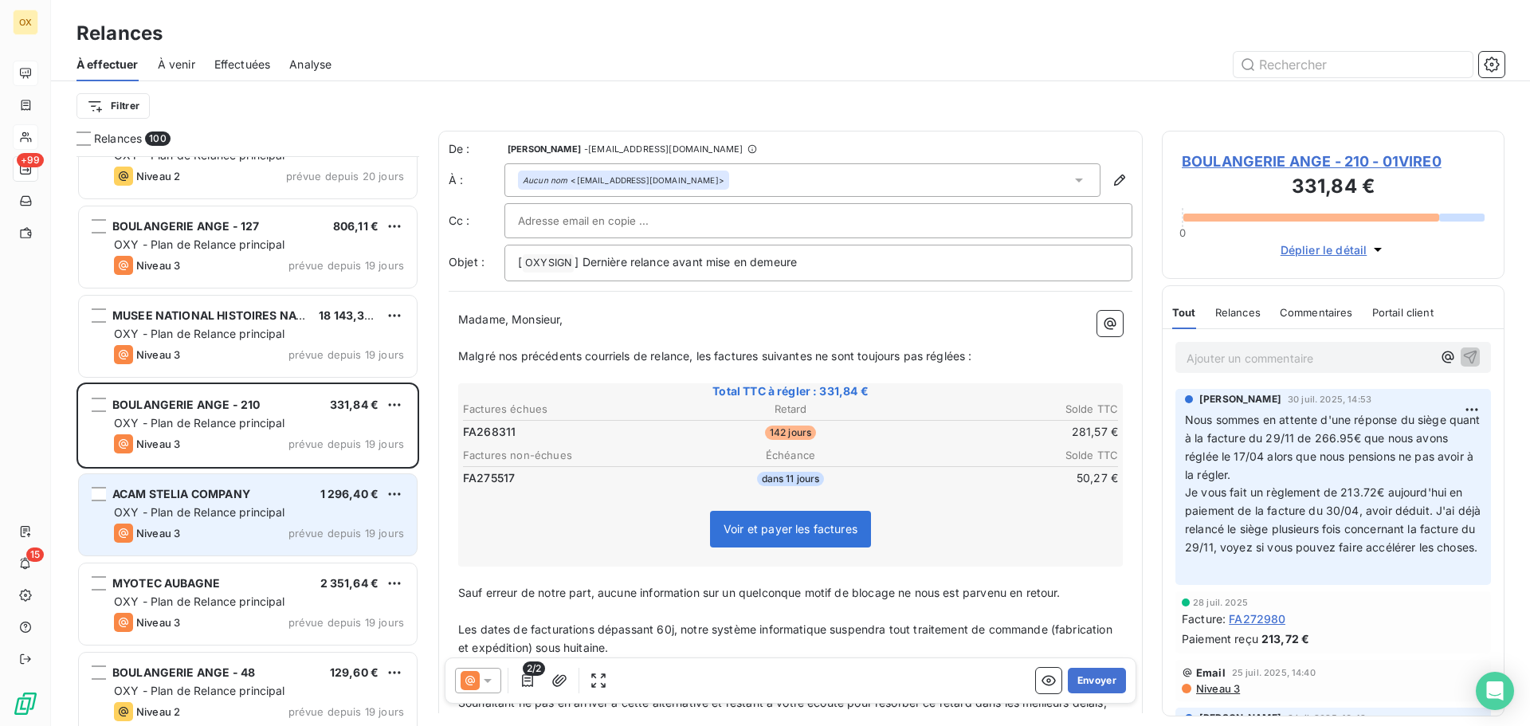
click at [296, 501] on div "ACAM STELIA COMPANY 1 296,40 € OXY - Plan de Relance principal Niveau 3 prévue …" at bounding box center [248, 514] width 338 height 81
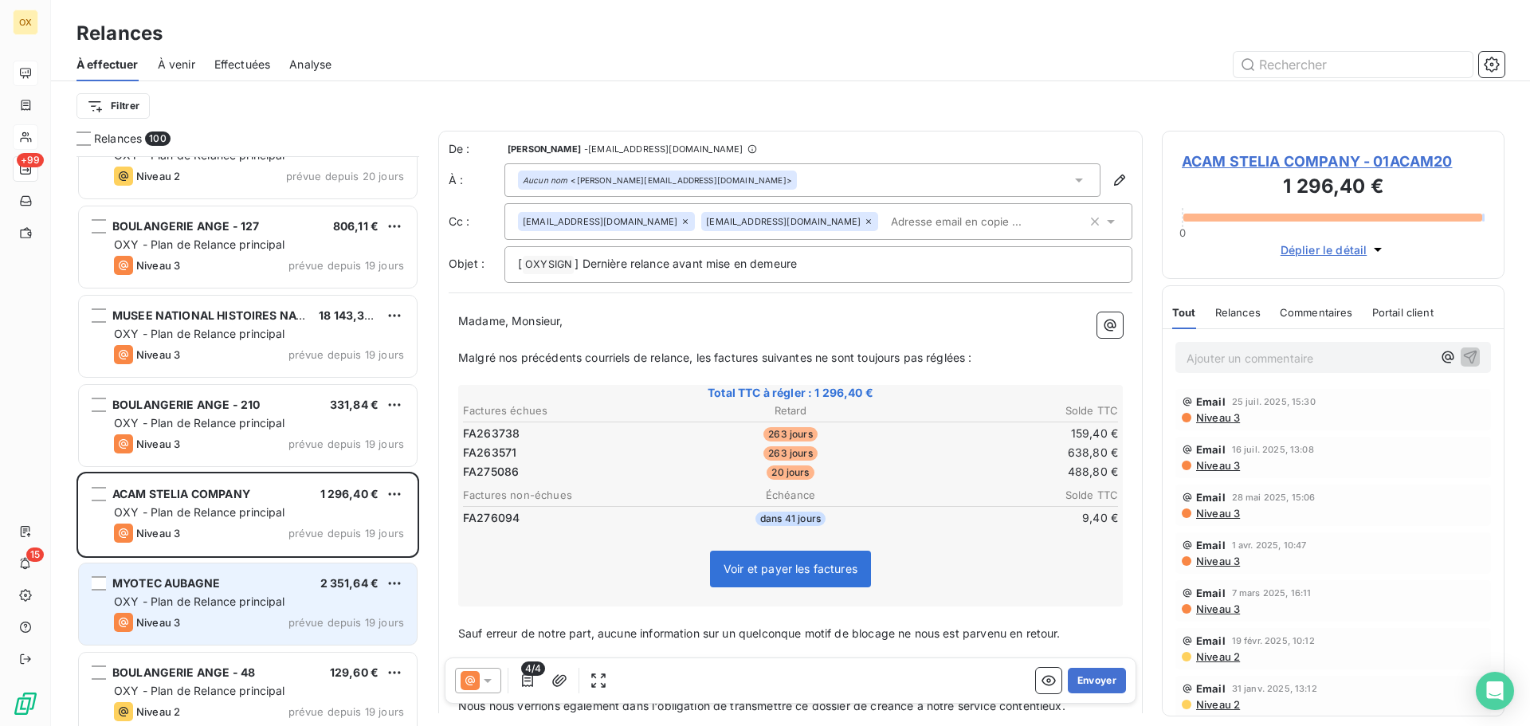
click at [278, 595] on span "OXY - Plan de Relance principal" at bounding box center [199, 602] width 171 height 14
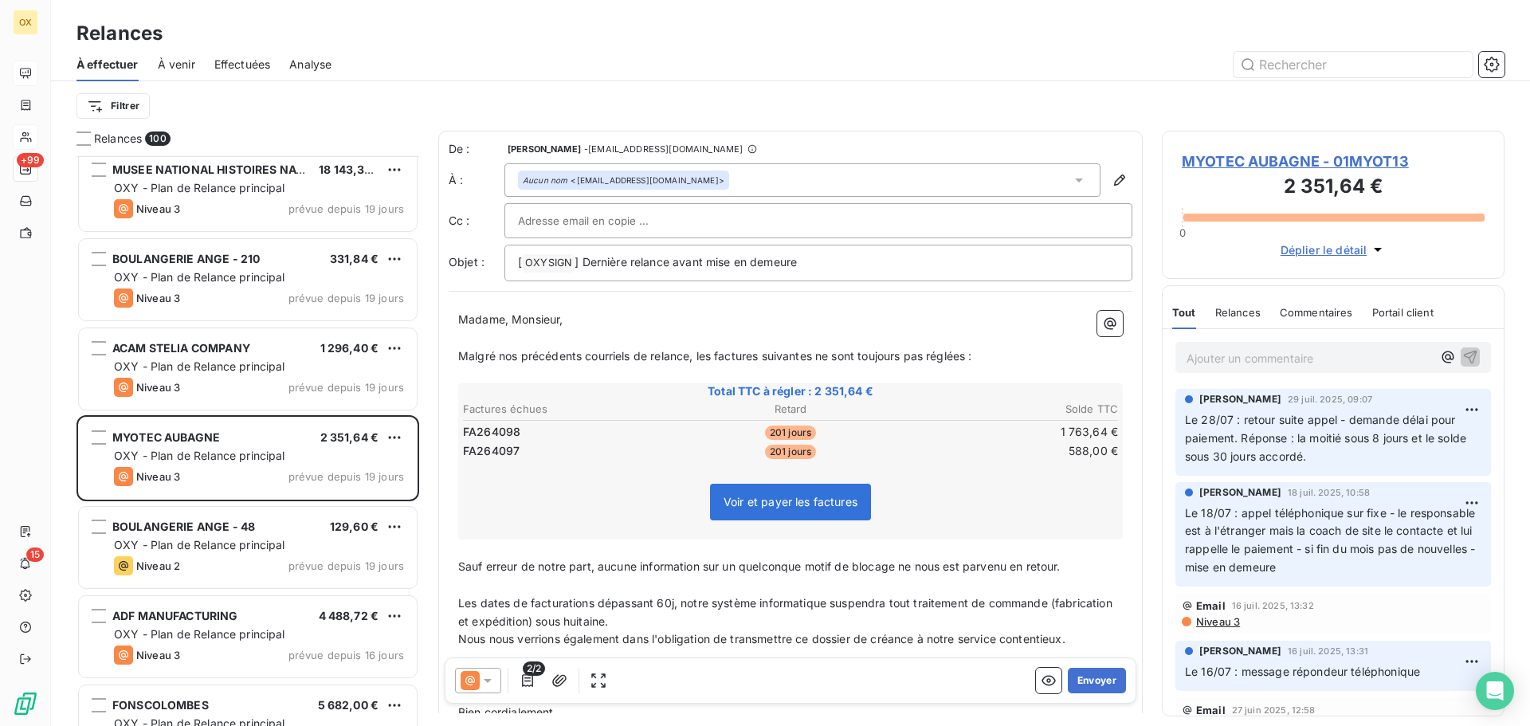
scroll to position [5022, 0]
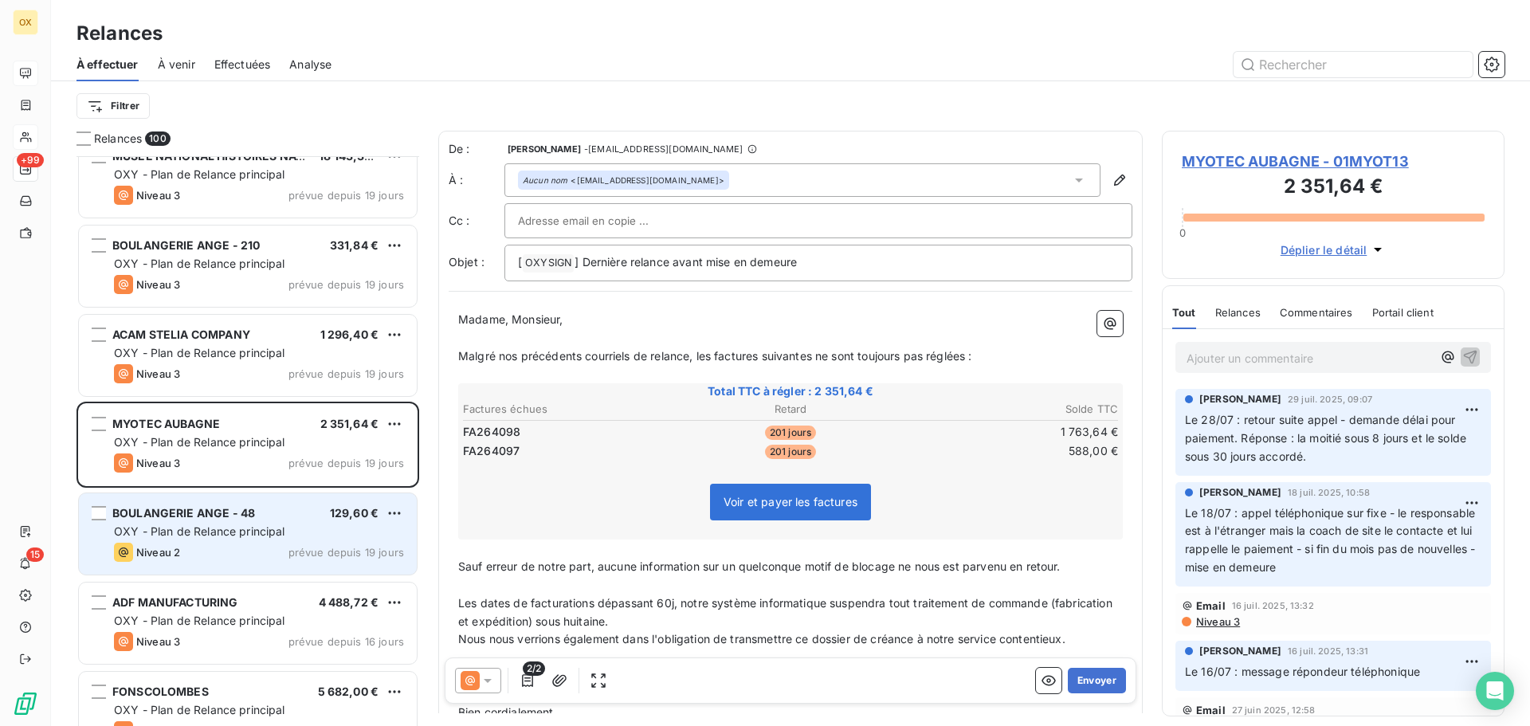
click at [234, 518] on span "BOULANGERIE ANGE - 48" at bounding box center [183, 513] width 143 height 14
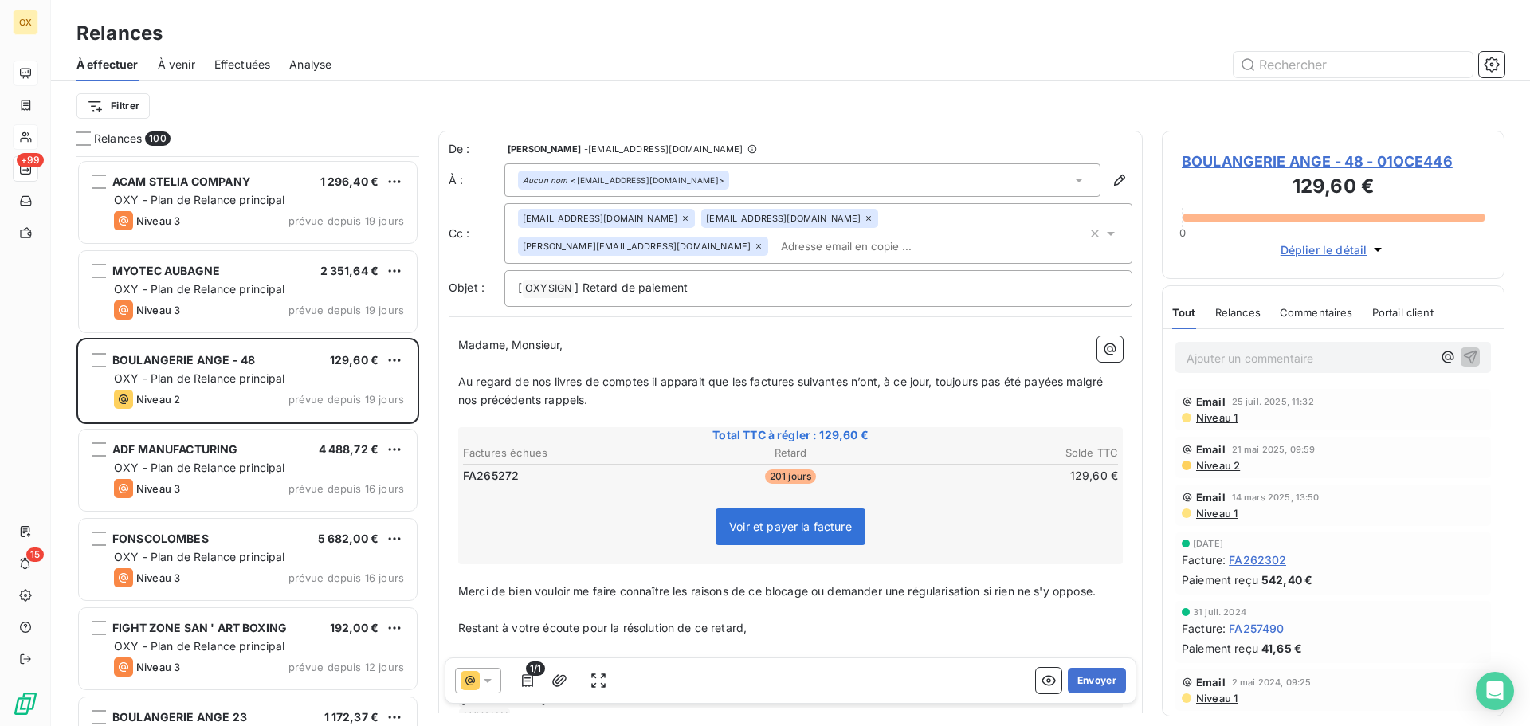
scroll to position [5181, 0]
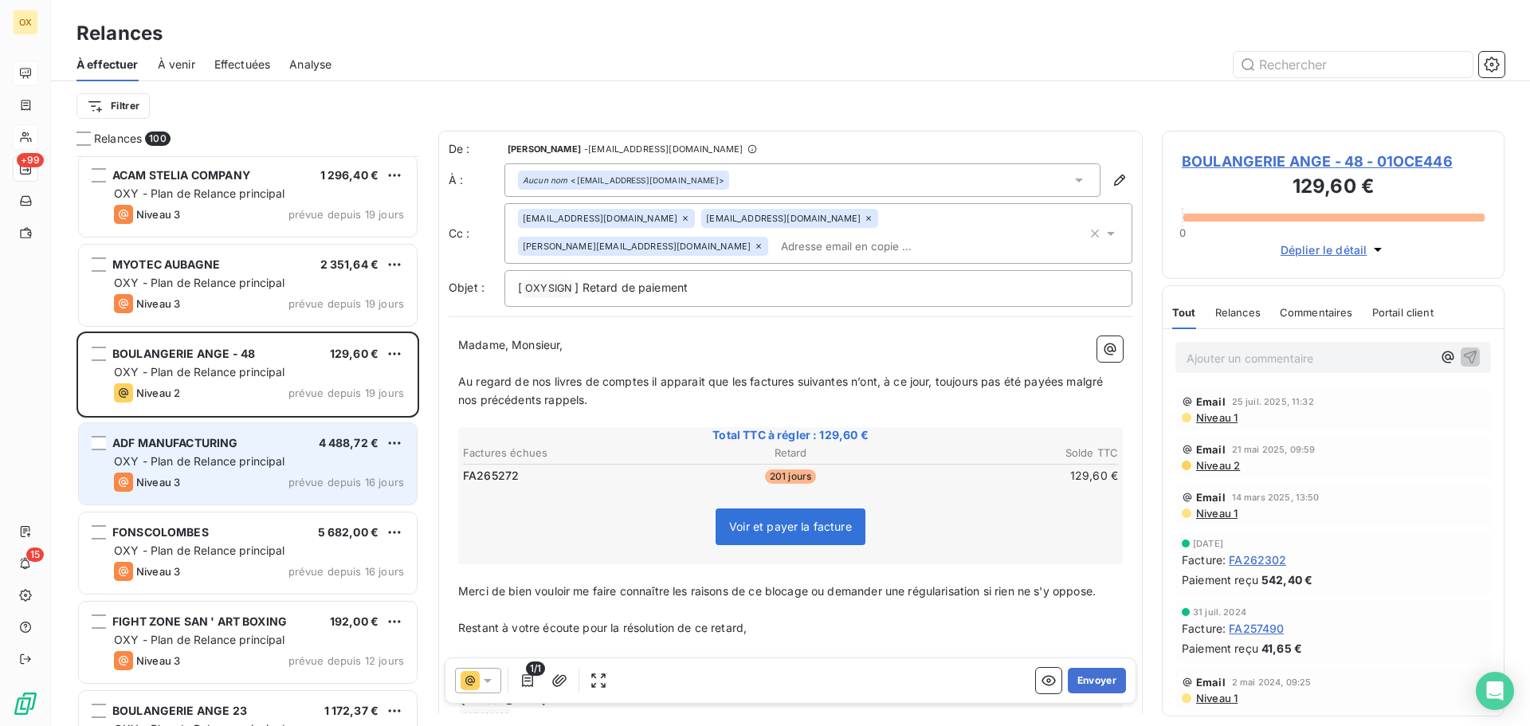
click at [237, 473] on div "Niveau 3 prévue depuis 16 jours" at bounding box center [259, 482] width 290 height 19
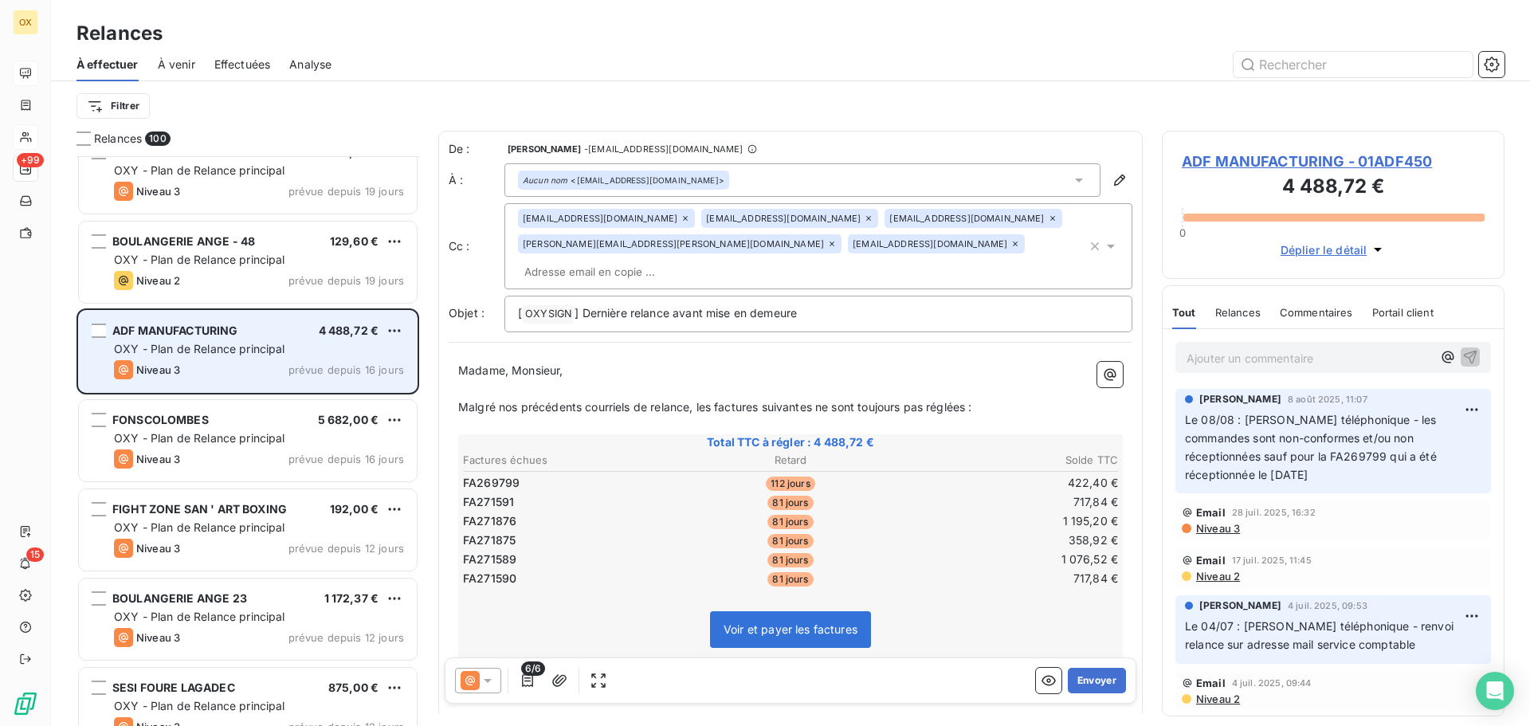
scroll to position [5341, 0]
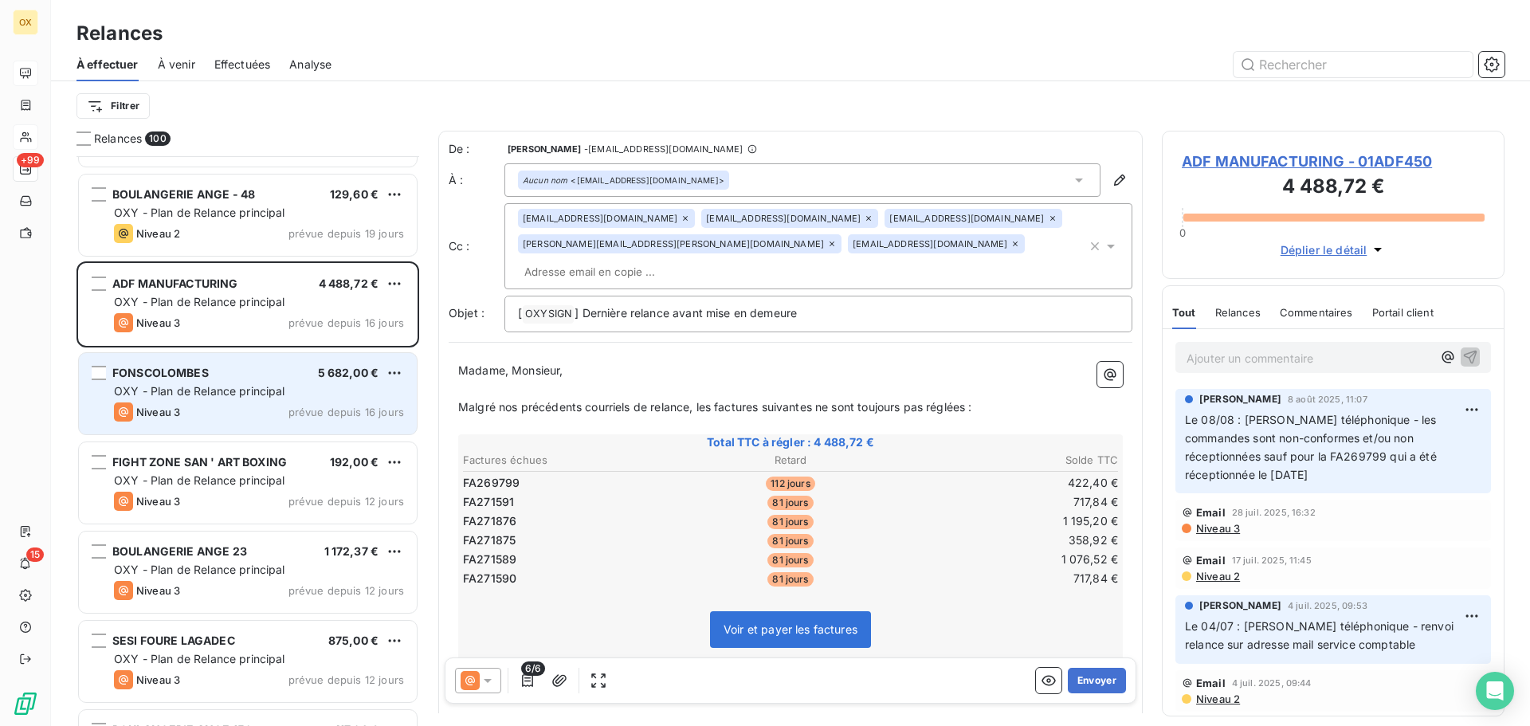
click at [246, 402] on div "Niveau 3 prévue depuis 16 jours" at bounding box center [259, 411] width 290 height 19
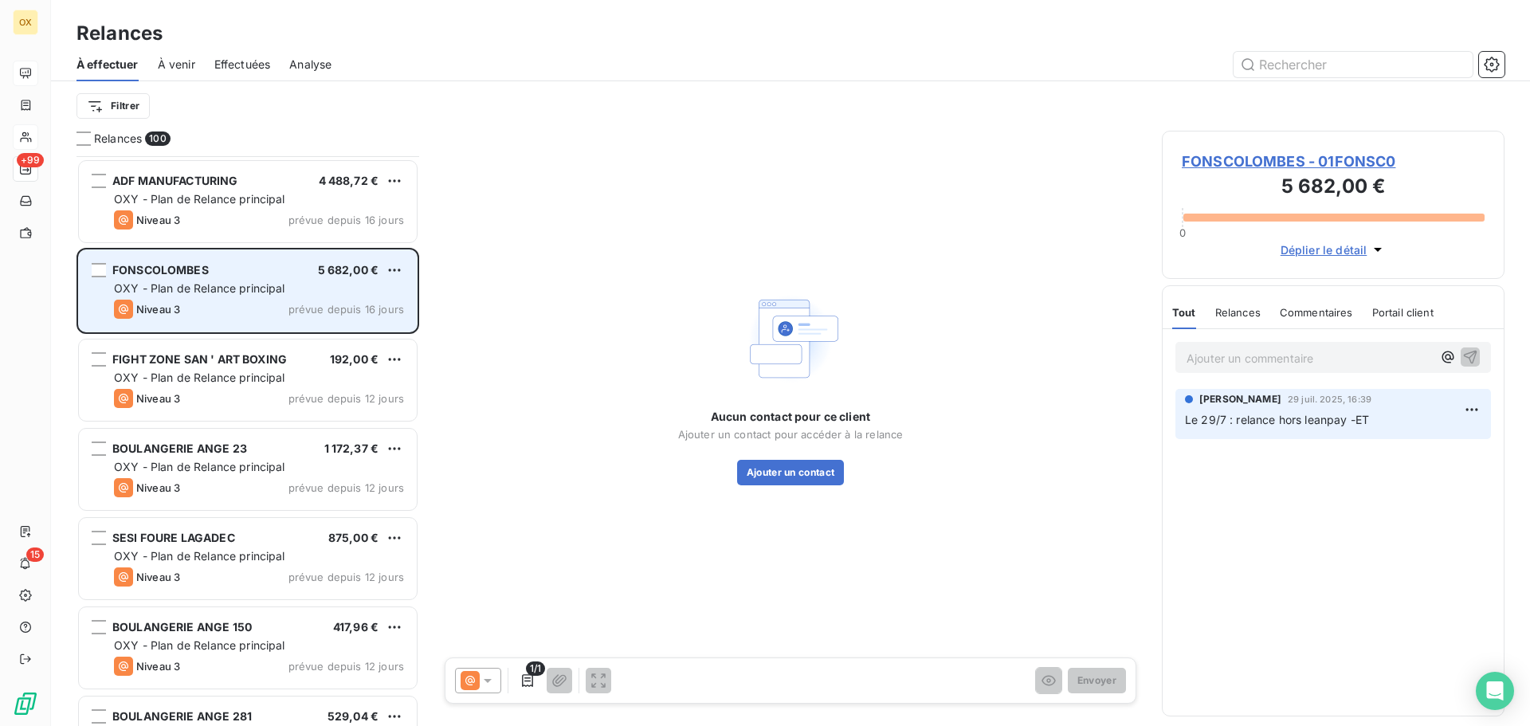
scroll to position [5500, 0]
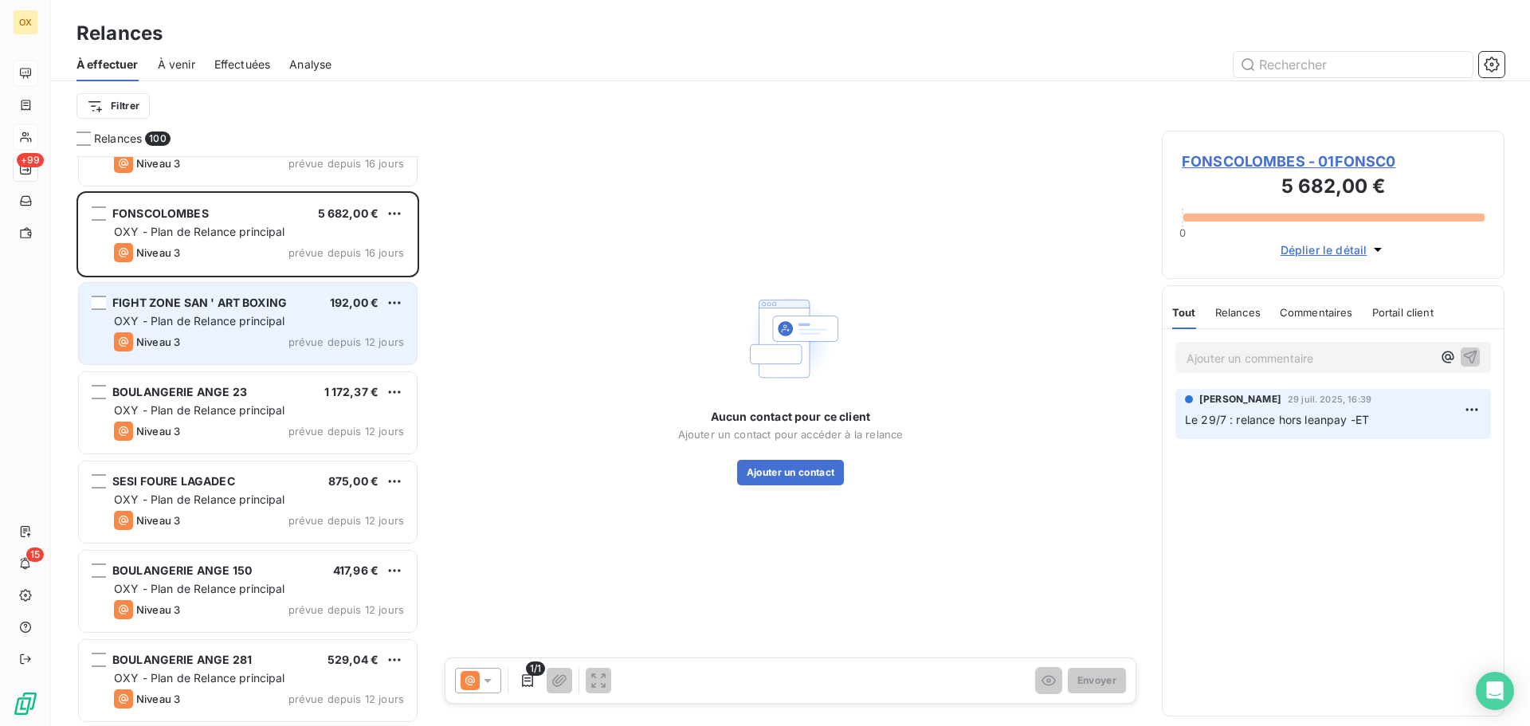
click at [214, 337] on div "Niveau 3 prévue depuis 12 jours" at bounding box center [259, 341] width 290 height 19
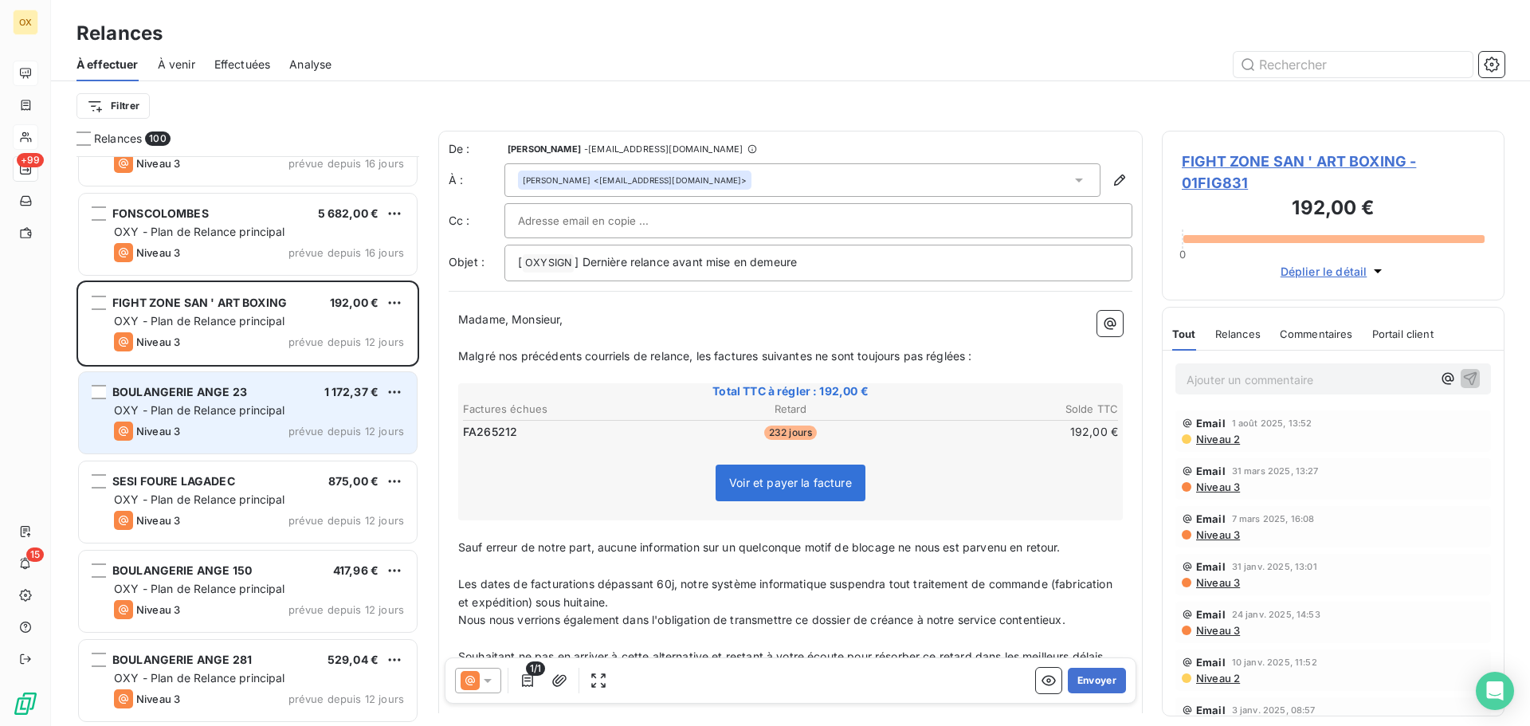
click at [241, 398] on div "BOULANGERIE ANGE 23" at bounding box center [179, 392] width 135 height 16
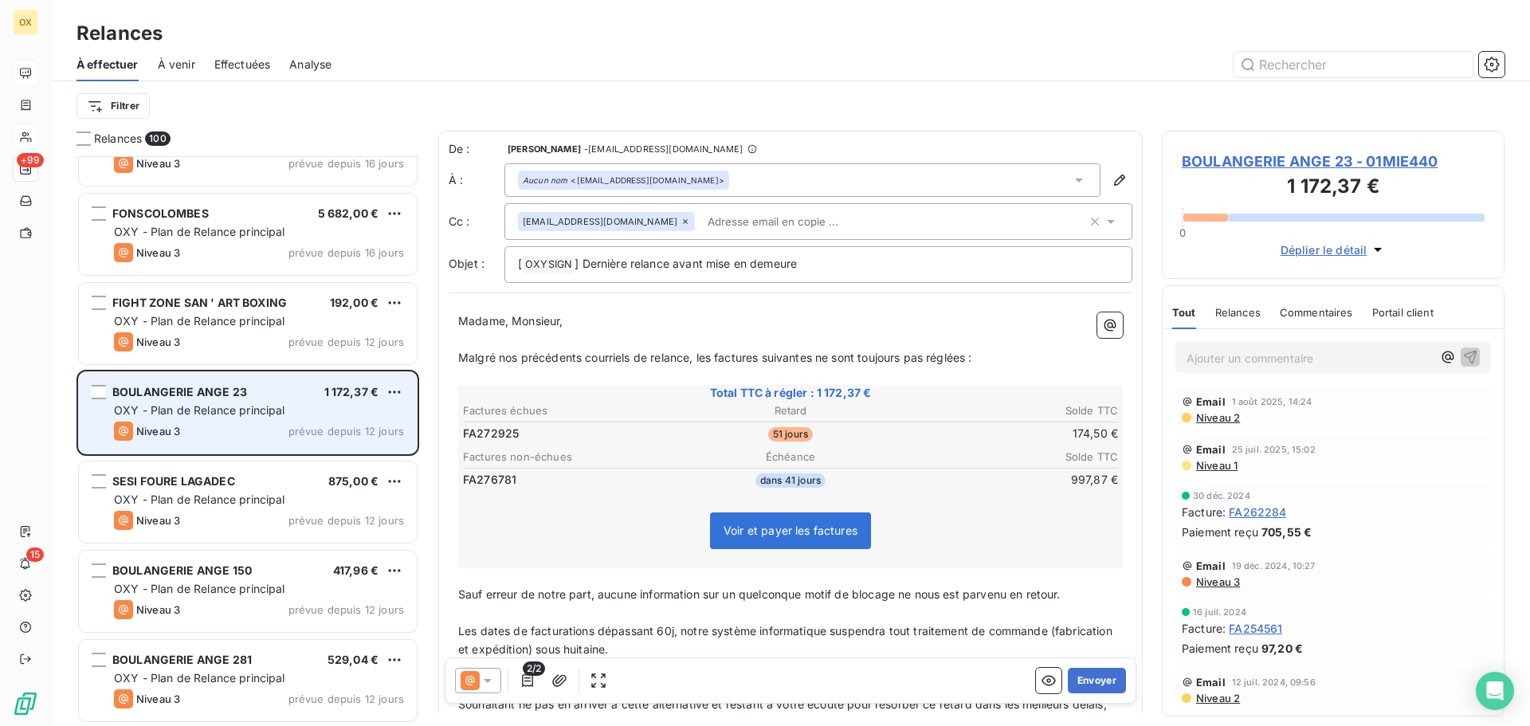
scroll to position [5580, 0]
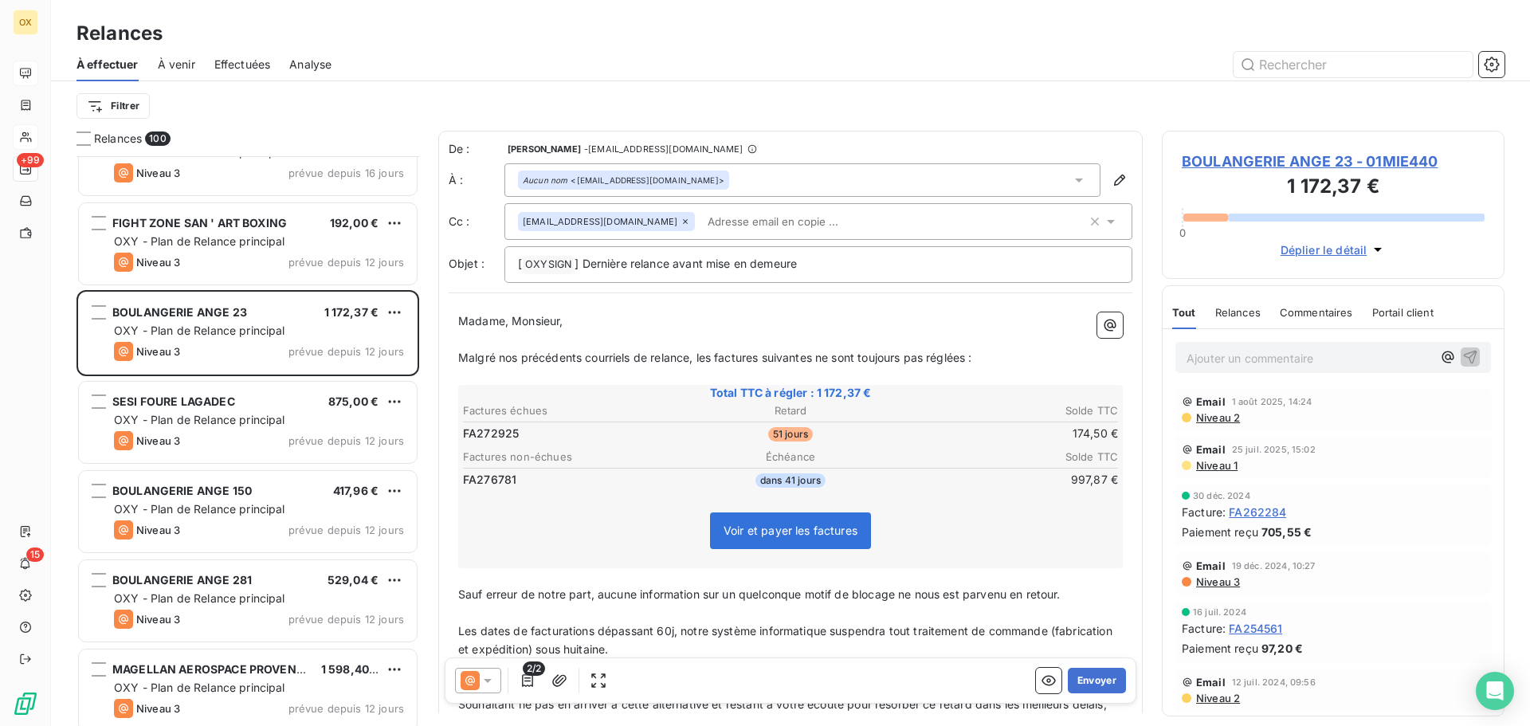
click at [1264, 160] on span "BOULANGERIE ANGE 23 - 01MIE440" at bounding box center [1333, 162] width 303 height 22
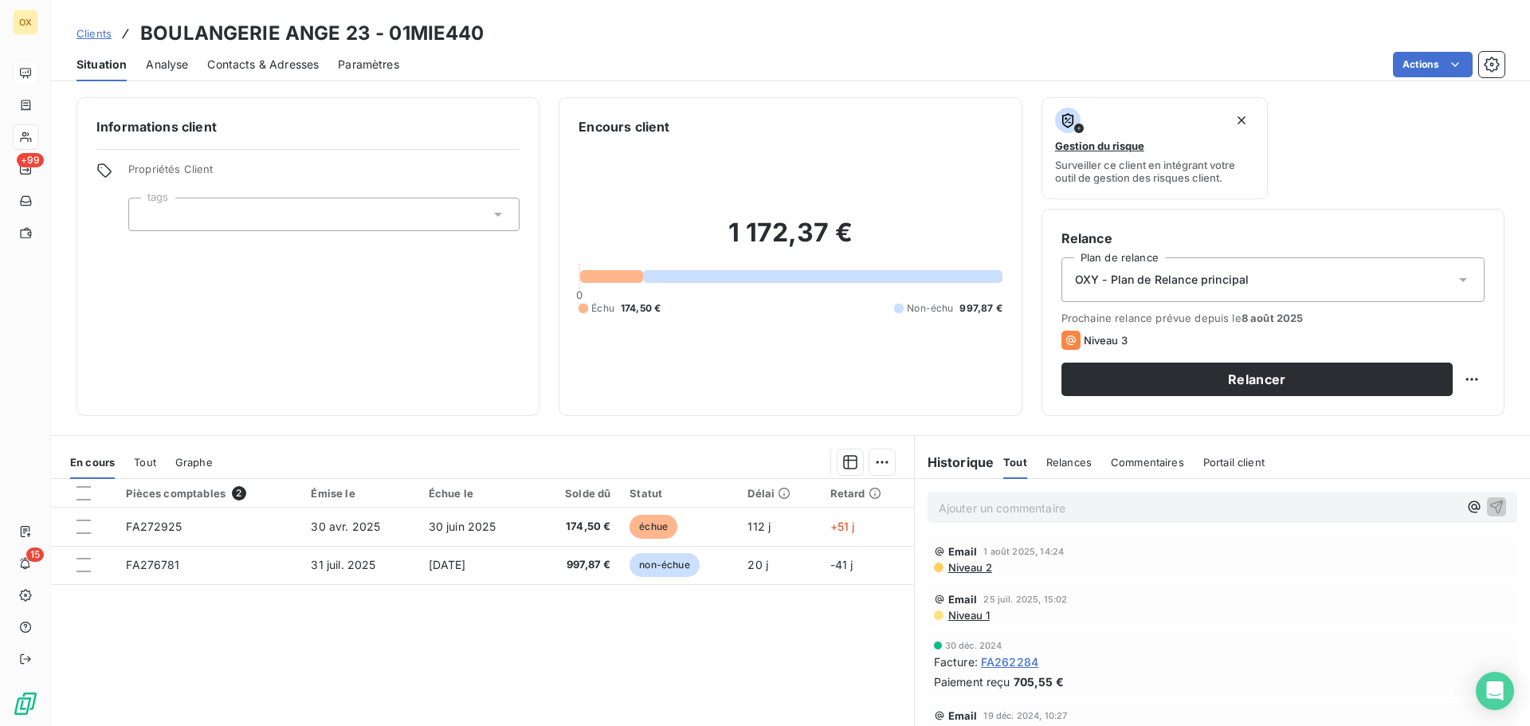
click at [290, 61] on span "Contacts & Adresses" at bounding box center [263, 65] width 112 height 16
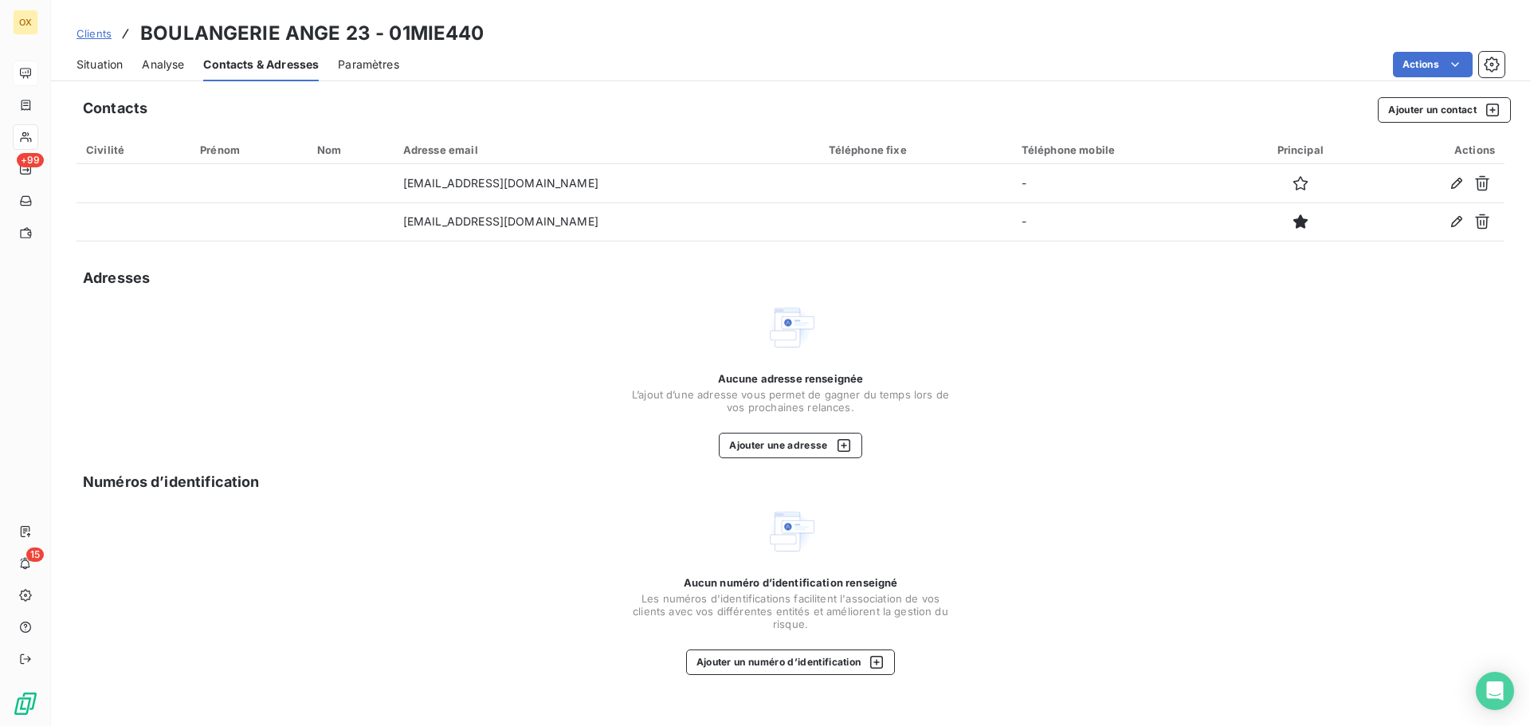
click at [97, 69] on span "Situation" at bounding box center [100, 65] width 46 height 16
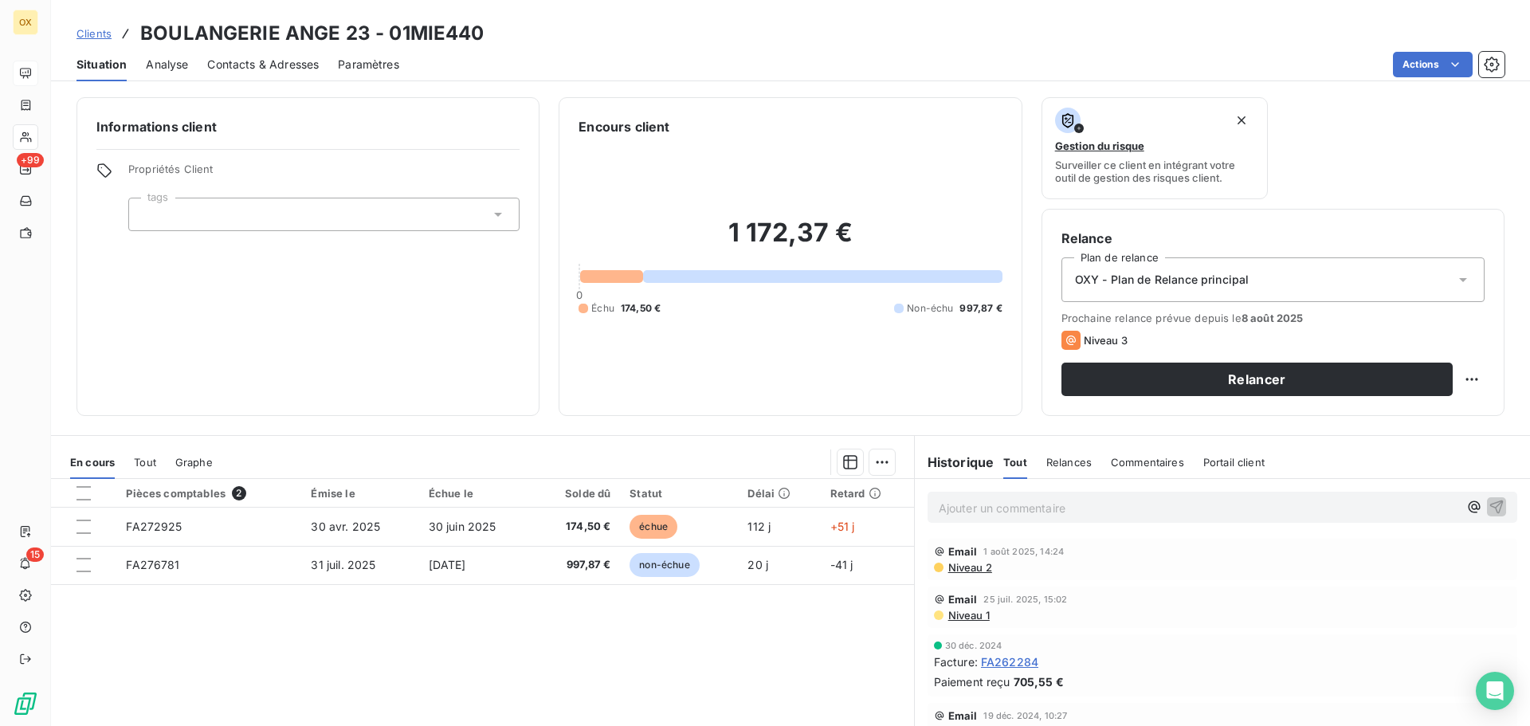
click at [261, 65] on span "Contacts & Adresses" at bounding box center [263, 65] width 112 height 16
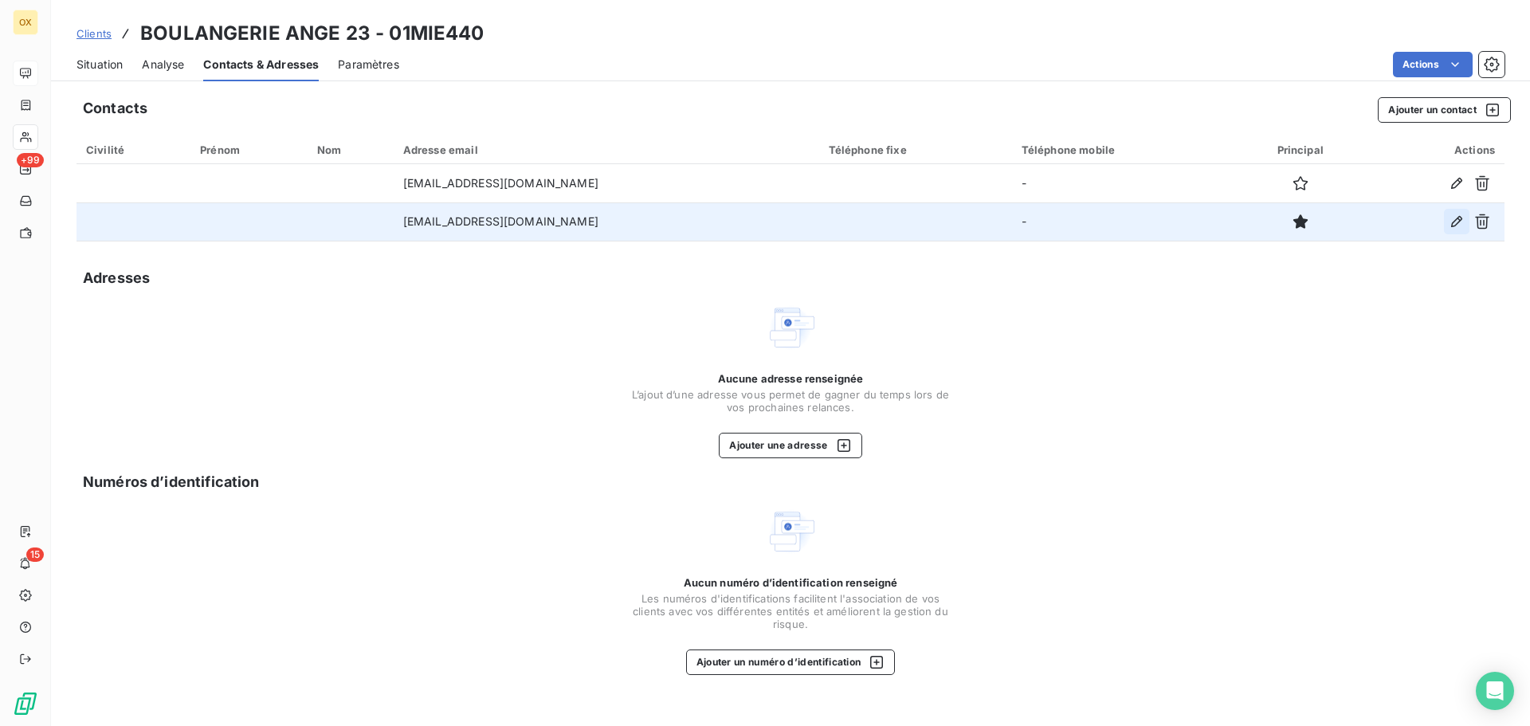
click at [1459, 218] on icon "button" at bounding box center [1457, 222] width 16 height 16
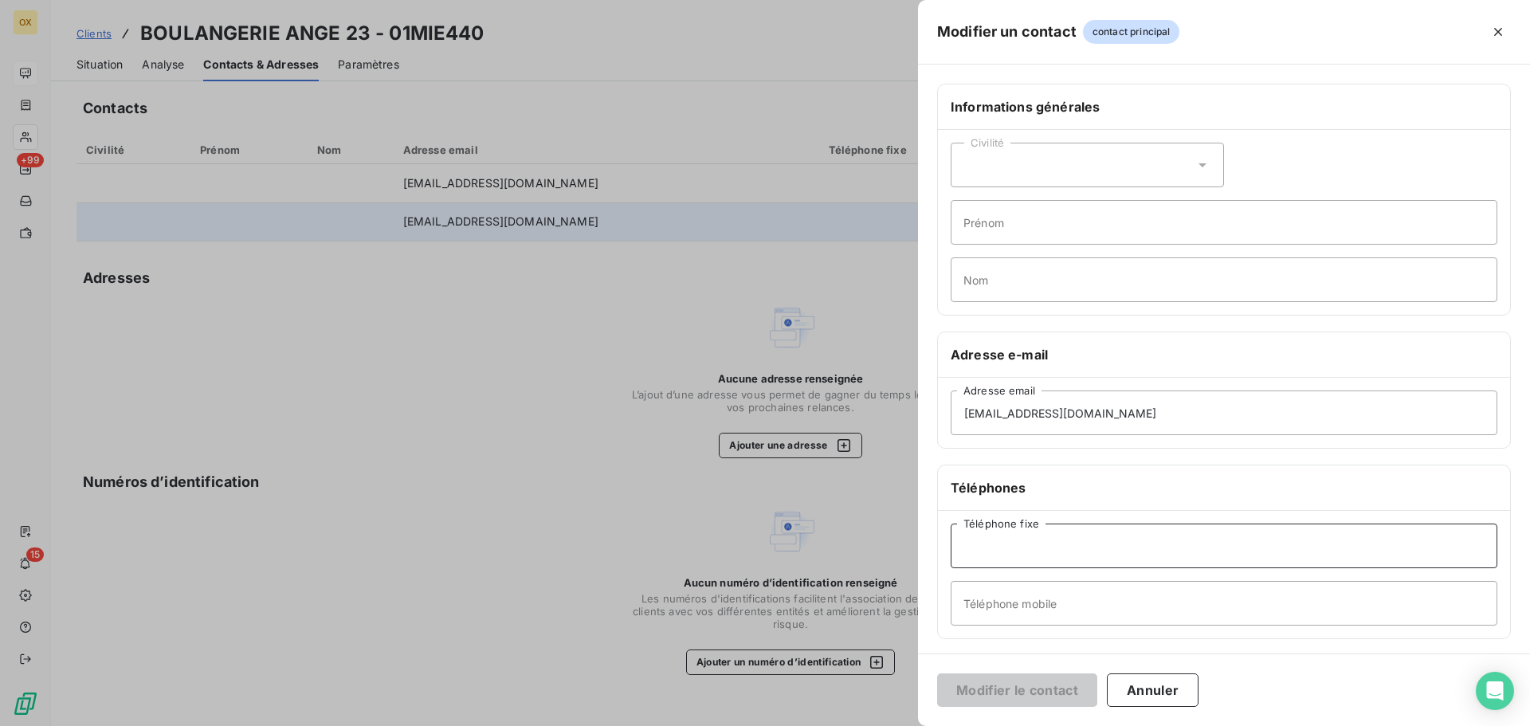
click at [1048, 536] on input "Téléphone fixe" at bounding box center [1224, 546] width 547 height 45
paste input "04 86 64 90 47"
type input "04 86 64 90 47"
click at [1006, 685] on button "Modifier le contact" at bounding box center [1017, 689] width 160 height 33
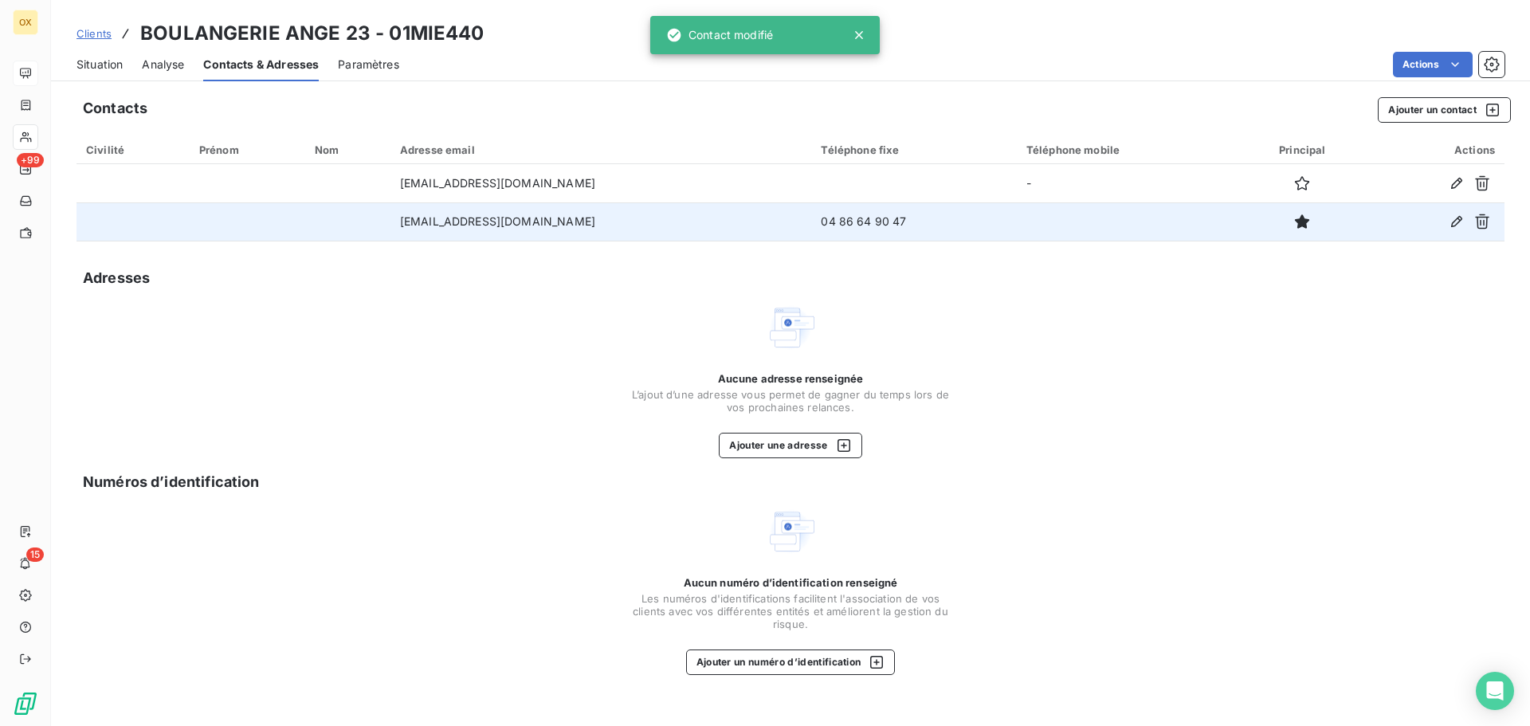
click at [87, 66] on span "Situation" at bounding box center [100, 65] width 46 height 16
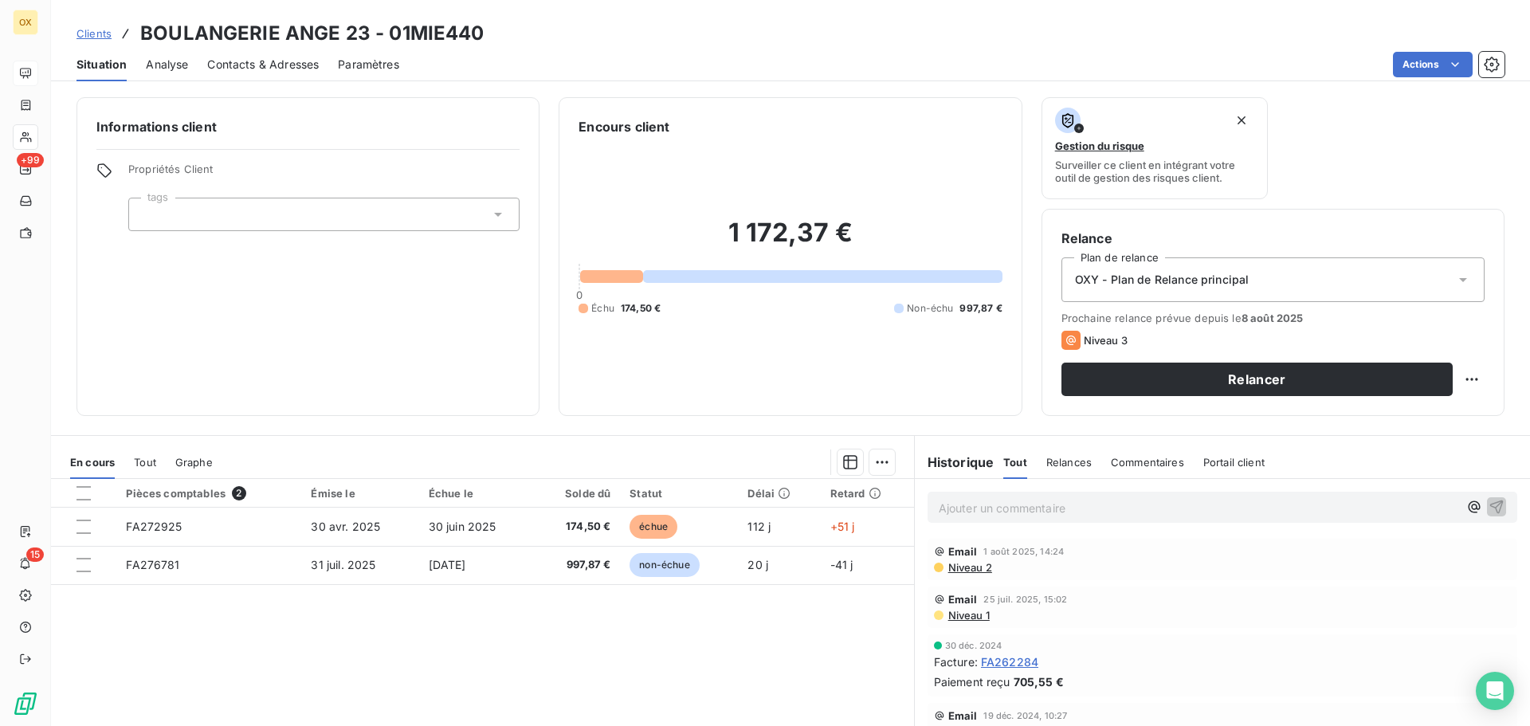
click at [970, 507] on p "Ajouter un commentaire ﻿" at bounding box center [1199, 508] width 520 height 20
click at [1490, 502] on icon "button" at bounding box center [1497, 507] width 14 height 14
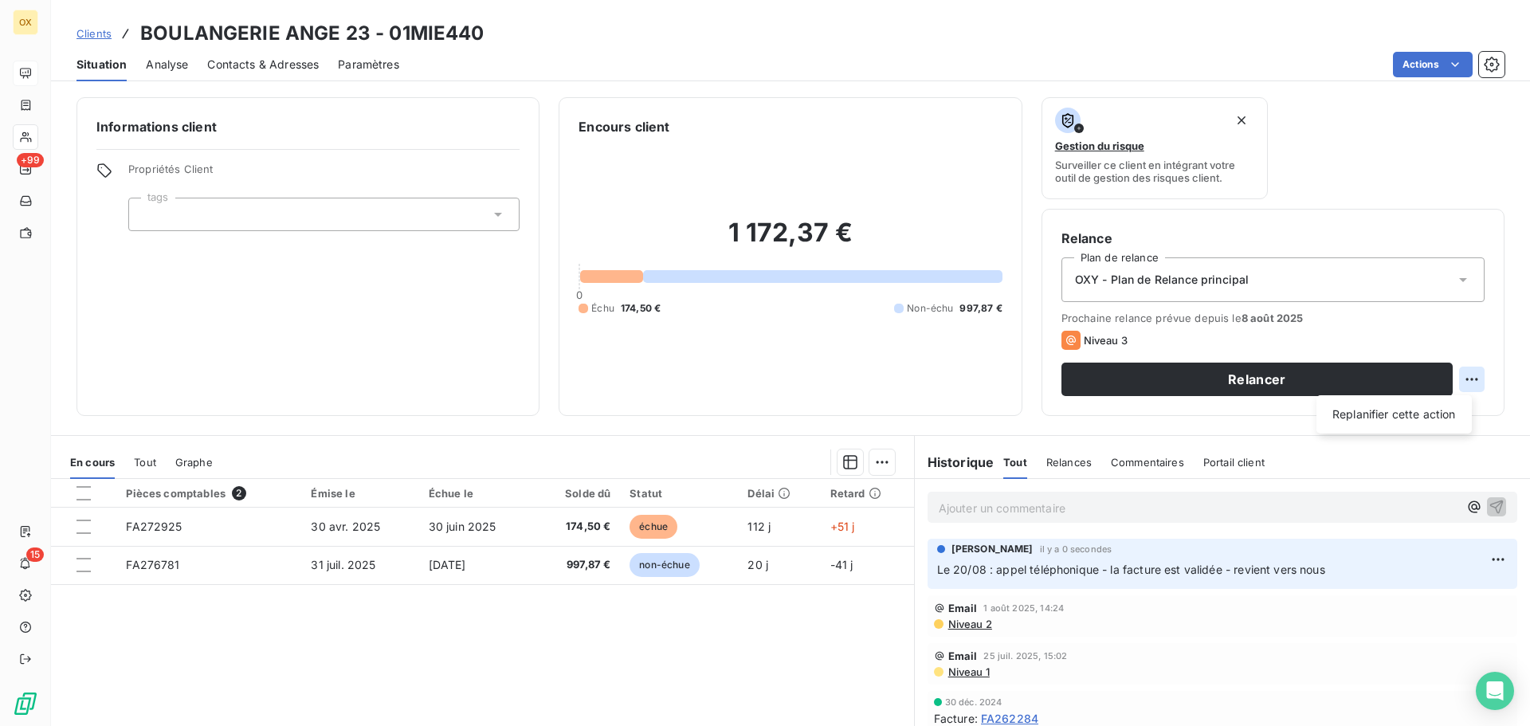
click at [1458, 367] on html "OX +99 15 Clients BOULANGERIE ANGE 23 - 01MIE440 Situation Analyse Contacts & A…" at bounding box center [765, 363] width 1530 height 726
click at [1430, 409] on div "Replanifier cette action" at bounding box center [1394, 415] width 143 height 26
select select "7"
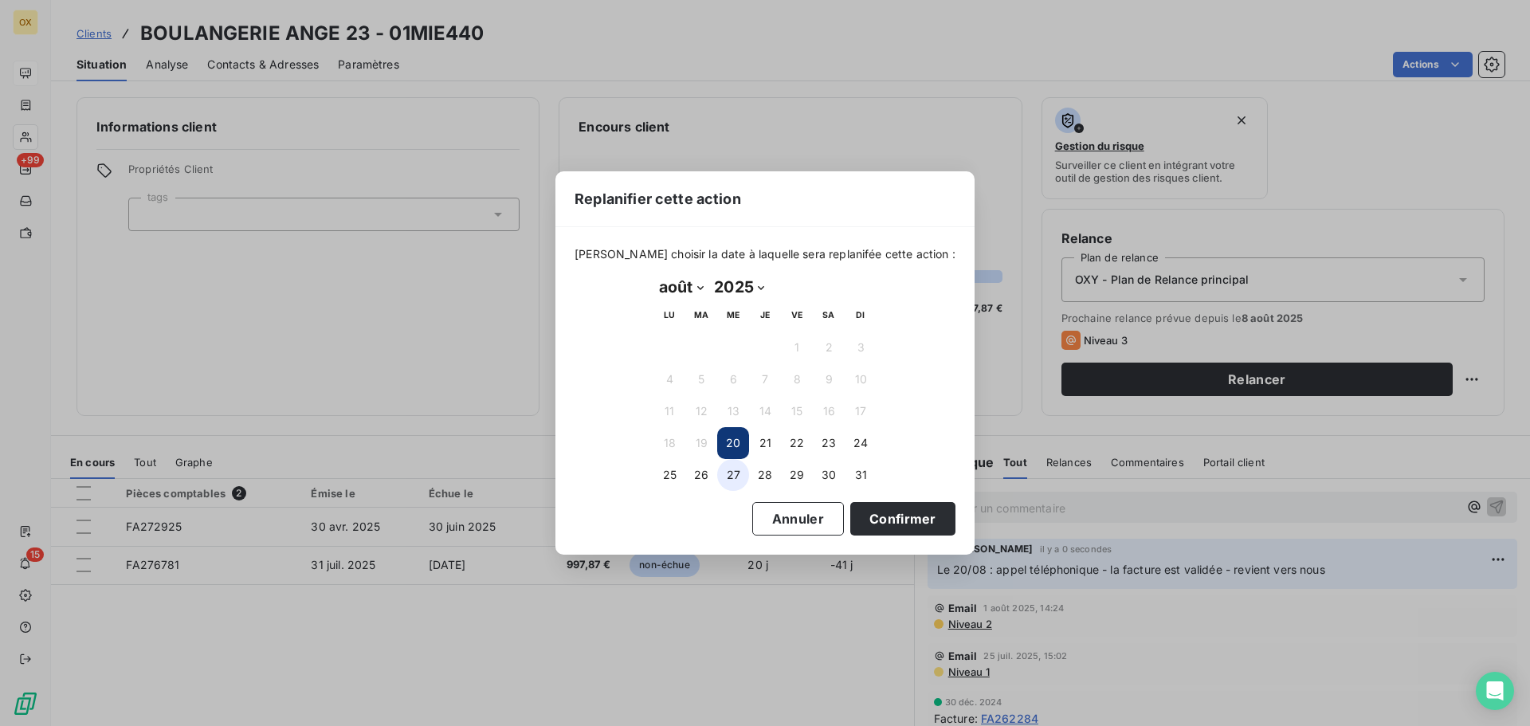
click at [732, 469] on button "27" at bounding box center [733, 475] width 32 height 32
click at [869, 507] on button "Confirmer" at bounding box center [902, 518] width 105 height 33
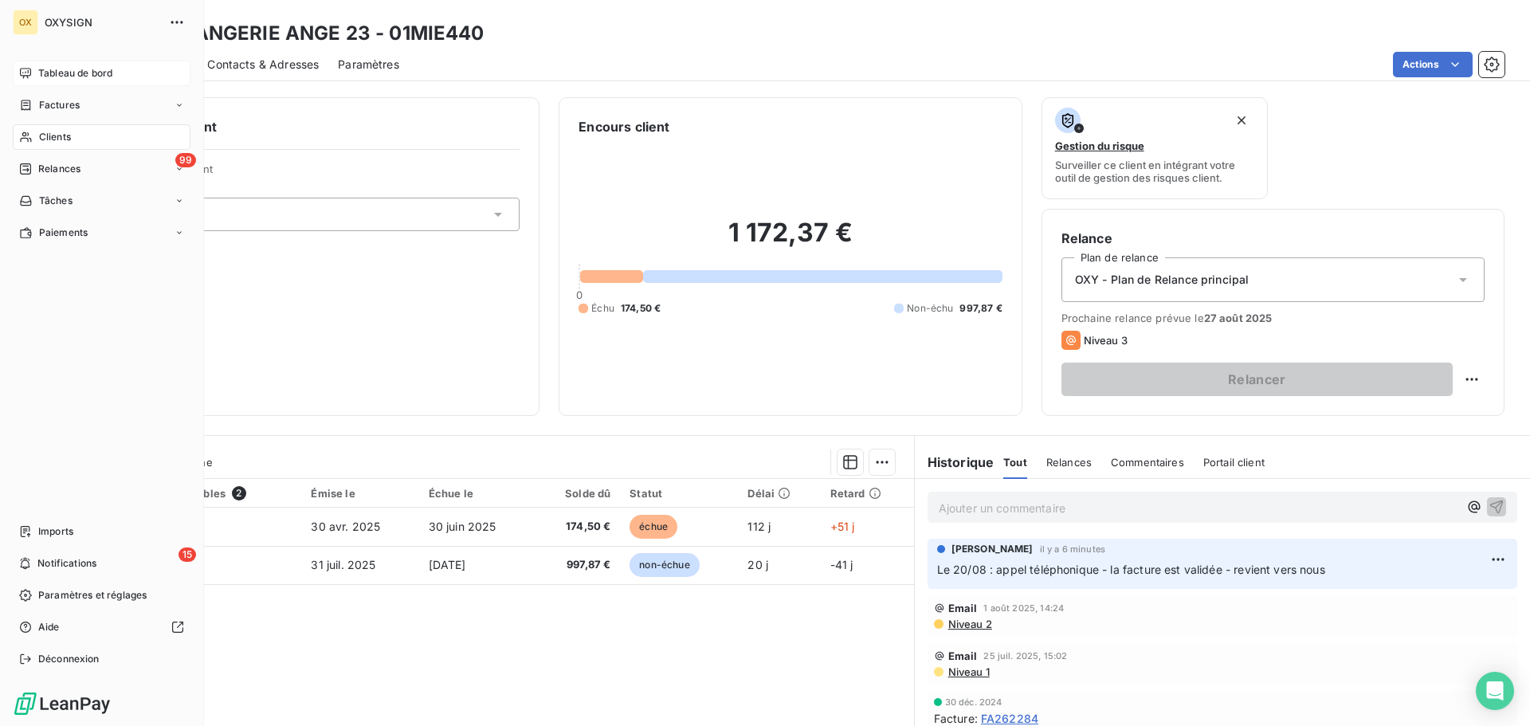
click at [51, 104] on span "Factures" at bounding box center [59, 105] width 41 height 14
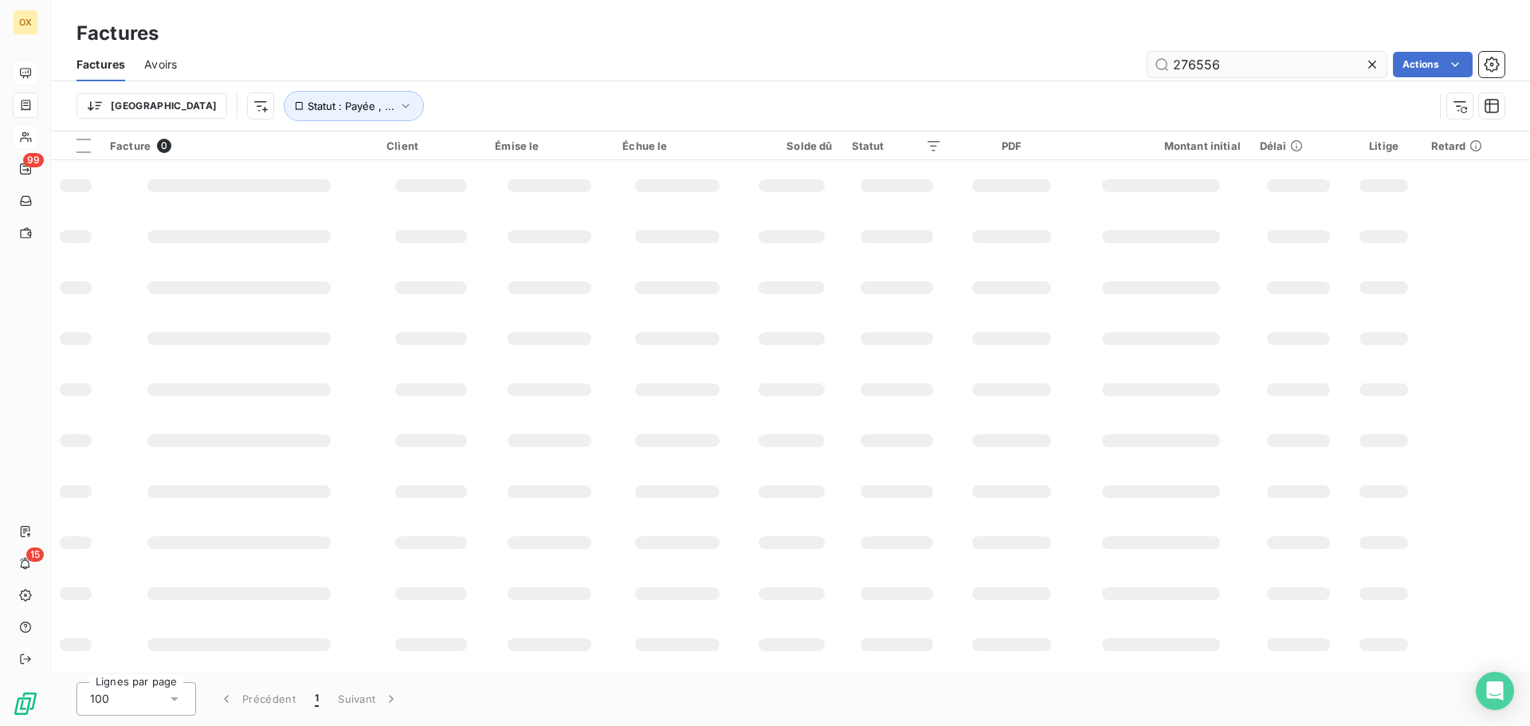
drag, startPoint x: 1201, startPoint y: 67, endPoint x: 1164, endPoint y: 67, distance: 37.5
click at [1164, 66] on input "276556" at bounding box center [1267, 65] width 239 height 26
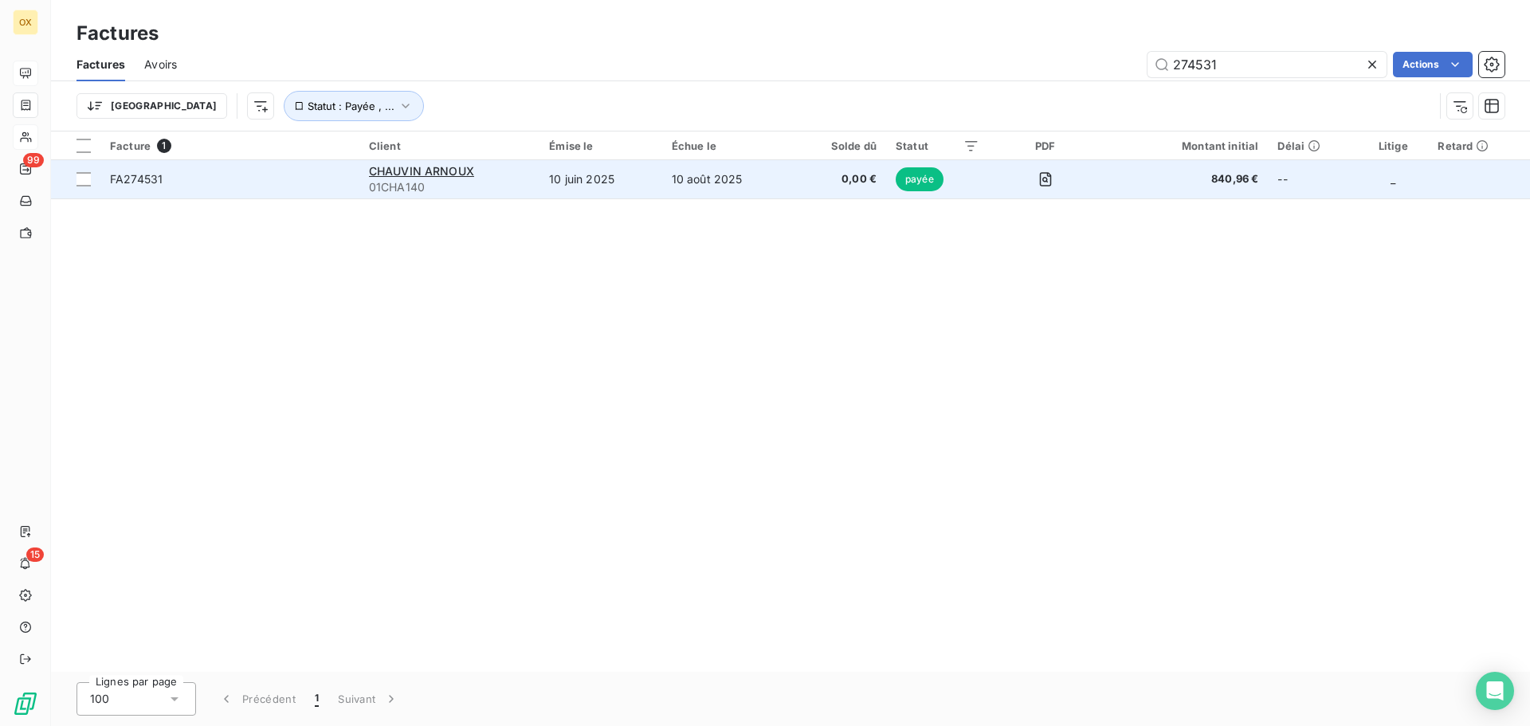
type input "274531"
click at [314, 174] on span "FA274531" at bounding box center [230, 179] width 240 height 16
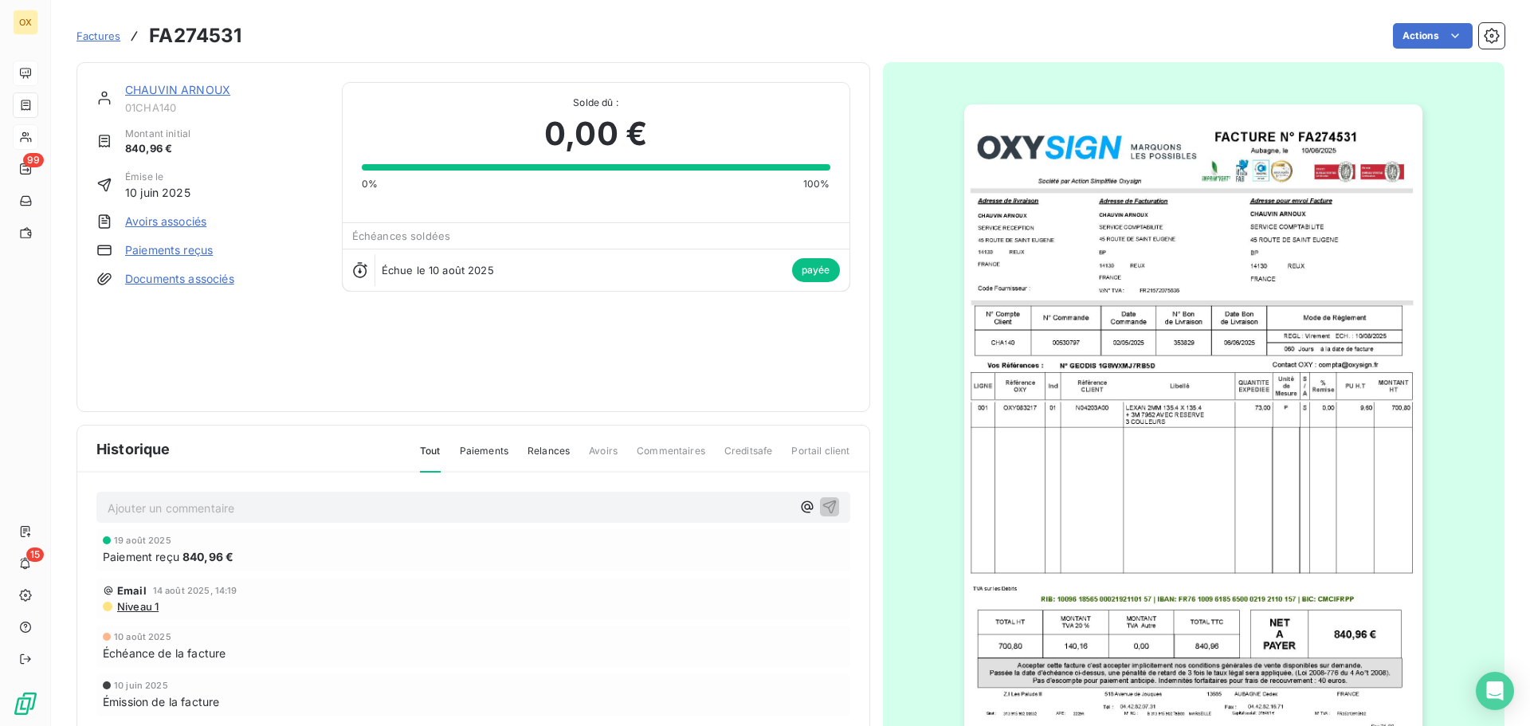
click at [219, 92] on link "CHAUVIN ARNOUX" at bounding box center [177, 90] width 105 height 14
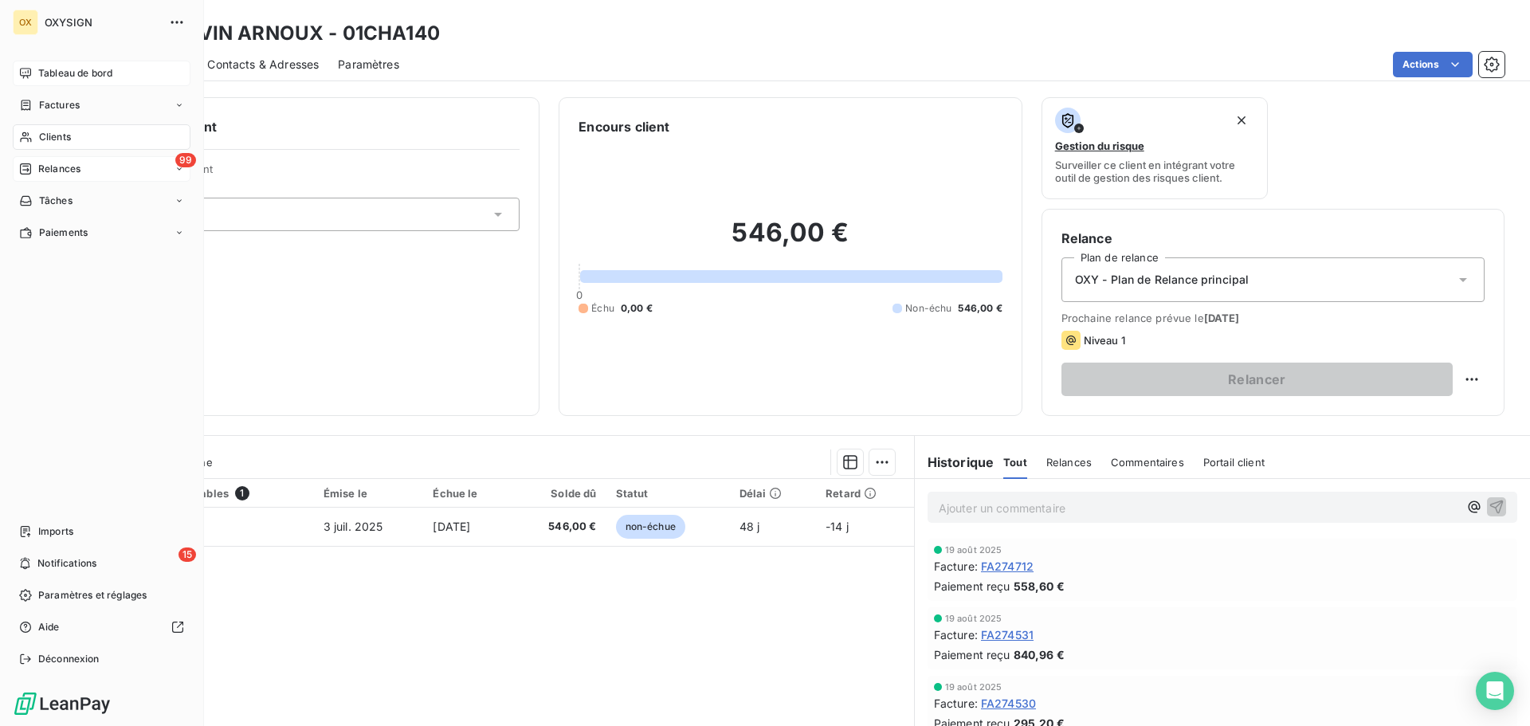
click at [64, 171] on span "Relances" at bounding box center [59, 169] width 42 height 14
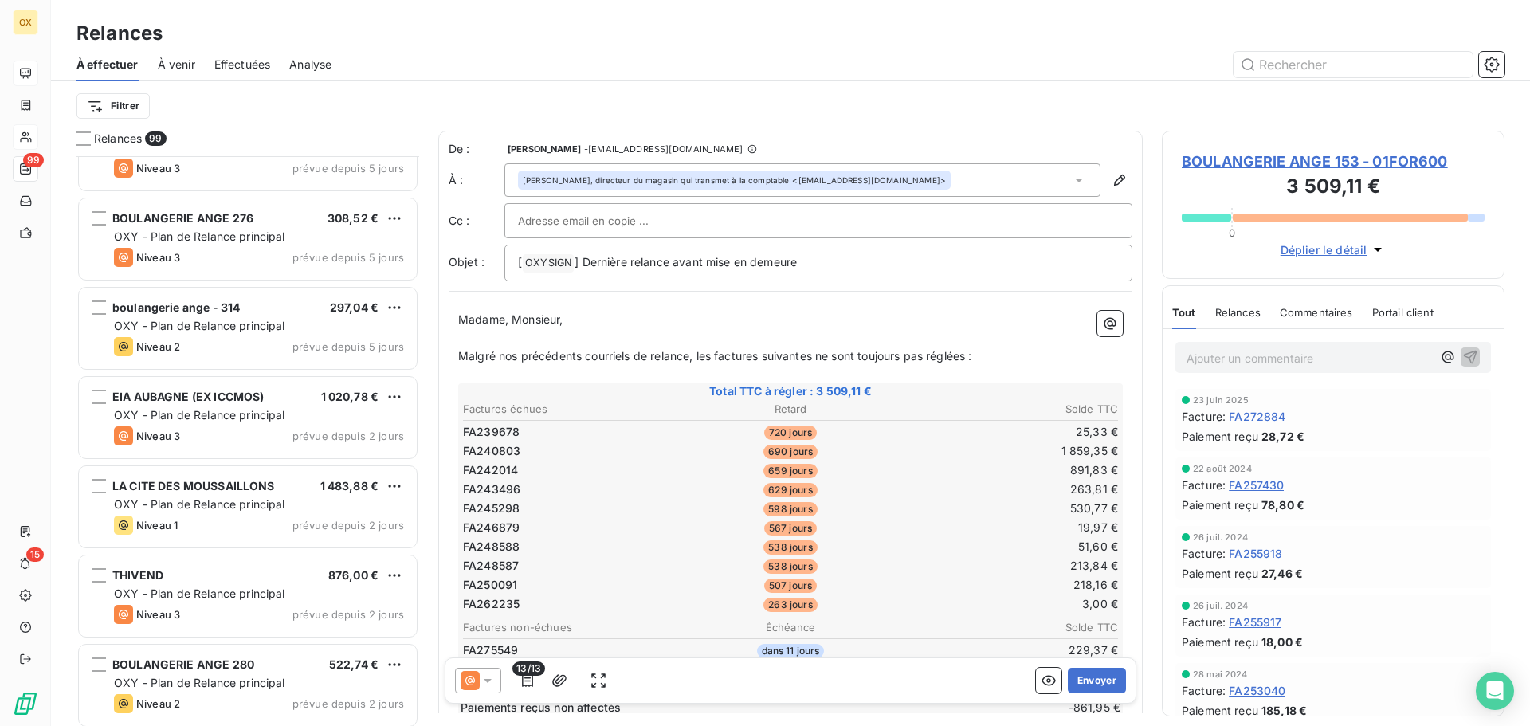
scroll to position [7253, 0]
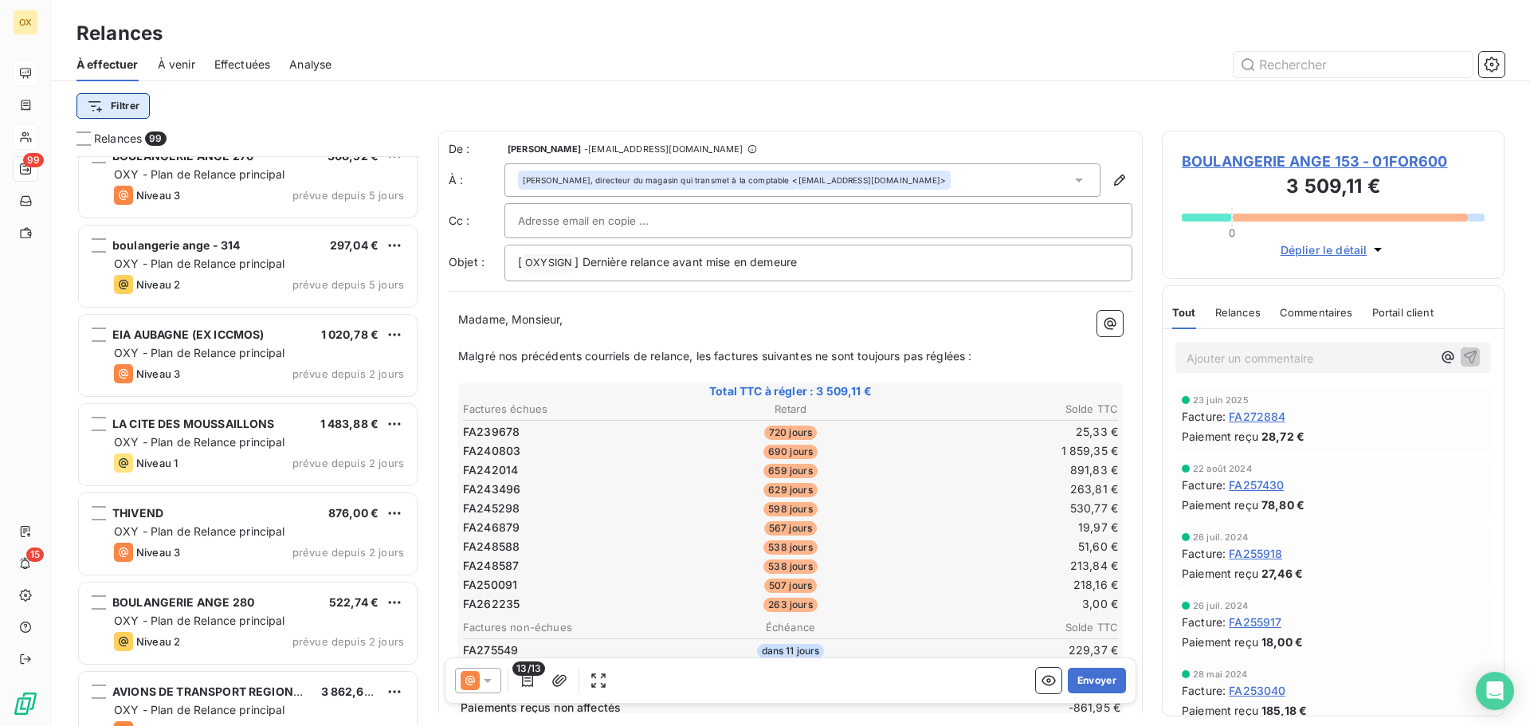
click at [126, 104] on html "OX 99 15 Relances À effectuer À venir Effectuées Analyse Filtrer Relances 99 AG…" at bounding box center [765, 363] width 1530 height 726
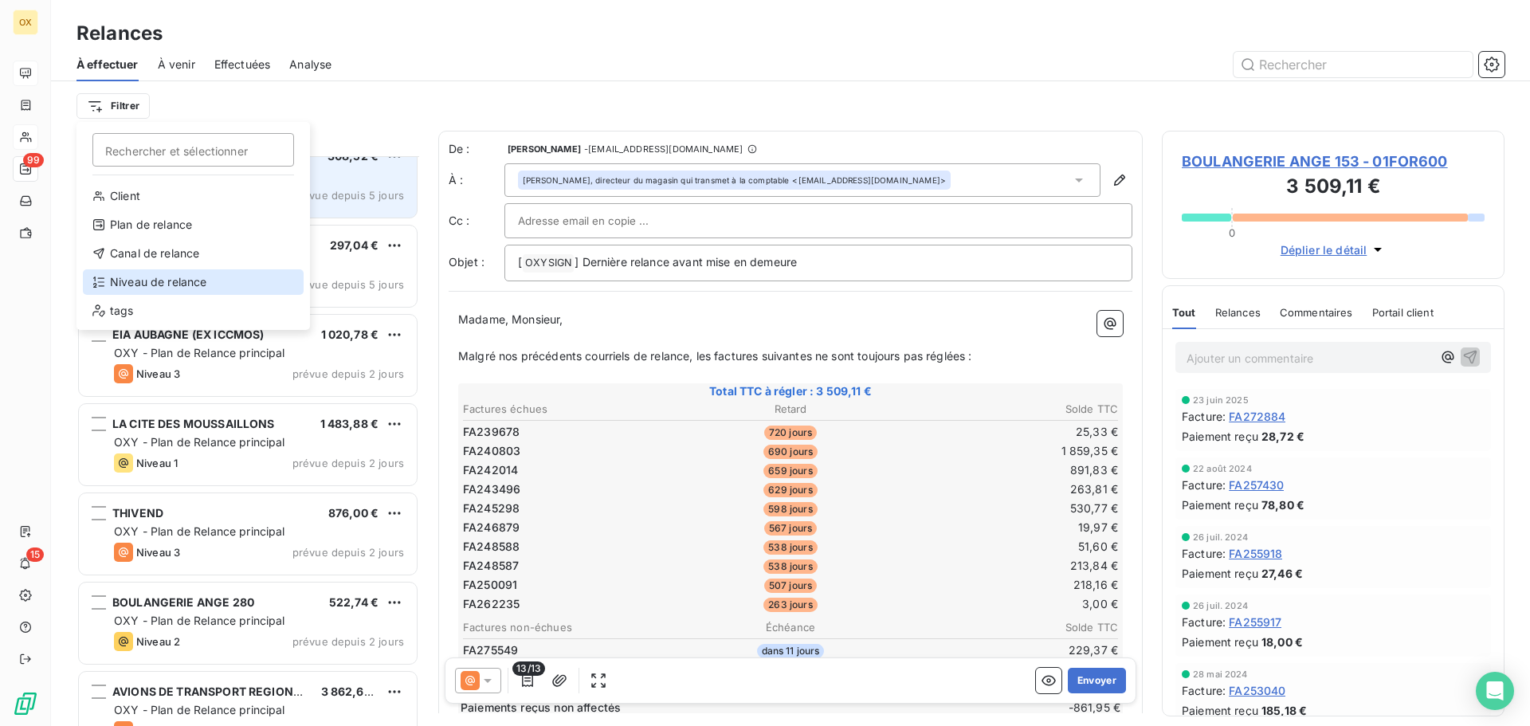
click at [167, 278] on div "Niveau de relance" at bounding box center [193, 282] width 221 height 26
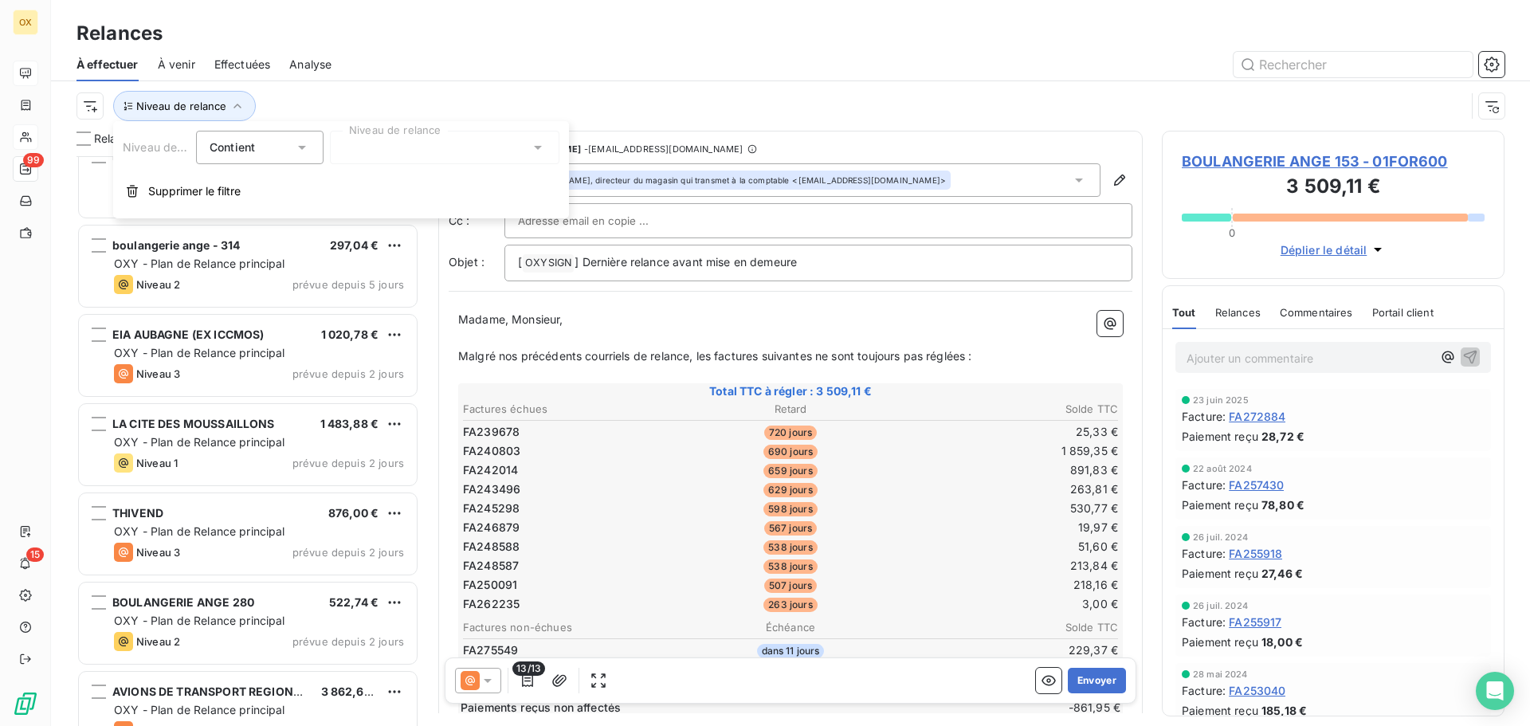
click at [391, 158] on div at bounding box center [445, 147] width 230 height 33
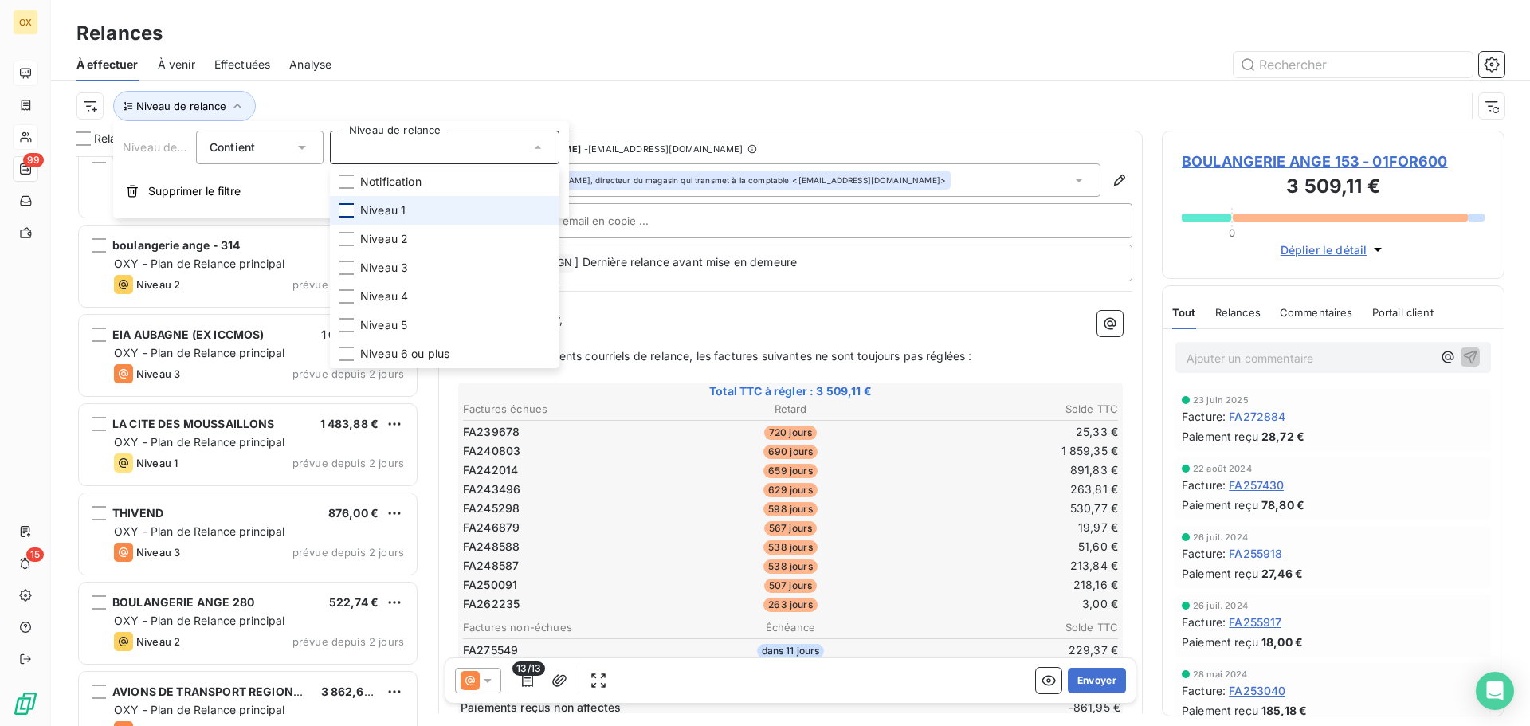
click at [348, 210] on div at bounding box center [347, 210] width 14 height 14
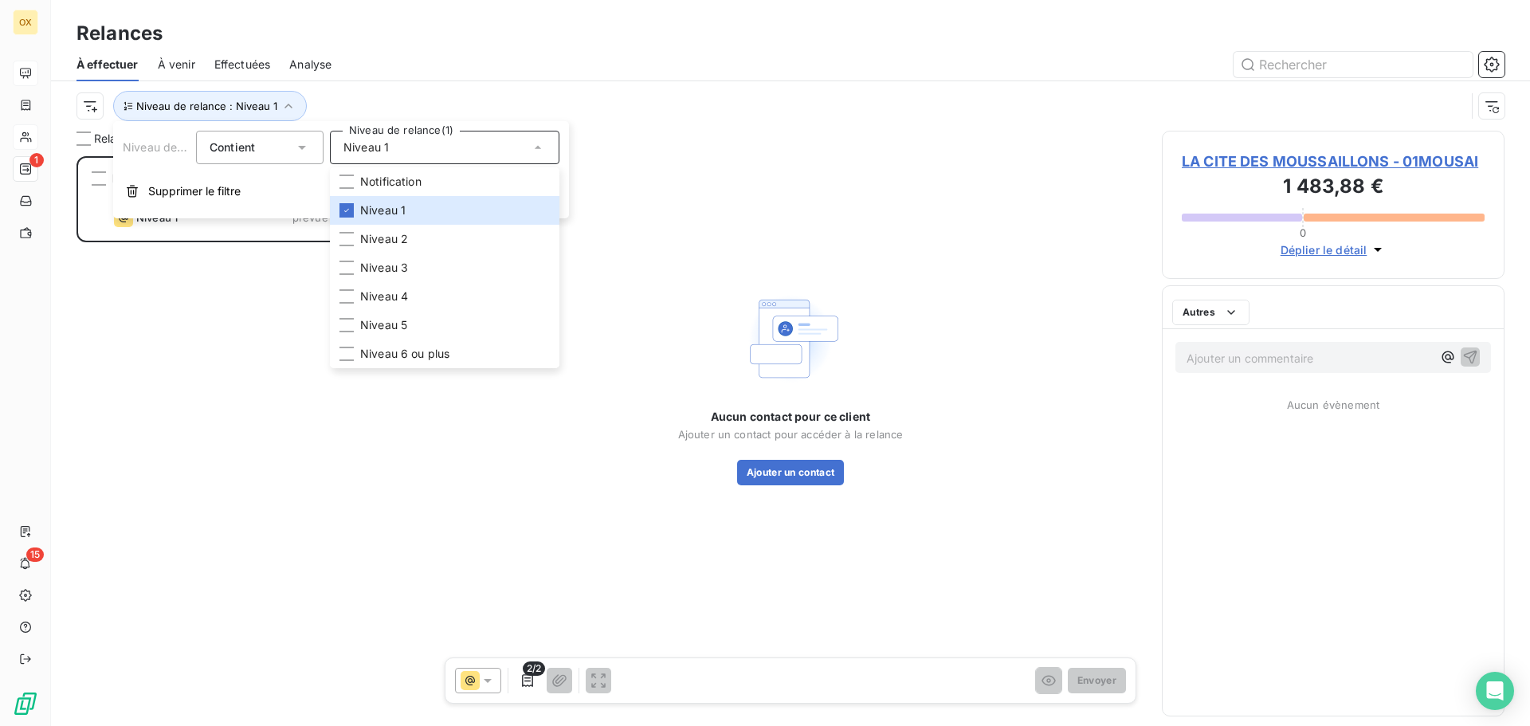
scroll to position [558, 331]
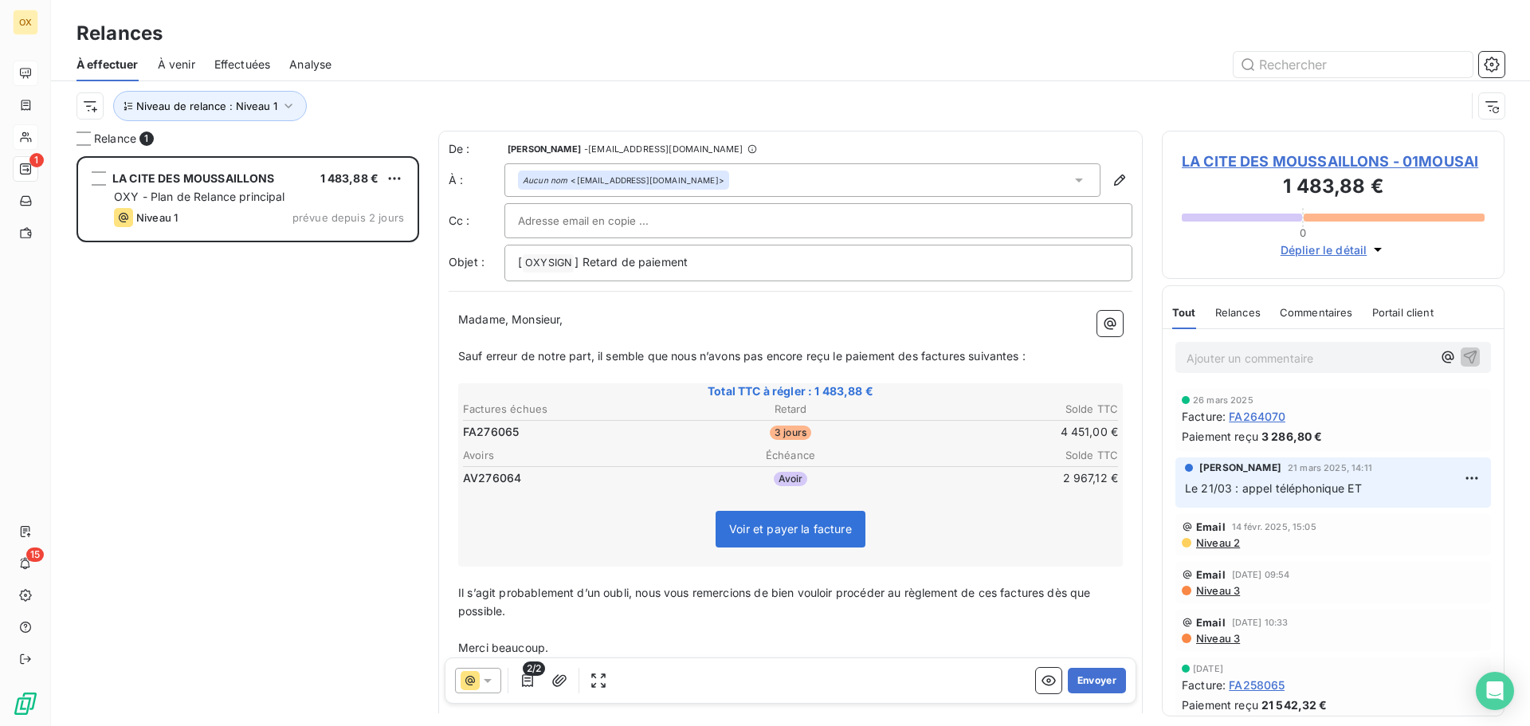
click at [356, 58] on div at bounding box center [928, 65] width 1154 height 26
click at [277, 115] on button "Niveau de relance : Niveau 1" at bounding box center [210, 106] width 194 height 30
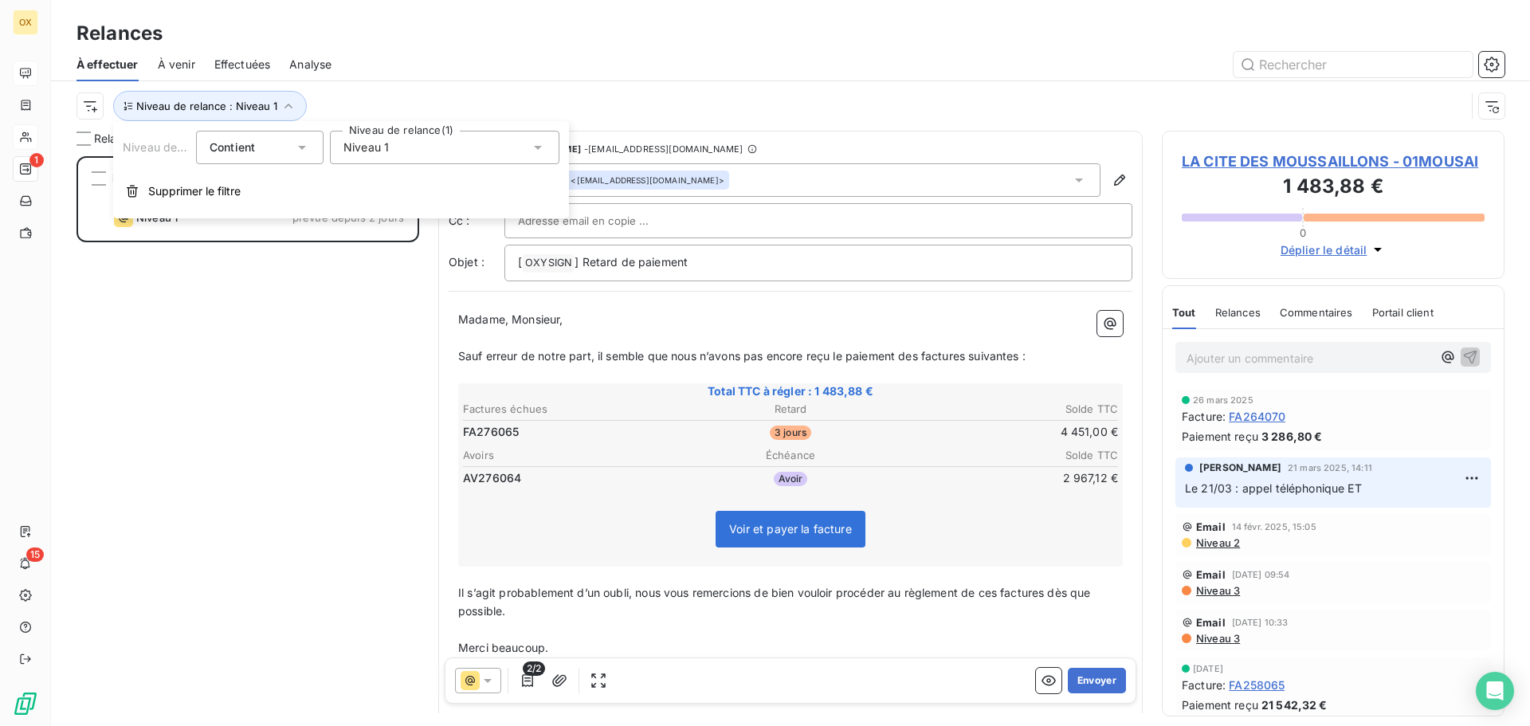
click at [426, 156] on div "Niveau 1" at bounding box center [445, 147] width 230 height 33
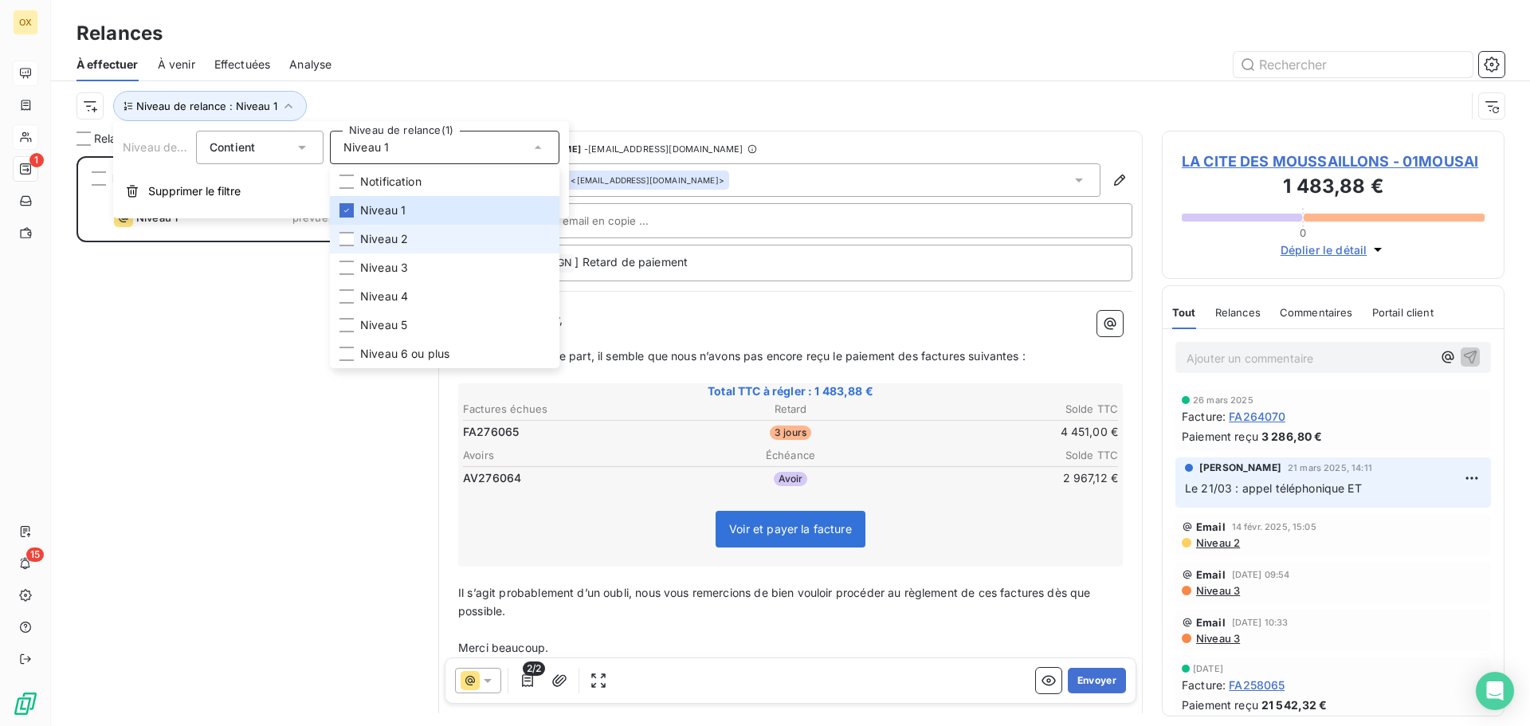
click at [349, 236] on div at bounding box center [347, 239] width 14 height 14
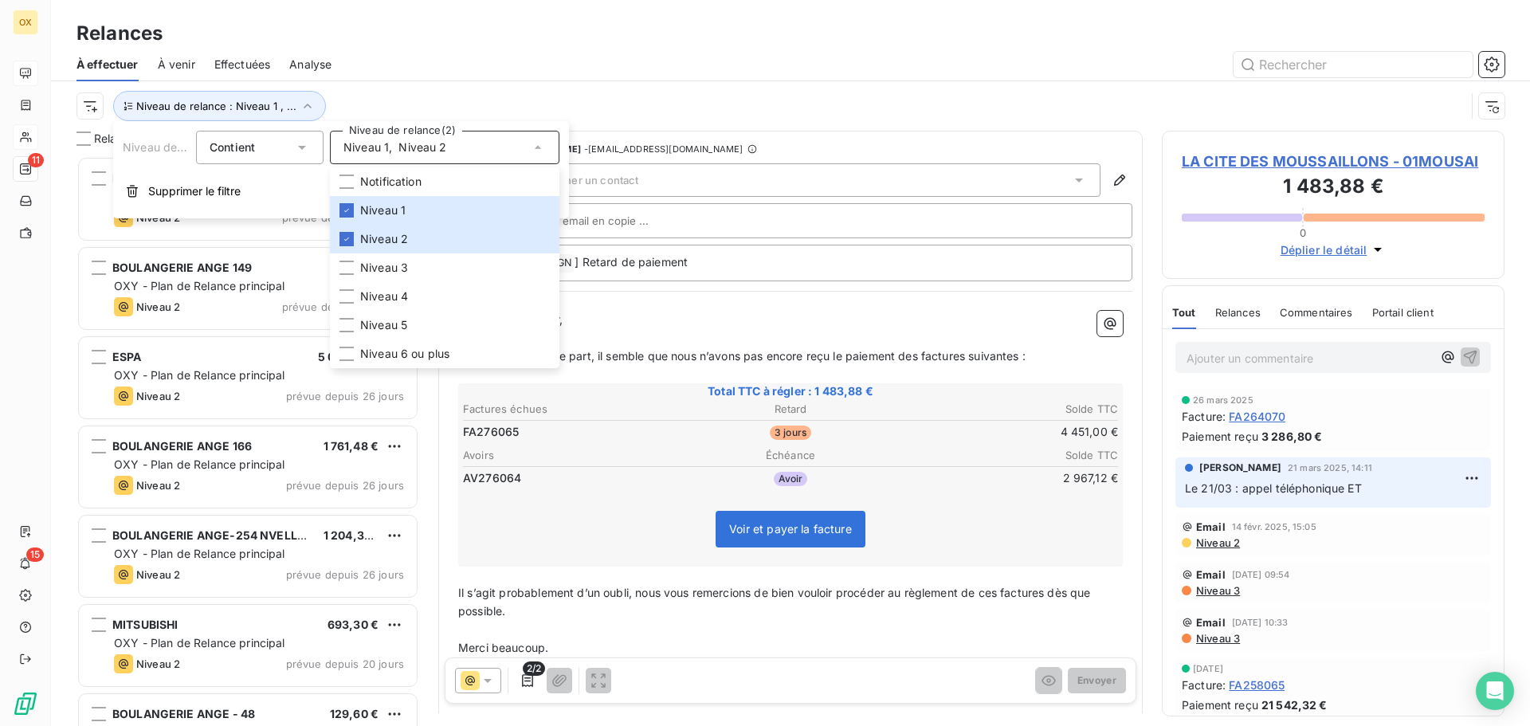
click at [397, 57] on div at bounding box center [928, 65] width 1154 height 26
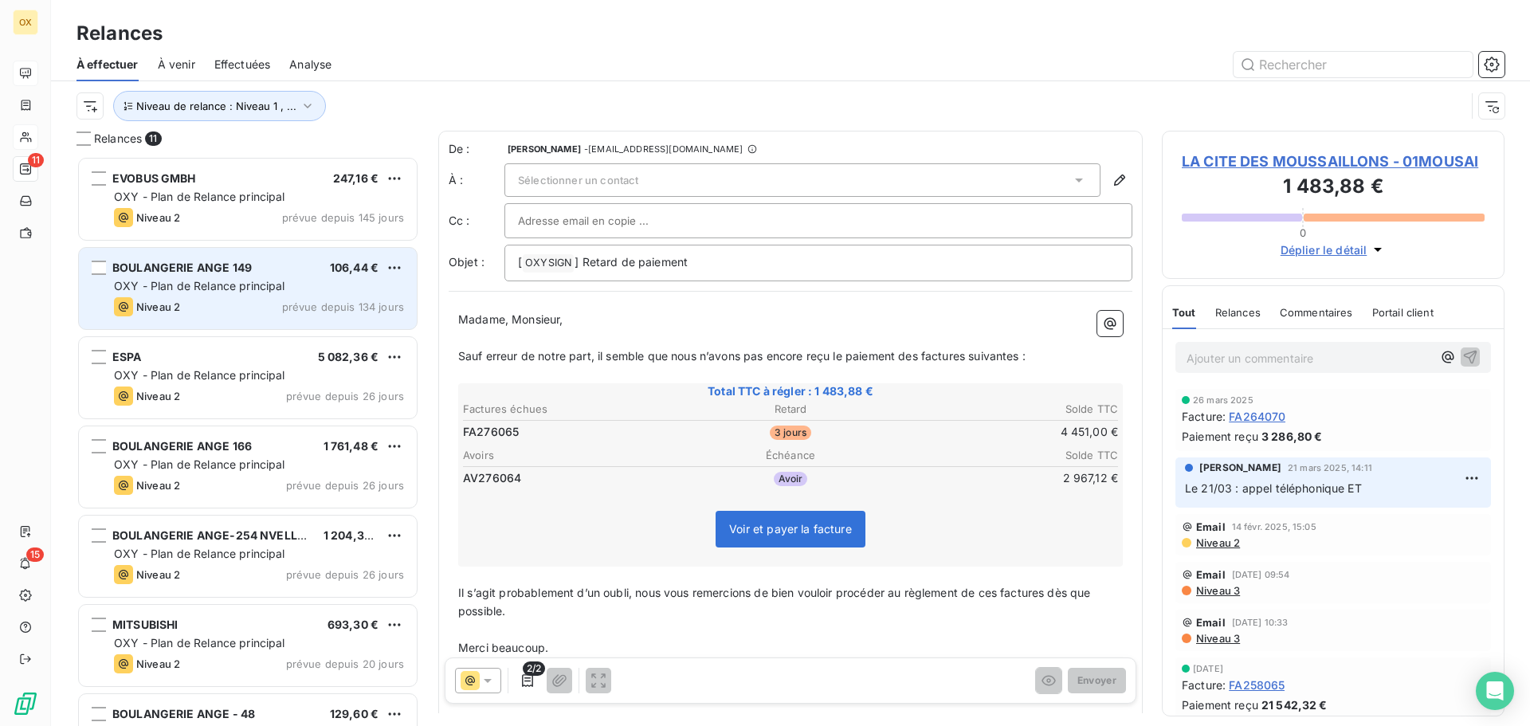
click at [222, 258] on div "BOULANGERIE ANGE 149 106,44 € OXY - Plan de Relance principal Niveau 2 prévue d…" at bounding box center [248, 288] width 338 height 81
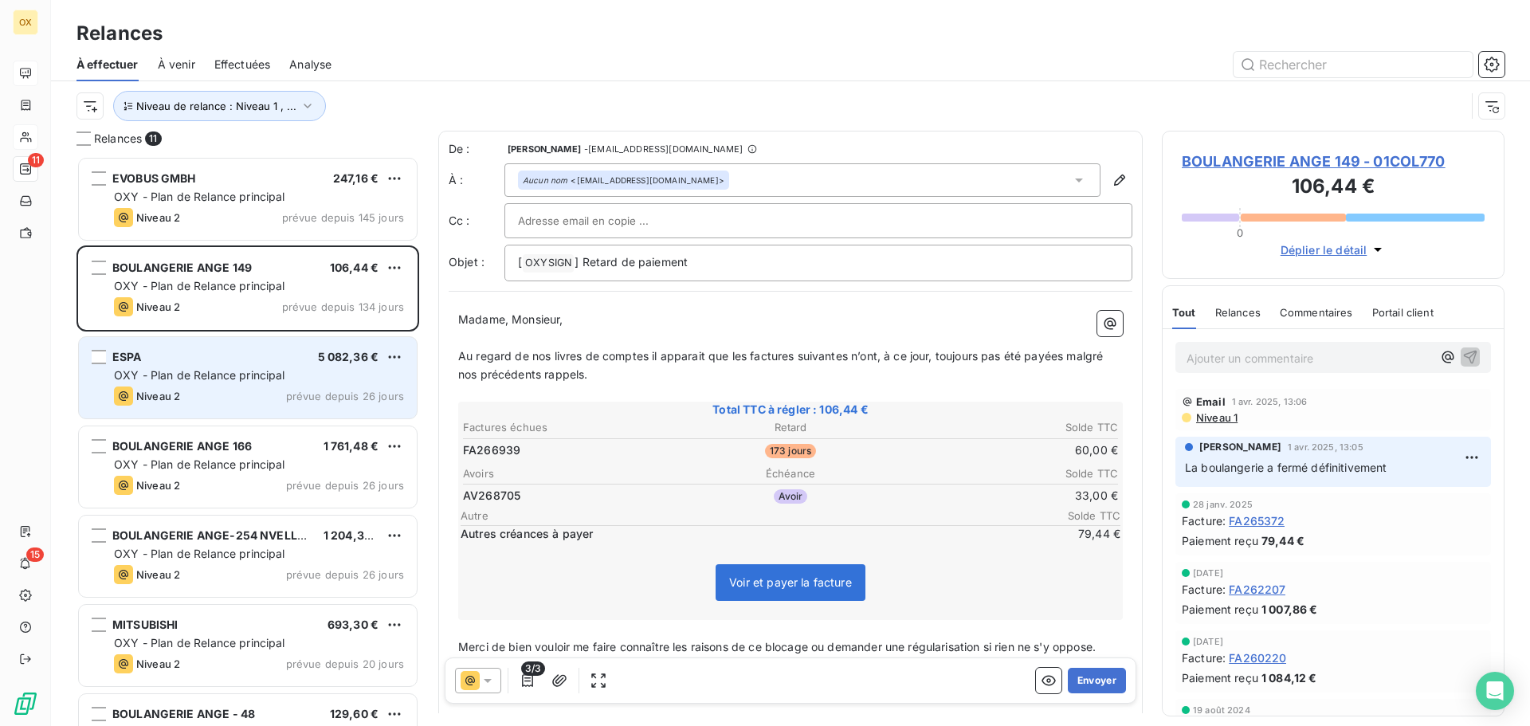
click at [218, 354] on div "ESPA 5 082,36 €" at bounding box center [259, 357] width 290 height 14
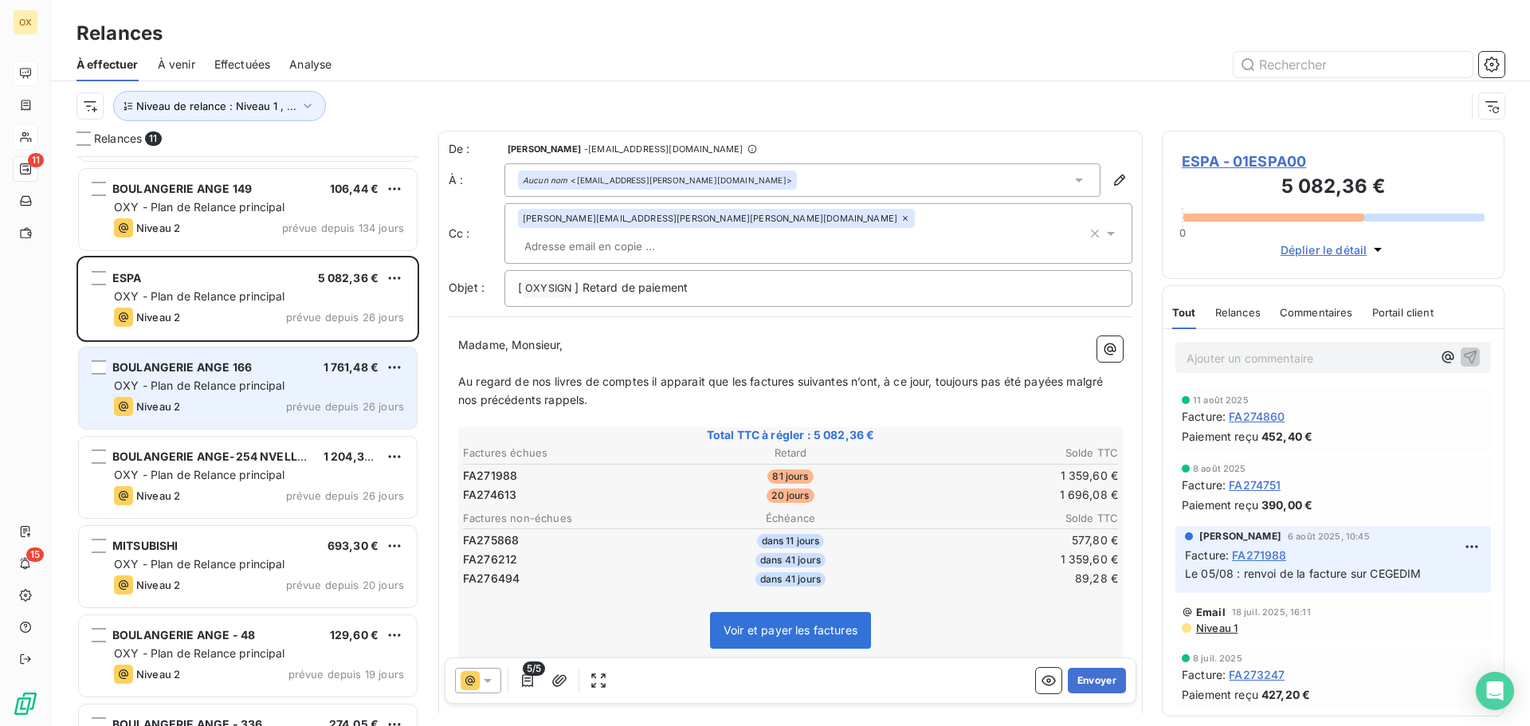
scroll to position [80, 0]
click at [230, 375] on div "BOULANGERIE ANGE 166 1 761,48 € OXY - Plan de Relance principal Niveau 2 prévue…" at bounding box center [248, 387] width 338 height 81
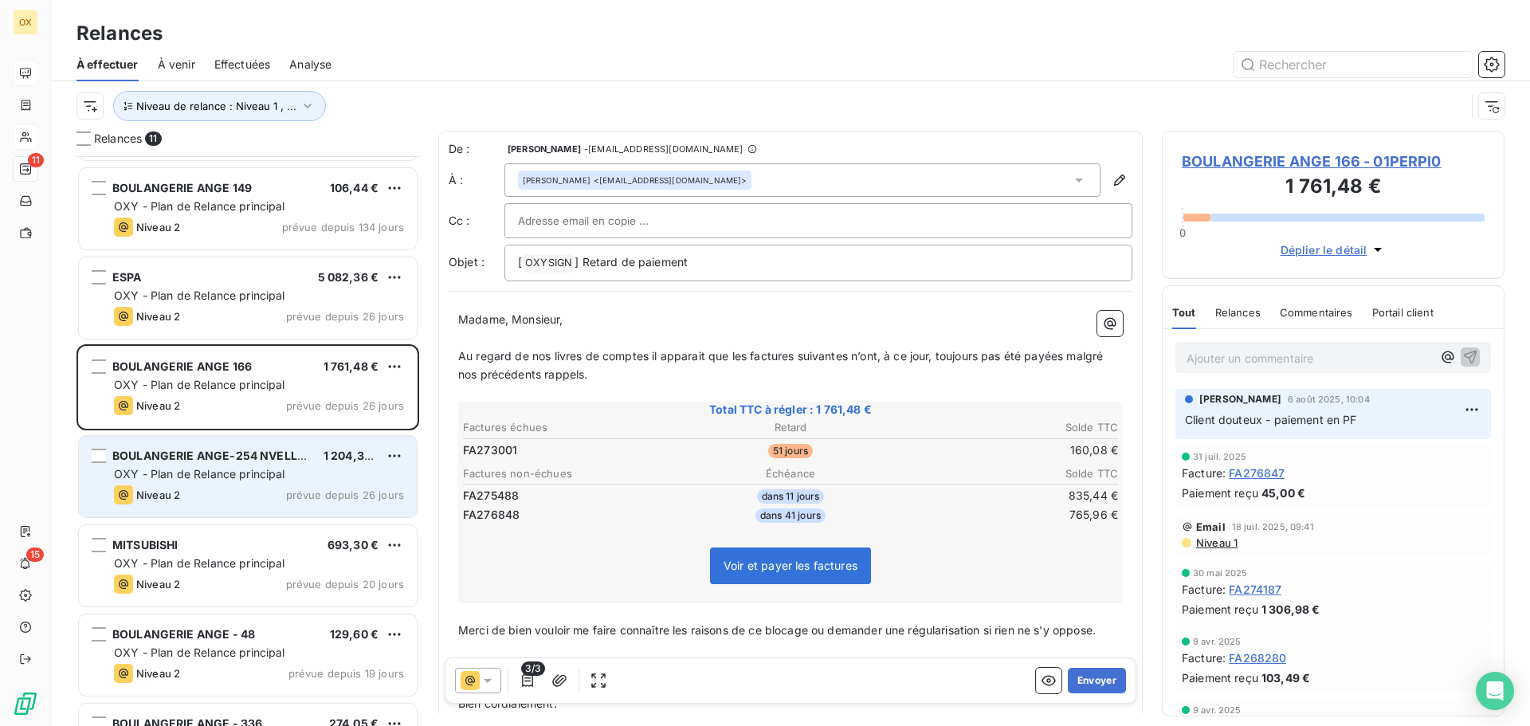
click at [252, 498] on div "Niveau 2 prévue depuis 26 jours" at bounding box center [259, 494] width 290 height 19
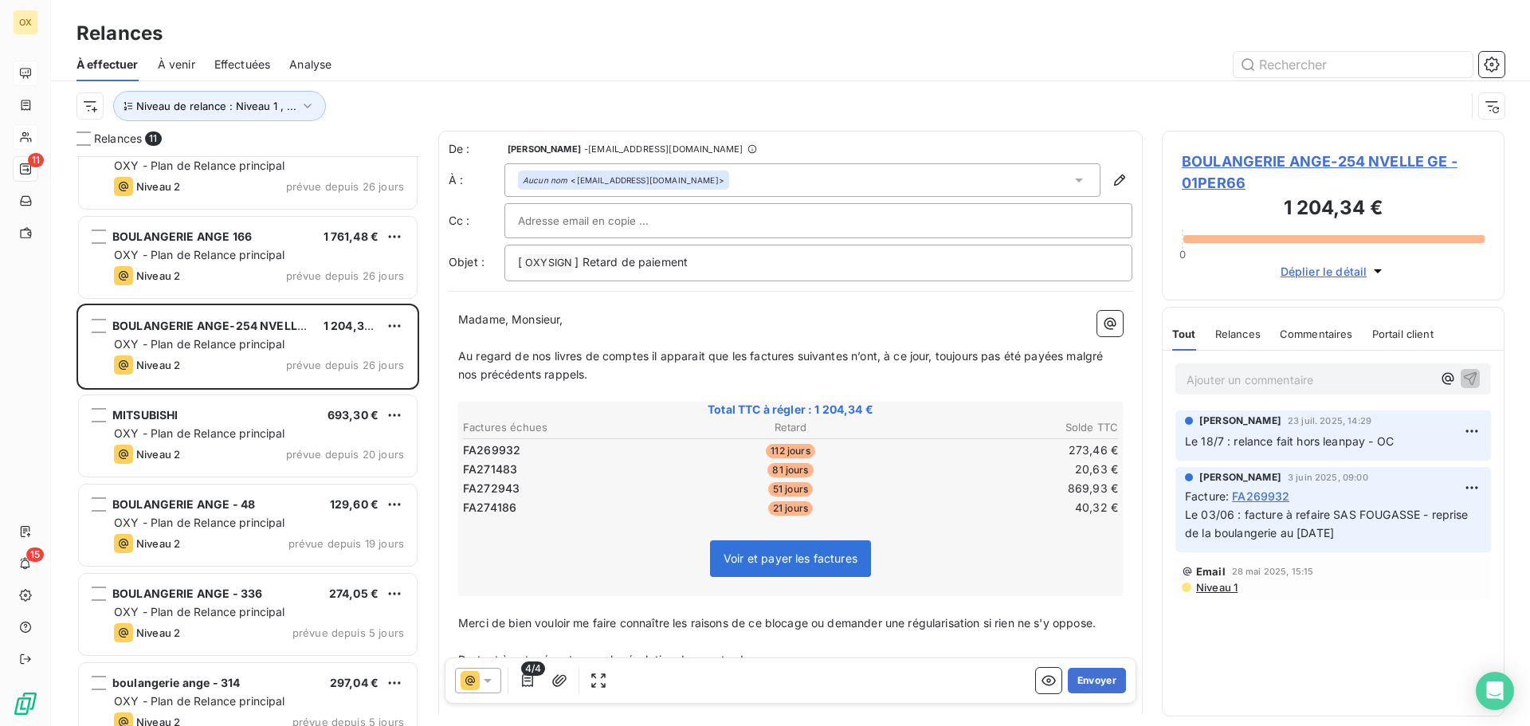
scroll to position [240, 0]
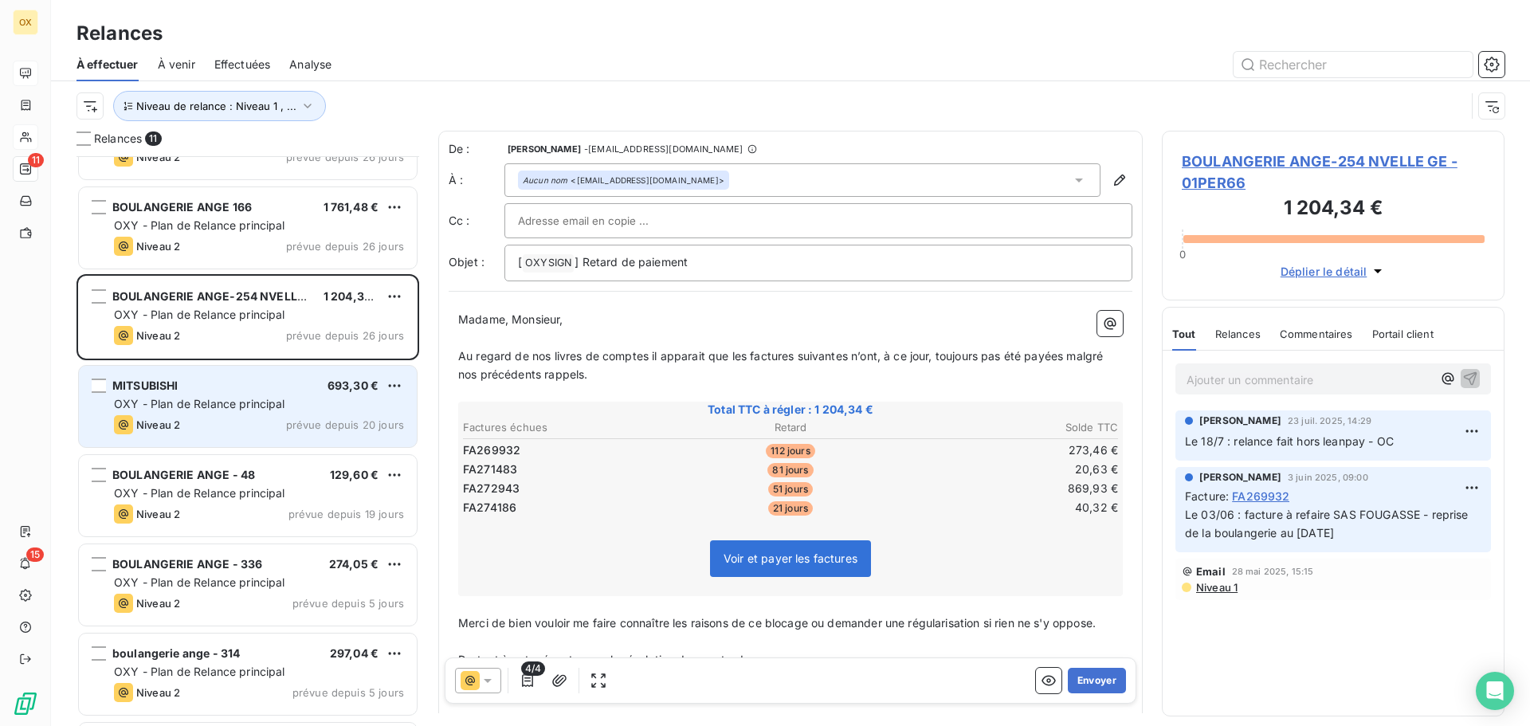
click at [225, 395] on div "MITSUBISHI 693,30 € OXY - Plan de Relance principal Niveau 2 prévue depuis 20 j…" at bounding box center [248, 406] width 338 height 81
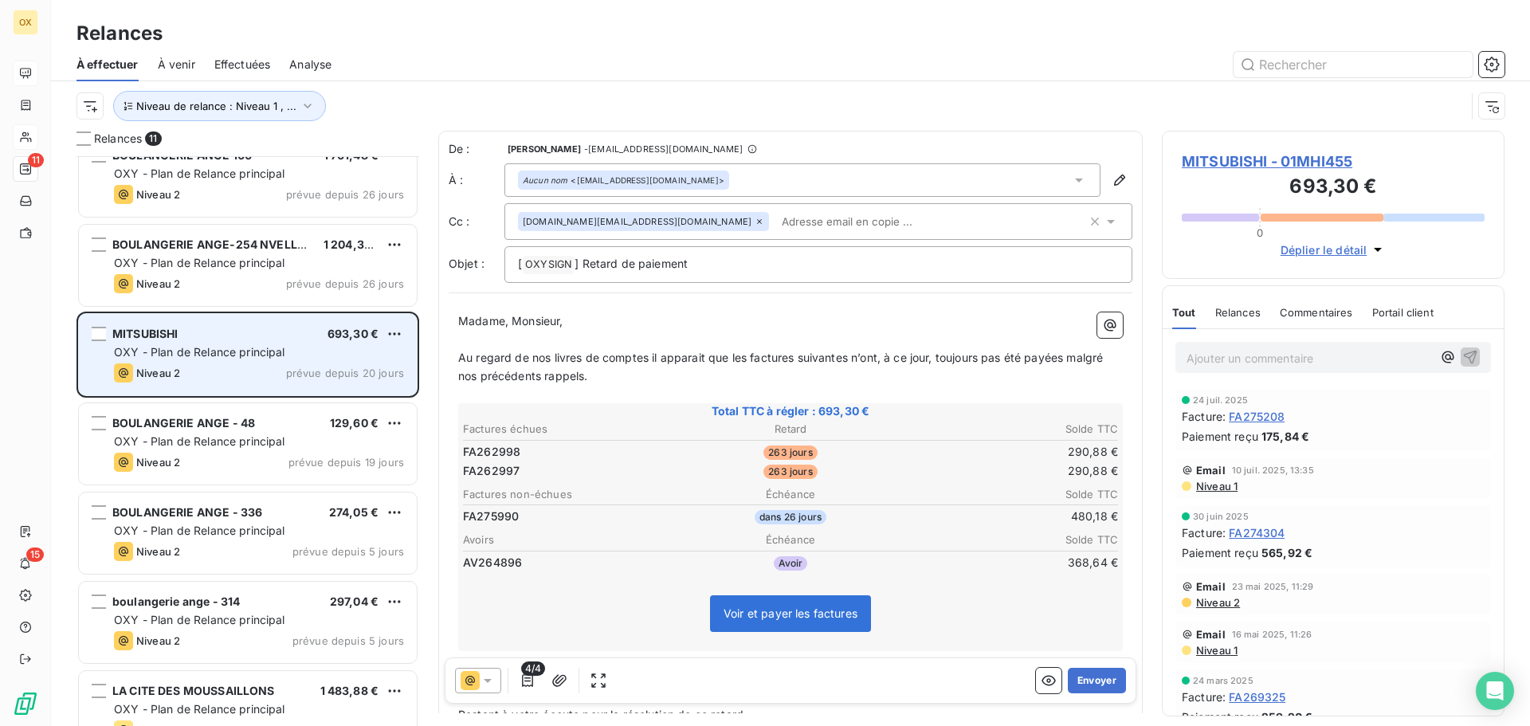
scroll to position [320, 0]
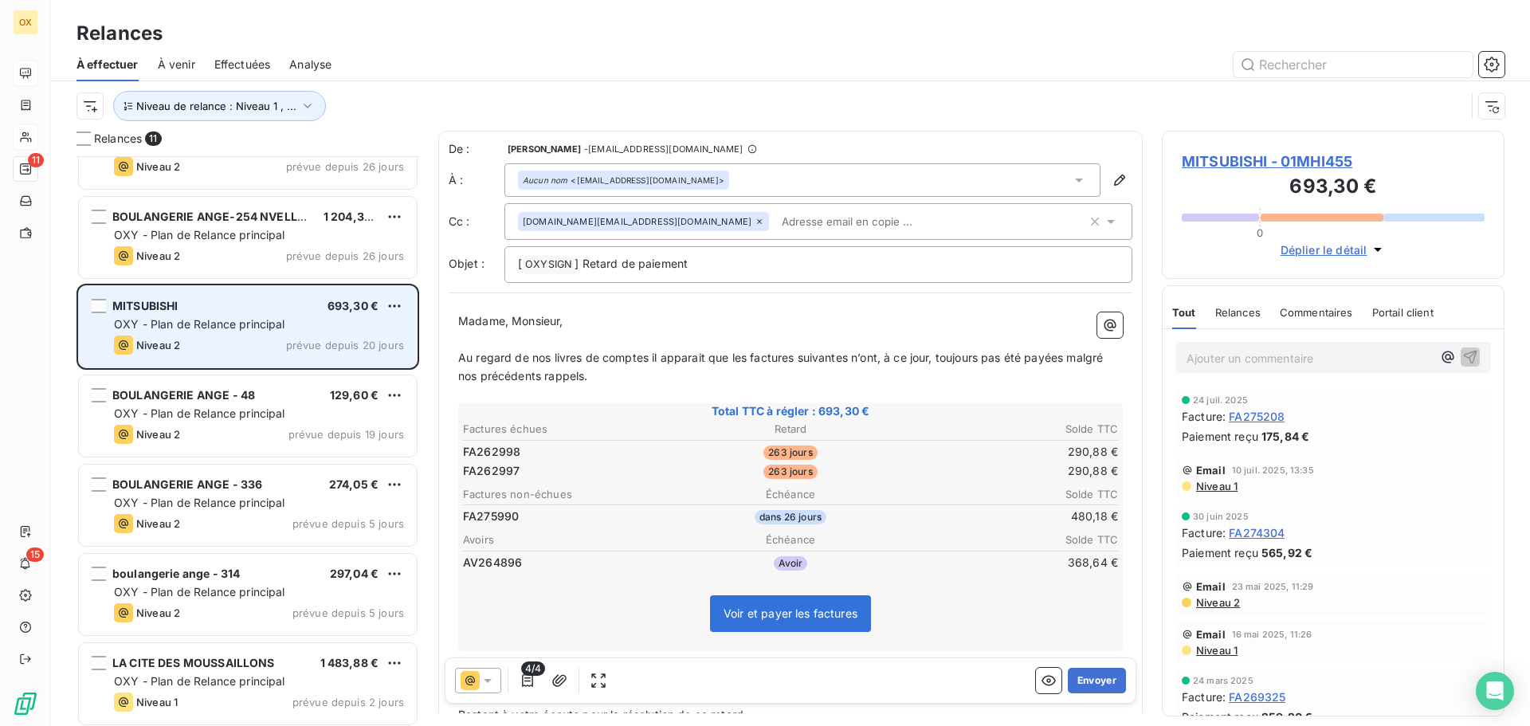
click at [225, 395] on span "BOULANGERIE ANGE - 48" at bounding box center [183, 395] width 143 height 14
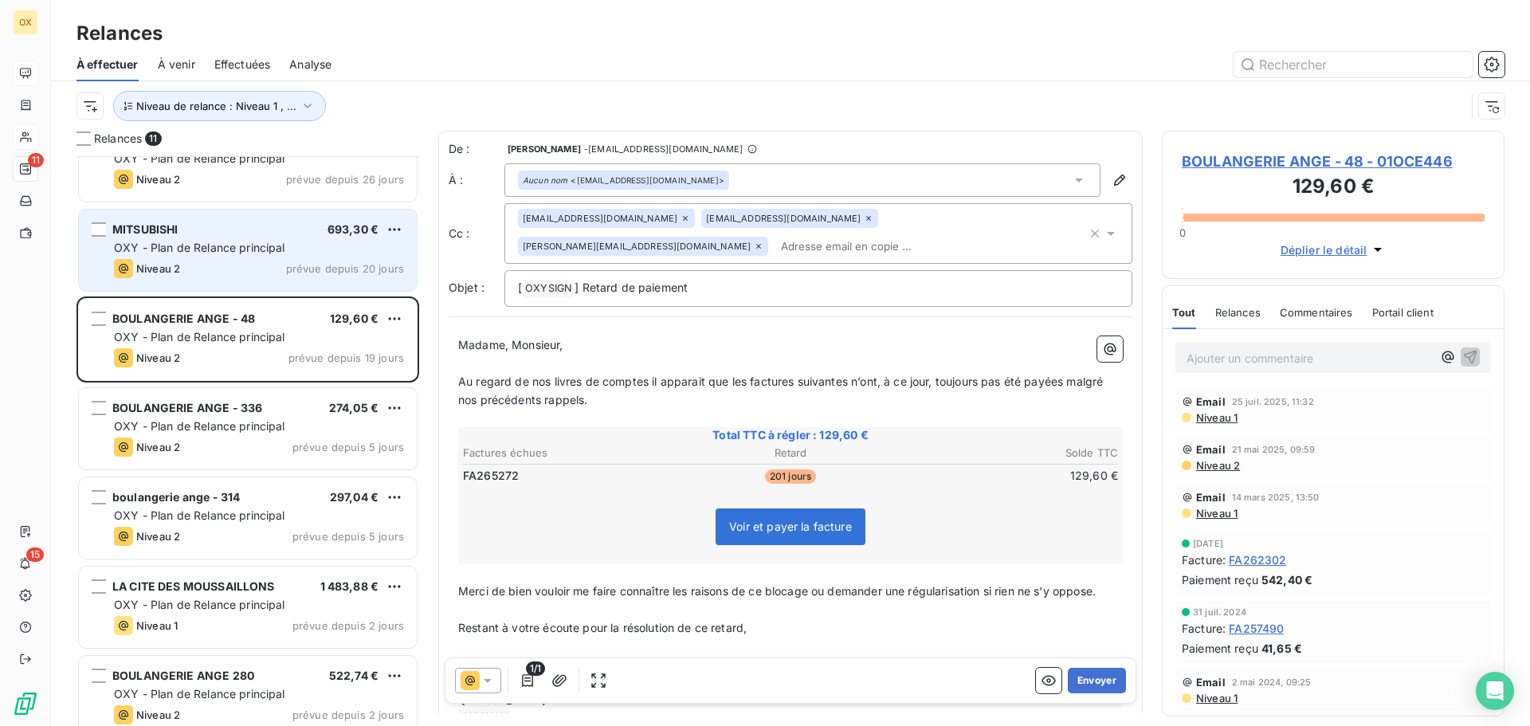
scroll to position [399, 0]
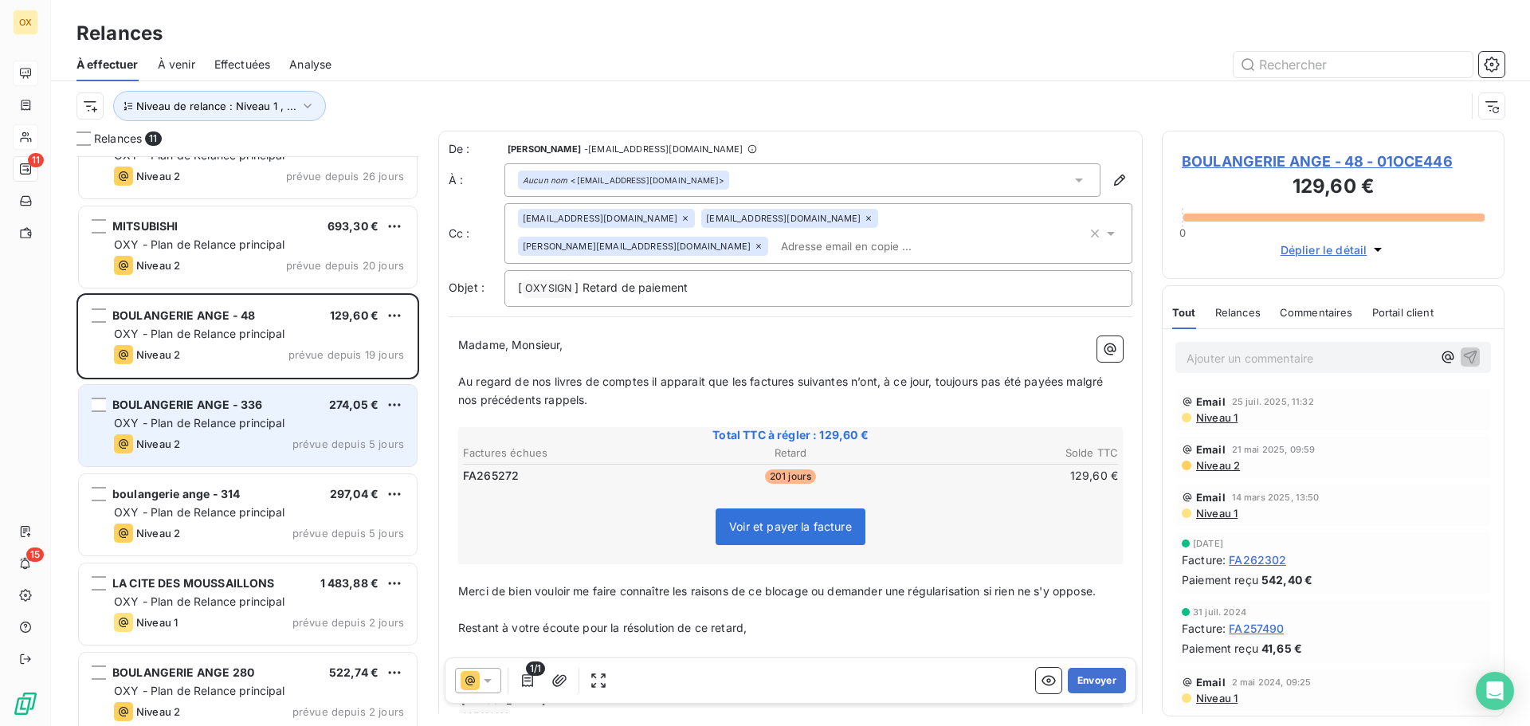
click at [239, 438] on div "Niveau 2 prévue depuis 5 jours" at bounding box center [259, 443] width 290 height 19
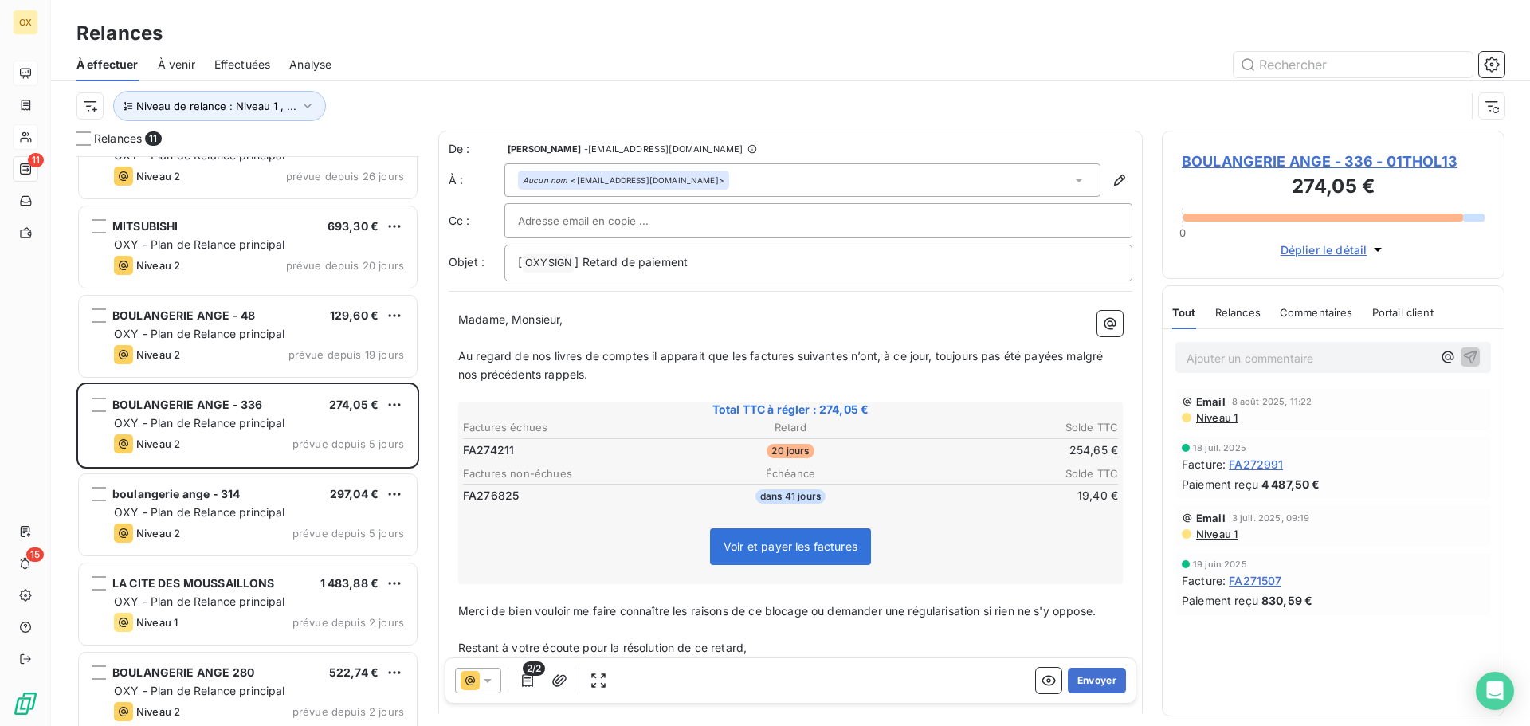
click at [1225, 163] on span "BOULANGERIE ANGE - 336 - 01THOL13" at bounding box center [1333, 162] width 303 height 22
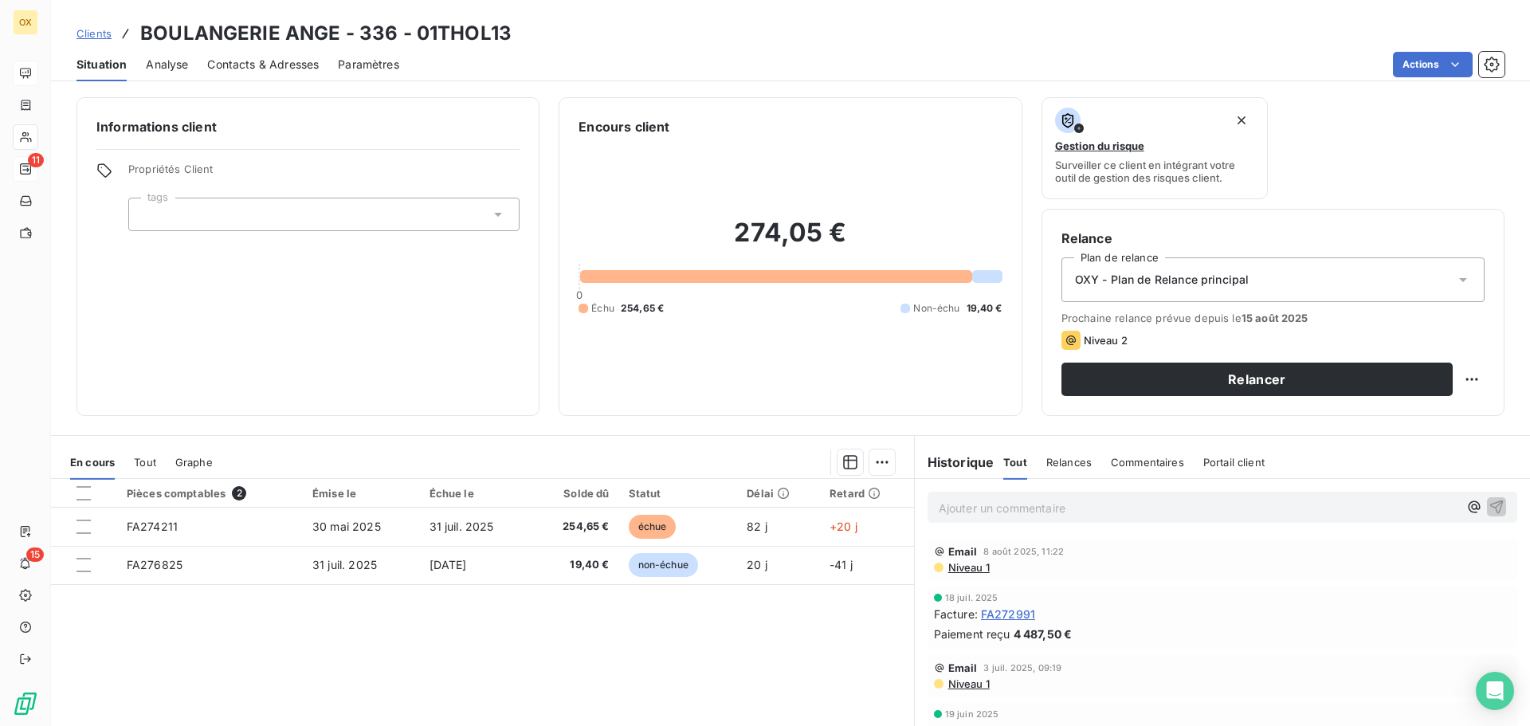
click at [306, 69] on span "Contacts & Adresses" at bounding box center [263, 65] width 112 height 16
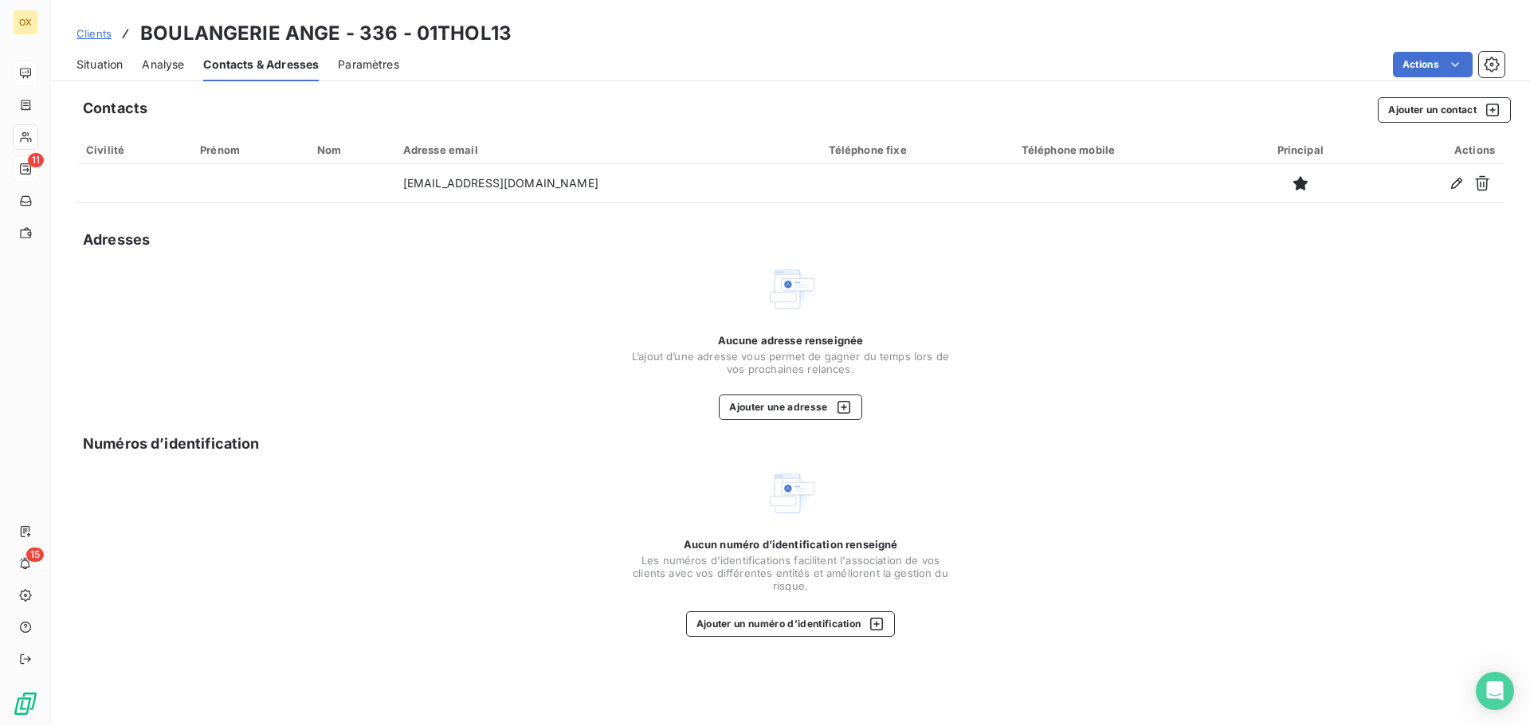
click at [116, 67] on span "Situation" at bounding box center [100, 65] width 46 height 16
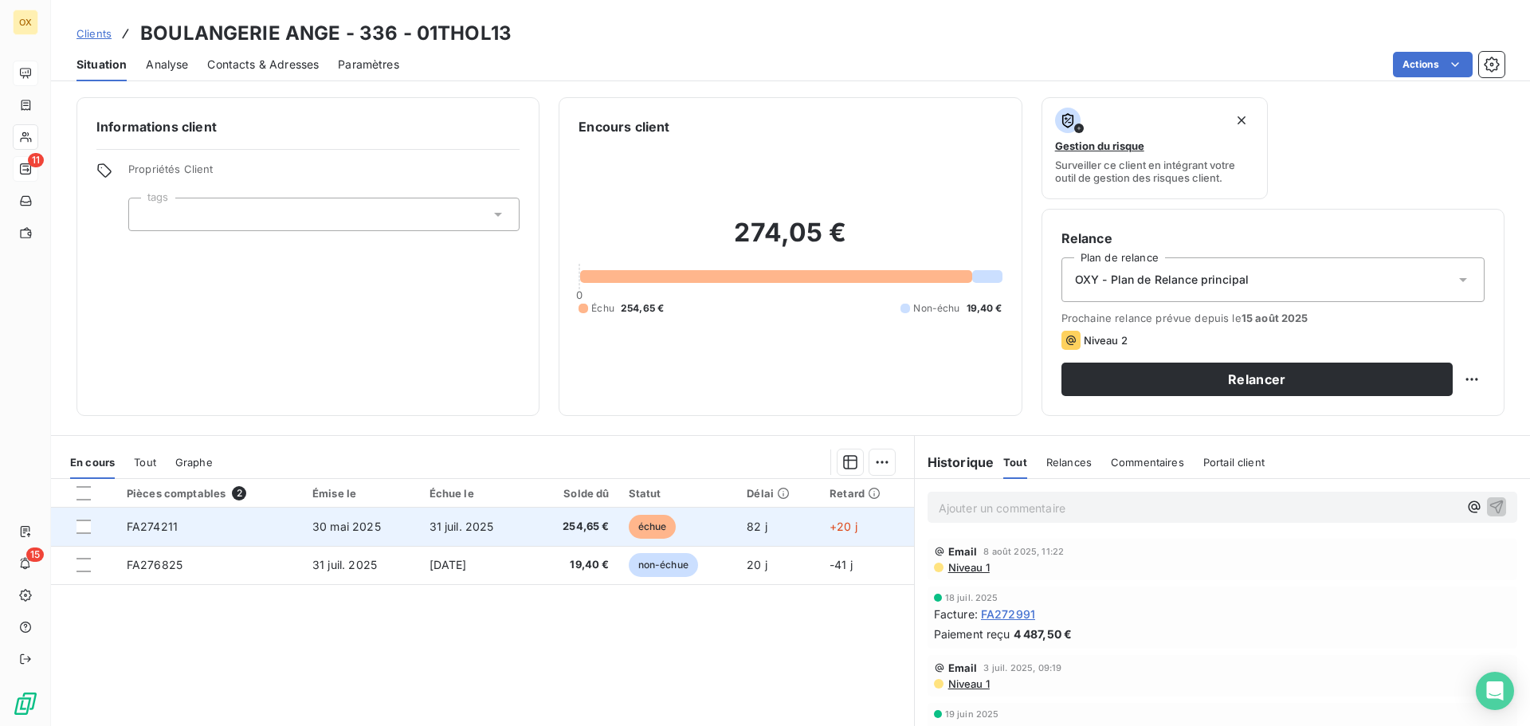
click at [562, 528] on span "254,65 €" at bounding box center [575, 527] width 69 height 16
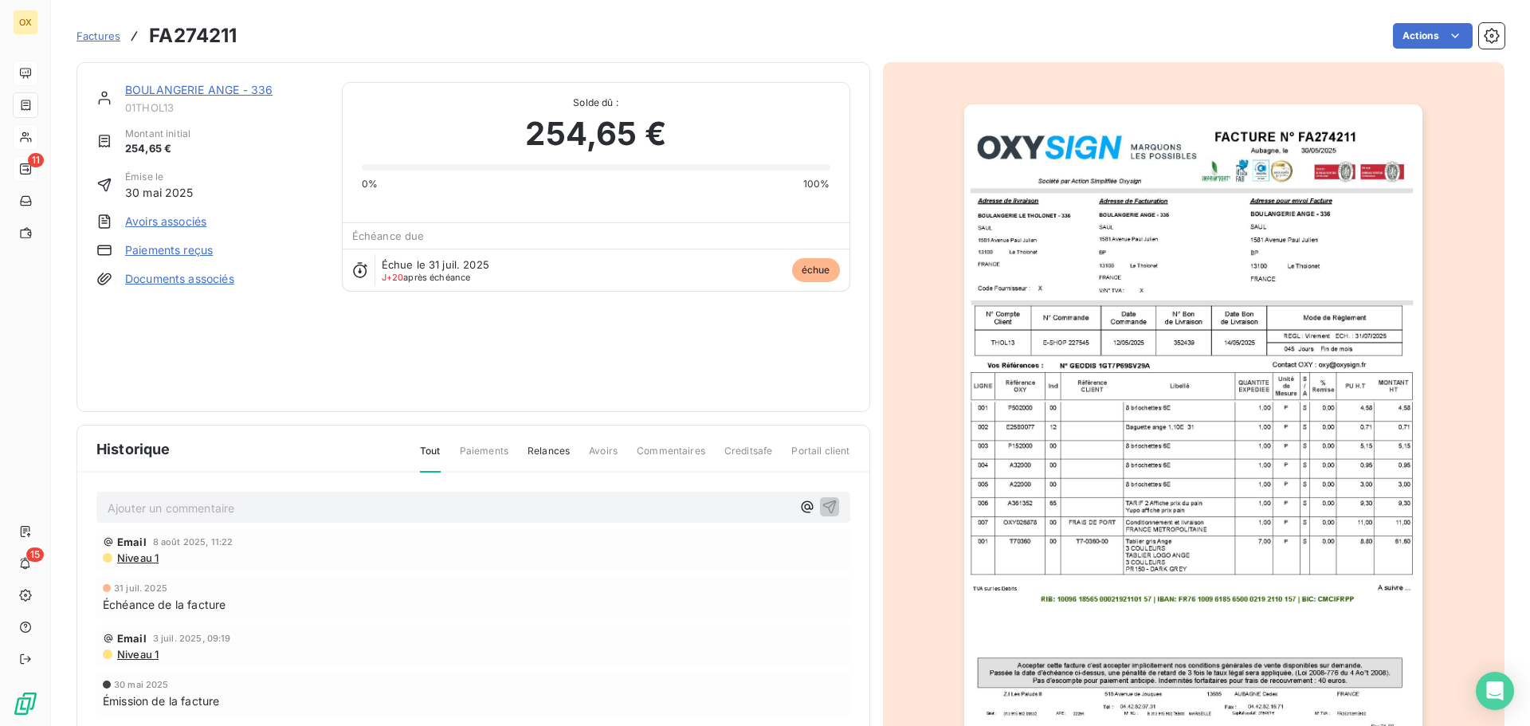
click at [186, 88] on link "BOULANGERIE ANGE - 336" at bounding box center [198, 90] width 147 height 14
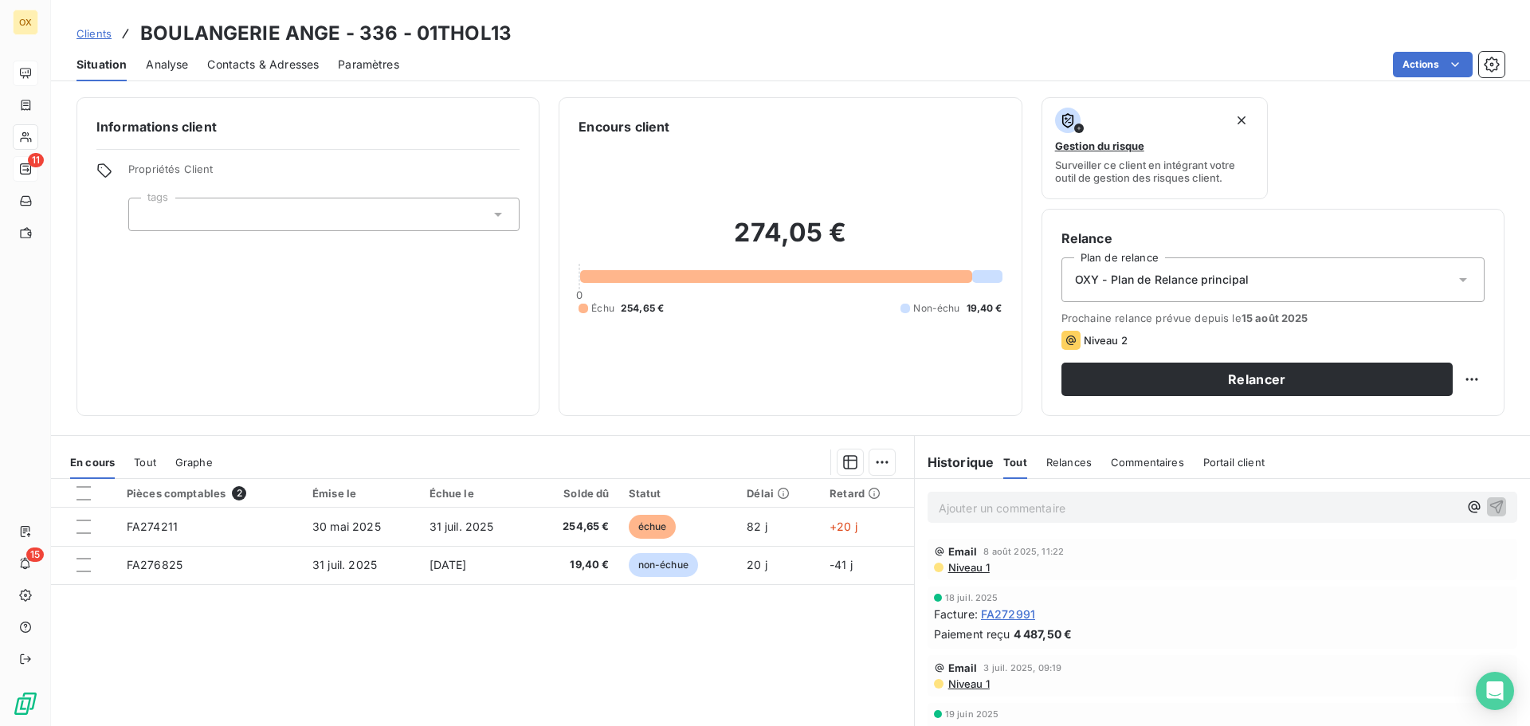
click at [253, 69] on span "Contacts & Adresses" at bounding box center [263, 65] width 112 height 16
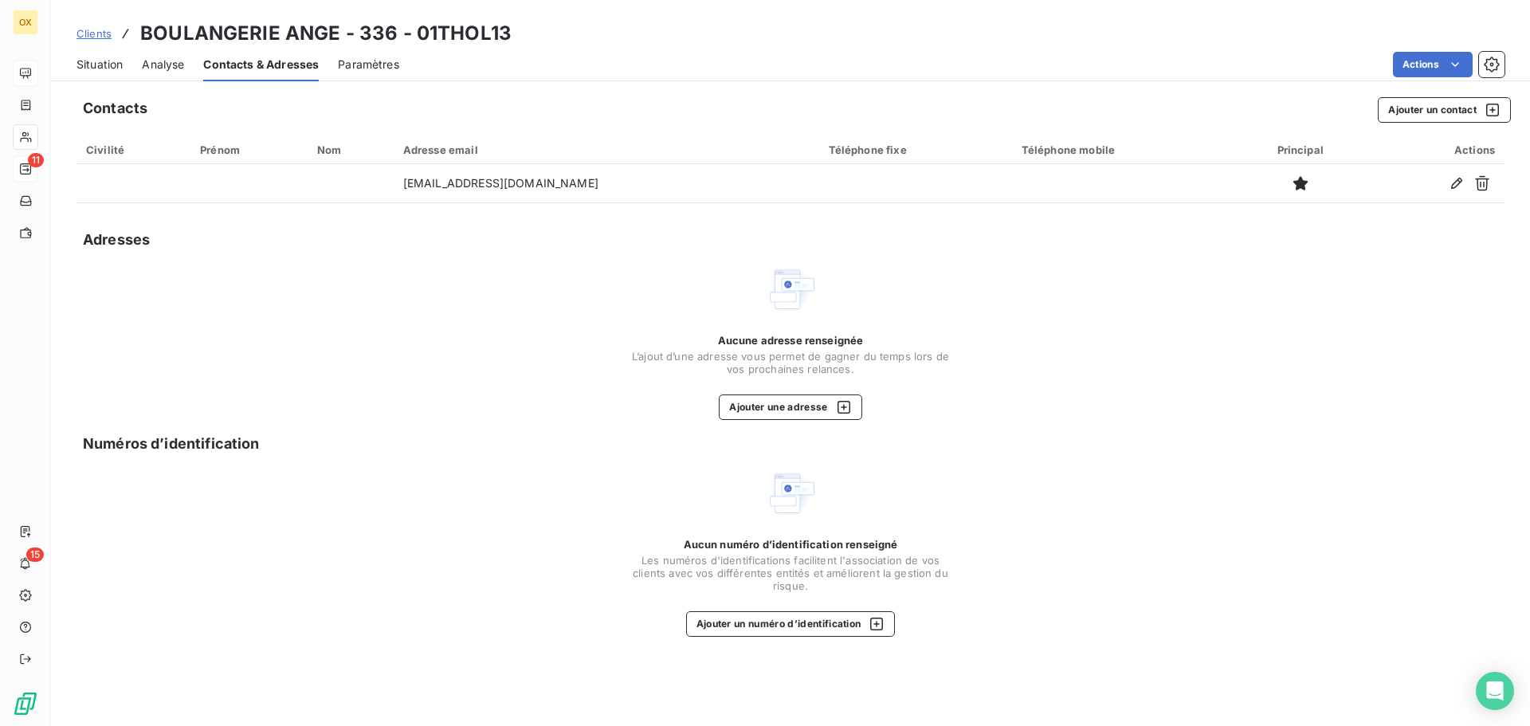
click at [106, 64] on span "Situation" at bounding box center [100, 65] width 46 height 16
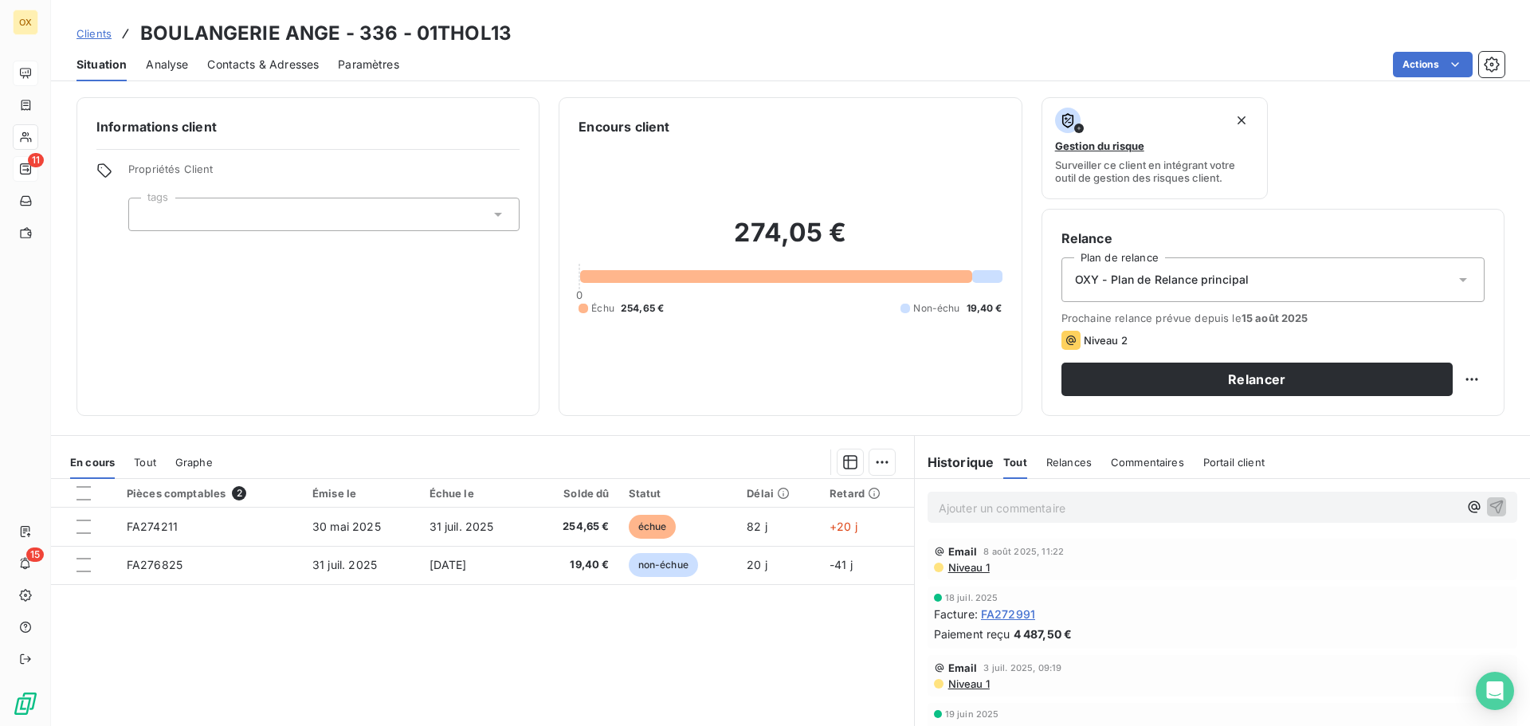
click at [1005, 612] on span "FA272991" at bounding box center [1008, 614] width 54 height 17
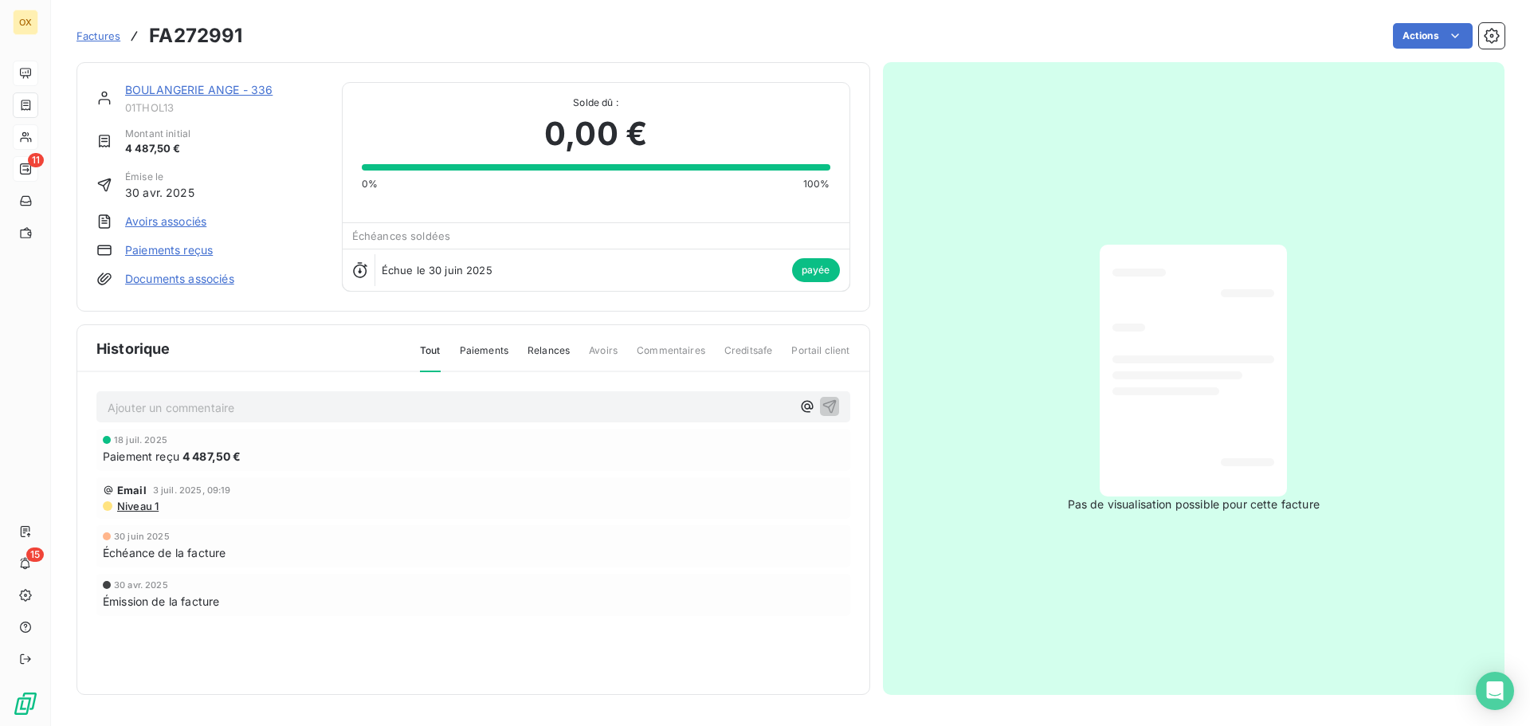
click at [235, 84] on link "BOULANGERIE ANGE - 336" at bounding box center [198, 90] width 147 height 14
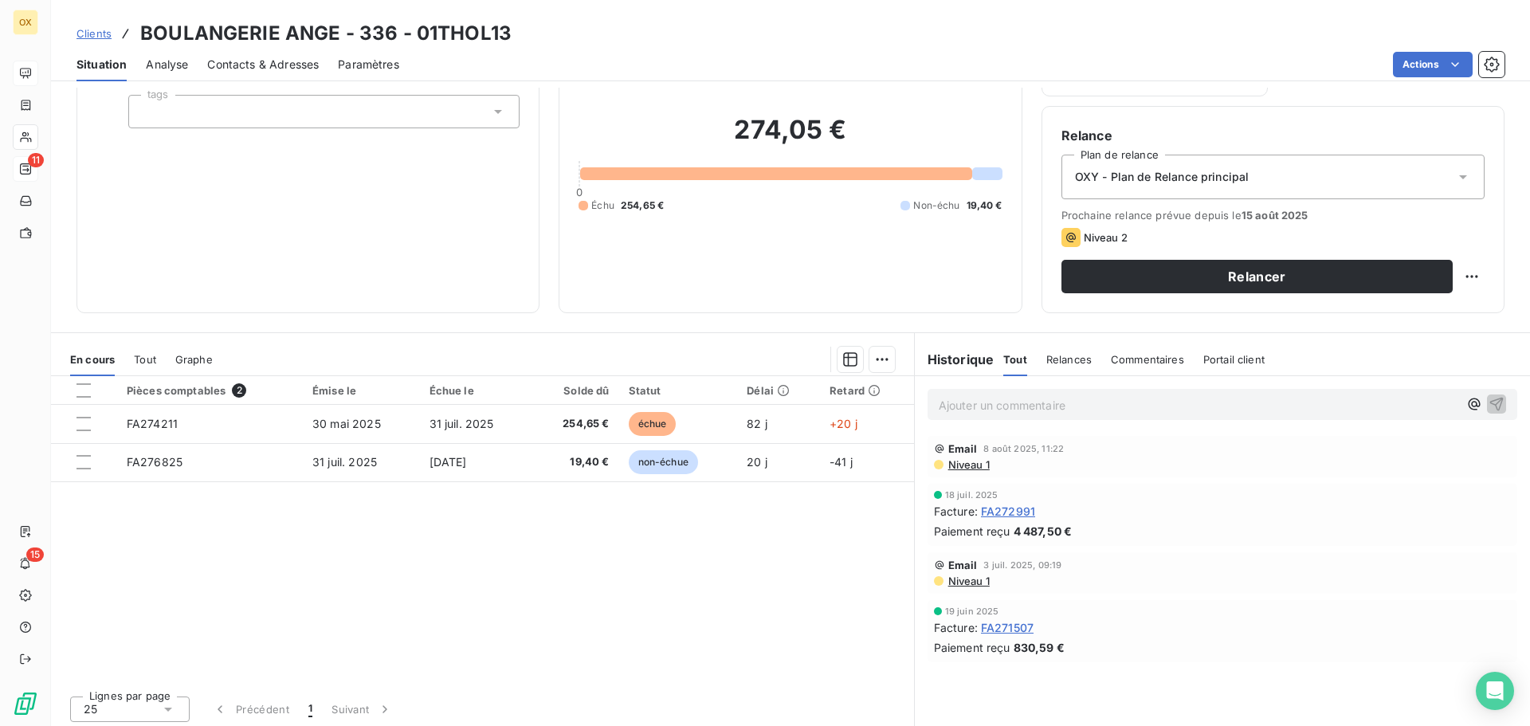
scroll to position [108, 0]
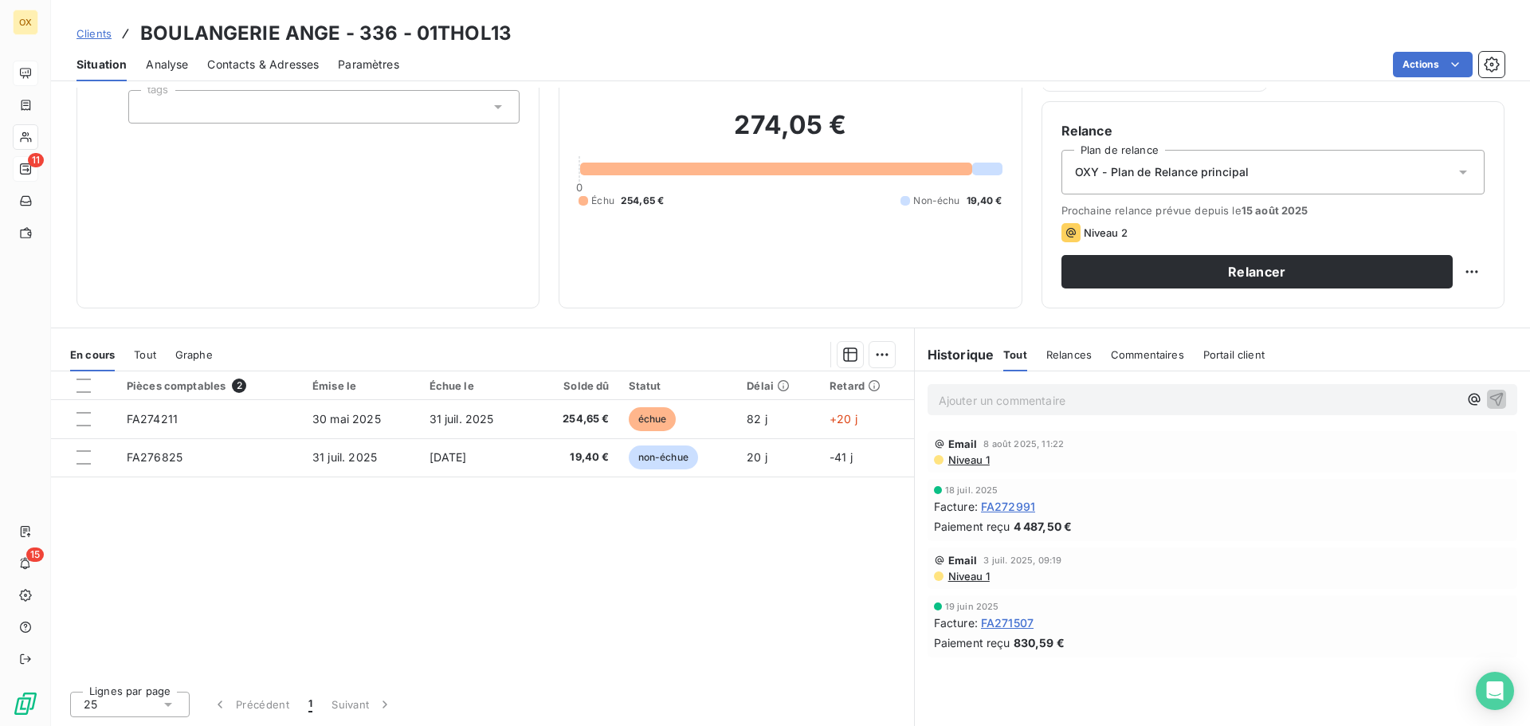
click at [1011, 619] on span "FA271507" at bounding box center [1007, 622] width 53 height 17
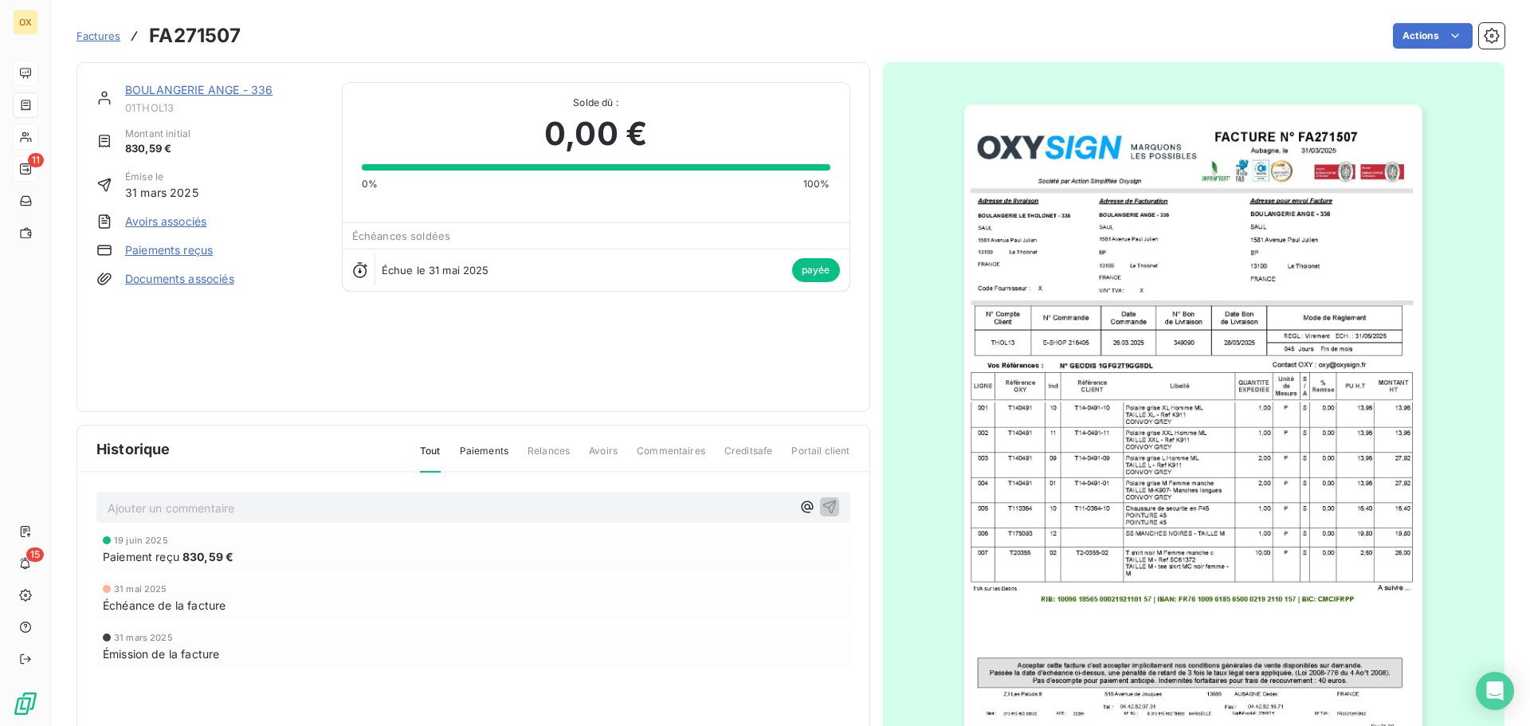
click at [1168, 284] on img "button" at bounding box center [1193, 428] width 458 height 649
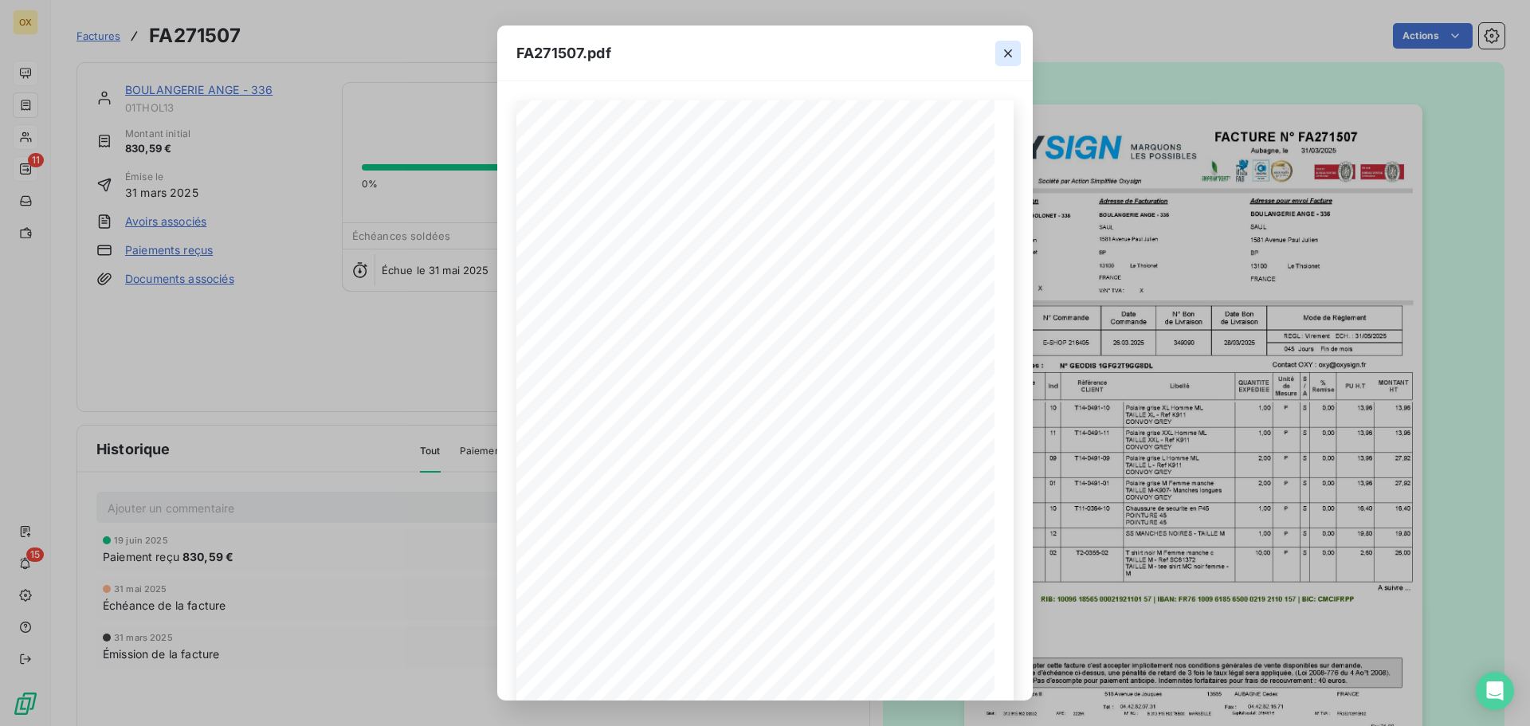
click at [1010, 50] on icon "button" at bounding box center [1008, 53] width 16 height 16
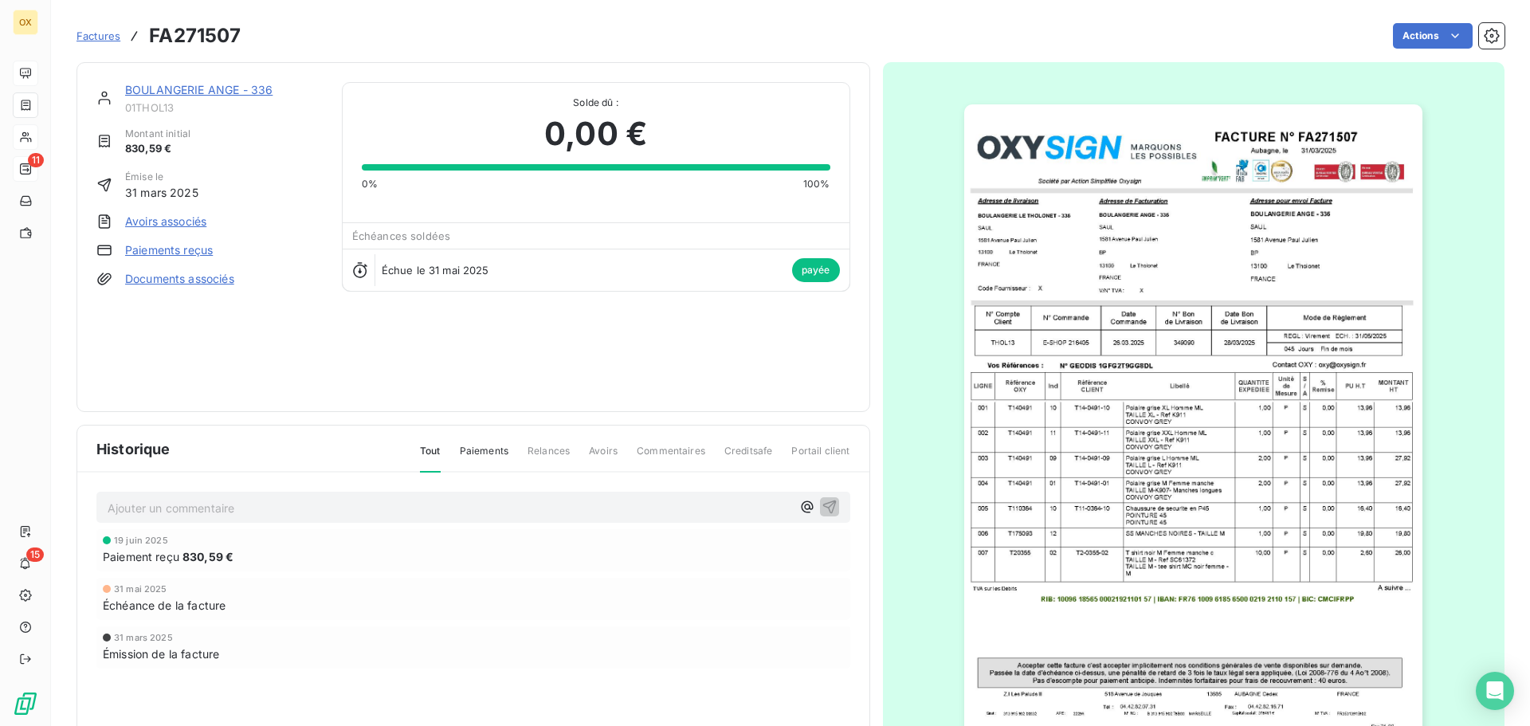
click at [173, 88] on link "BOULANGERIE ANGE - 336" at bounding box center [198, 90] width 147 height 14
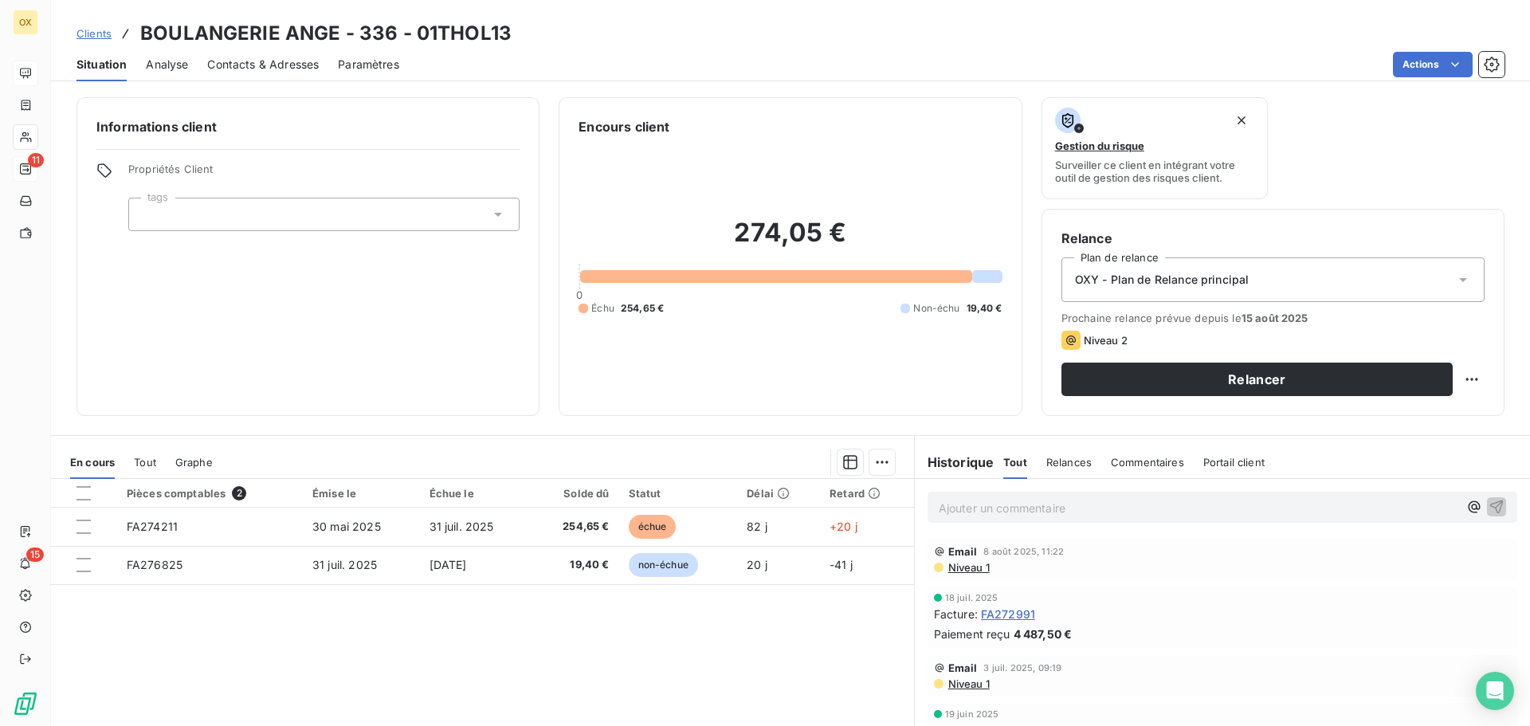
click at [257, 63] on span "Contacts & Adresses" at bounding box center [263, 65] width 112 height 16
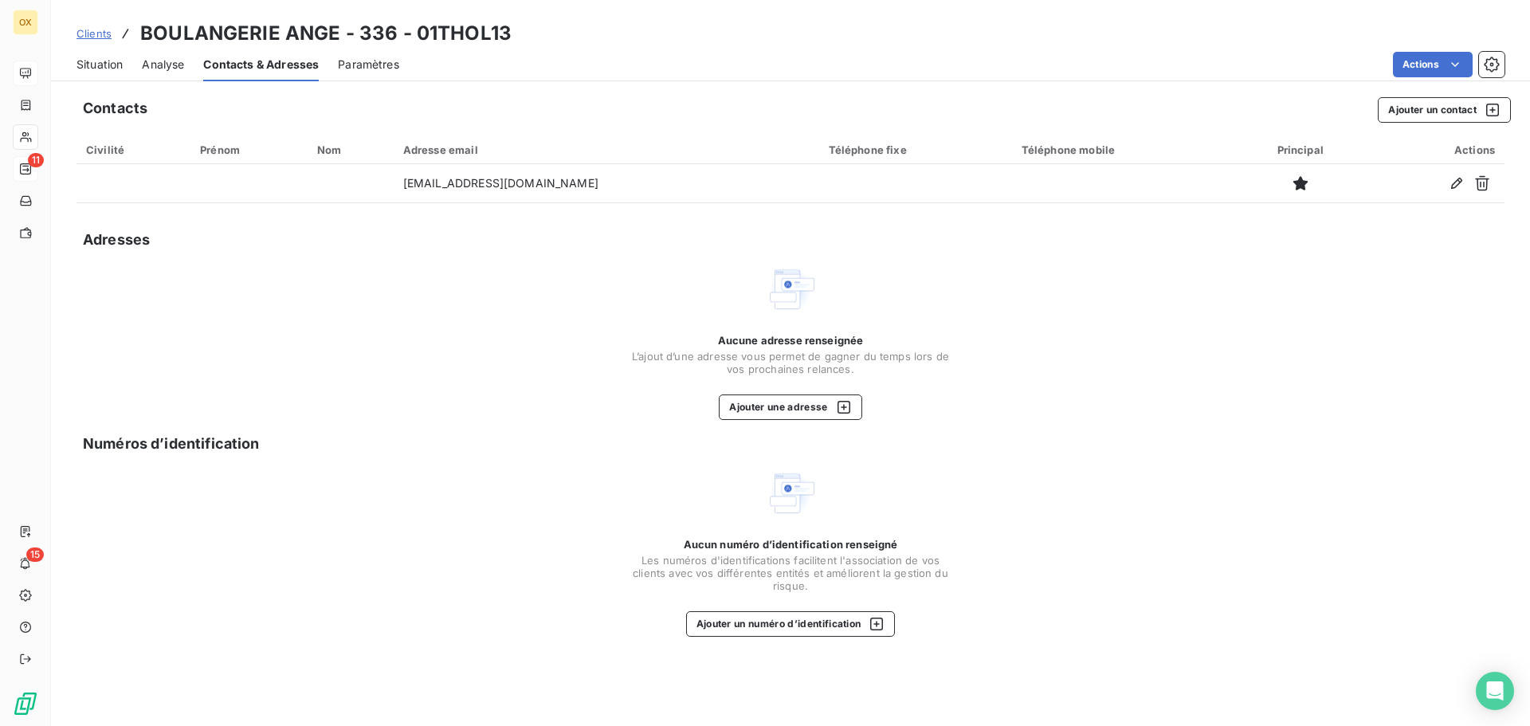
click at [119, 61] on span "Situation" at bounding box center [100, 65] width 46 height 16
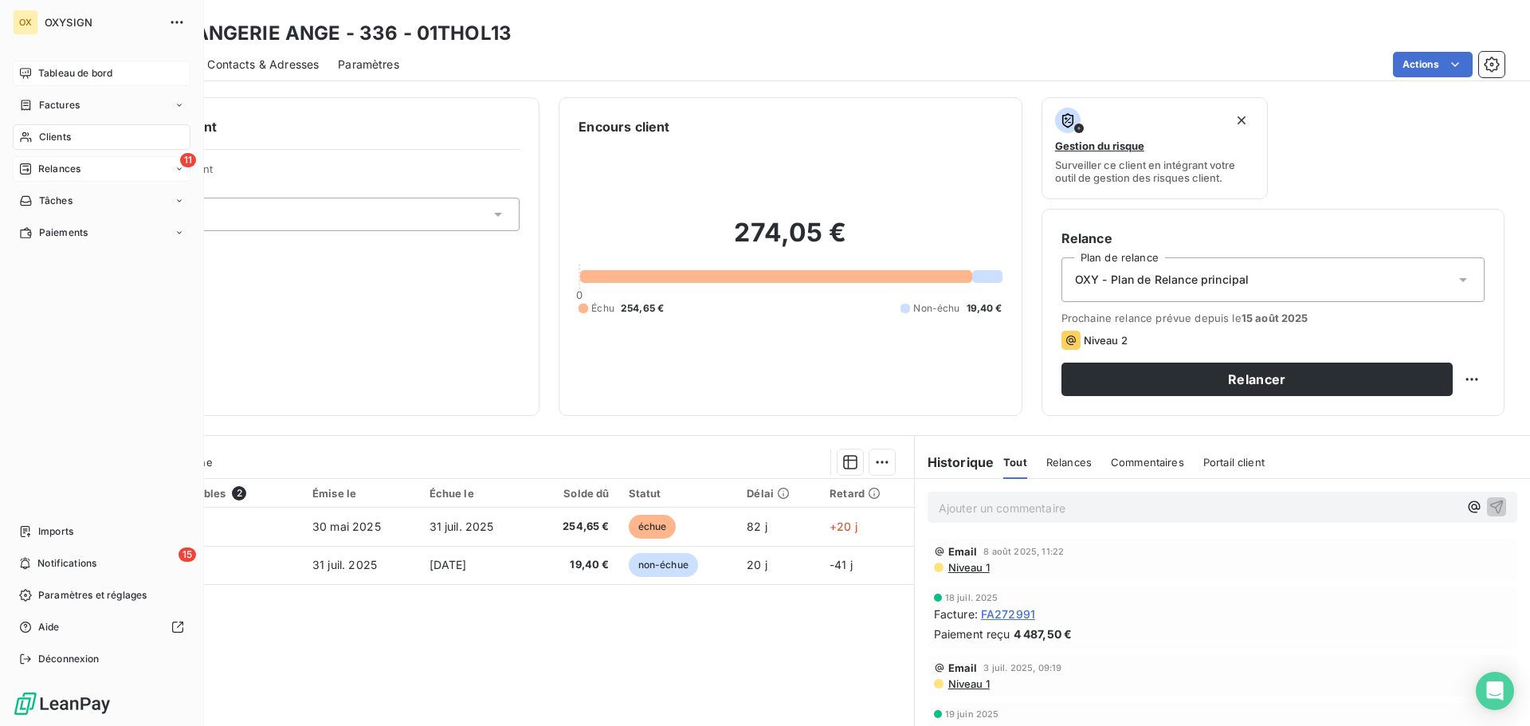
click at [41, 136] on span "Clients" at bounding box center [55, 137] width 32 height 14
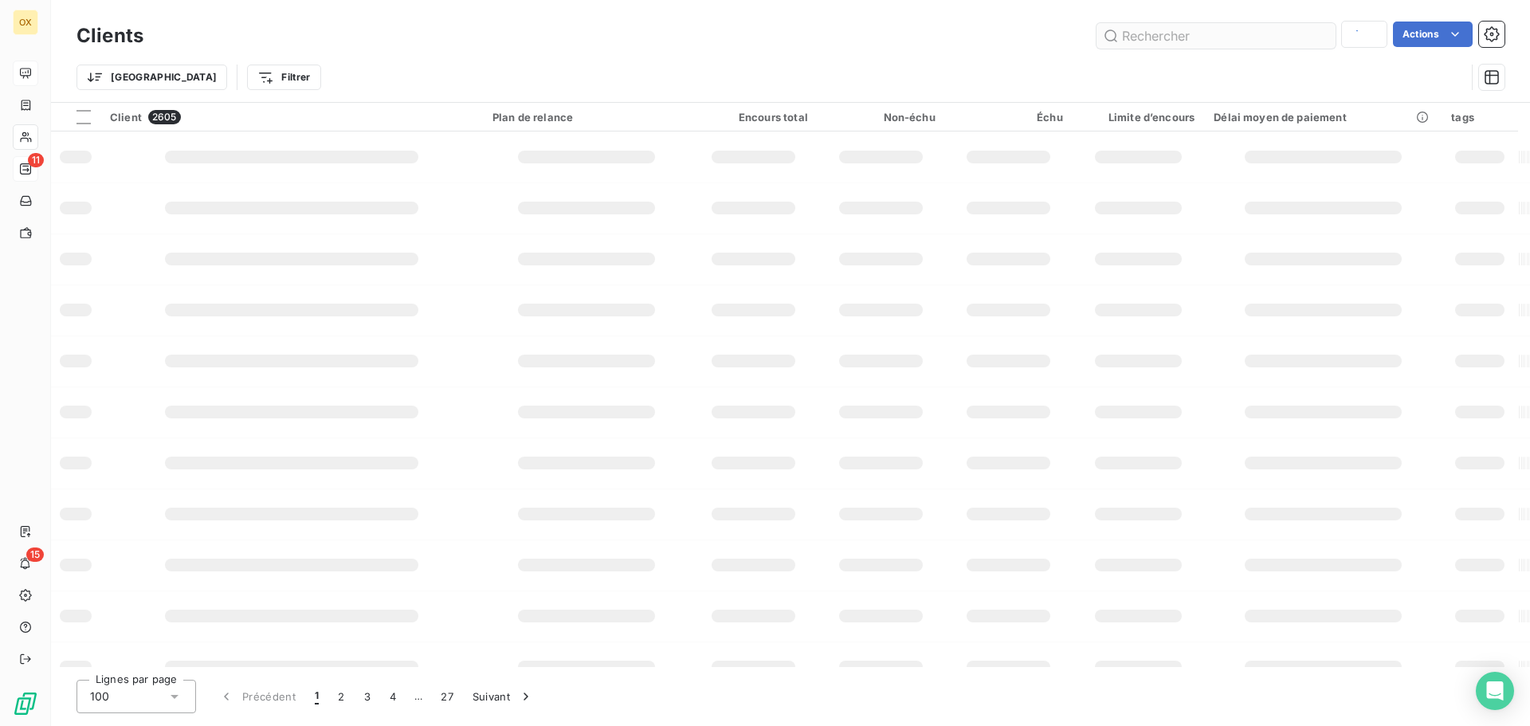
click at [1168, 29] on input "text" at bounding box center [1216, 36] width 239 height 26
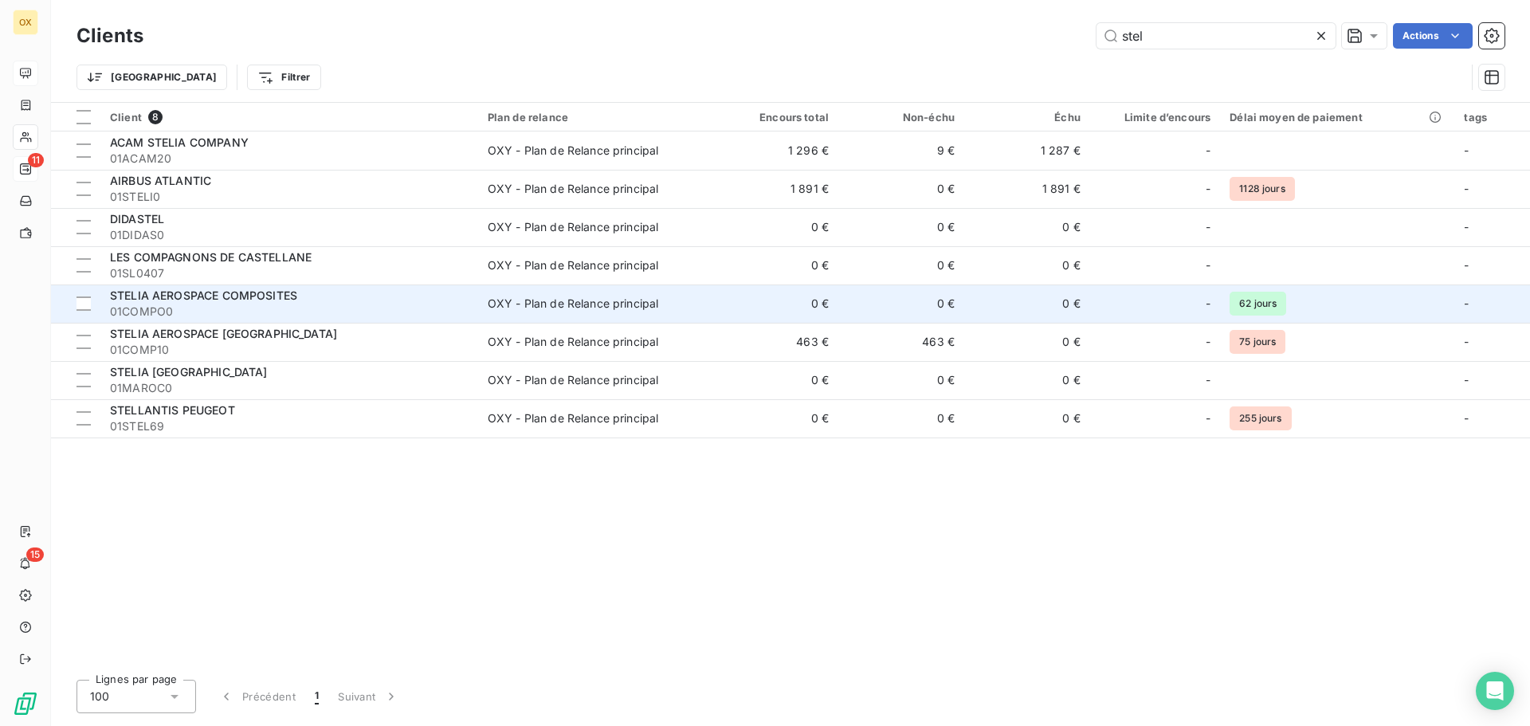
type input "stel"
click at [265, 311] on span "01COMPO0" at bounding box center [289, 312] width 359 height 16
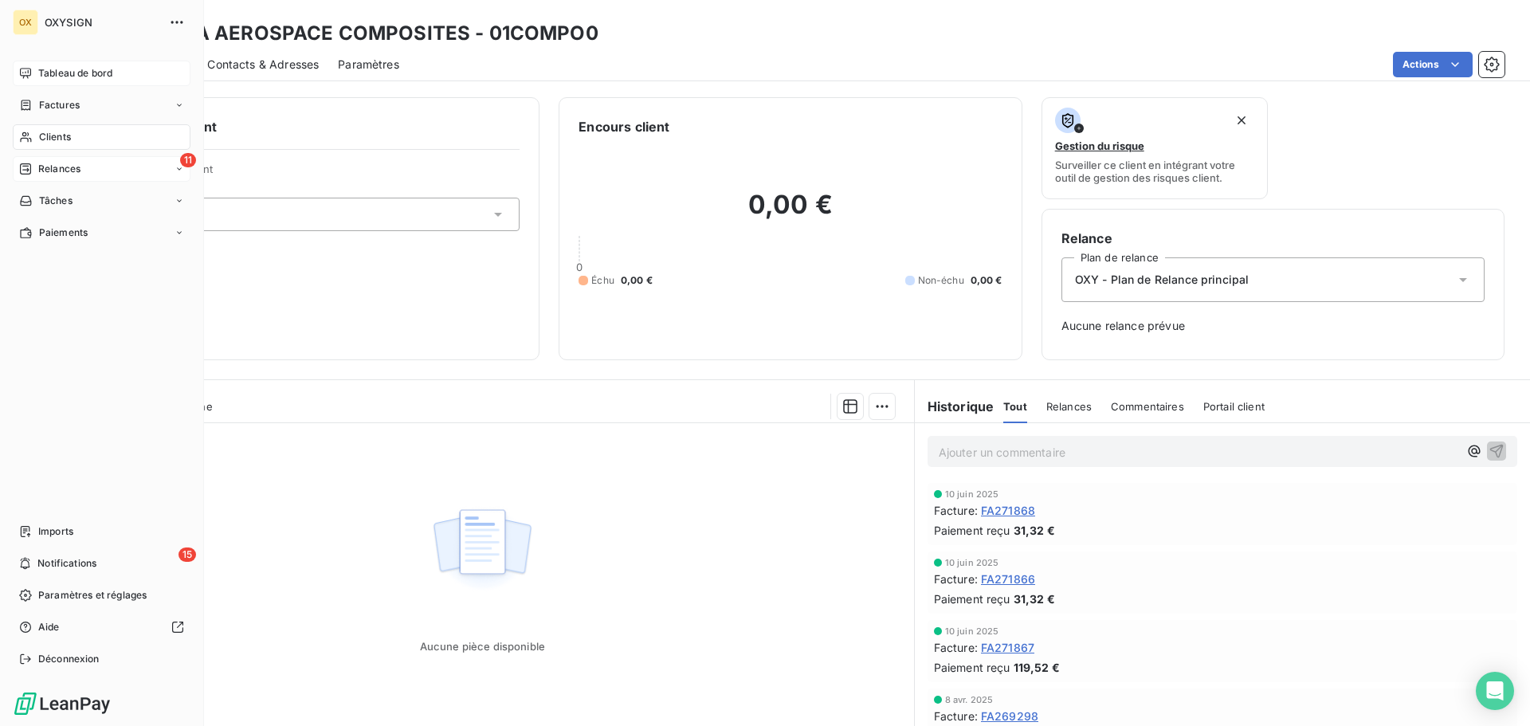
click at [46, 166] on span "Relances" at bounding box center [59, 169] width 42 height 14
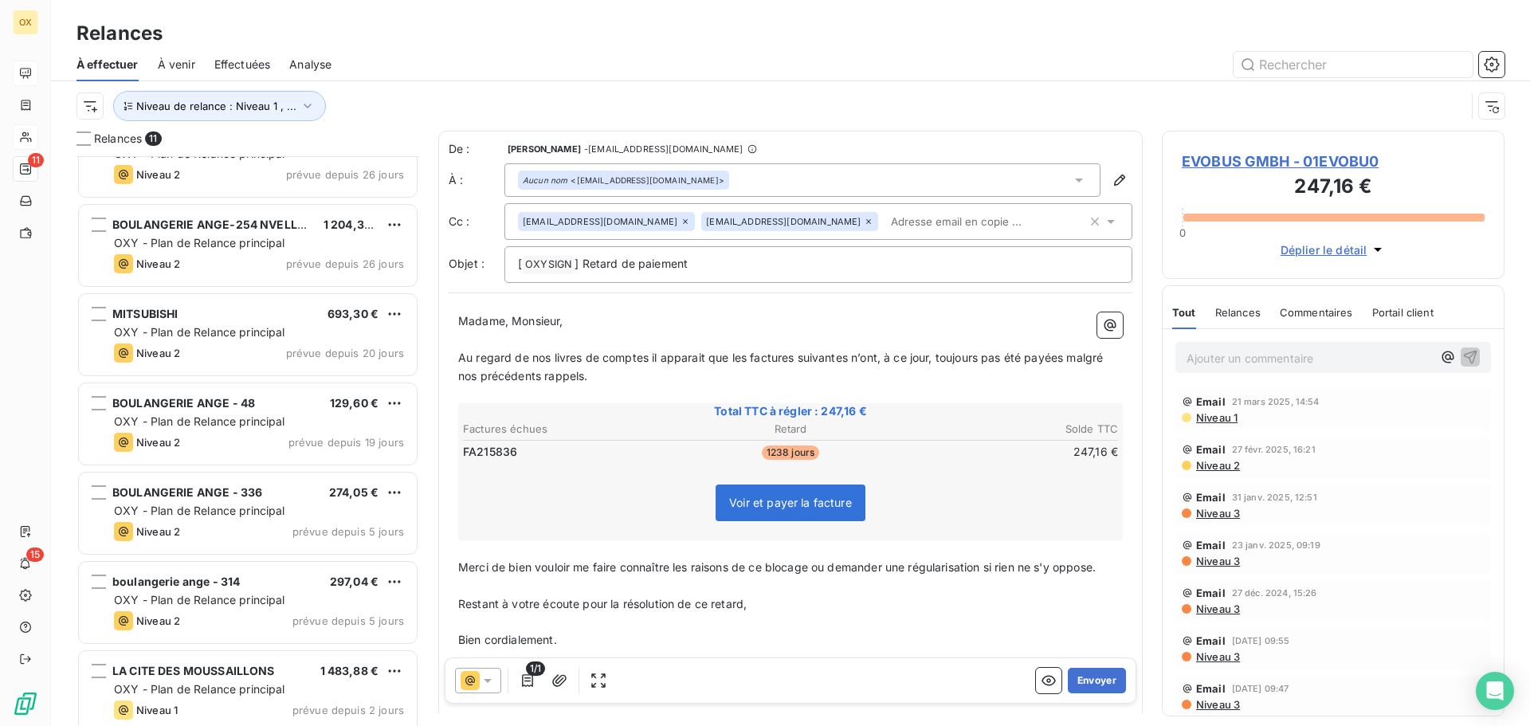
scroll to position [320, 0]
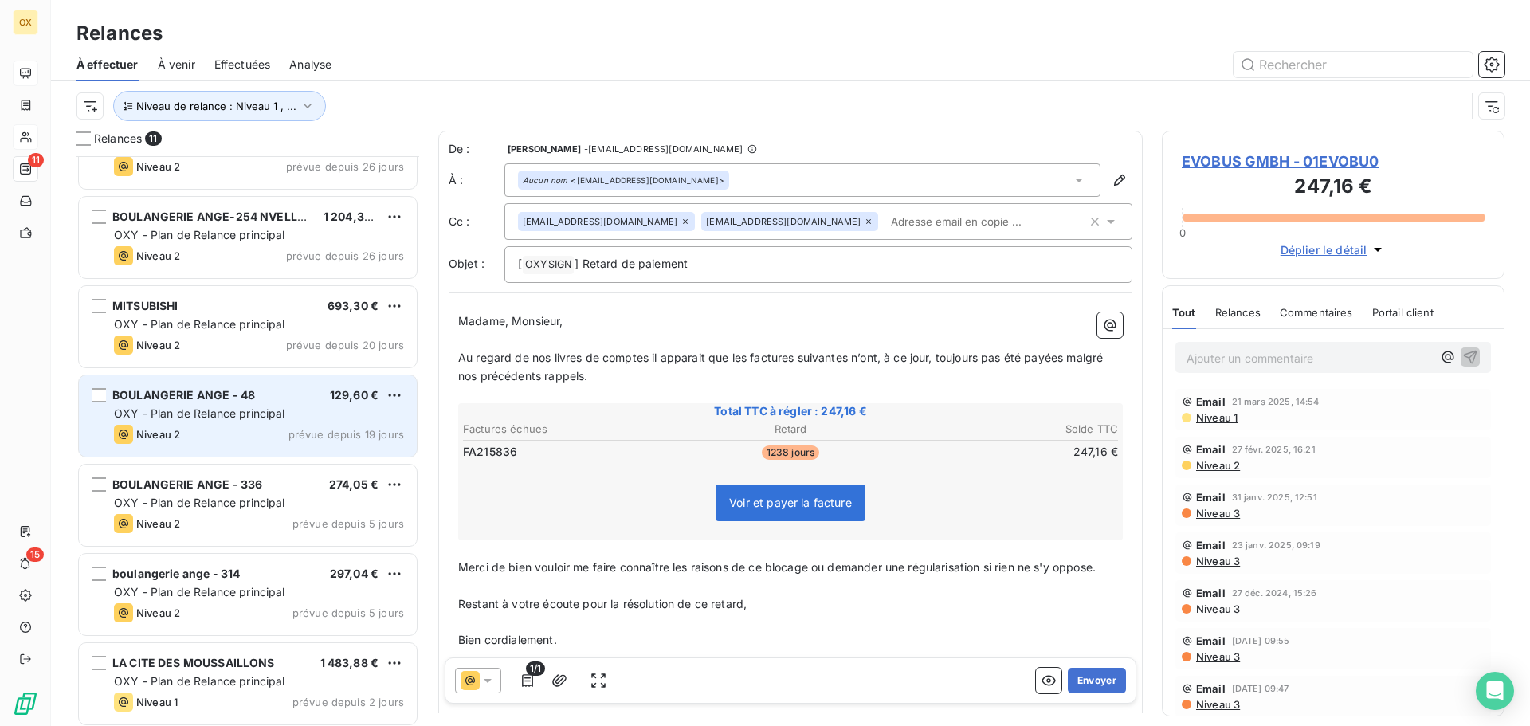
click at [269, 435] on div "Niveau 2 prévue depuis 19 jours" at bounding box center [259, 434] width 290 height 19
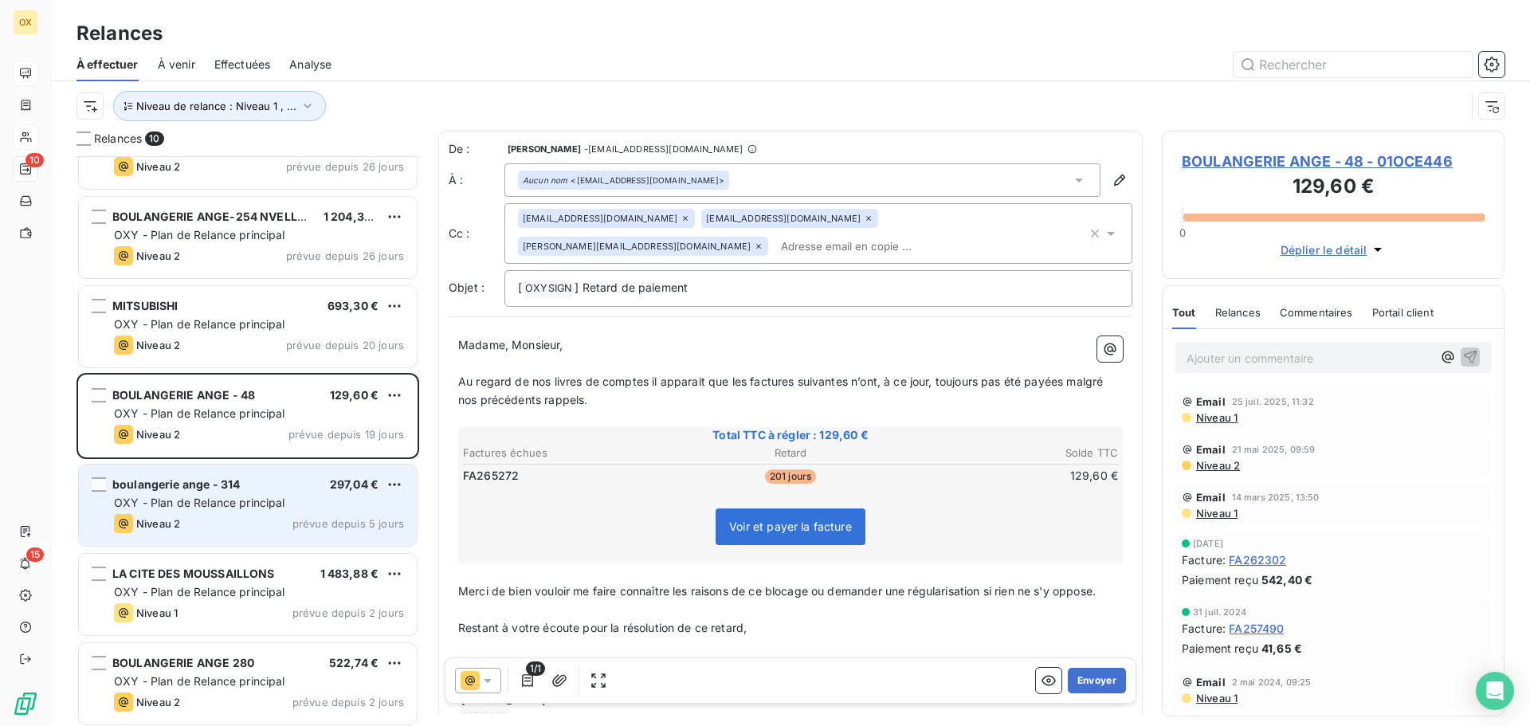
click at [252, 494] on div "boulangerie ange - 314 297,04 € OXY - Plan de Relance principal Niveau 2 prévue…" at bounding box center [248, 505] width 338 height 81
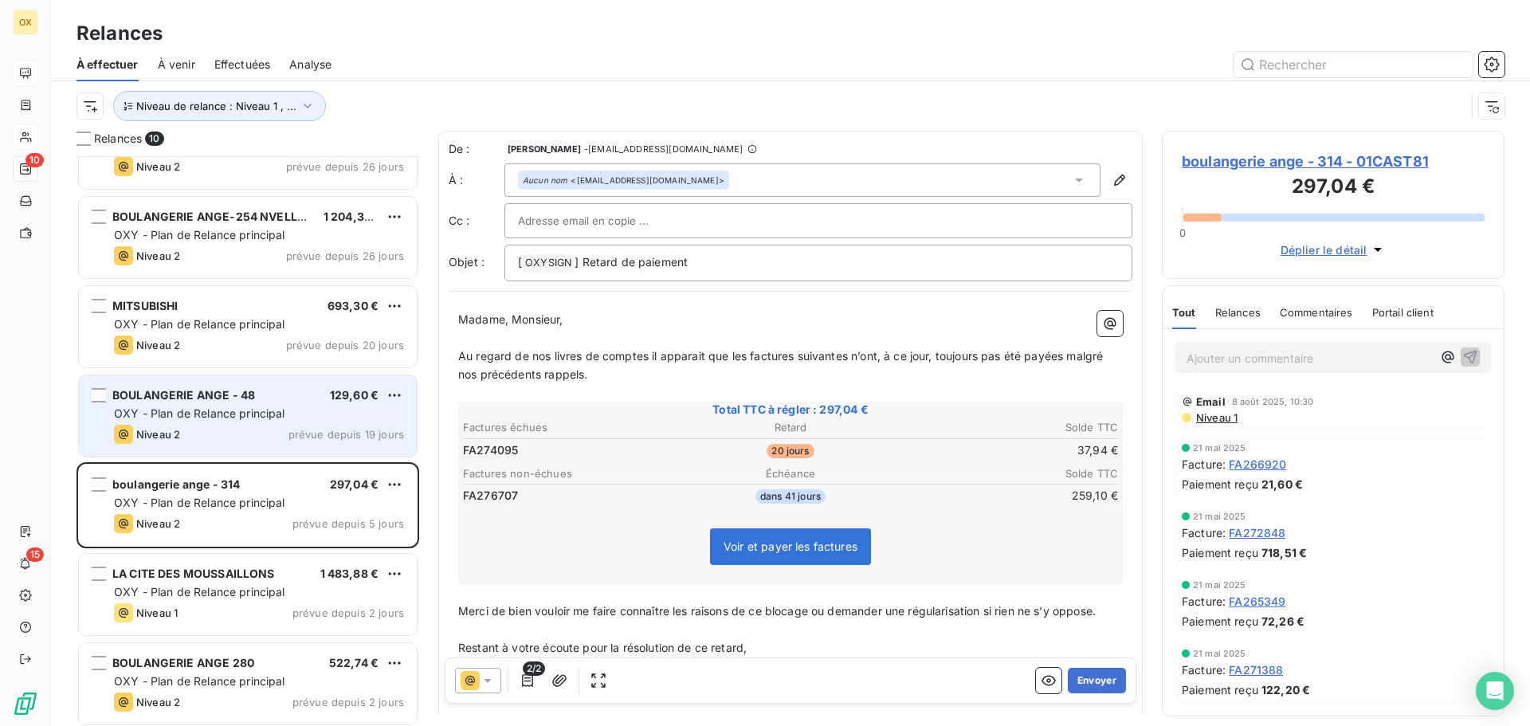
scroll to position [324, 0]
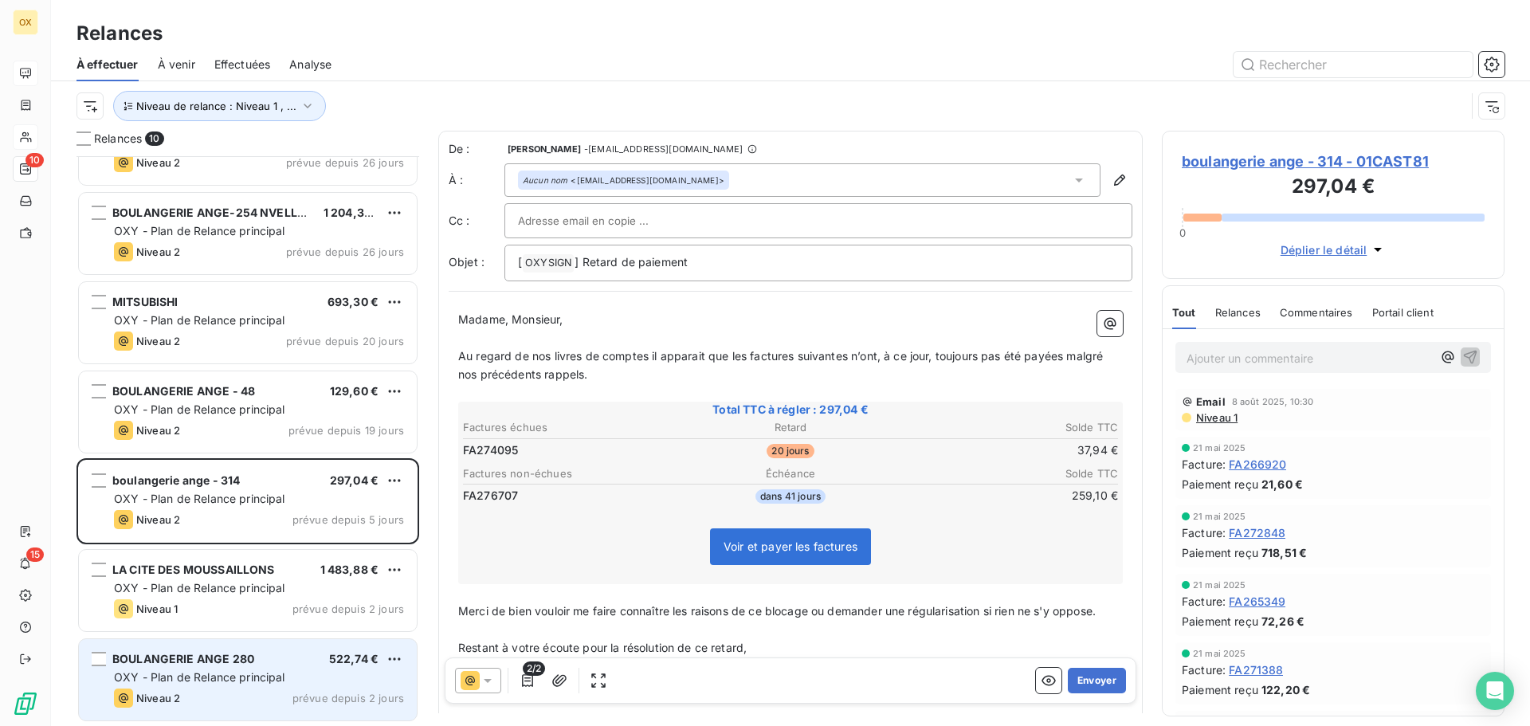
click at [267, 666] on div "BOULANGERIE ANGE 280 522,74 € OXY - Plan de Relance principal Niveau 2 prévue d…" at bounding box center [248, 679] width 338 height 81
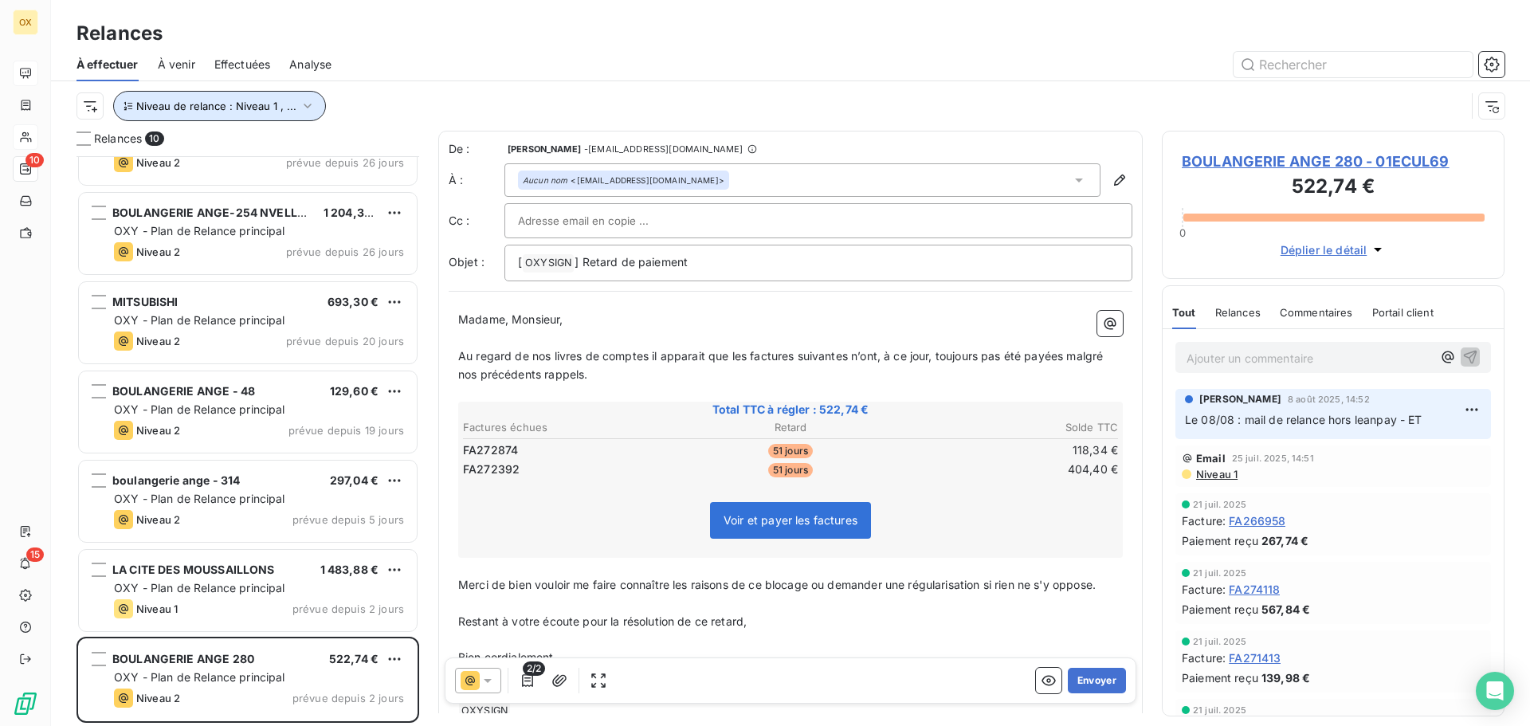
click at [214, 106] on span "Niveau de relance : Niveau 1 , ..." at bounding box center [216, 106] width 160 height 13
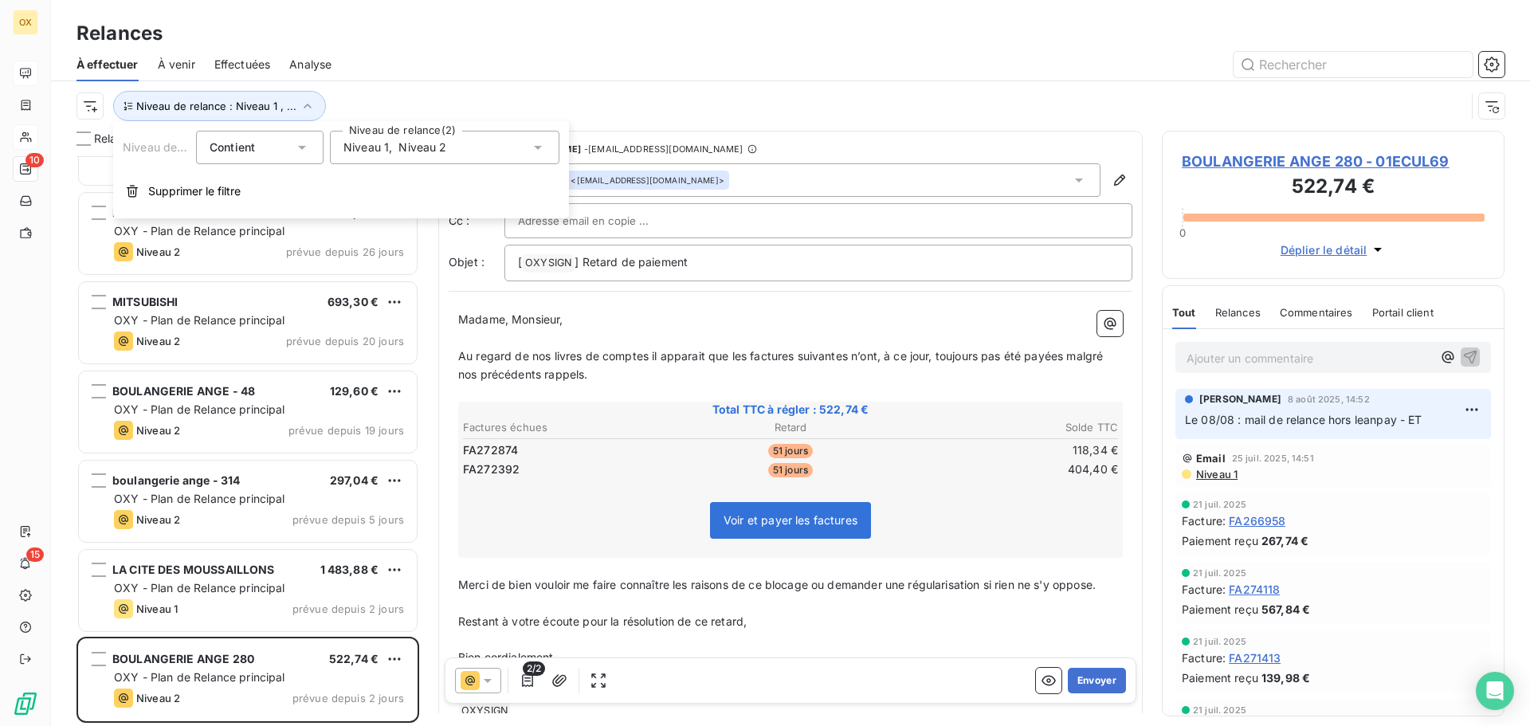
click at [376, 154] on span "Niveau 1" at bounding box center [365, 147] width 45 height 16
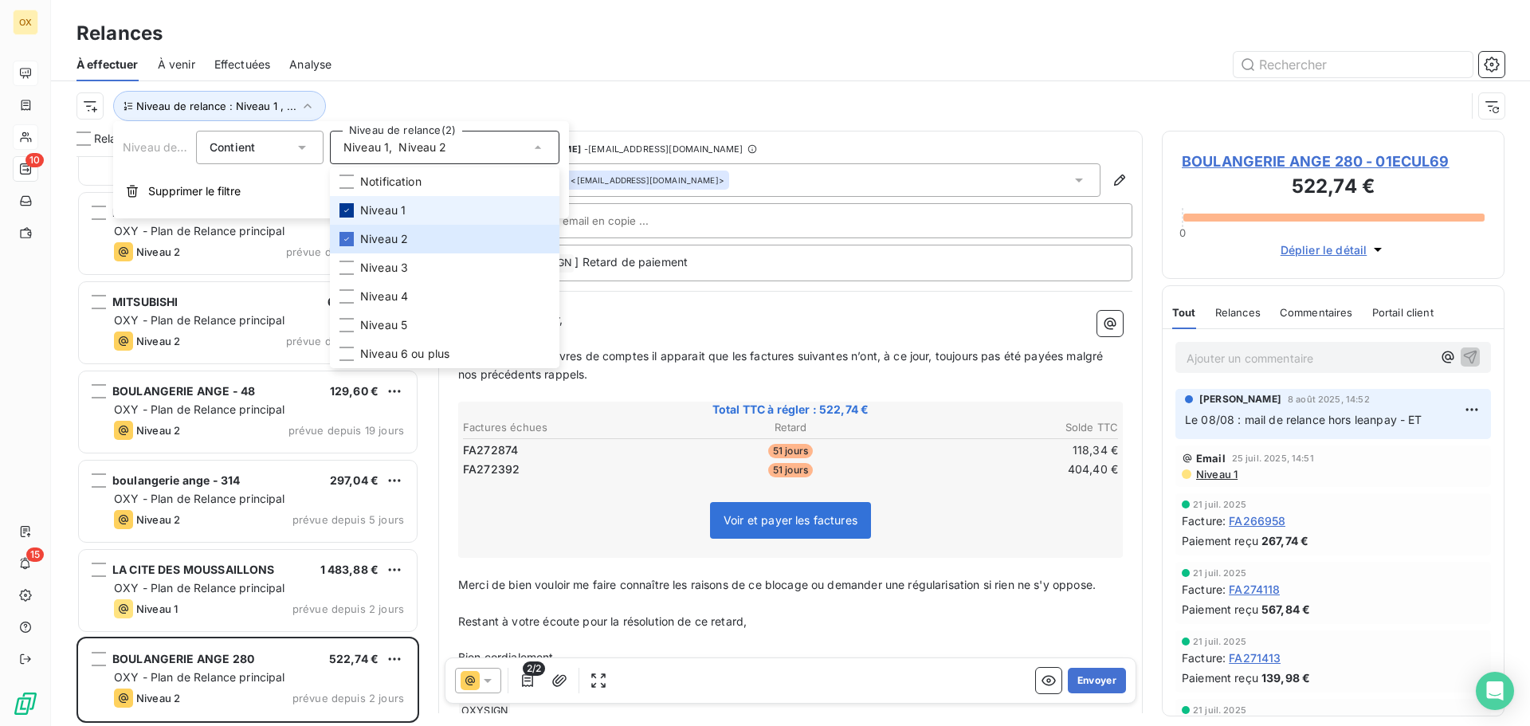
click at [348, 210] on icon at bounding box center [346, 210] width 5 height 3
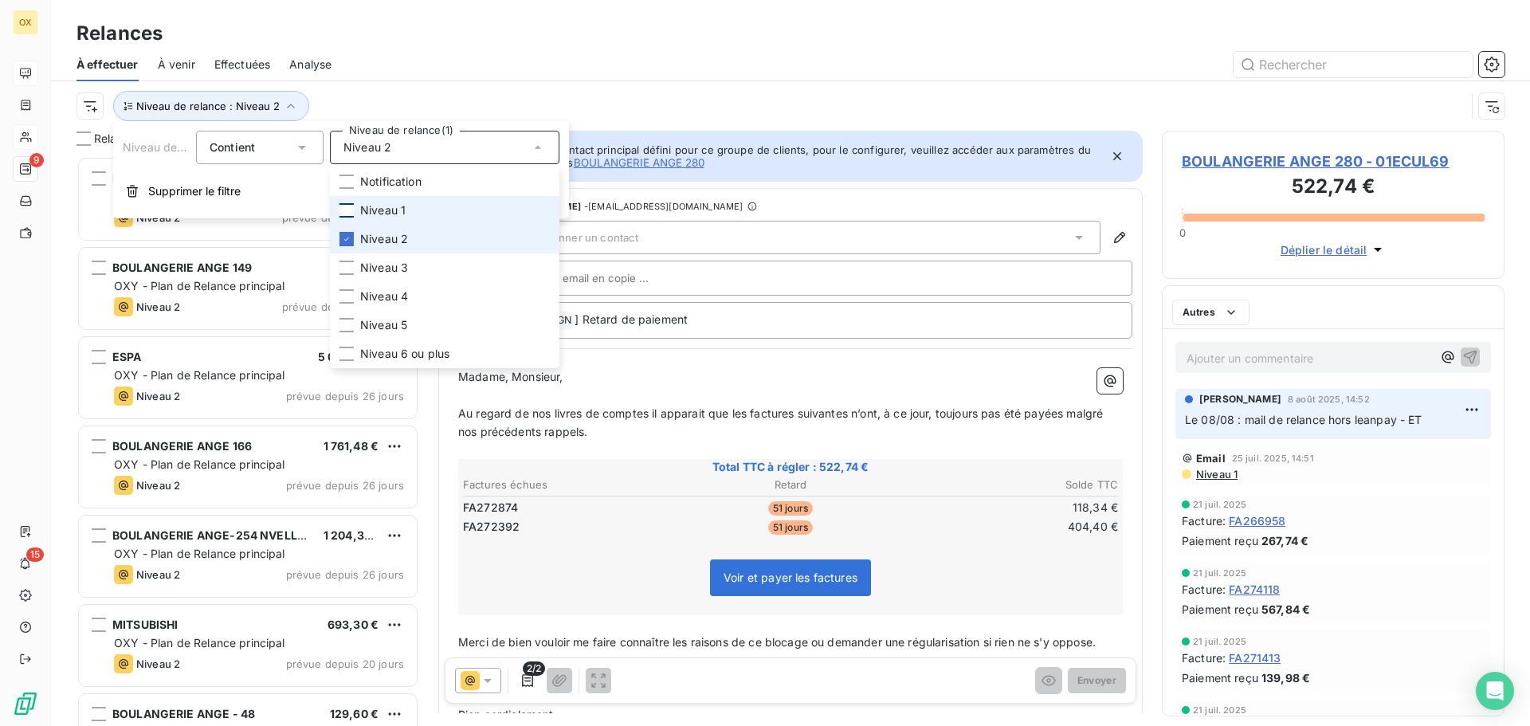
scroll to position [558, 331]
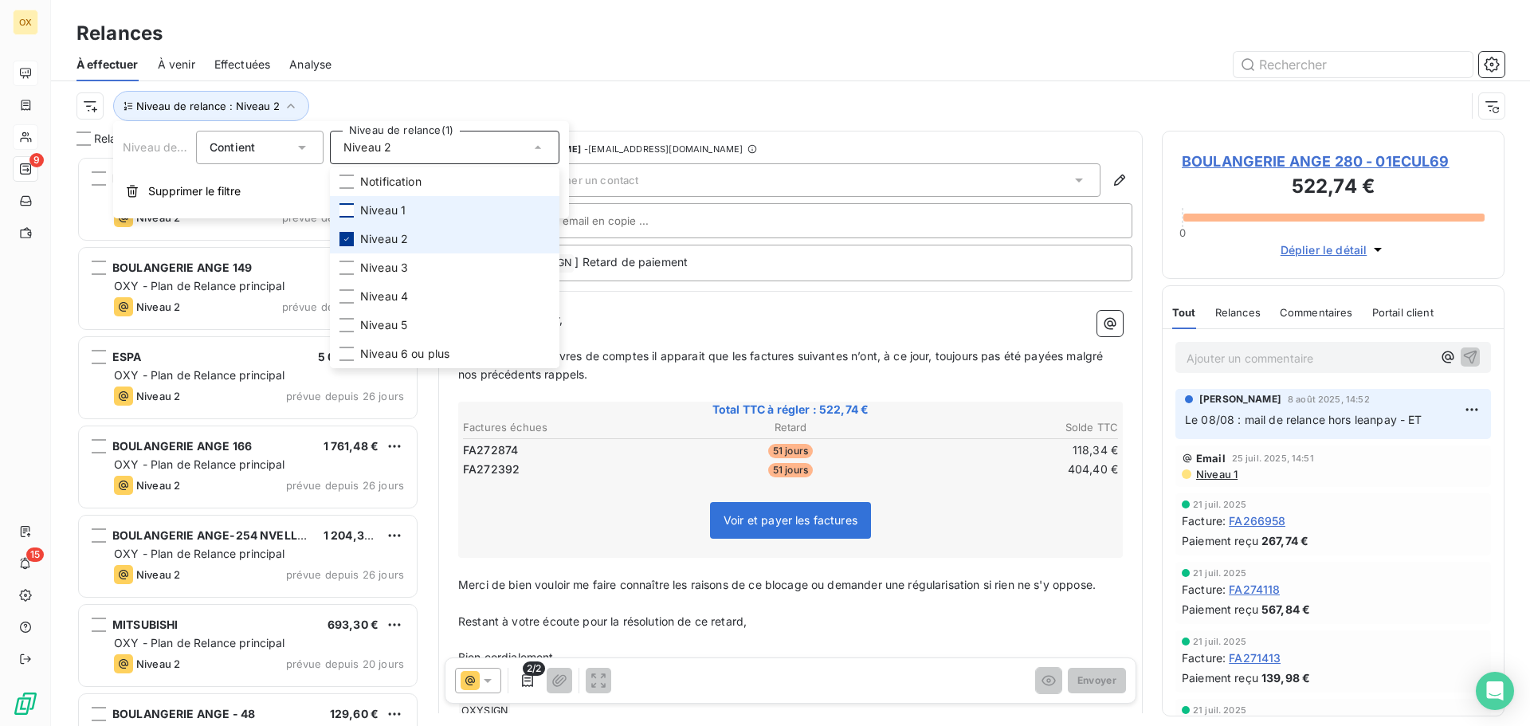
click at [349, 237] on icon at bounding box center [347, 239] width 10 height 10
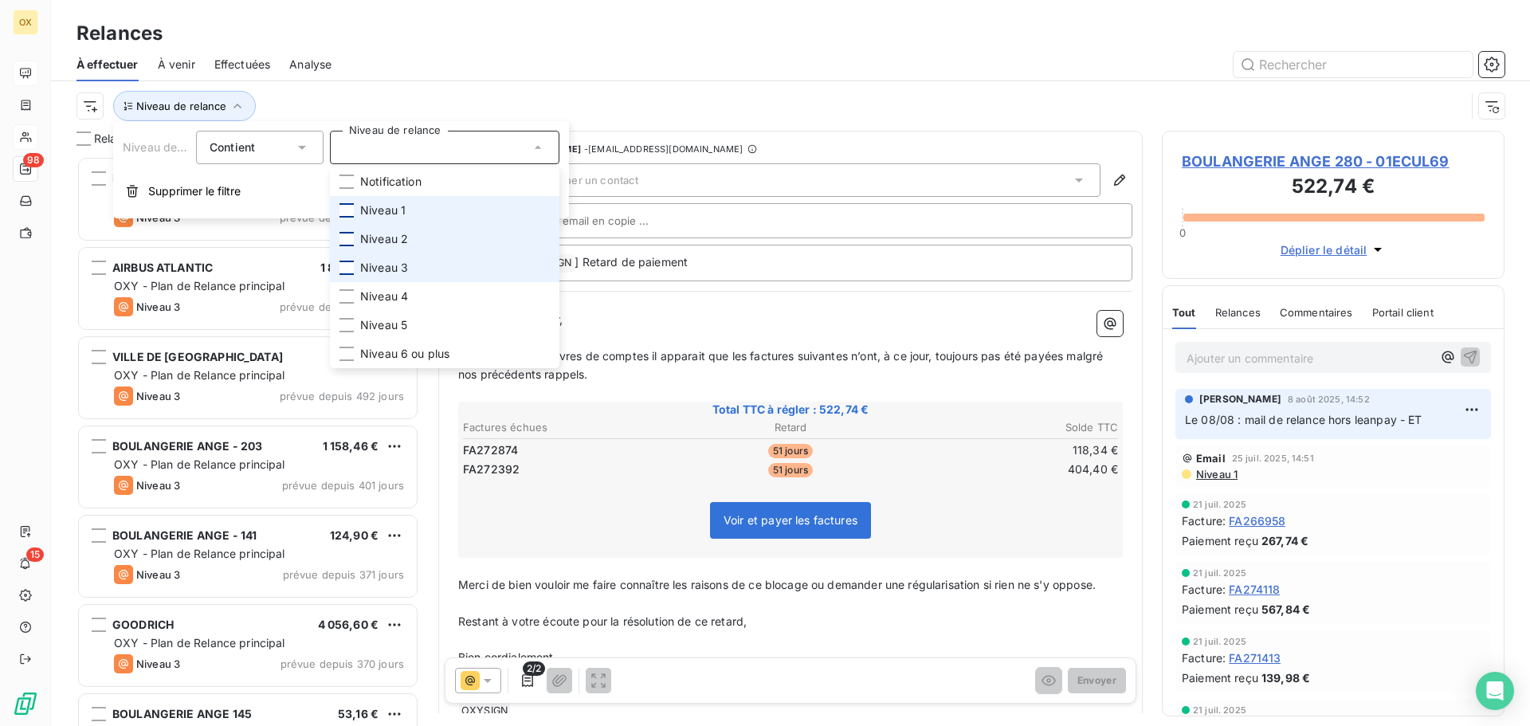
click at [345, 267] on div at bounding box center [347, 268] width 14 height 14
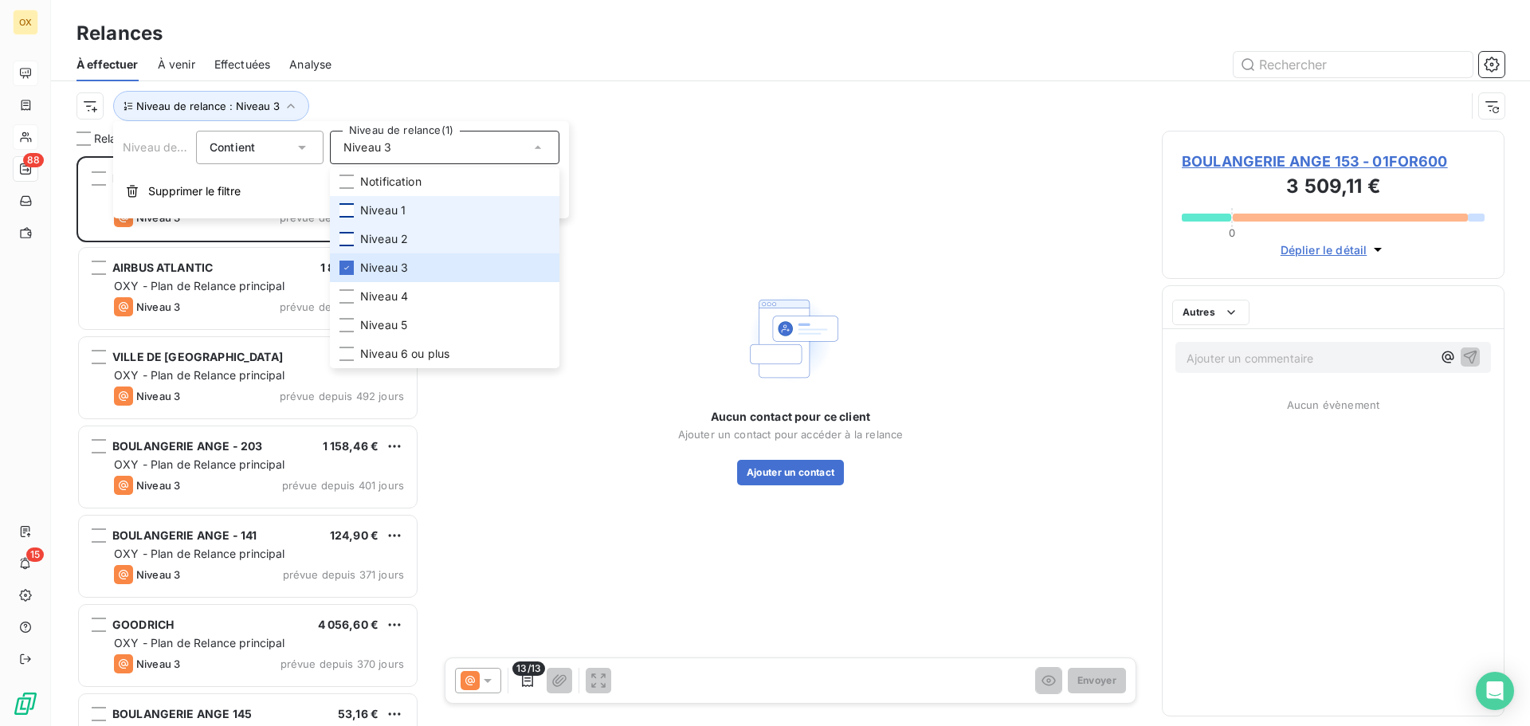
scroll to position [558, 331]
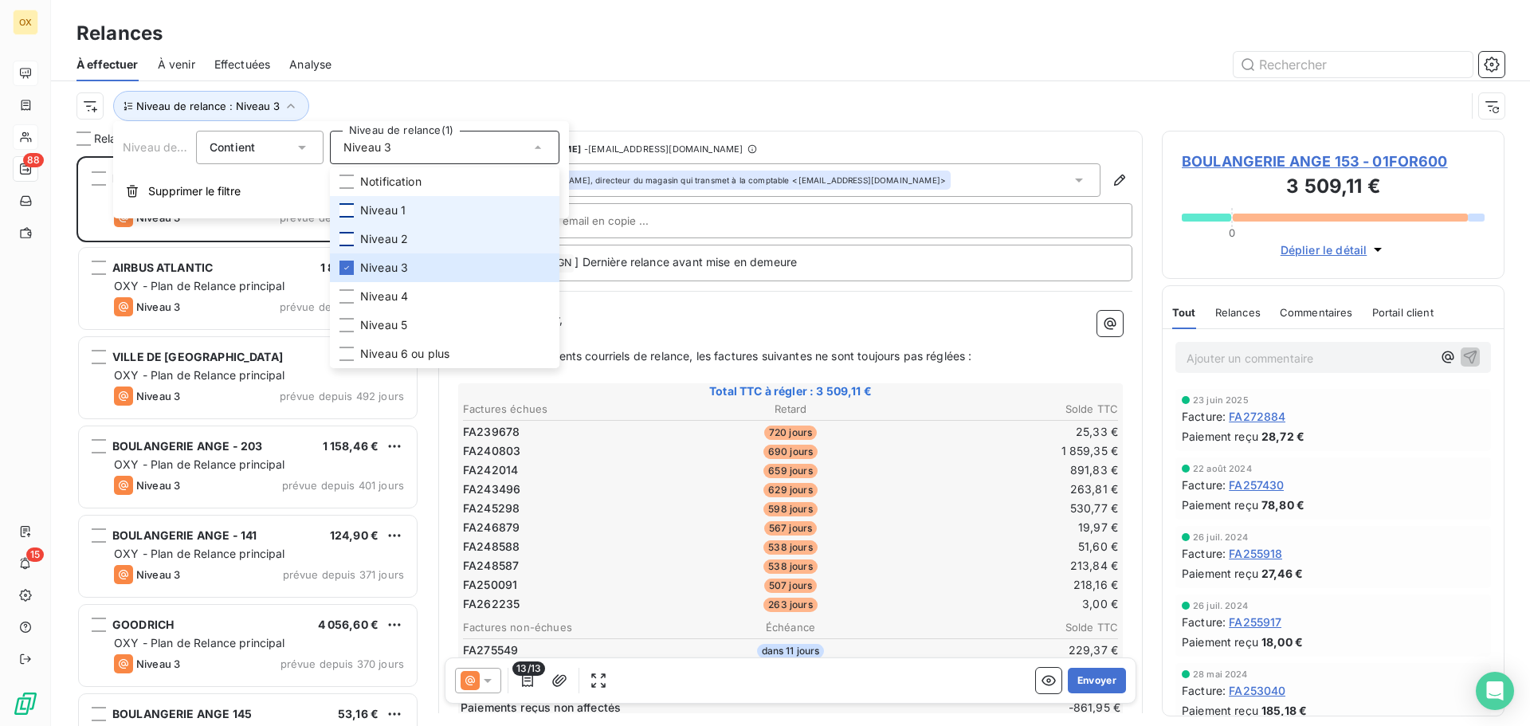
click at [379, 73] on div at bounding box center [928, 65] width 1154 height 26
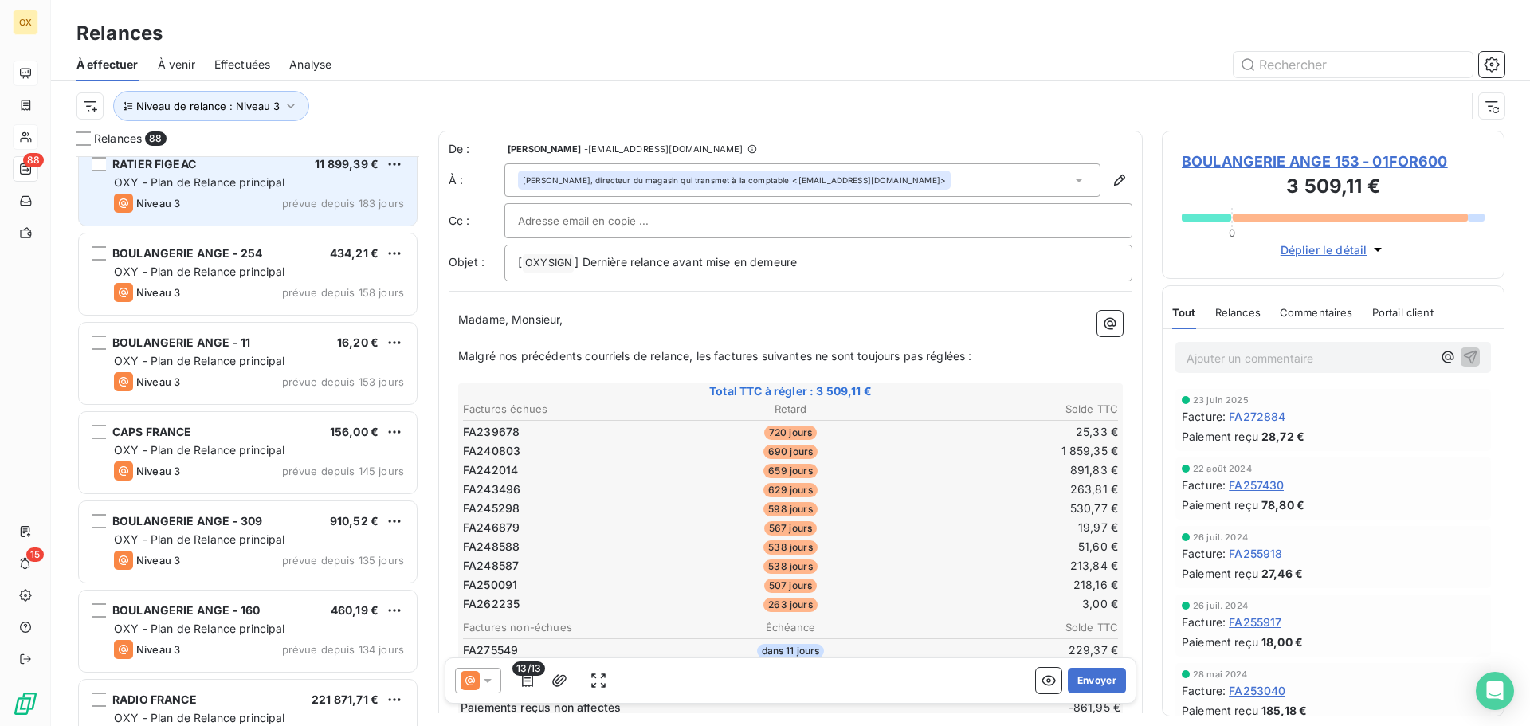
scroll to position [1196, 0]
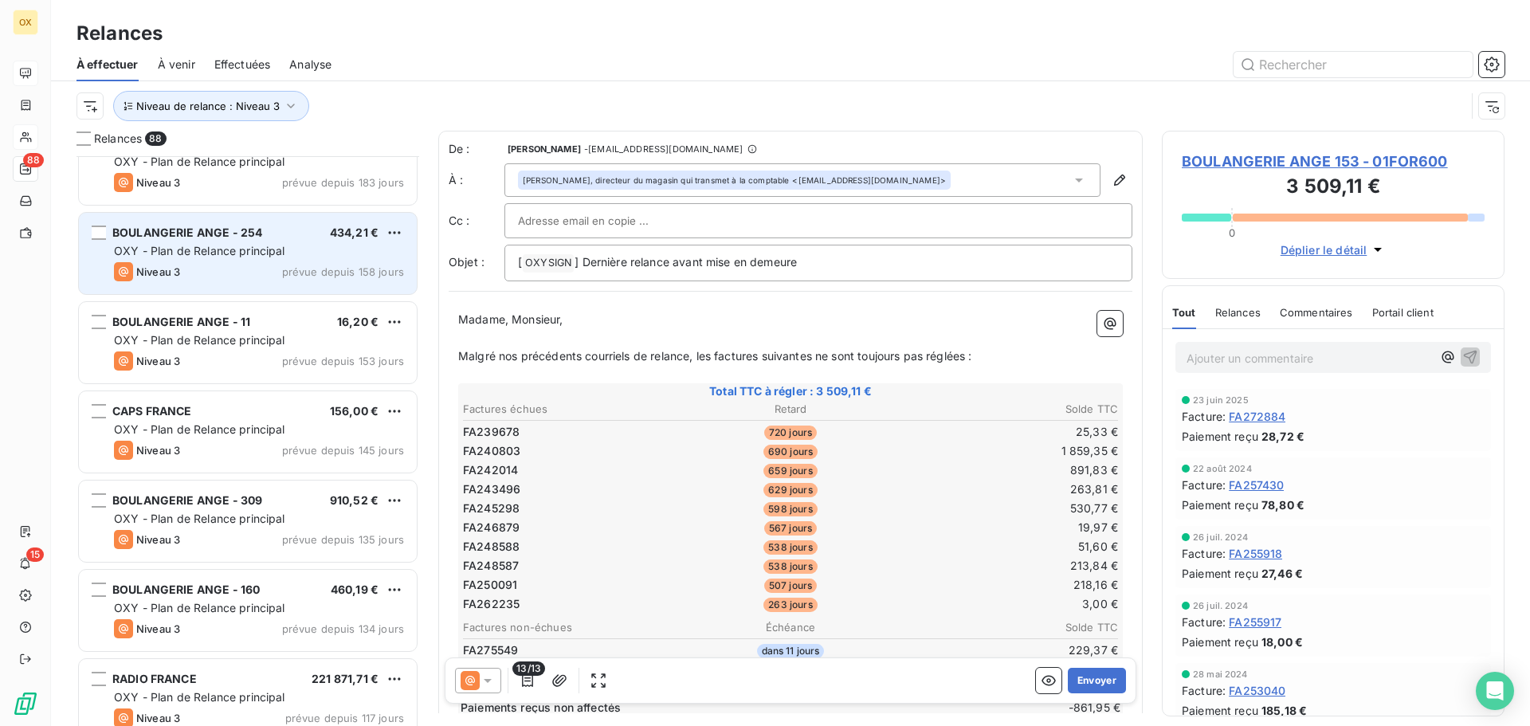
click at [245, 257] on div "OXY - Plan de Relance principal" at bounding box center [259, 251] width 290 height 16
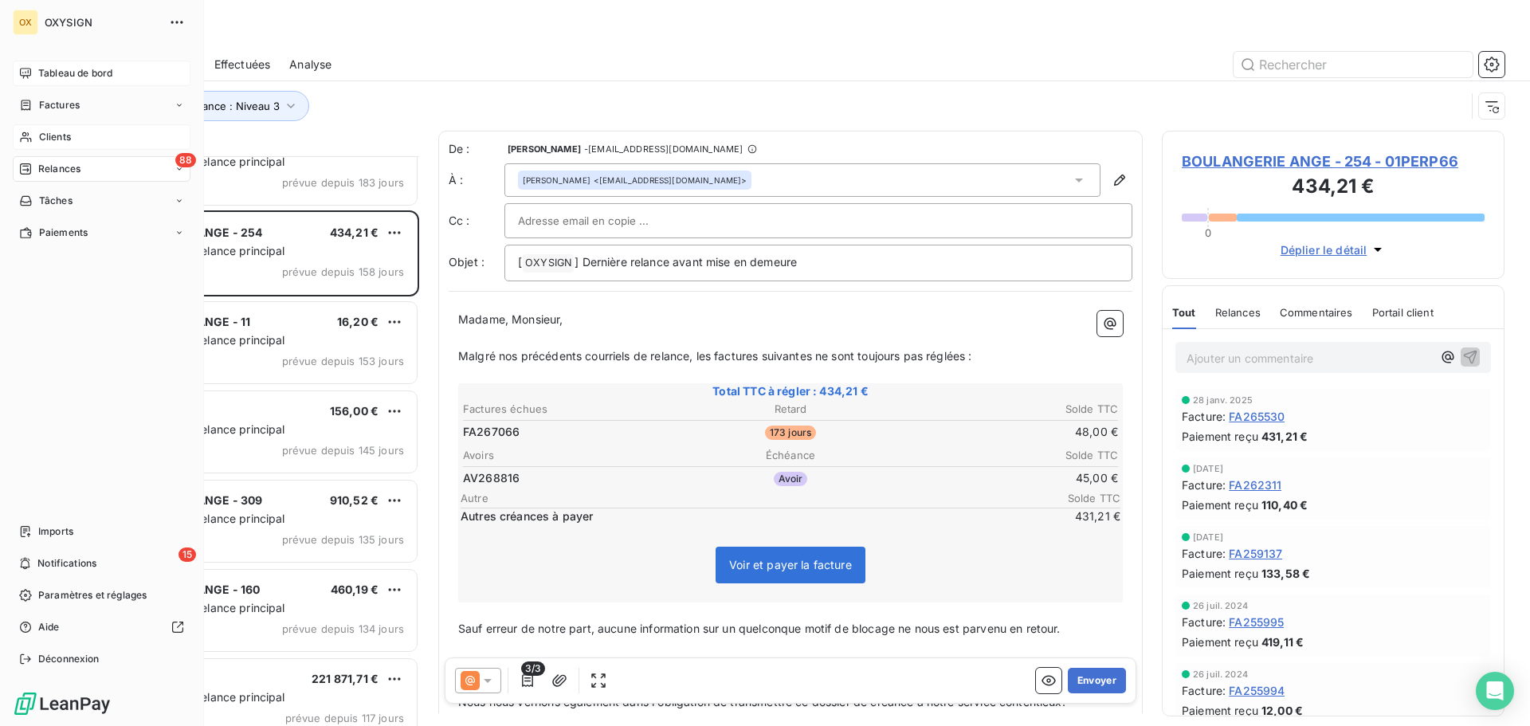
click at [55, 132] on span "Clients" at bounding box center [55, 137] width 32 height 14
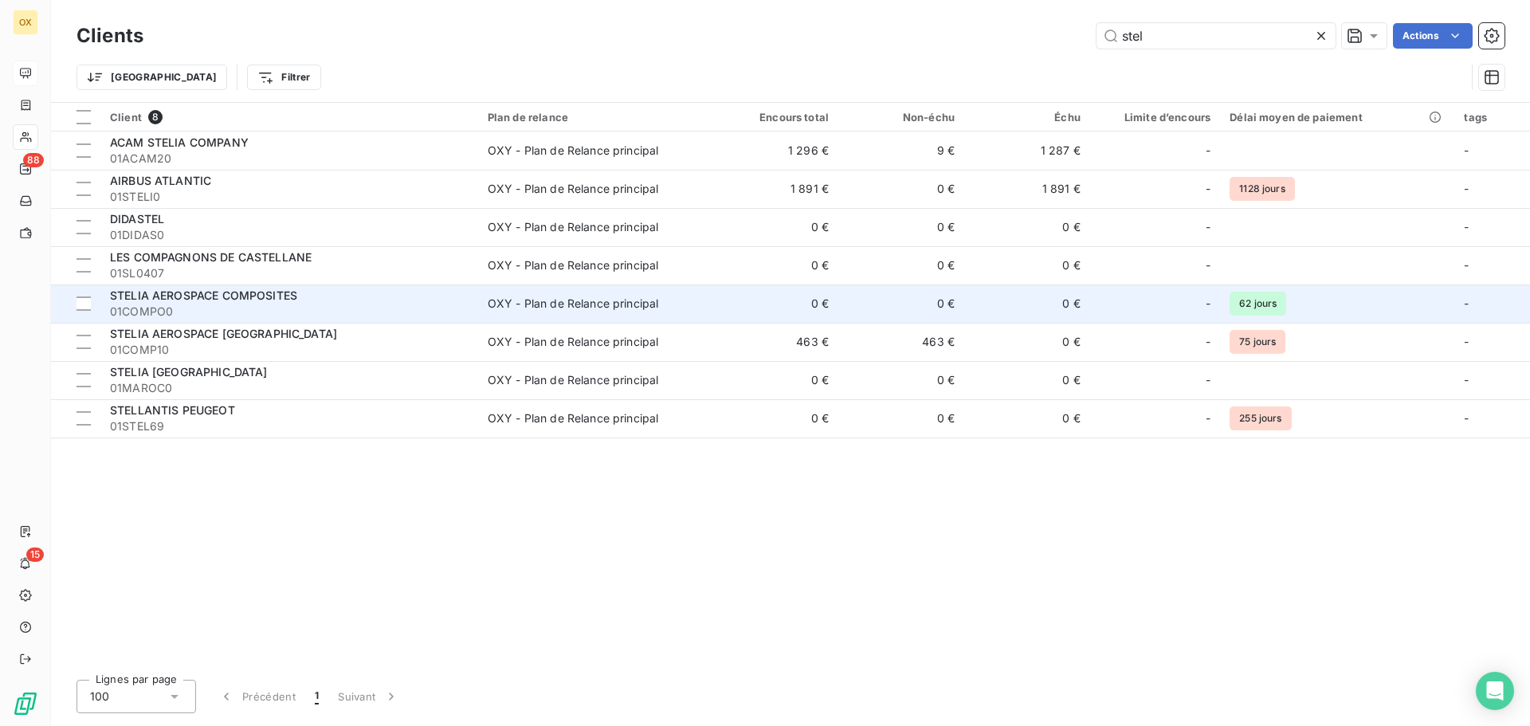
click at [312, 309] on span "01COMPO0" at bounding box center [289, 312] width 359 height 16
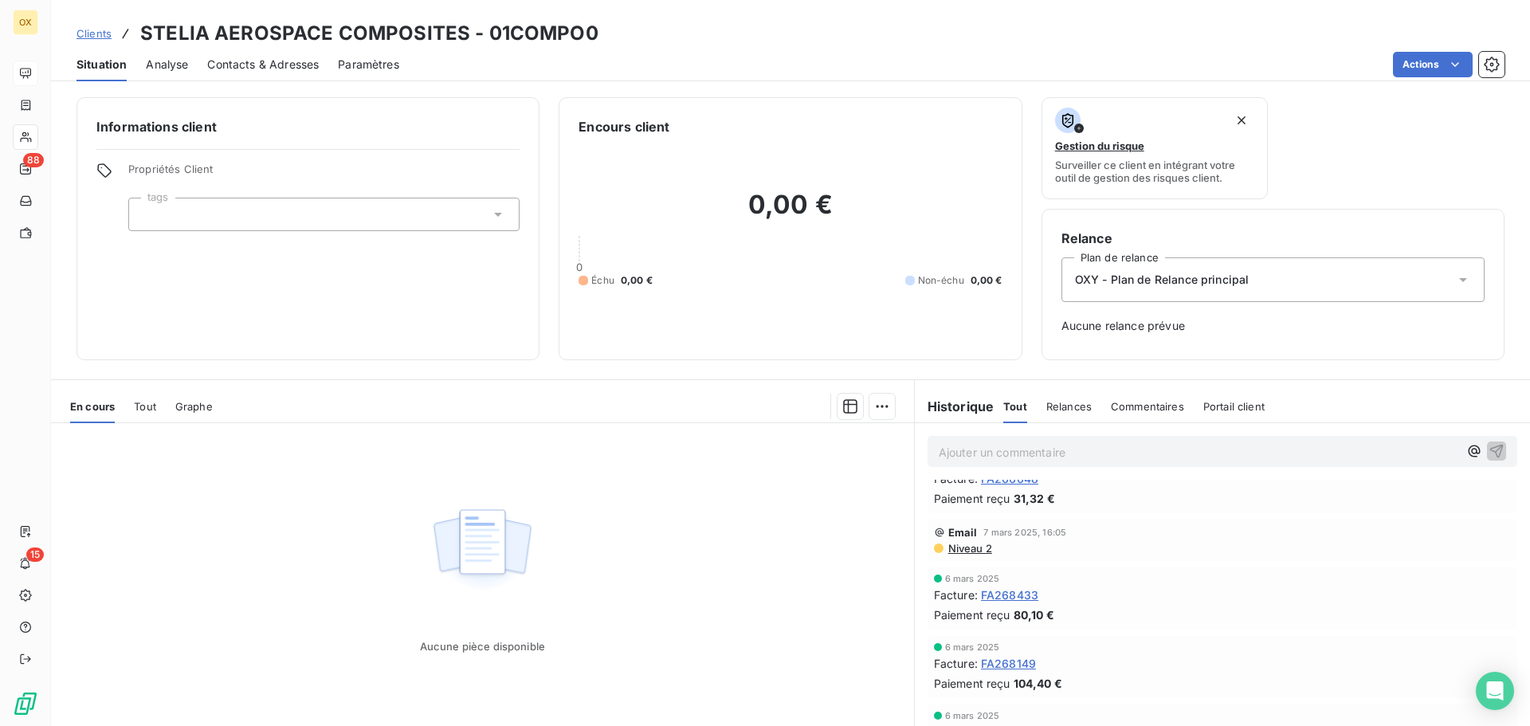
scroll to position [558, 0]
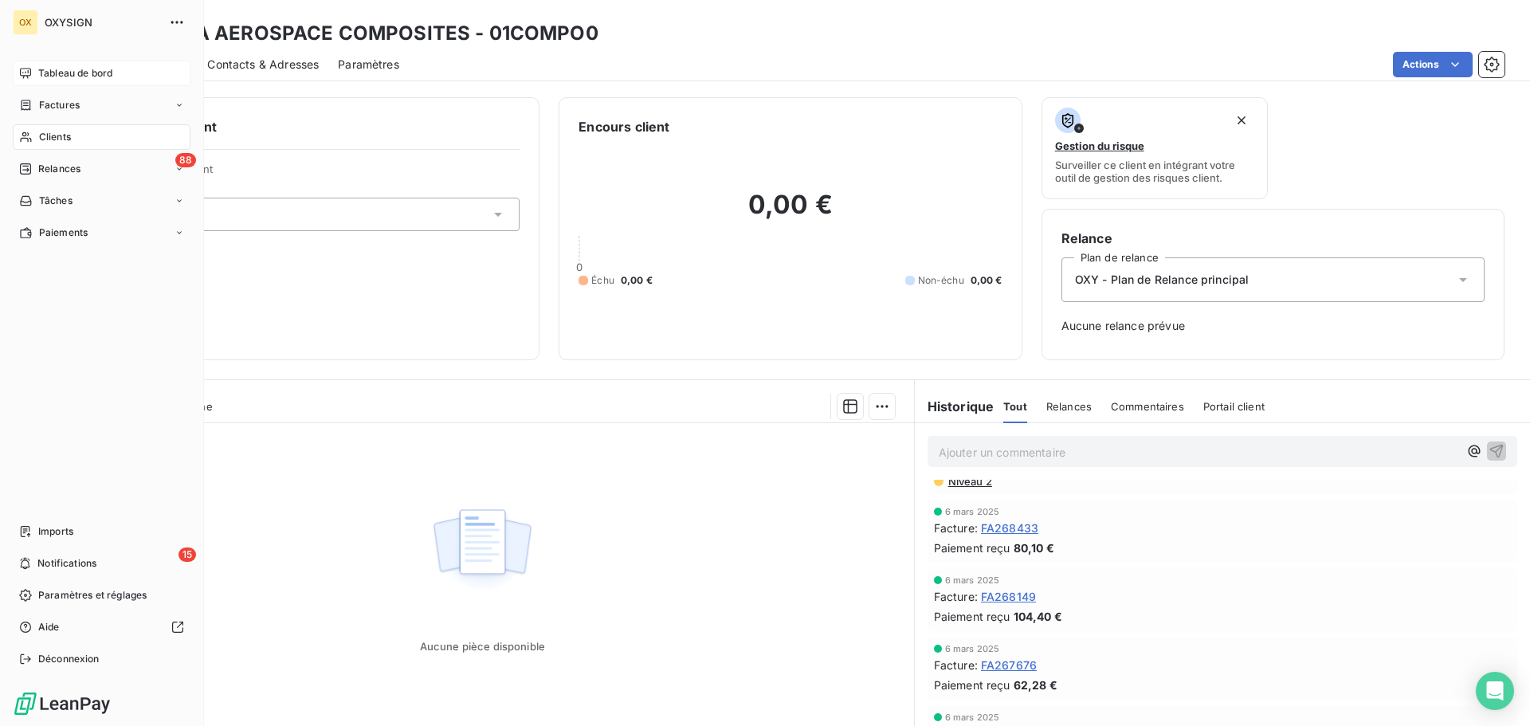
click at [46, 72] on span "Tableau de bord" at bounding box center [75, 73] width 74 height 14
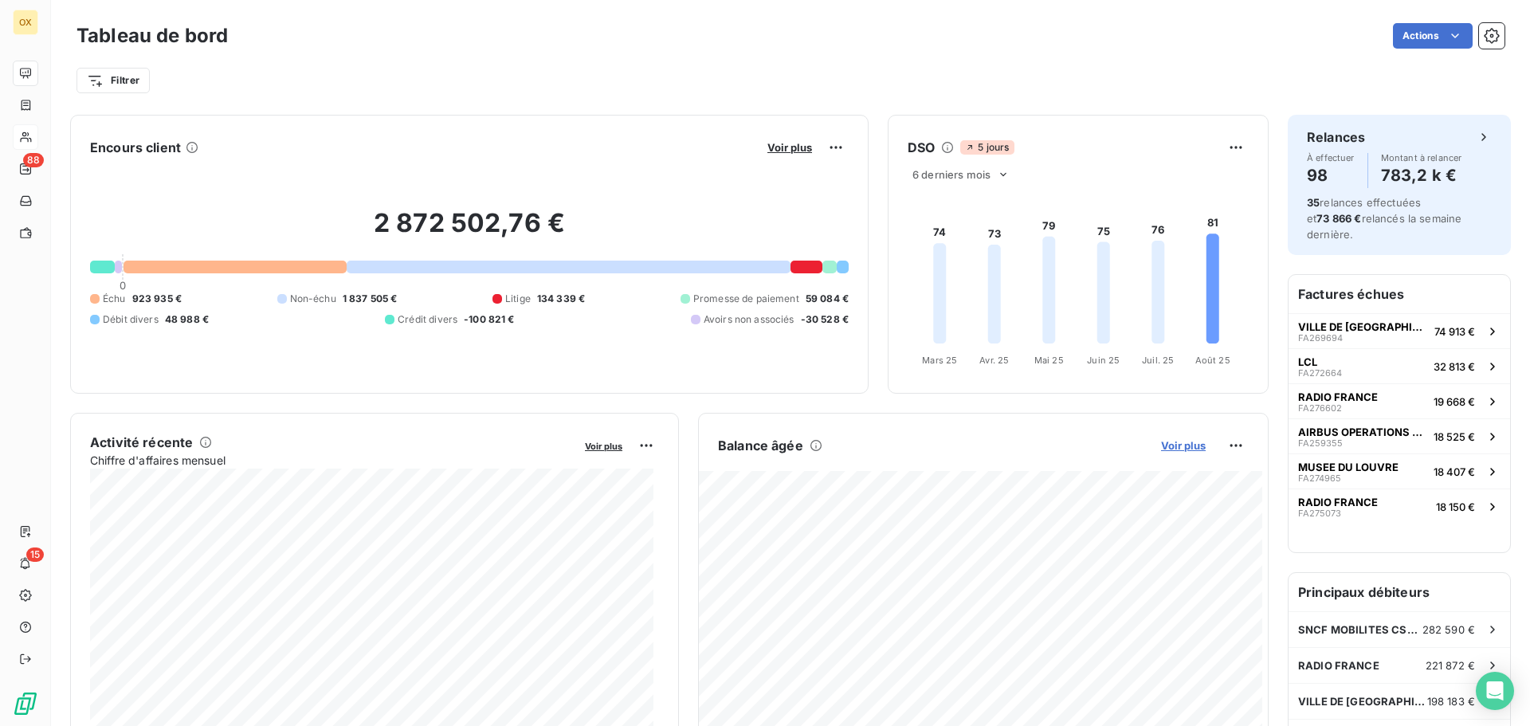
click at [1164, 448] on span "Voir plus" at bounding box center [1183, 445] width 45 height 13
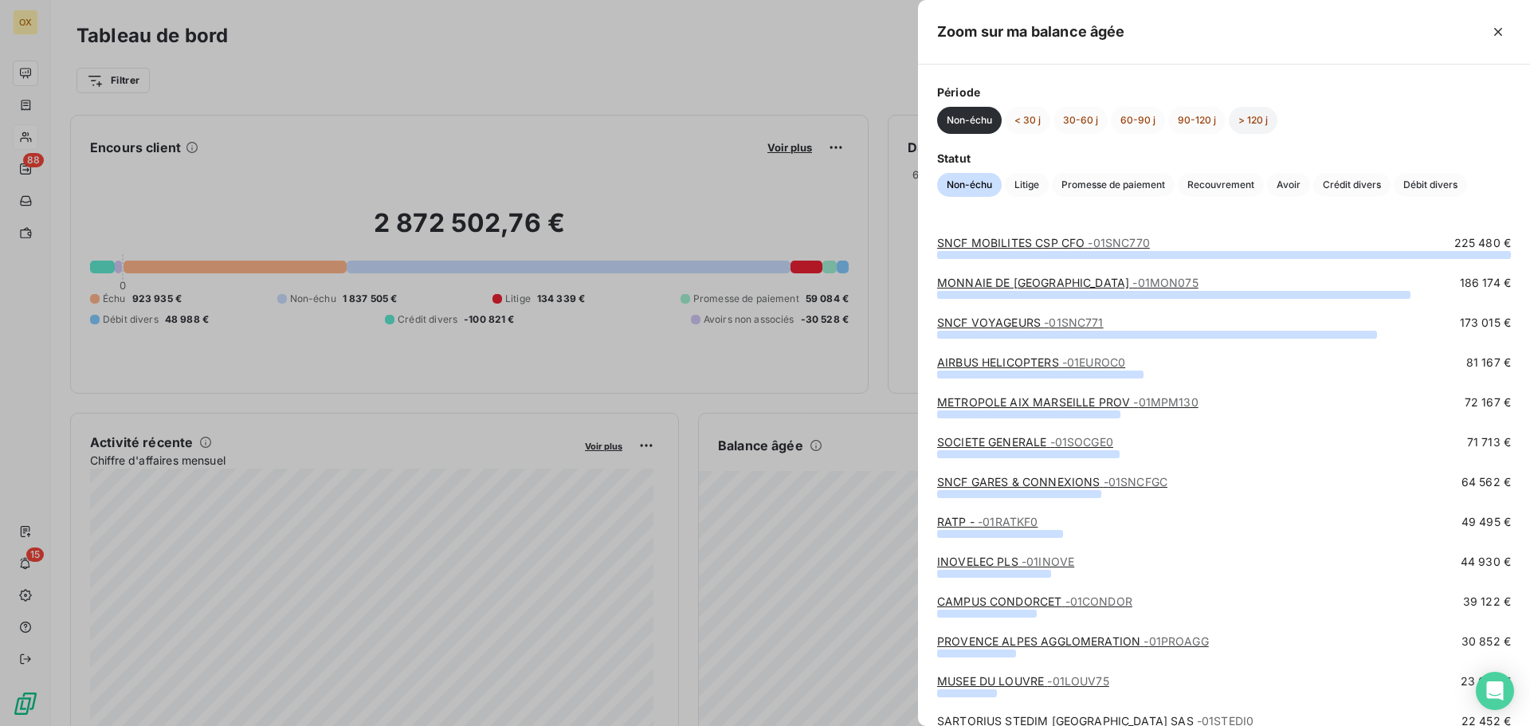
click at [1261, 126] on button "> 120 j" at bounding box center [1253, 120] width 49 height 27
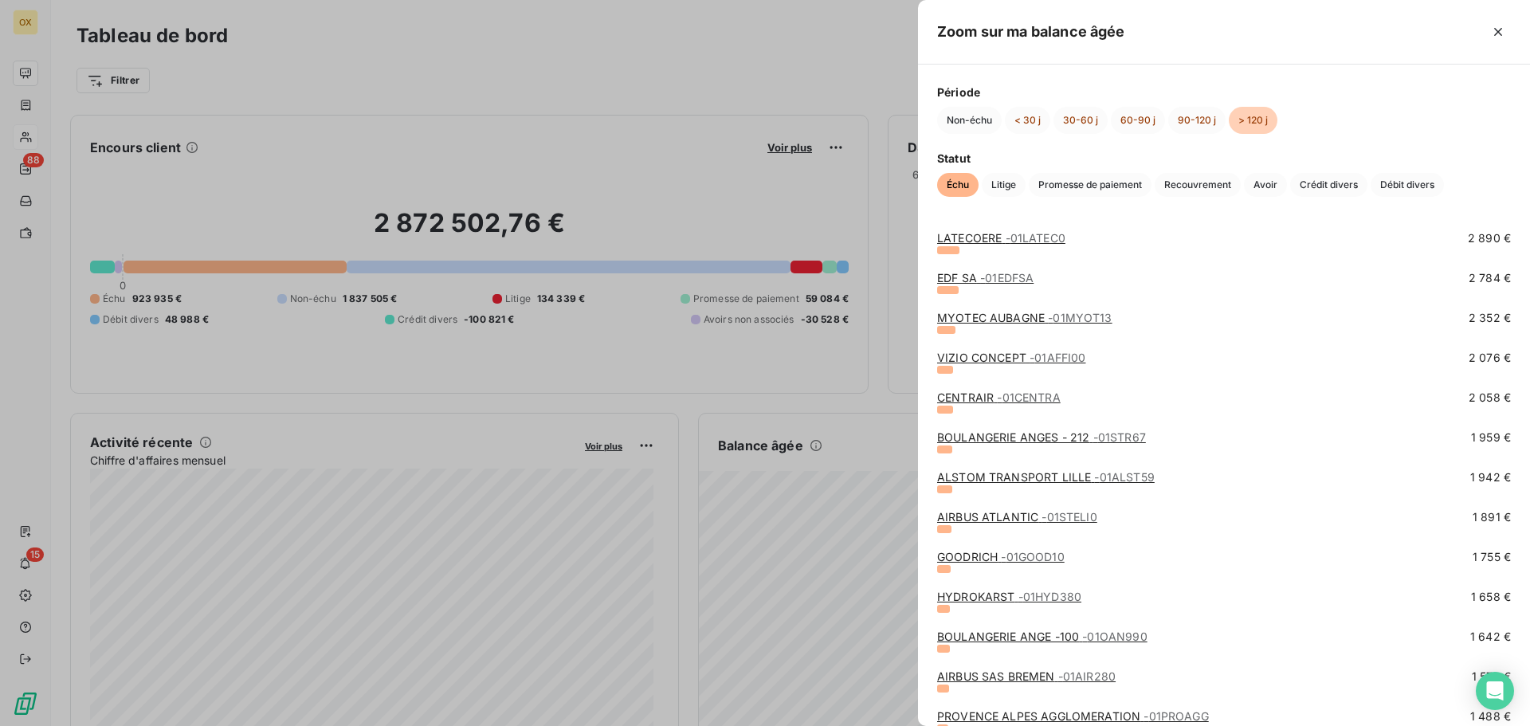
scroll to position [797, 0]
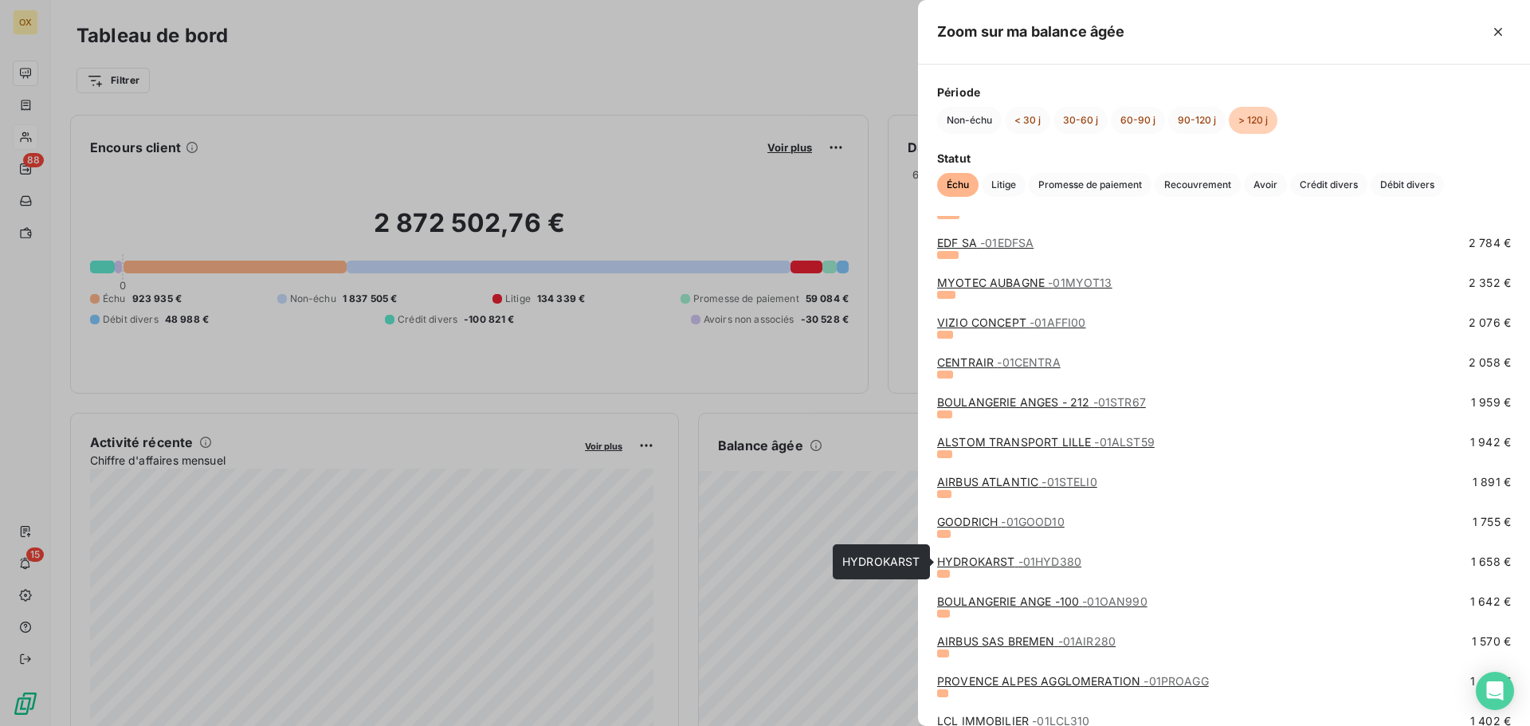
click at [996, 566] on link "HYDROKARST - 01HYD380" at bounding box center [1009, 562] width 144 height 14
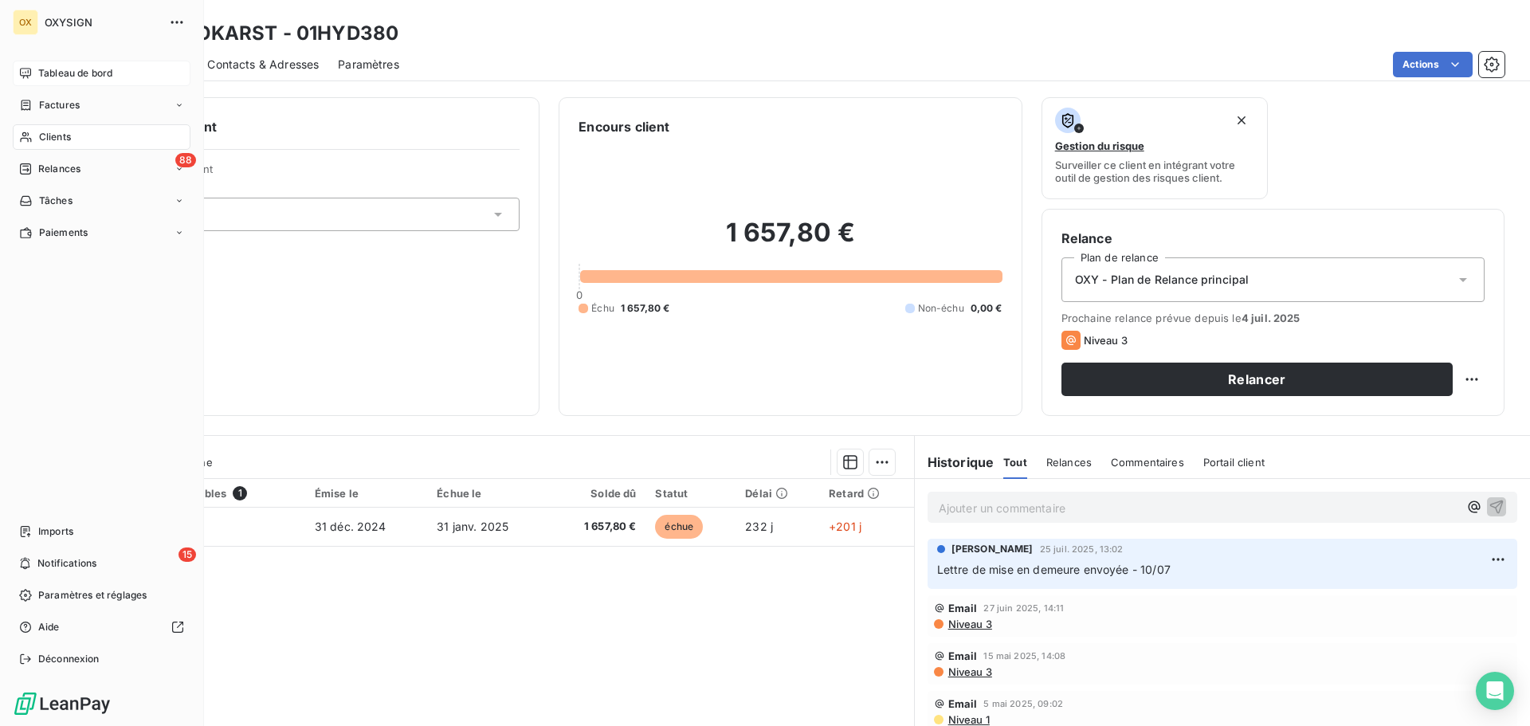
click at [48, 131] on span "Clients" at bounding box center [55, 137] width 32 height 14
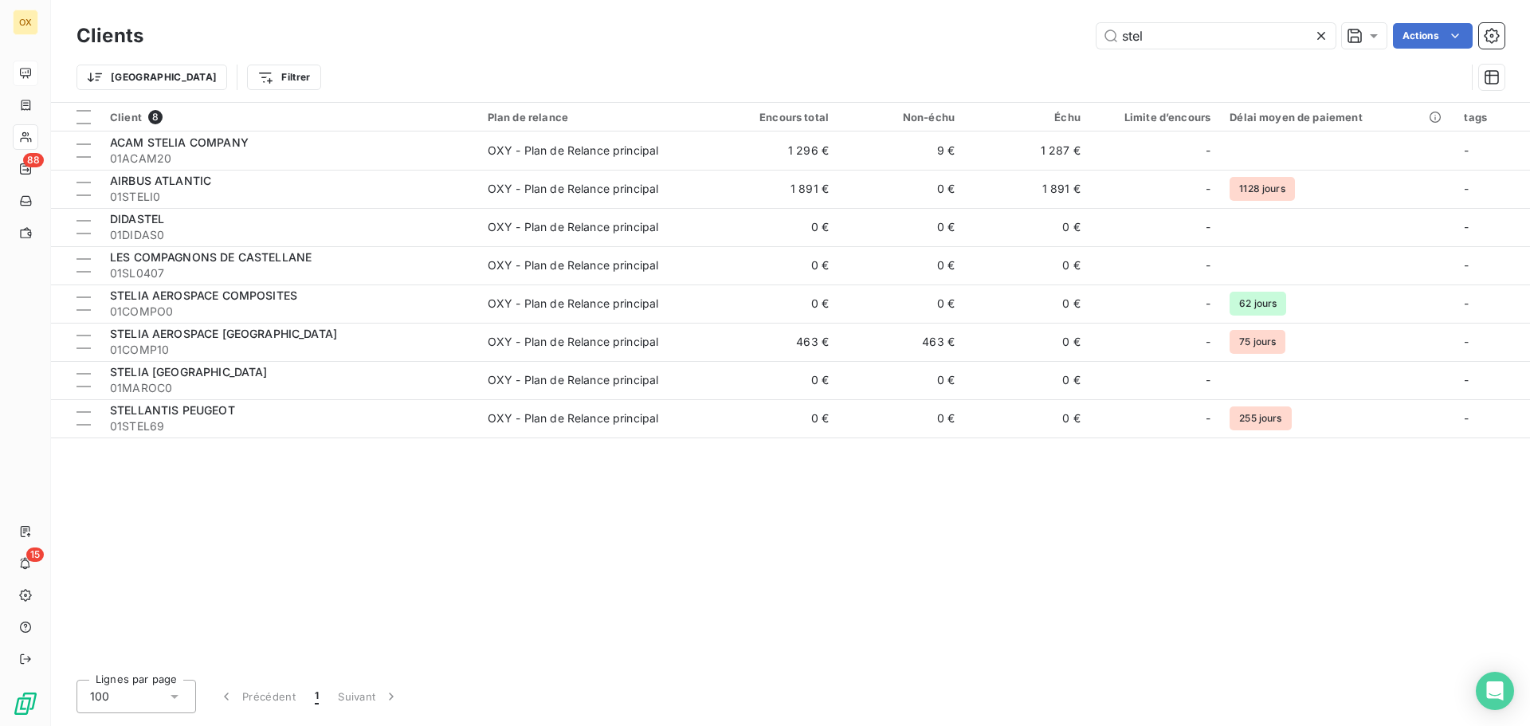
drag, startPoint x: 1191, startPoint y: 38, endPoint x: 1055, endPoint y: 49, distance: 136.7
click at [1055, 49] on div "Clients stel Actions" at bounding box center [791, 35] width 1428 height 33
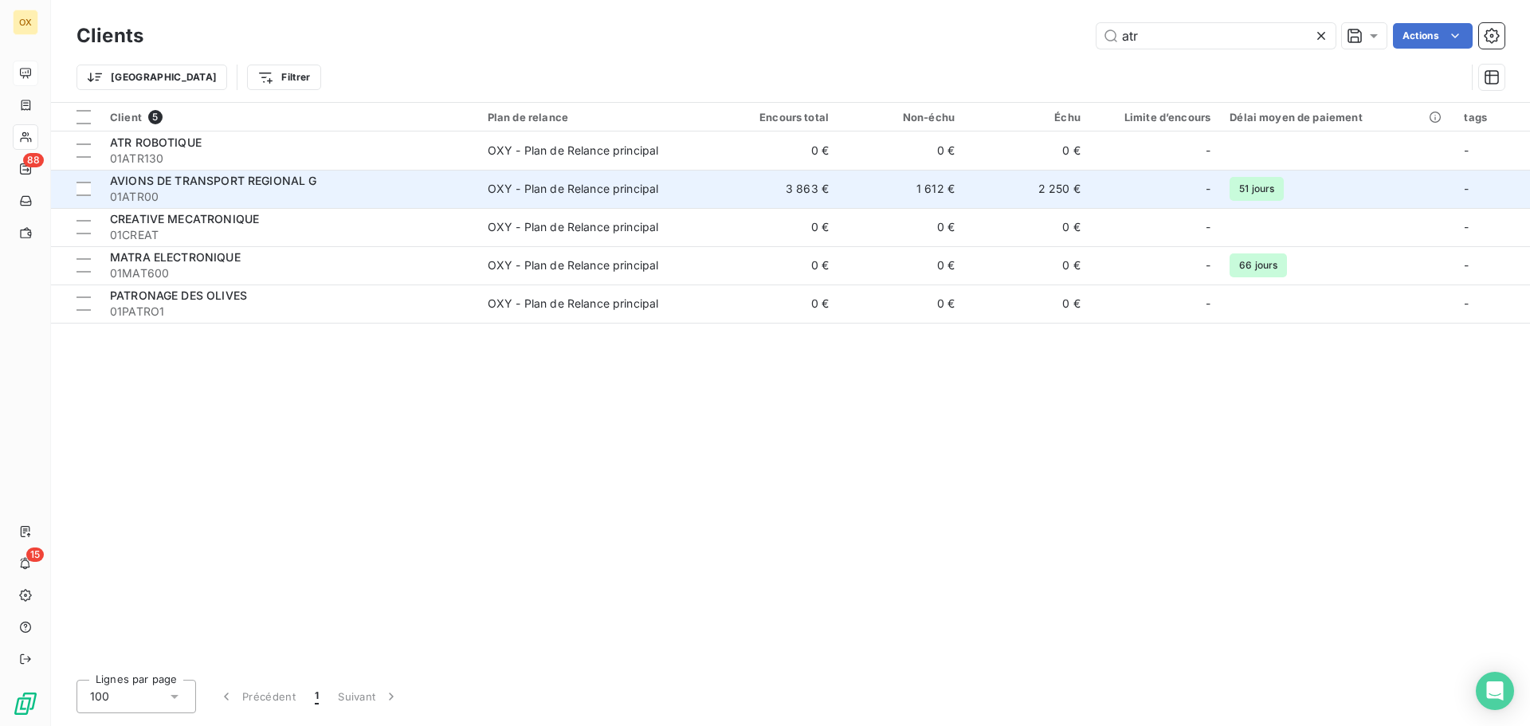
type input "atr"
click at [420, 177] on div "AVIONS DE TRANSPORT REGIONAL G" at bounding box center [289, 181] width 359 height 16
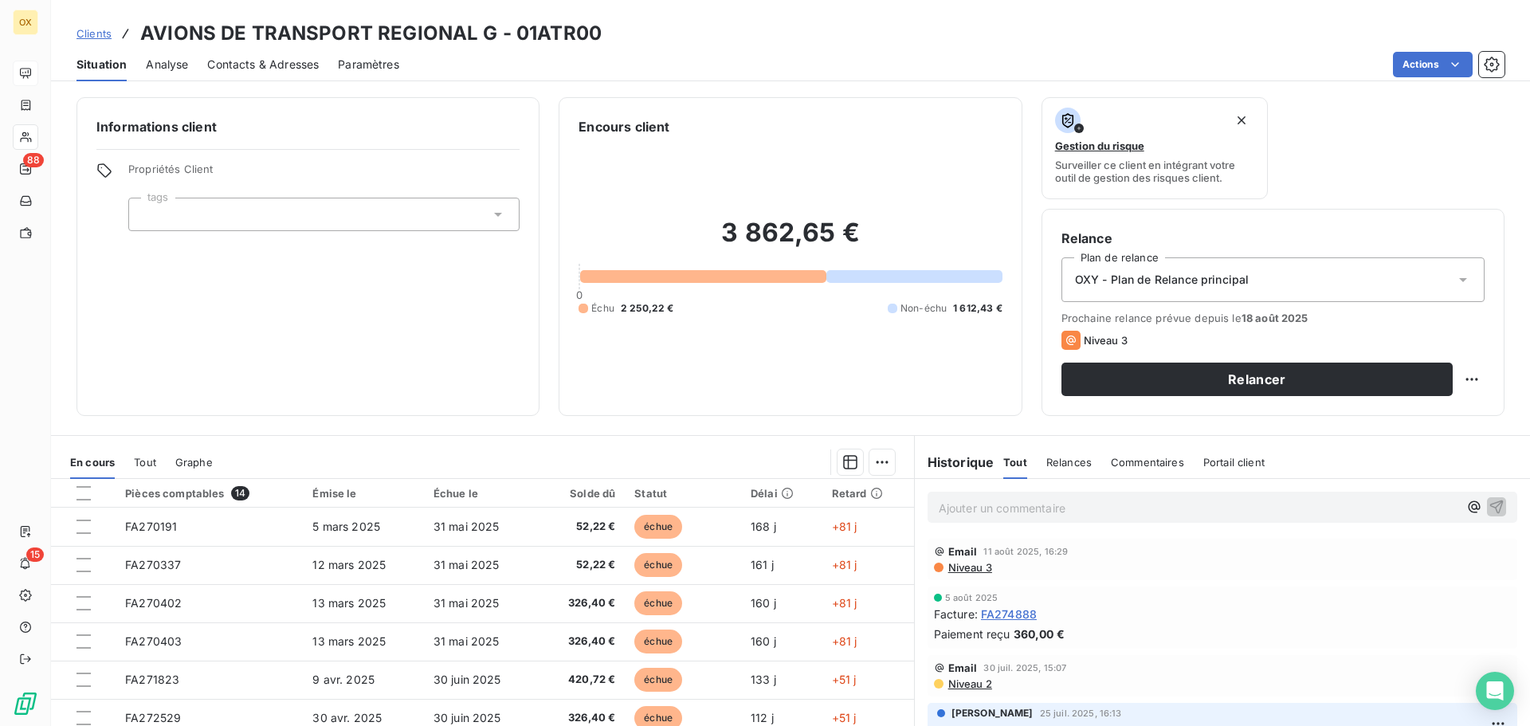
click at [260, 69] on span "Contacts & Adresses" at bounding box center [263, 65] width 112 height 16
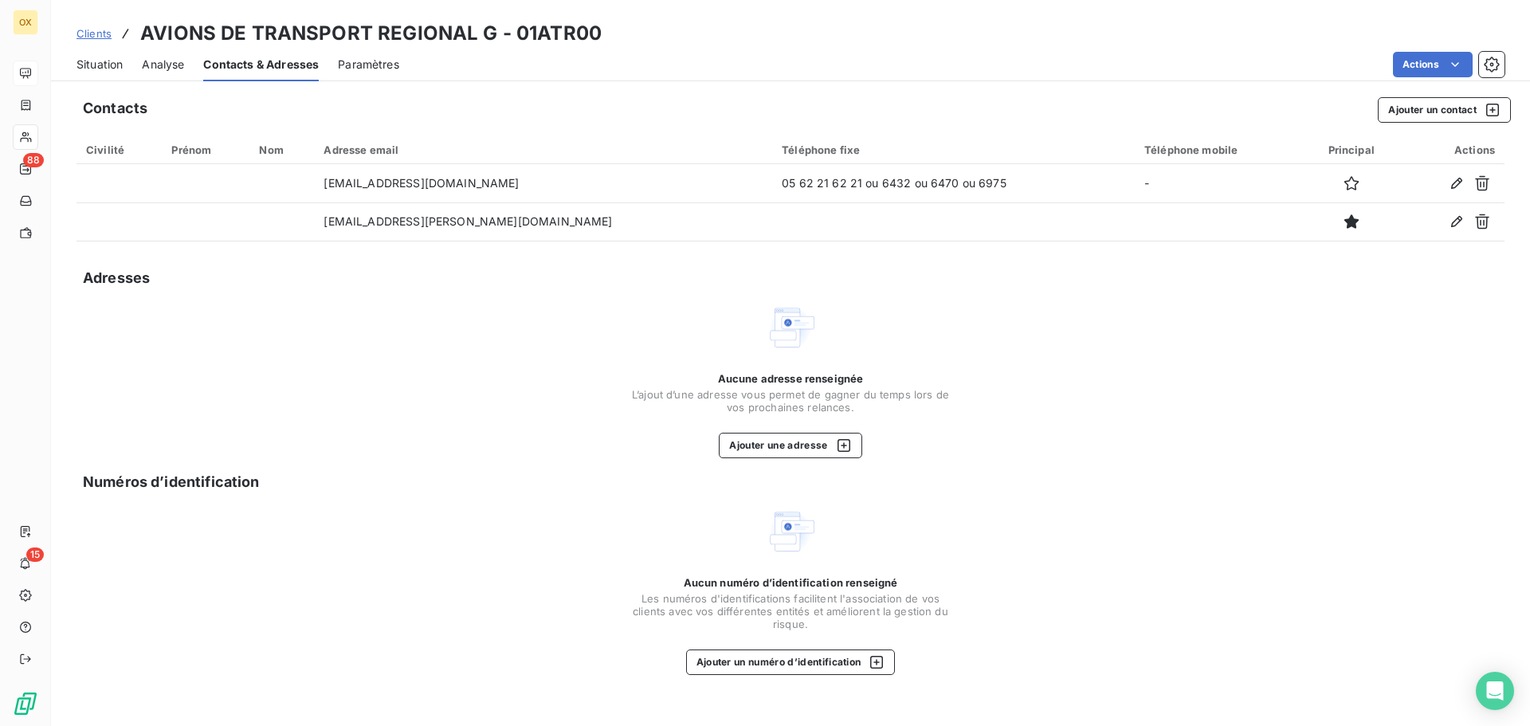
click at [90, 62] on span "Situation" at bounding box center [100, 65] width 46 height 16
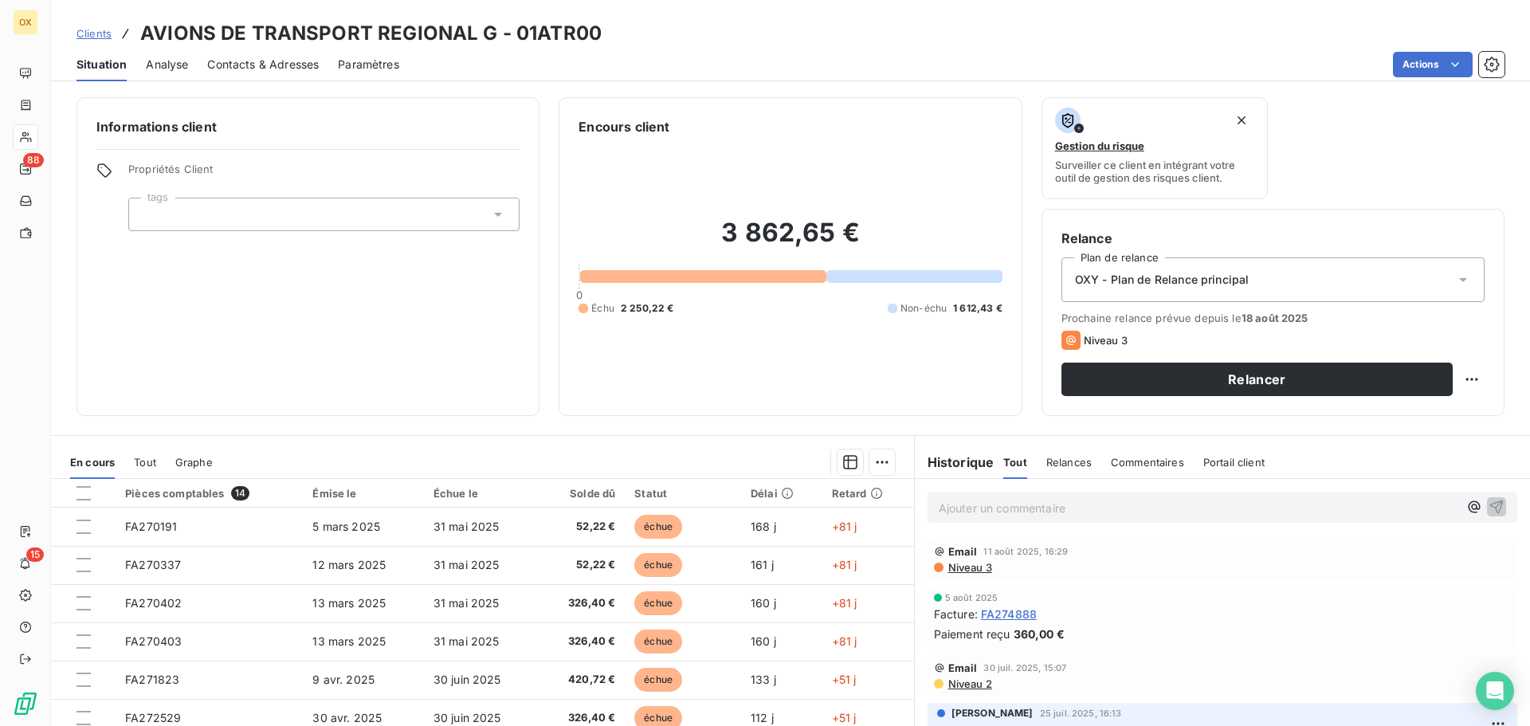
click at [1124, 504] on p "Ajouter un commentaire ﻿" at bounding box center [1199, 508] width 520 height 20
click at [1489, 501] on icon "button" at bounding box center [1497, 506] width 16 height 16
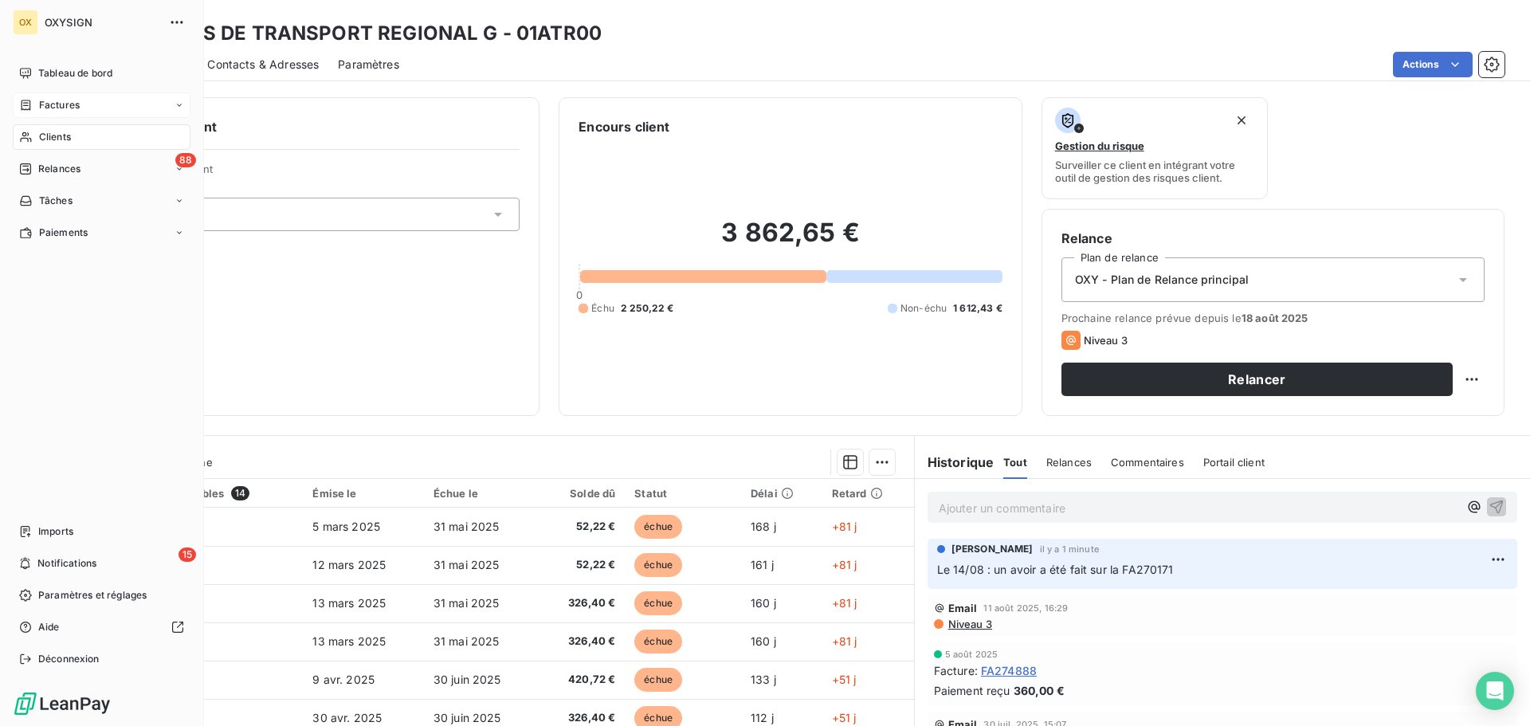
click at [39, 102] on span "Factures" at bounding box center [59, 105] width 41 height 14
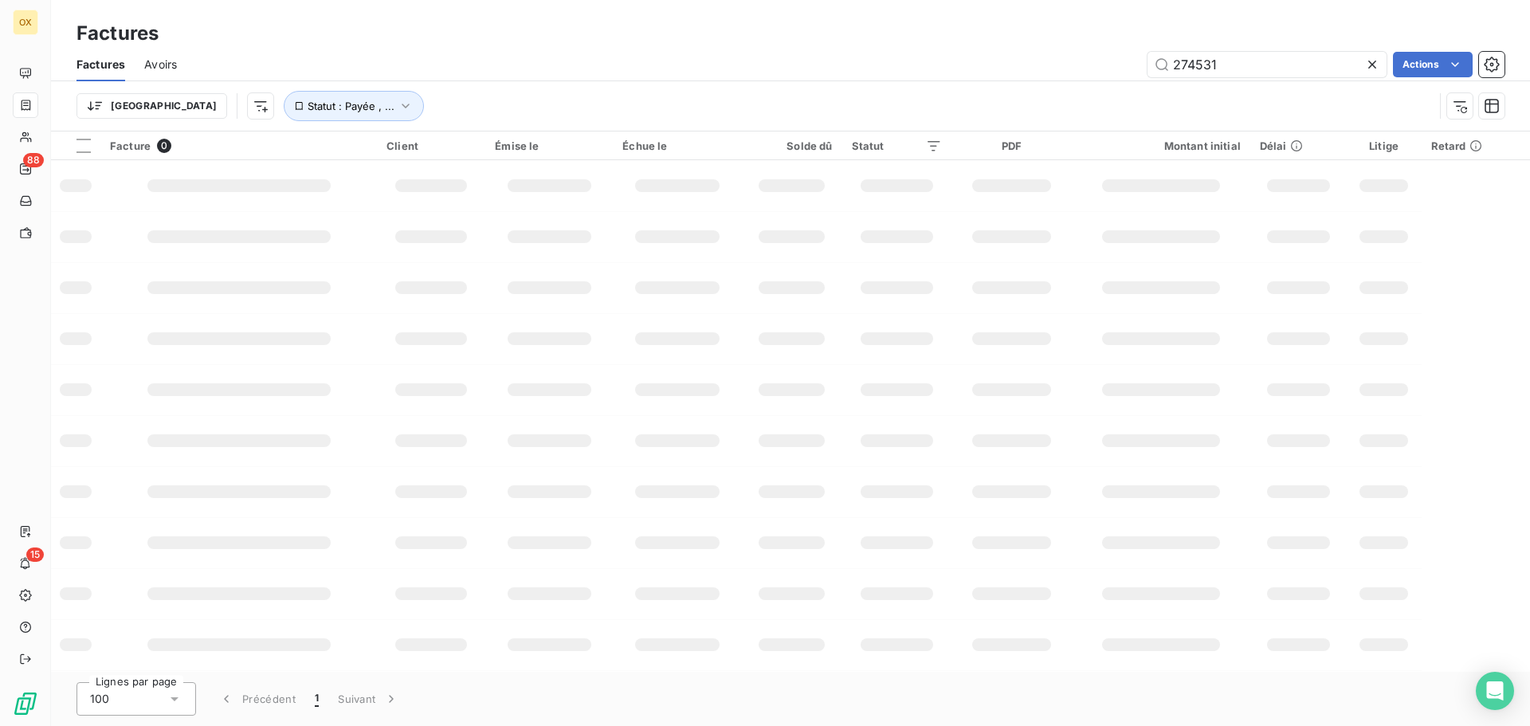
drag, startPoint x: 1237, startPoint y: 57, endPoint x: 1141, endPoint y: 65, distance: 96.0
click at [1141, 65] on div "274531 Actions" at bounding box center [850, 65] width 1309 height 26
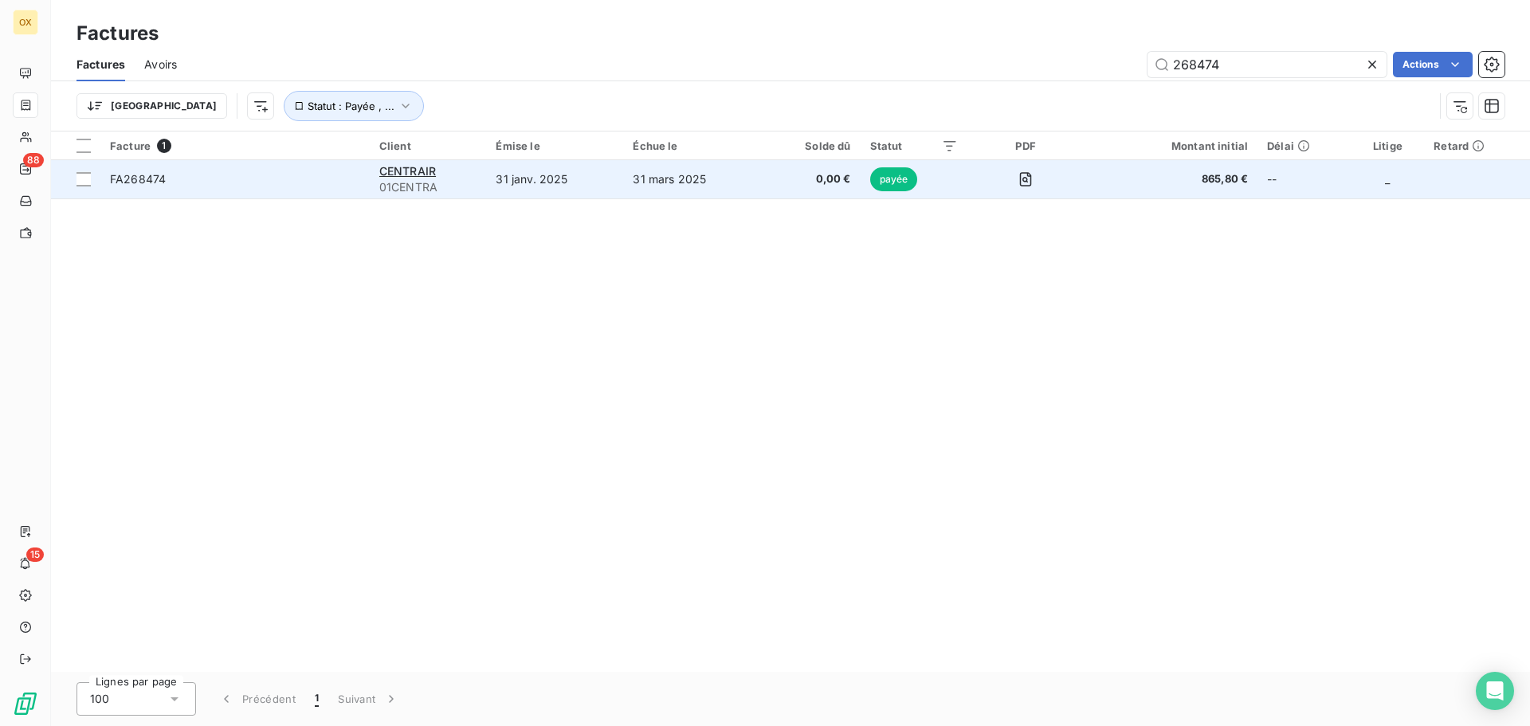
type input "268474"
click at [132, 177] on span "FA268474" at bounding box center [138, 179] width 56 height 14
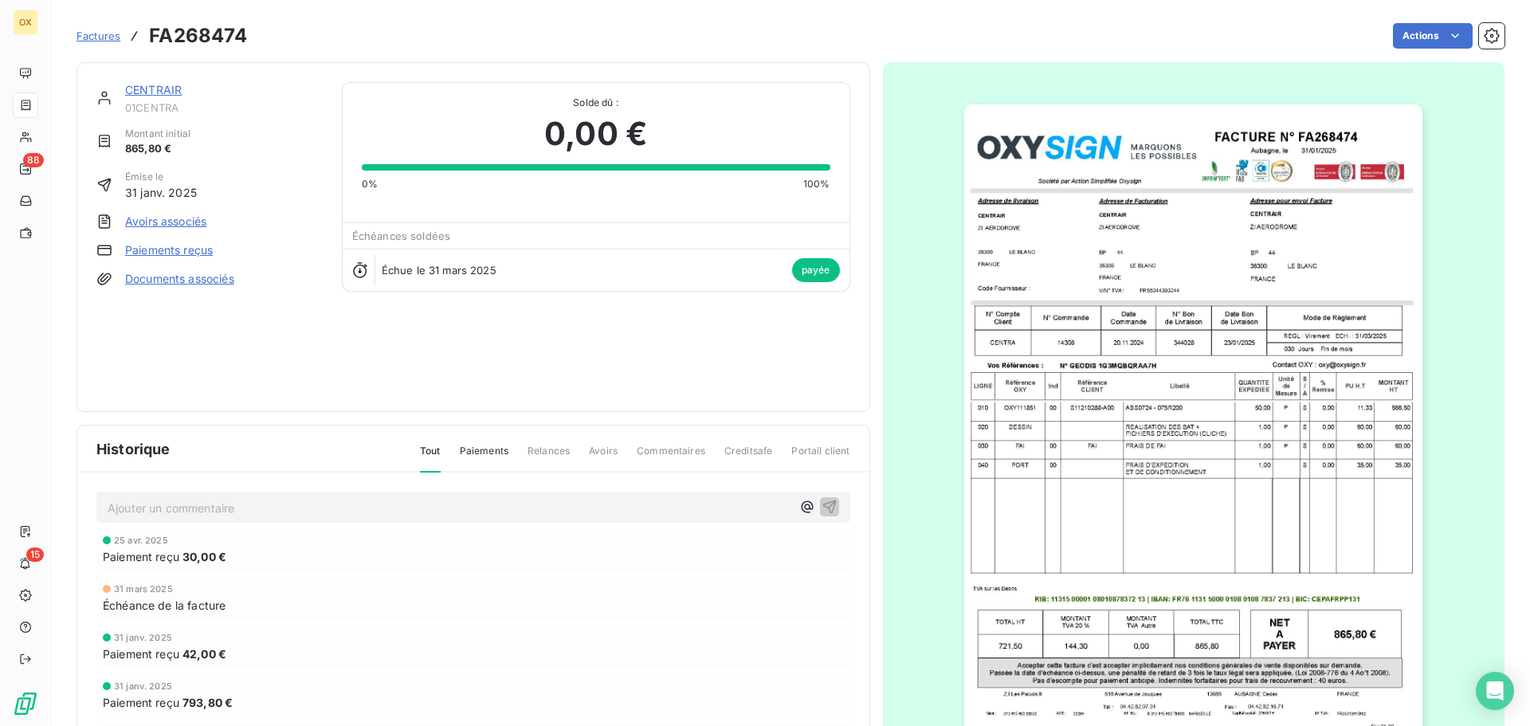
click at [1160, 289] on img "button" at bounding box center [1193, 428] width 458 height 649
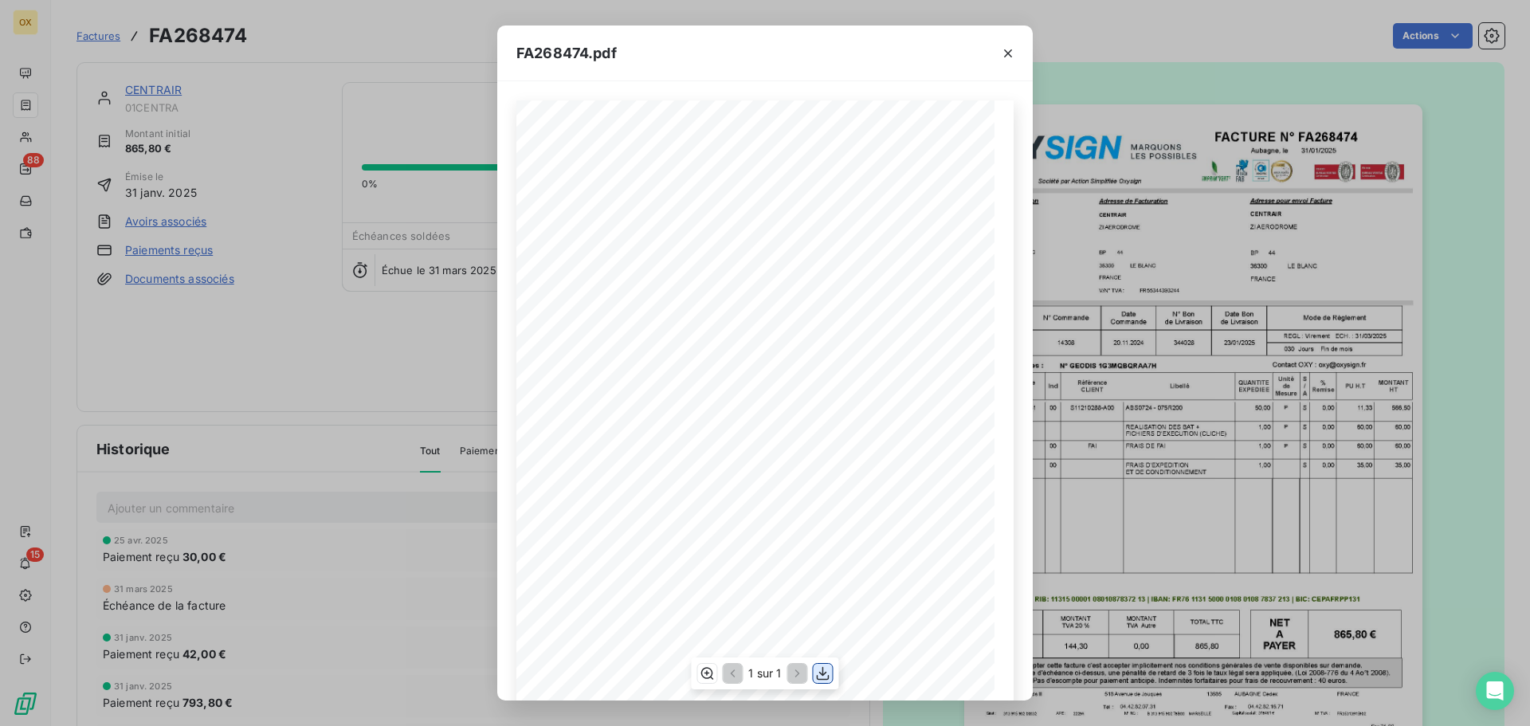
click at [828, 676] on icon "button" at bounding box center [823, 674] width 13 height 14
click at [1003, 53] on icon "button" at bounding box center [1008, 53] width 16 height 16
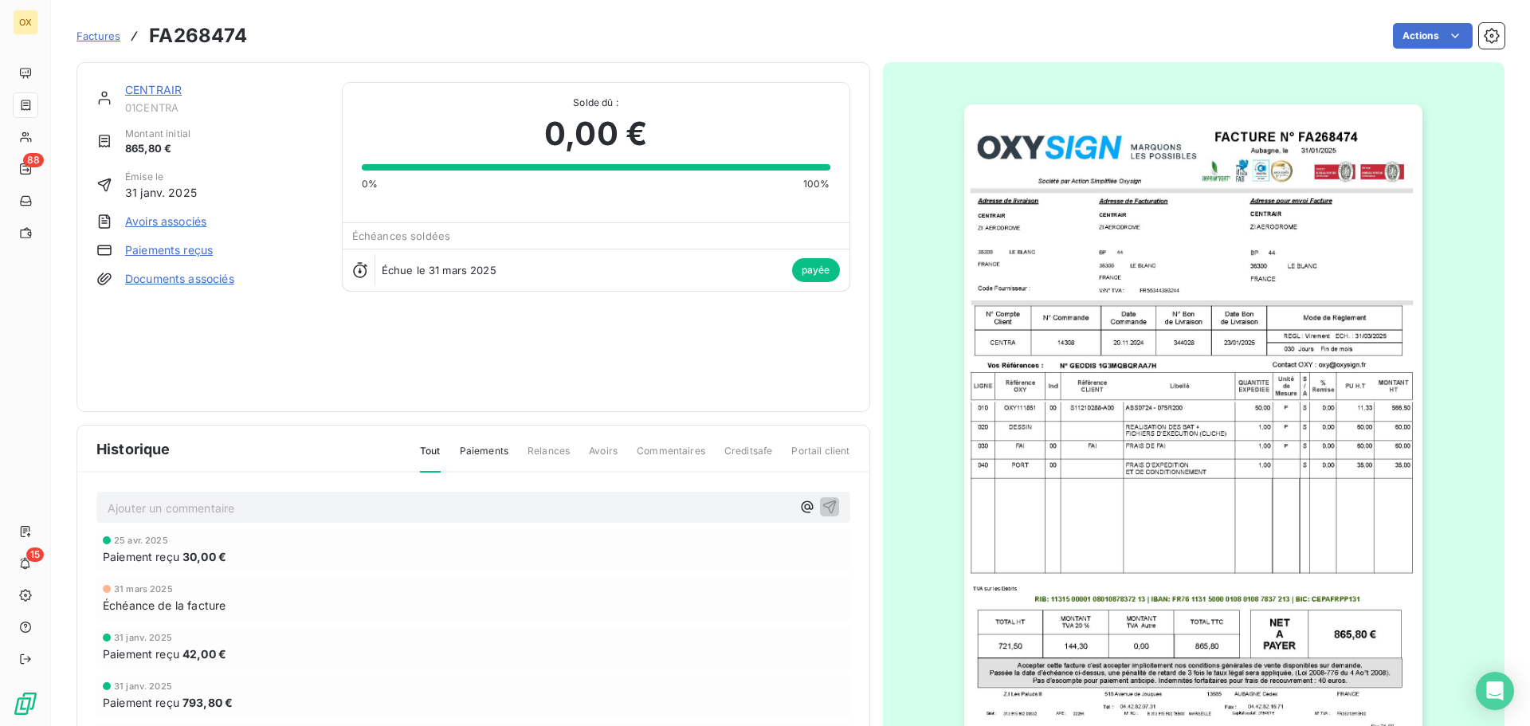
click at [149, 88] on link "CENTRAIR" at bounding box center [153, 90] width 57 height 14
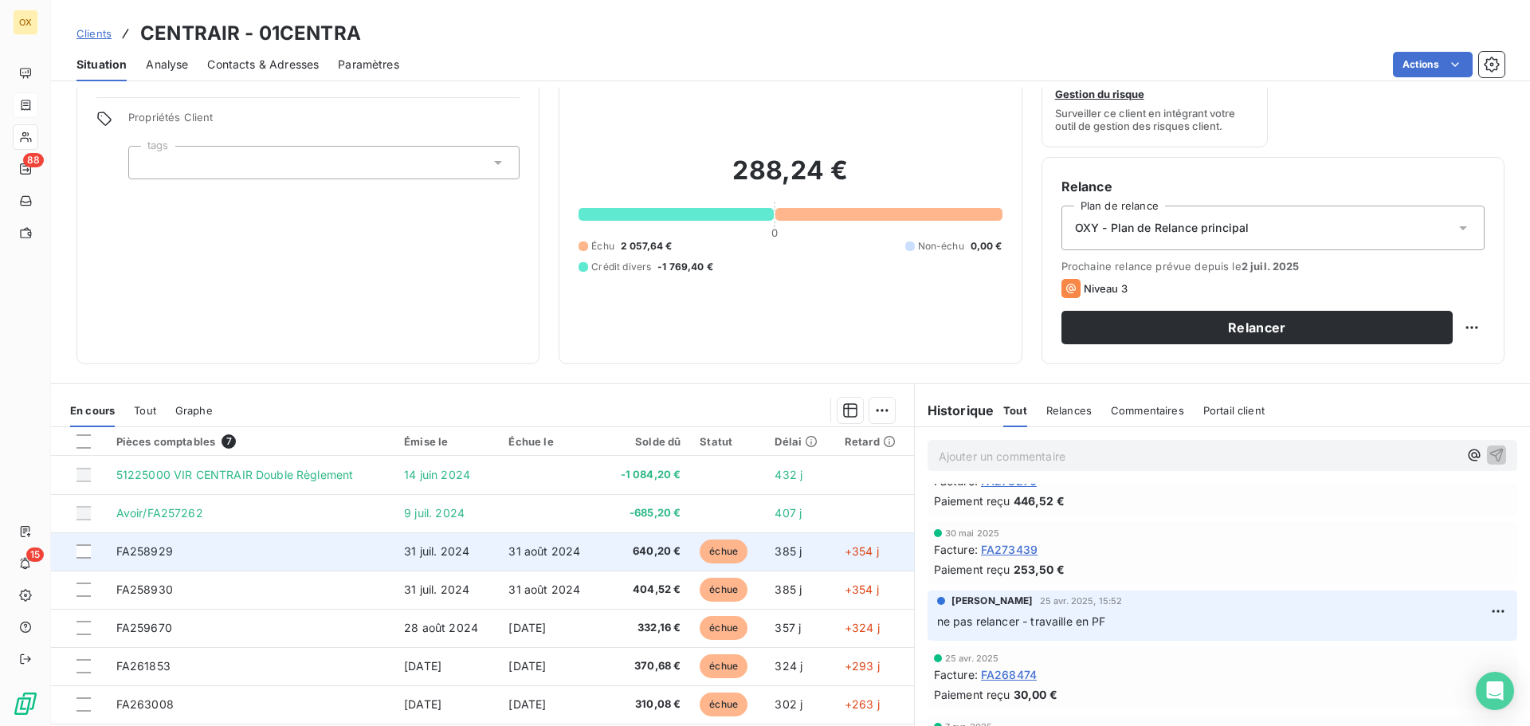
scroll to position [80, 0]
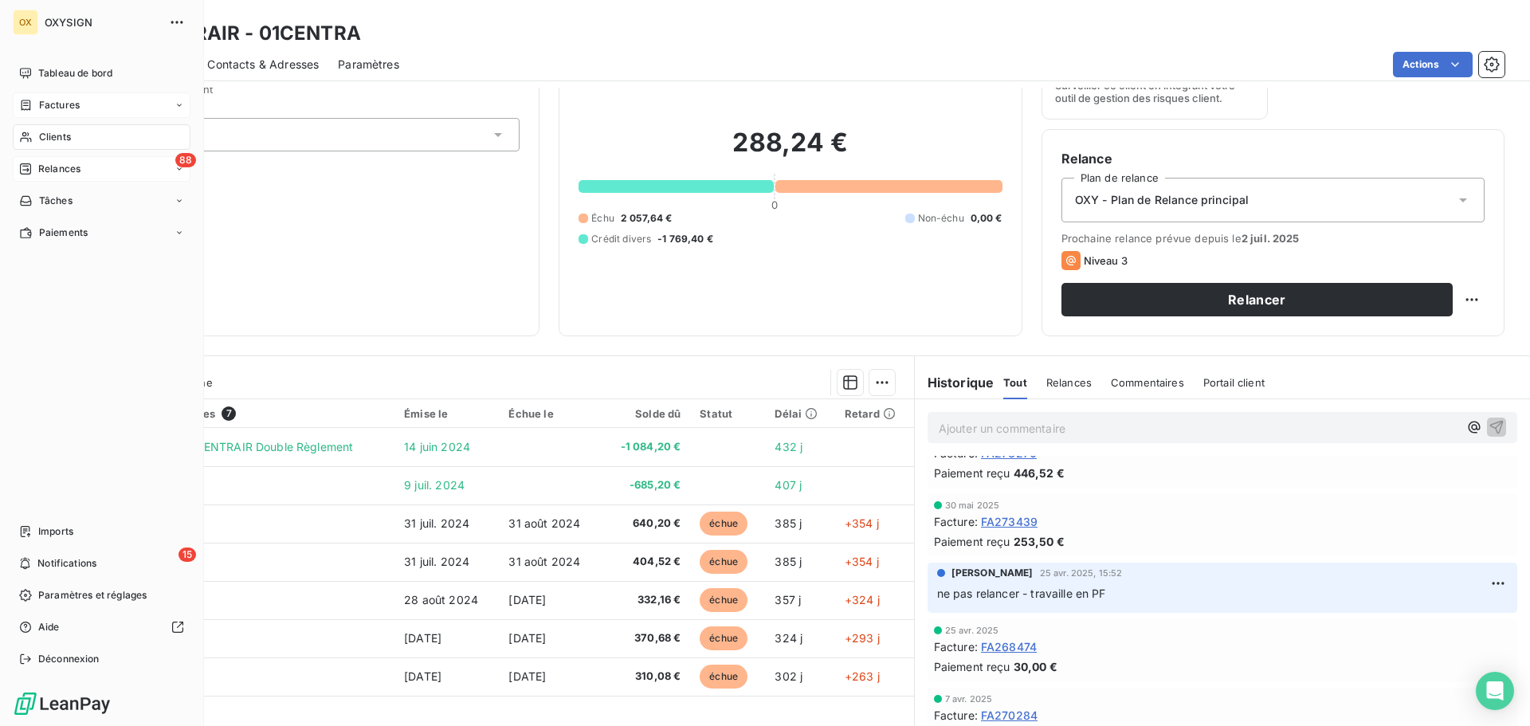
click at [53, 164] on span "Relances" at bounding box center [59, 169] width 42 height 14
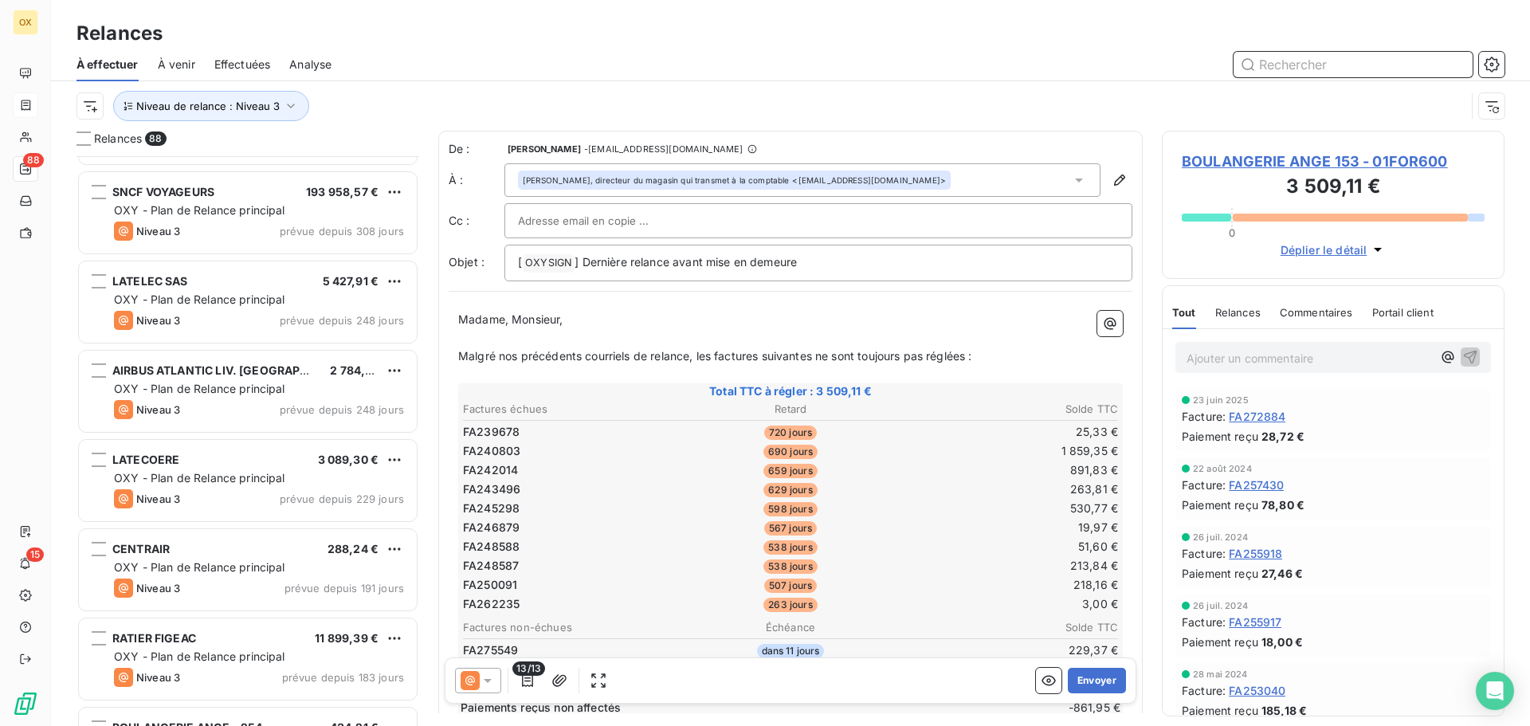
scroll to position [718, 0]
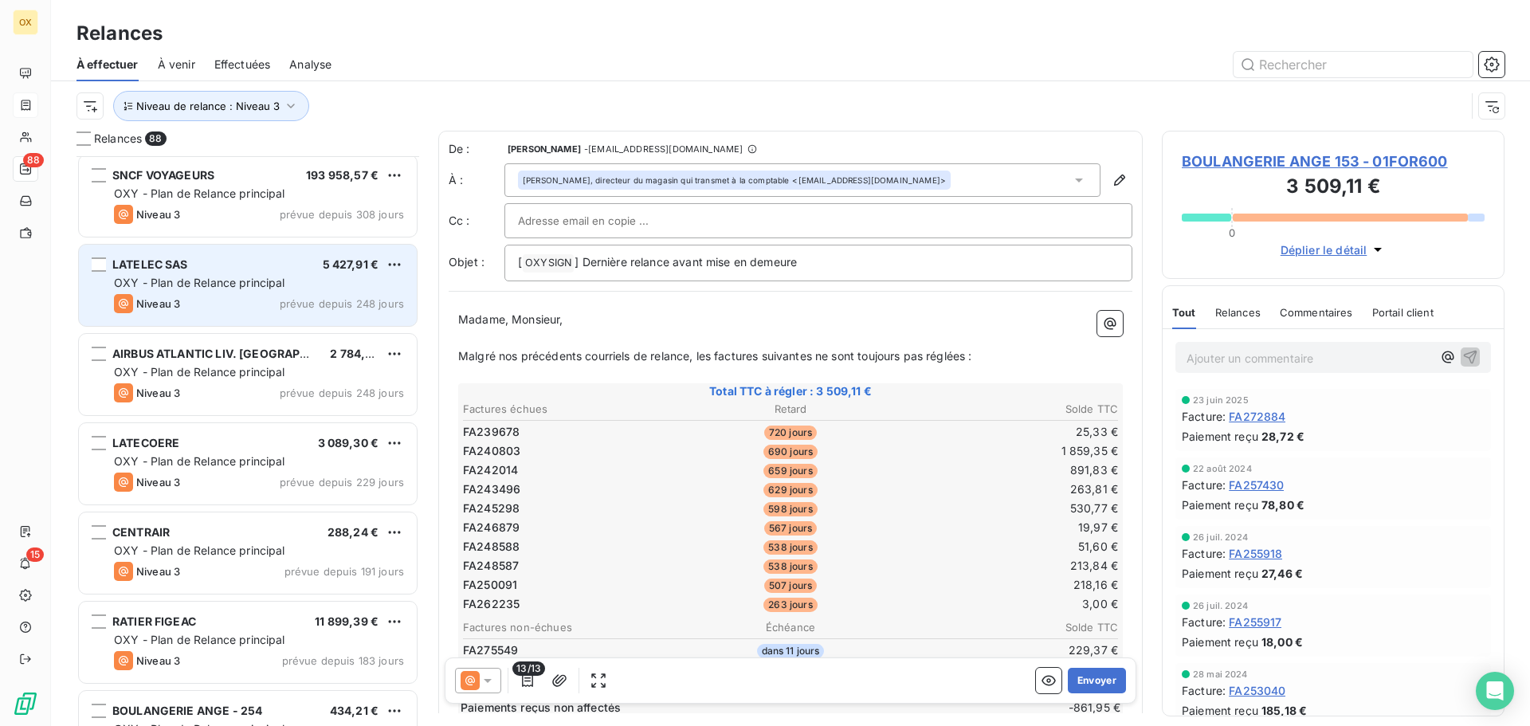
click at [253, 284] on span "OXY - Plan de Relance principal" at bounding box center [199, 283] width 171 height 14
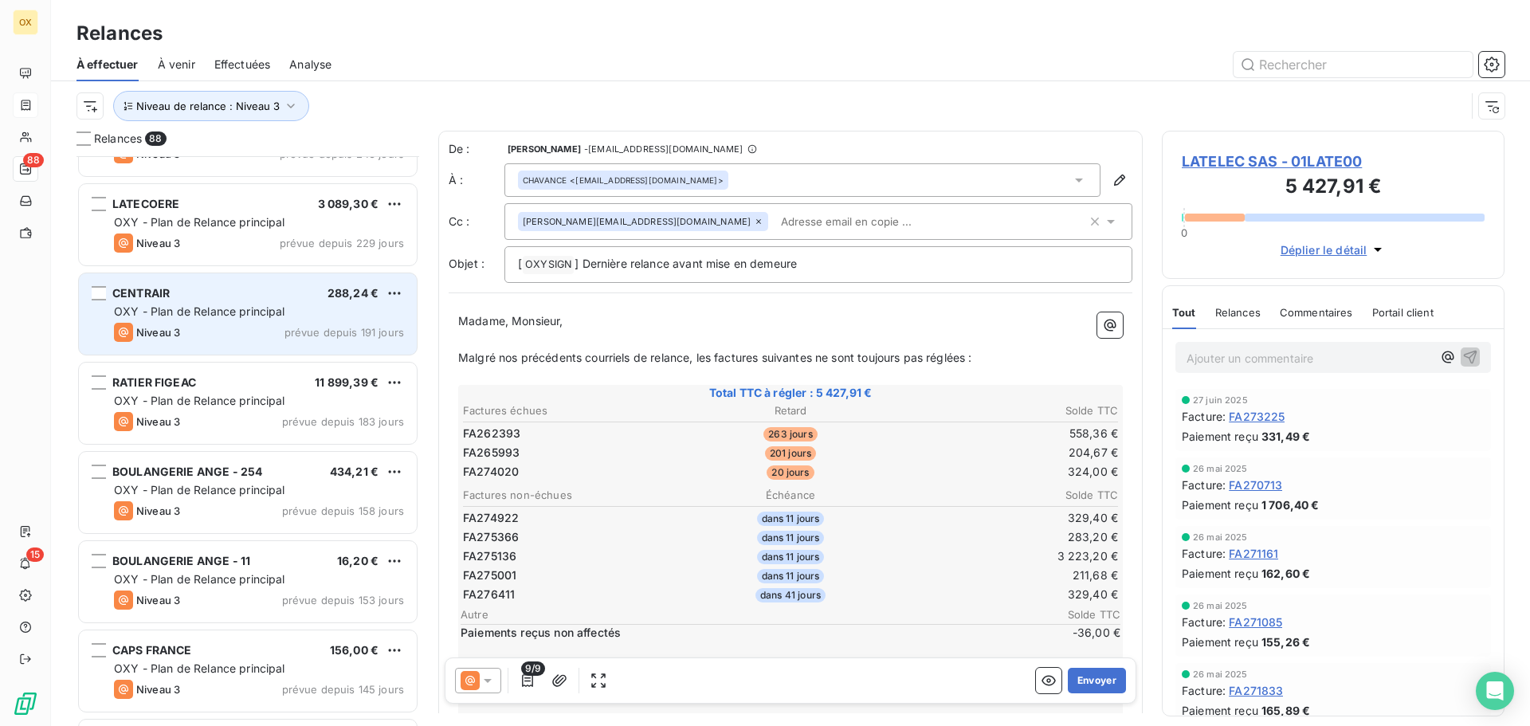
scroll to position [1037, 0]
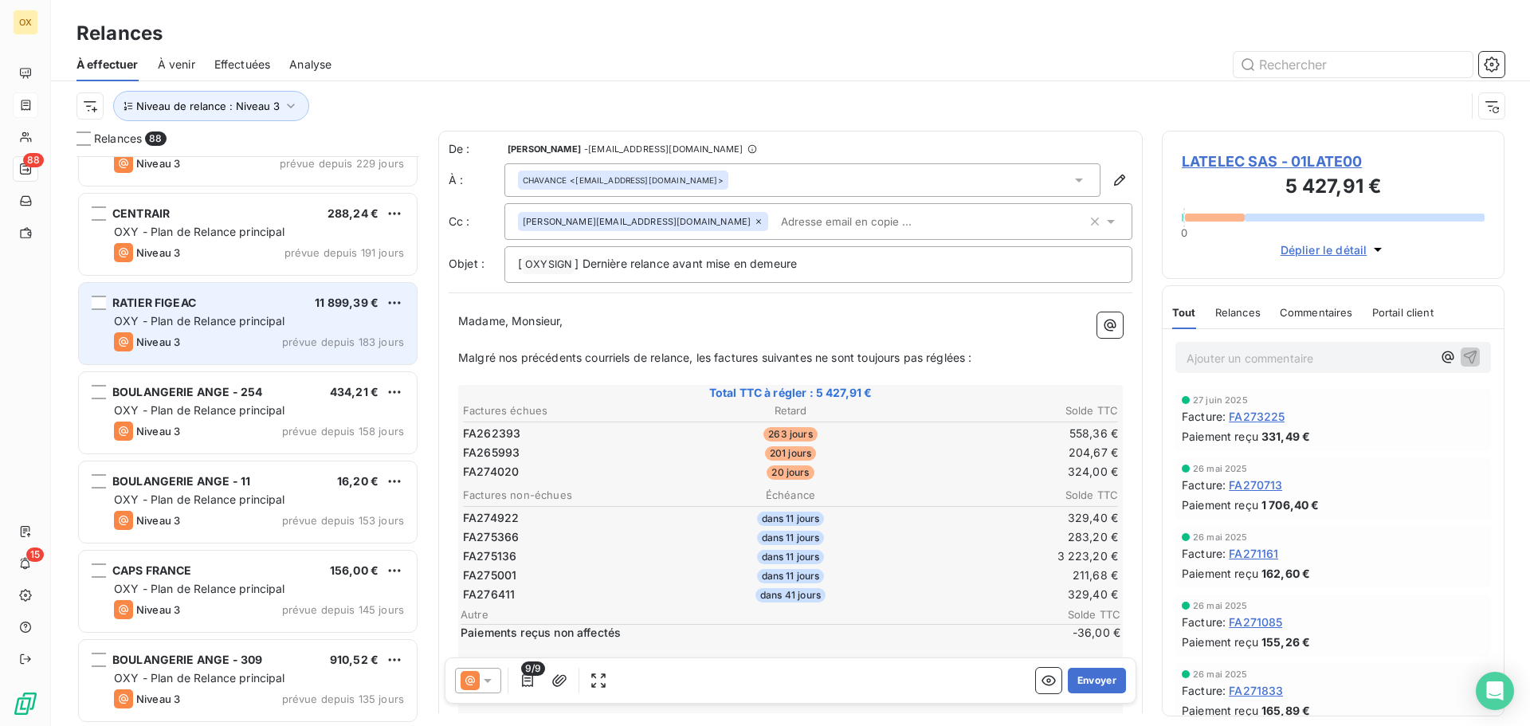
click at [256, 306] on div "RATIER FIGEAC 11 899,39 €" at bounding box center [259, 303] width 290 height 14
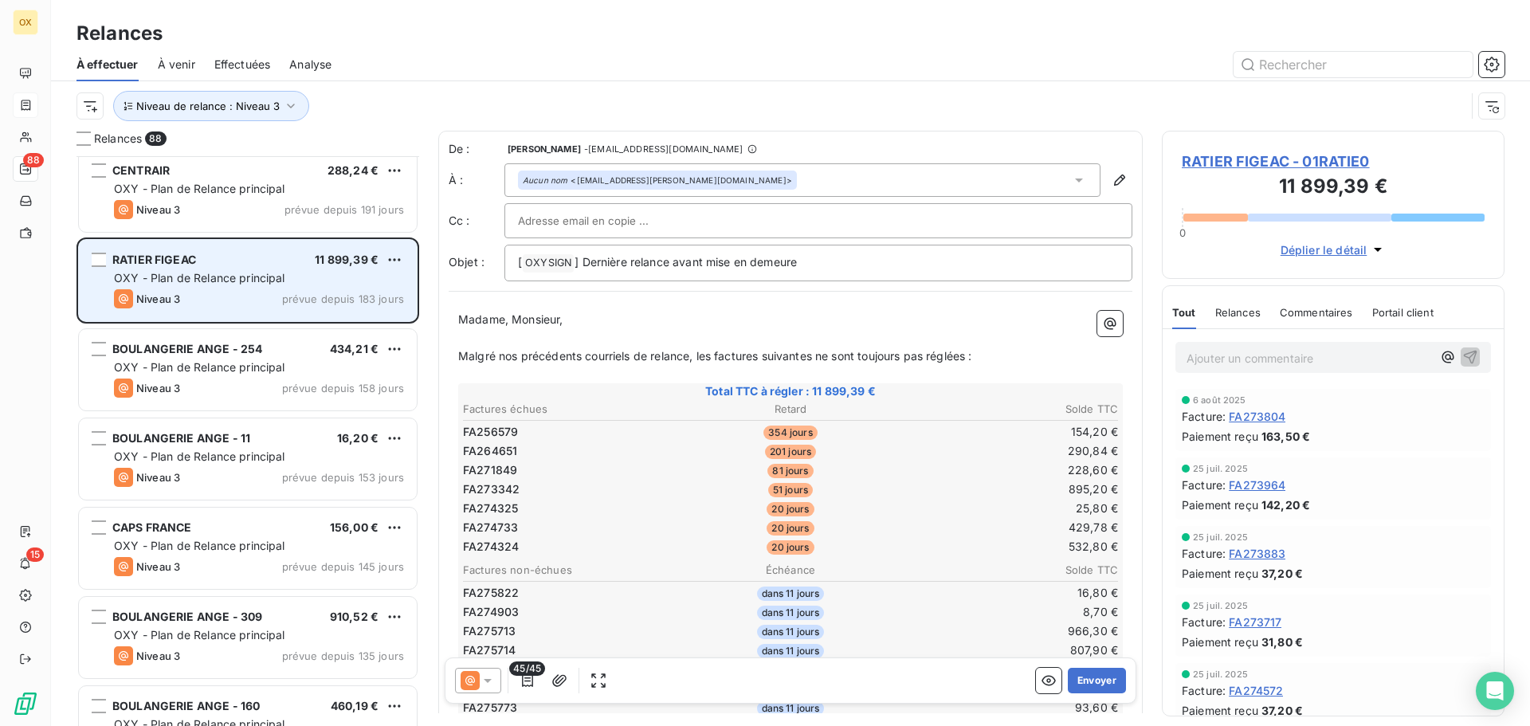
scroll to position [1117, 0]
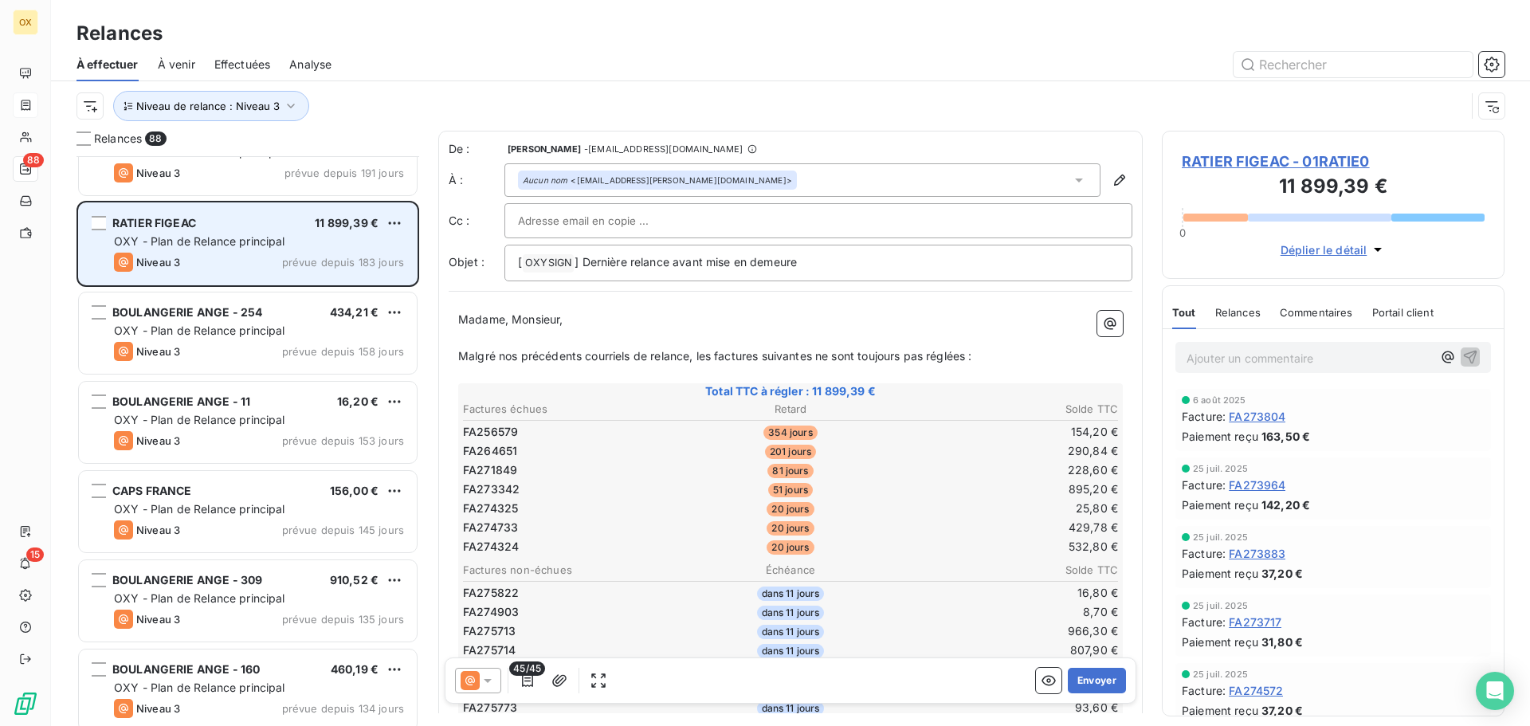
click at [256, 307] on span "BOULANGERIE ANGE - 254" at bounding box center [187, 312] width 150 height 14
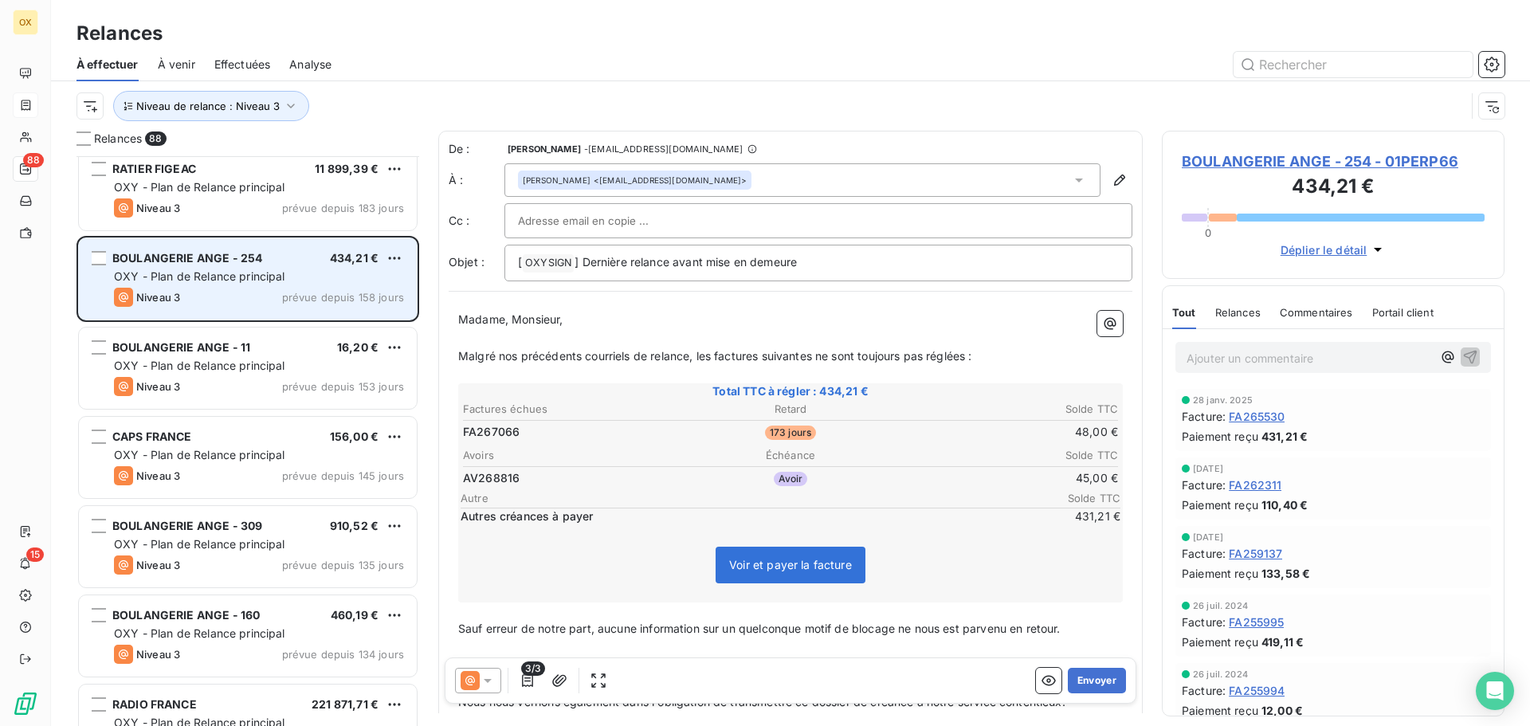
scroll to position [1196, 0]
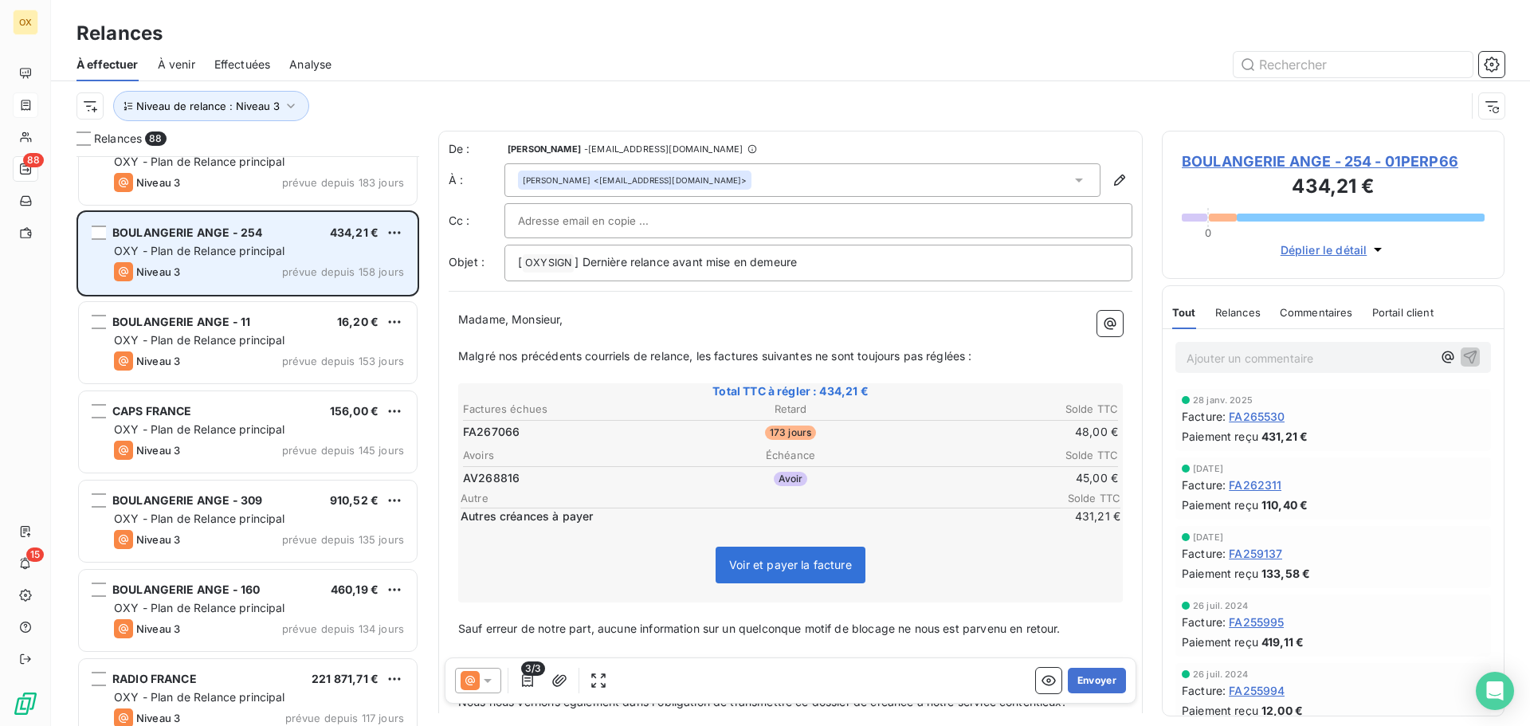
click at [256, 308] on div "BOULANGERIE ANGE - 11 16,20 € OXY - Plan de Relance principal Niveau 3 prévue d…" at bounding box center [248, 342] width 338 height 81
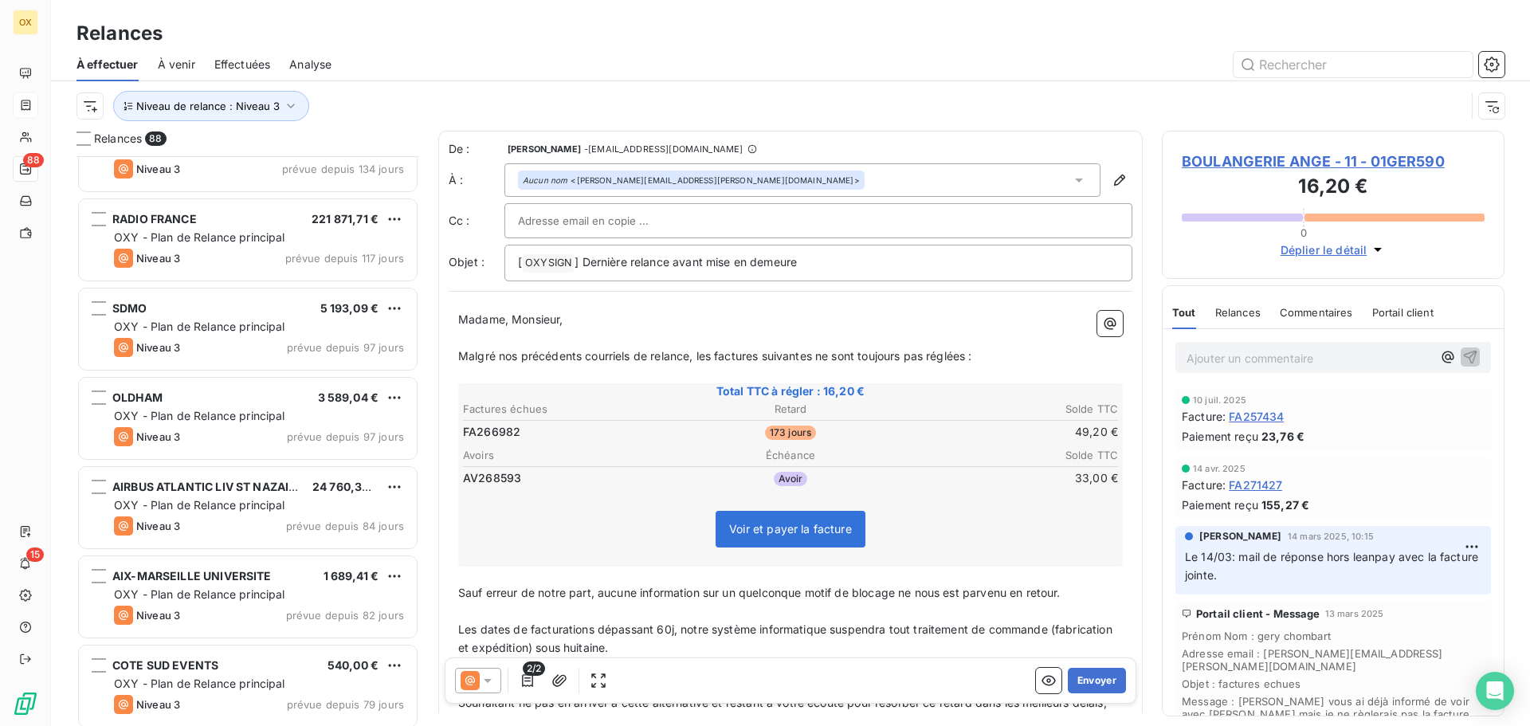
scroll to position [1674, 0]
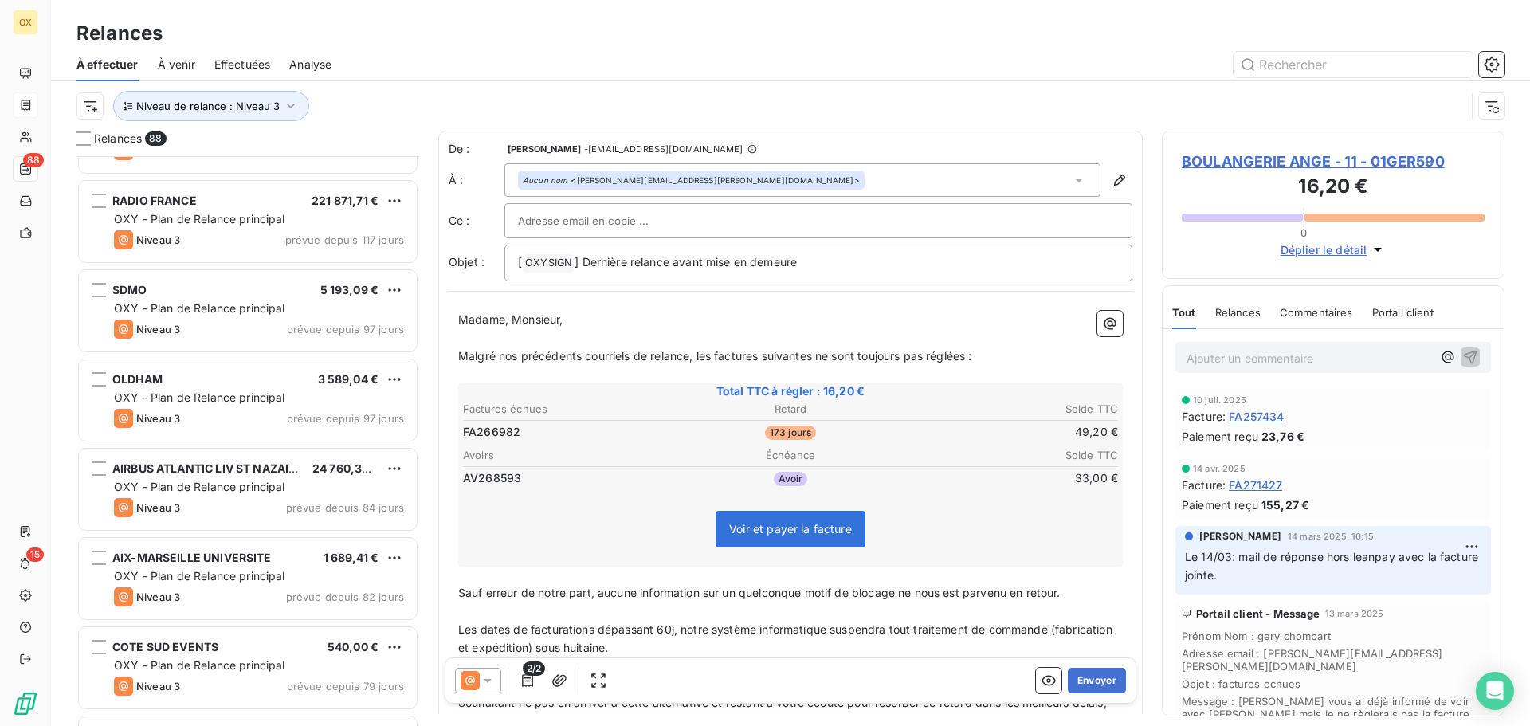
click at [256, 308] on span "OXY - Plan de Relance principal" at bounding box center [199, 308] width 171 height 14
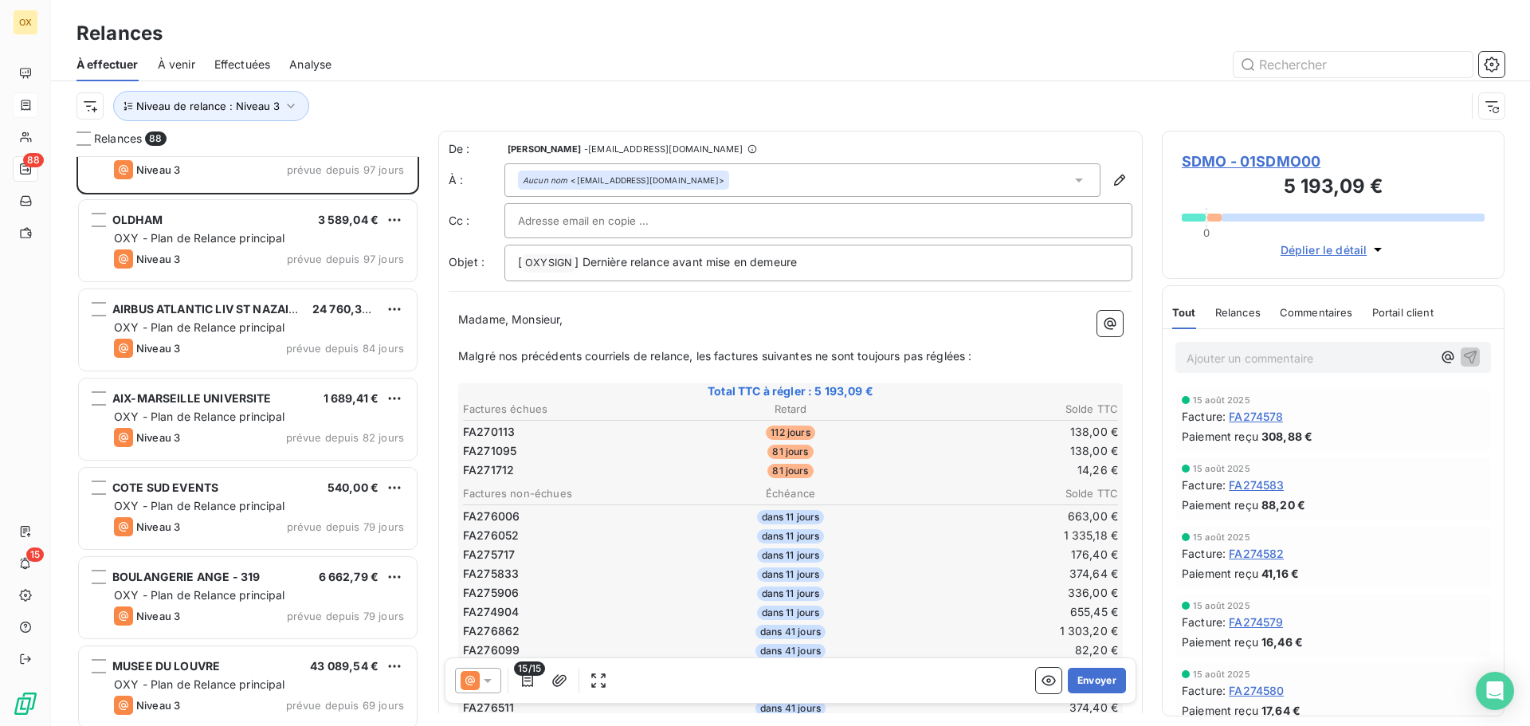
scroll to position [1914, 0]
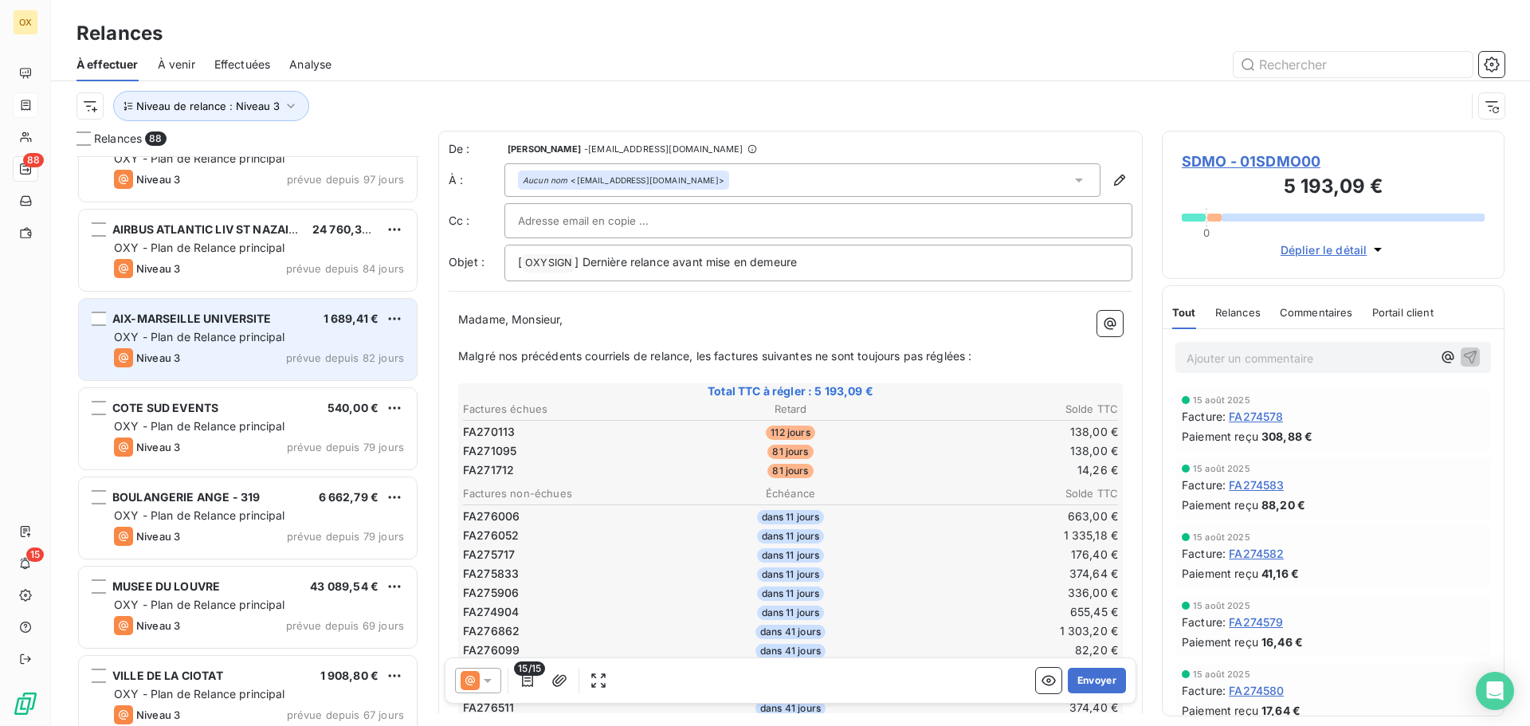
click at [261, 329] on div "OXY - Plan de Relance principal" at bounding box center [259, 337] width 290 height 16
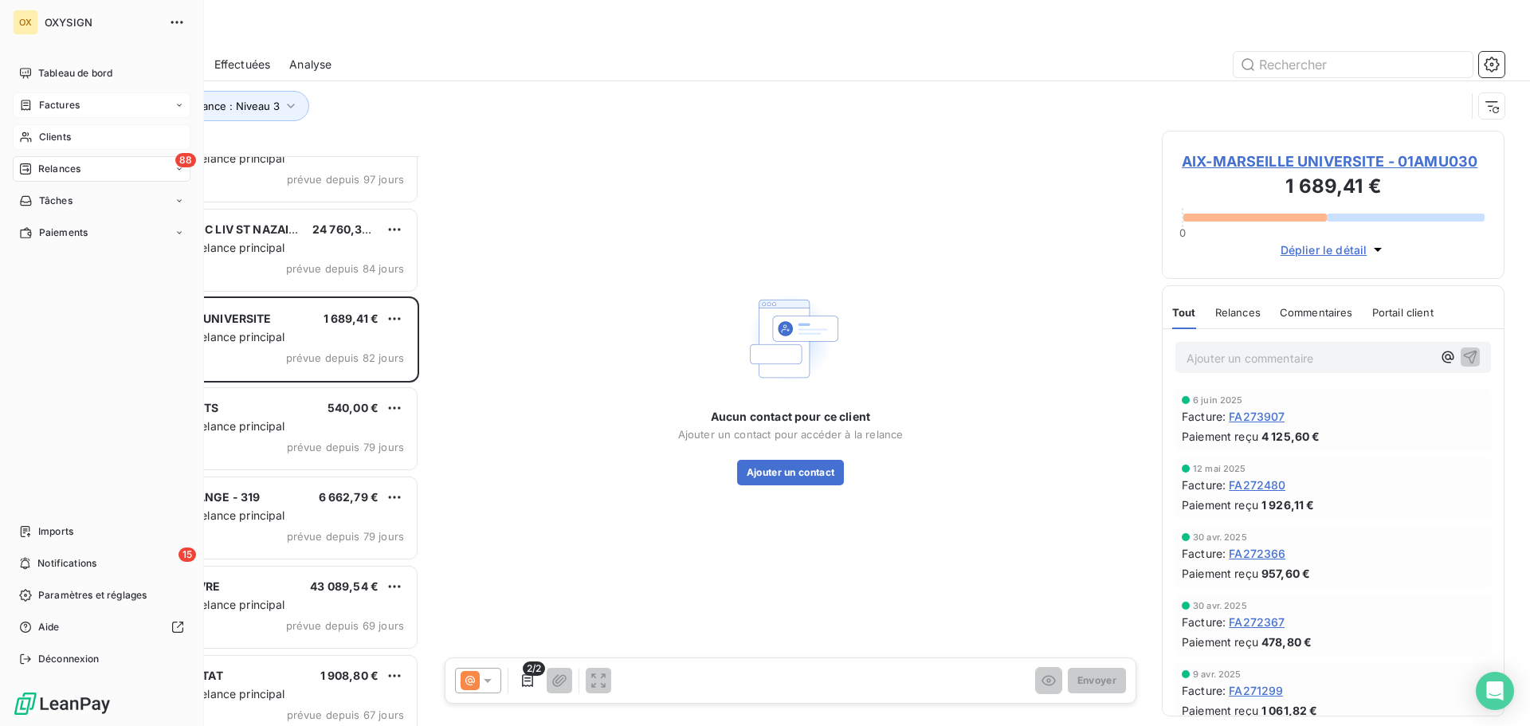
click at [50, 131] on span "Clients" at bounding box center [55, 137] width 32 height 14
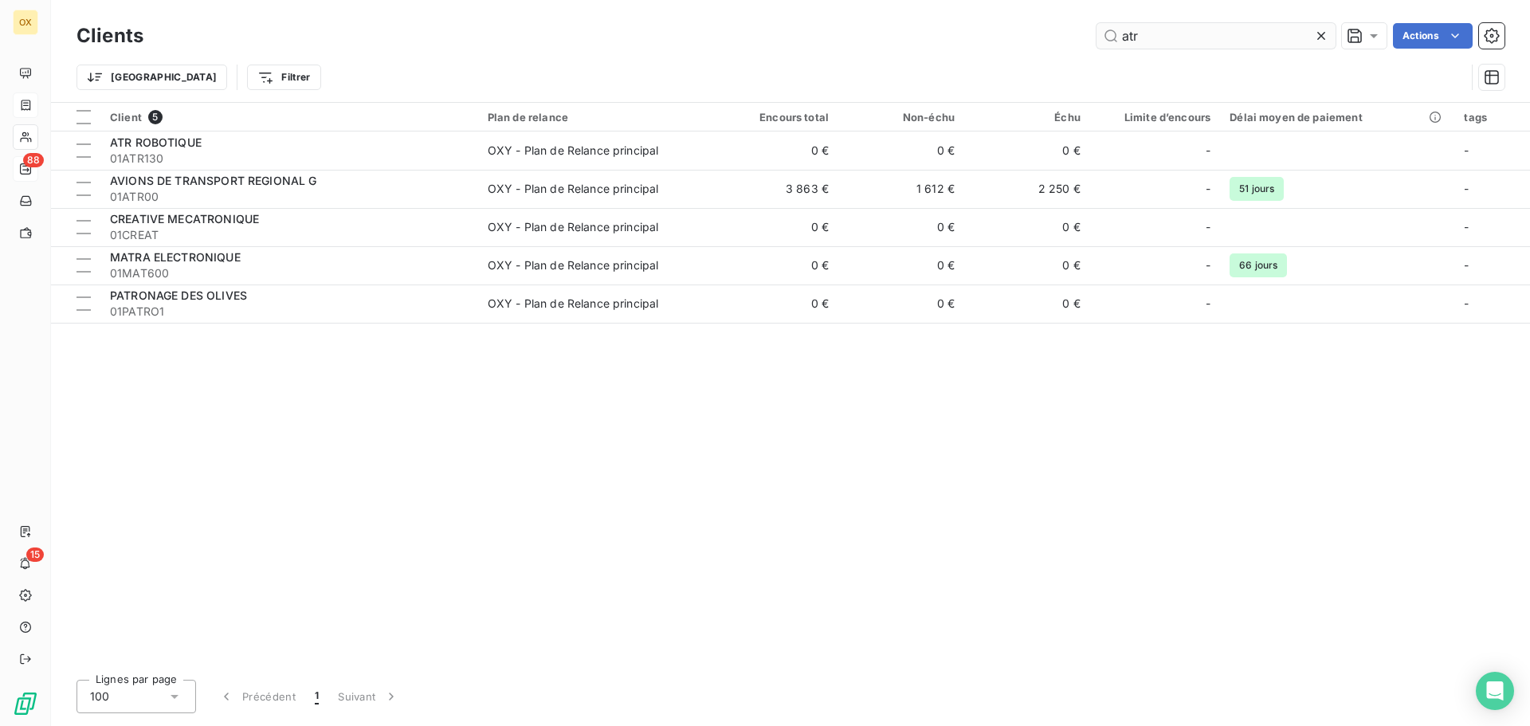
drag, startPoint x: 1151, startPoint y: 33, endPoint x: 1103, endPoint y: 37, distance: 48.0
click at [1103, 37] on input "atr" at bounding box center [1216, 36] width 239 height 26
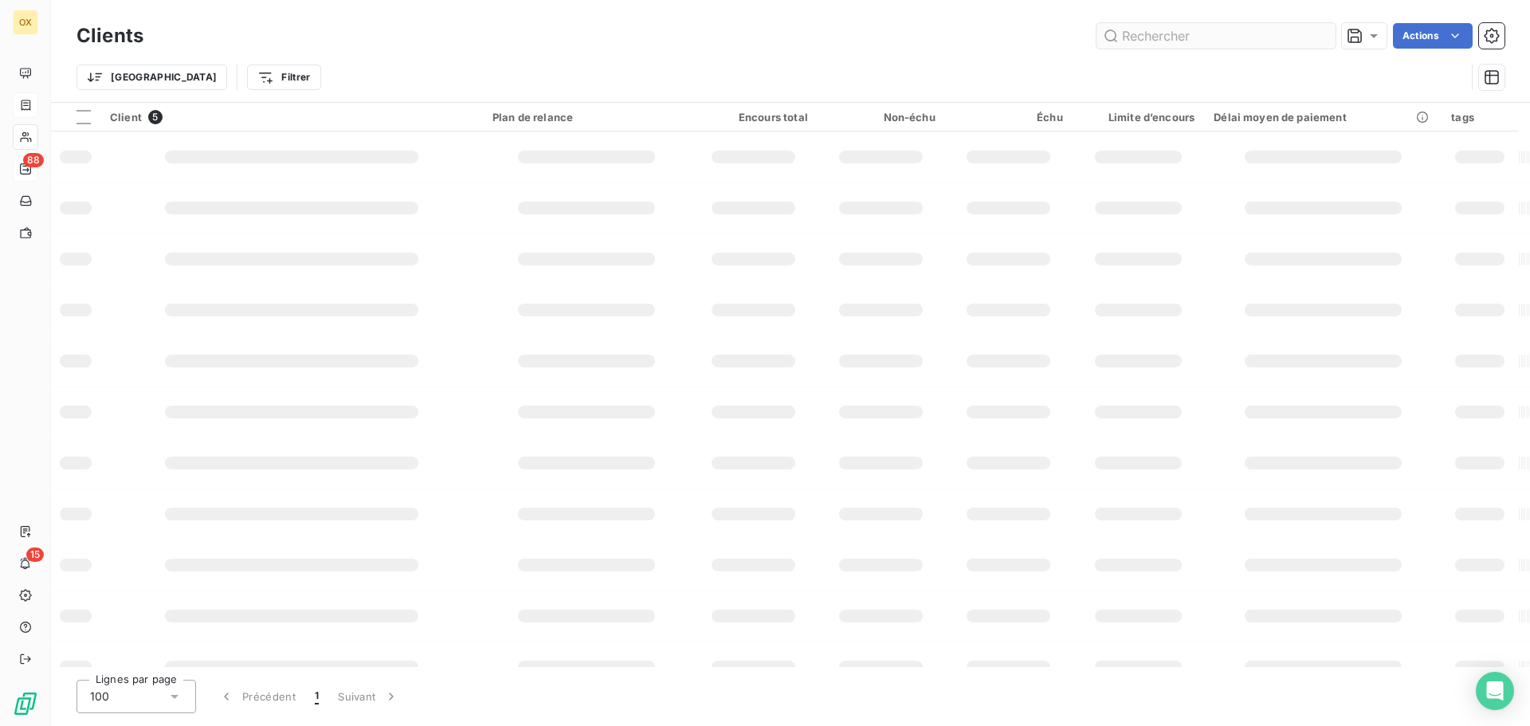
type input "E"
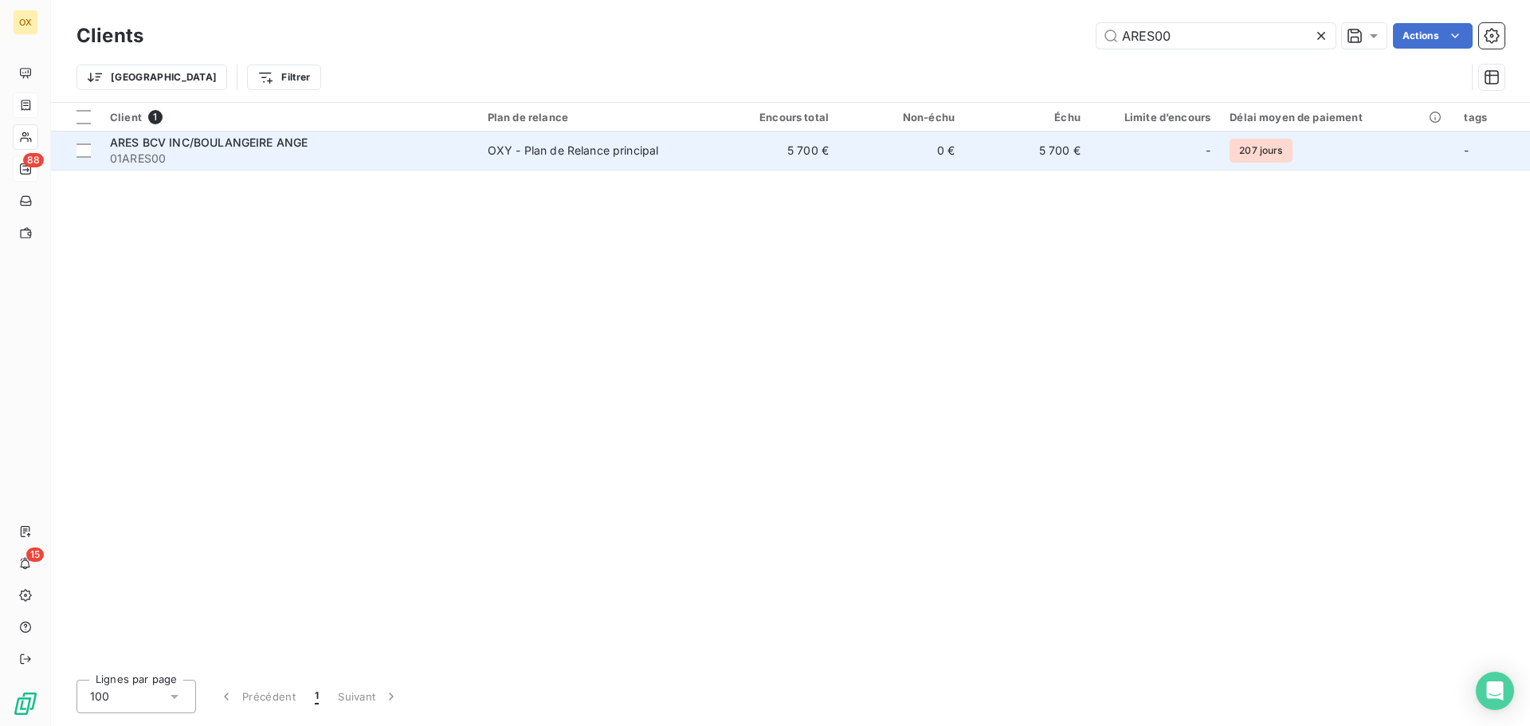
type input "ARES00"
click at [298, 143] on span "ARES BCV INC/BOULANGEIRE ANGE" at bounding box center [209, 142] width 198 height 14
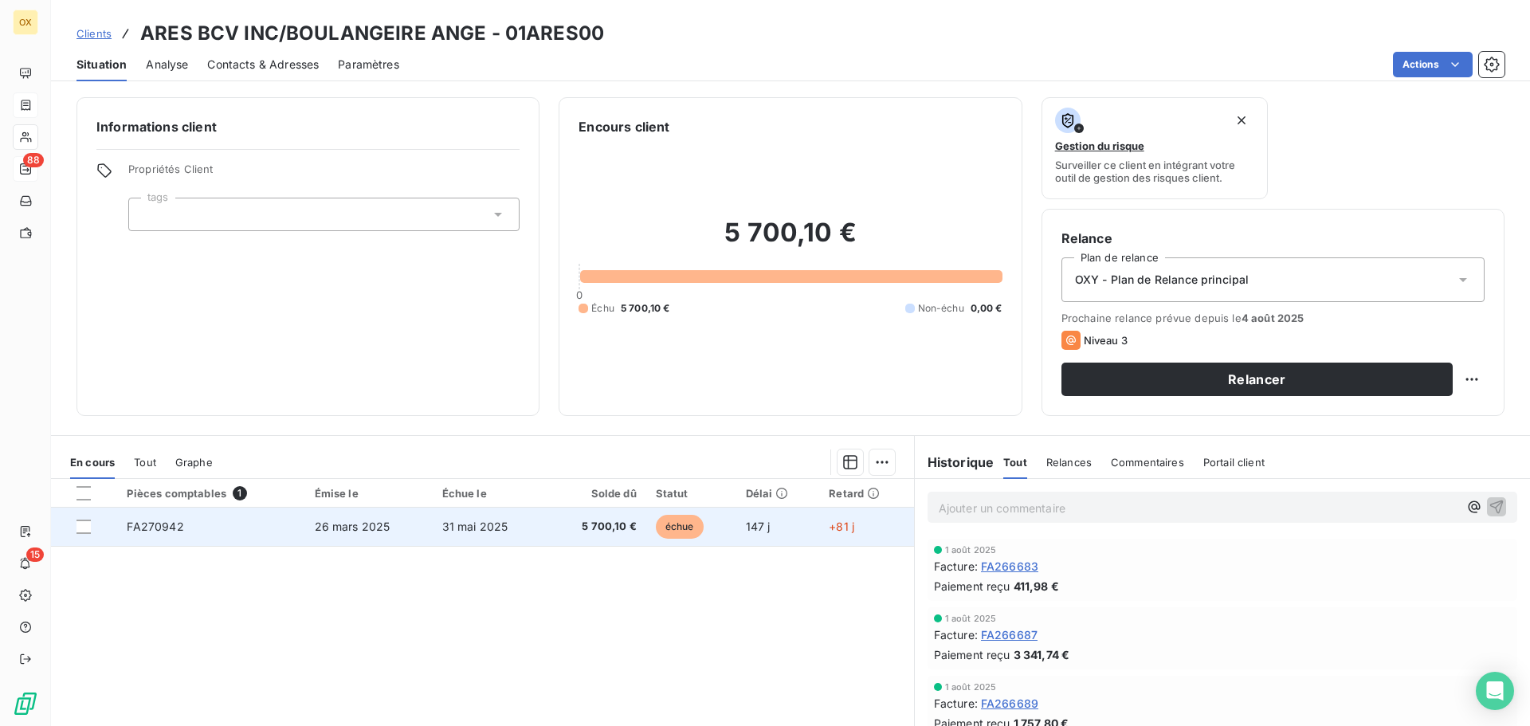
click at [663, 521] on span "échue" at bounding box center [680, 527] width 48 height 24
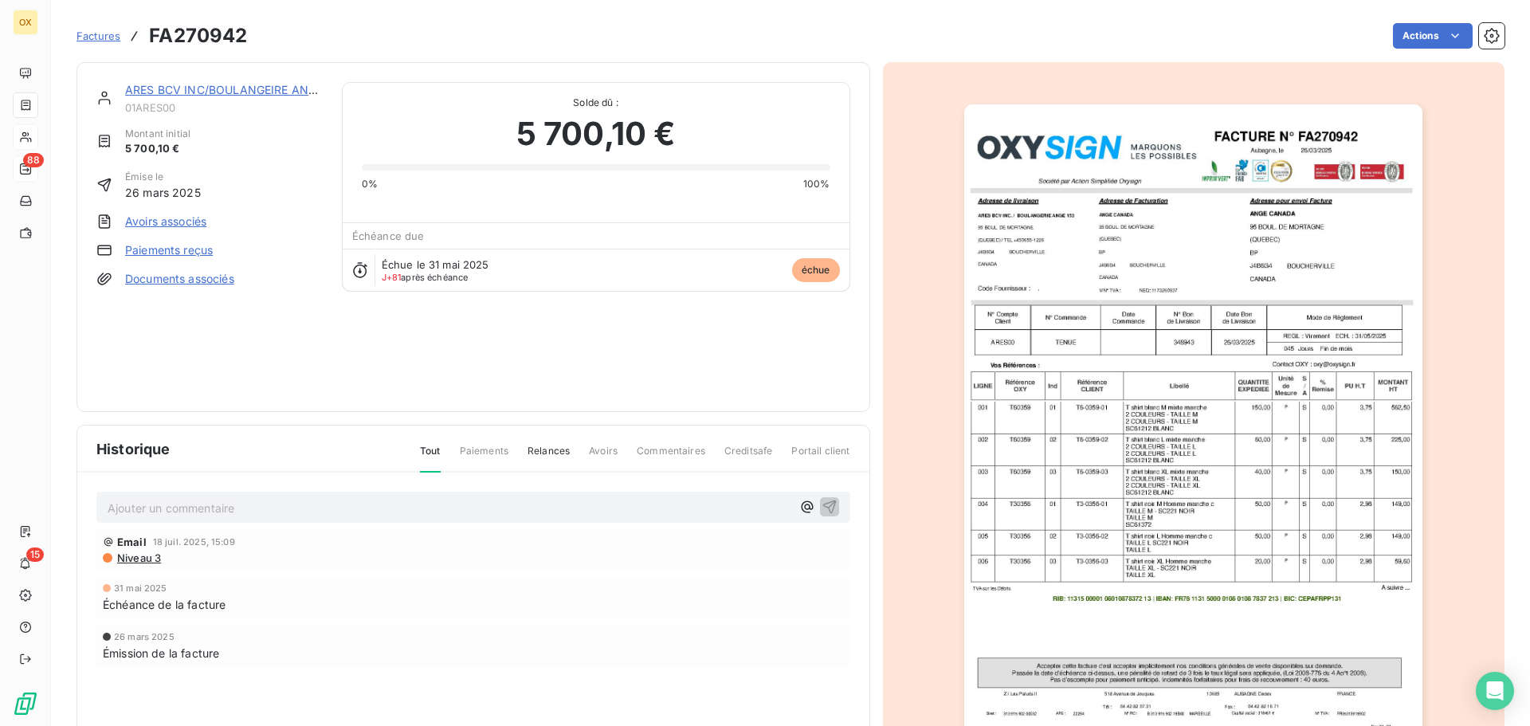
click at [1111, 263] on img "button" at bounding box center [1193, 428] width 458 height 649
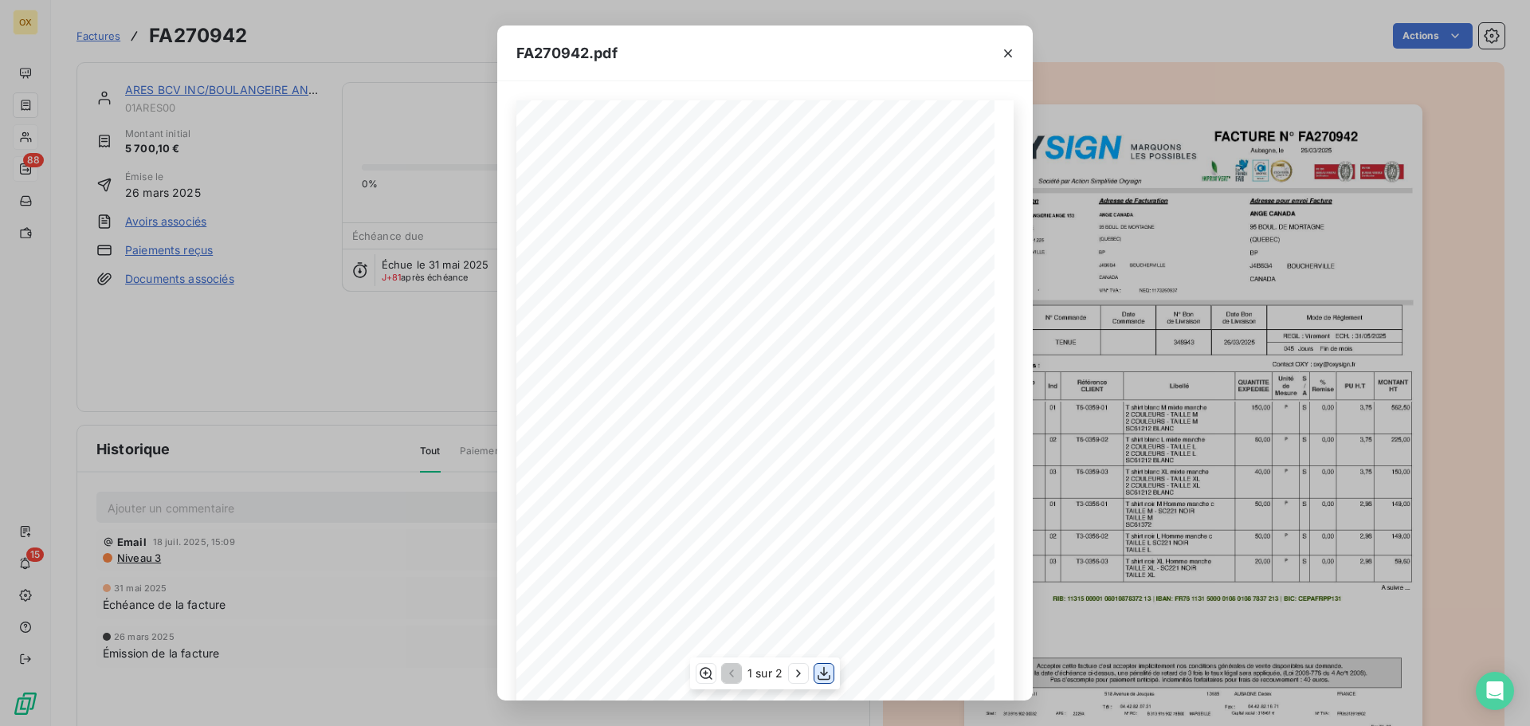
click at [825, 673] on icon "button" at bounding box center [824, 673] width 16 height 16
click at [1010, 45] on icon "button" at bounding box center [1008, 53] width 16 height 16
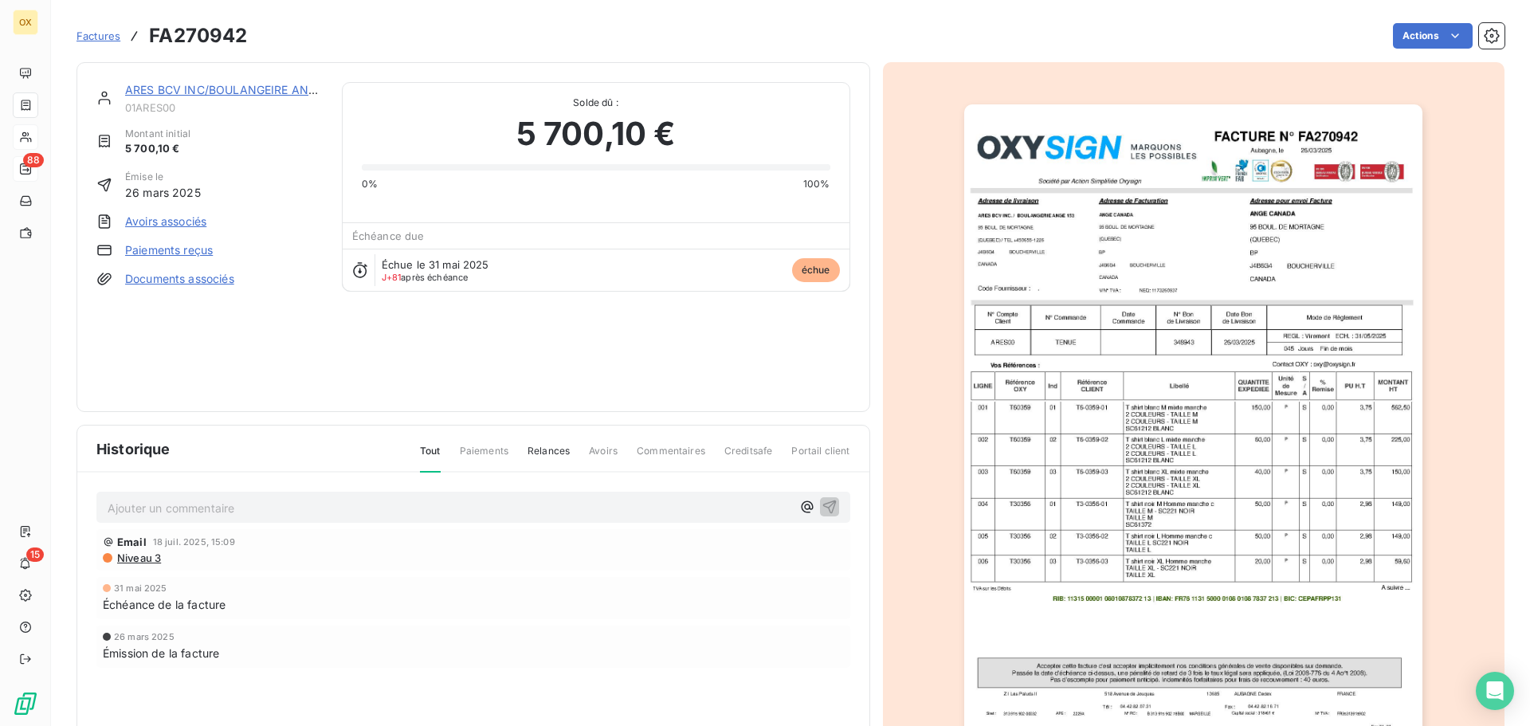
click at [228, 90] on link "ARES BCV INC/BOULANGEIRE ANGE" at bounding box center [224, 90] width 198 height 14
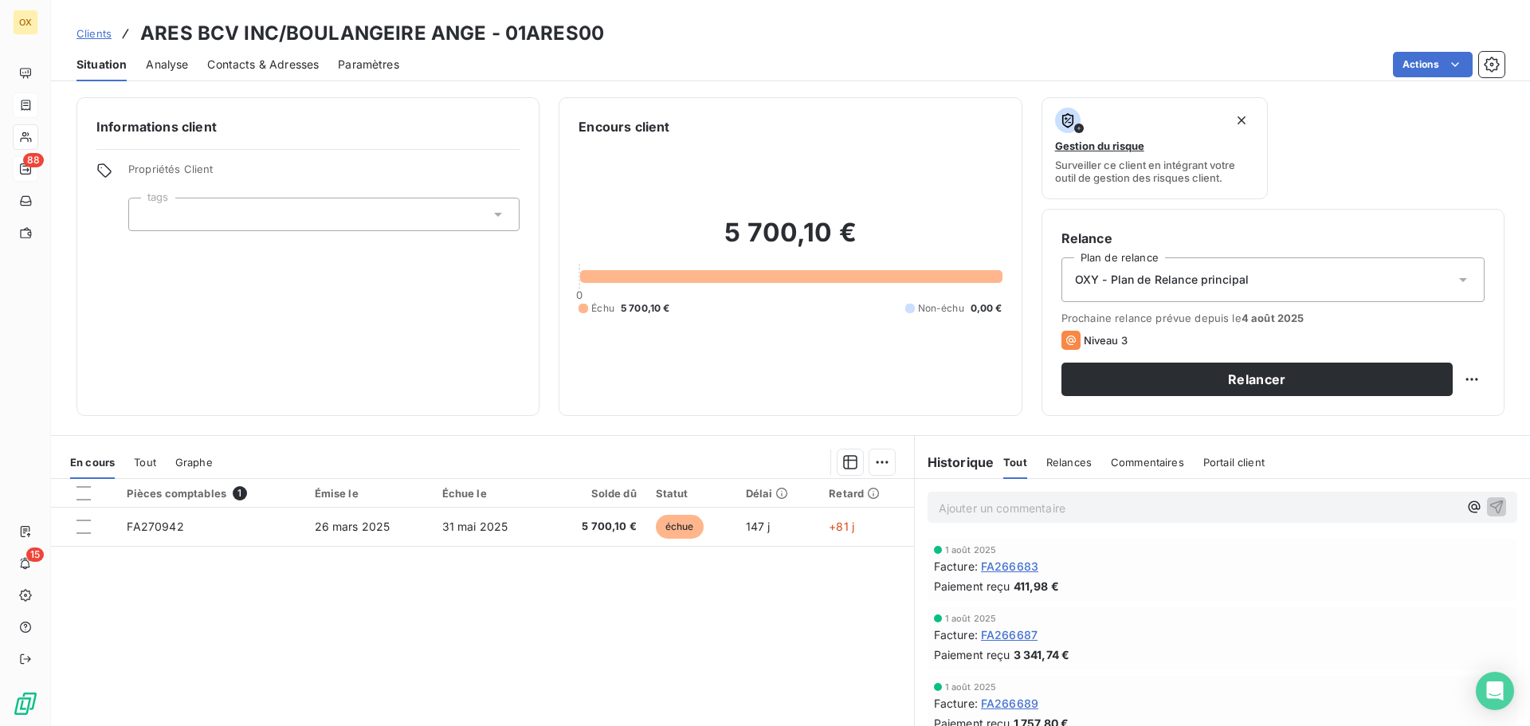
click at [292, 71] on span "Contacts & Adresses" at bounding box center [263, 65] width 112 height 16
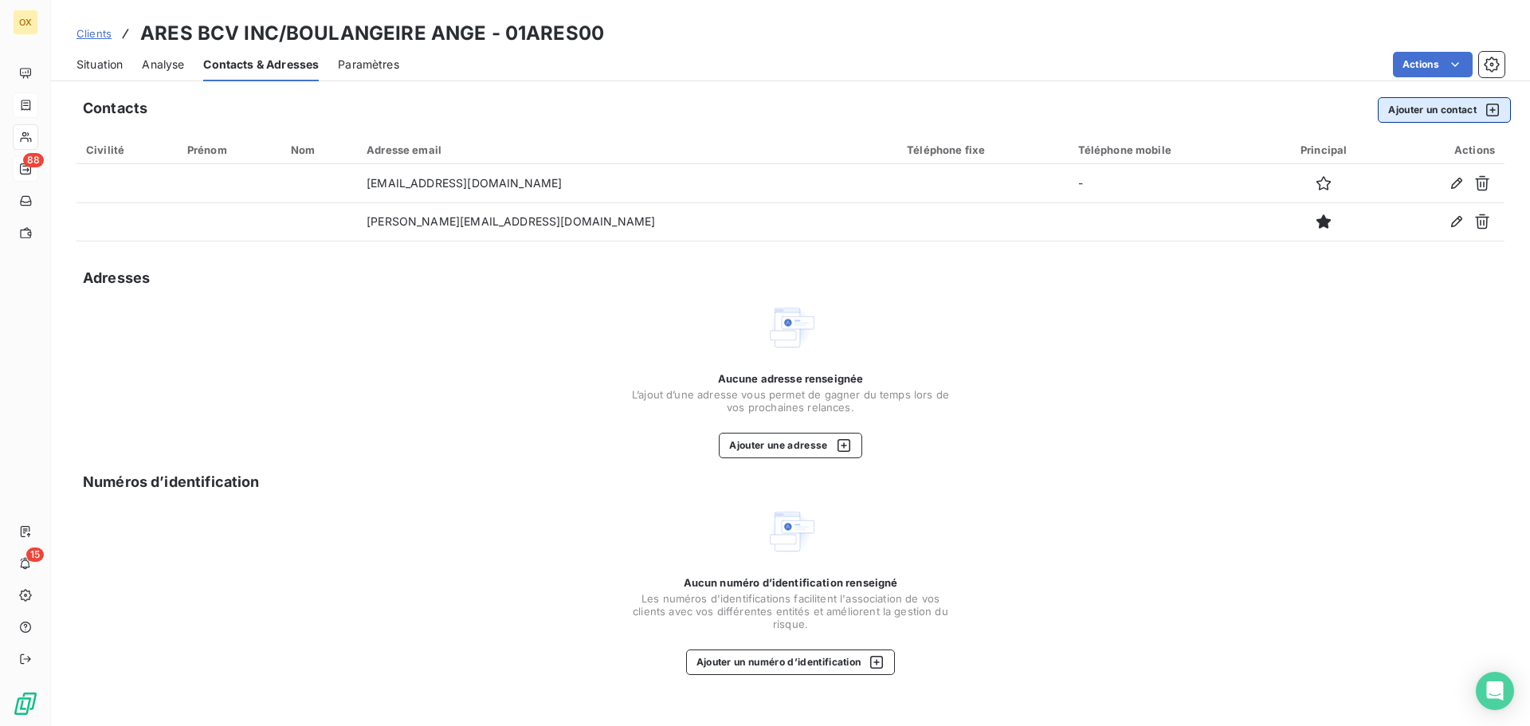
click at [1447, 107] on button "Ajouter un contact" at bounding box center [1444, 110] width 133 height 26
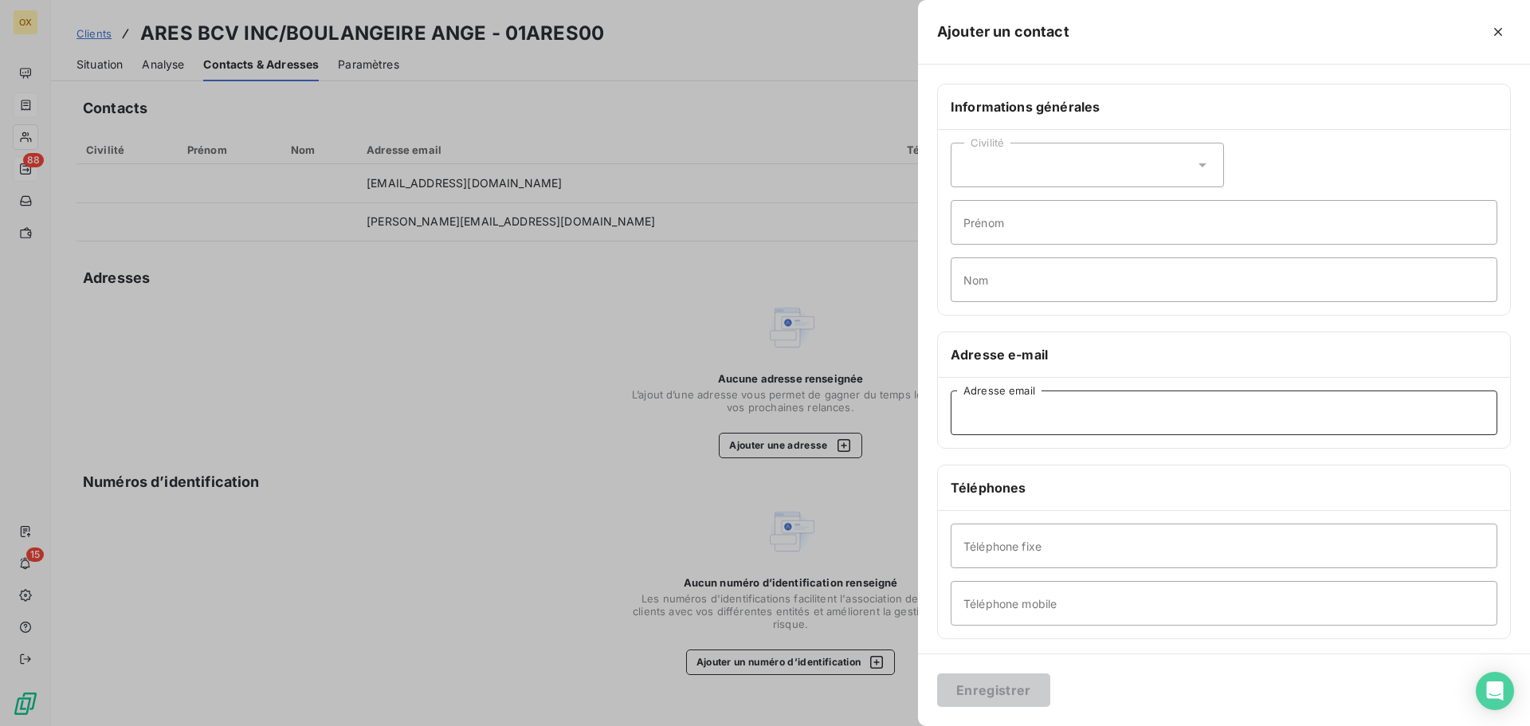
click at [1030, 415] on input "Adresse email" at bounding box center [1224, 413] width 547 height 45
paste input "service.compta@boulangerie-ange.ca"
type input "service.compta@boulangerie-ange.ca"
drag, startPoint x: 1019, startPoint y: 682, endPoint x: 1027, endPoint y: 677, distance: 10.4
click at [1019, 681] on button "Enregistrer" at bounding box center [993, 689] width 113 height 33
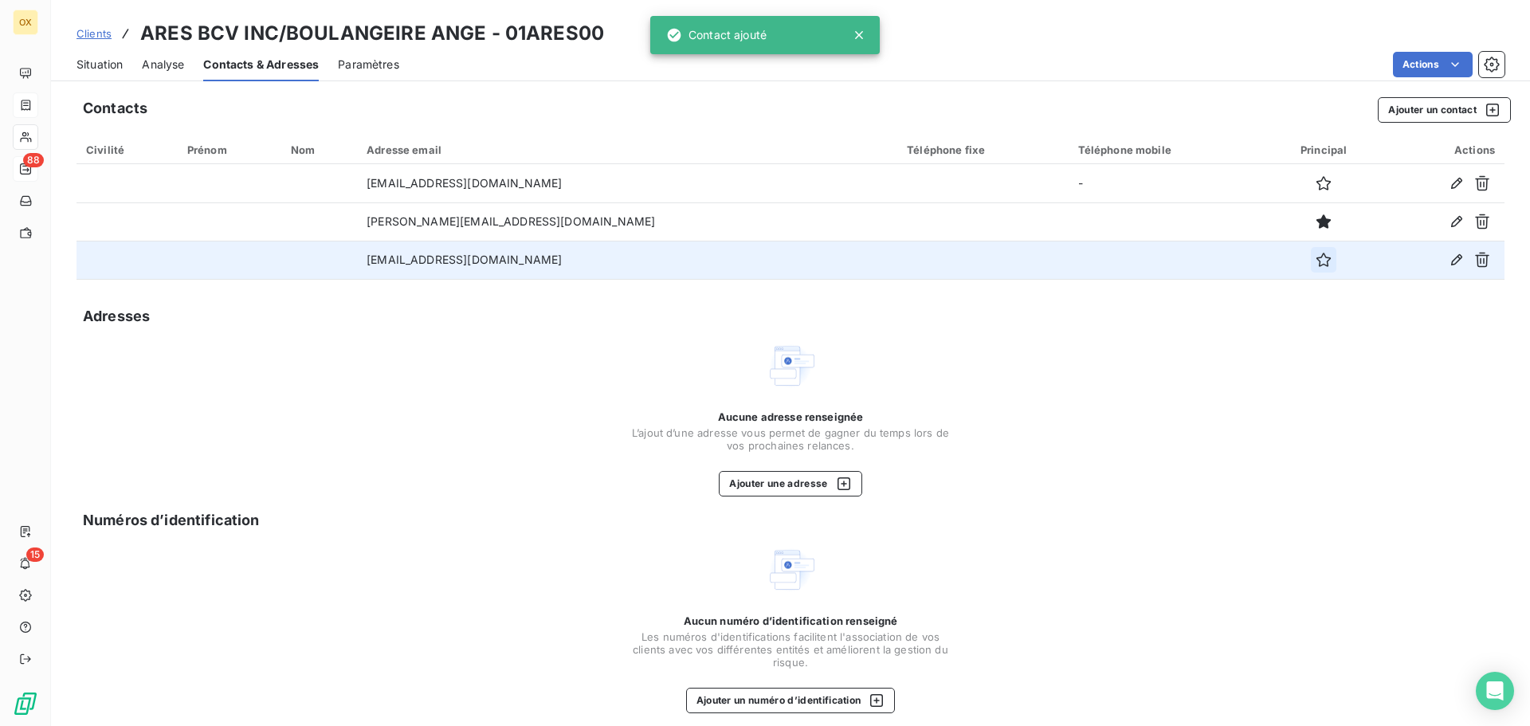
click at [1316, 260] on icon "button" at bounding box center [1324, 260] width 16 height 16
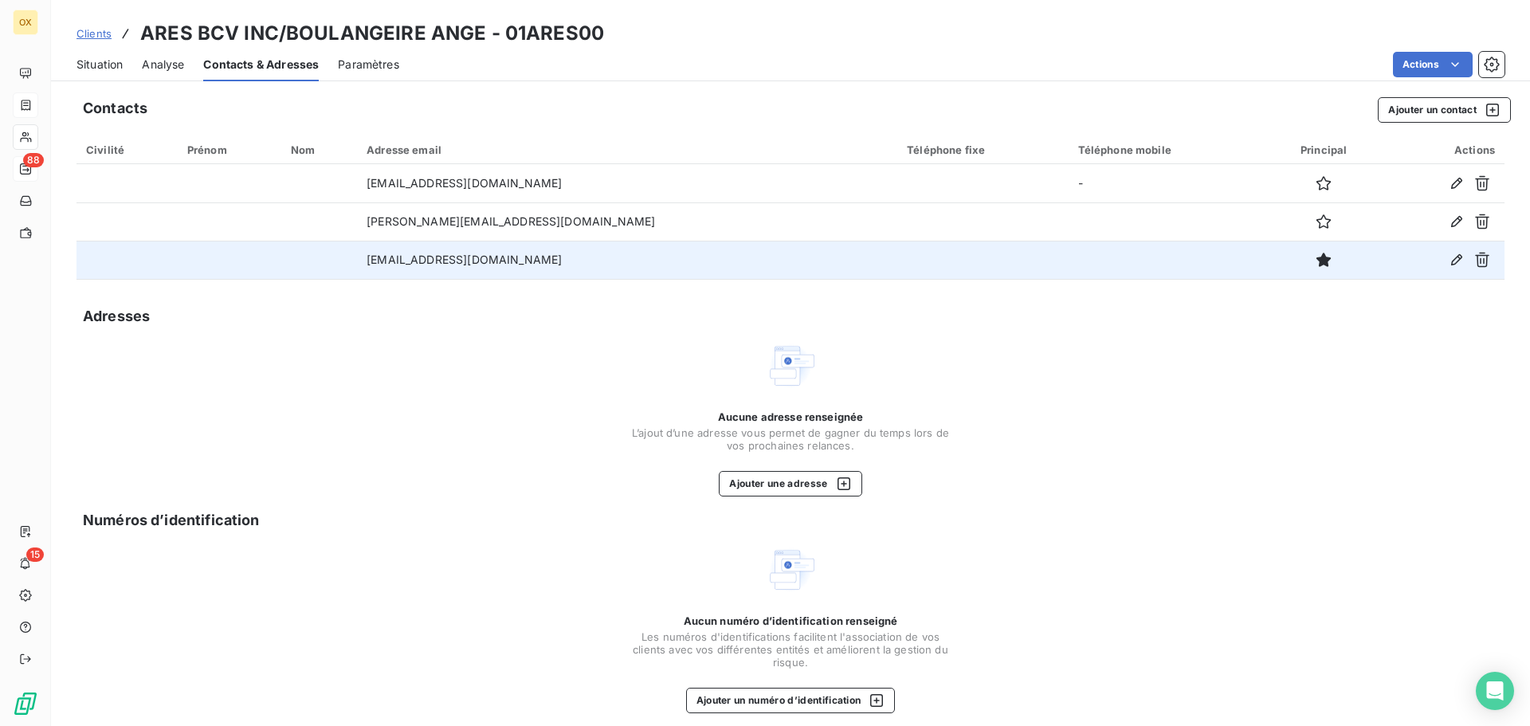
click at [116, 58] on span "Situation" at bounding box center [100, 65] width 46 height 16
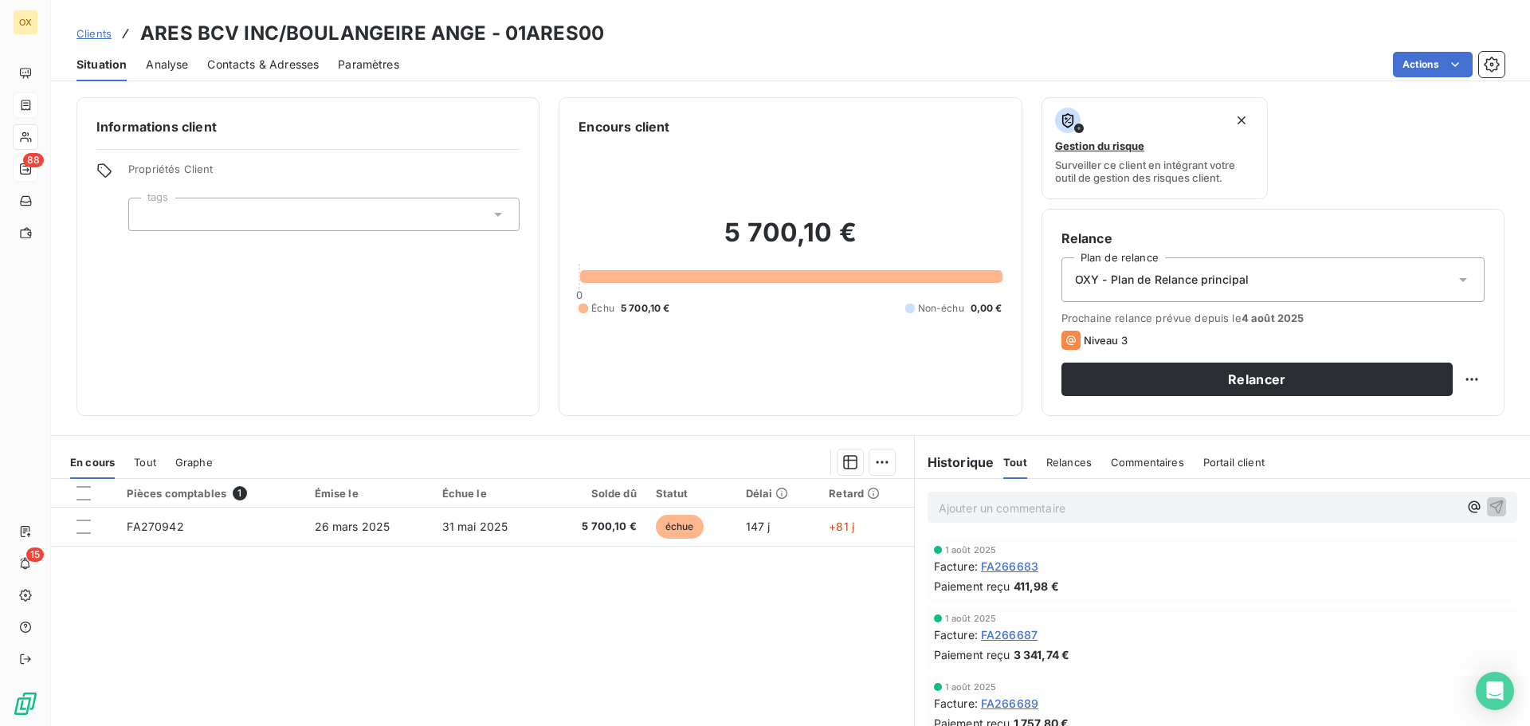
click at [1055, 506] on p "Ajouter un commentaire ﻿" at bounding box center [1199, 508] width 520 height 20
click at [1490, 509] on icon "button" at bounding box center [1497, 507] width 14 height 14
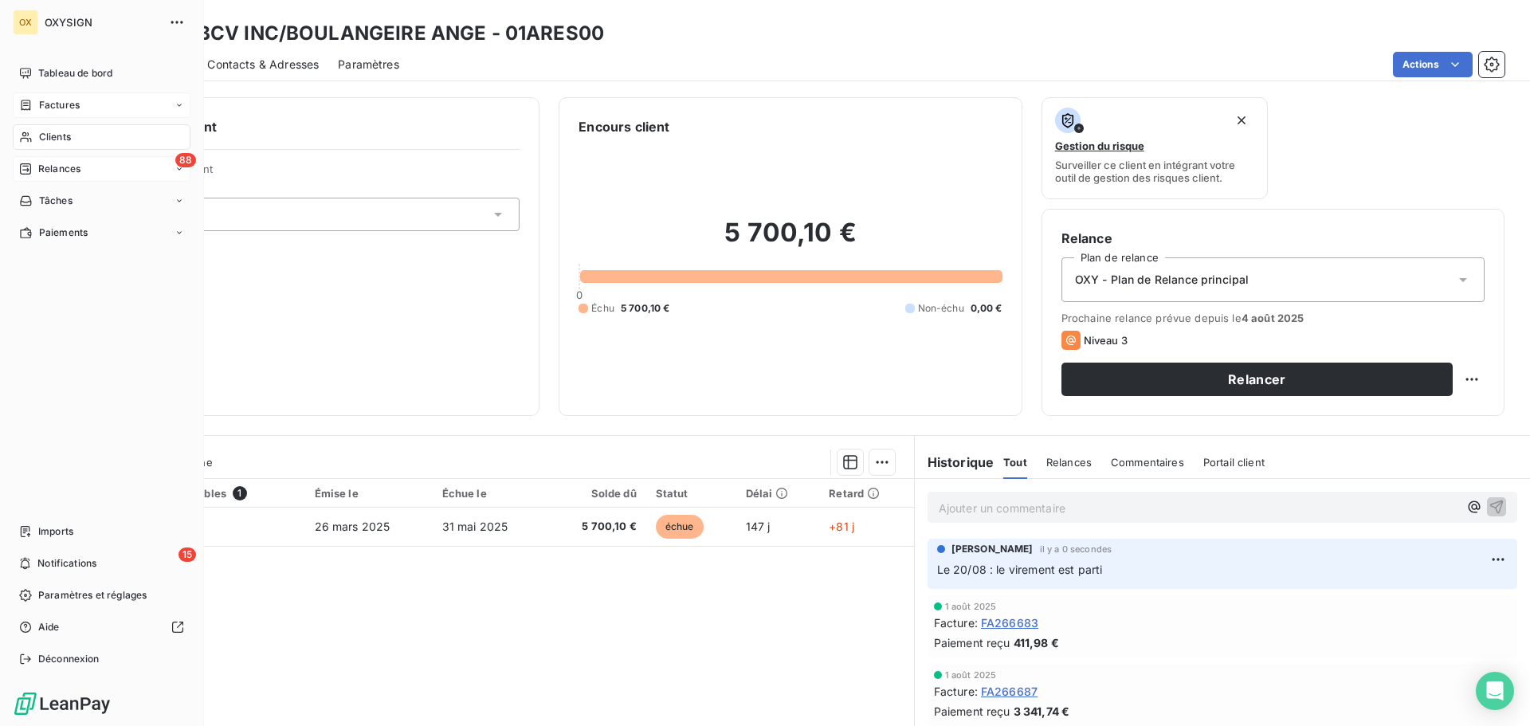
drag, startPoint x: 68, startPoint y: 134, endPoint x: 77, endPoint y: 134, distance: 8.8
click at [68, 133] on span "Clients" at bounding box center [55, 137] width 32 height 14
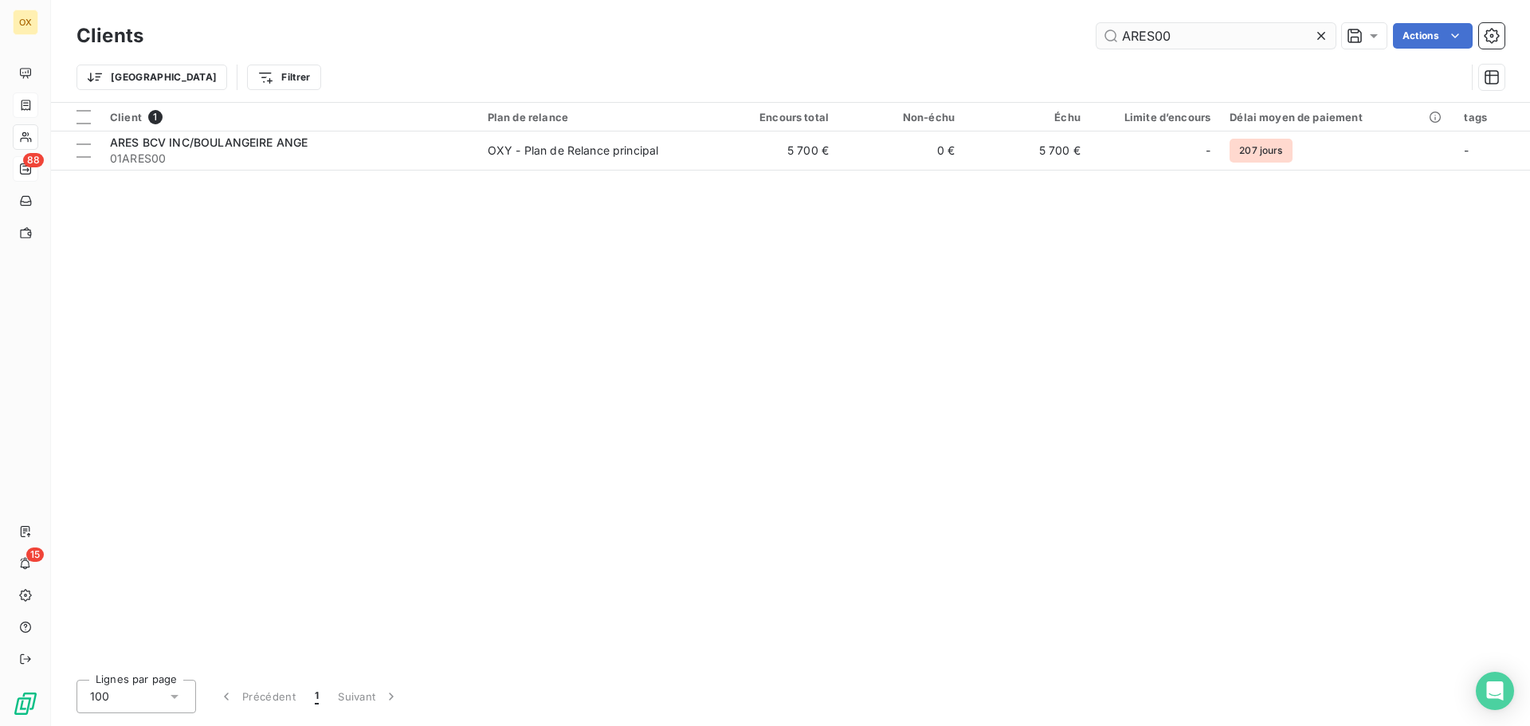
click at [1245, 32] on input "ARES00" at bounding box center [1216, 36] width 239 height 26
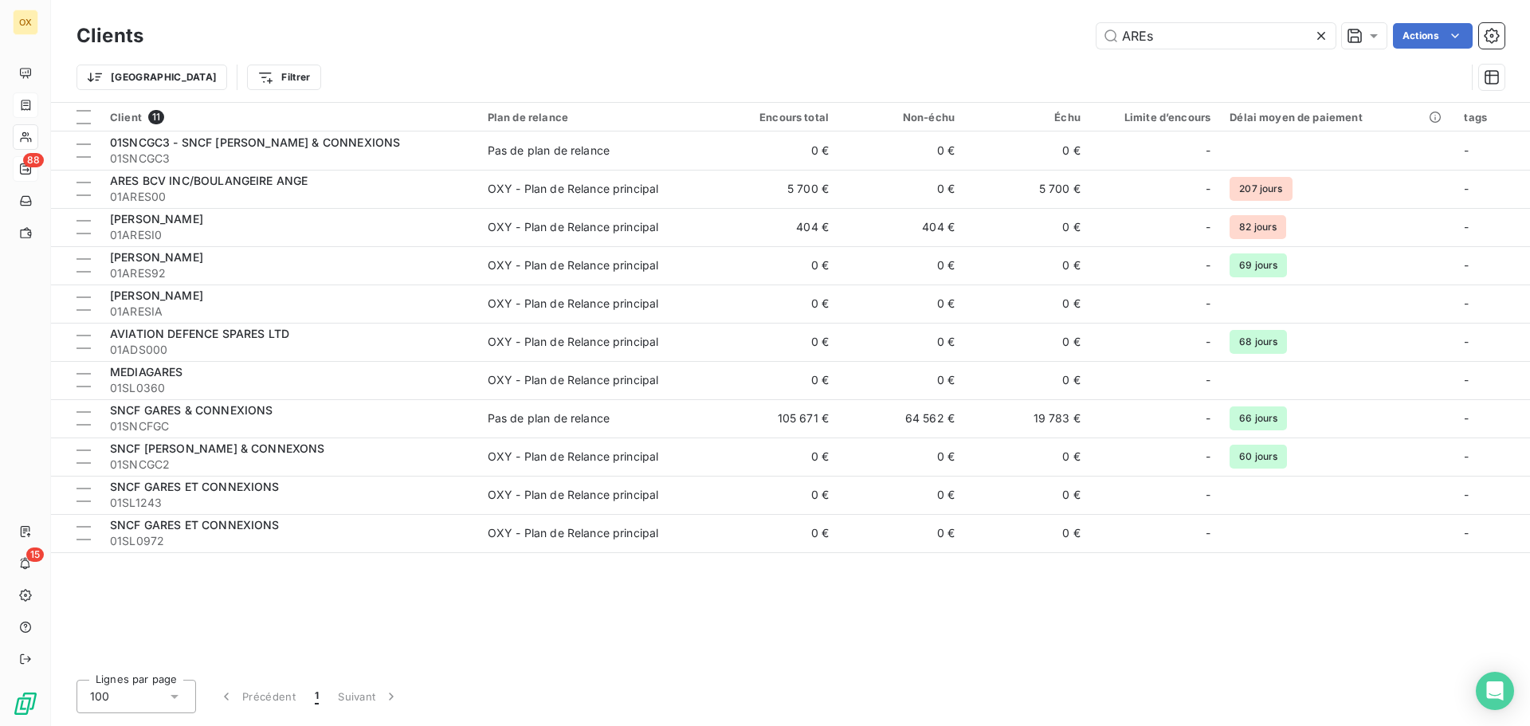
type input "AREs"
click at [1320, 33] on icon at bounding box center [1321, 36] width 16 height 16
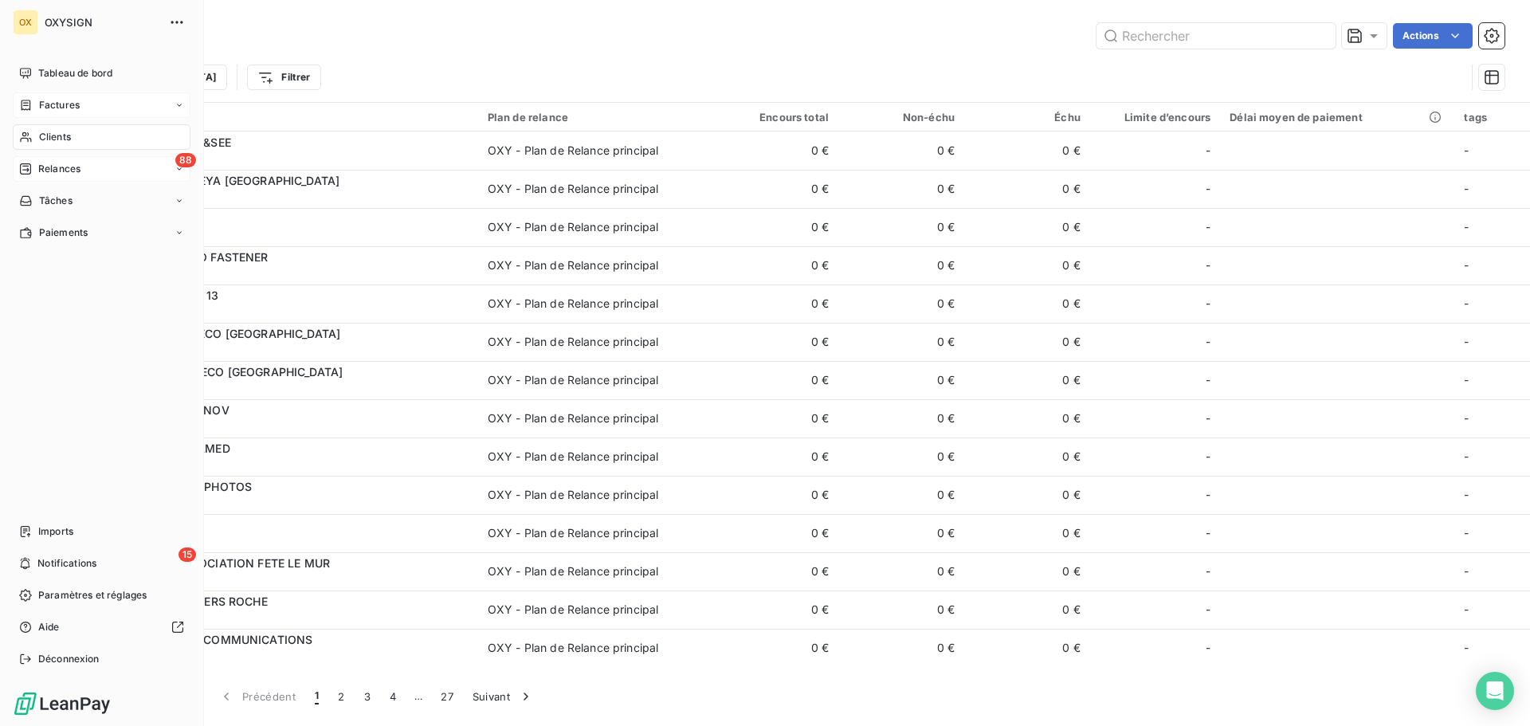
click at [57, 166] on span "Relances" at bounding box center [59, 169] width 42 height 14
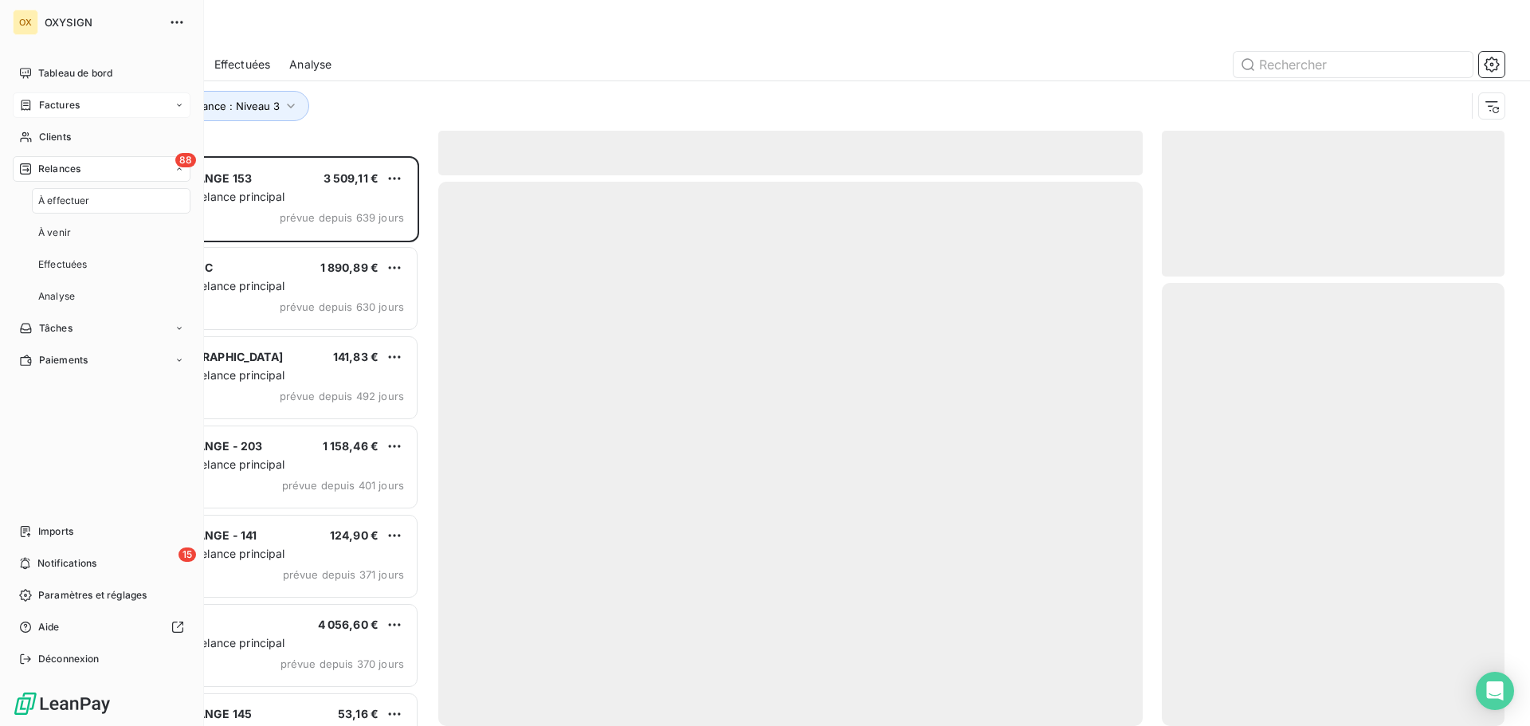
scroll to position [558, 331]
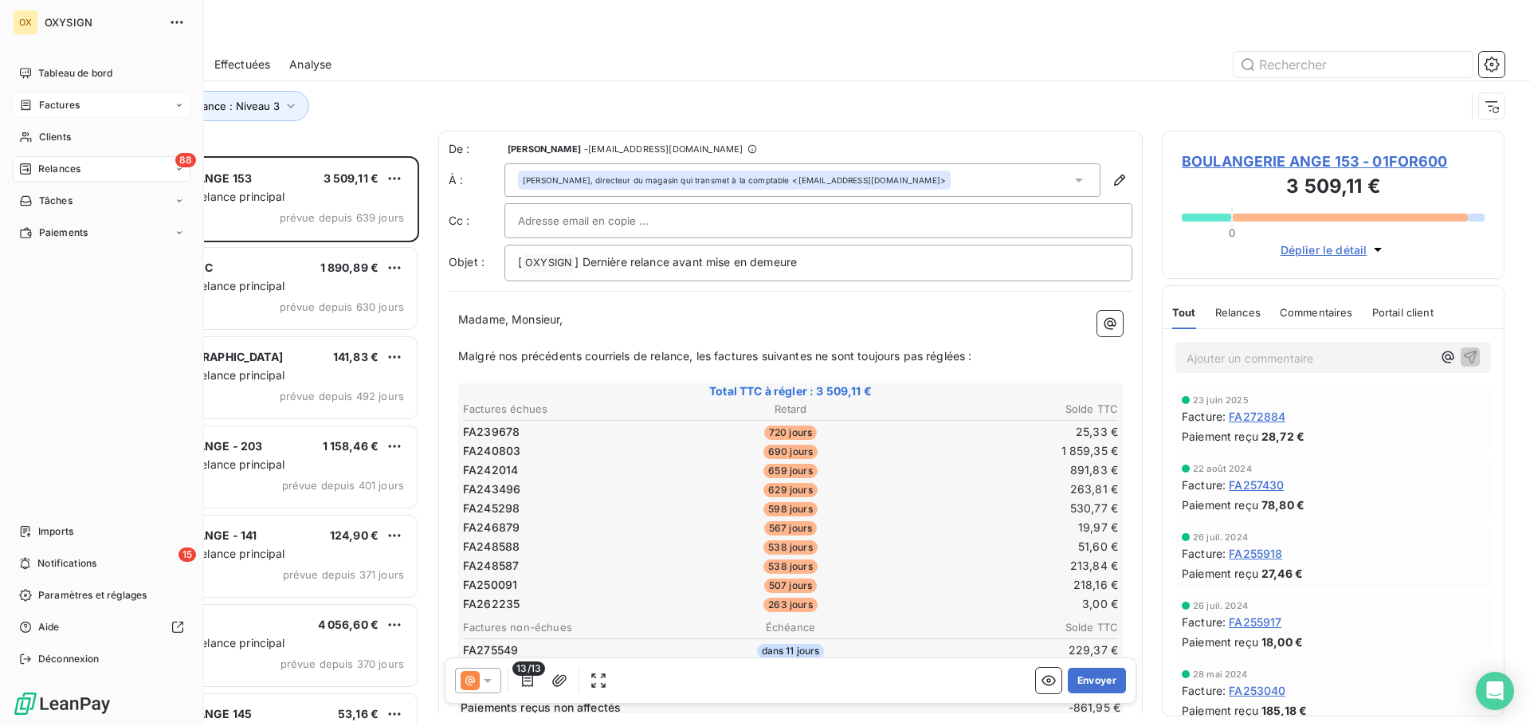
click at [47, 169] on span "Relances" at bounding box center [59, 169] width 42 height 14
click at [63, 137] on span "Clients" at bounding box center [55, 137] width 32 height 14
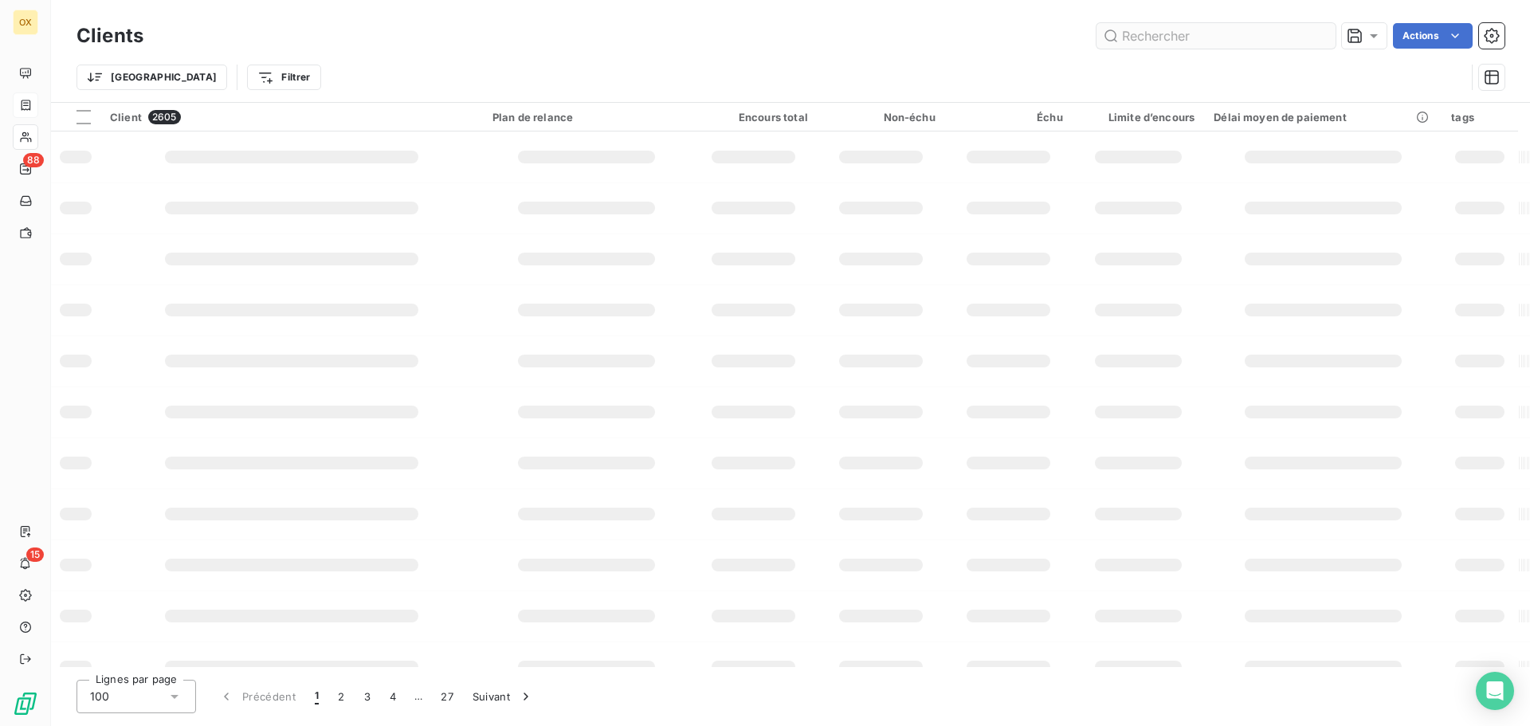
click at [1148, 37] on input "text" at bounding box center [1216, 36] width 239 height 26
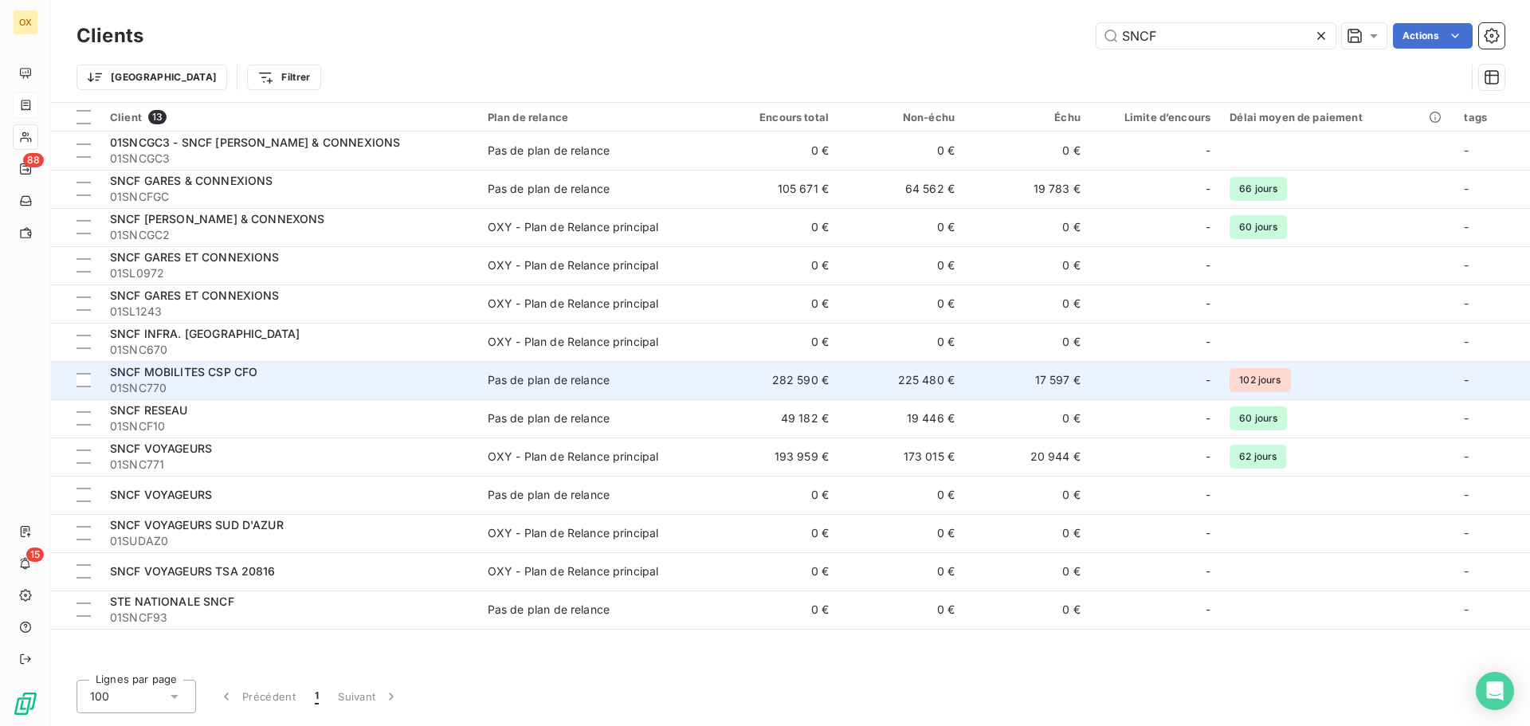
type input "SNCF"
click at [362, 377] on div "SNCF MOBILITES CSP CFO" at bounding box center [289, 372] width 359 height 16
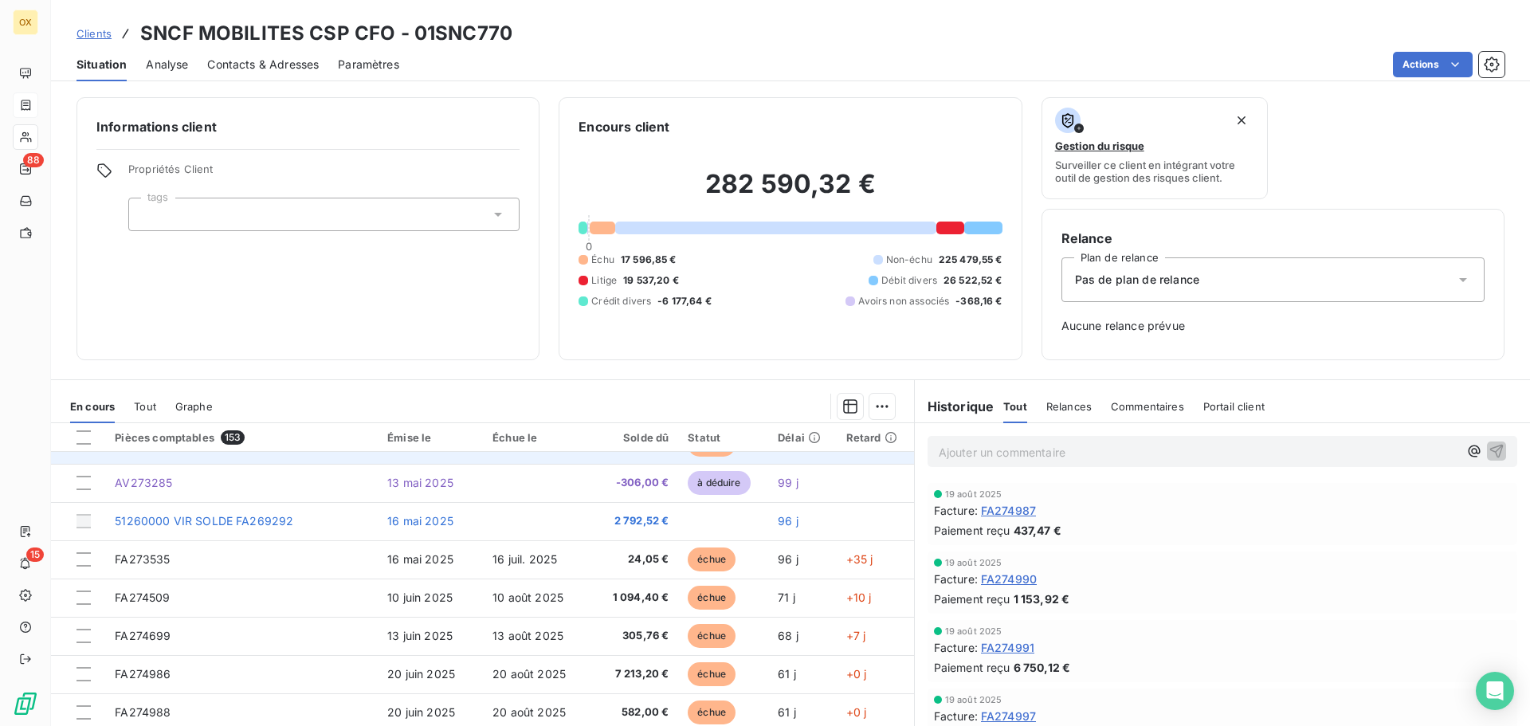
scroll to position [679, 0]
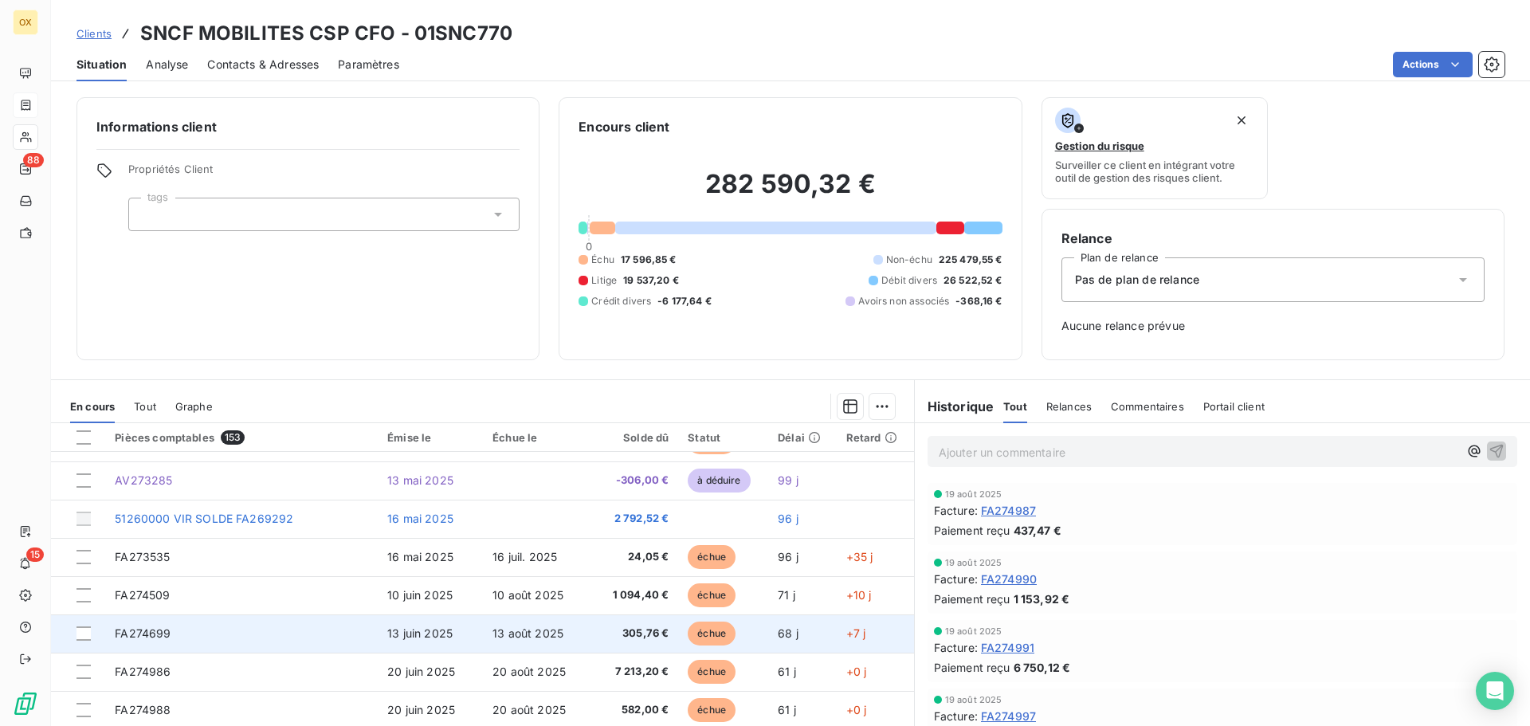
click at [661, 628] on td "305,76 €" at bounding box center [632, 633] width 92 height 38
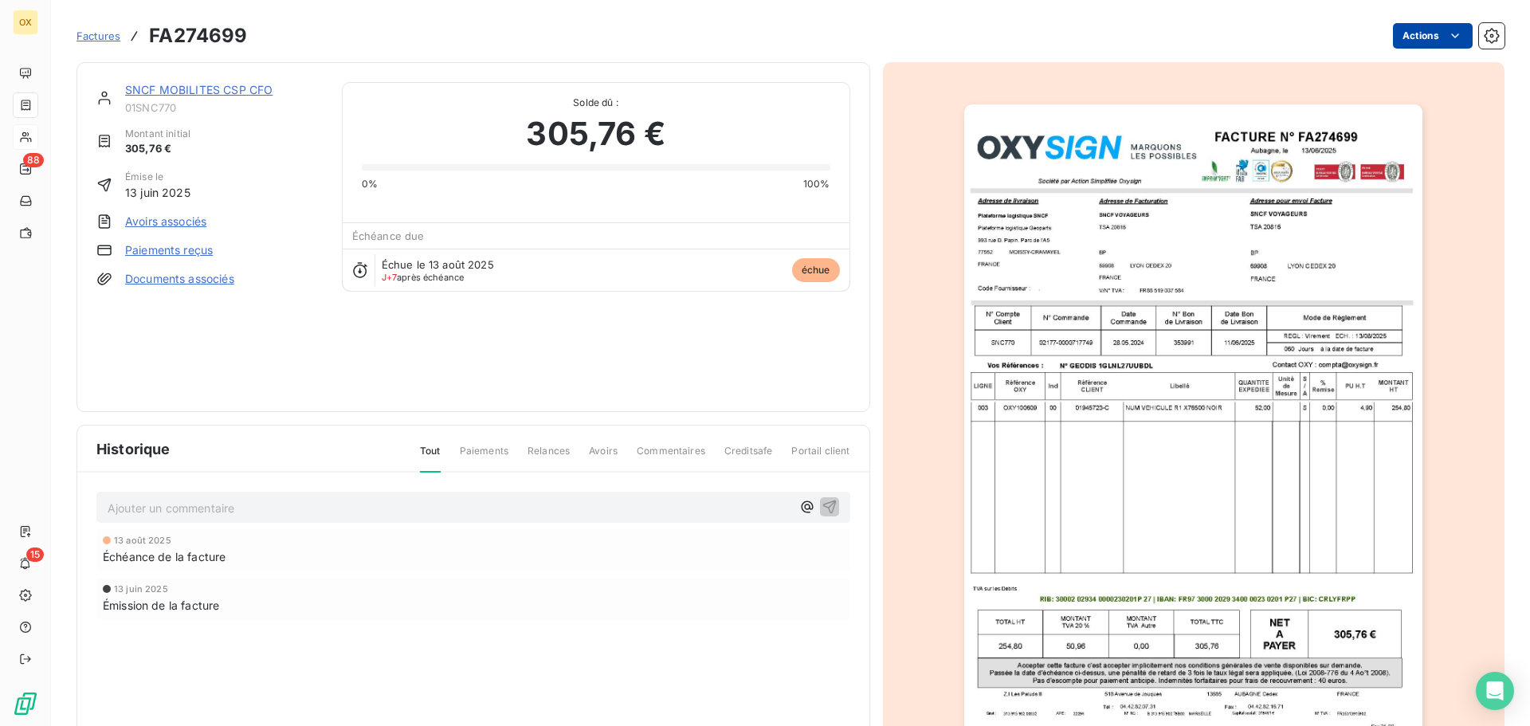
click at [1397, 34] on html "OX 88 15 Factures FA274699 Actions SNCF MOBILITES CSP CFO 01SNC770 Montant init…" at bounding box center [765, 363] width 1530 height 726
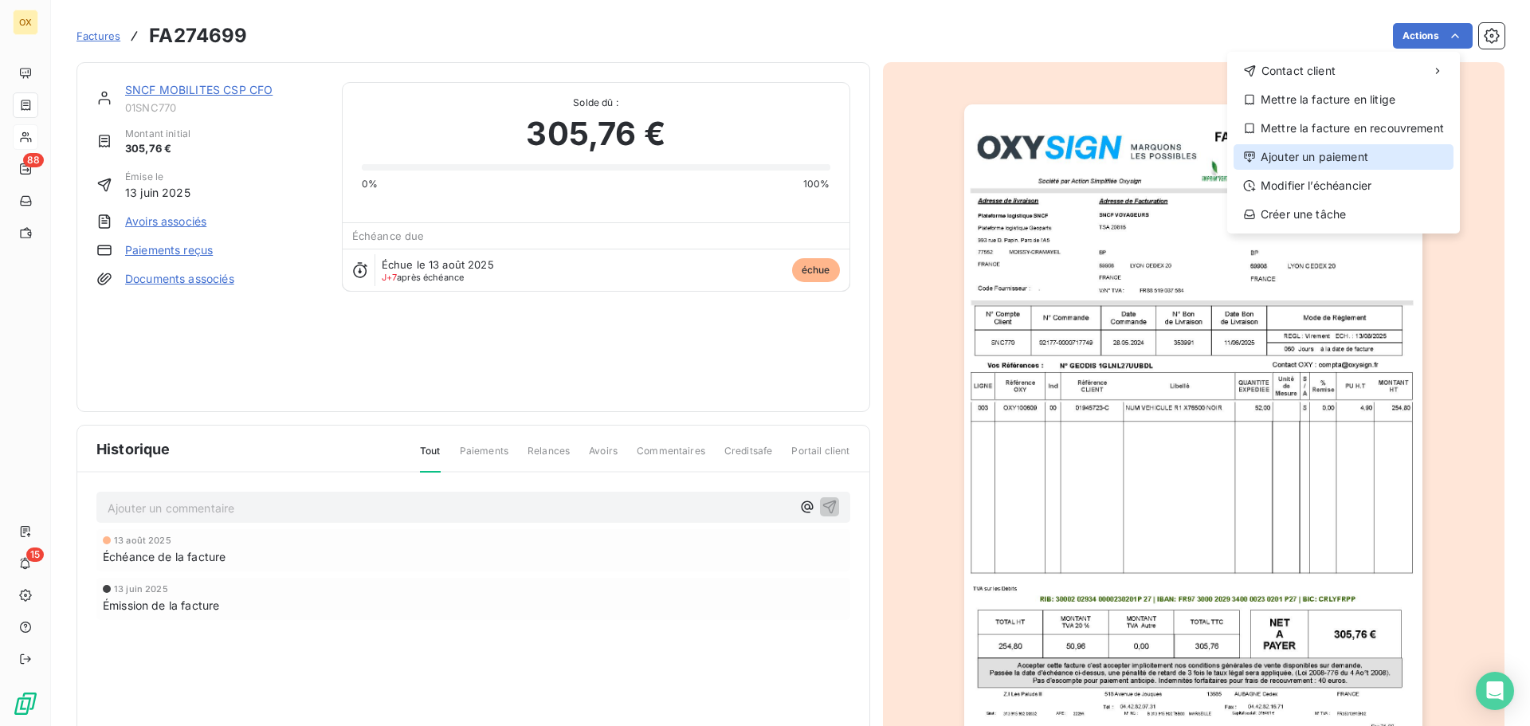
click at [1341, 151] on div "Ajouter un paiement" at bounding box center [1344, 157] width 220 height 26
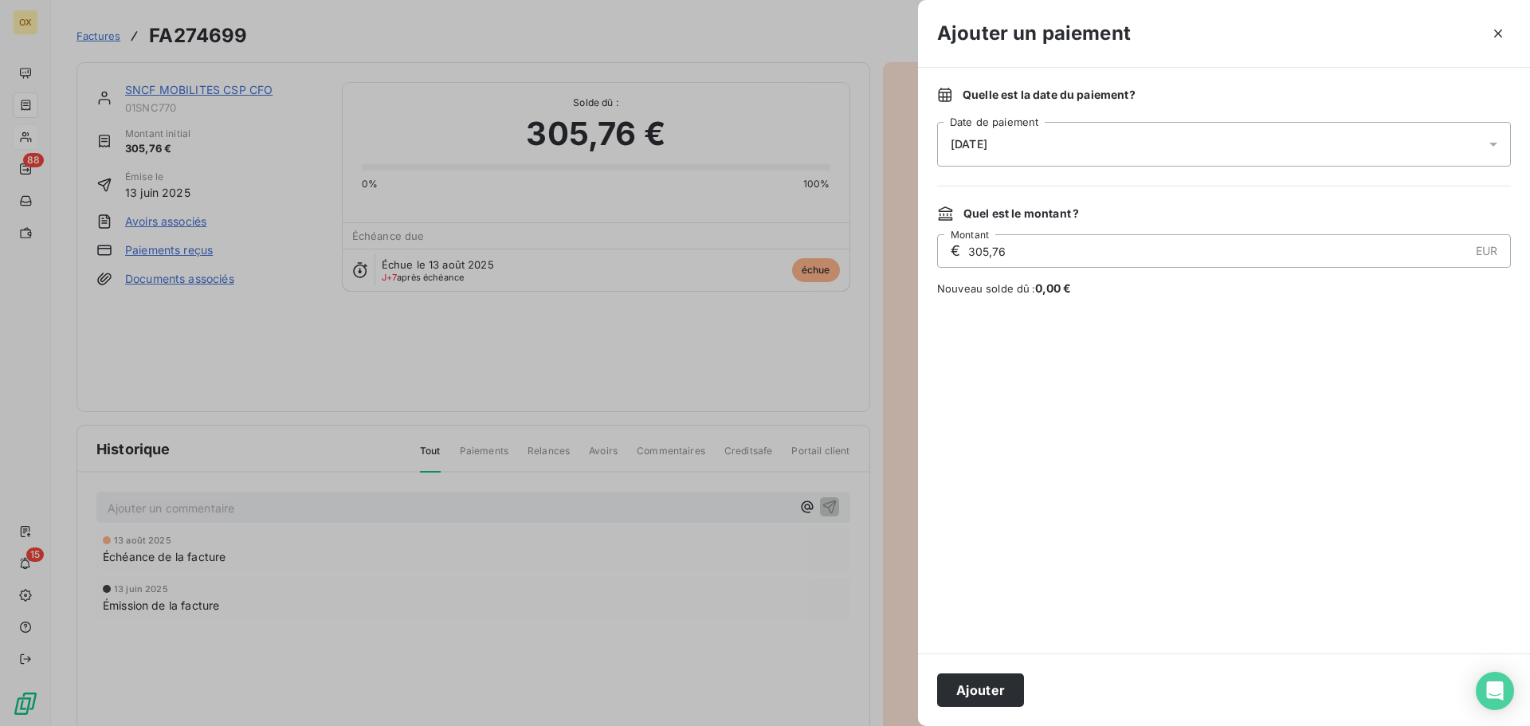
click at [987, 143] on span "[DATE]" at bounding box center [969, 144] width 37 height 13
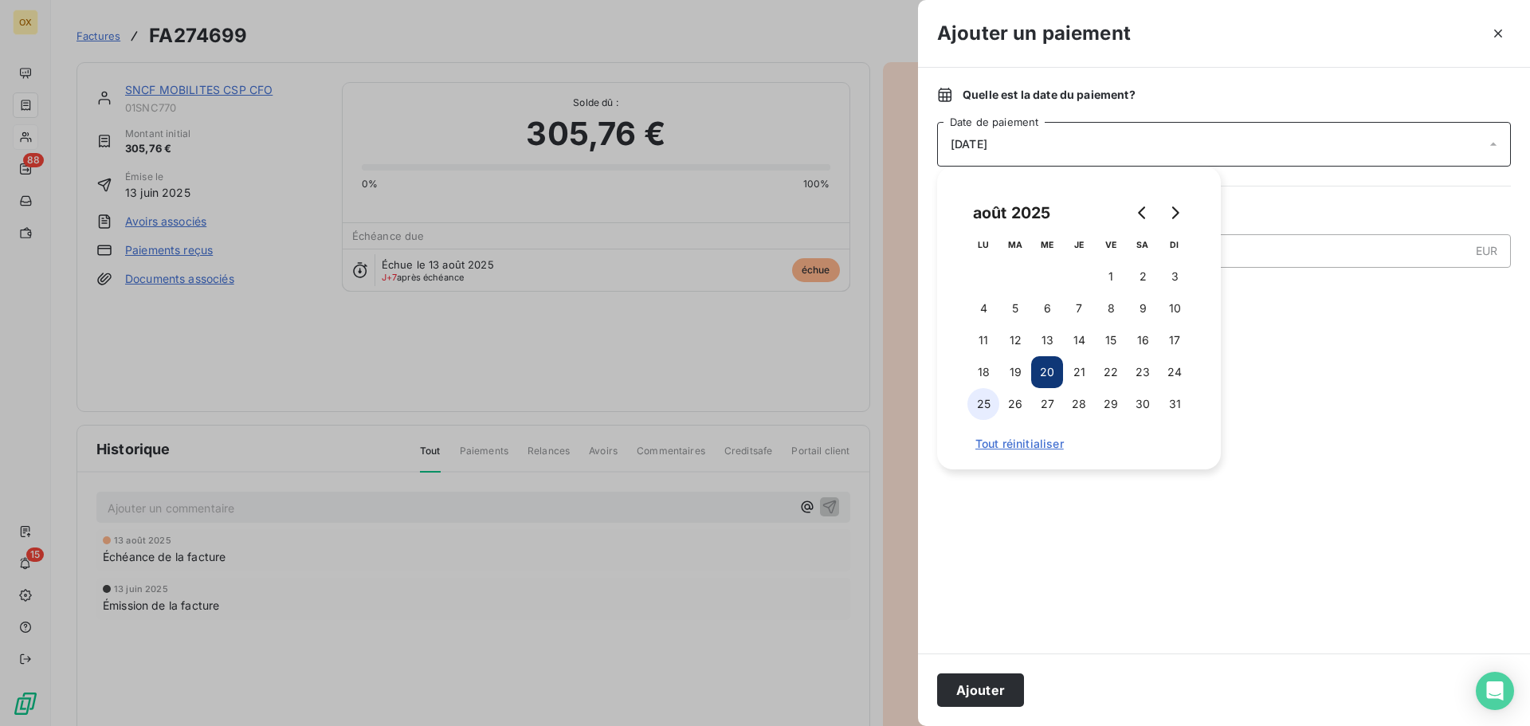
click at [980, 395] on button "25" at bounding box center [984, 404] width 32 height 32
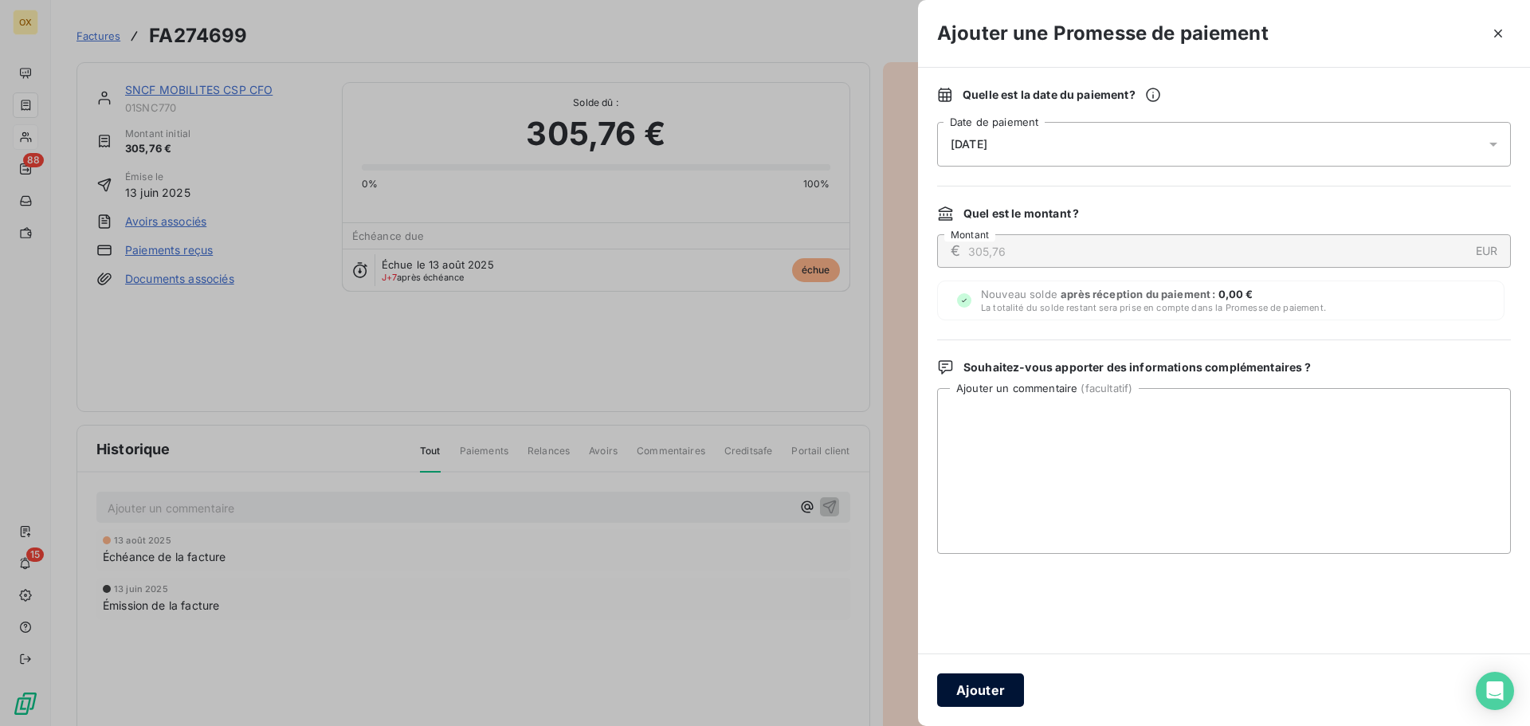
click at [1002, 687] on button "Ajouter" at bounding box center [980, 689] width 87 height 33
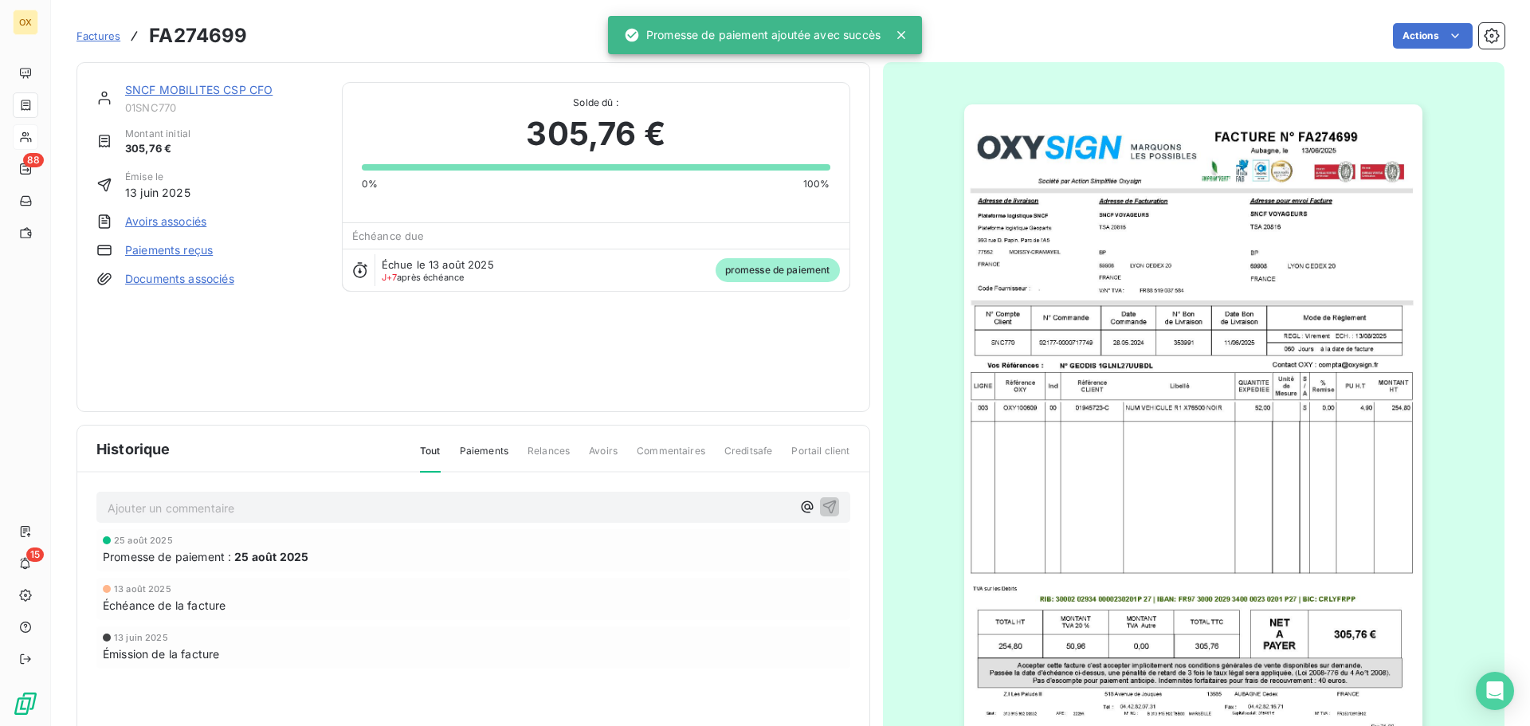
click at [222, 87] on link "SNCF MOBILITES CSP CFO" at bounding box center [198, 90] width 147 height 14
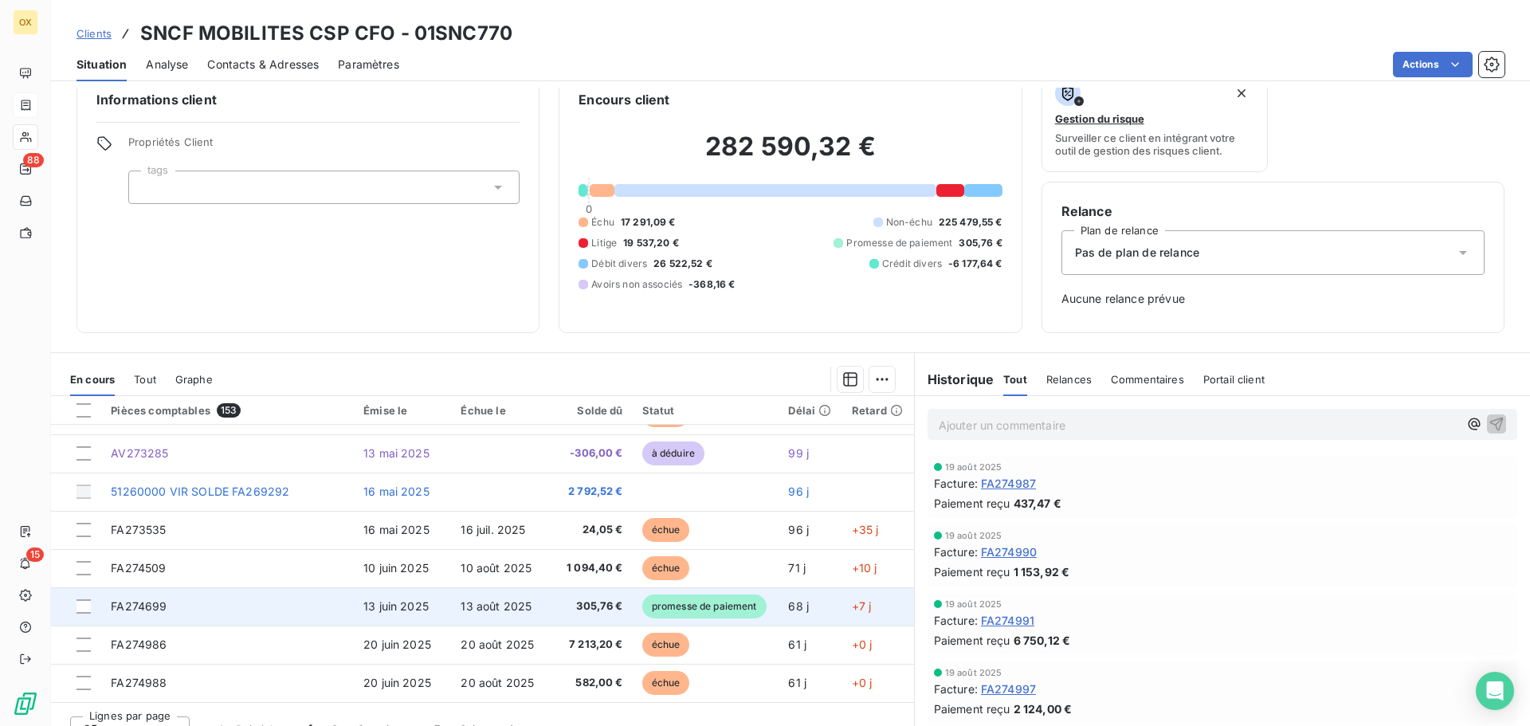
scroll to position [52, 0]
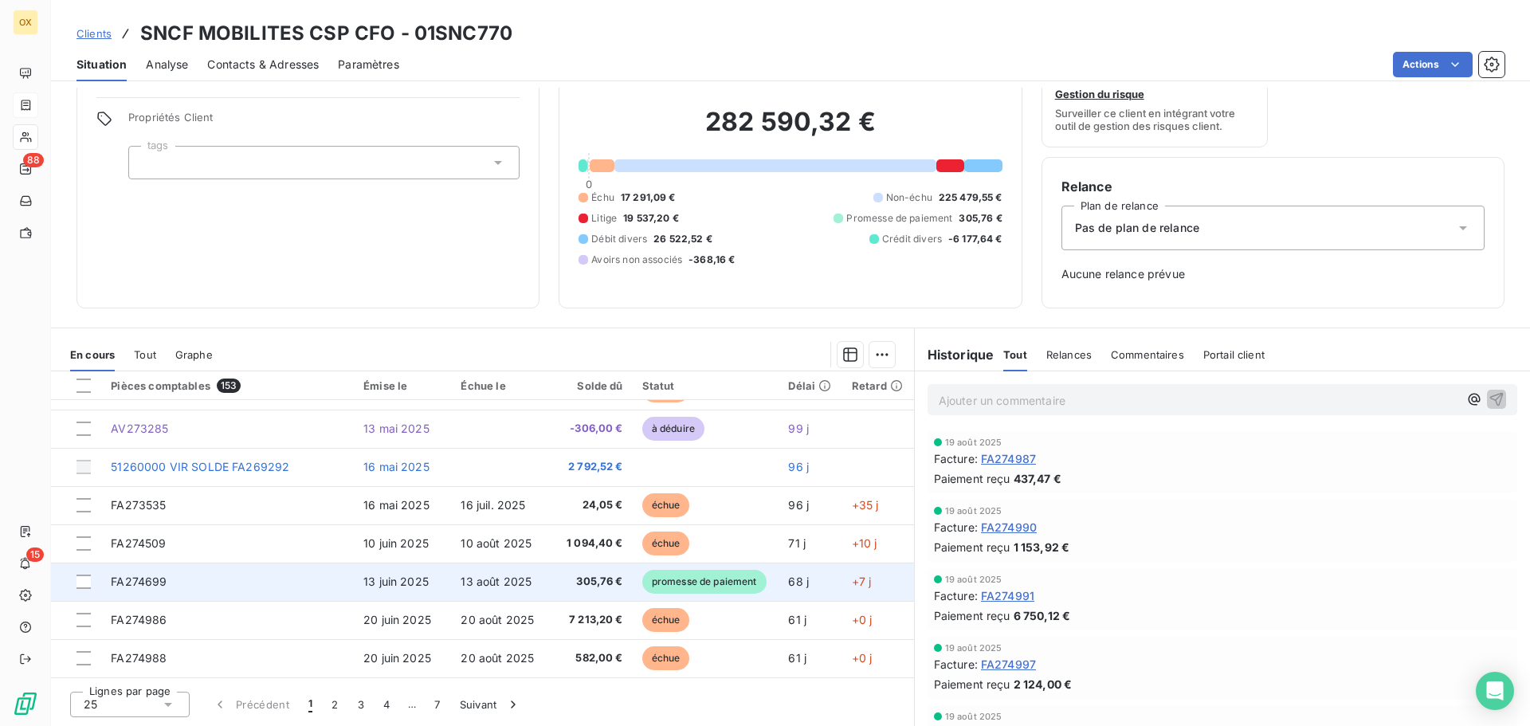
click at [655, 579] on span "promesse de paiement" at bounding box center [704, 582] width 124 height 24
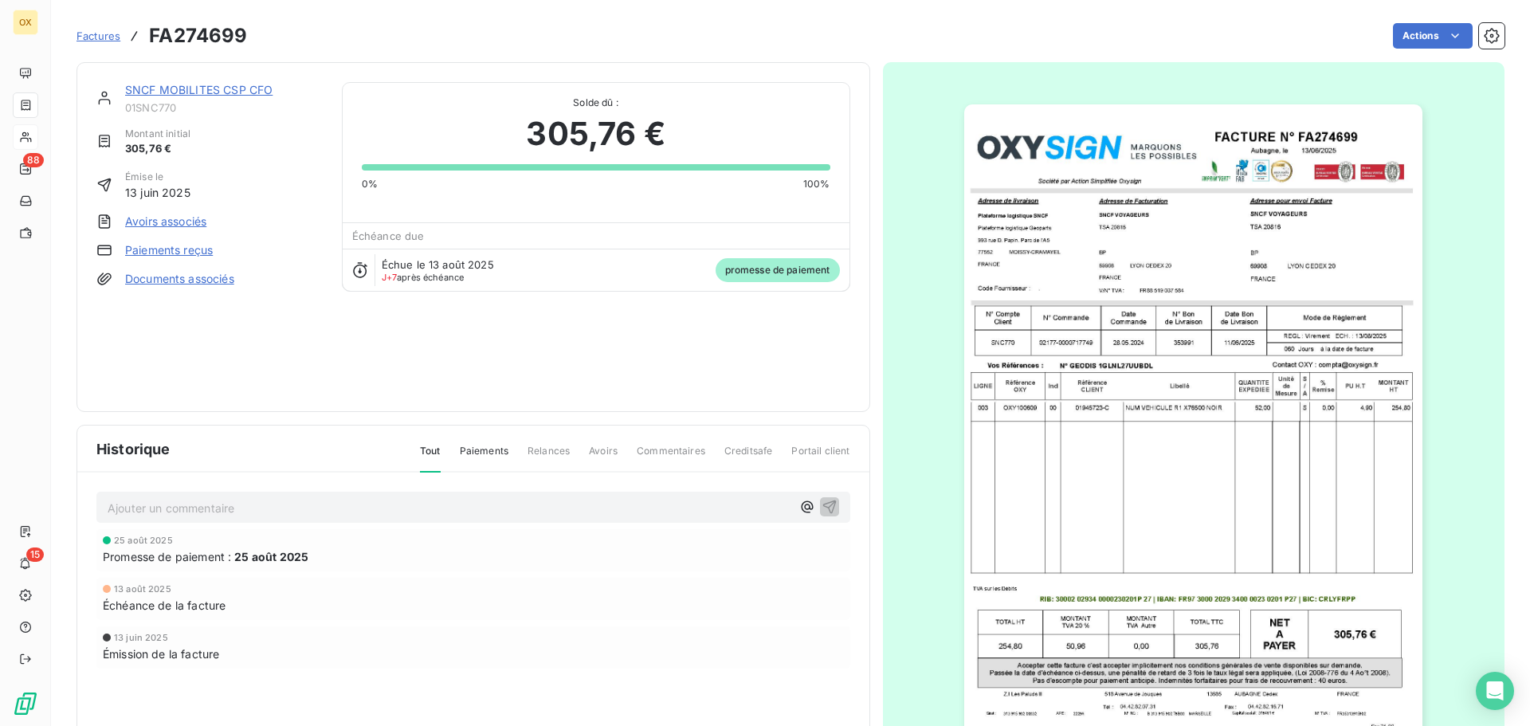
click at [190, 251] on link "Paiements reçus" at bounding box center [169, 250] width 88 height 16
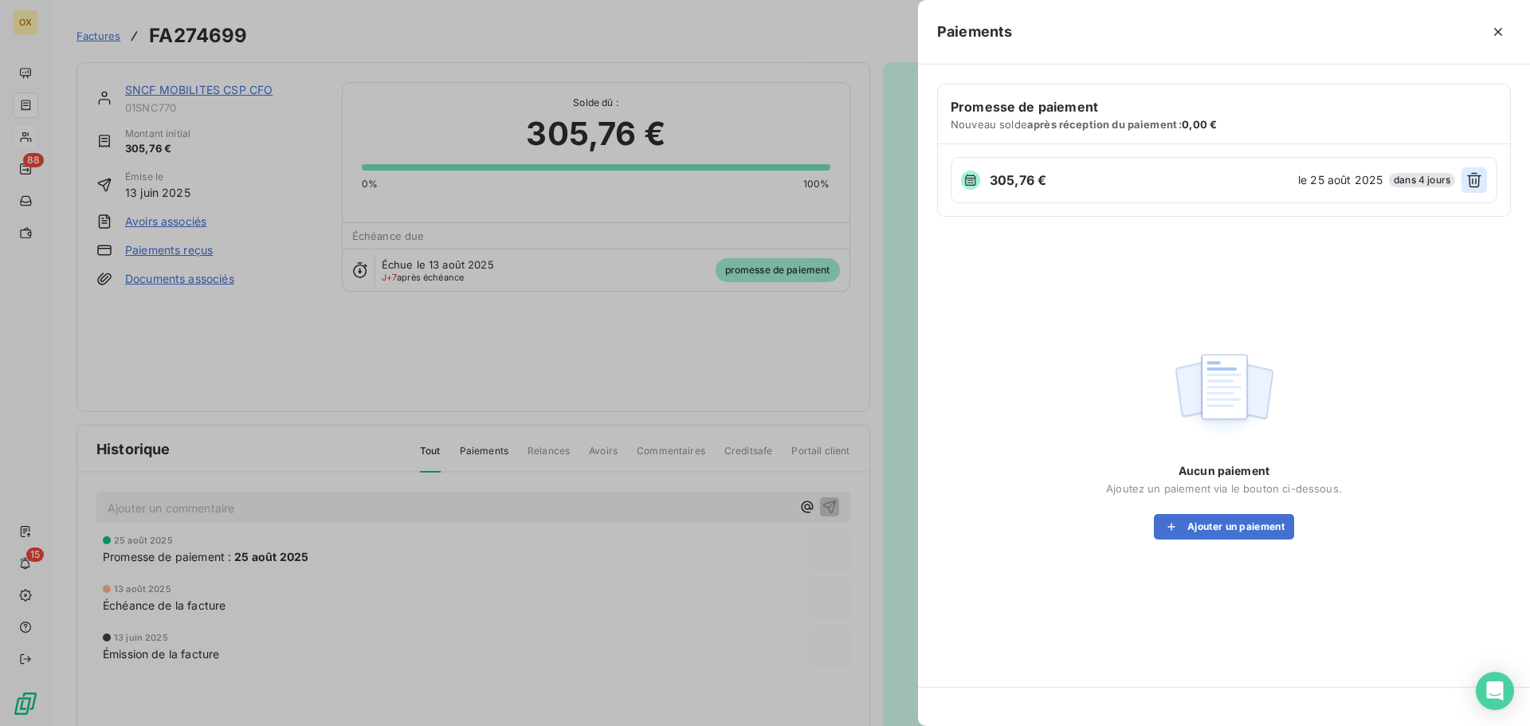
click at [1478, 172] on icon "button" at bounding box center [1474, 180] width 16 height 16
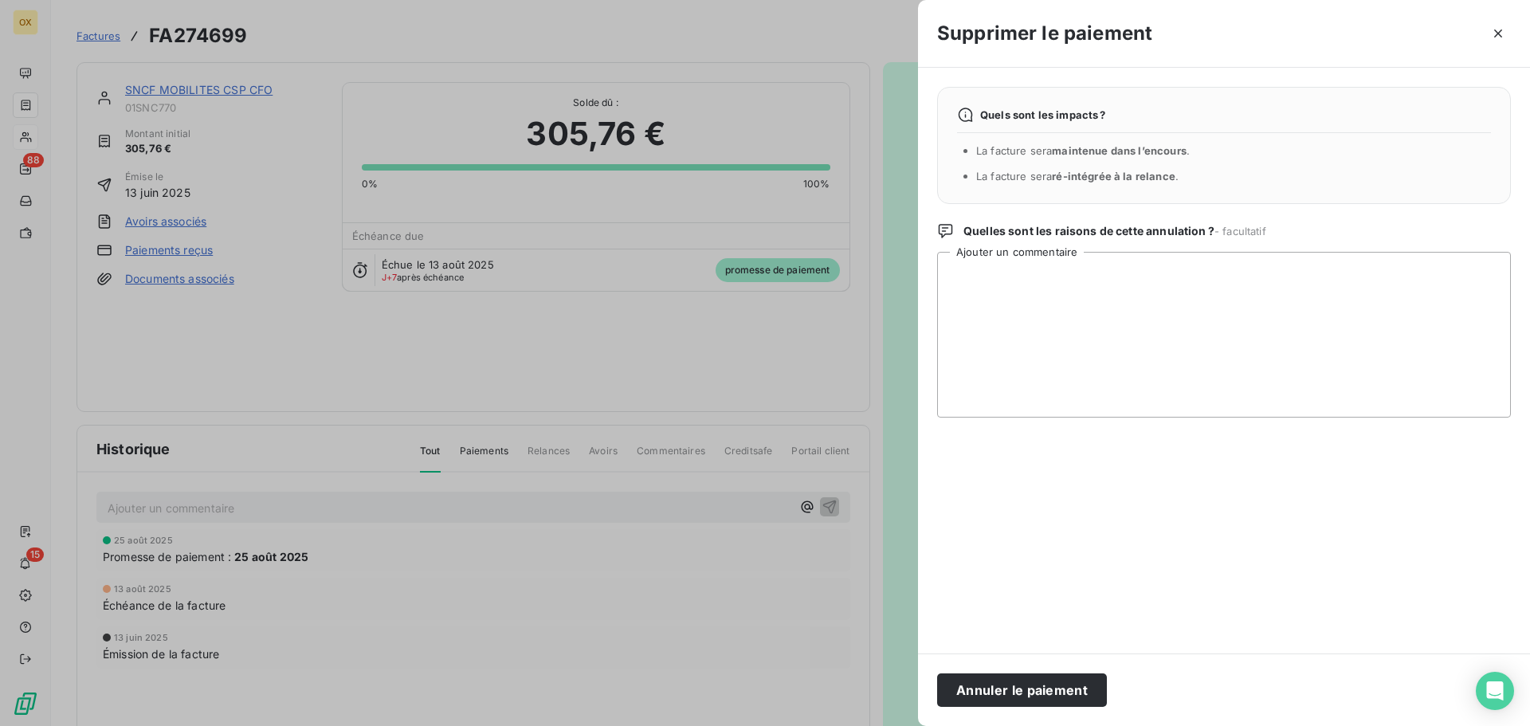
drag, startPoint x: 1038, startPoint y: 684, endPoint x: 1053, endPoint y: 674, distance: 17.9
click at [1037, 683] on button "Annuler le paiement" at bounding box center [1022, 689] width 170 height 33
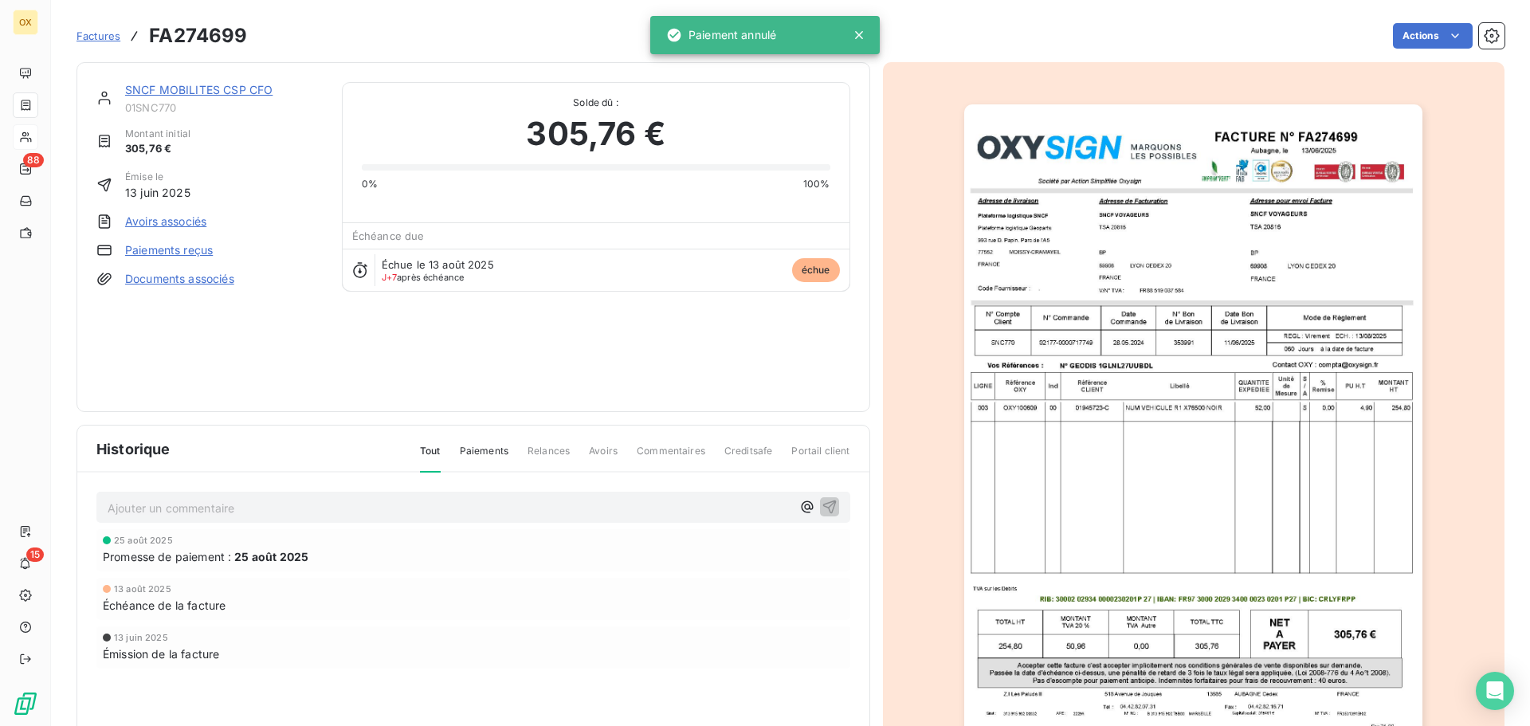
click at [177, 91] on link "SNCF MOBILITES CSP CFO" at bounding box center [198, 90] width 147 height 14
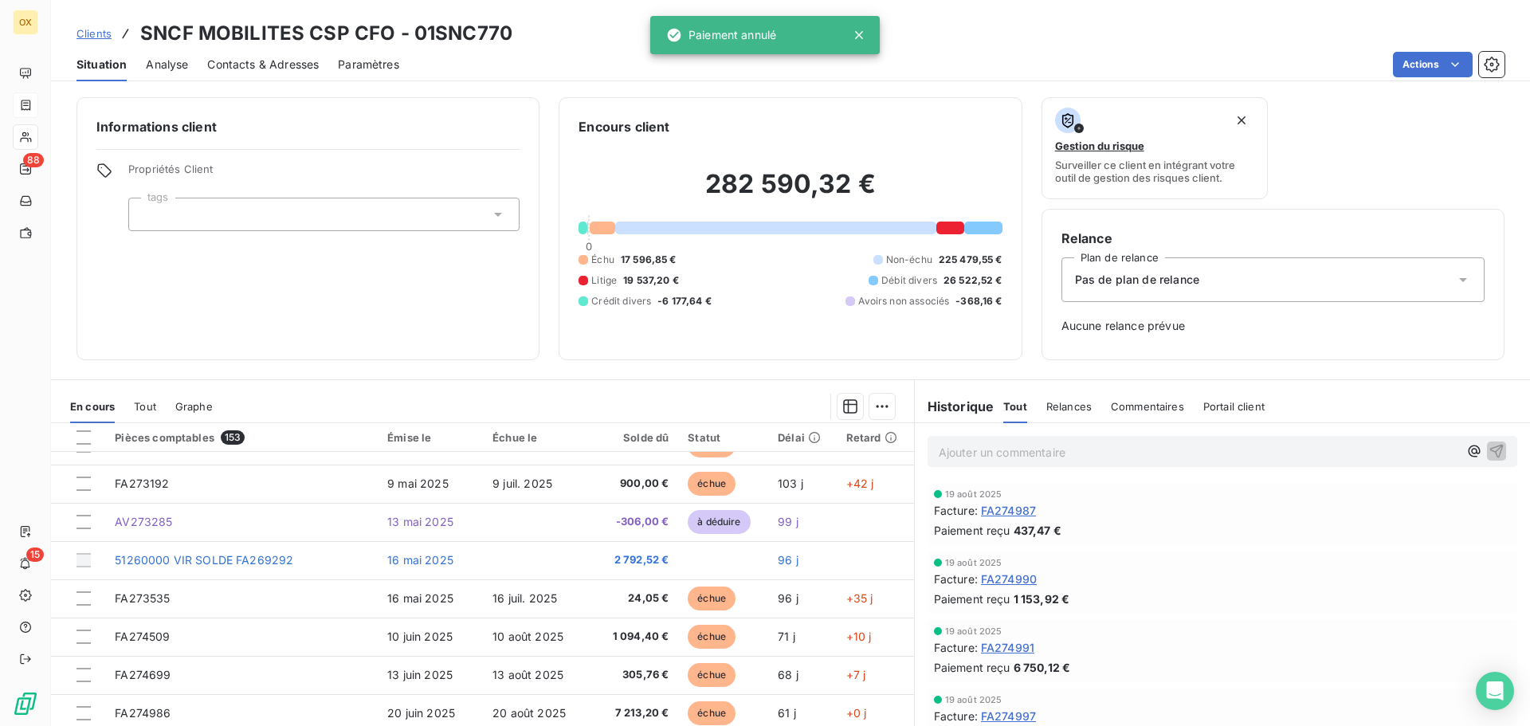
scroll to position [679, 0]
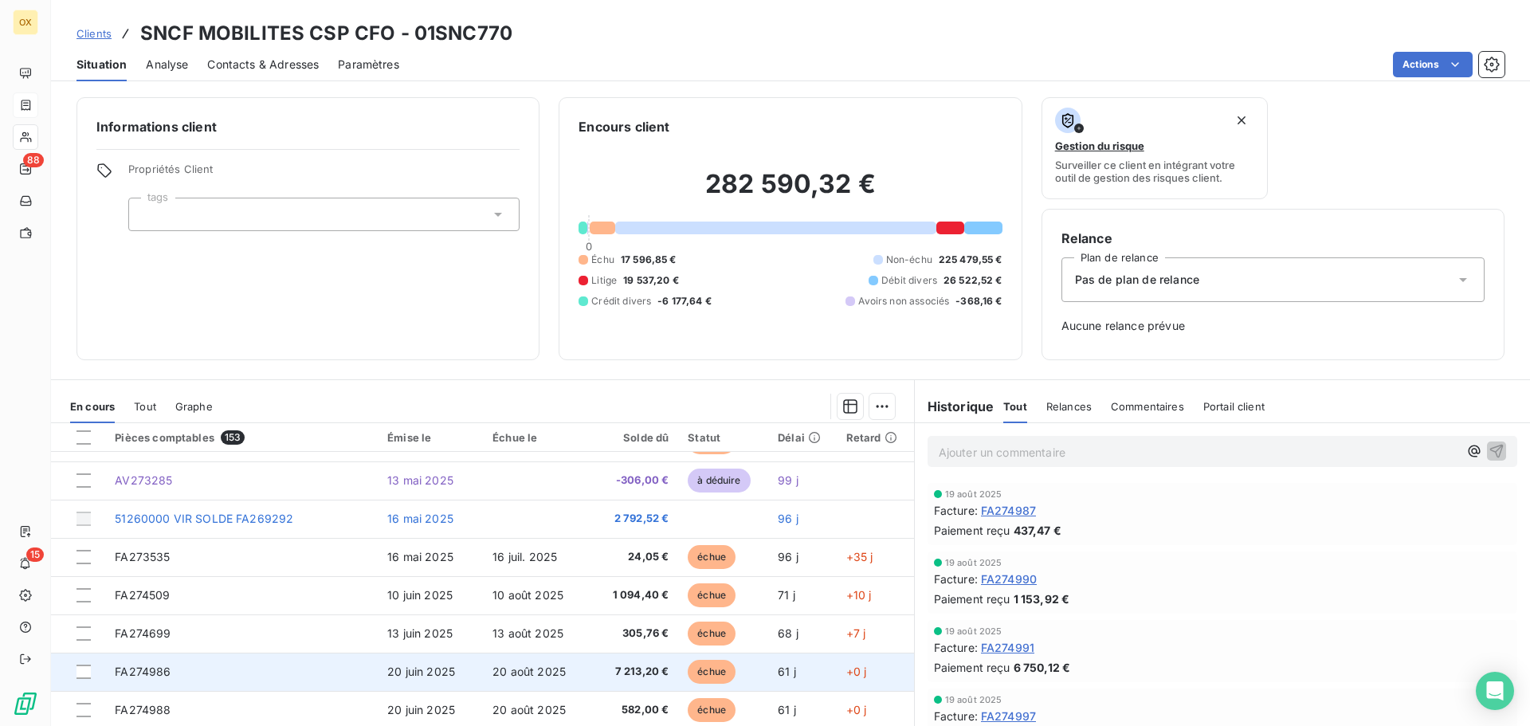
click at [563, 670] on td "20 août 2025" at bounding box center [534, 672] width 103 height 38
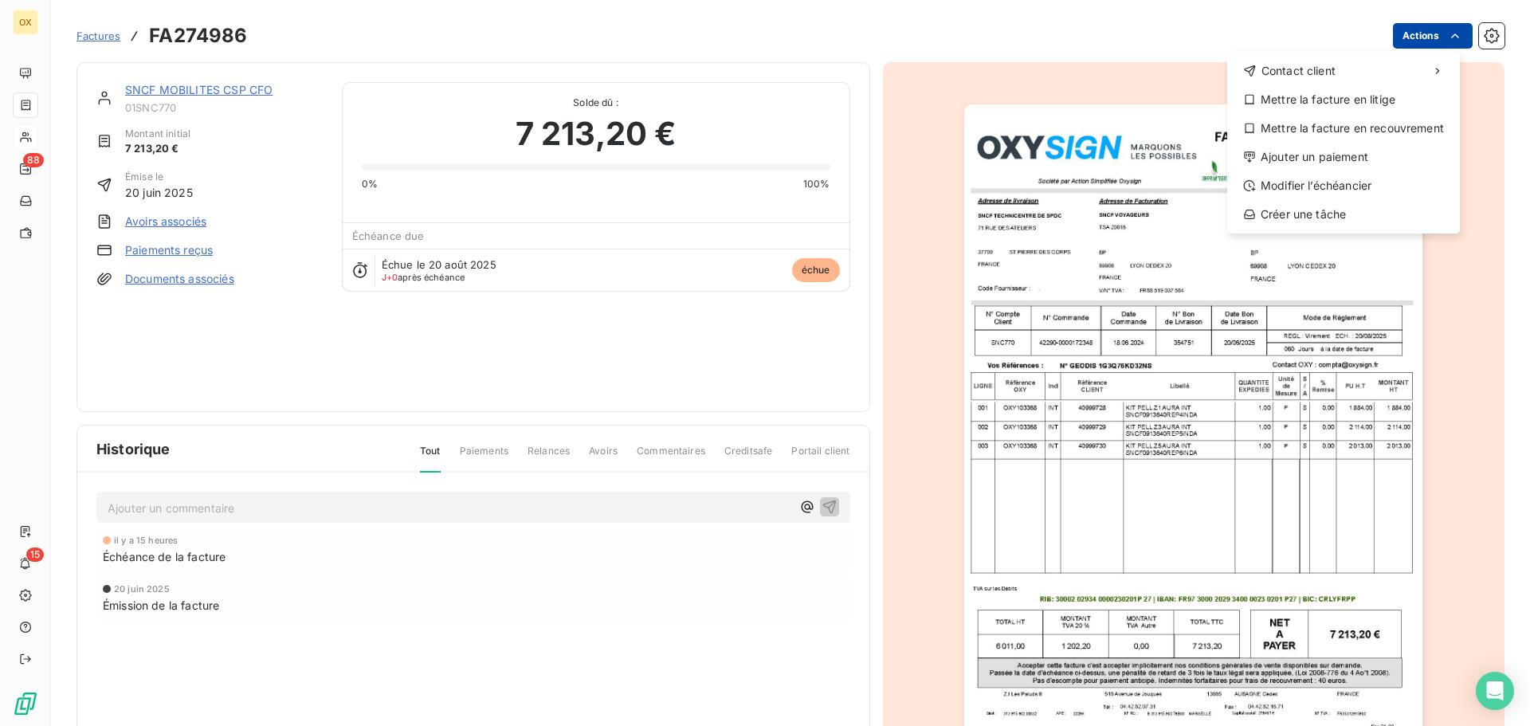
click at [1428, 33] on html "OX 88 15 Factures FA274986 Actions Contact client Mettre la facture en litige M…" at bounding box center [765, 363] width 1530 height 726
click at [1364, 159] on div "Ajouter un paiement" at bounding box center [1344, 157] width 220 height 26
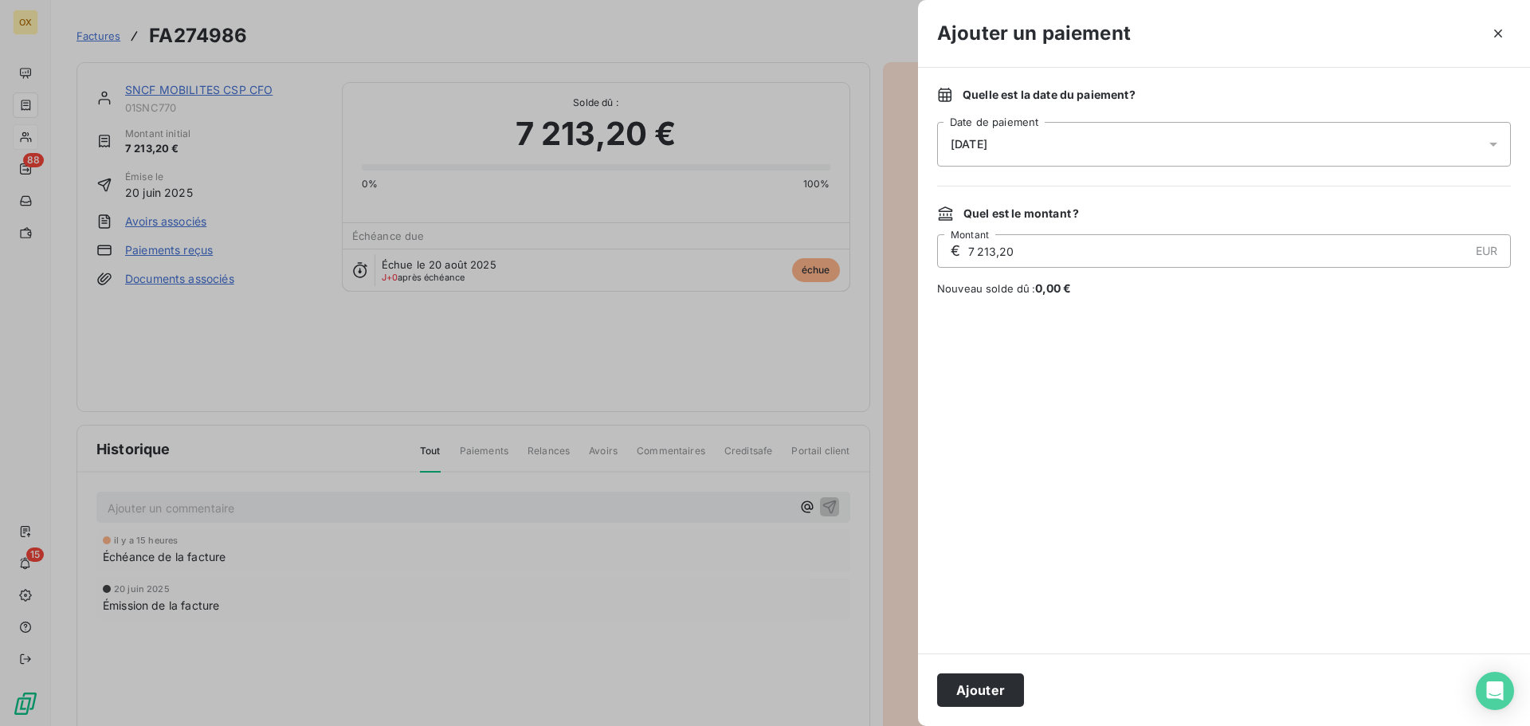
click at [1036, 136] on div "[DATE]" at bounding box center [1224, 144] width 574 height 45
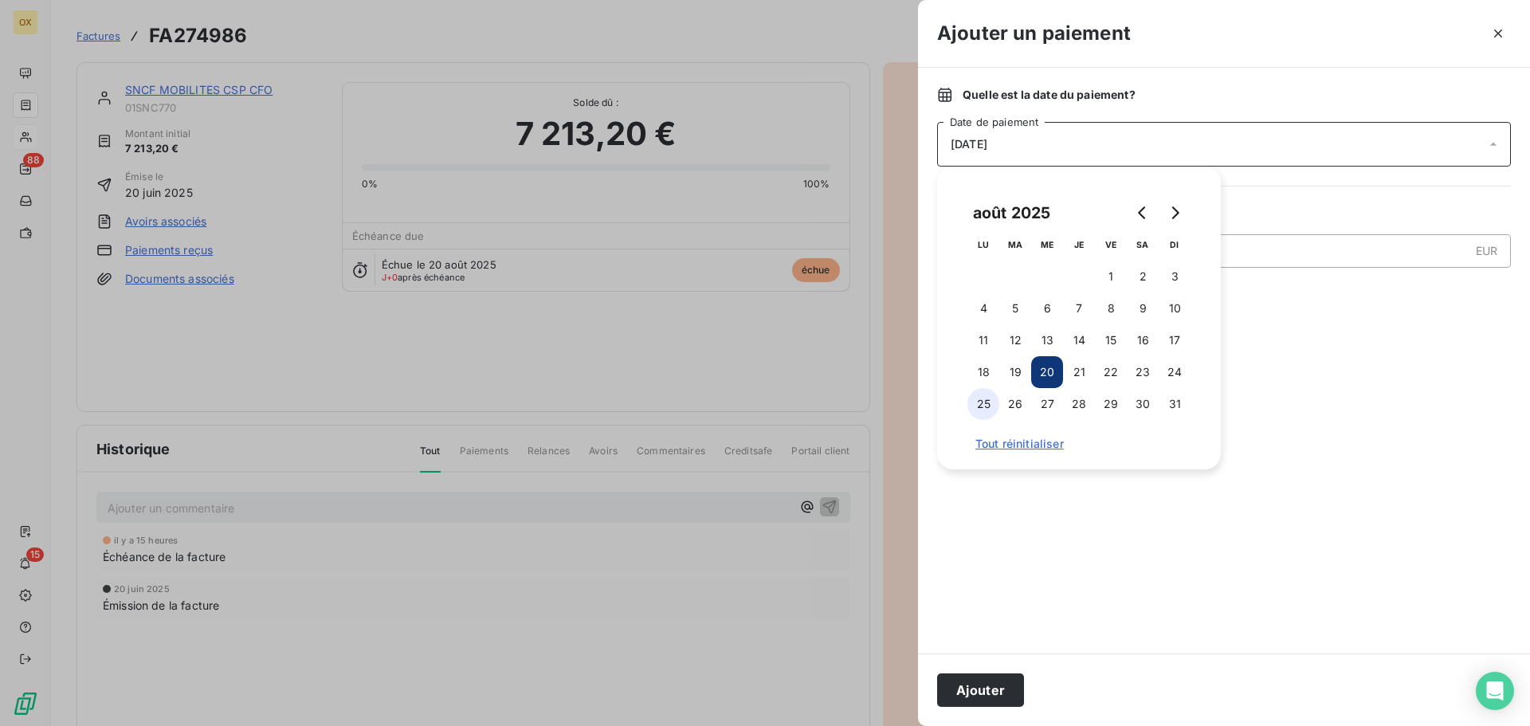
click at [981, 404] on button "25" at bounding box center [984, 404] width 32 height 32
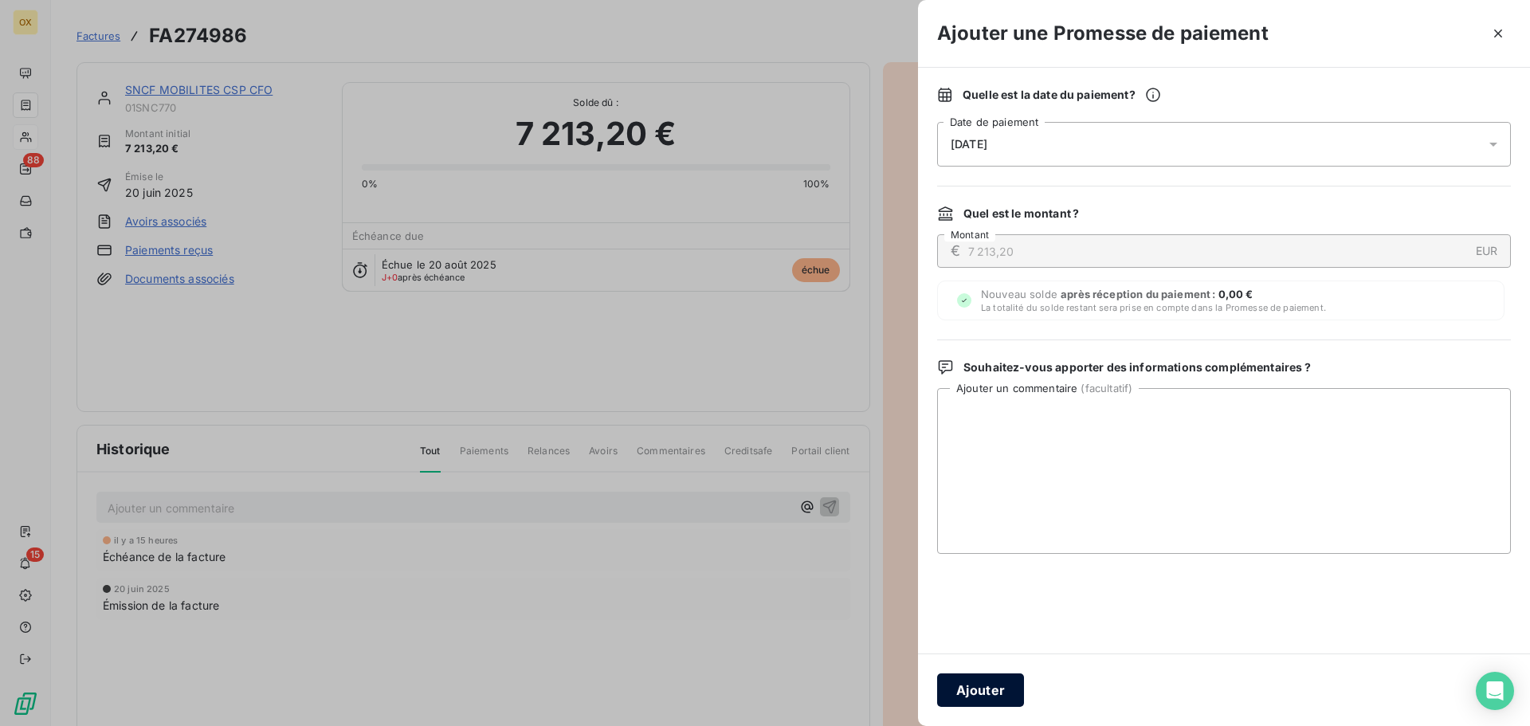
click at [1006, 687] on button "Ajouter" at bounding box center [980, 689] width 87 height 33
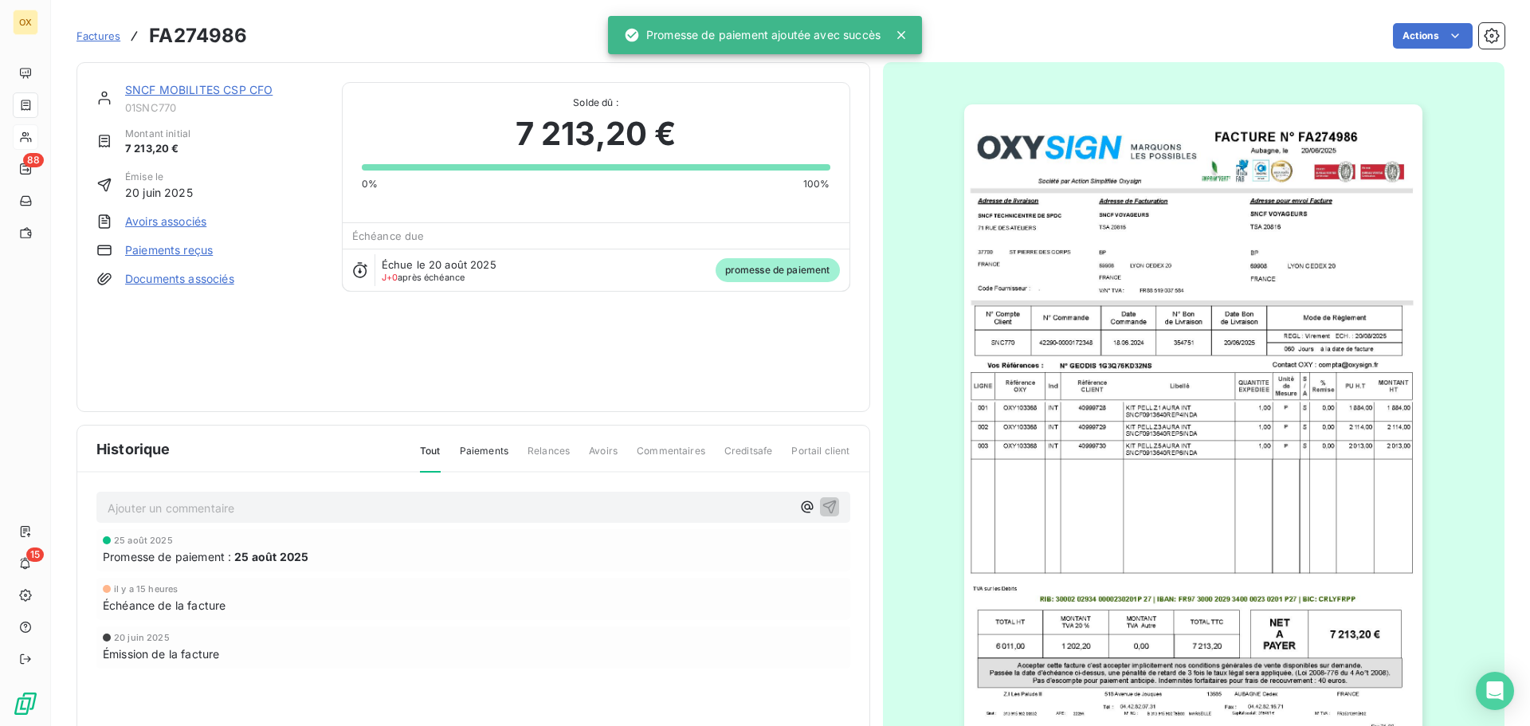
click at [234, 91] on link "SNCF MOBILITES CSP CFO" at bounding box center [198, 90] width 147 height 14
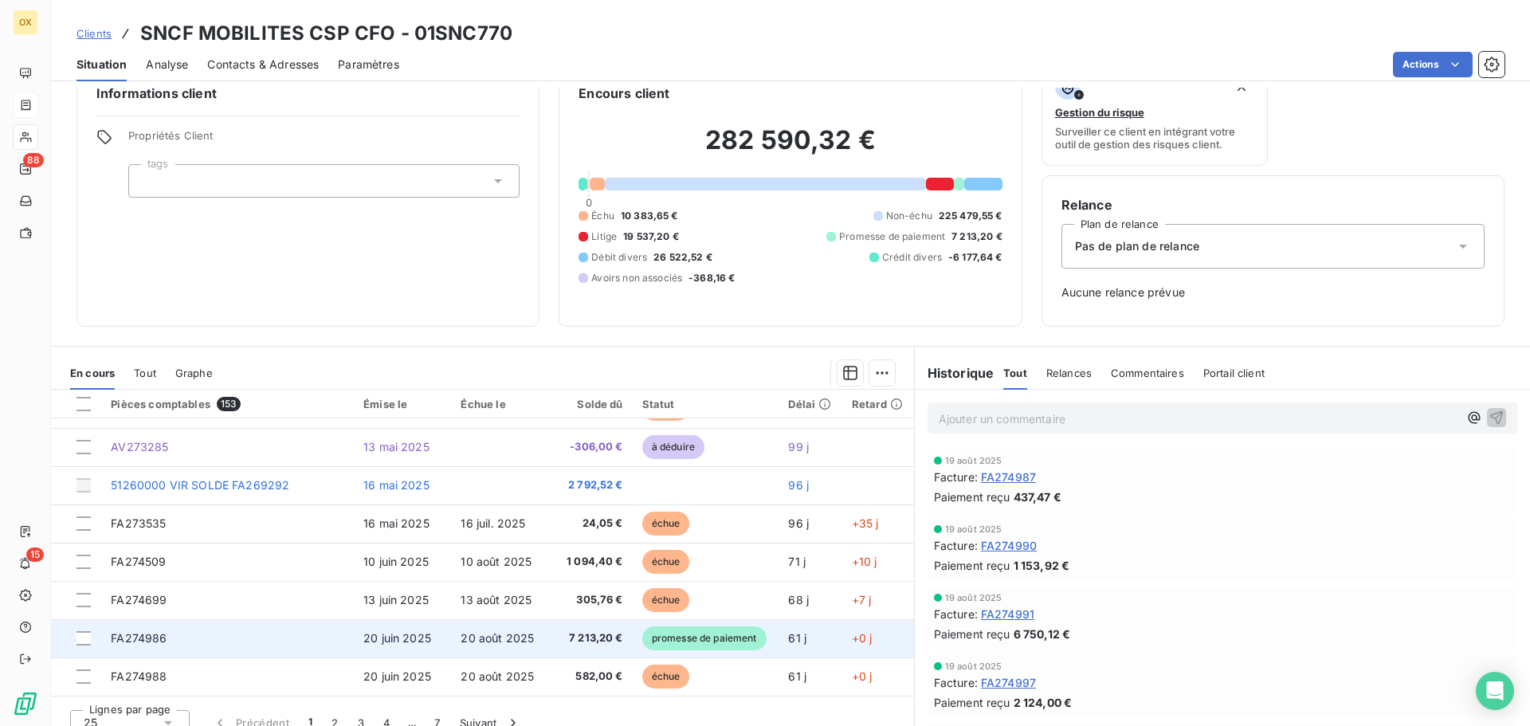
scroll to position [52, 0]
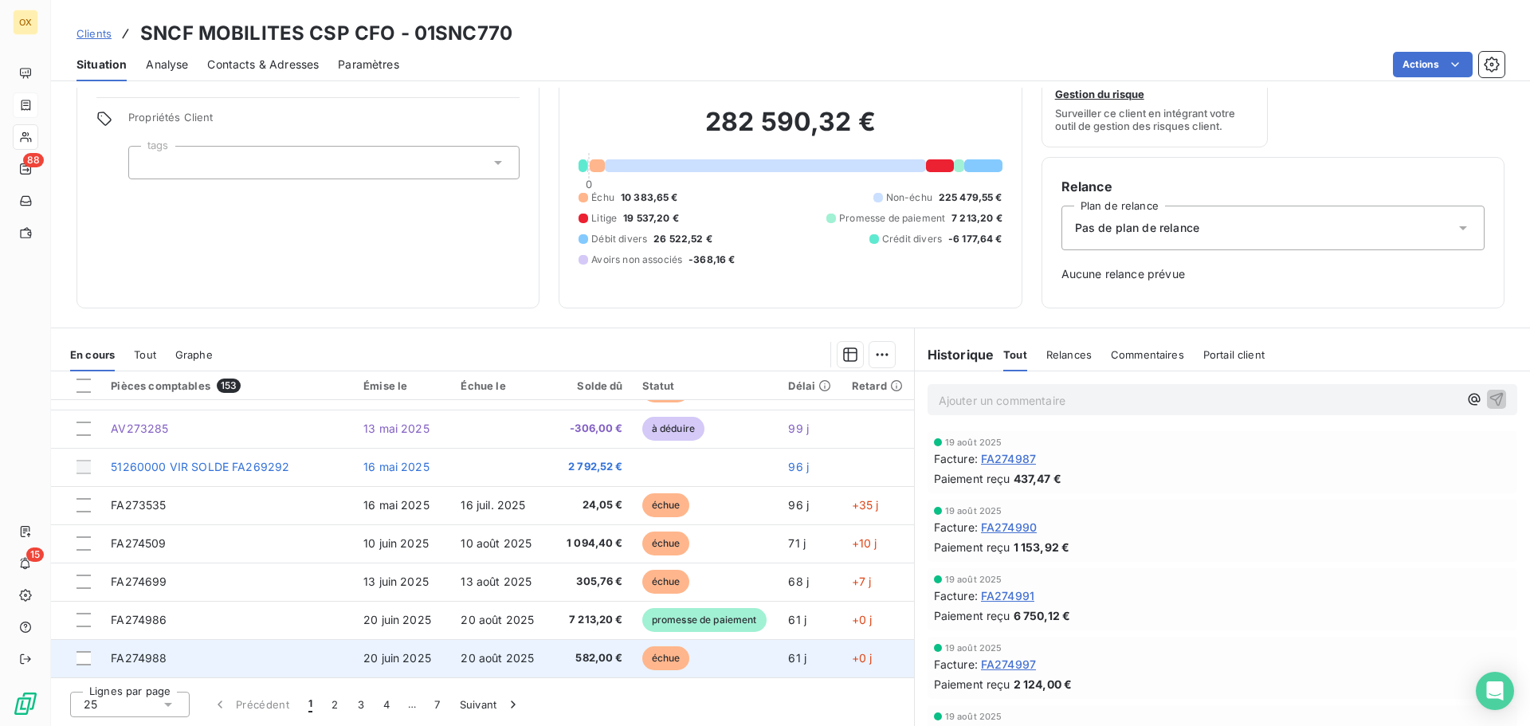
click at [670, 656] on span "échue" at bounding box center [666, 658] width 48 height 24
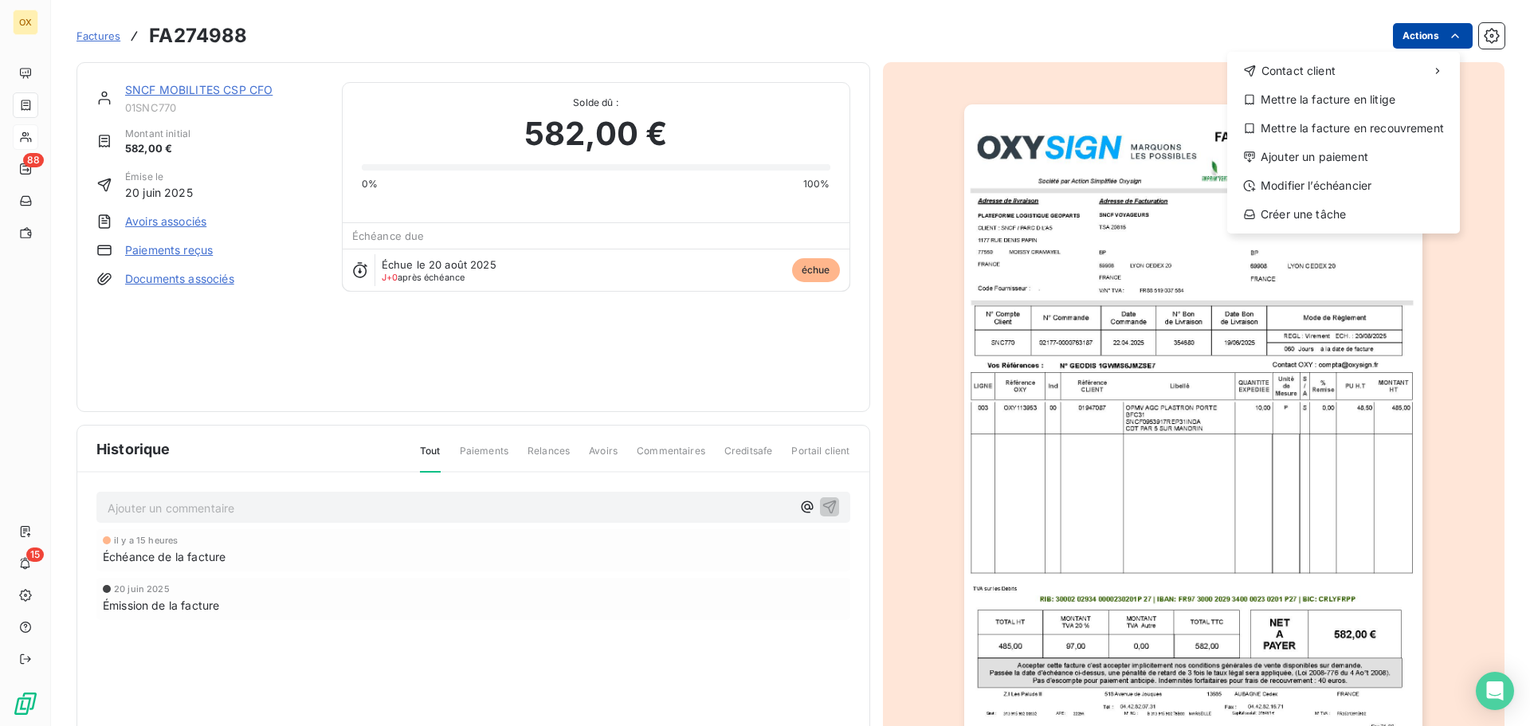
click at [1423, 29] on html "OX 88 15 Factures FA274988 Actions Contact client Mettre la facture en litige M…" at bounding box center [765, 363] width 1530 height 726
click at [1322, 157] on div "Ajouter un paiement" at bounding box center [1344, 157] width 220 height 26
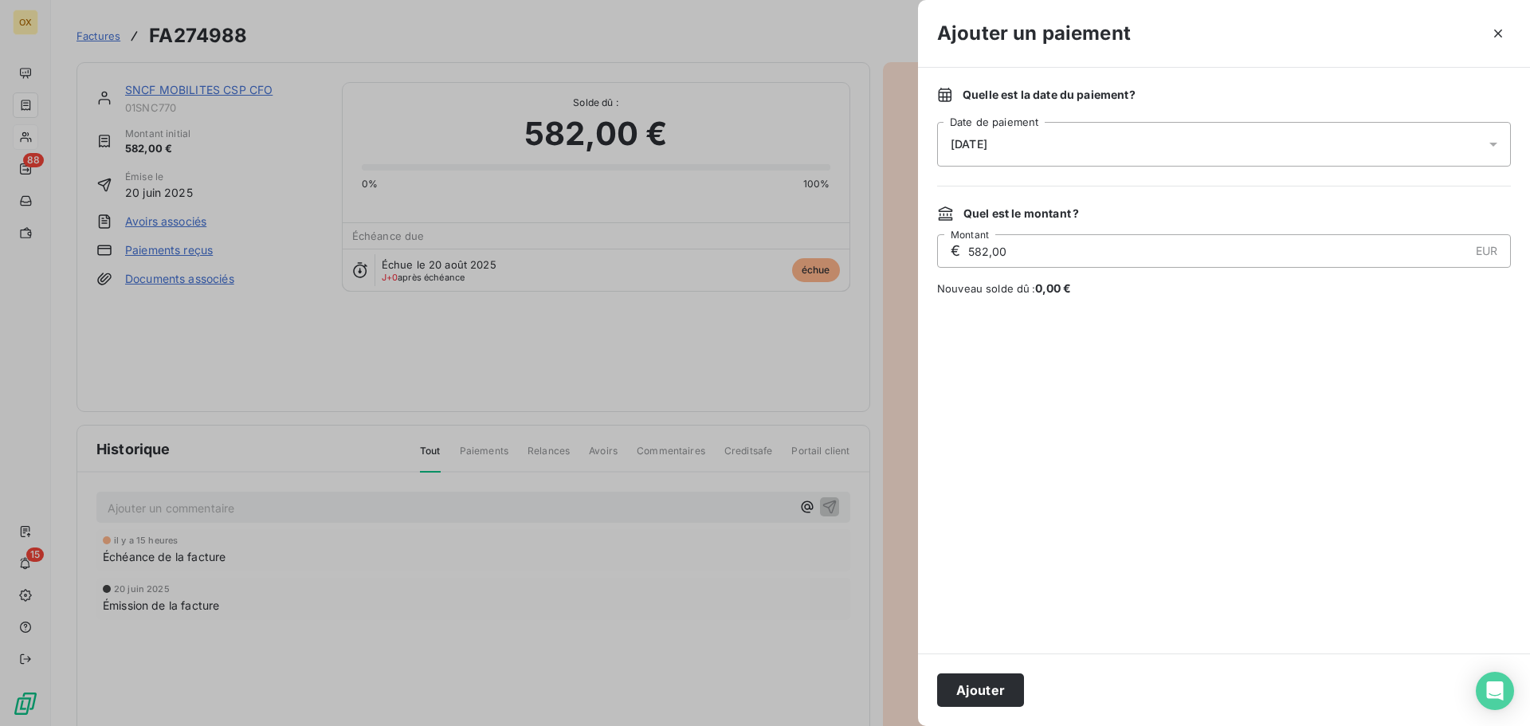
click at [987, 143] on span "[DATE]" at bounding box center [969, 144] width 37 height 13
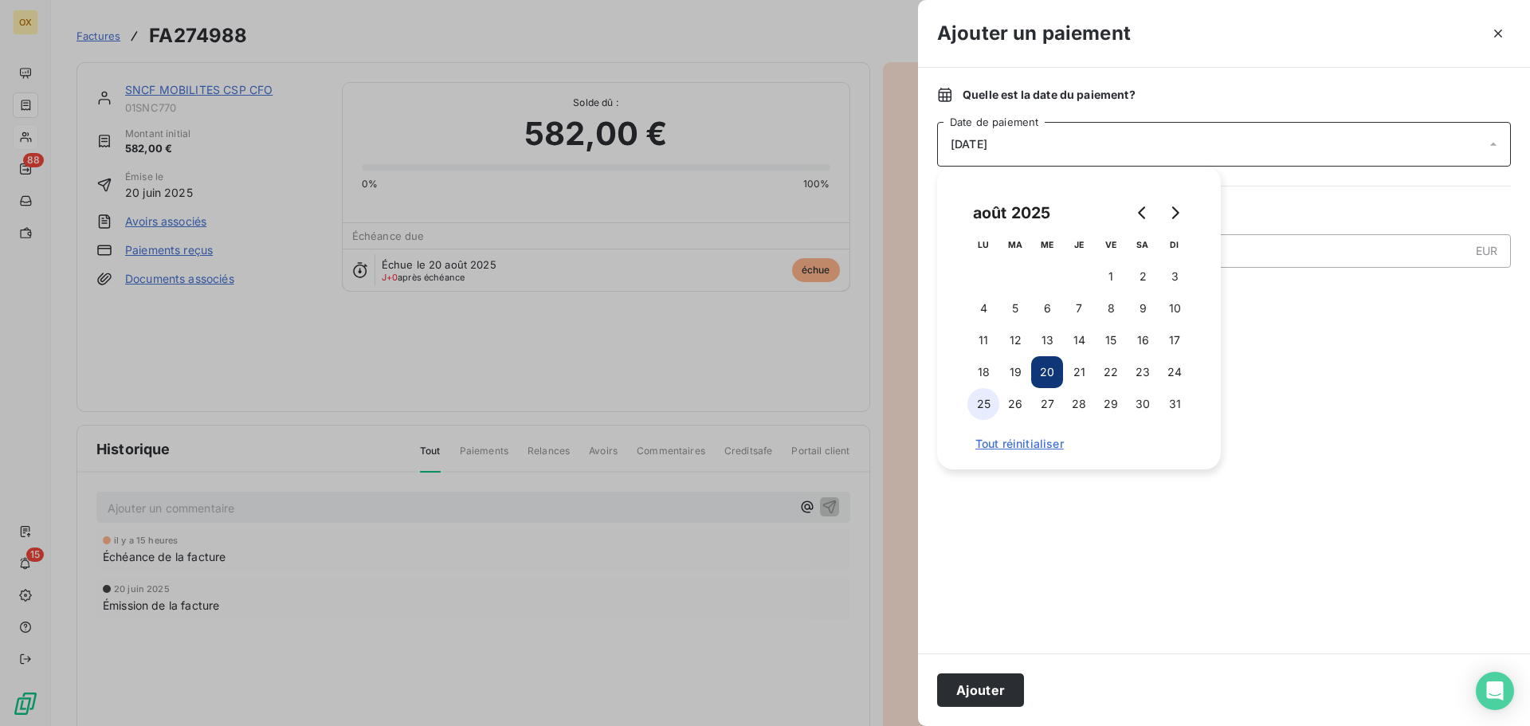
click at [987, 408] on button "25" at bounding box center [984, 404] width 32 height 32
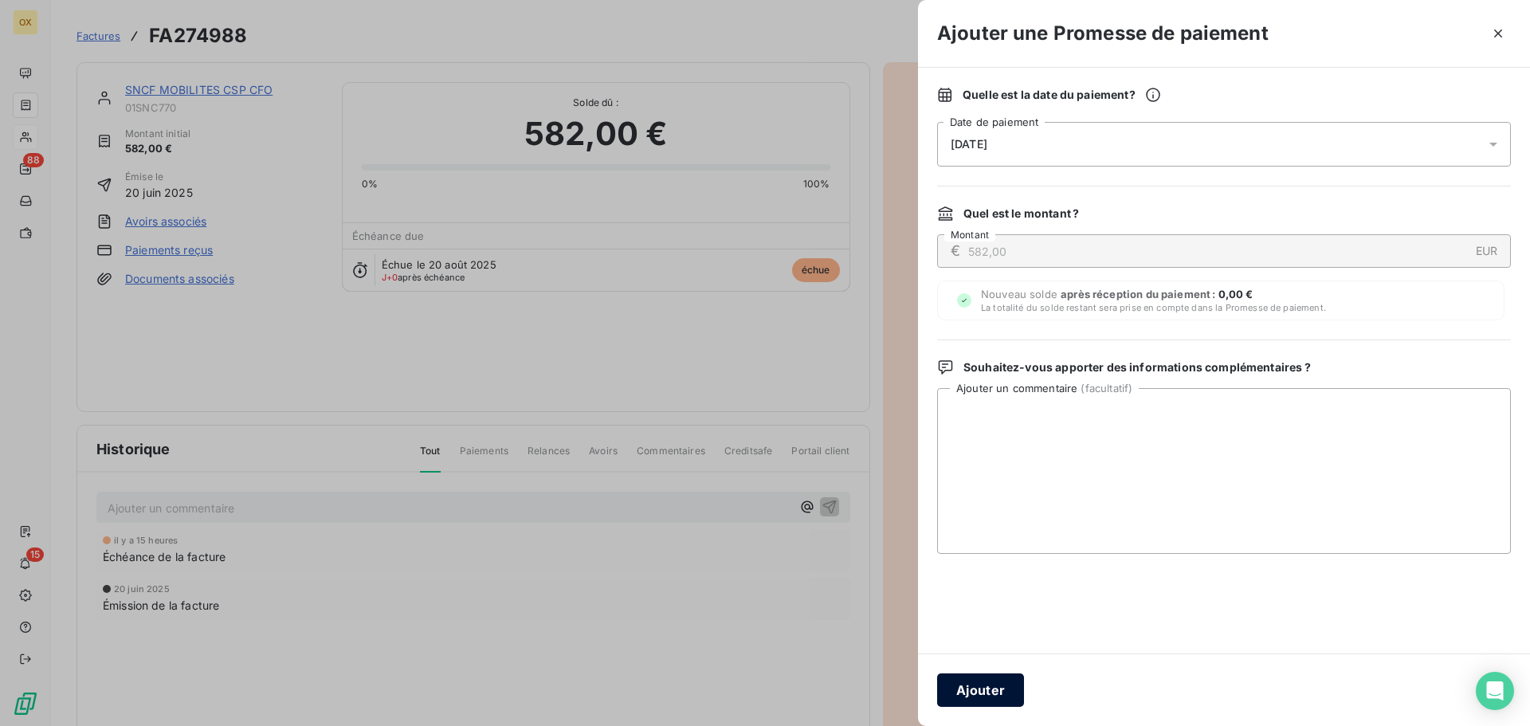
click at [982, 691] on button "Ajouter" at bounding box center [980, 689] width 87 height 33
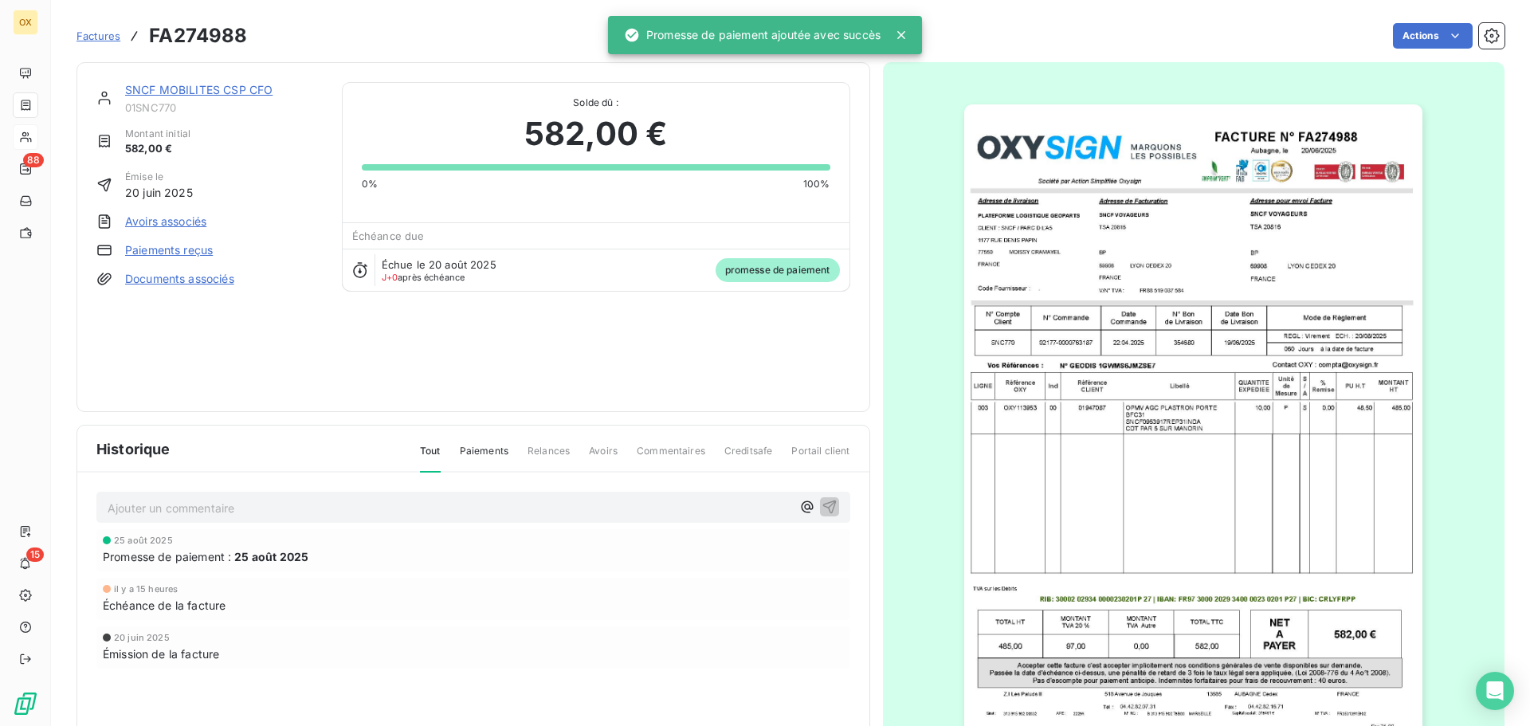
click at [217, 90] on link "SNCF MOBILITES CSP CFO" at bounding box center [198, 90] width 147 height 14
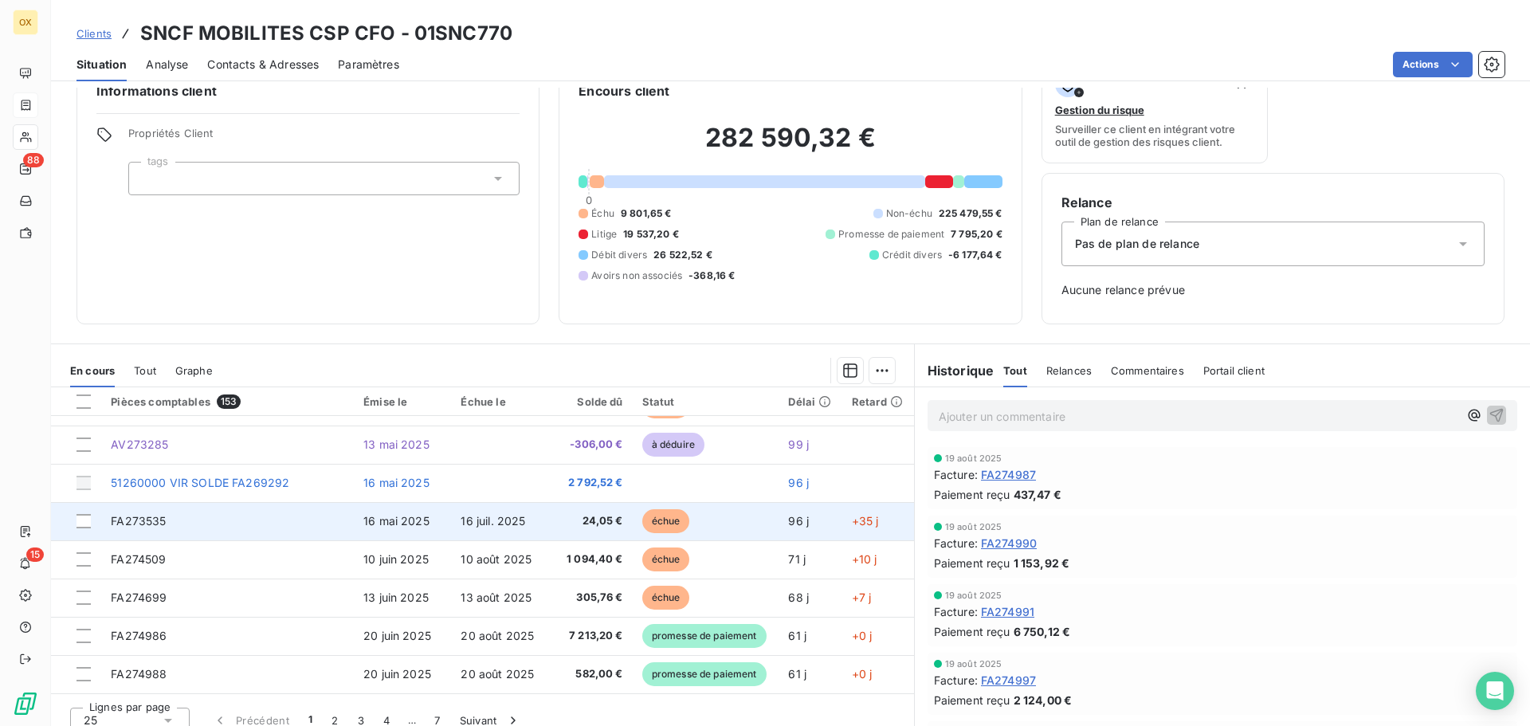
scroll to position [52, 0]
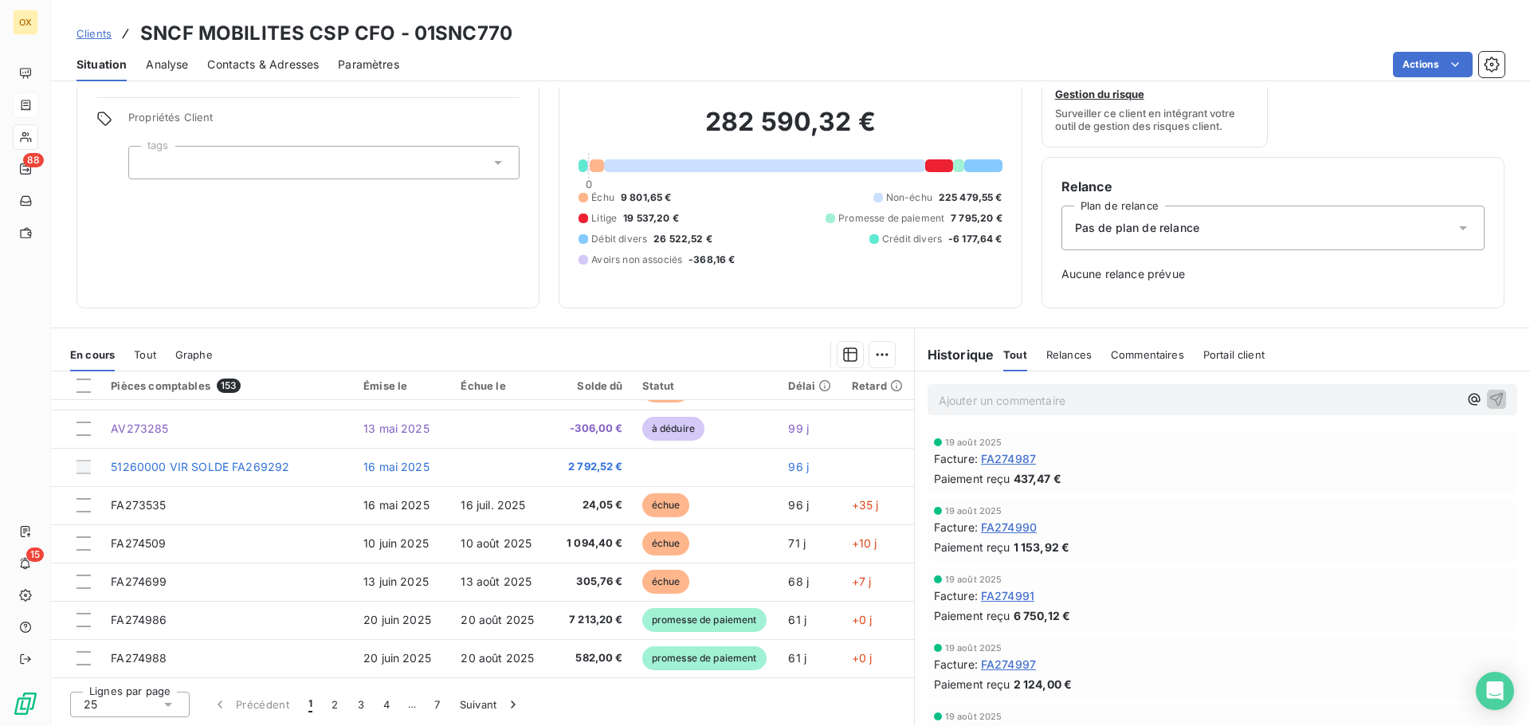
drag, startPoint x: 337, startPoint y: 699, endPoint x: 348, endPoint y: 681, distance: 20.8
click at [335, 697] on button "2" at bounding box center [335, 704] width 26 height 33
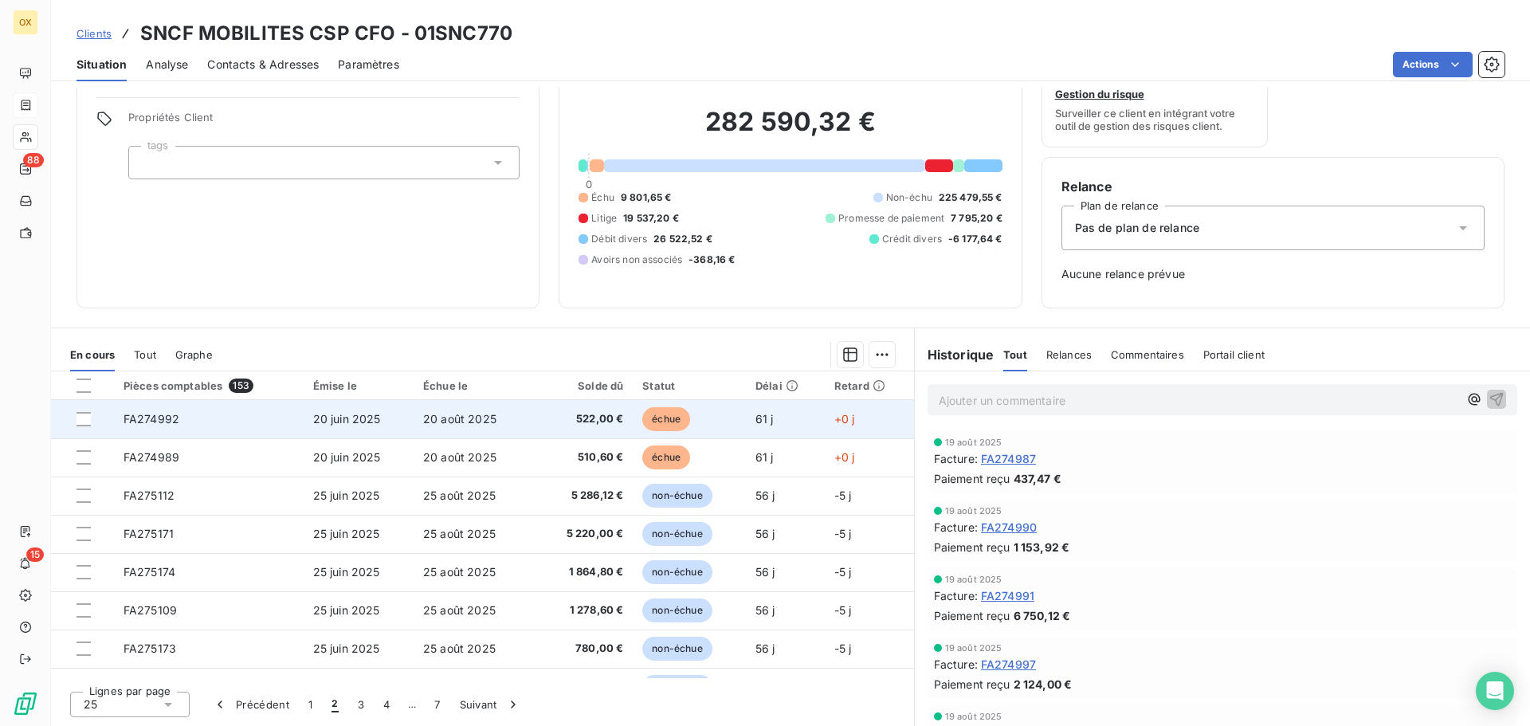
click at [407, 421] on td "20 juin 2025" at bounding box center [359, 419] width 110 height 38
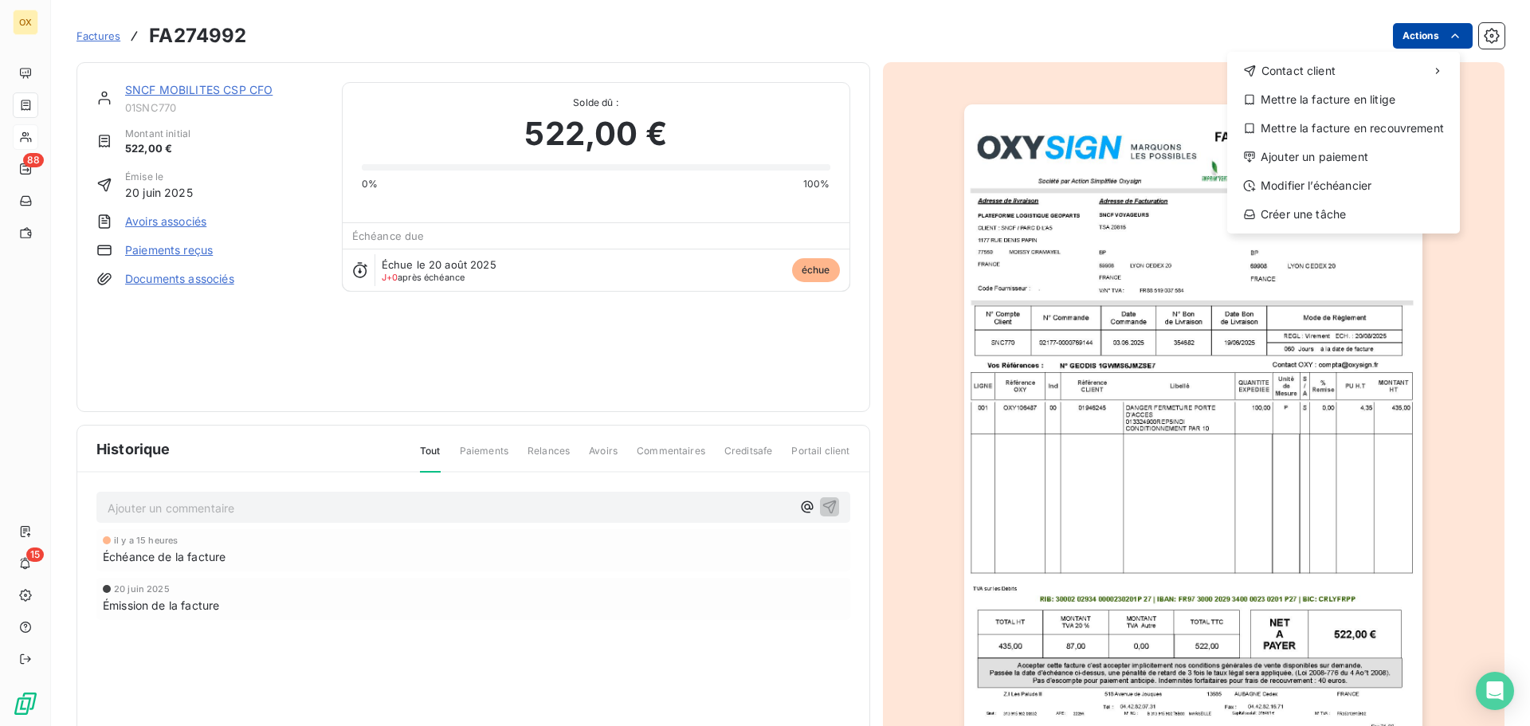
click at [1413, 28] on html "OX 88 15 Factures FA274992 Actions Contact client Mettre la facture en litige M…" at bounding box center [765, 363] width 1530 height 726
click at [1345, 151] on div "Ajouter un paiement" at bounding box center [1344, 157] width 220 height 26
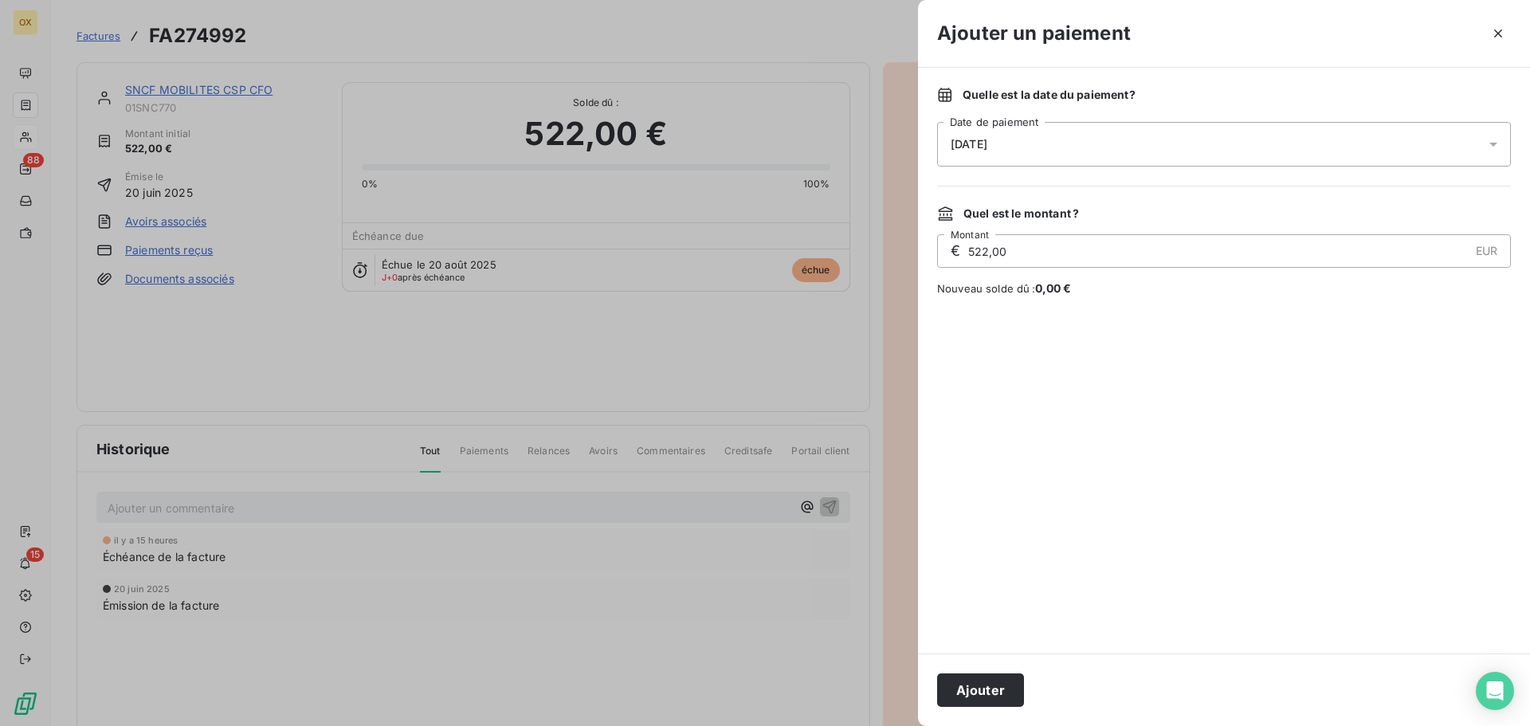
click at [987, 139] on span "[DATE]" at bounding box center [969, 144] width 37 height 13
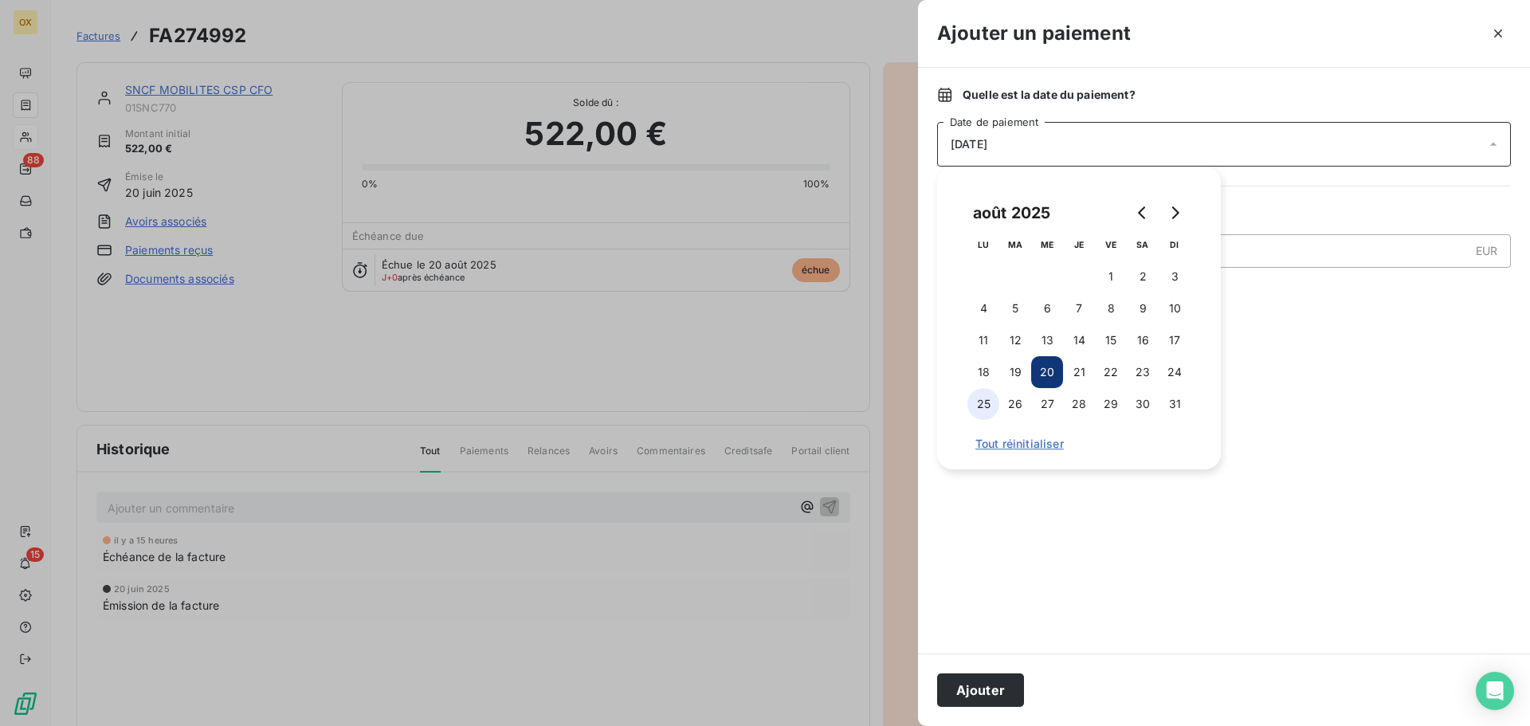
click at [987, 408] on button "25" at bounding box center [984, 404] width 32 height 32
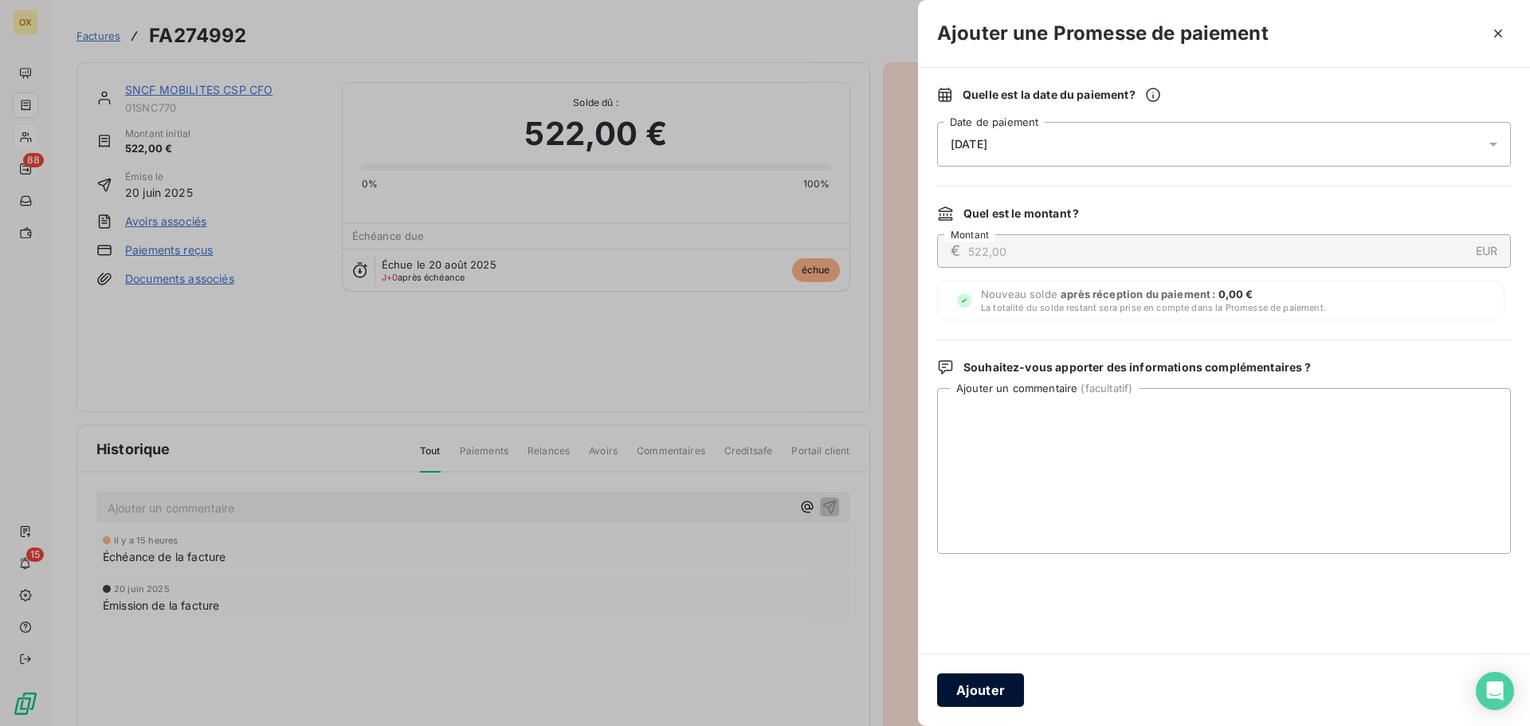
click at [1007, 696] on button "Ajouter" at bounding box center [980, 689] width 87 height 33
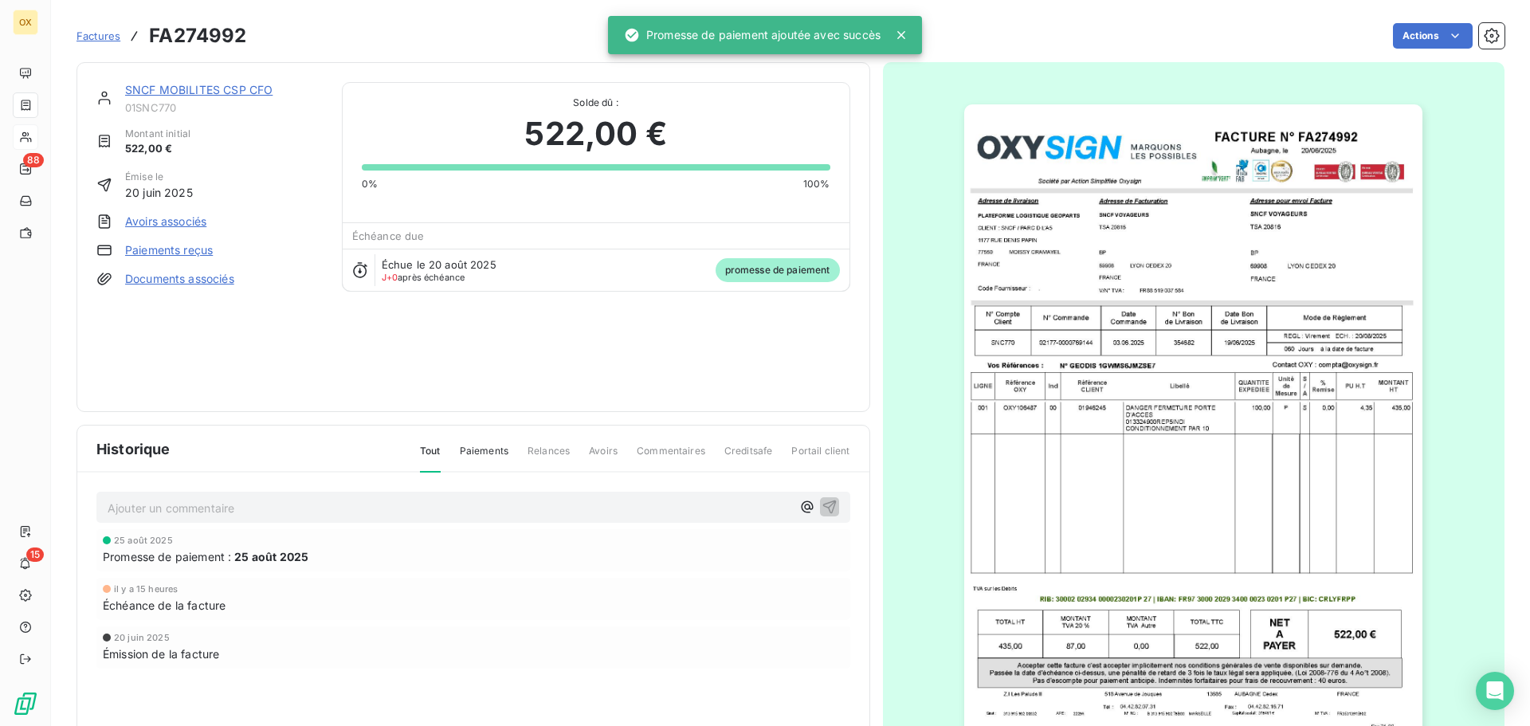
click at [243, 92] on link "SNCF MOBILITES CSP CFO" at bounding box center [198, 90] width 147 height 14
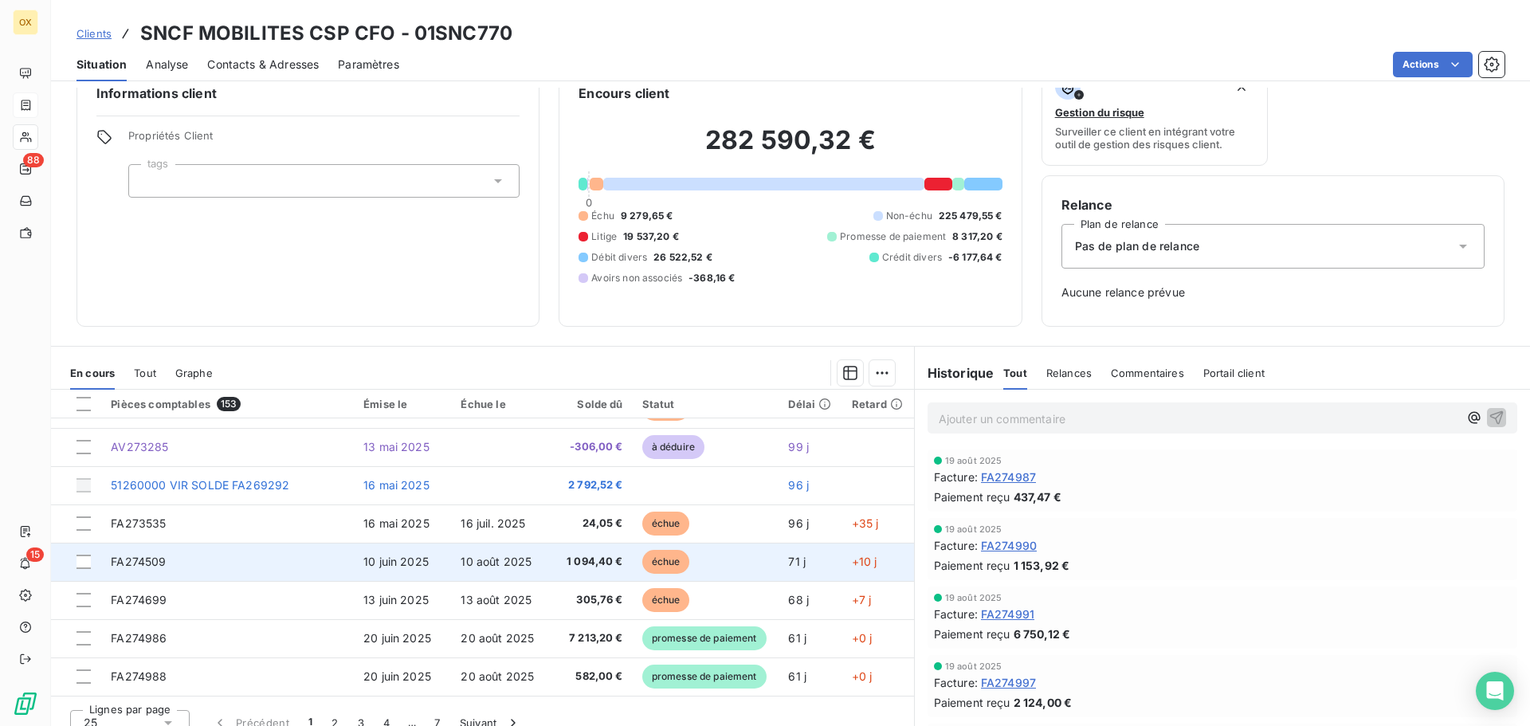
scroll to position [52, 0]
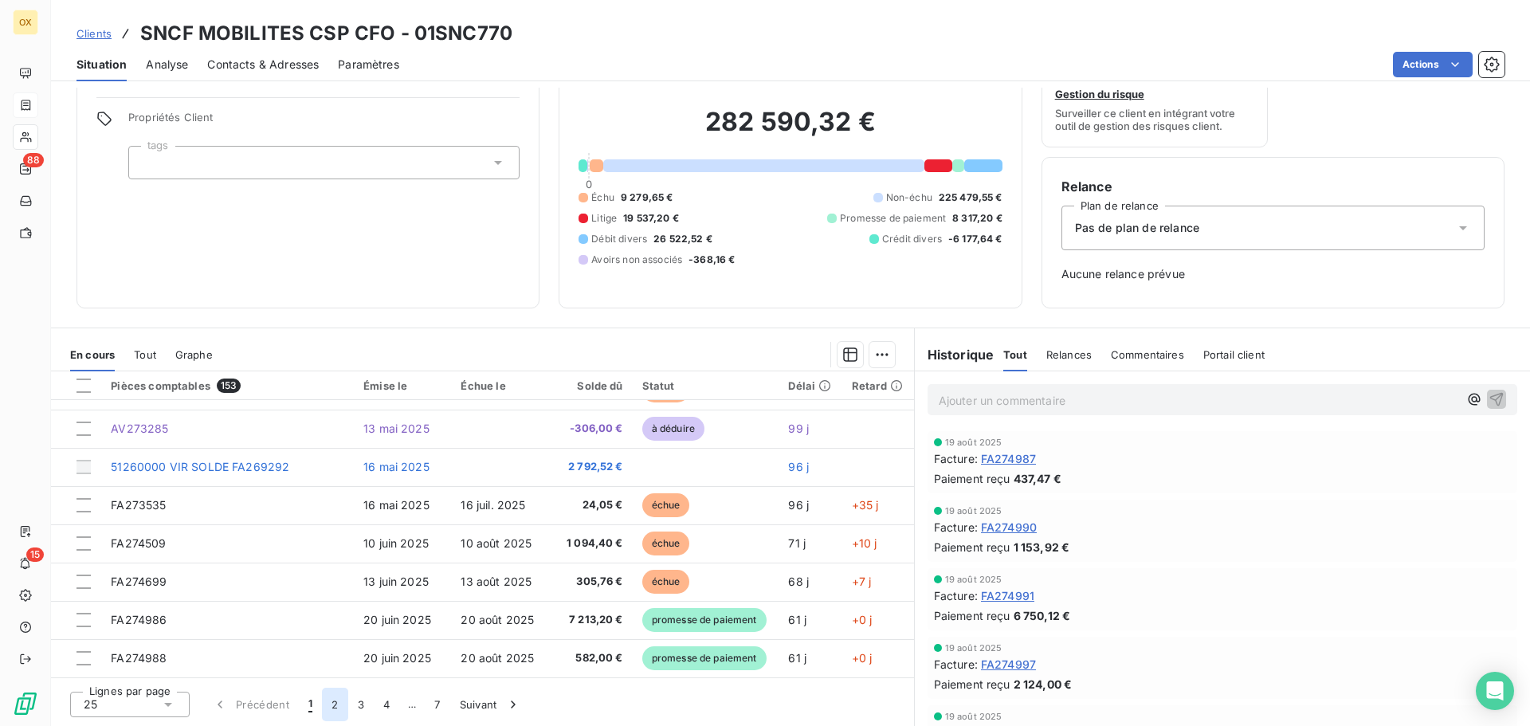
click at [339, 699] on button "2" at bounding box center [335, 704] width 26 height 33
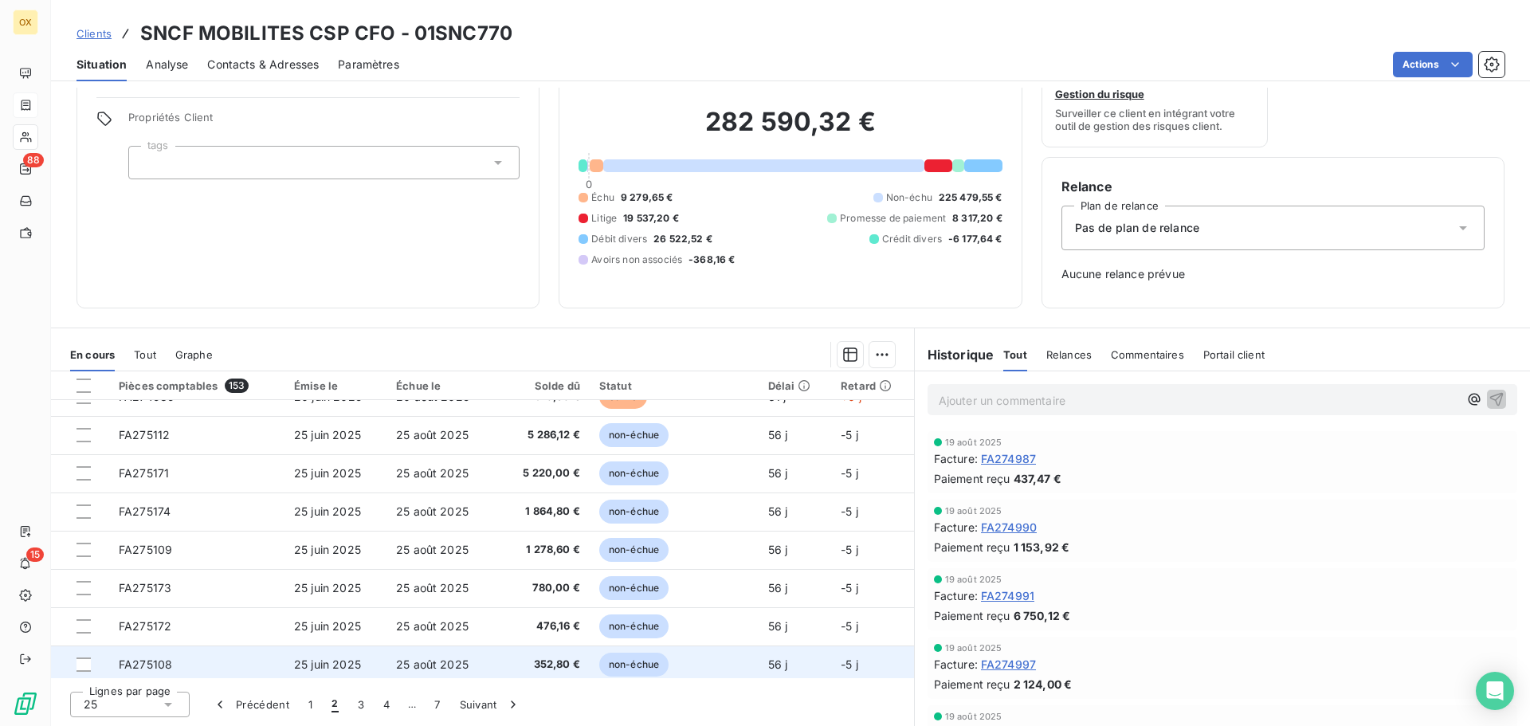
scroll to position [0, 0]
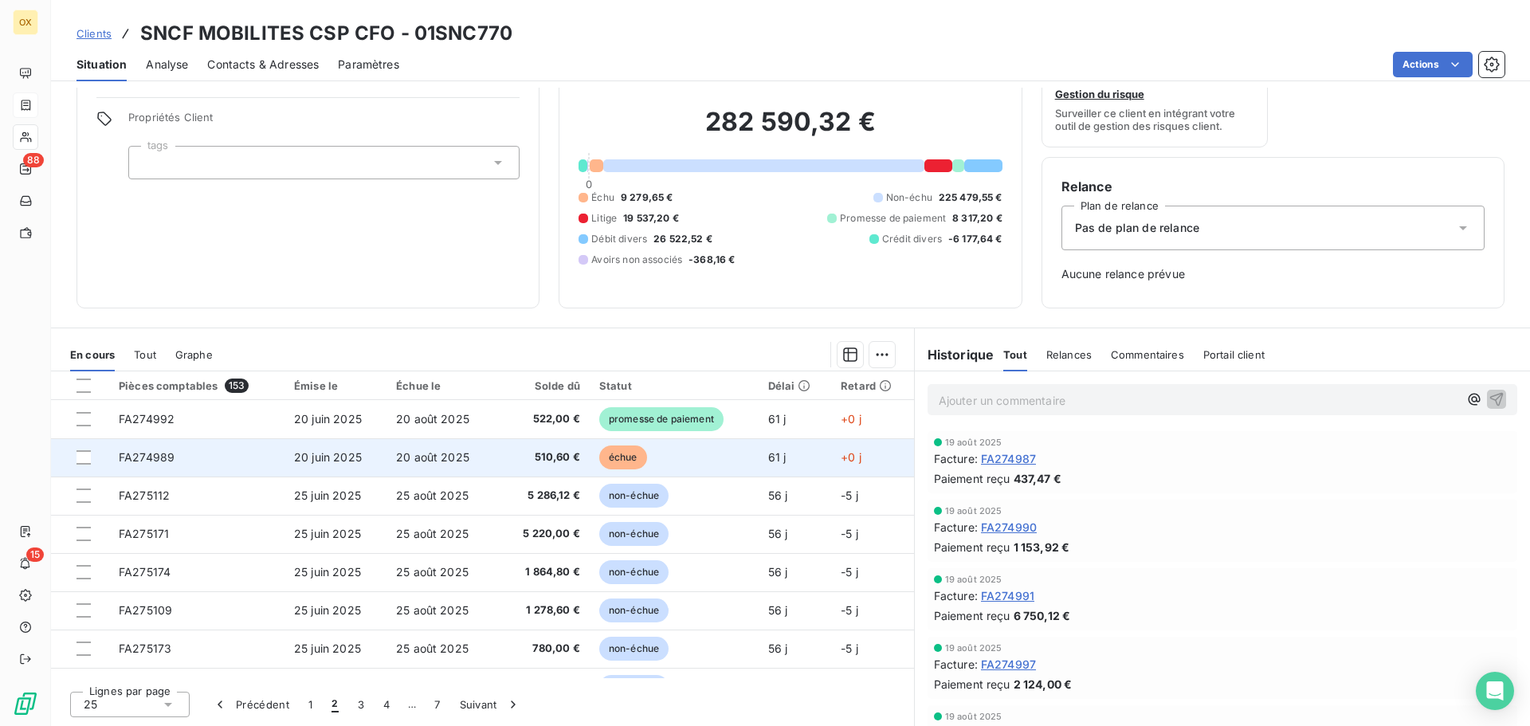
click at [559, 453] on span "510,60 €" at bounding box center [541, 457] width 75 height 16
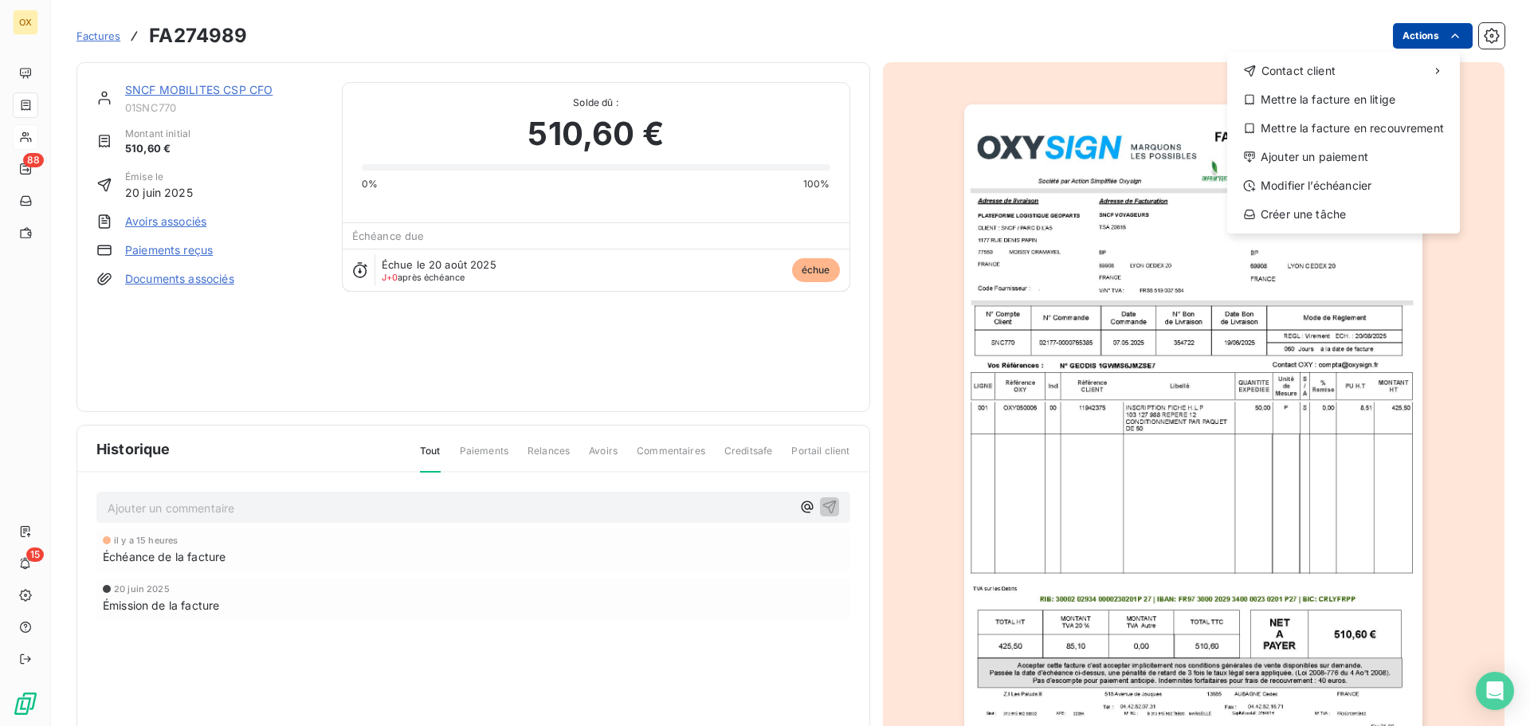
click at [1417, 33] on html "OX 88 15 Factures FA274989 Actions Contact client Mettre la facture en litige M…" at bounding box center [765, 363] width 1530 height 726
click at [1356, 155] on div "Ajouter un paiement" at bounding box center [1344, 157] width 220 height 26
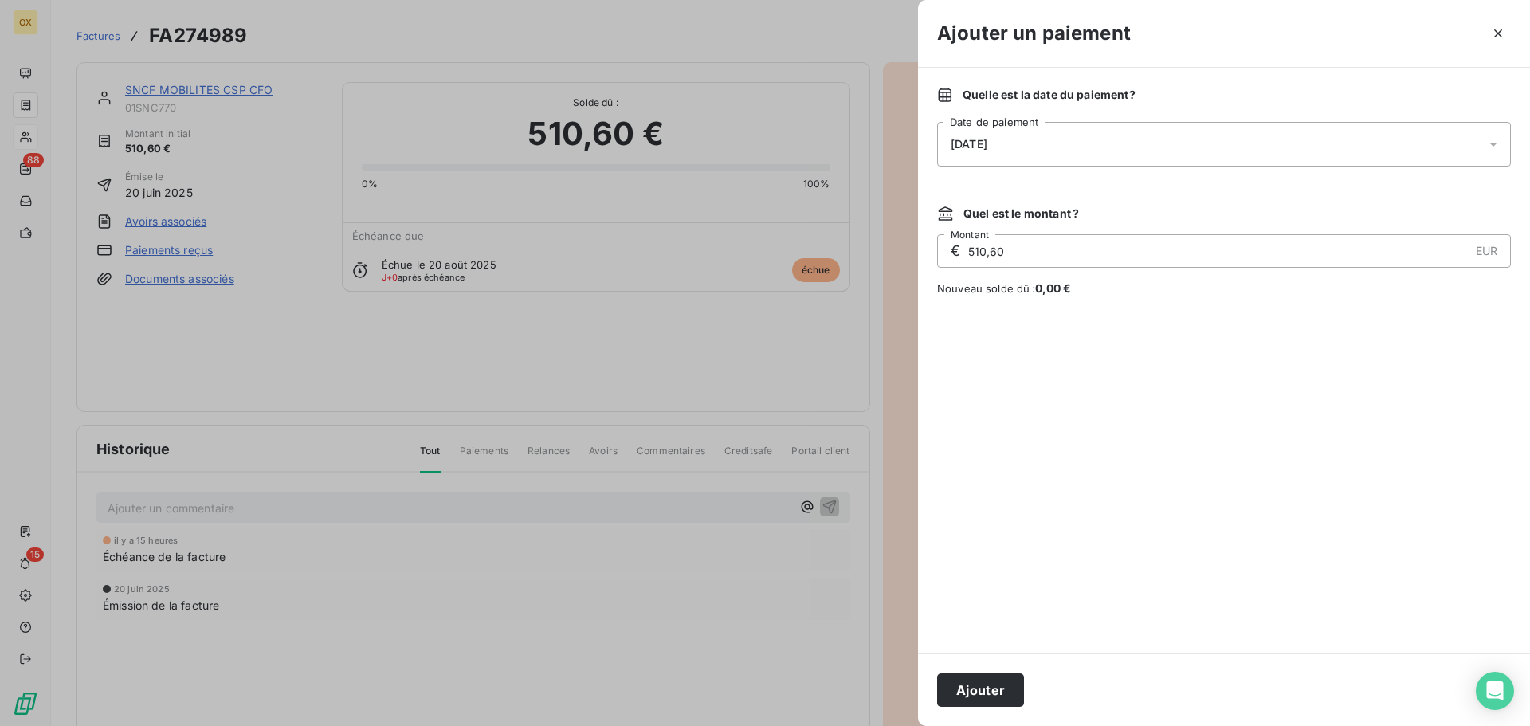
click at [1027, 147] on div "[DATE]" at bounding box center [1224, 144] width 574 height 45
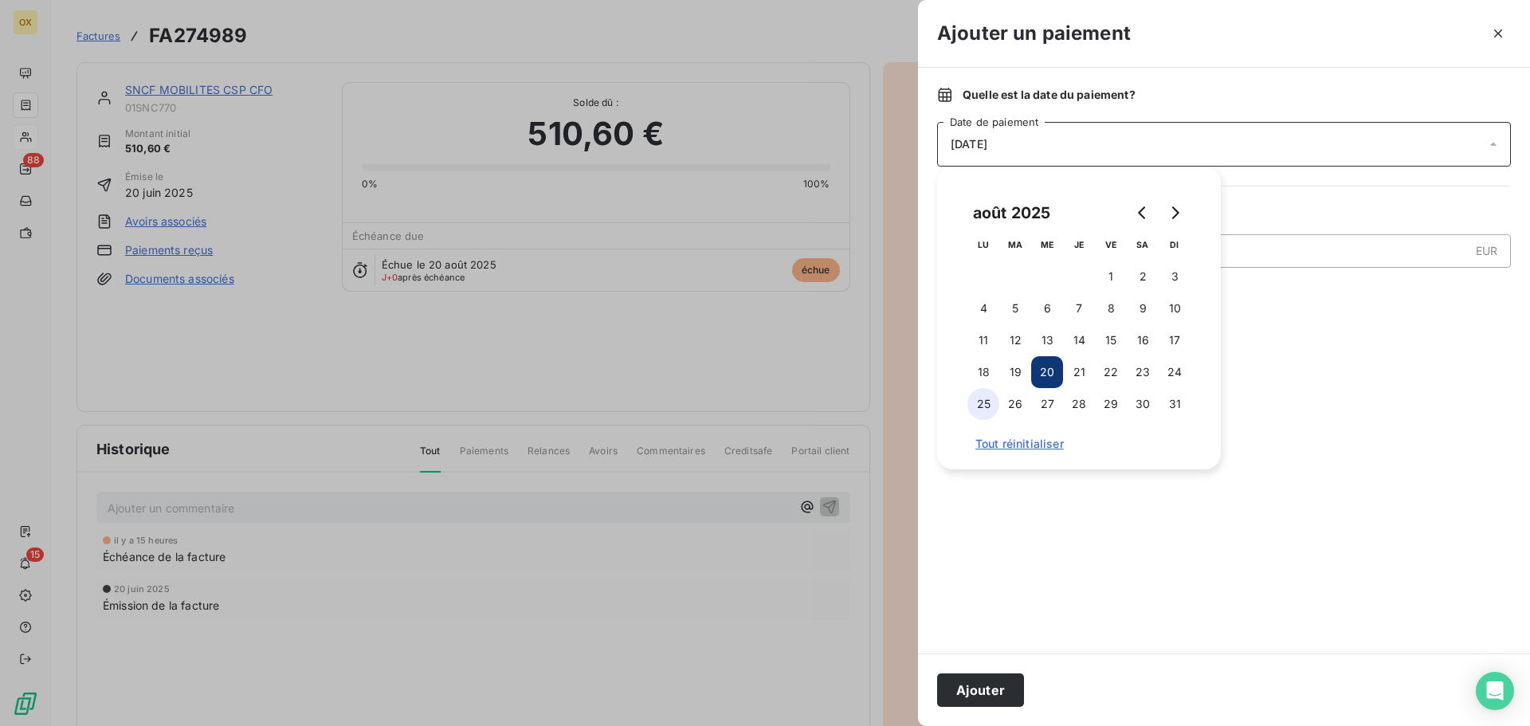
click at [978, 403] on button "25" at bounding box center [984, 404] width 32 height 32
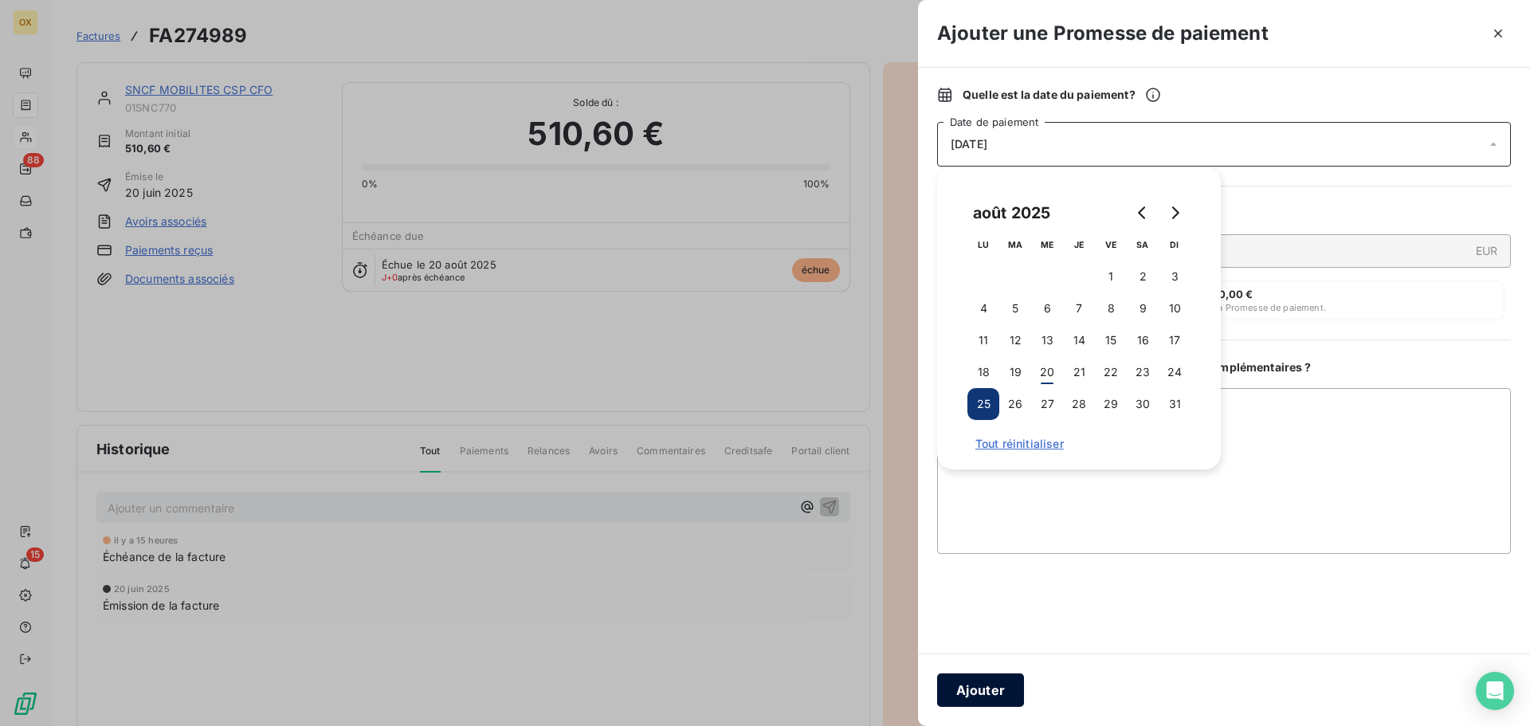
click at [978, 691] on button "Ajouter" at bounding box center [980, 689] width 87 height 33
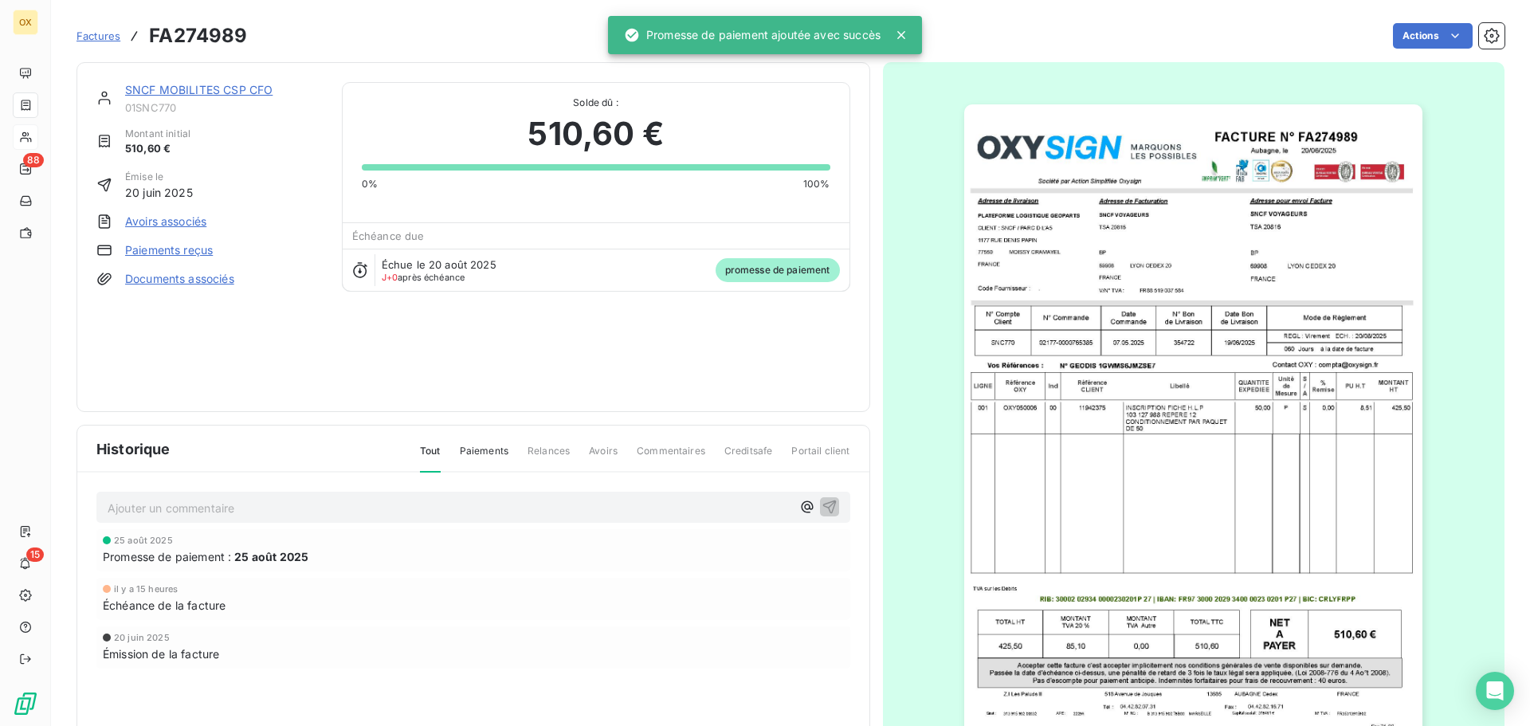
click at [220, 91] on link "SNCF MOBILITES CSP CFO" at bounding box center [198, 90] width 147 height 14
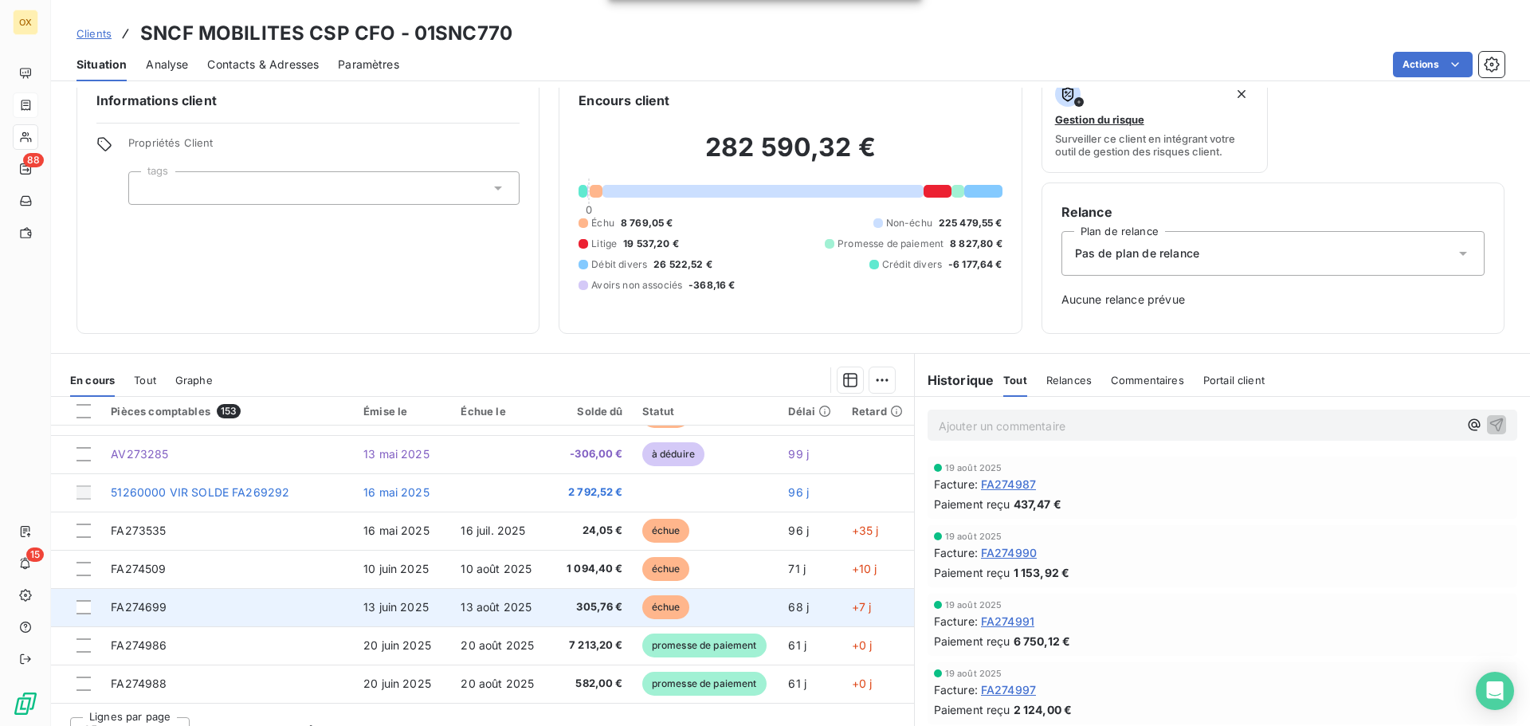
scroll to position [52, 0]
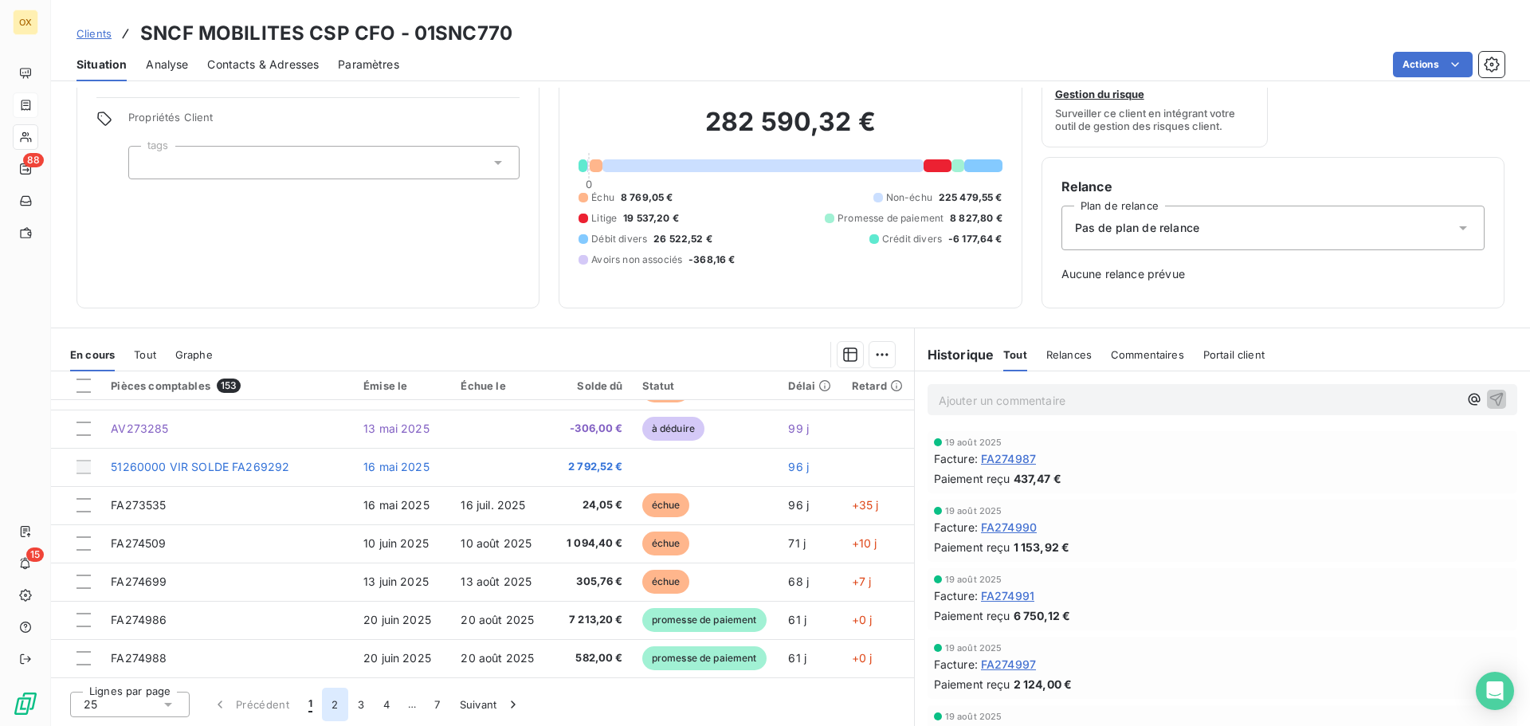
click at [336, 704] on button "2" at bounding box center [335, 704] width 26 height 33
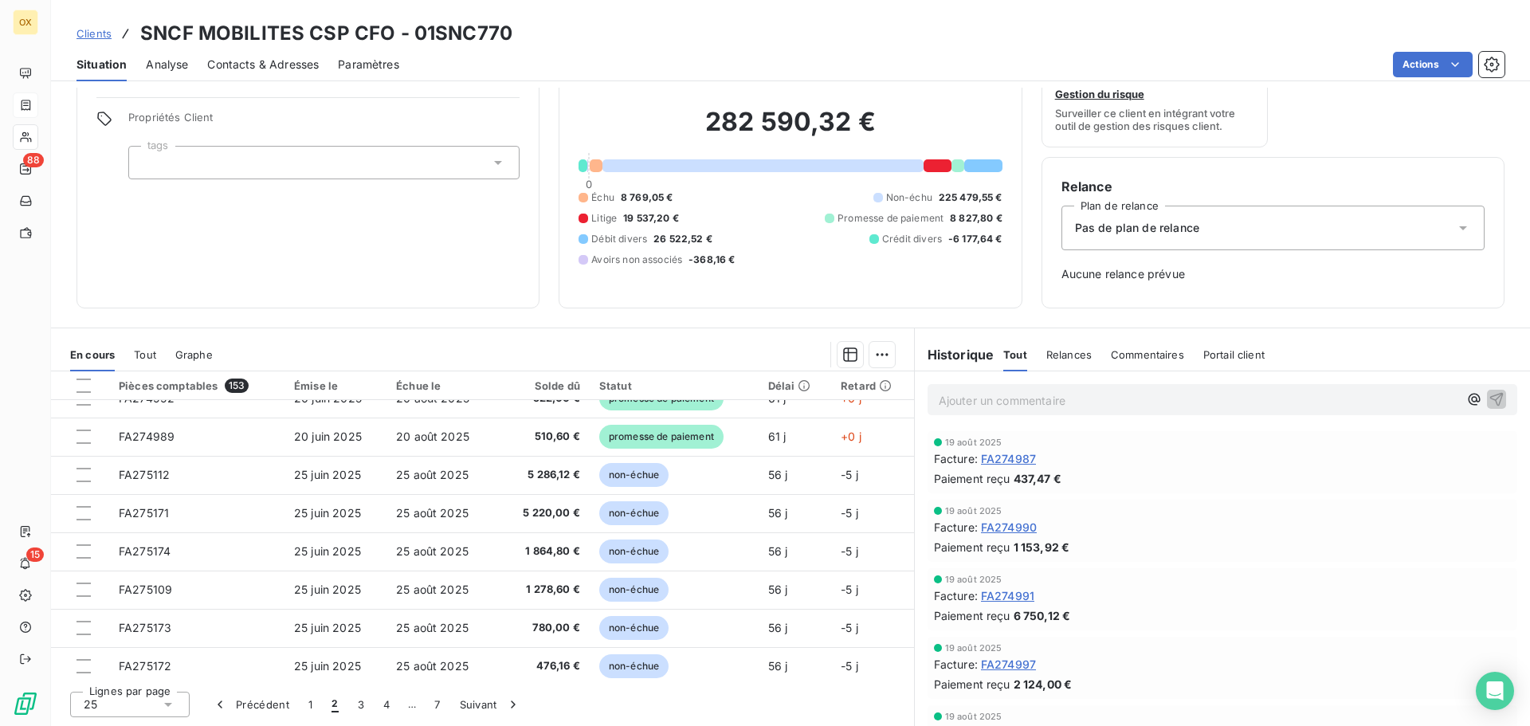
scroll to position [0, 0]
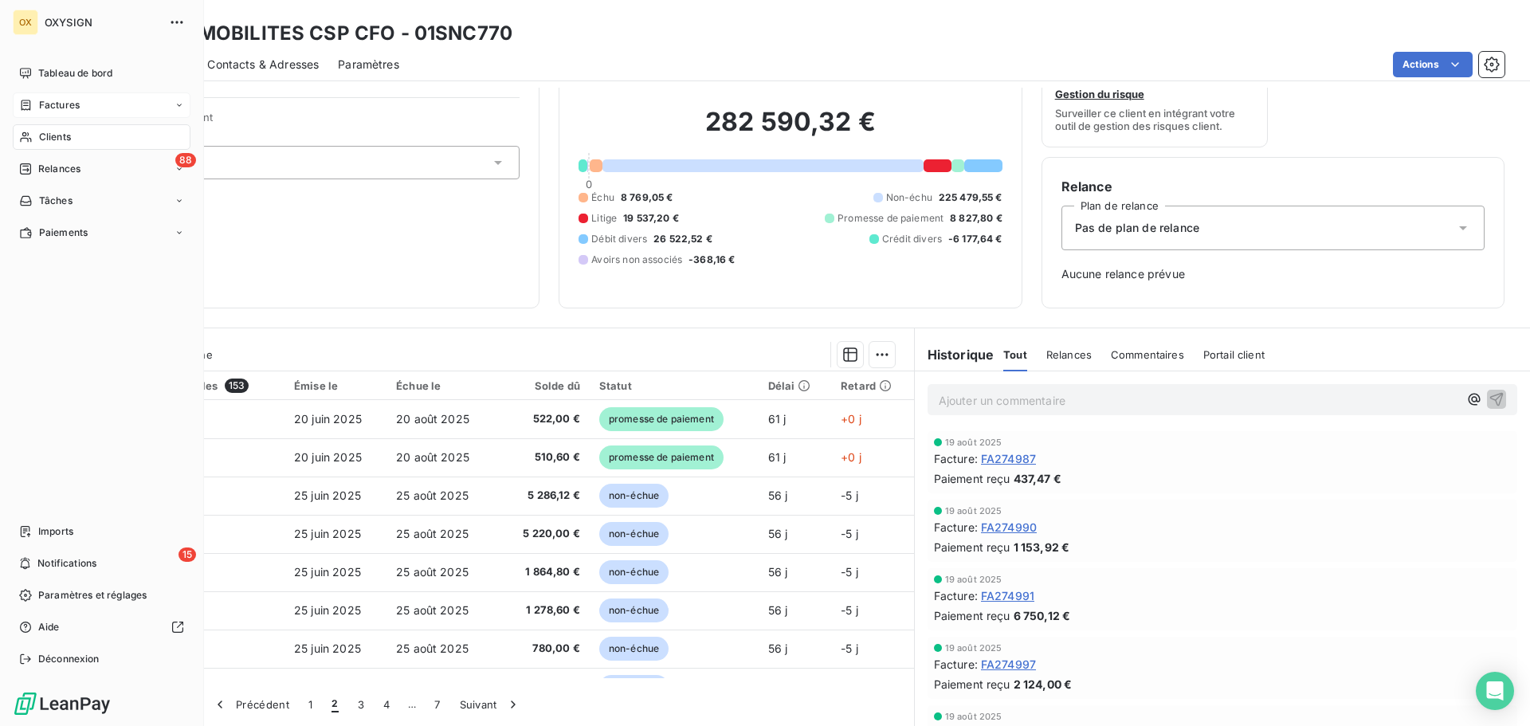
click at [45, 130] on span "Clients" at bounding box center [55, 137] width 32 height 14
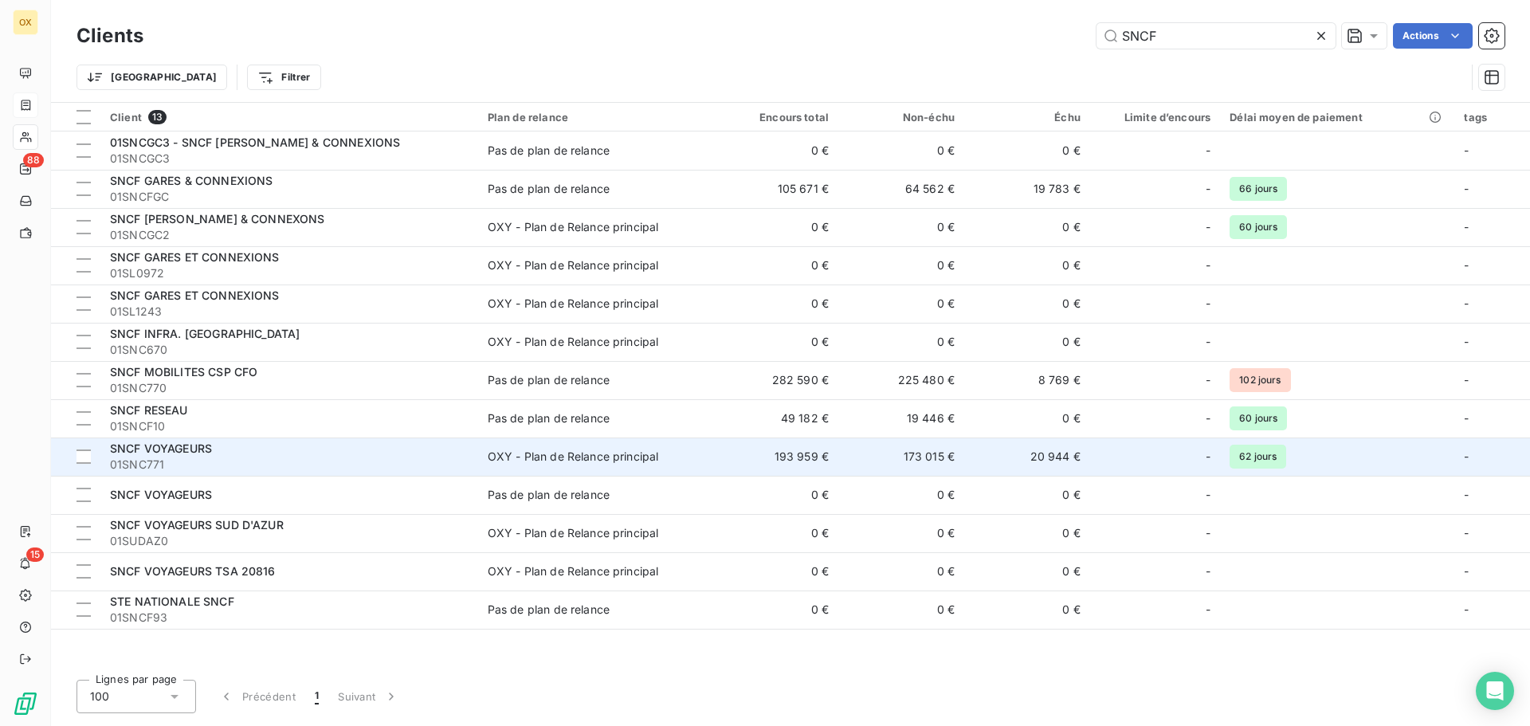
click at [288, 458] on span "01SNC771" at bounding box center [289, 465] width 359 height 16
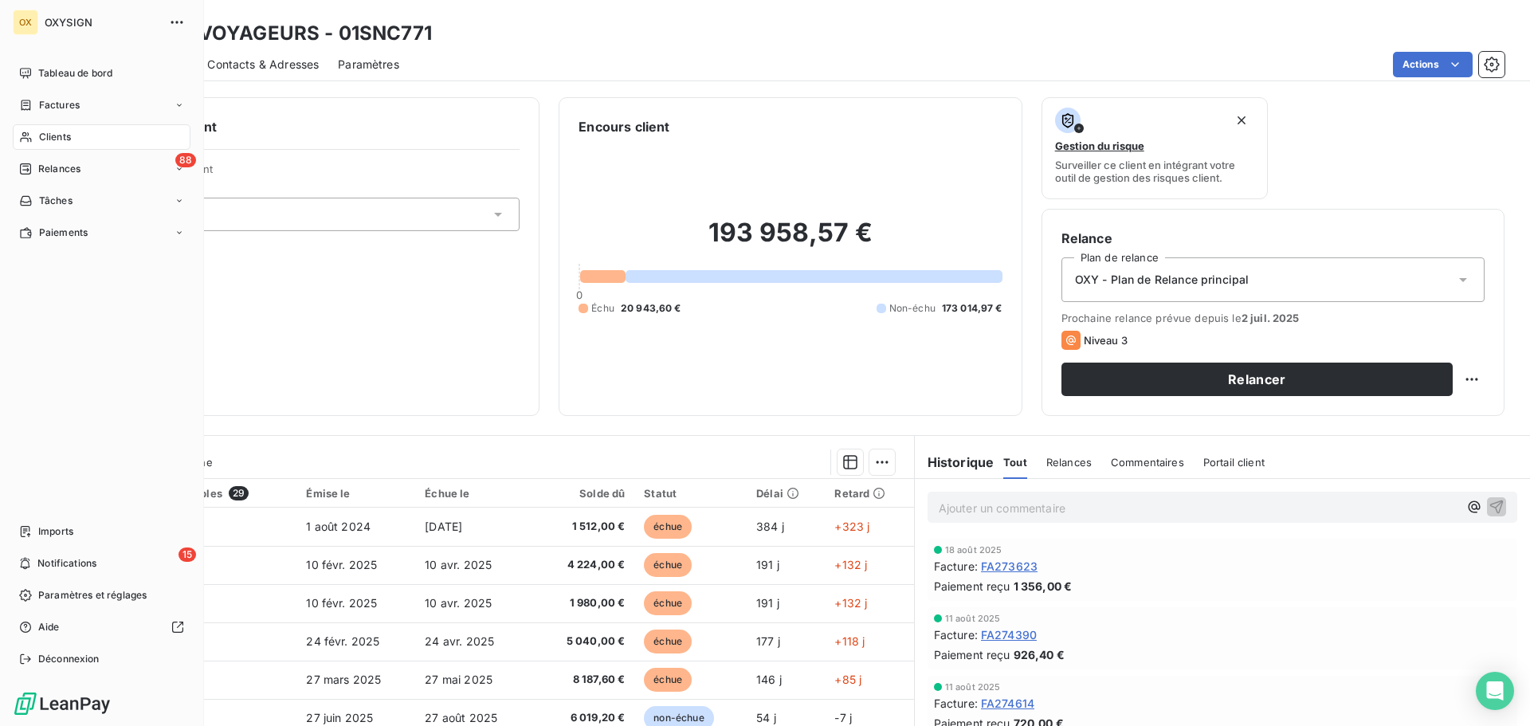
drag, startPoint x: 42, startPoint y: 104, endPoint x: 190, endPoint y: 74, distance: 151.1
click at [43, 104] on span "Factures" at bounding box center [59, 105] width 41 height 14
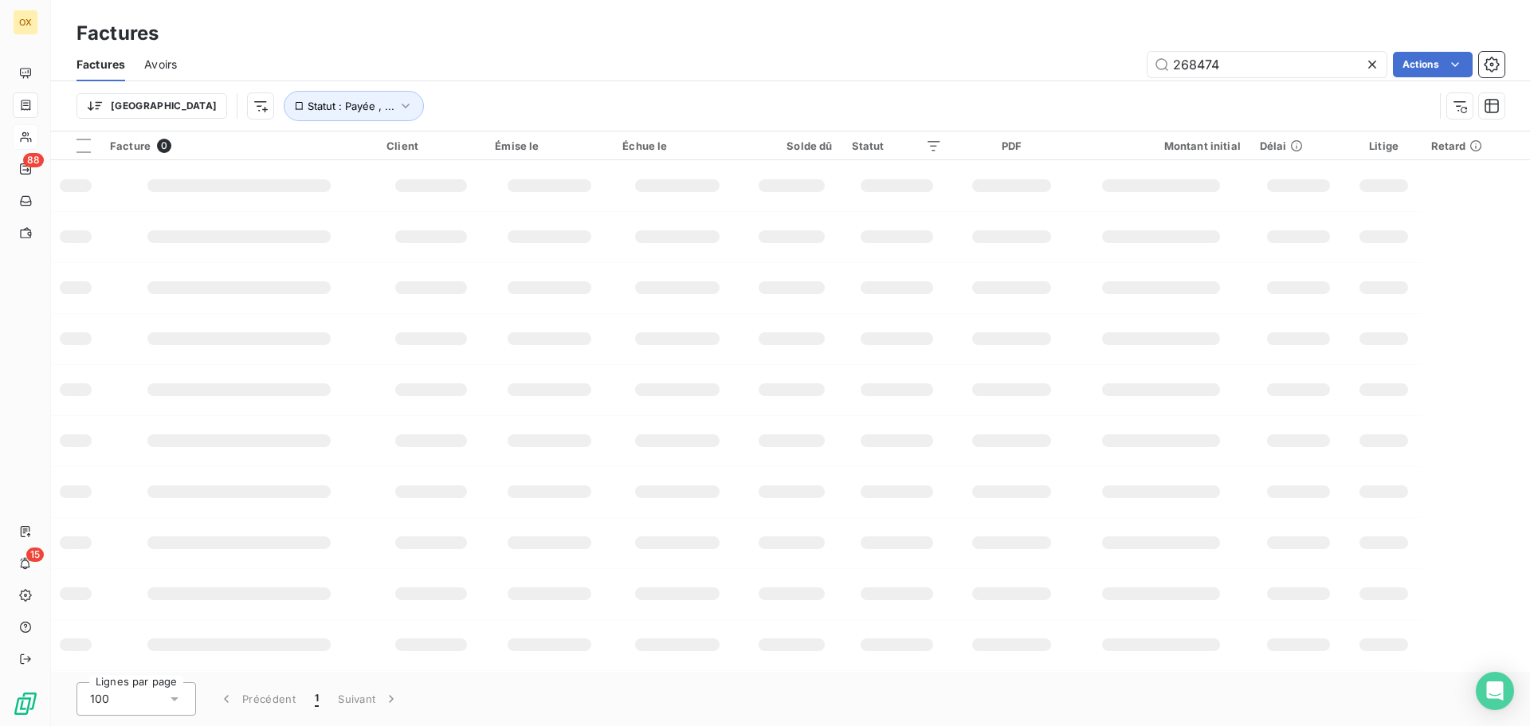
drag, startPoint x: 1255, startPoint y: 64, endPoint x: 1101, endPoint y: 76, distance: 154.3
click at [1101, 76] on div "268474 Actions" at bounding box center [850, 65] width 1309 height 26
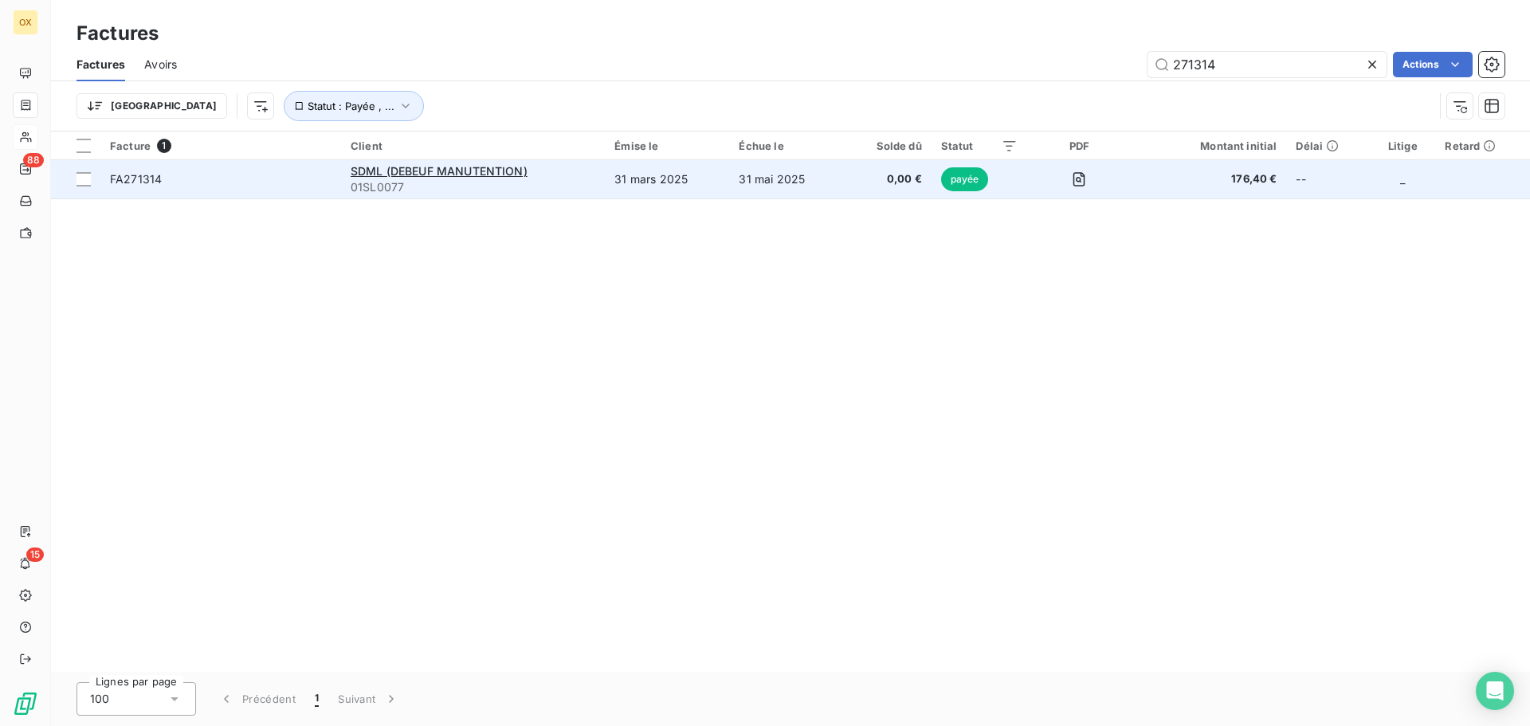
type input "271314"
click at [155, 177] on span "FA271314" at bounding box center [136, 179] width 52 height 14
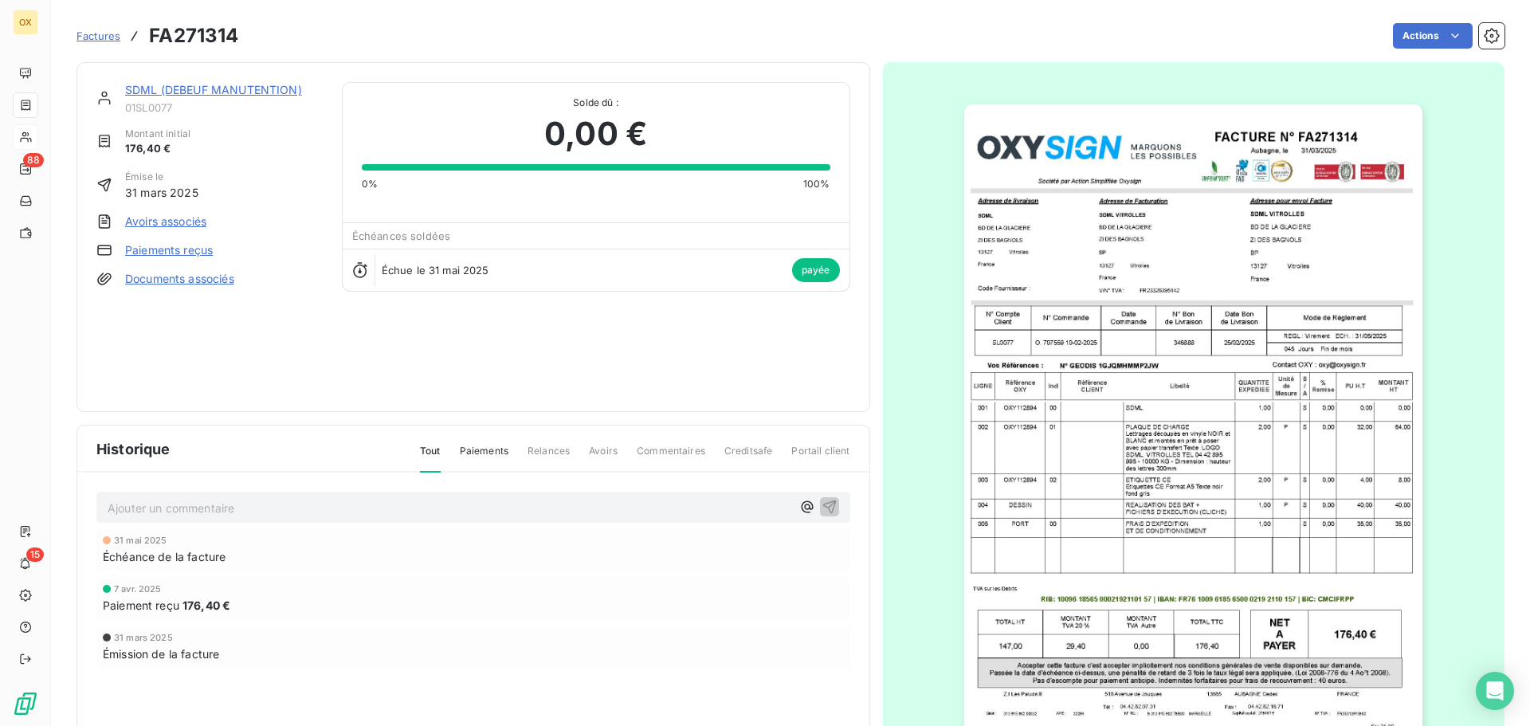
click at [1134, 130] on img "button" at bounding box center [1193, 428] width 458 height 649
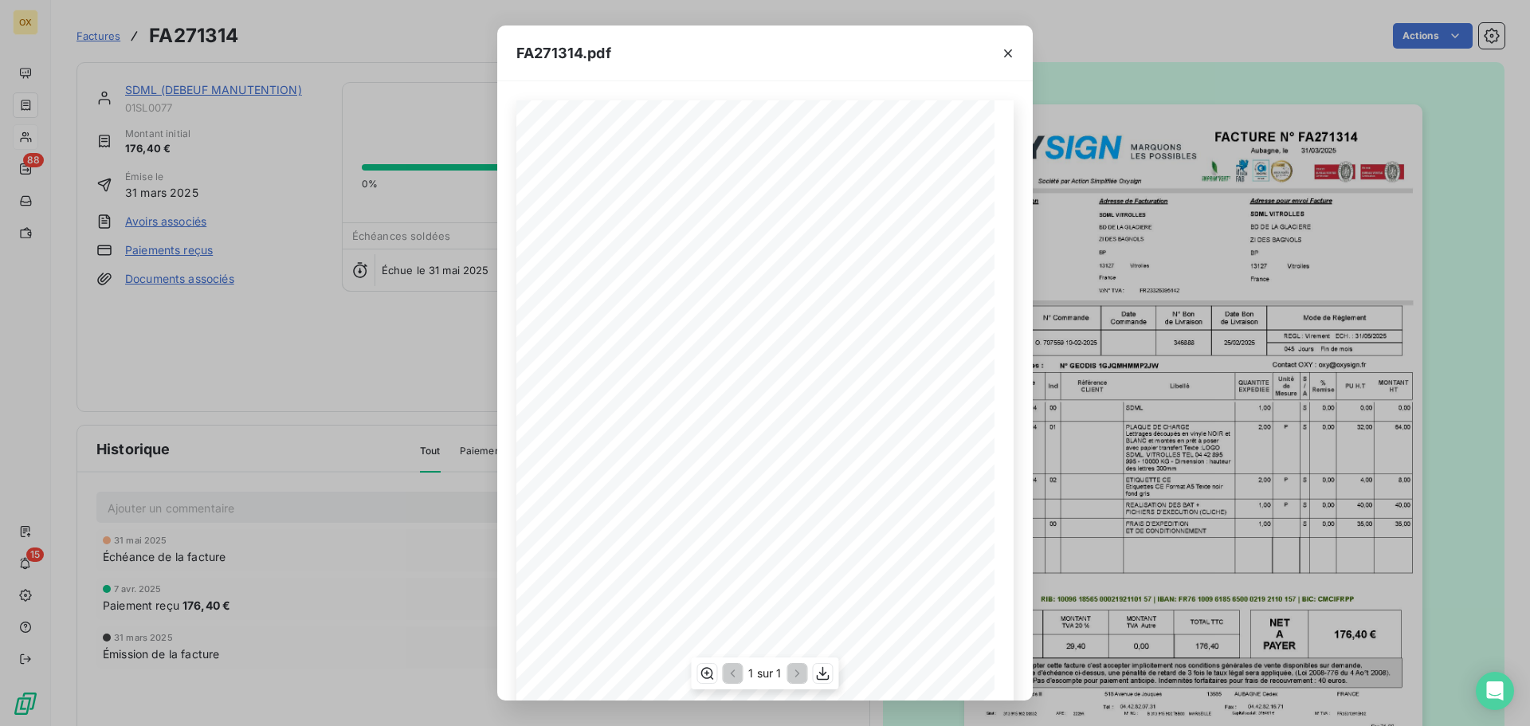
scroll to position [80, 0]
click at [825, 674] on icon "button" at bounding box center [823, 674] width 13 height 14
click at [1008, 52] on icon "button" at bounding box center [1008, 53] width 16 height 16
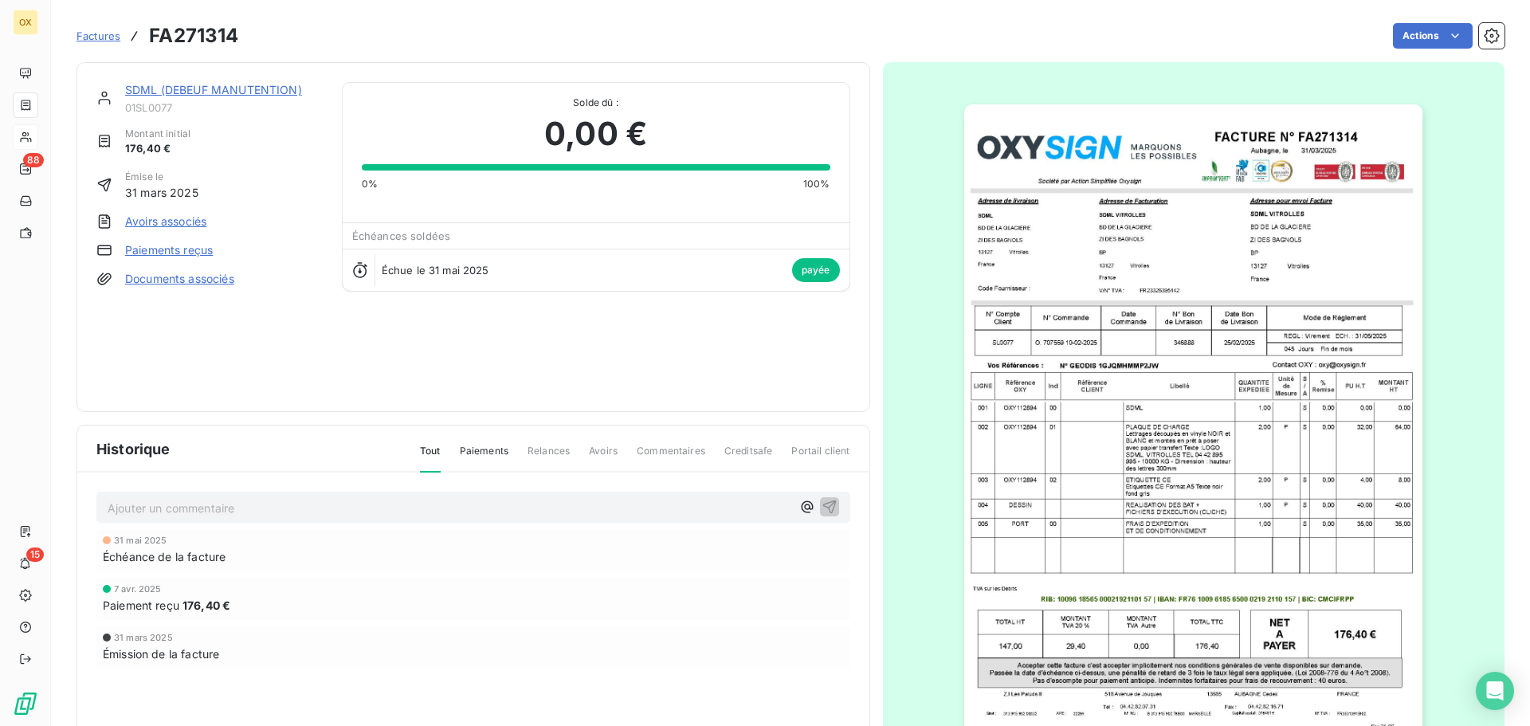
click at [274, 87] on link "SDML (DEBEUF MANUTENTION)" at bounding box center [213, 90] width 177 height 14
